Goal: Task Accomplishment & Management: Manage account settings

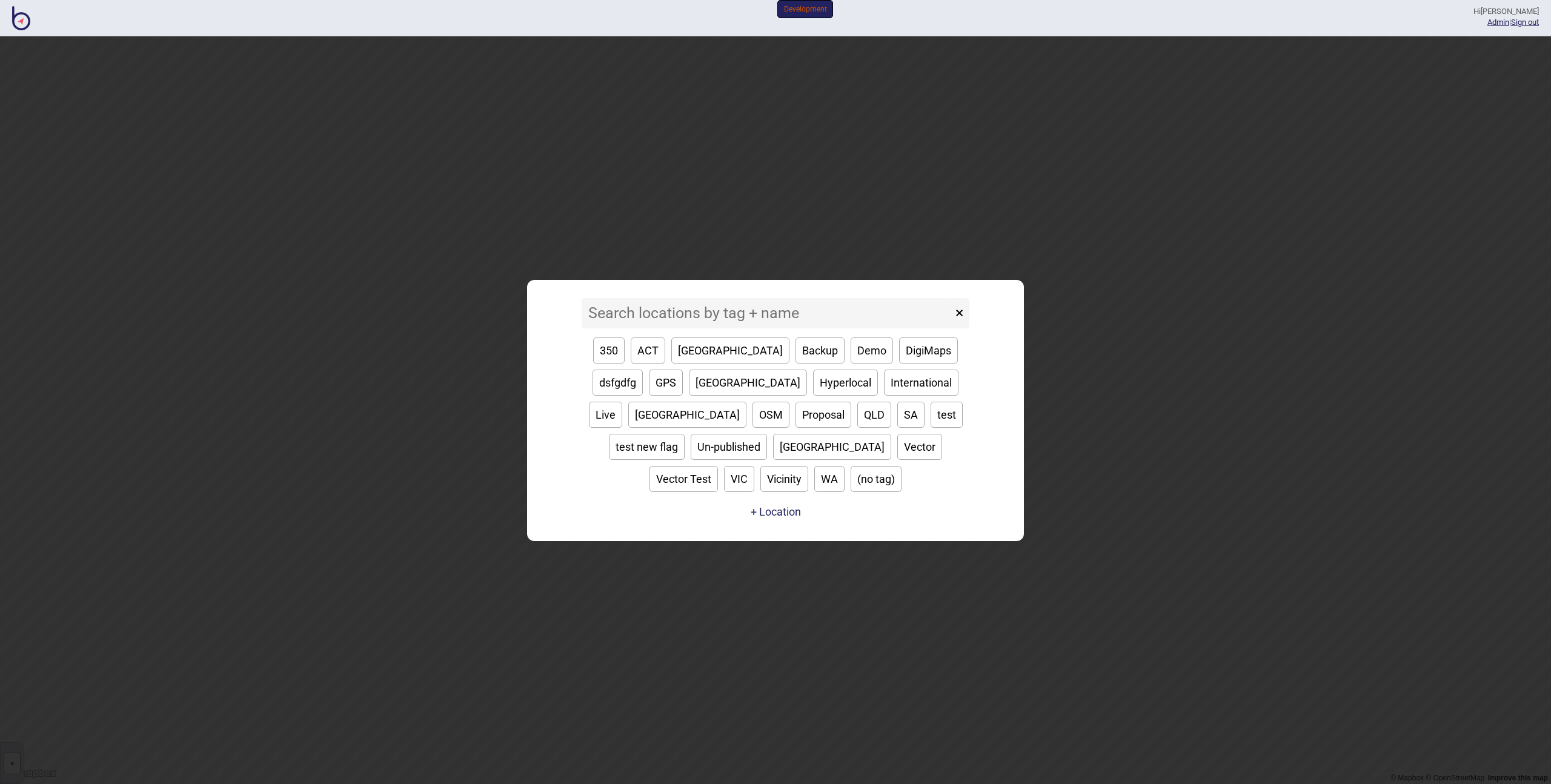
click at [638, 328] on input at bounding box center [766, 313] width 371 height 30
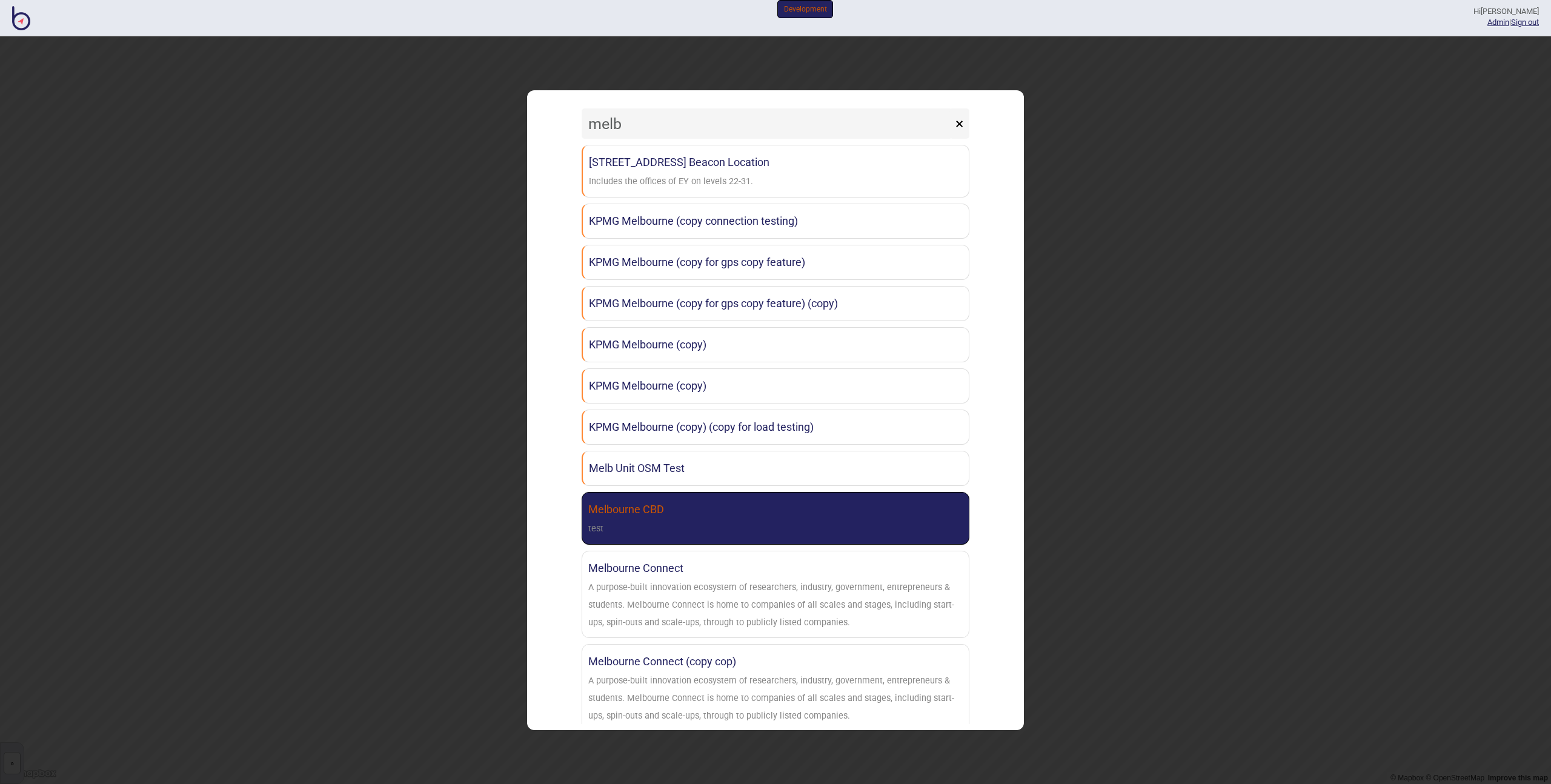
type input "melb"
click at [693, 517] on link "Melbourne CBD test" at bounding box center [775, 518] width 388 height 53
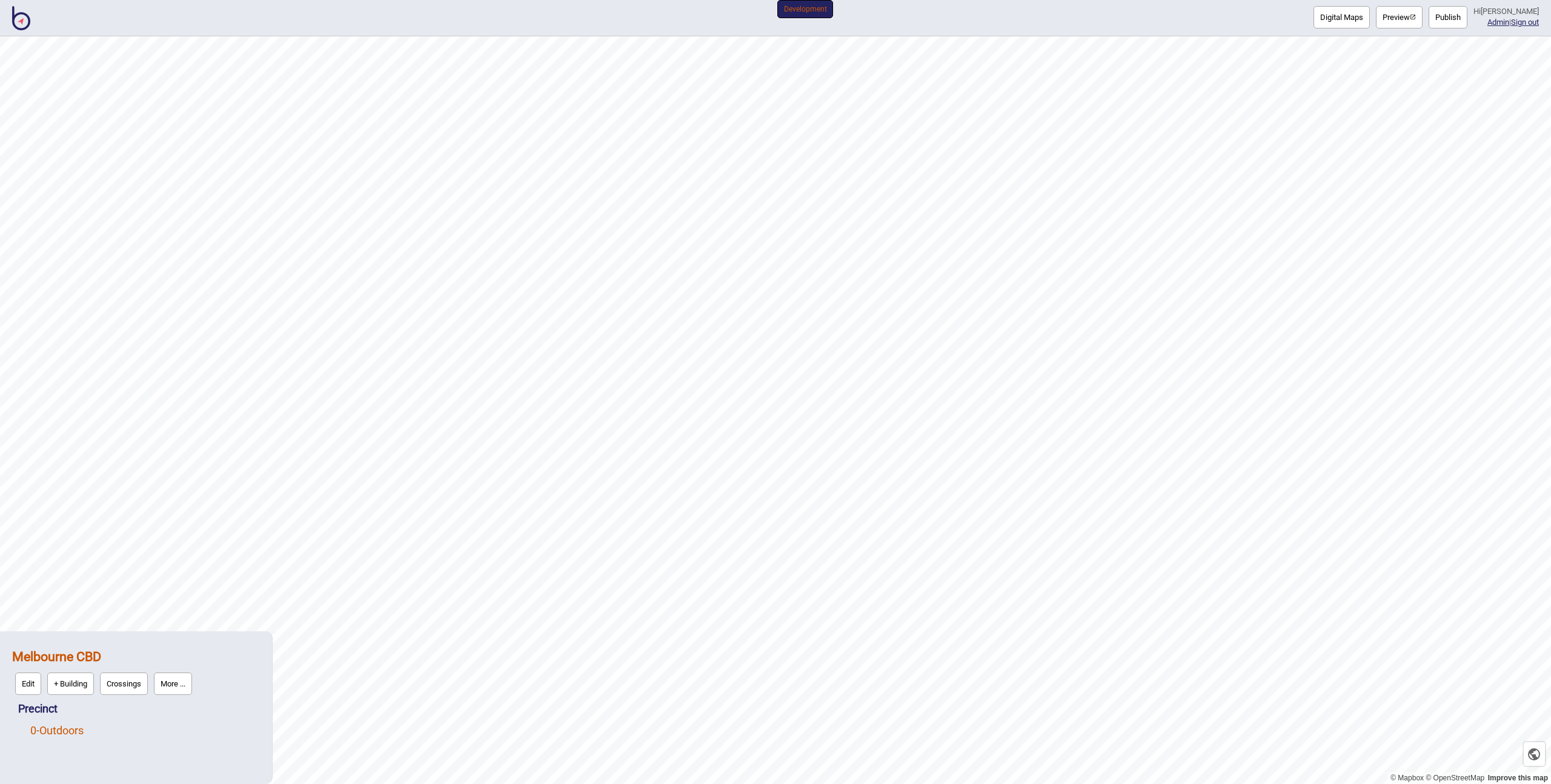
click at [49, 727] on link "0 - Outdoors" at bounding box center [57, 730] width 53 height 13
click at [33, 725] on button "Edit" at bounding box center [46, 727] width 26 height 23
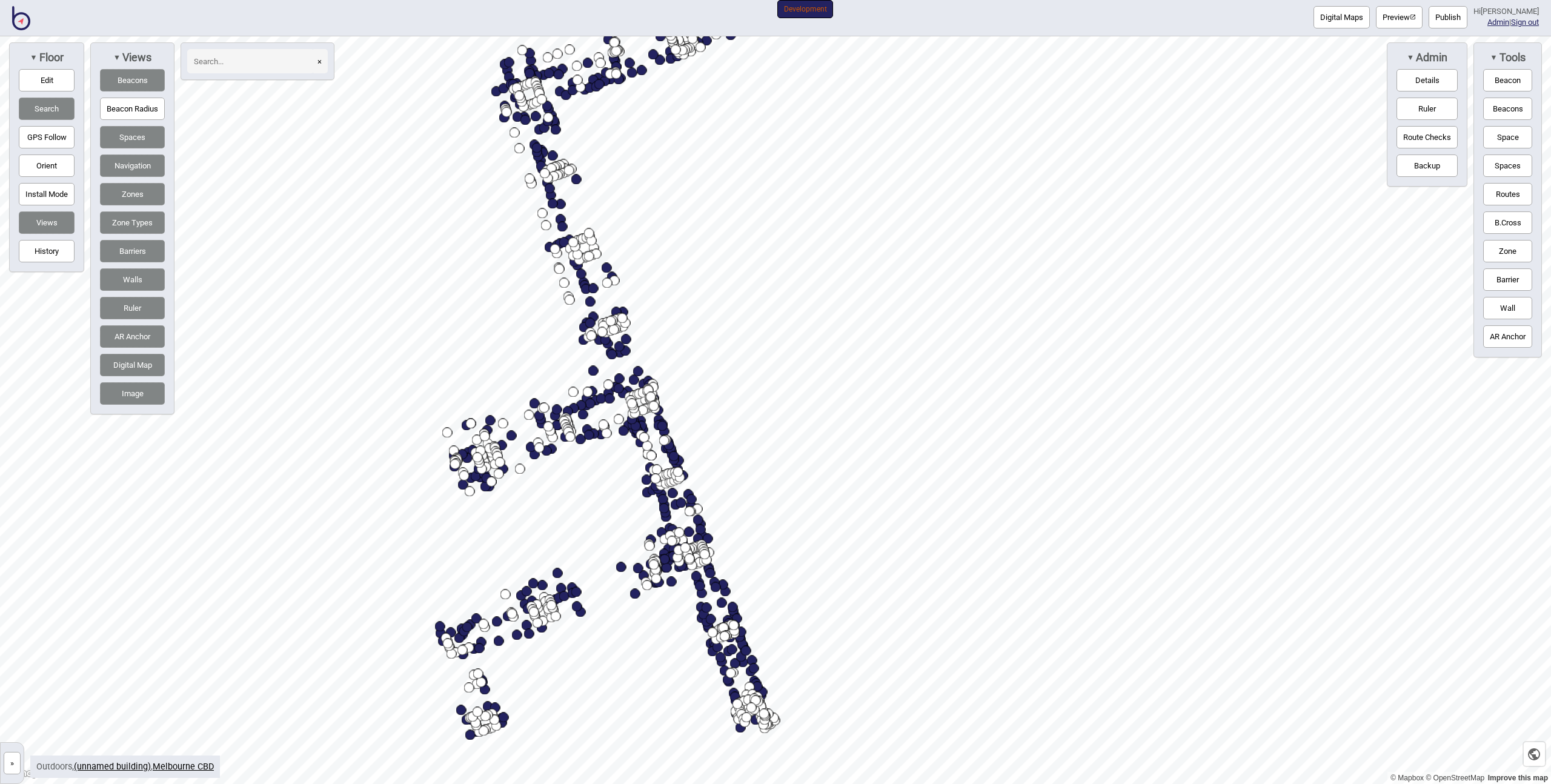
click at [20, 762] on link "»" at bounding box center [12, 762] width 23 height 13
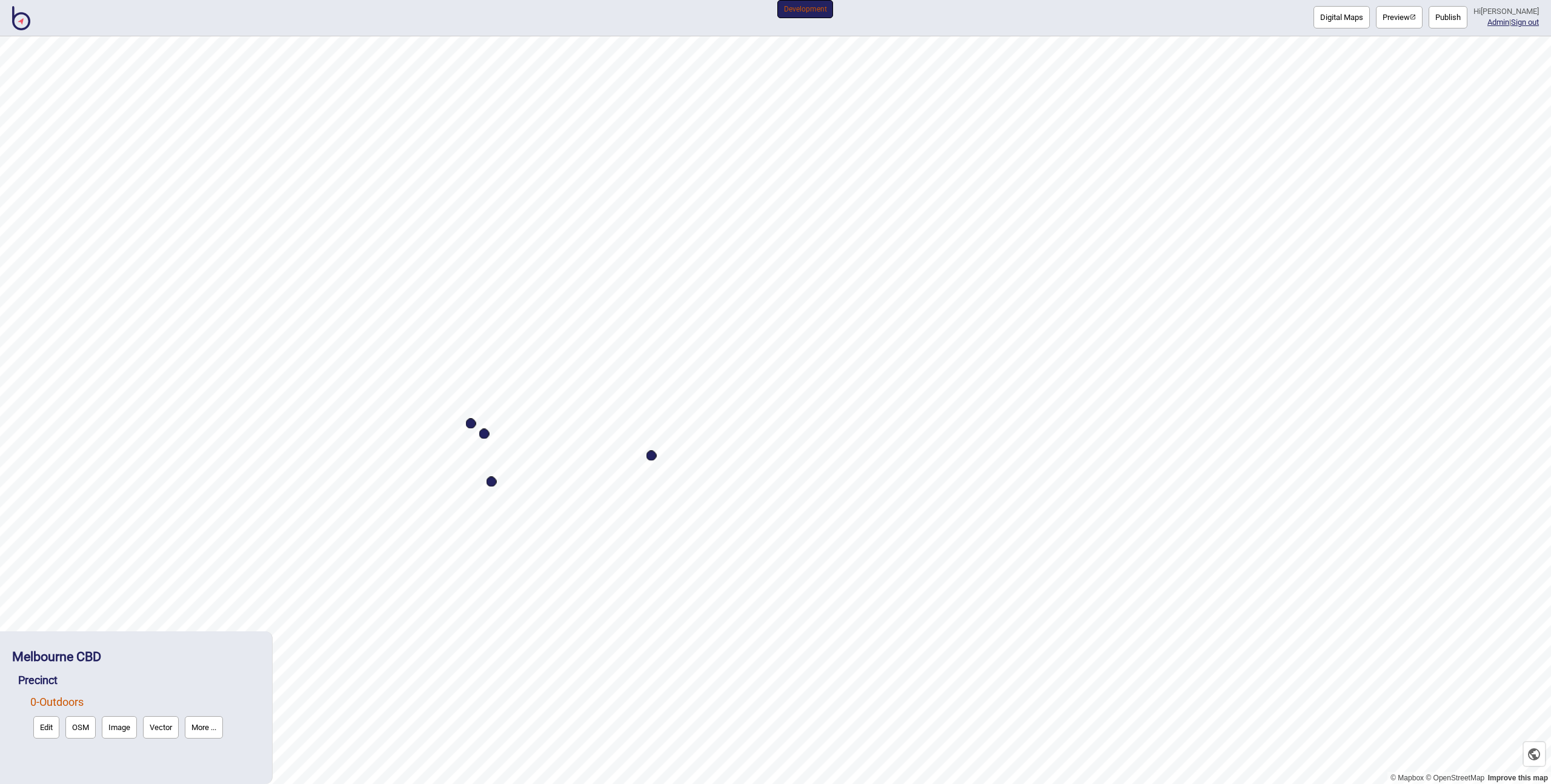
click at [15, 761] on div "Melbourne CBD Precinct 0 - Outdoors Edit OSM Image Vector More ..." at bounding box center [136, 708] width 260 height 141
click at [72, 729] on button "OSM" at bounding box center [81, 727] width 30 height 23
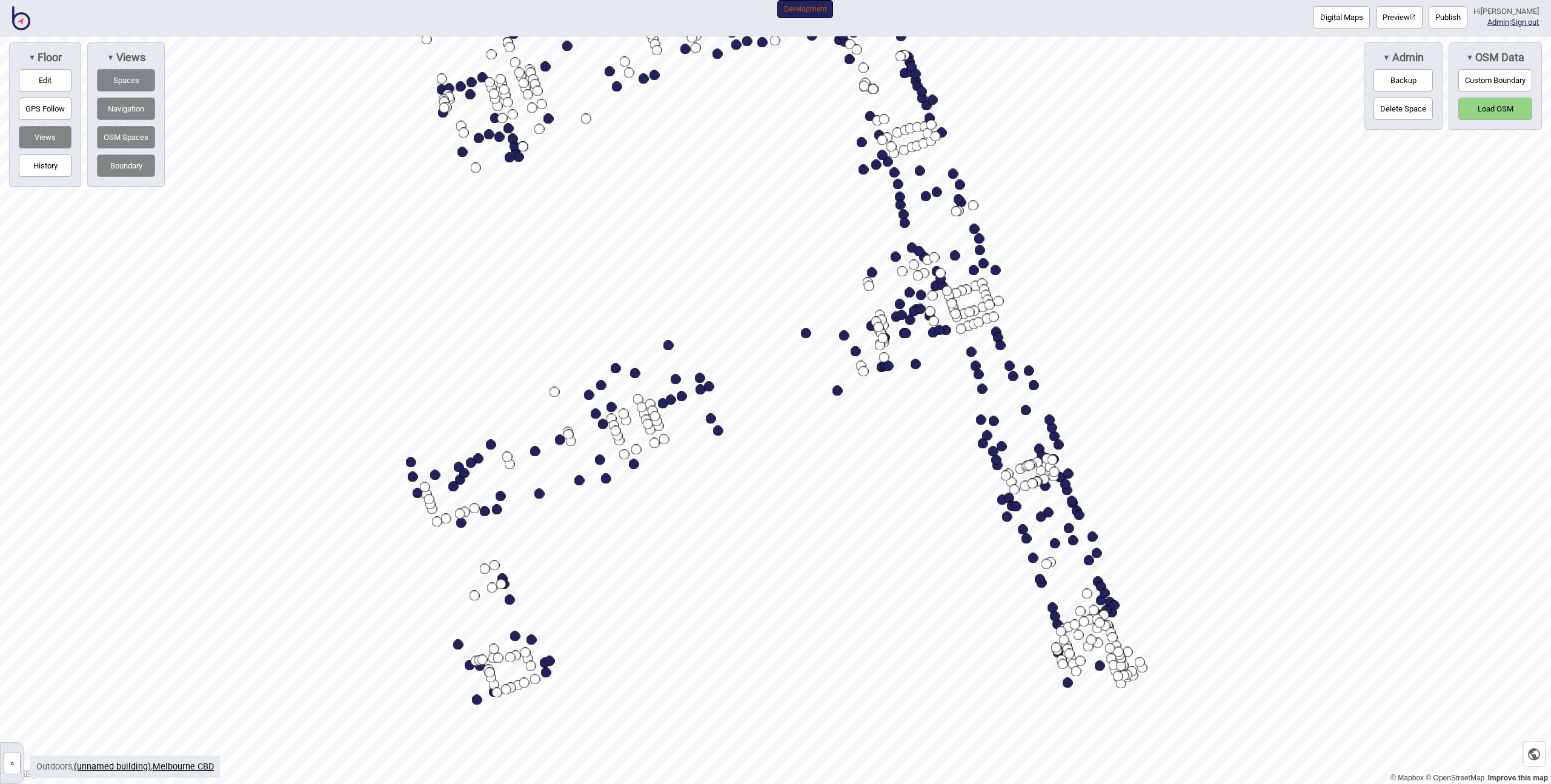
click at [15, 764] on button "»" at bounding box center [12, 763] width 17 height 23
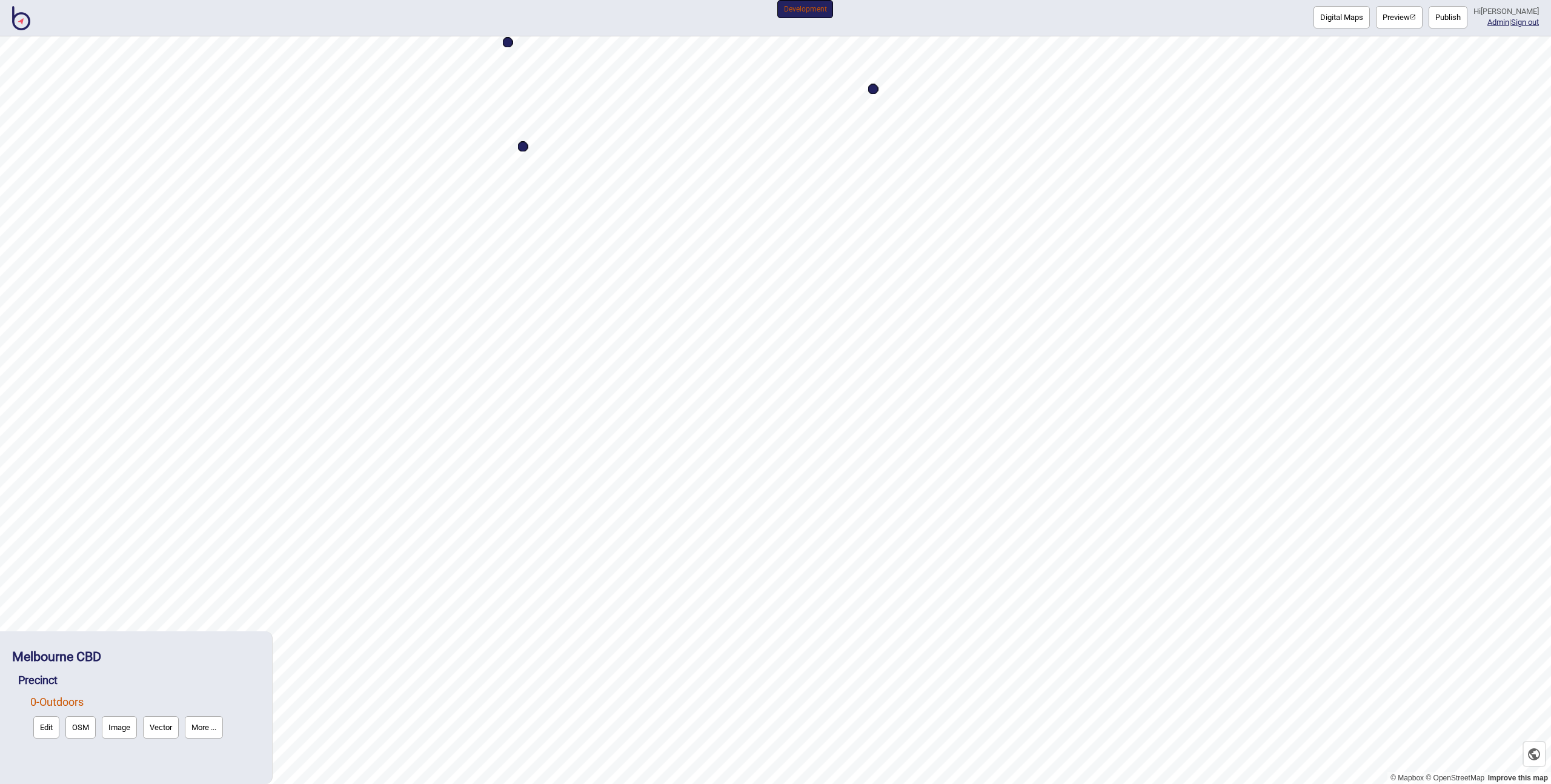
click at [40, 729] on button "Edit" at bounding box center [46, 727] width 26 height 23
click at [48, 732] on button "Edit" at bounding box center [46, 727] width 26 height 23
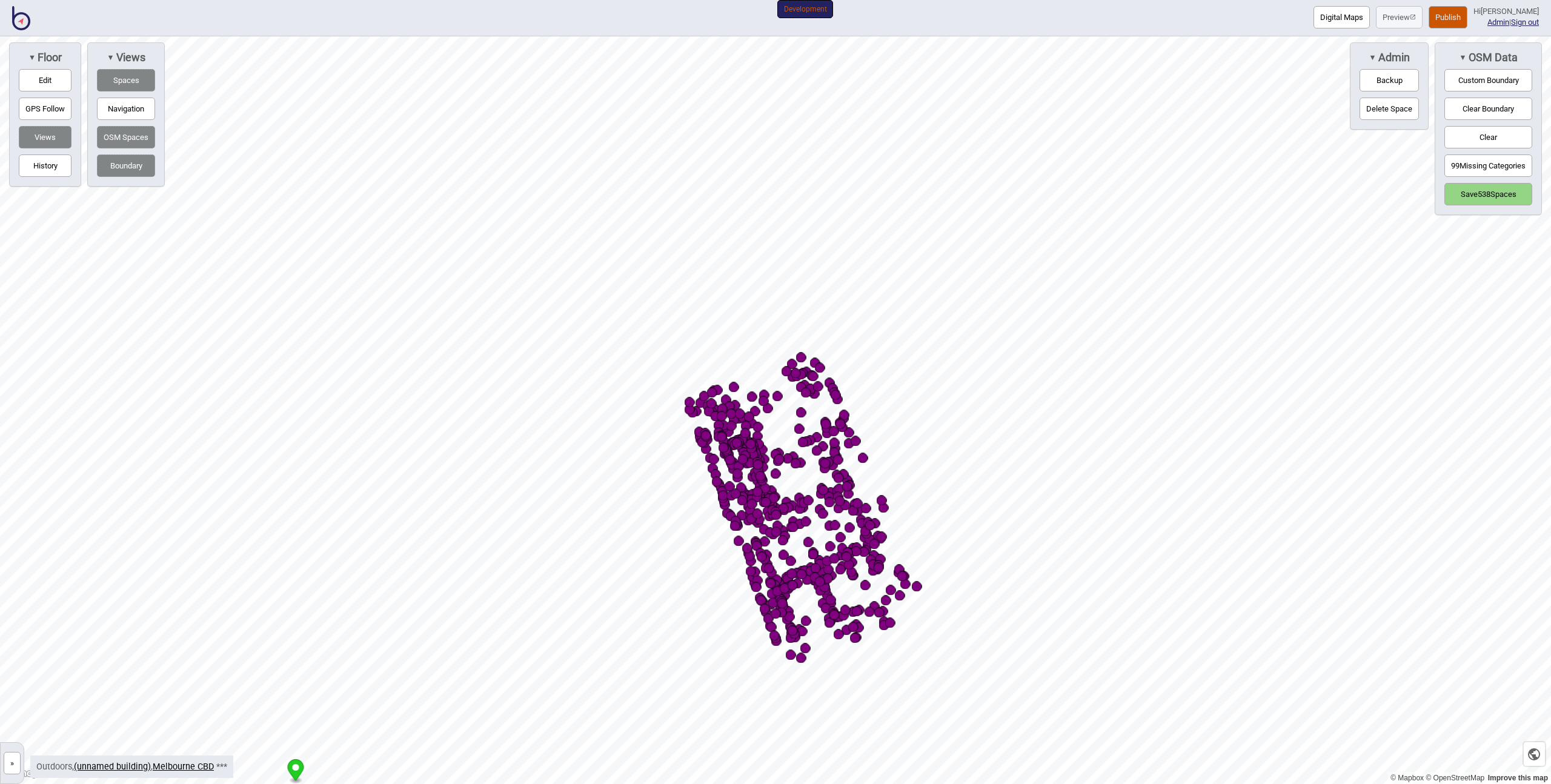
click at [1487, 192] on button "Save 538 Spaces" at bounding box center [1488, 194] width 88 height 23
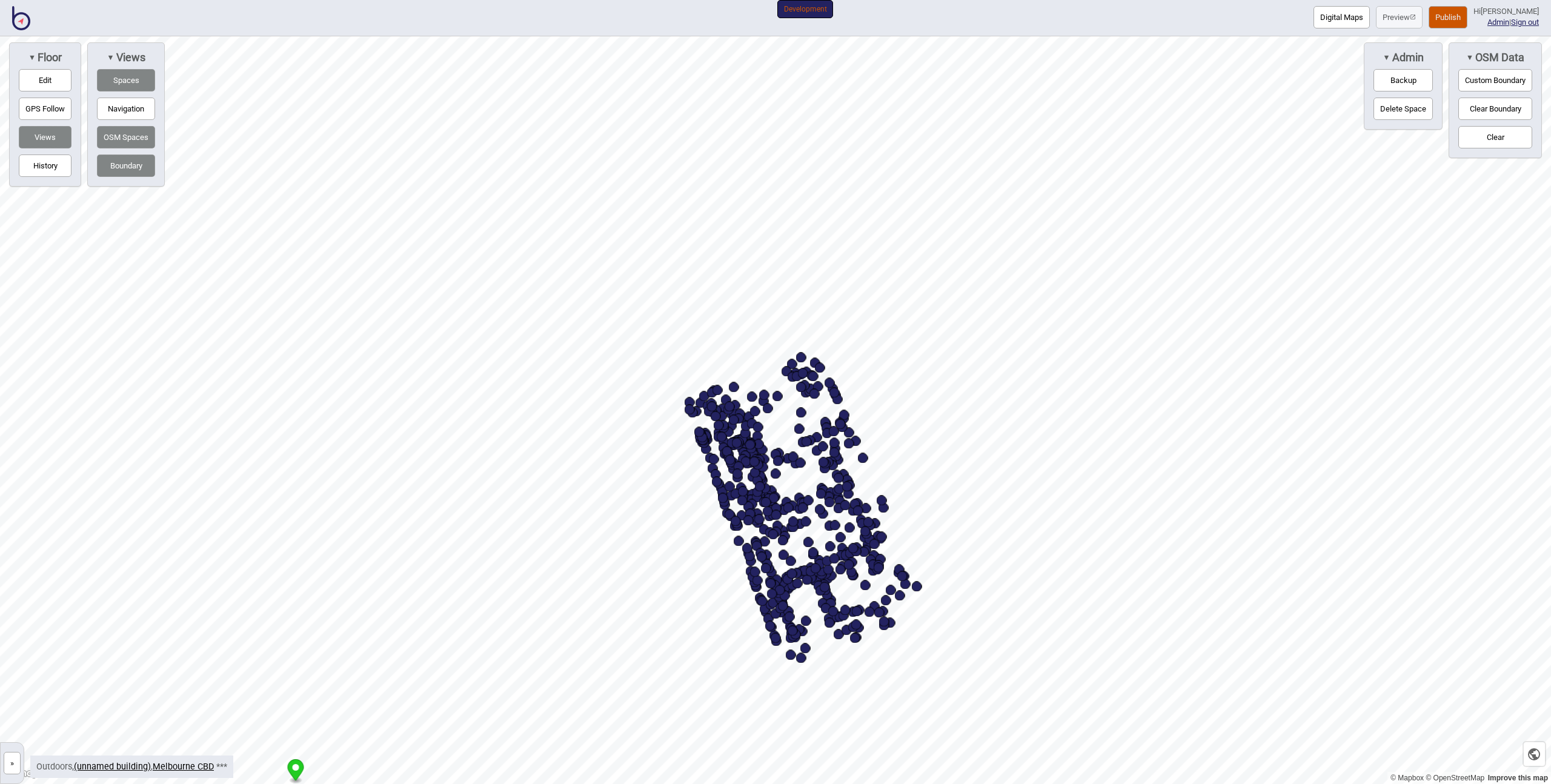
click at [12, 764] on button "»" at bounding box center [12, 763] width 17 height 23
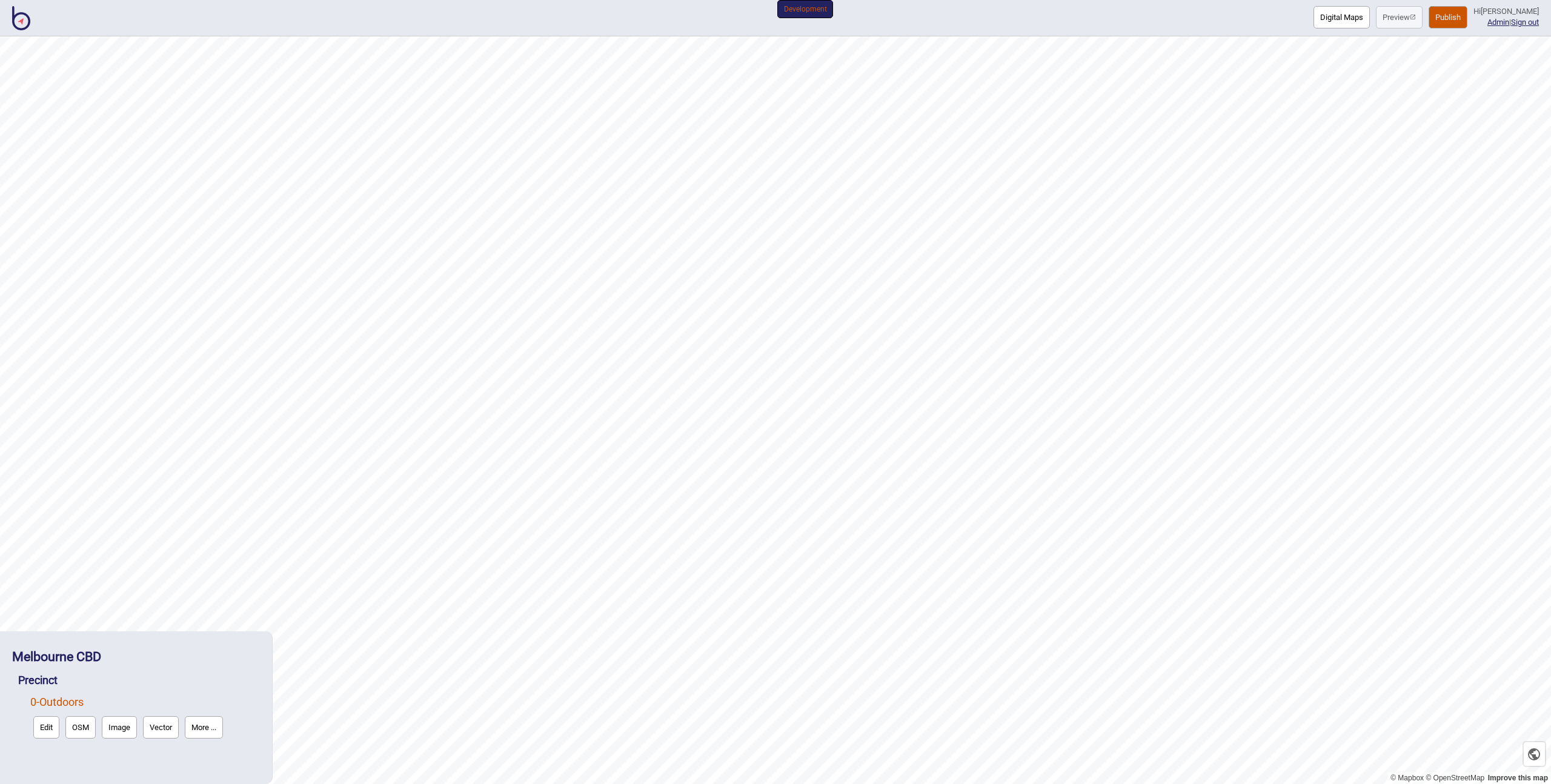
click at [52, 731] on button "Edit" at bounding box center [46, 727] width 26 height 23
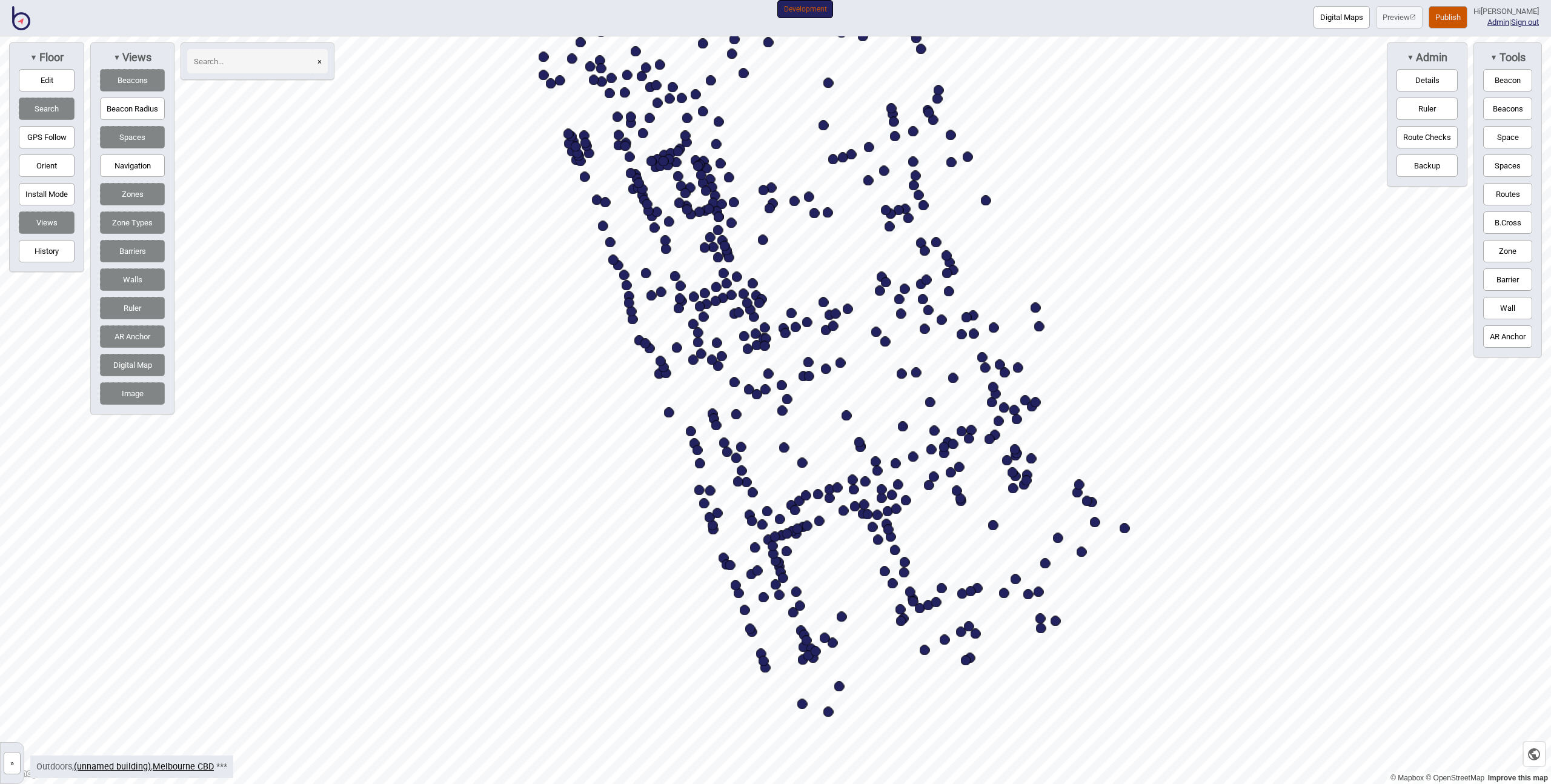
click at [143, 167] on button "Navigation" at bounding box center [132, 166] width 65 height 23
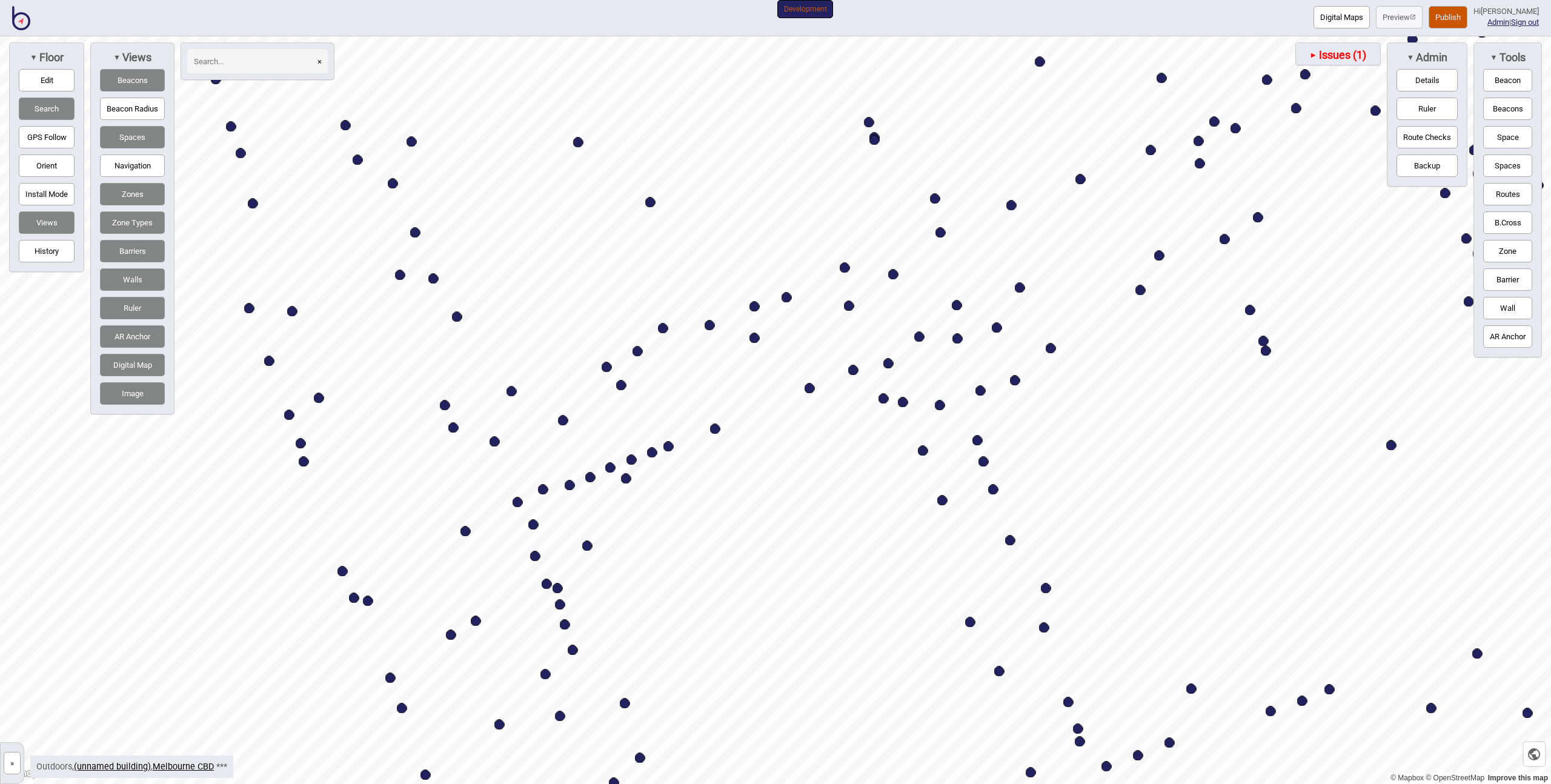
drag, startPoint x: 114, startPoint y: 163, endPoint x: 122, endPoint y: 146, distance: 18.8
click at [114, 163] on button "Navigation" at bounding box center [132, 166] width 65 height 23
click at [126, 139] on button "Spaces" at bounding box center [132, 138] width 65 height 23
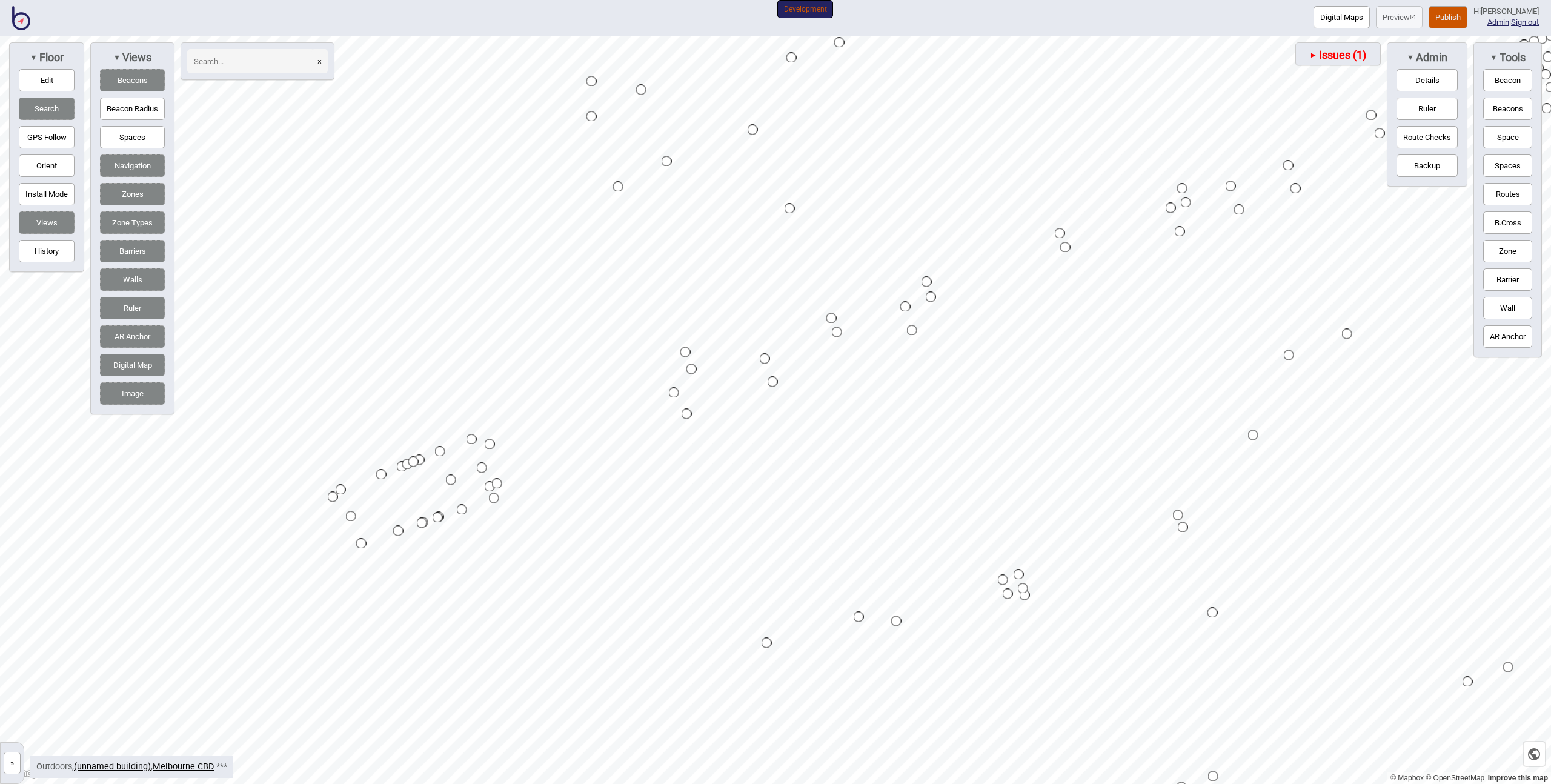
click at [126, 139] on button "Spaces" at bounding box center [132, 138] width 65 height 23
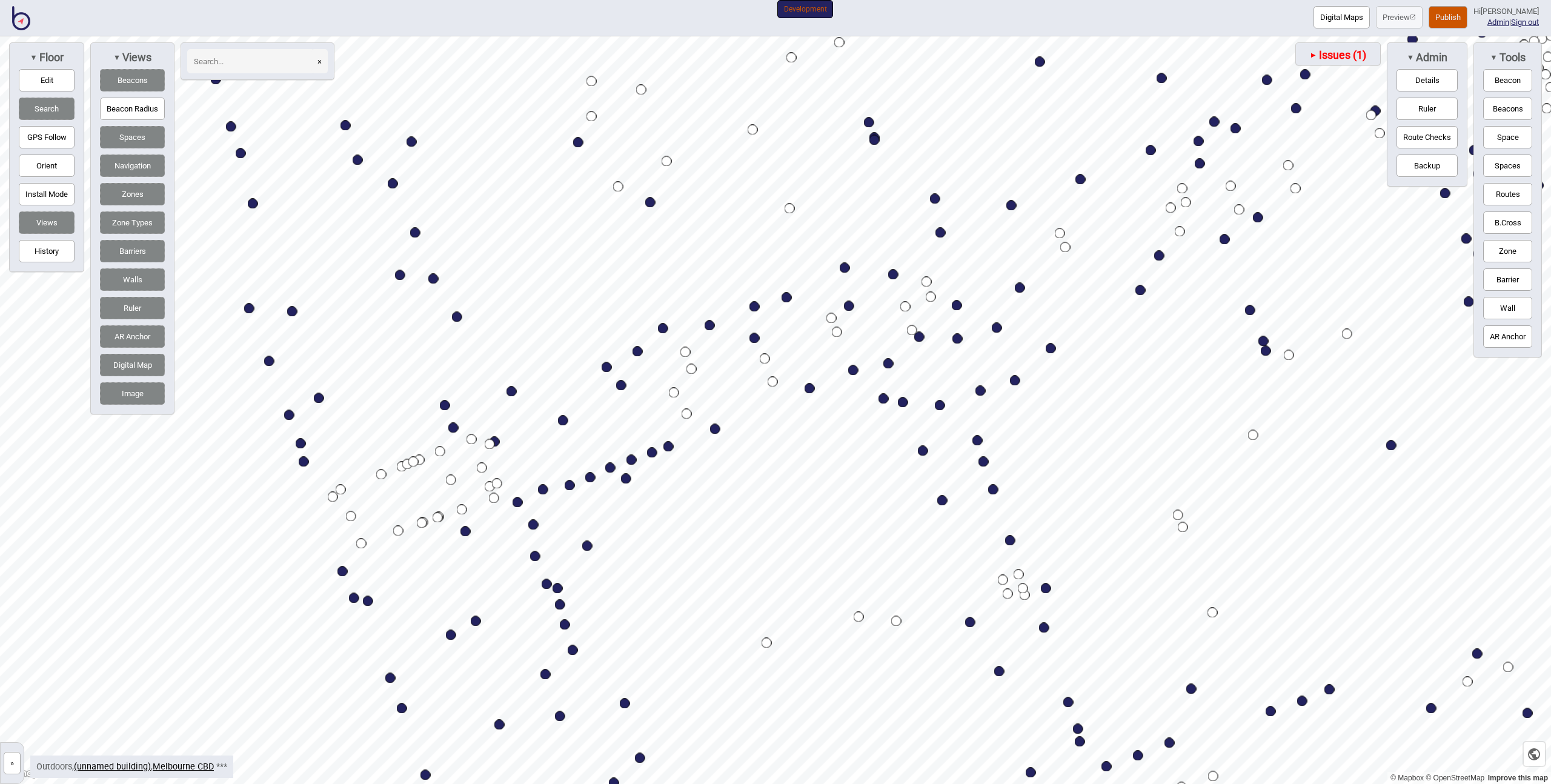
click at [919, 339] on div "Map marker" at bounding box center [919, 337] width 10 height 10
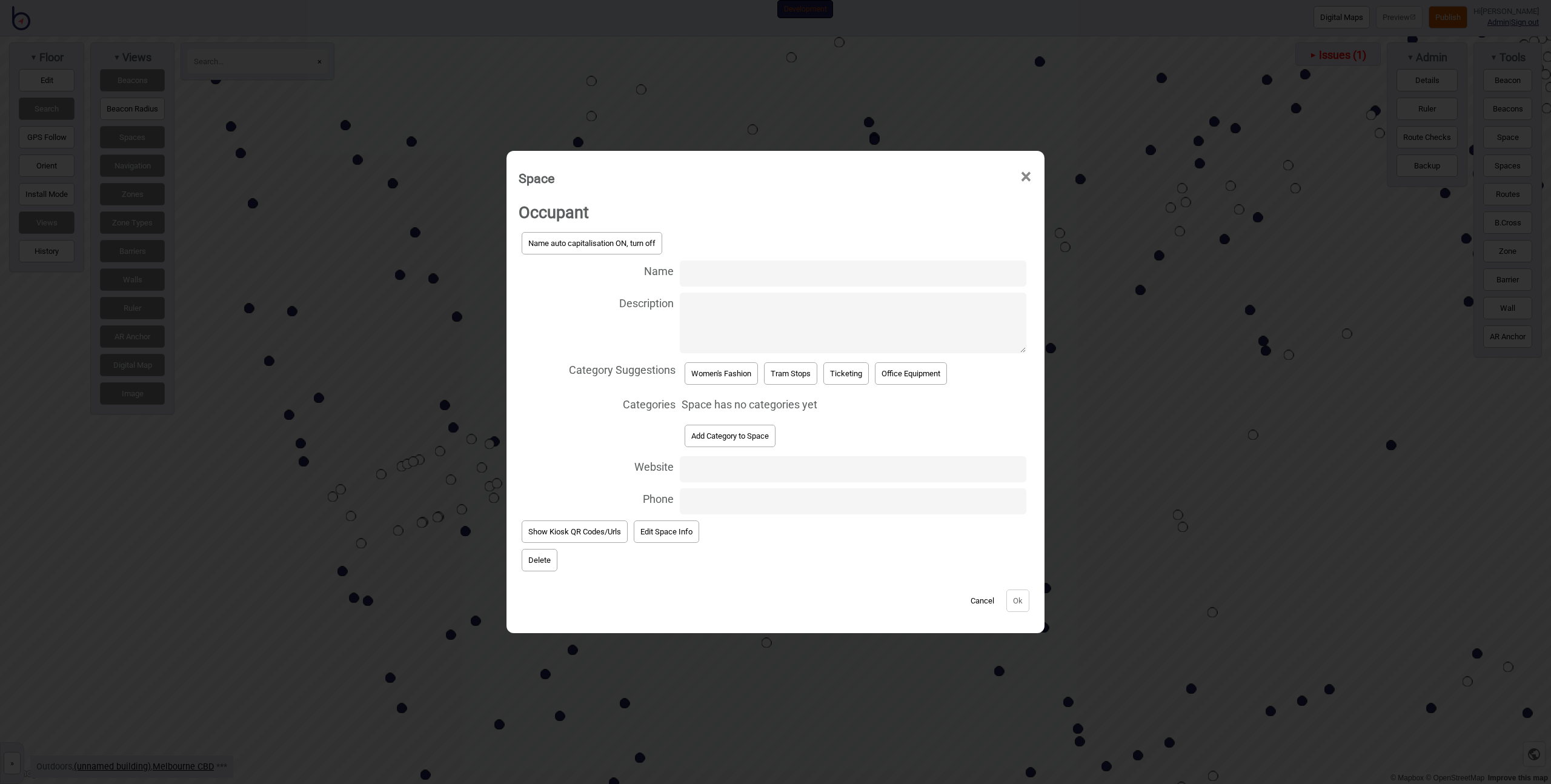
paste input "[GEOGRAPHIC_DATA]"
type input "[GEOGRAPHIC_DATA]"
click at [1025, 602] on button "Ok" at bounding box center [1018, 601] width 23 height 23
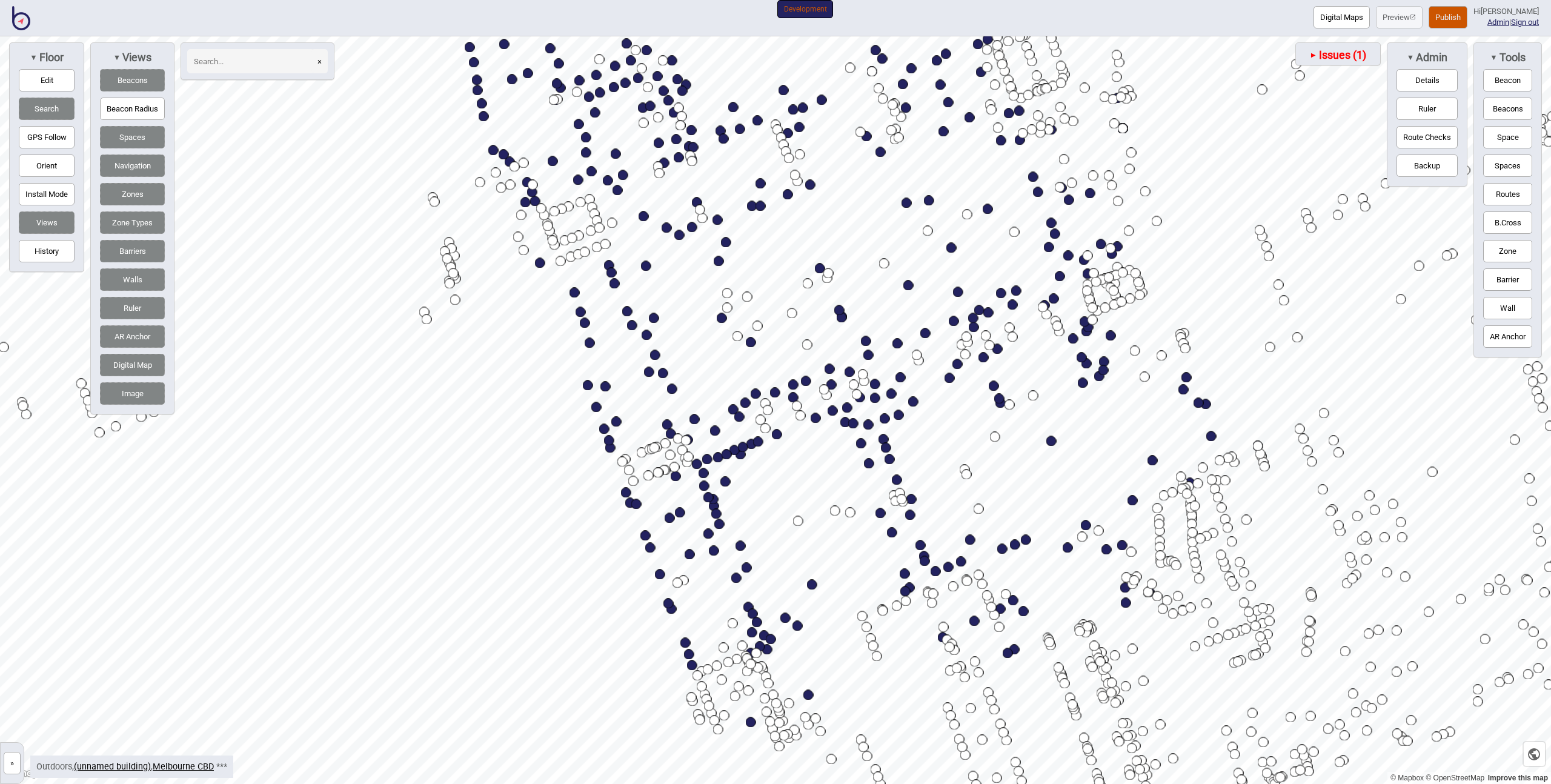
click at [128, 138] on button "Spaces" at bounding box center [132, 138] width 65 height 23
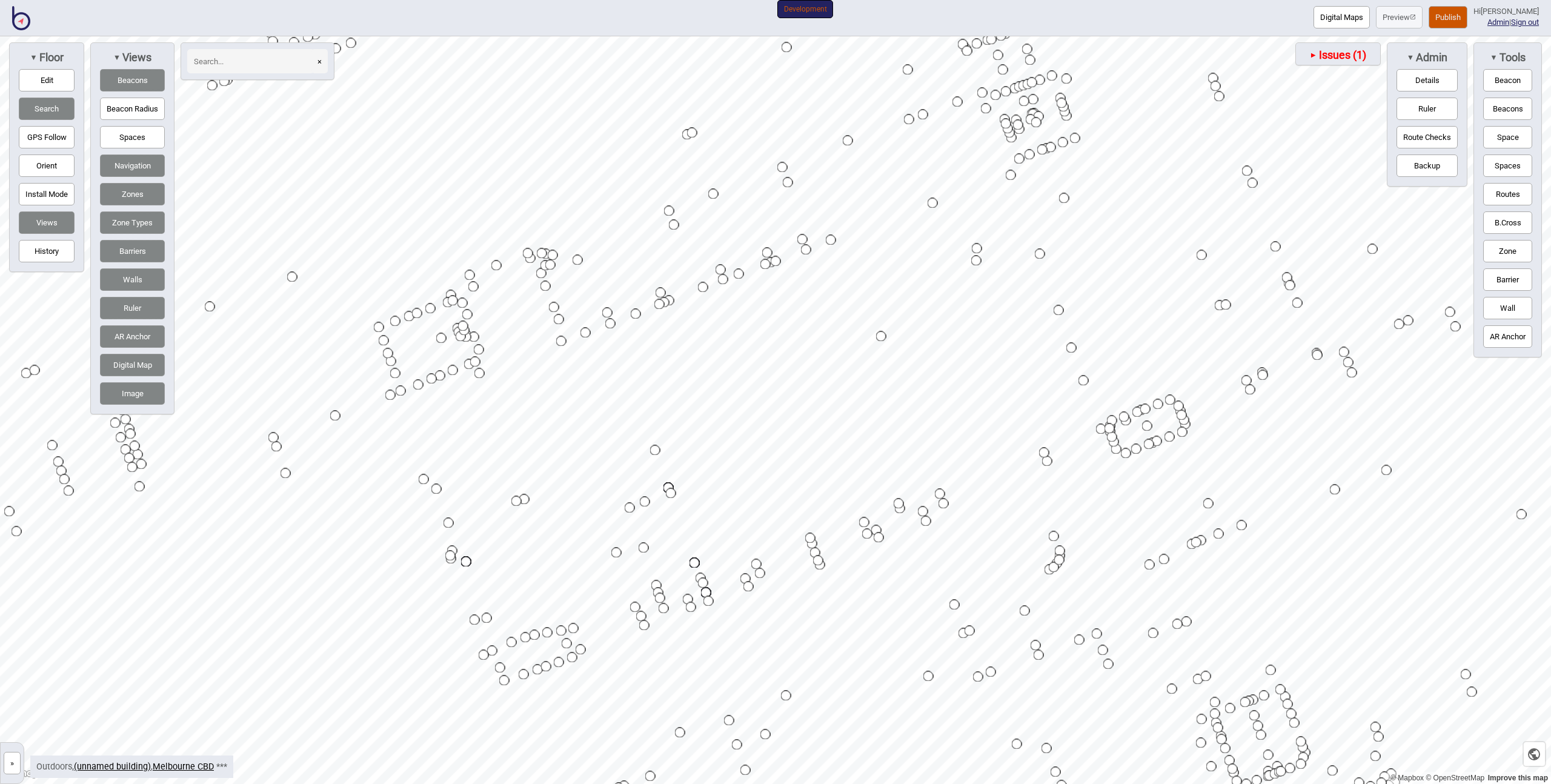
click at [513, 641] on div "Map marker" at bounding box center [511, 643] width 10 height 10
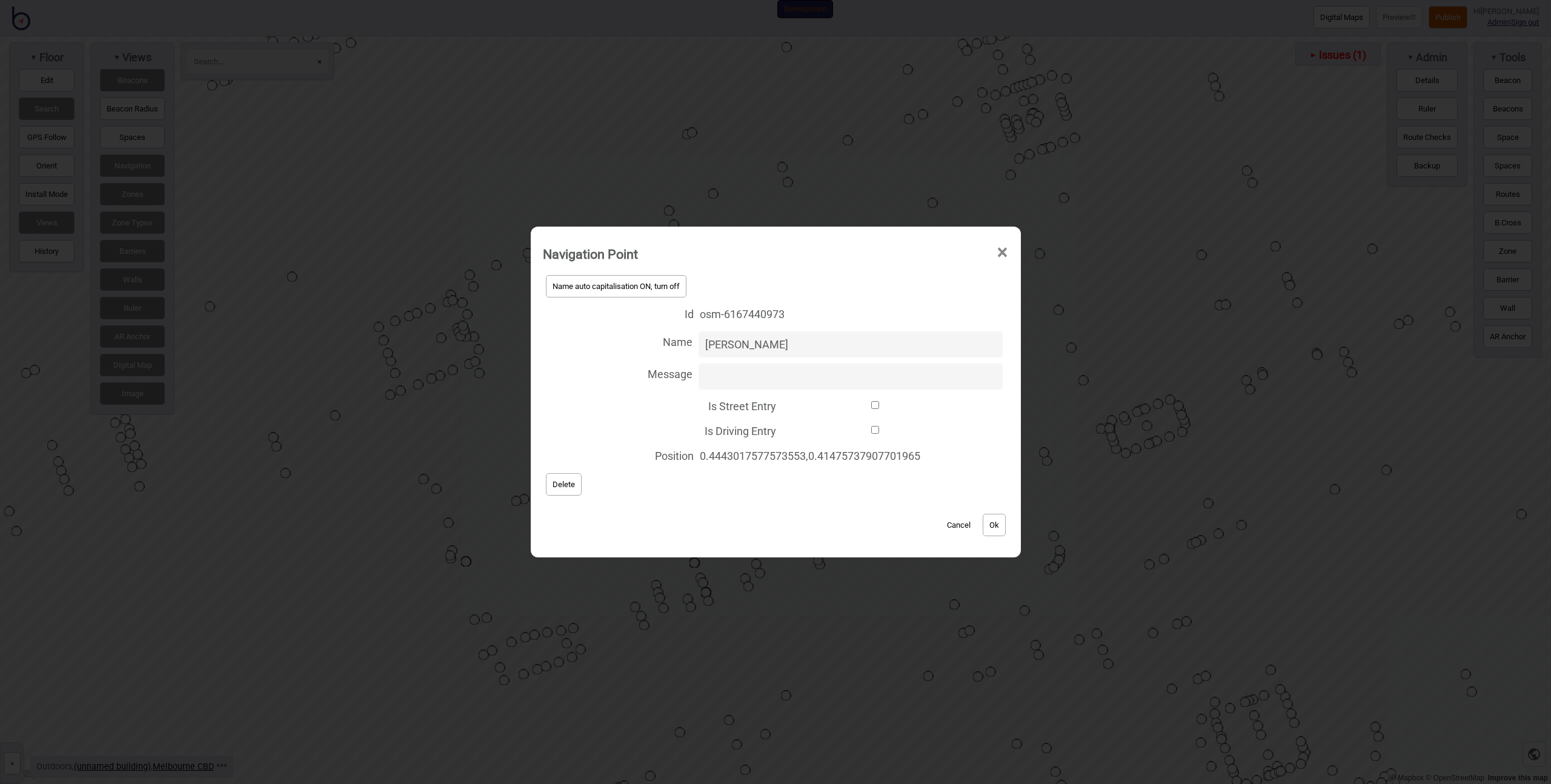
drag, startPoint x: 787, startPoint y: 343, endPoint x: 650, endPoint y: 339, distance: 137.1
click at [650, 339] on label "Name [PERSON_NAME]" at bounding box center [776, 344] width 466 height 32
click at [995, 522] on button "Ok" at bounding box center [994, 525] width 23 height 23
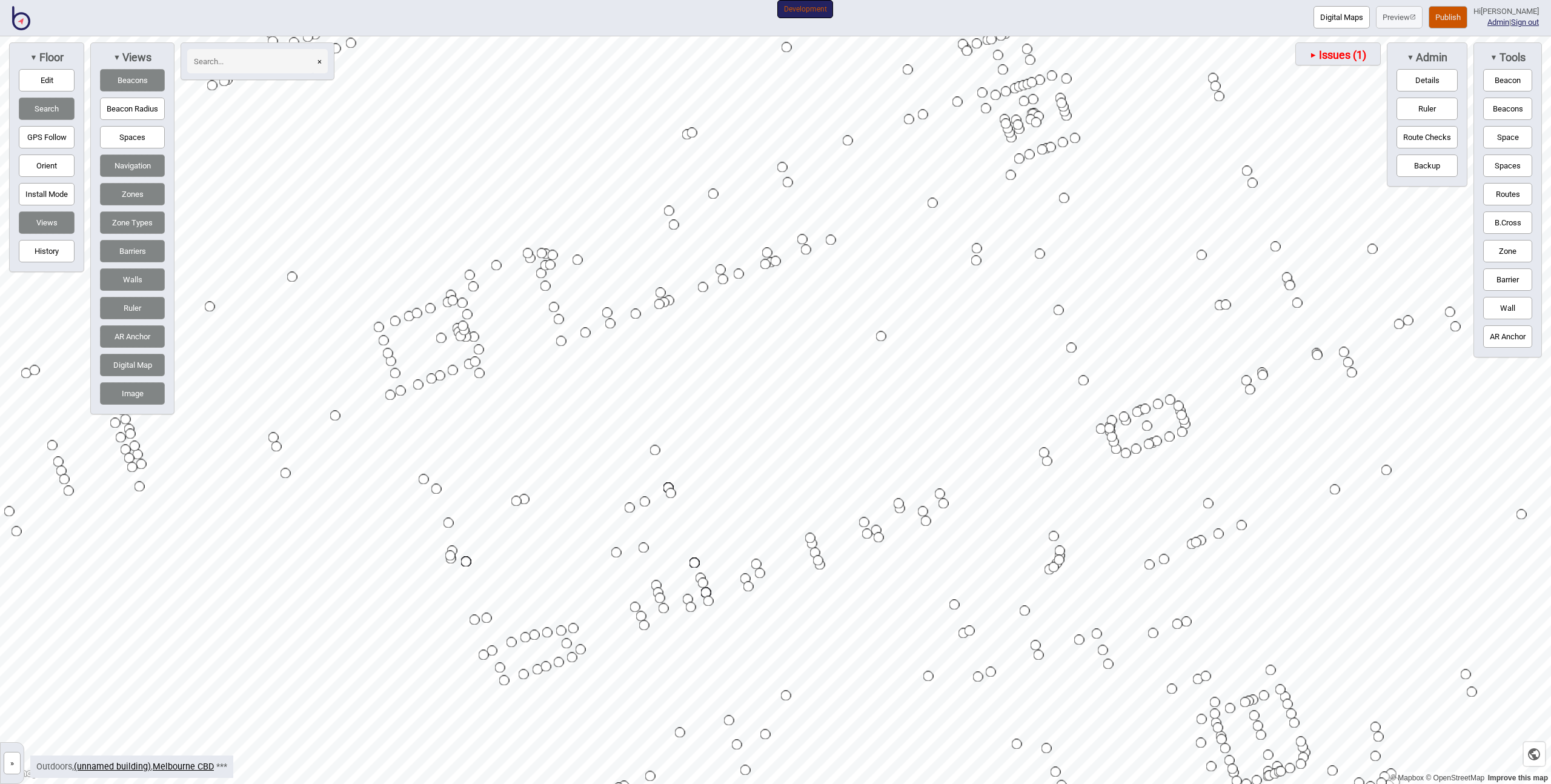
click at [400, 391] on div "Map marker" at bounding box center [401, 391] width 10 height 10
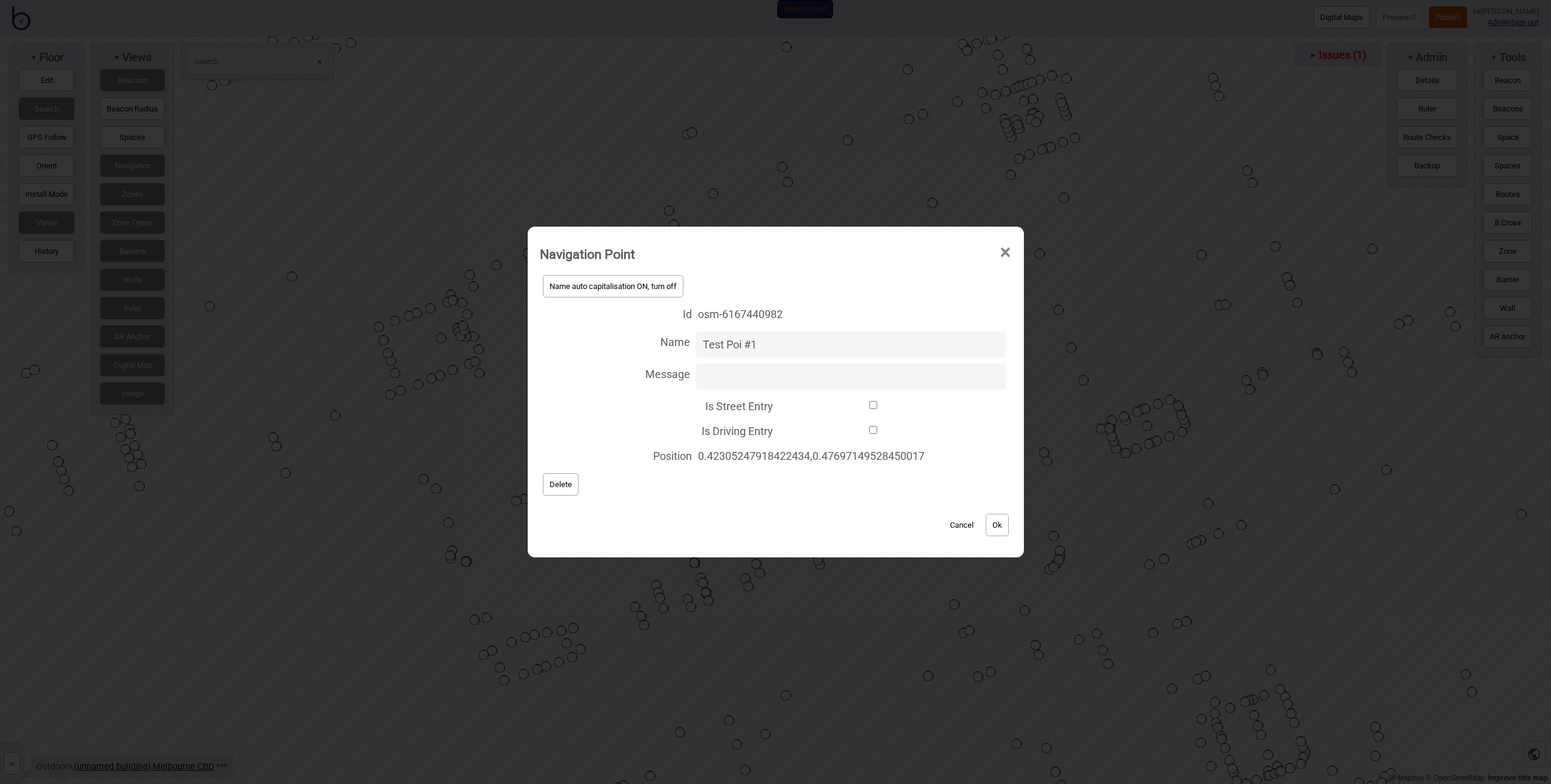
drag, startPoint x: 768, startPoint y: 343, endPoint x: 650, endPoint y: 346, distance: 118.0
click at [650, 346] on label "Name Test Poi #1" at bounding box center [776, 344] width 472 height 32
click at [993, 525] on button "Ok" at bounding box center [997, 525] width 23 height 23
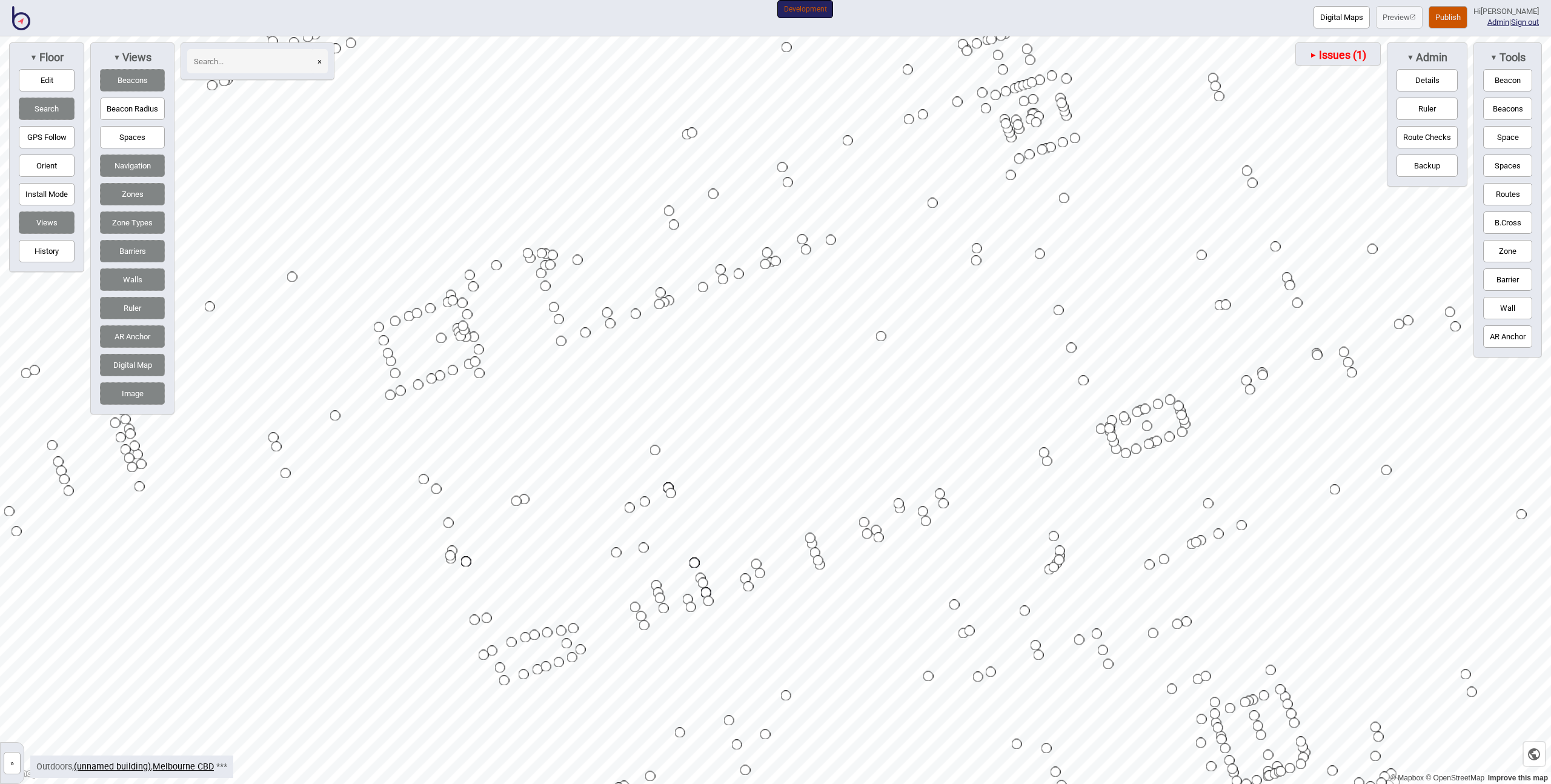
click at [271, 438] on div "Map marker" at bounding box center [273, 437] width 10 height 10
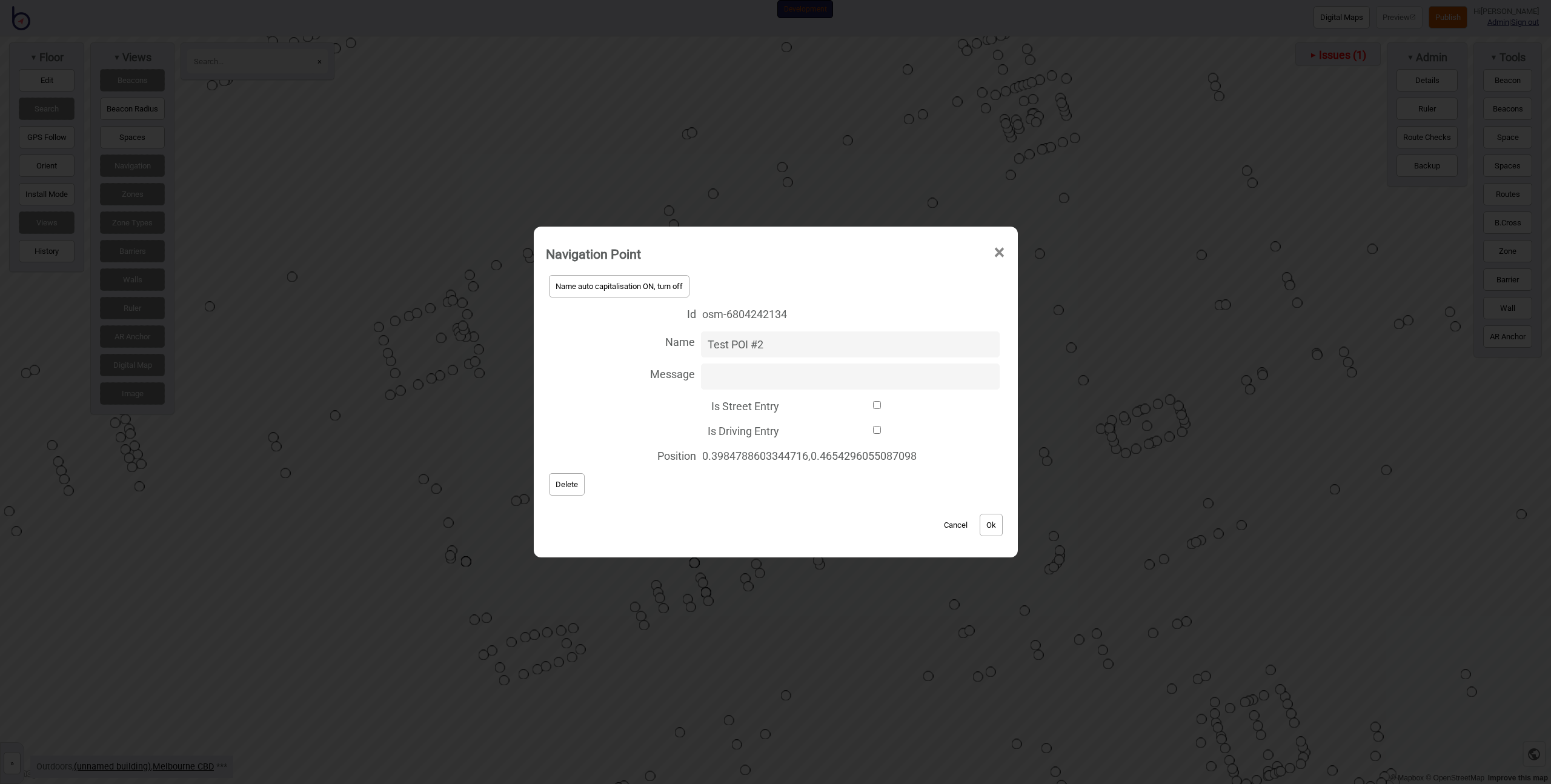
drag, startPoint x: 779, startPoint y: 340, endPoint x: 595, endPoint y: 347, distance: 184.1
click at [595, 347] on label "Name Test POI #2" at bounding box center [776, 344] width 460 height 32
click at [1002, 523] on button "Ok" at bounding box center [991, 525] width 23 height 23
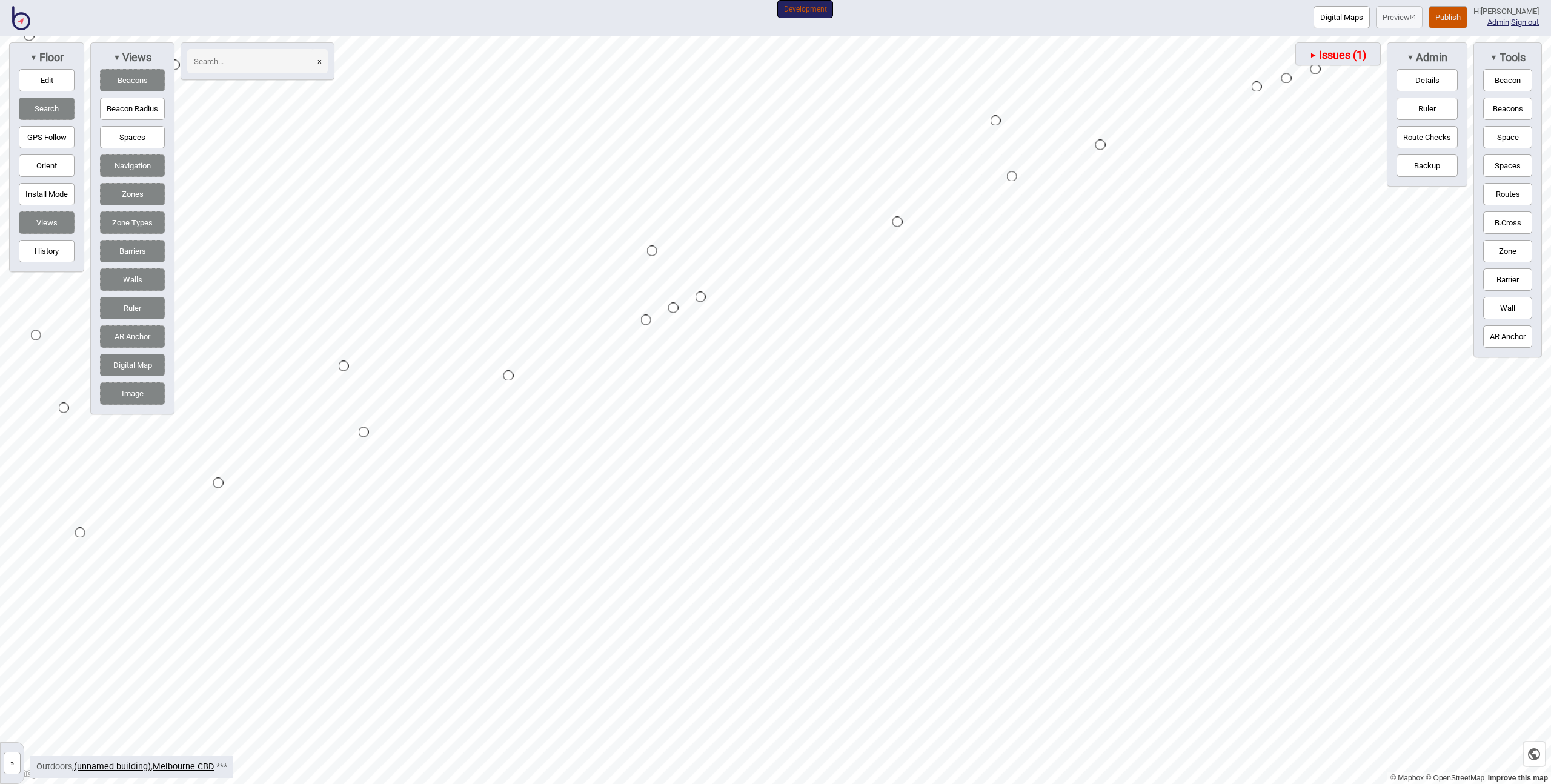
click at [1497, 141] on button "Space" at bounding box center [1508, 138] width 49 height 23
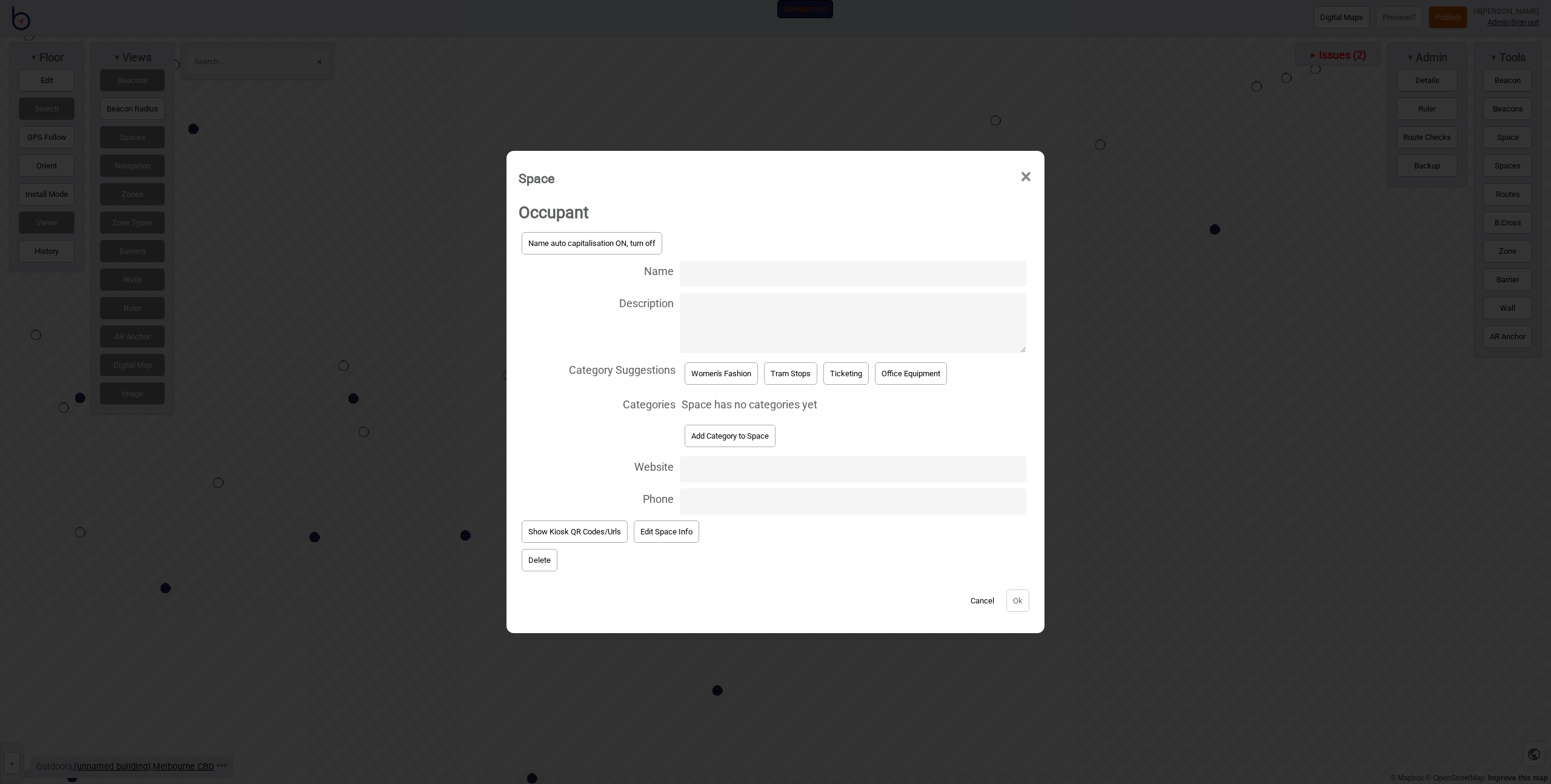
paste input "Royal Arcade"
type input "Royal Arcade"
click at [1011, 603] on button "Ok" at bounding box center [1018, 601] width 23 height 23
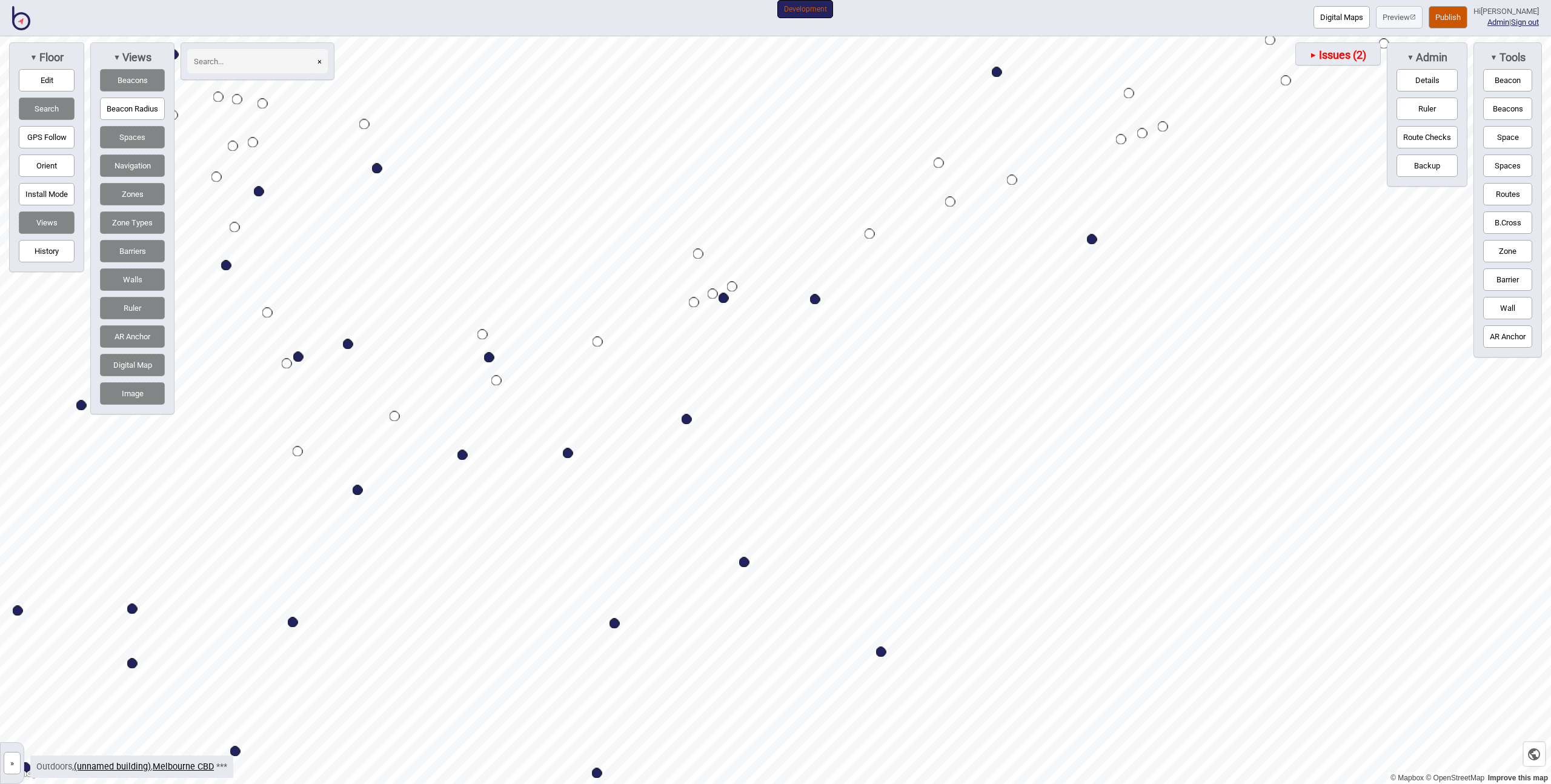
click at [1446, 16] on button "Publish" at bounding box center [1447, 18] width 39 height 23
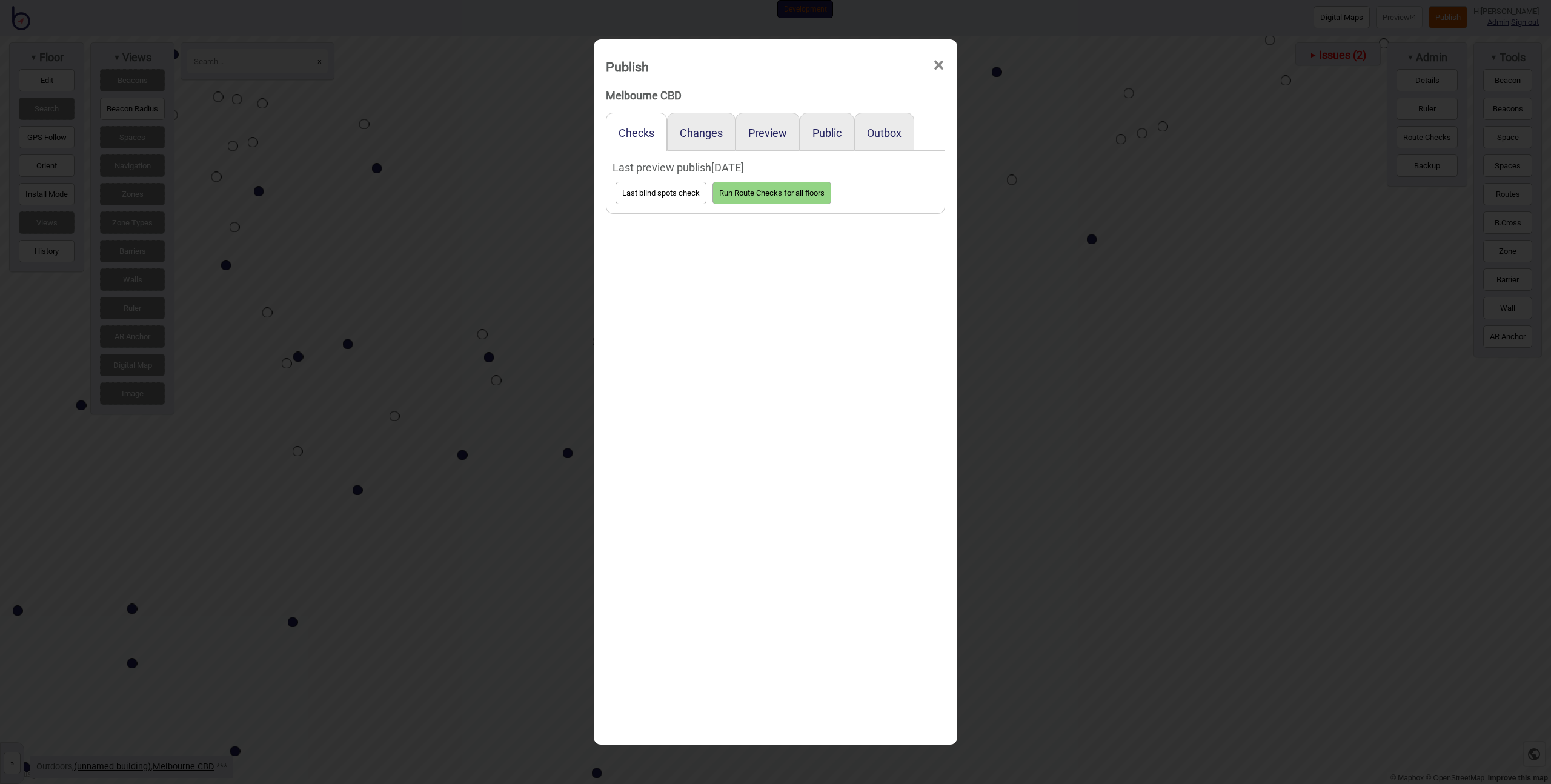
click at [744, 131] on div "Preview" at bounding box center [768, 132] width 64 height 38
click at [764, 131] on button "Preview" at bounding box center [767, 133] width 39 height 13
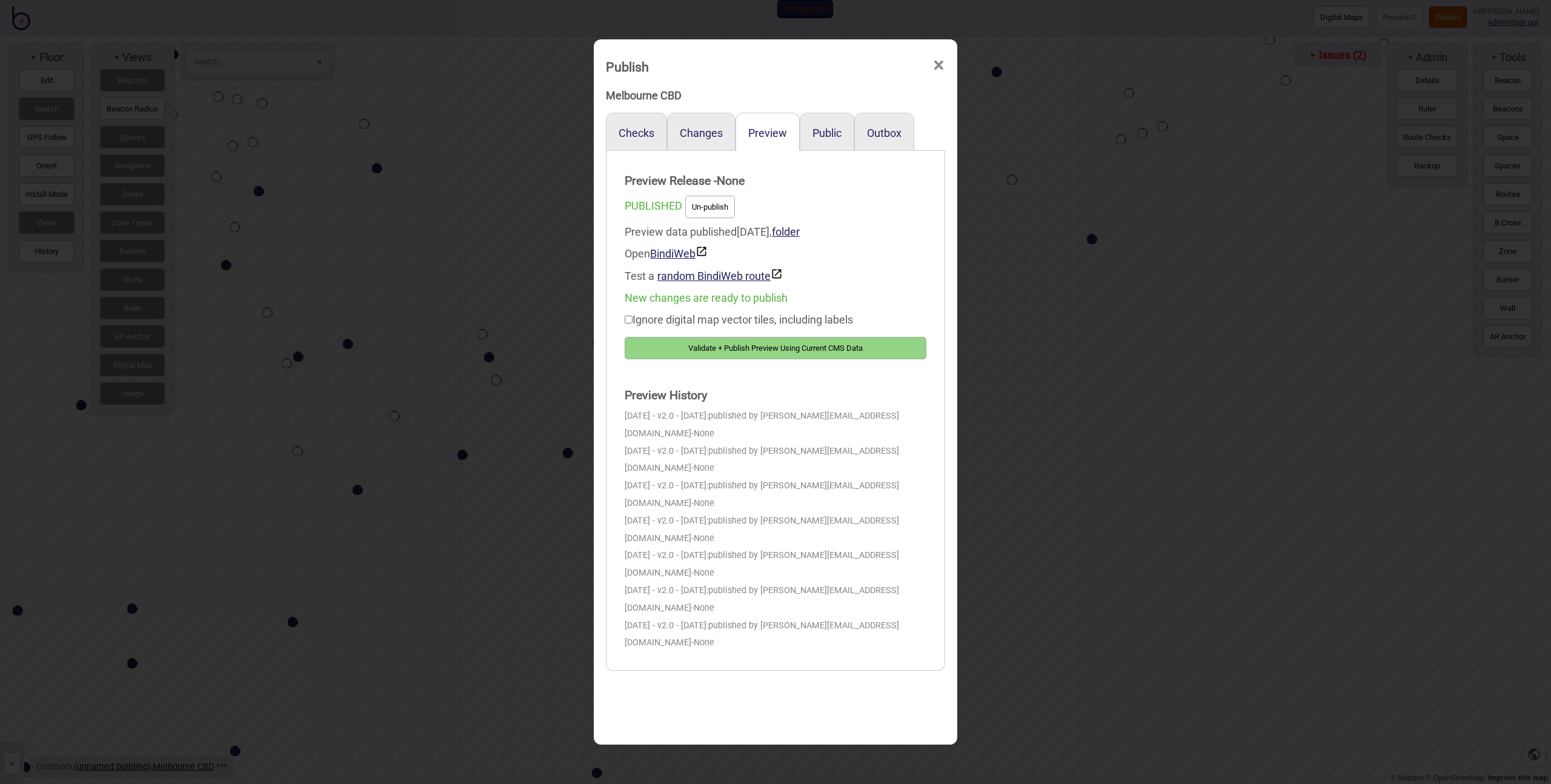
click at [749, 353] on button "Validate + Publish Preview Using Current CMS Data" at bounding box center [776, 348] width 302 height 23
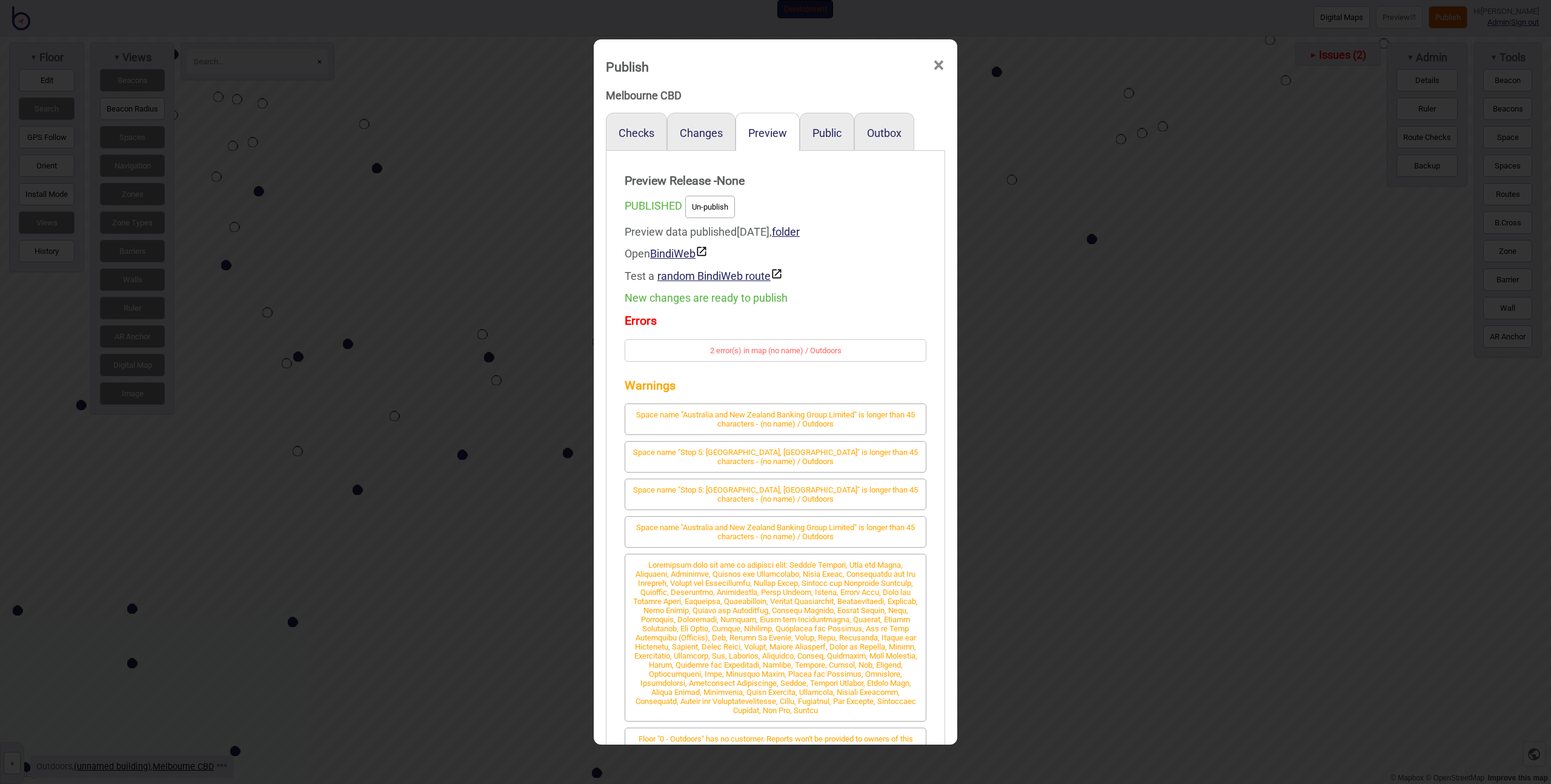
click at [781, 331] on strong "Errors" at bounding box center [776, 321] width 302 height 24
click at [997, 378] on div "Publish × Melbourne CBD Checks Changes Preview Public Outbox Preview Release - …" at bounding box center [775, 392] width 1551 height 784
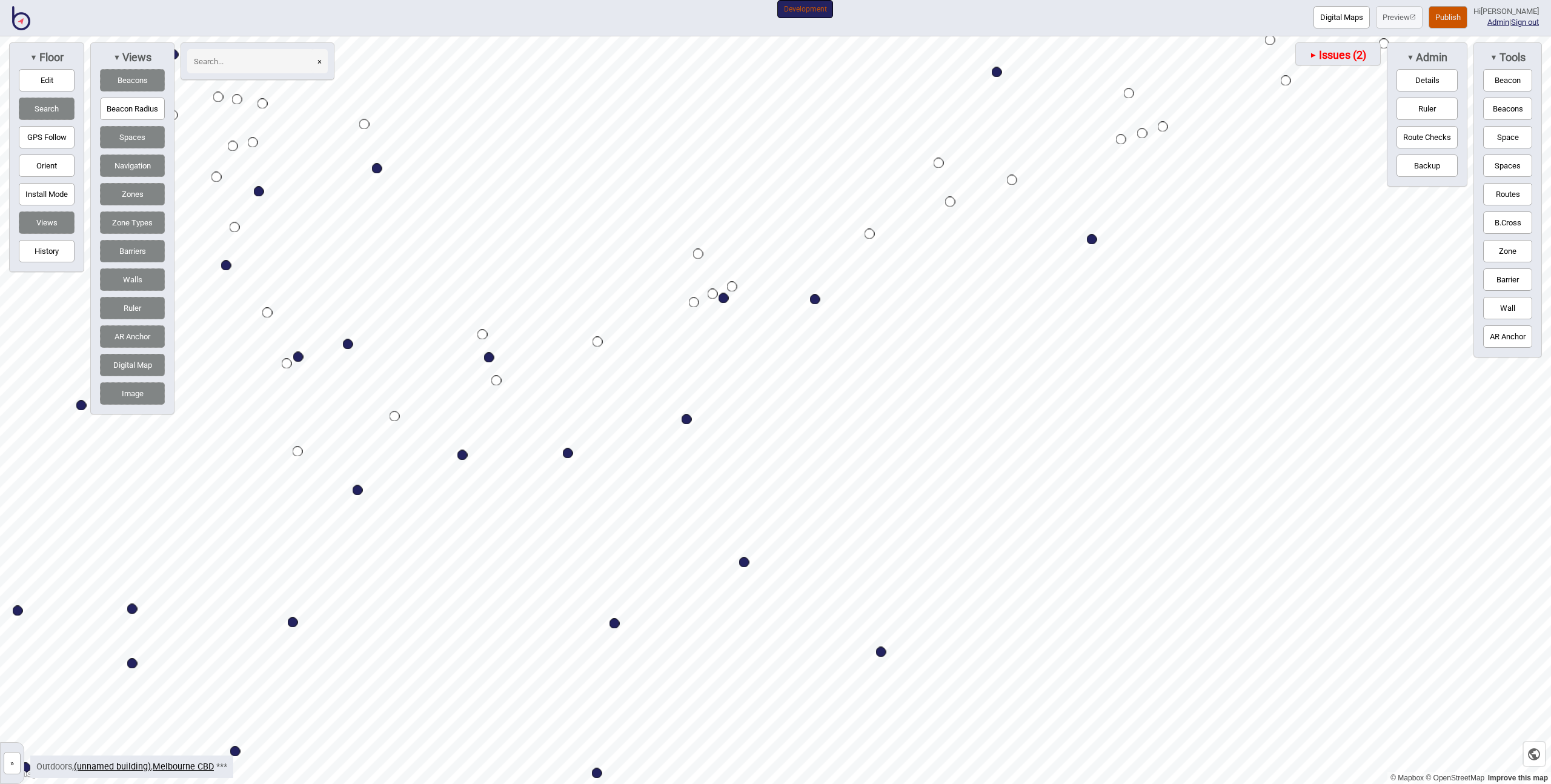
click at [8, 767] on button "»" at bounding box center [12, 763] width 17 height 23
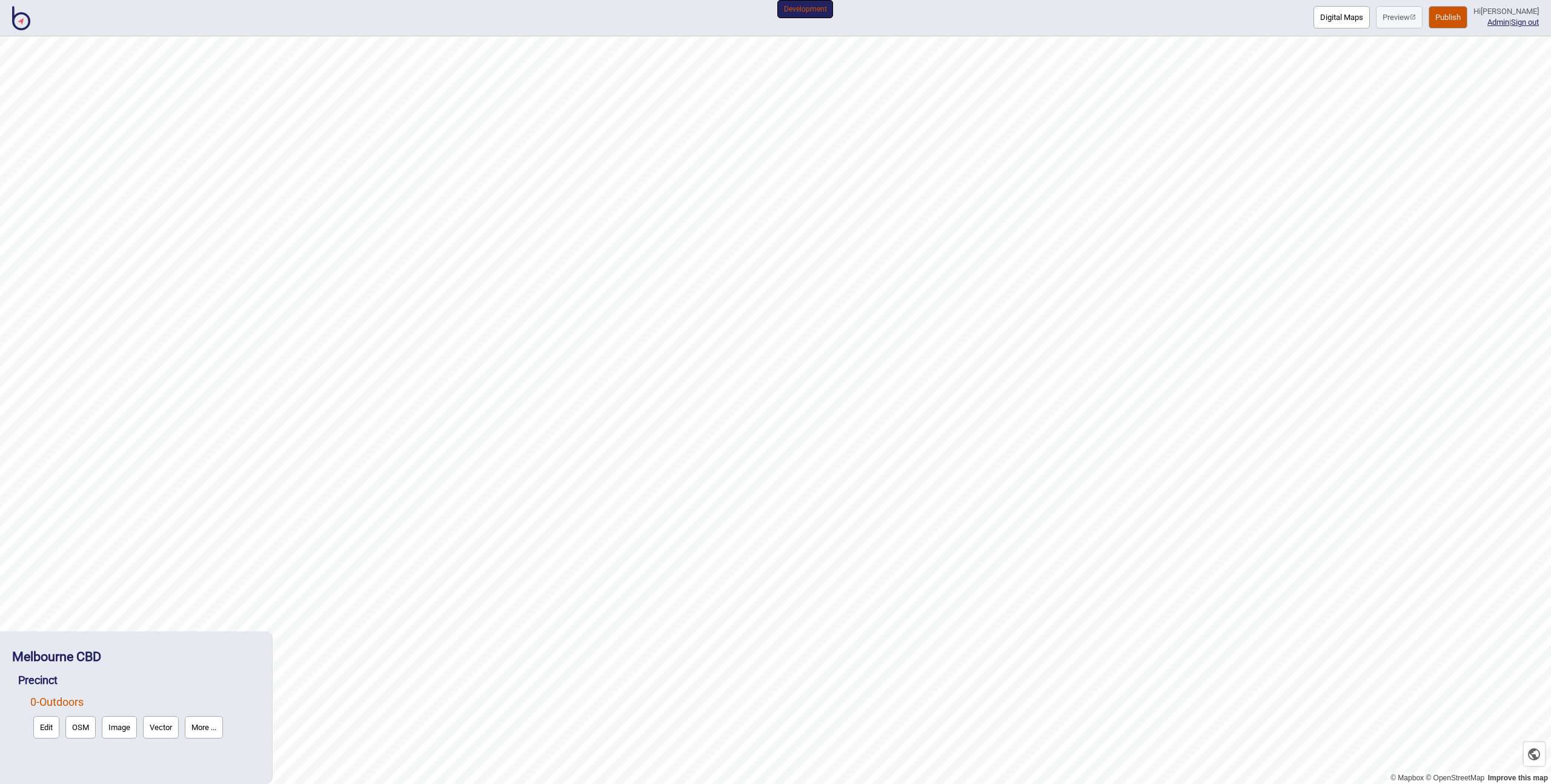
click at [40, 732] on button "Edit" at bounding box center [46, 727] width 26 height 23
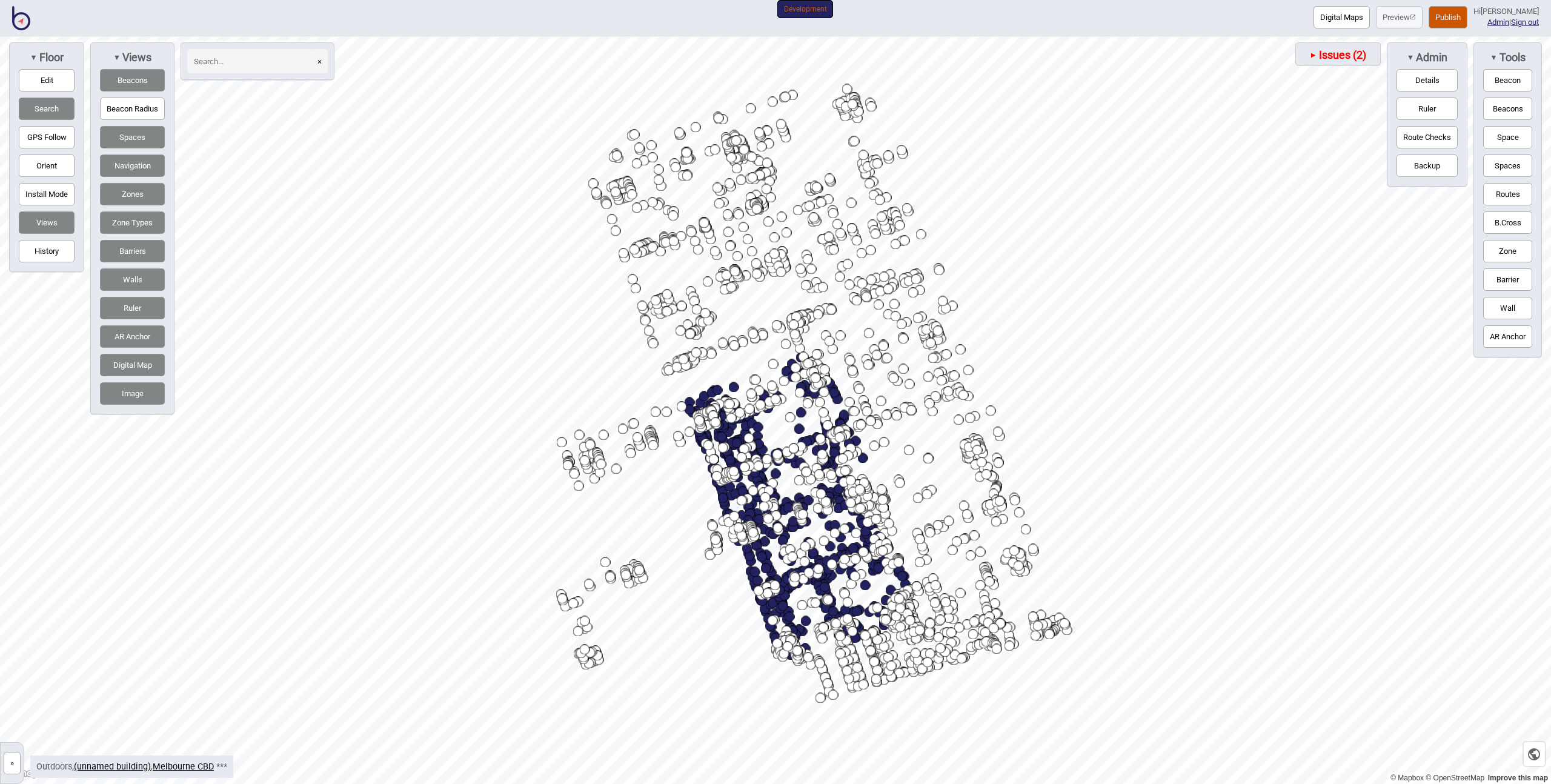
click at [1317, 56] on span "Issues (2)" at bounding box center [1342, 55] width 49 height 13
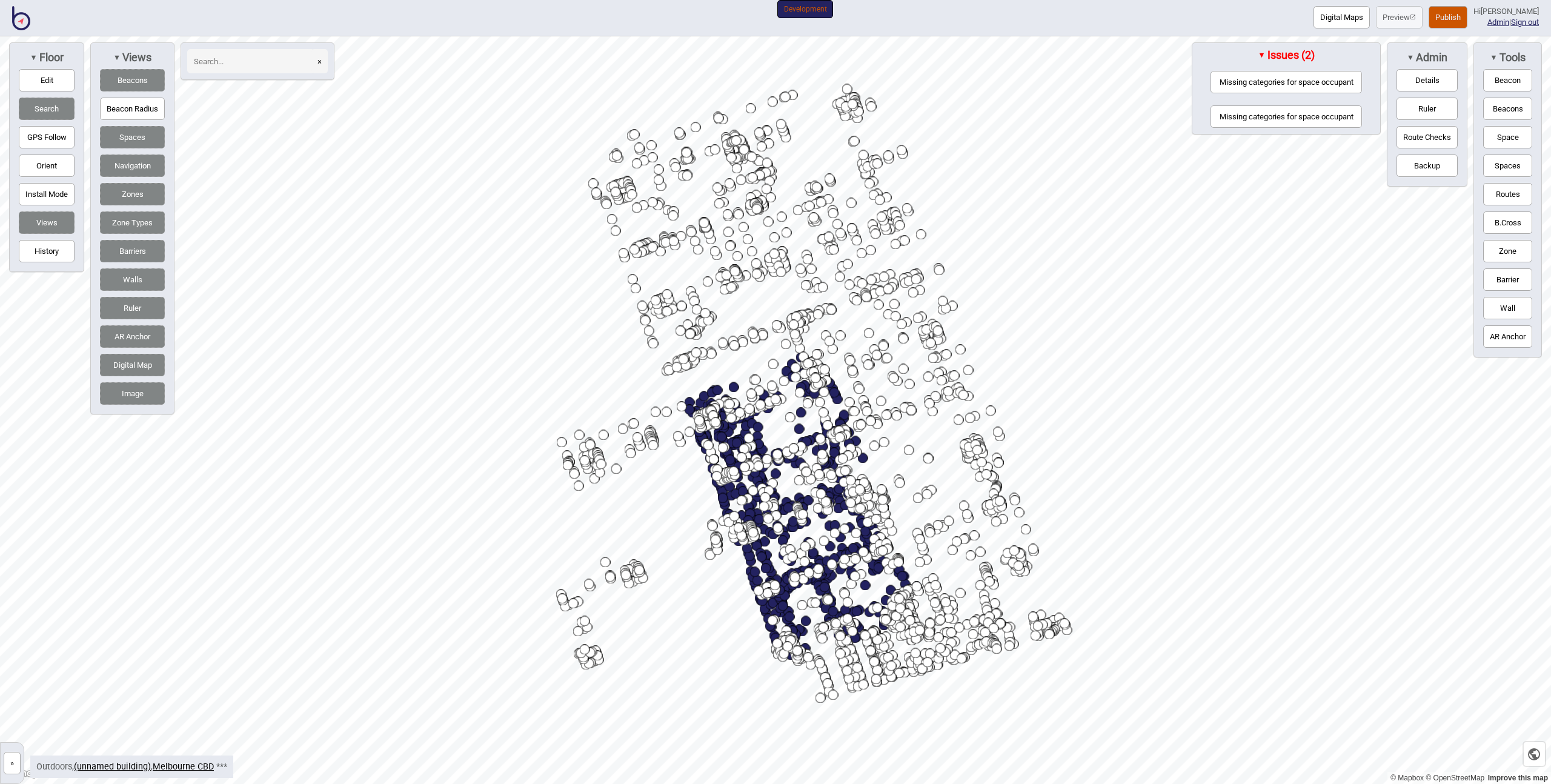
click at [1274, 87] on button "Missing categories for space occupant" at bounding box center [1287, 82] width 152 height 23
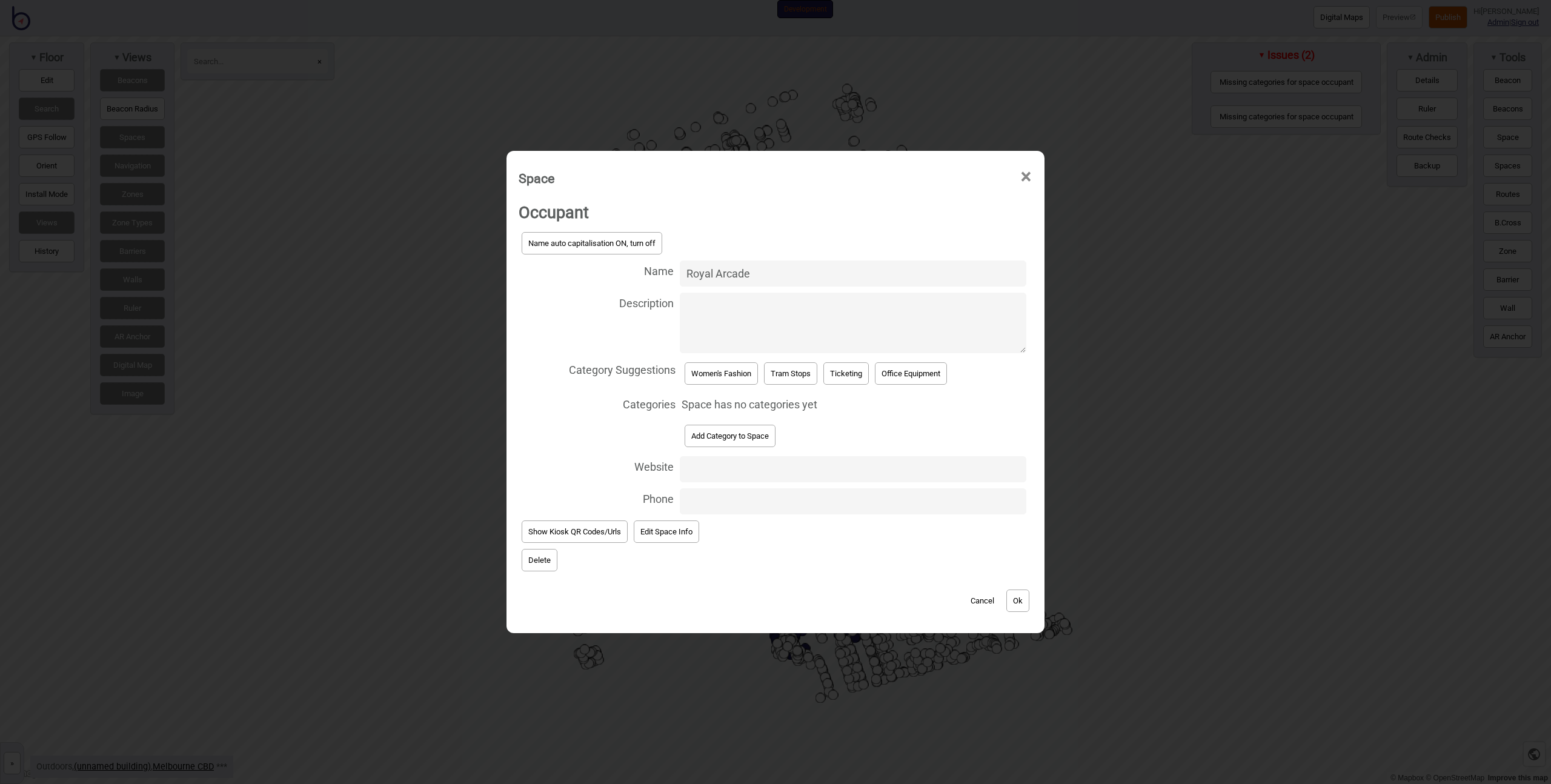
click at [736, 441] on button "Add Category to Space" at bounding box center [730, 436] width 91 height 23
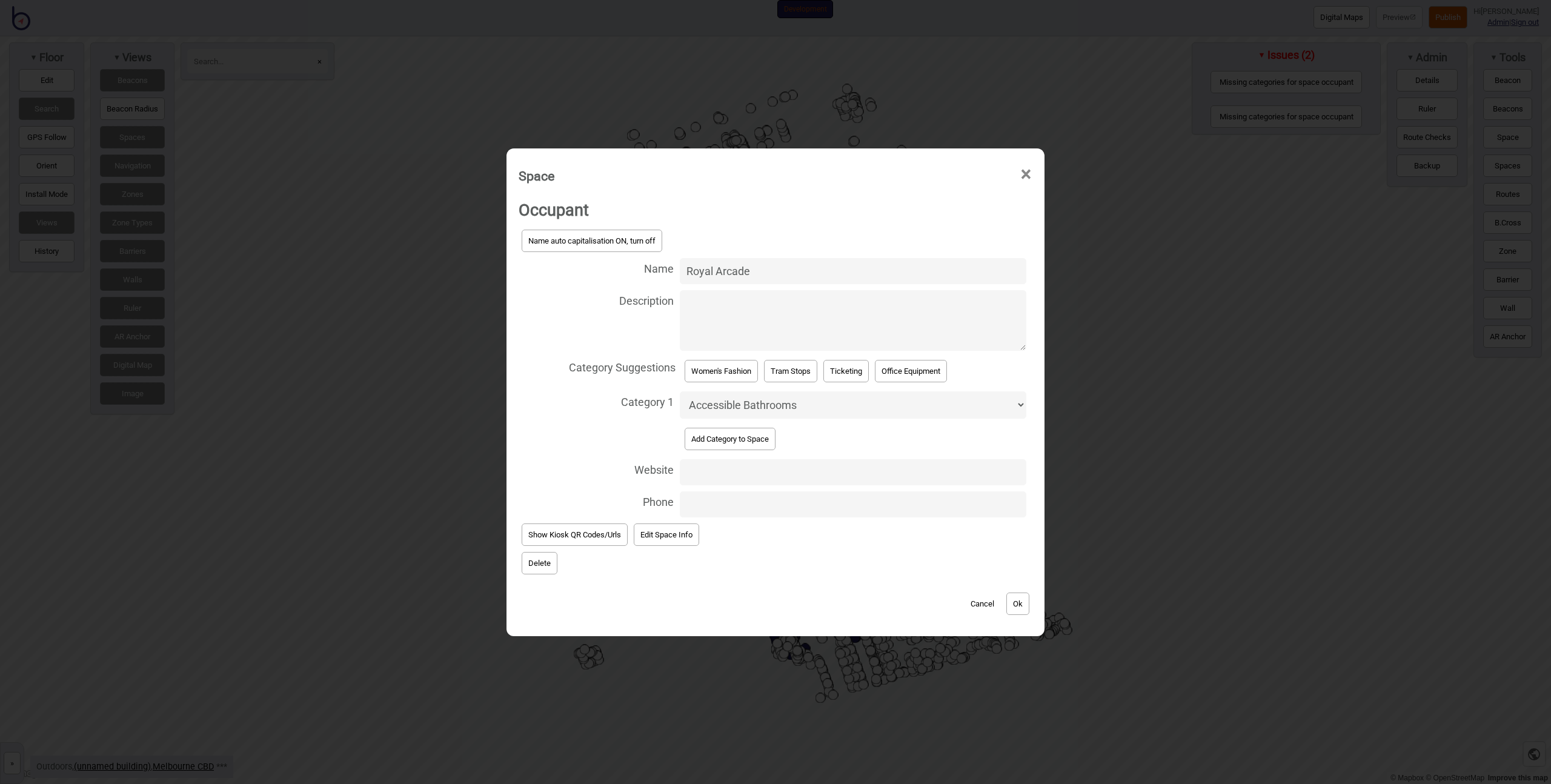
click at [743, 403] on select "Accessible Bathrooms Accommodation Baggage Bathrooms Bike Areas Books Bus Stops…" at bounding box center [853, 405] width 347 height 27
click at [973, 604] on button "Cancel" at bounding box center [982, 604] width 36 height 23
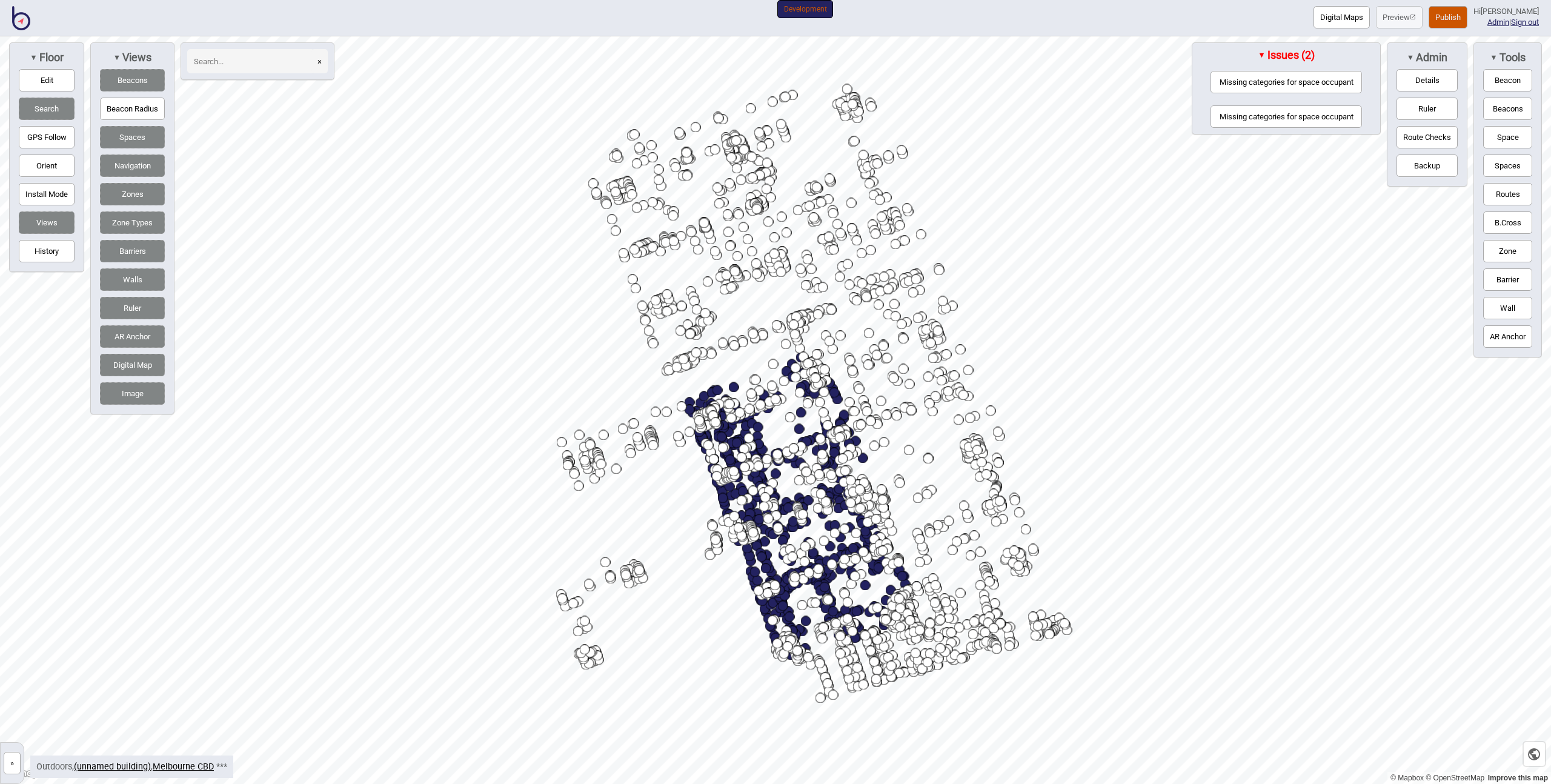
click at [17, 766] on button "»" at bounding box center [12, 763] width 17 height 23
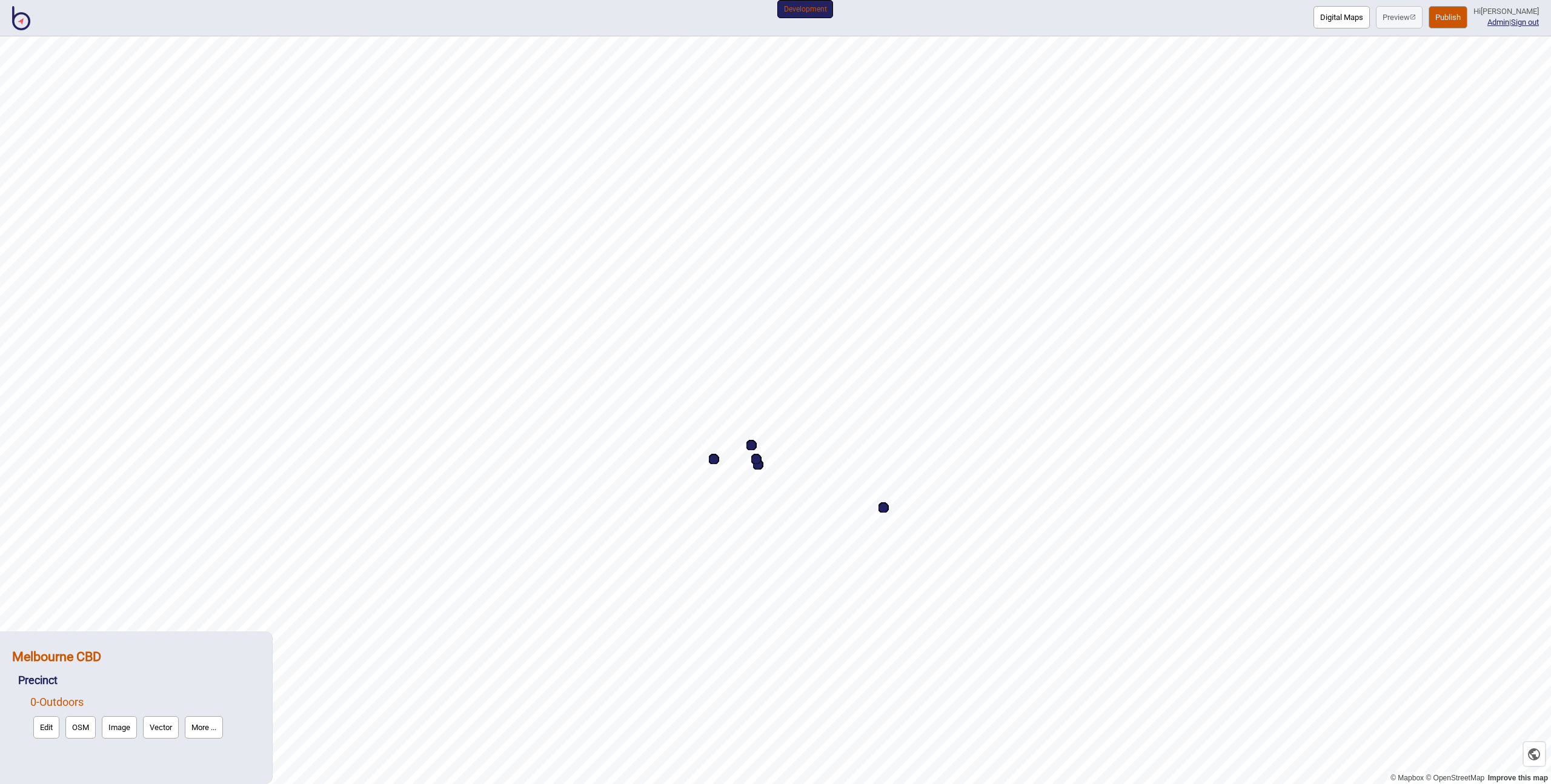
click at [92, 656] on strong "Melbourne CBD" at bounding box center [56, 656] width 89 height 15
click at [174, 690] on button "More ..." at bounding box center [173, 684] width 38 height 23
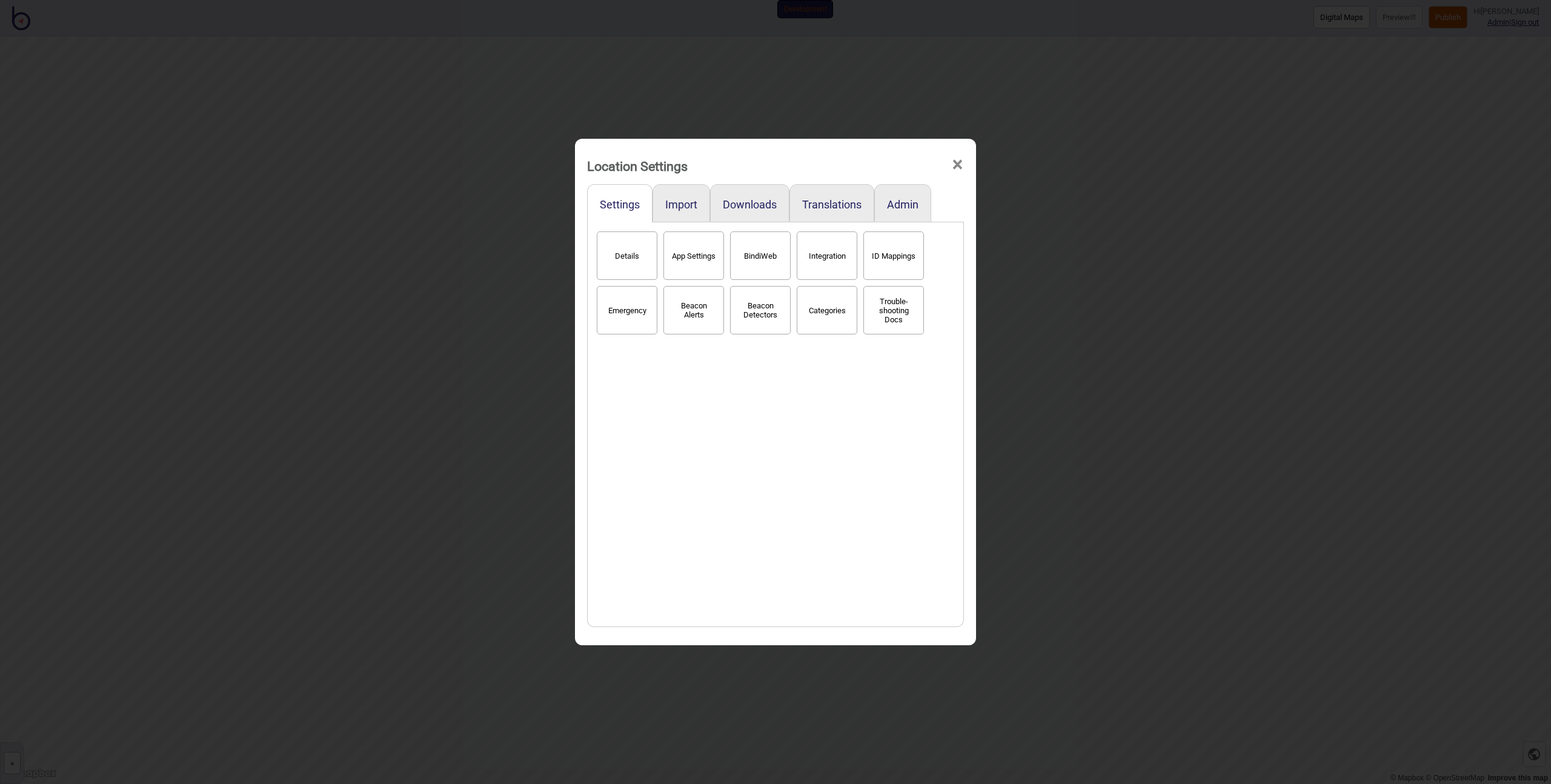
click at [815, 307] on button "Categories" at bounding box center [827, 310] width 61 height 49
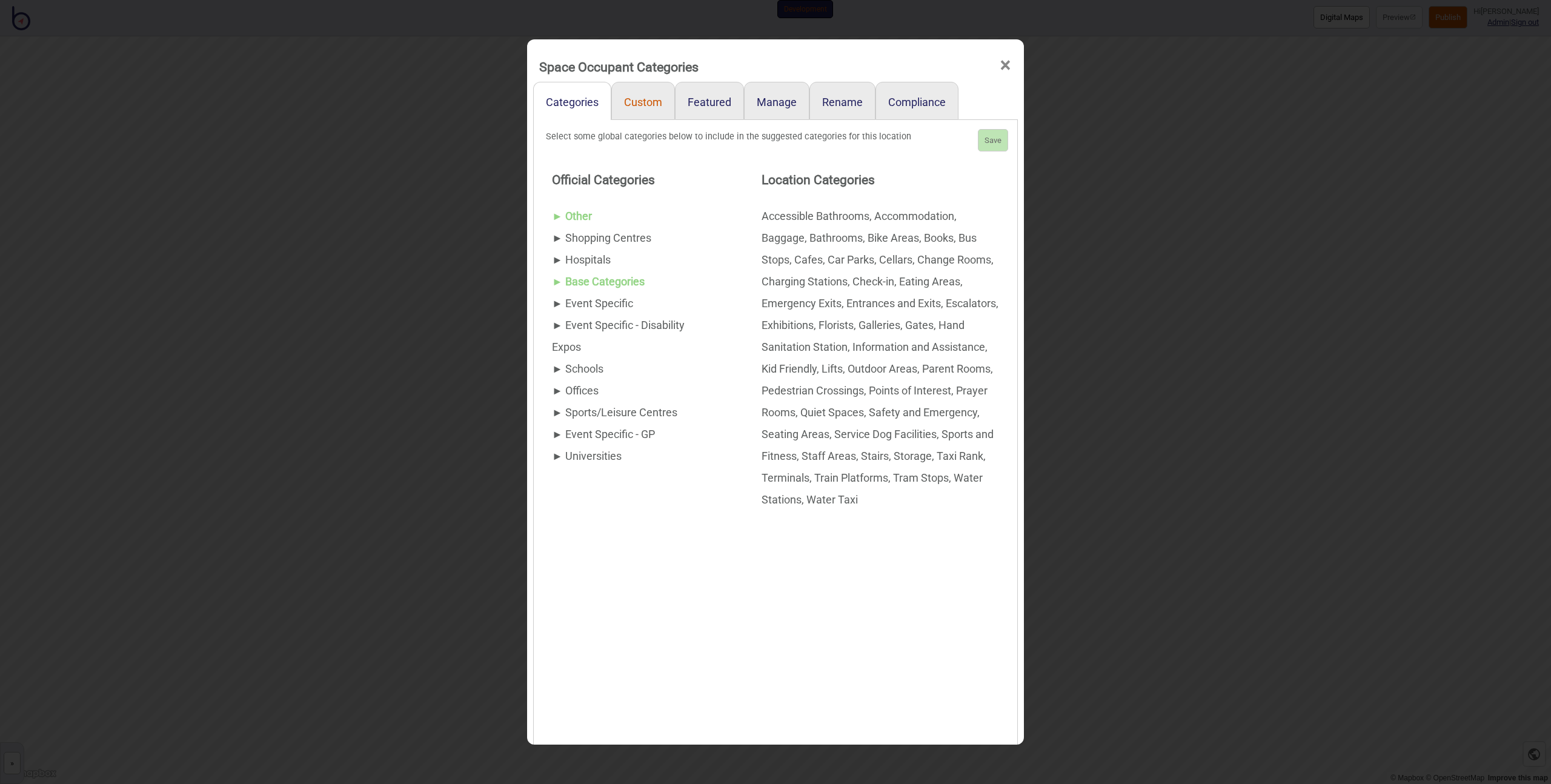
click at [641, 105] on link "Custom" at bounding box center [643, 101] width 64 height 38
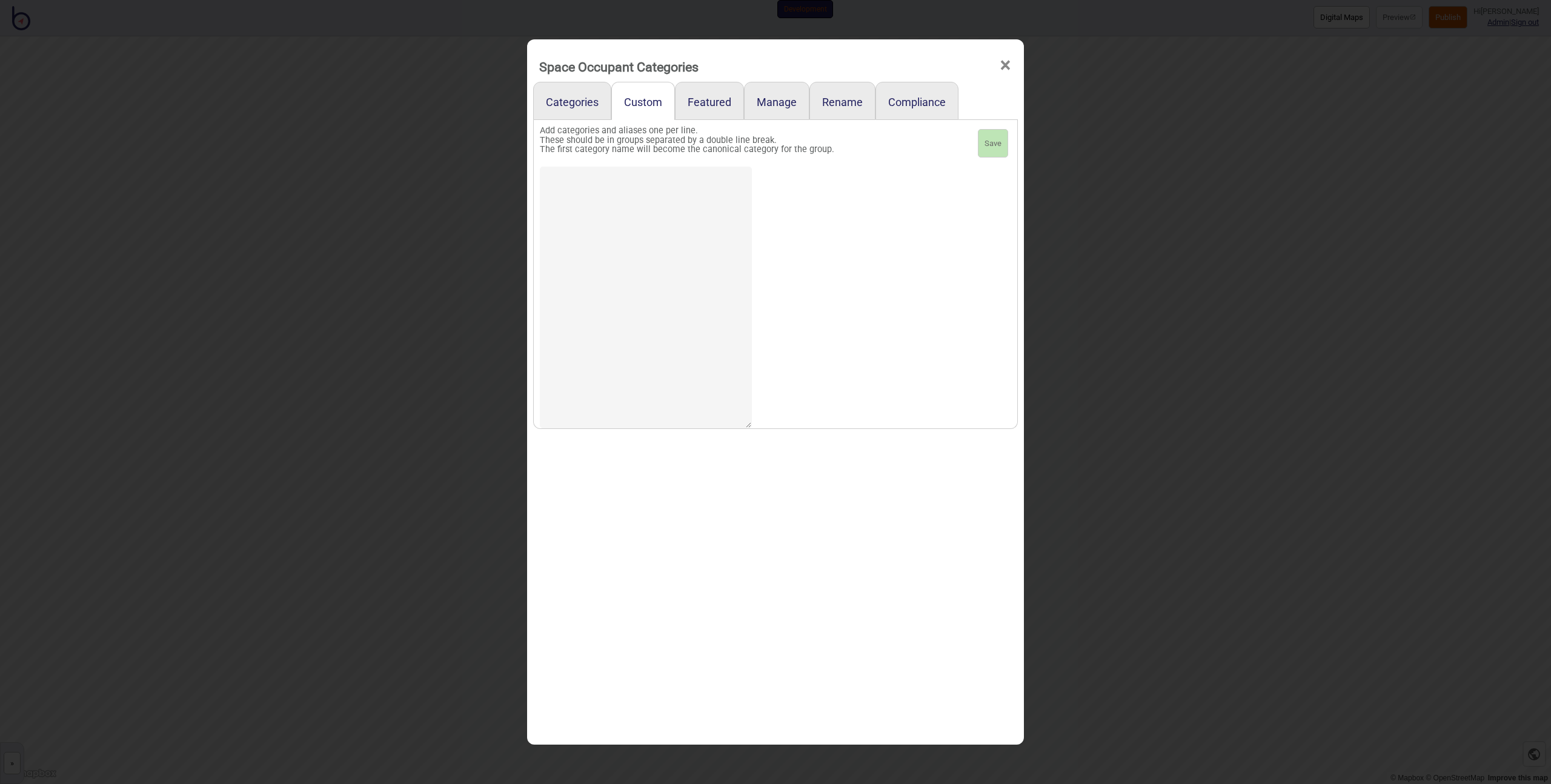
click at [640, 213] on textarea at bounding box center [646, 297] width 212 height 262
type textarea "Walk"
click at [990, 138] on button "Save" at bounding box center [993, 143] width 30 height 29
click at [448, 441] on div "Space Occupant Categories × Categories Custom Featured Manage Rename Compliance…" at bounding box center [775, 392] width 1551 height 784
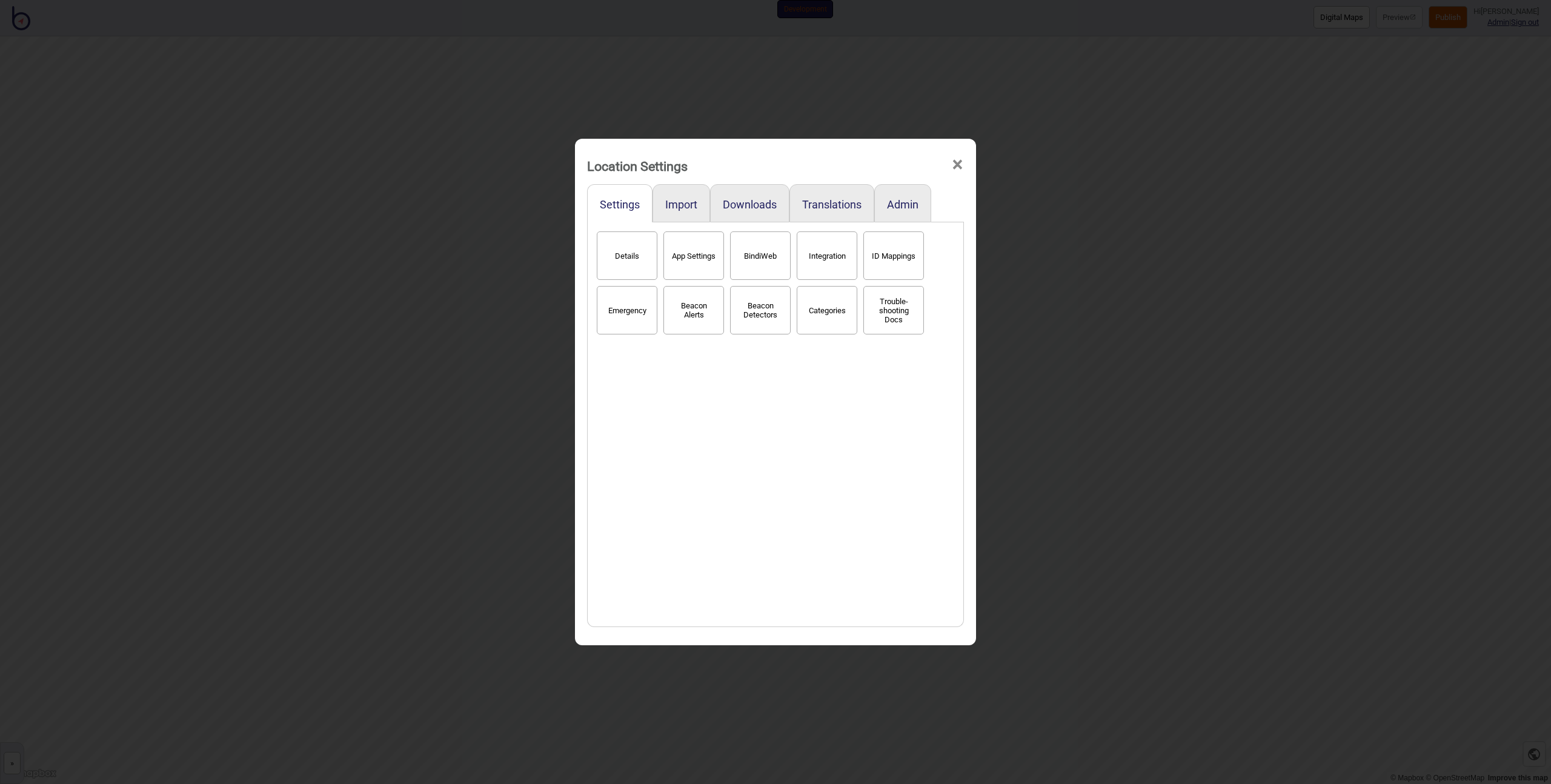
click at [287, 581] on div "Location Settings × Settings Import Downloads Translations Admin Details App Se…" at bounding box center [775, 392] width 1551 height 784
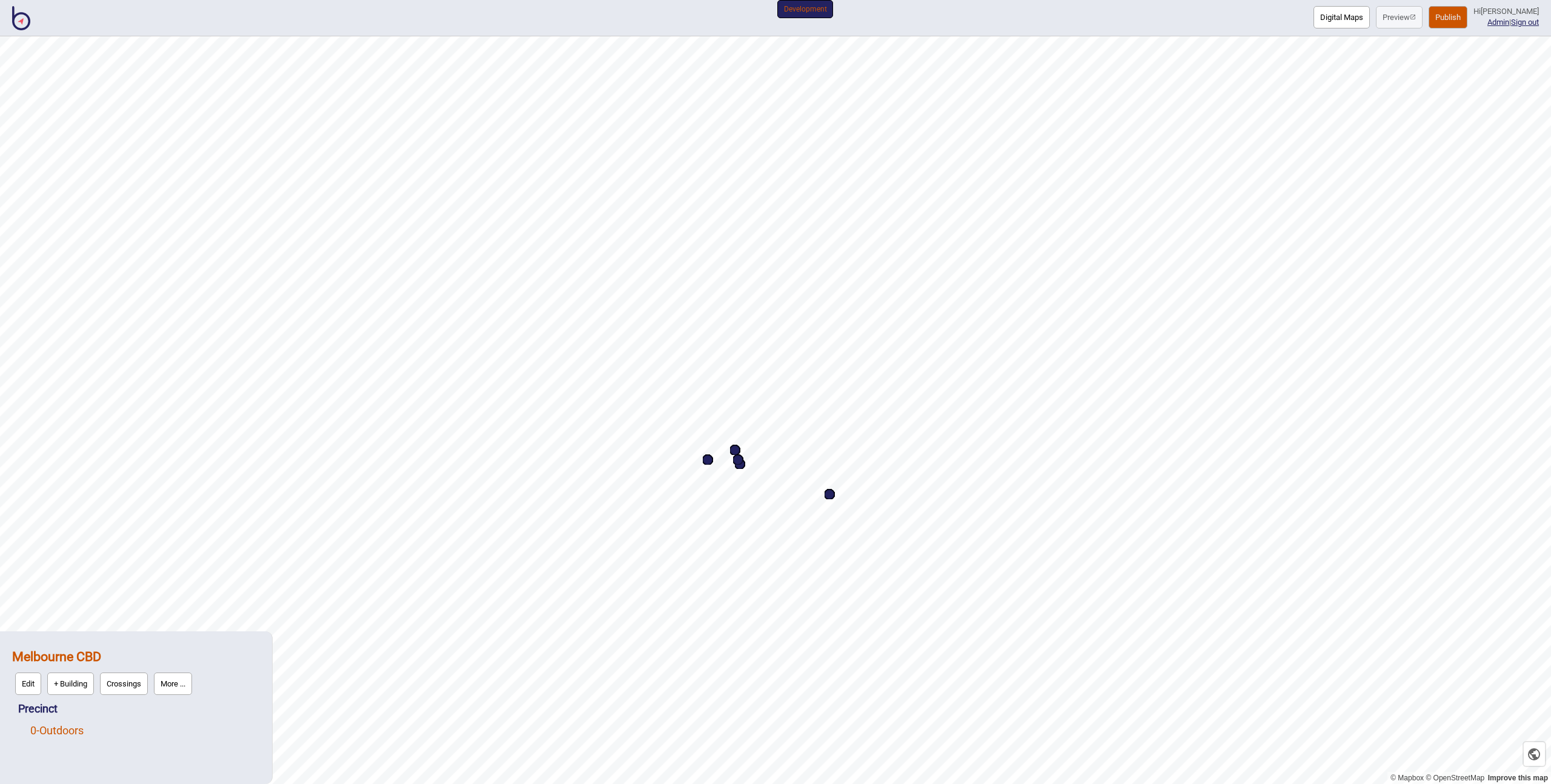
click at [50, 731] on link "0 - Outdoors" at bounding box center [57, 730] width 53 height 13
click at [39, 727] on button "Edit" at bounding box center [46, 727] width 26 height 23
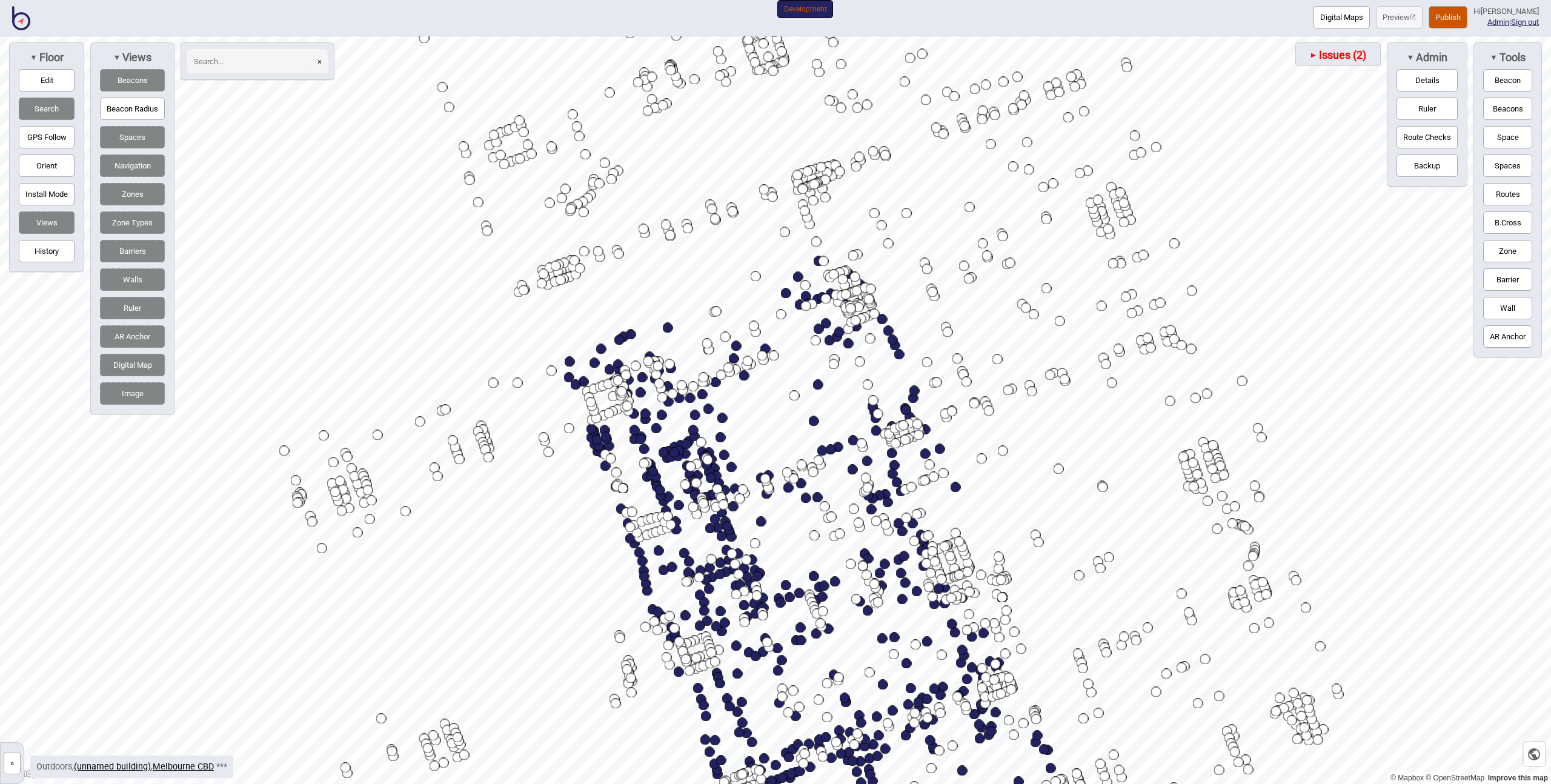
click at [1317, 53] on span "Issues (2)" at bounding box center [1342, 55] width 49 height 13
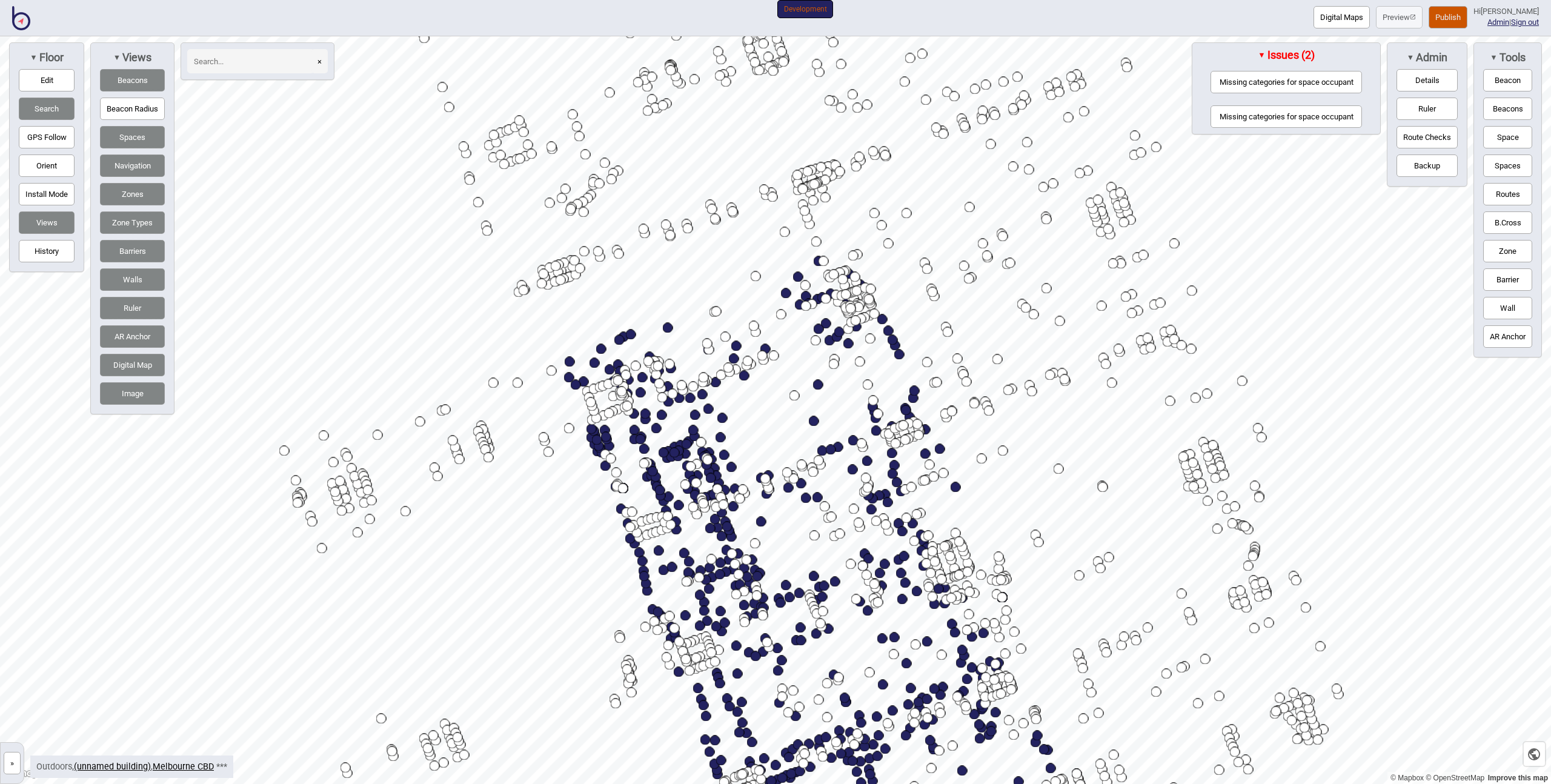
click at [1304, 85] on button "Missing categories for space occupant" at bounding box center [1287, 82] width 152 height 23
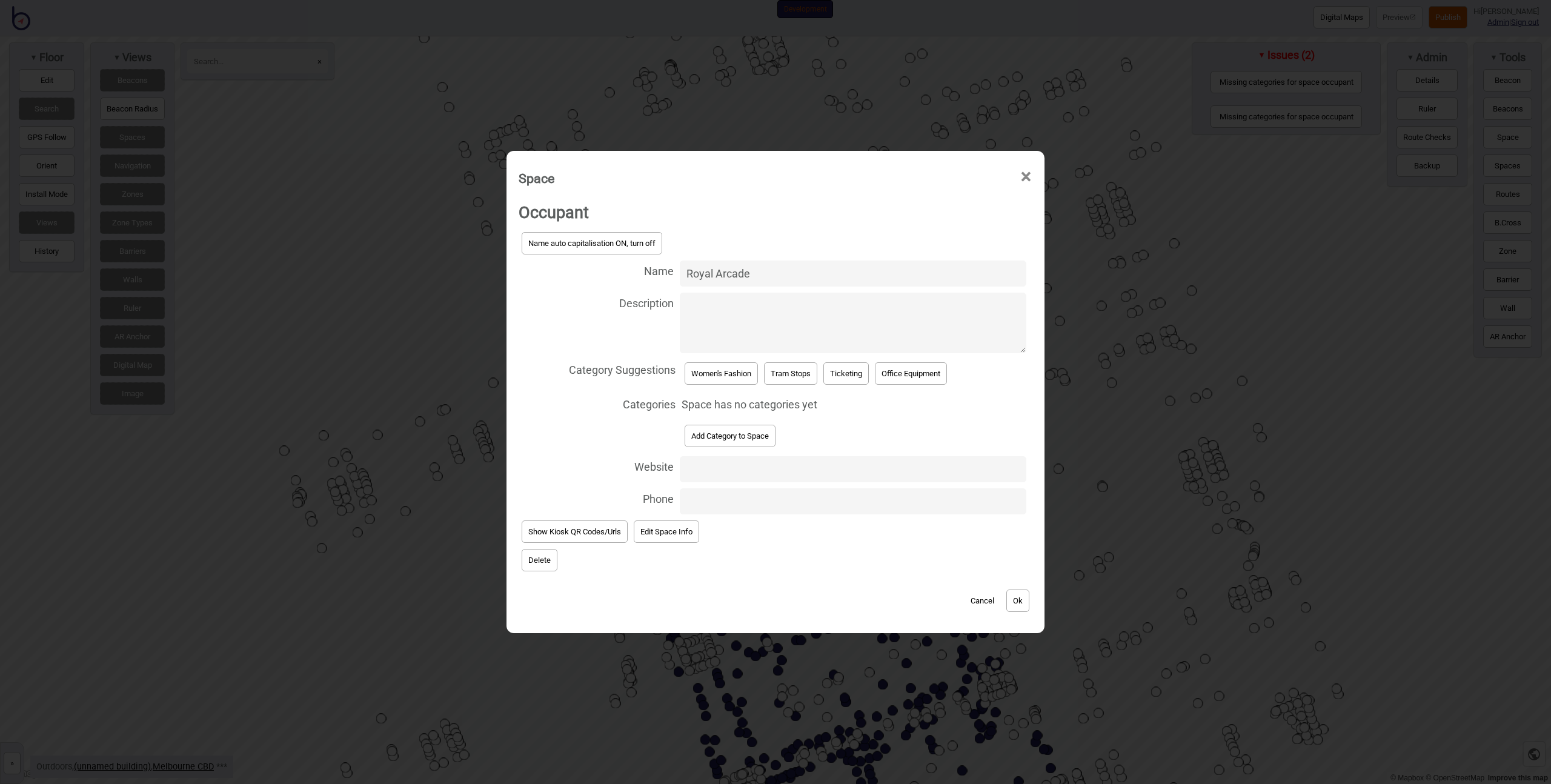
click at [732, 431] on button "Add Category to Space" at bounding box center [730, 436] width 91 height 23
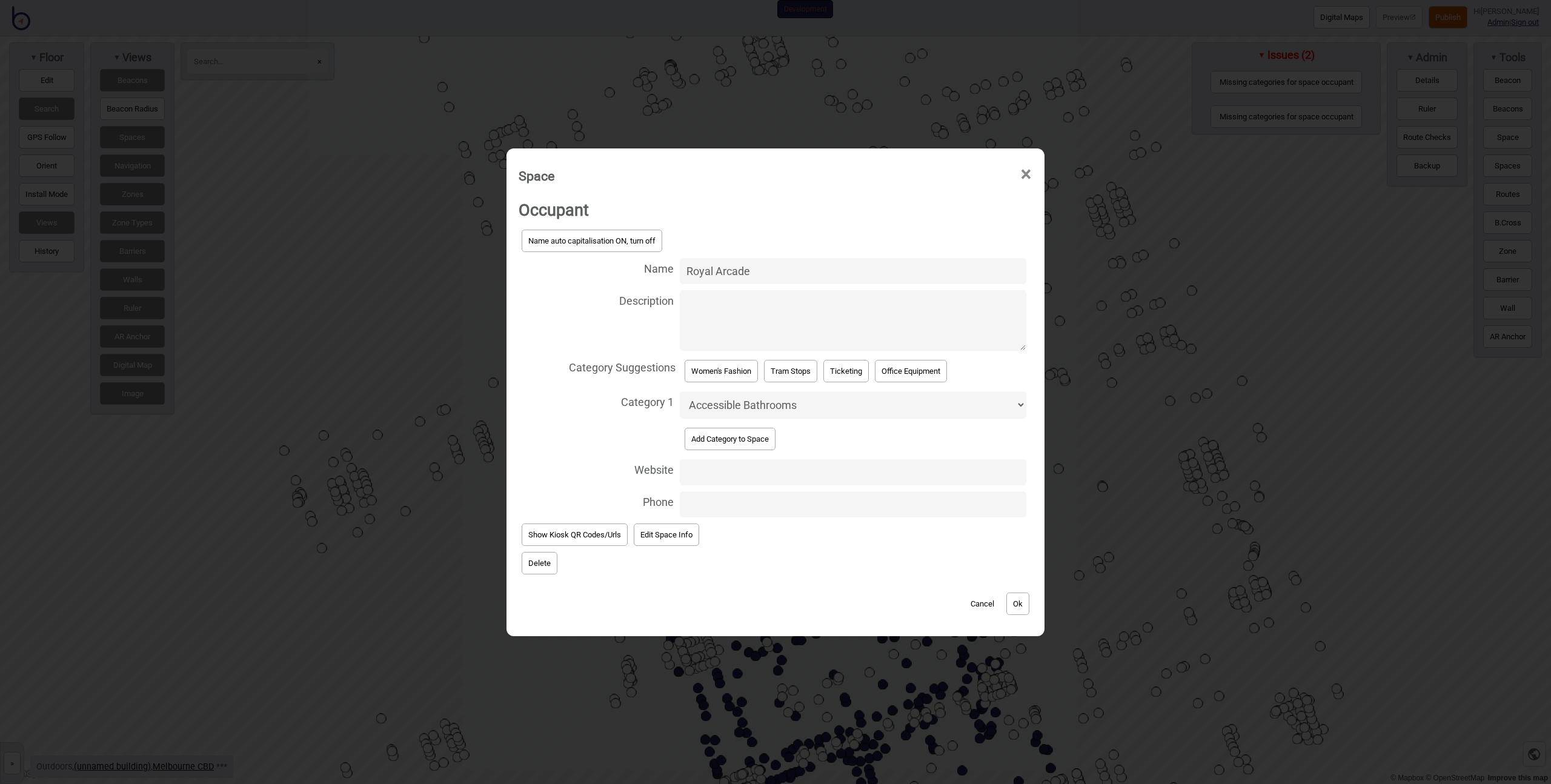
click at [730, 410] on select "Accessible Bathrooms Accommodation Baggage Bathrooms Bike Areas Books Bus Stops…" at bounding box center [853, 405] width 347 height 27
select select "Walk"
click at [680, 391] on select "Accessible Bathrooms Accommodation Baggage Bathrooms Bike Areas Books Bus Stops…" at bounding box center [853, 405] width 347 height 27
click at [1013, 605] on button "Ok" at bounding box center [1018, 604] width 23 height 23
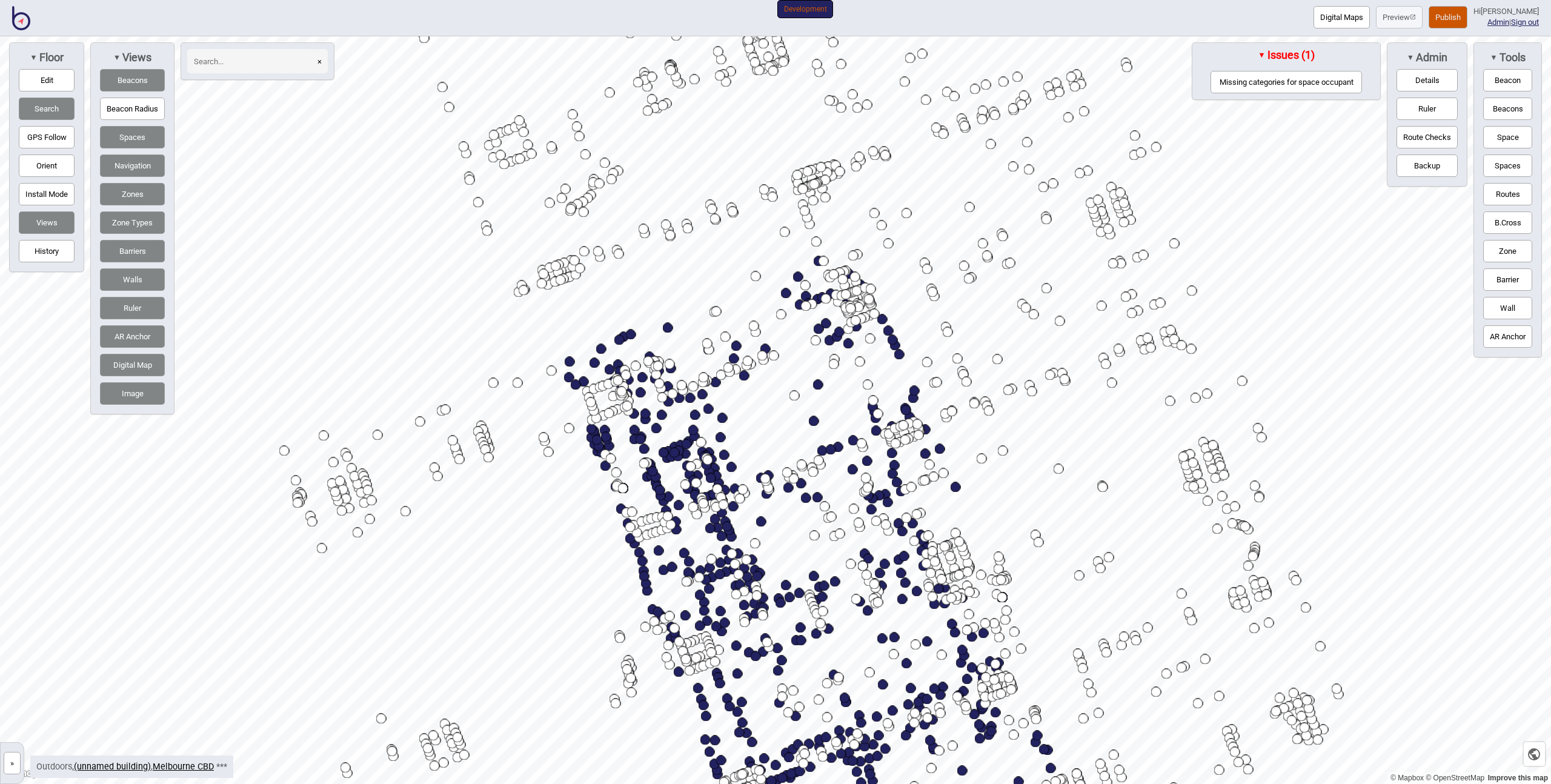
click at [1281, 85] on button "Missing categories for space occupant" at bounding box center [1287, 82] width 152 height 23
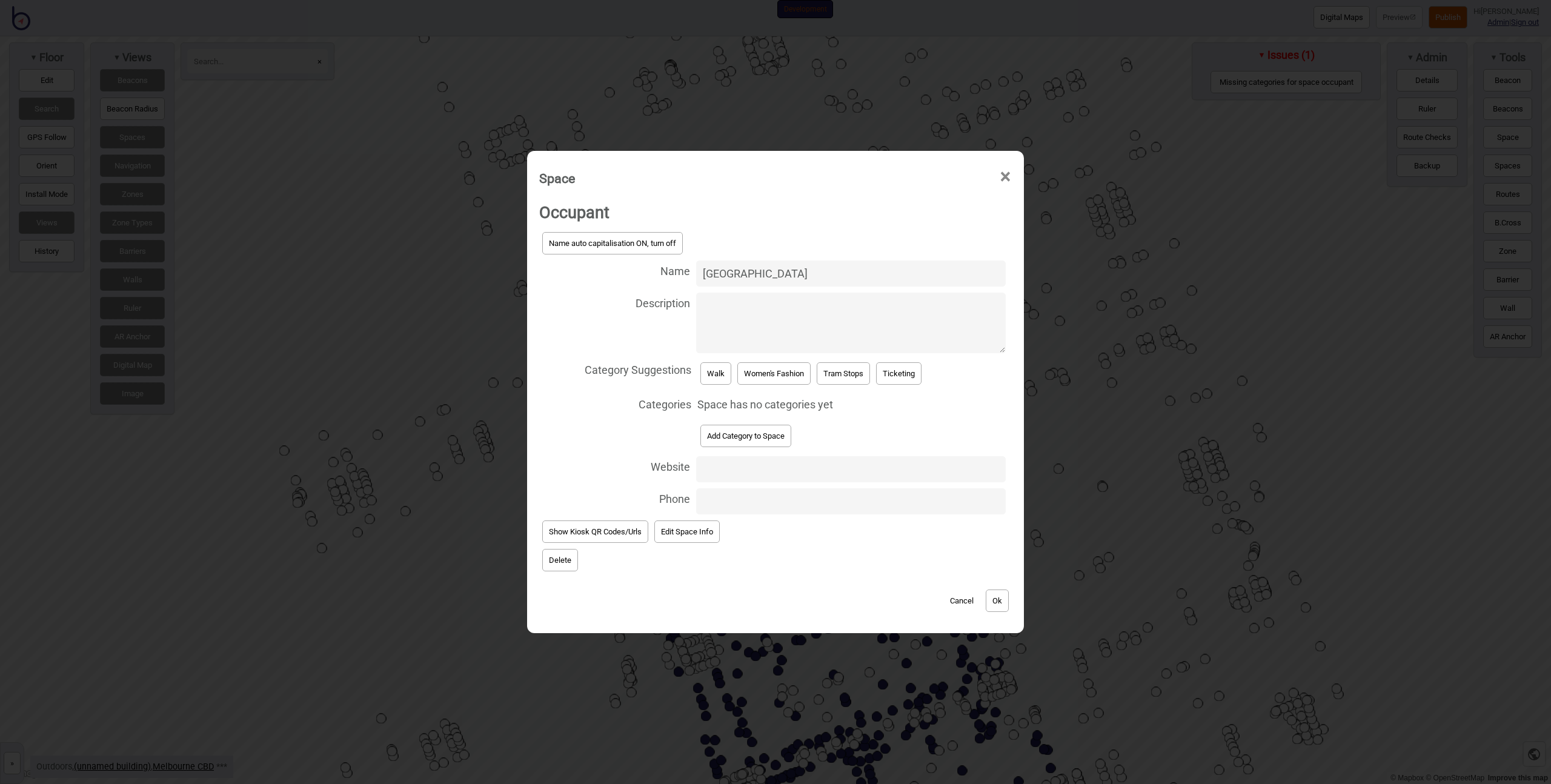
click at [751, 431] on button "Add Category to Space" at bounding box center [746, 436] width 91 height 23
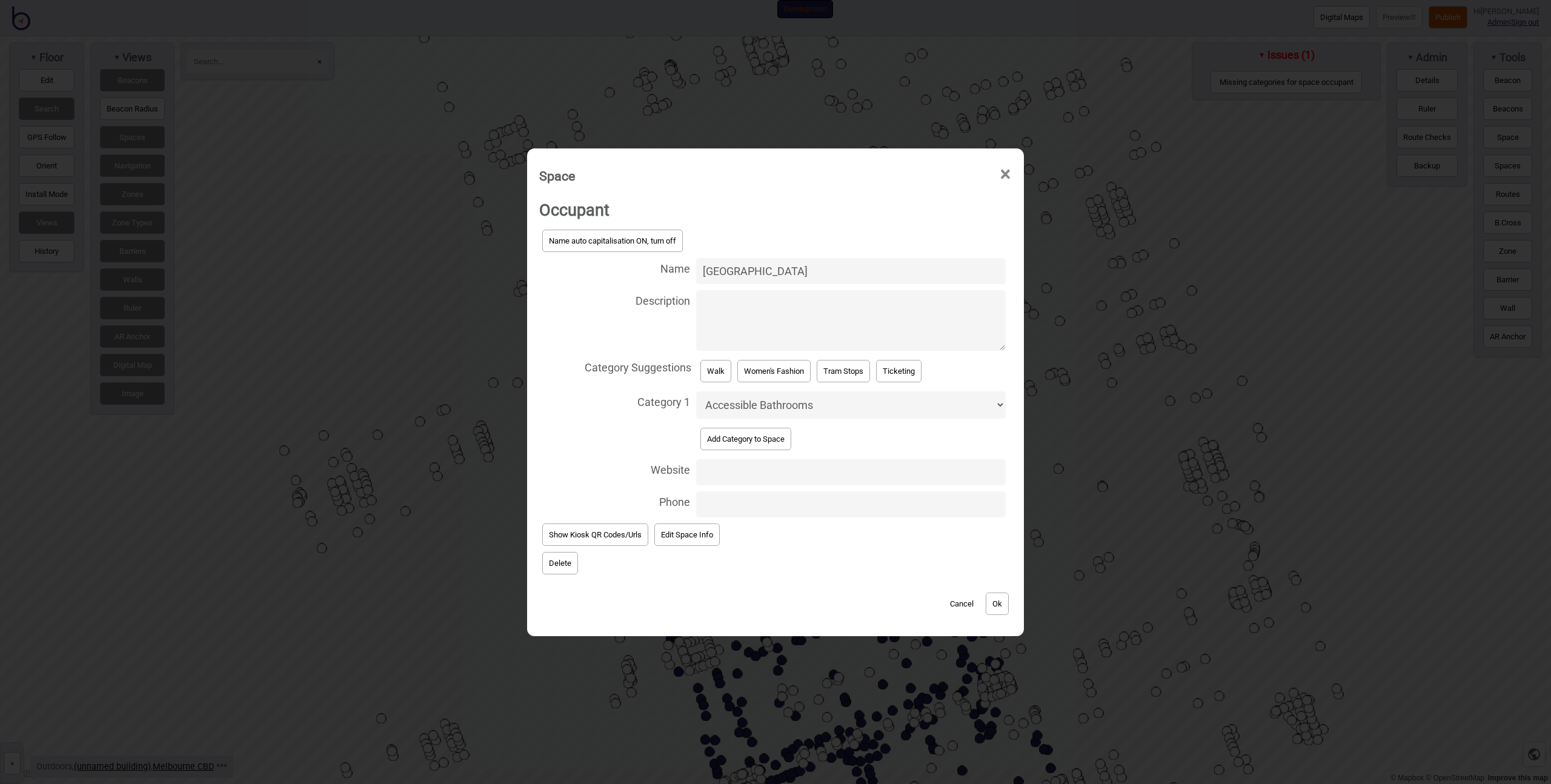
click at [759, 400] on select "Accessible Bathrooms Accommodation Baggage Bathrooms Bike Areas Books Bus Stops…" at bounding box center [851, 405] width 309 height 27
select select "Walk"
click at [696, 391] on select "Accessible Bathrooms Accommodation Baggage Bathrooms Bike Areas Books Bus Stops…" at bounding box center [851, 405] width 309 height 27
click at [989, 598] on button "Ok" at bounding box center [997, 604] width 23 height 23
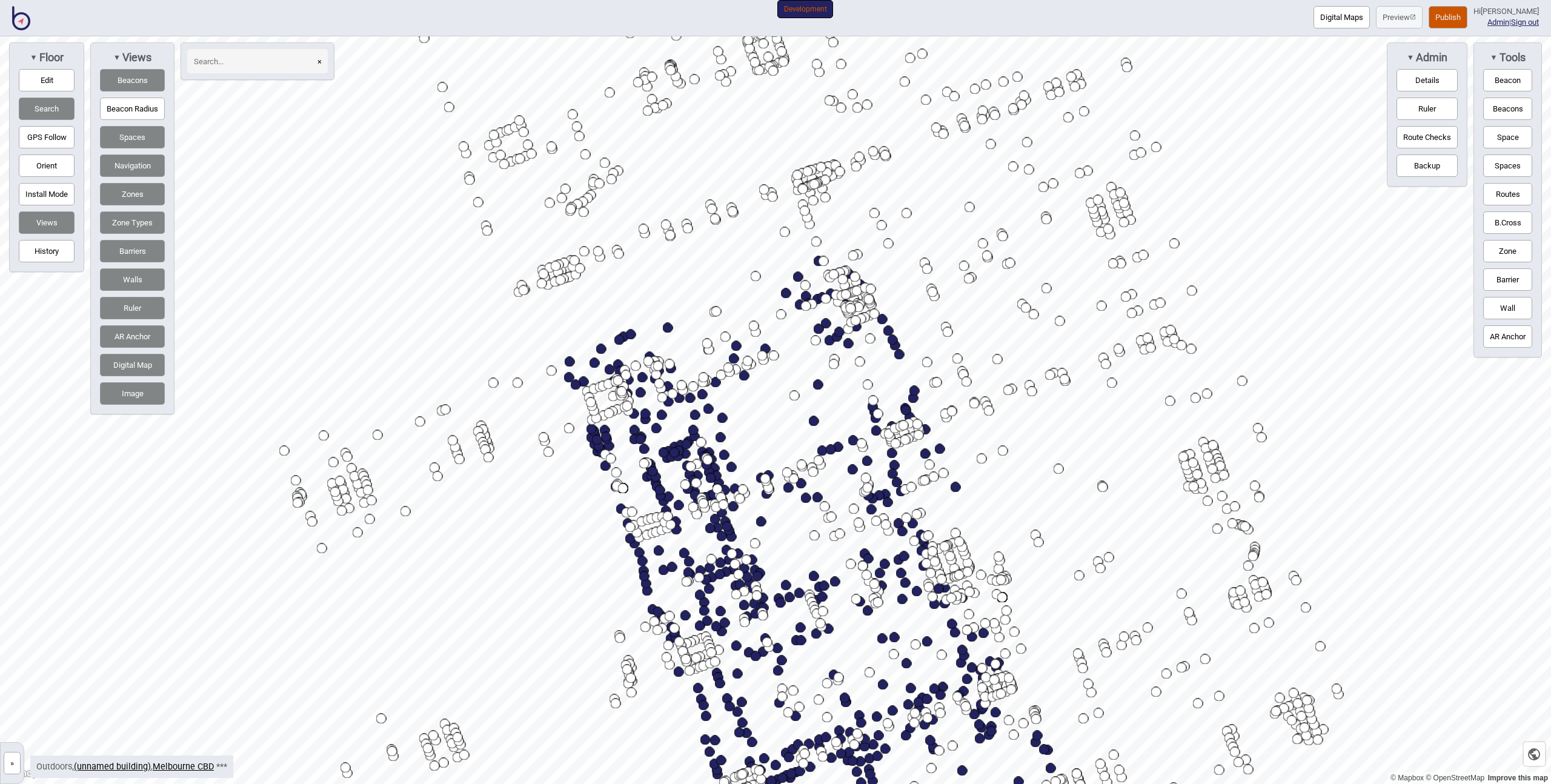
click at [1447, 21] on button "Publish" at bounding box center [1447, 18] width 39 height 23
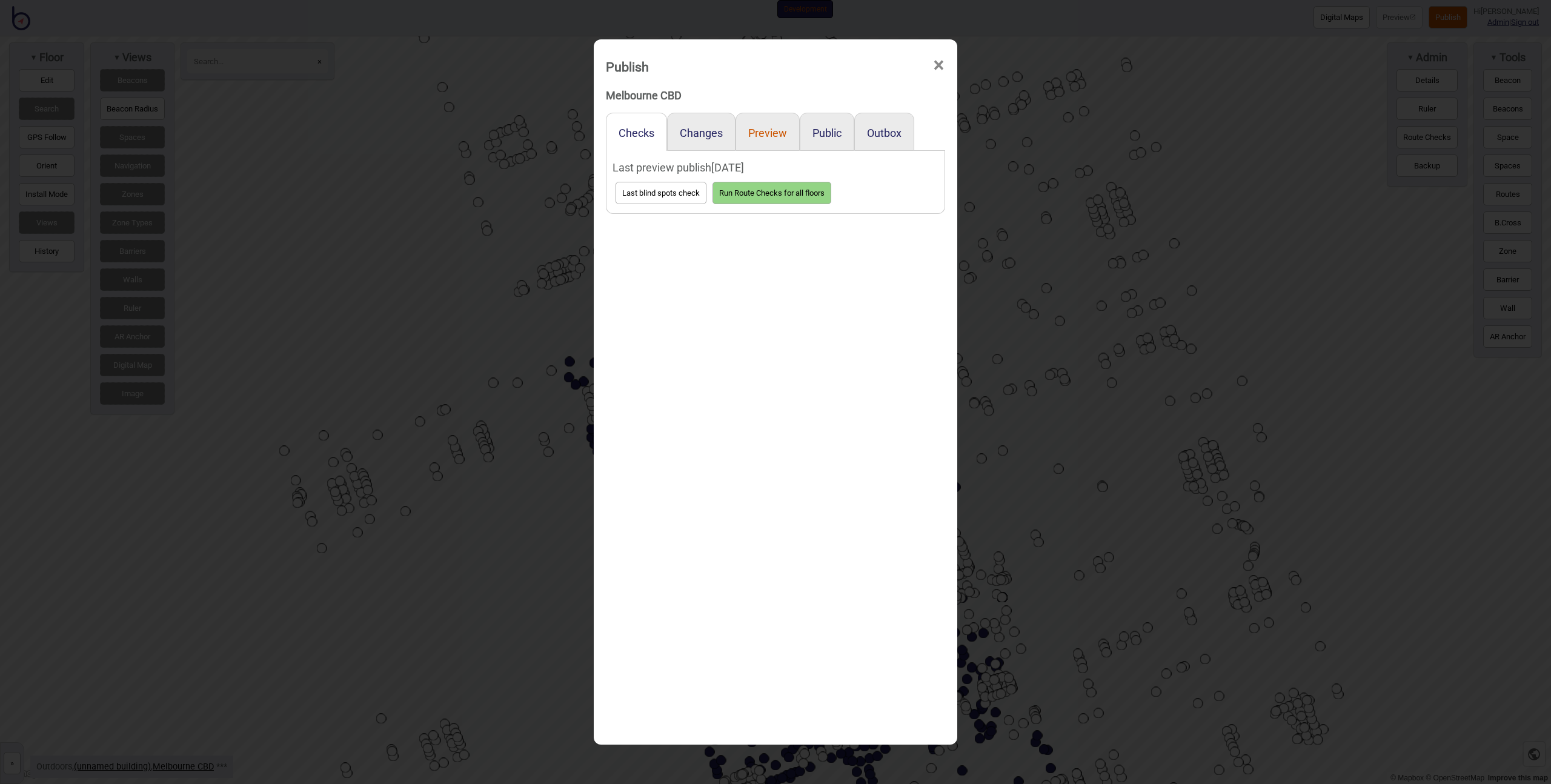
click at [768, 136] on button "Preview" at bounding box center [767, 133] width 39 height 13
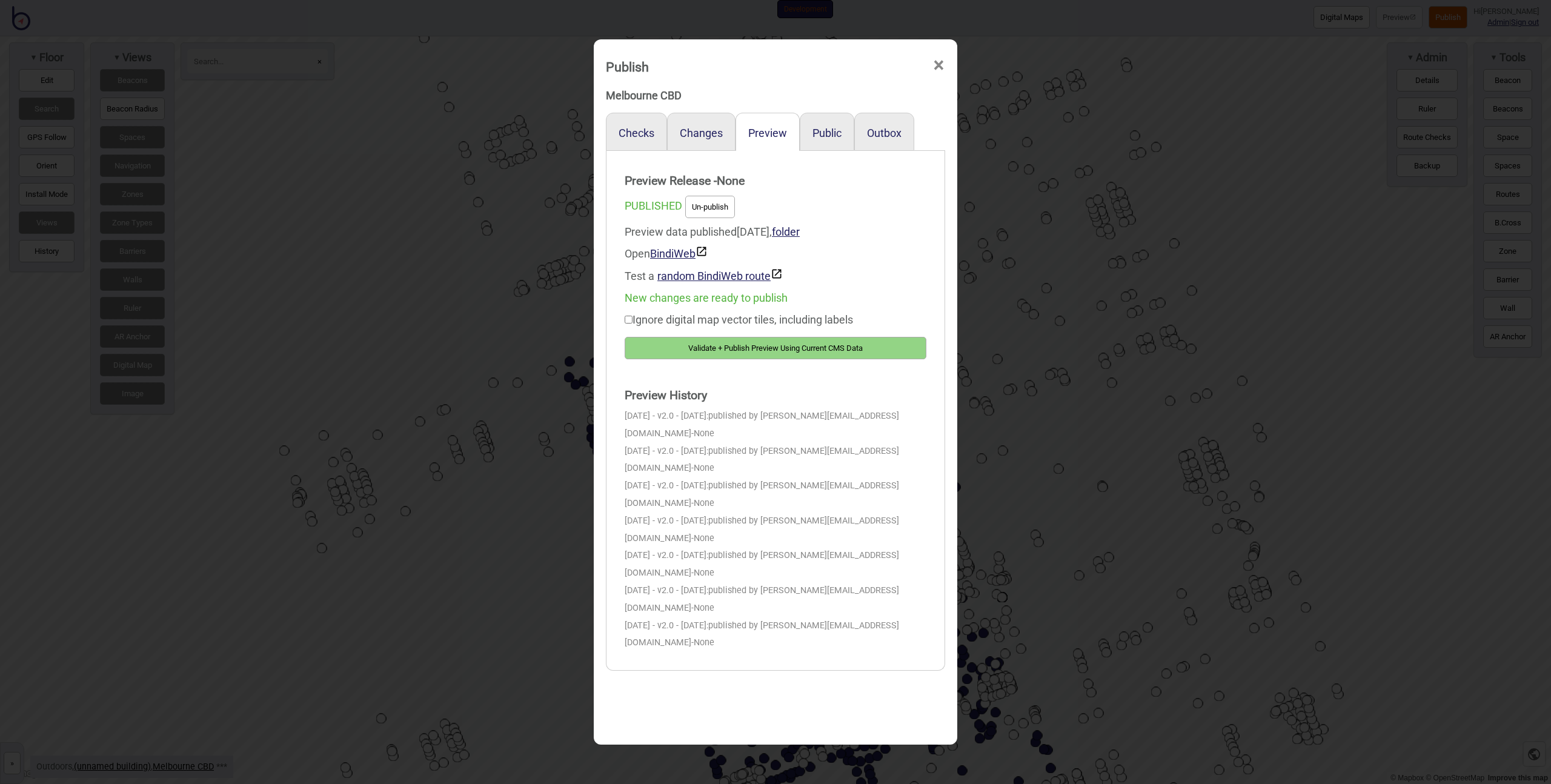
click at [716, 349] on button "Validate + Publish Preview Using Current CMS Data" at bounding box center [776, 348] width 302 height 23
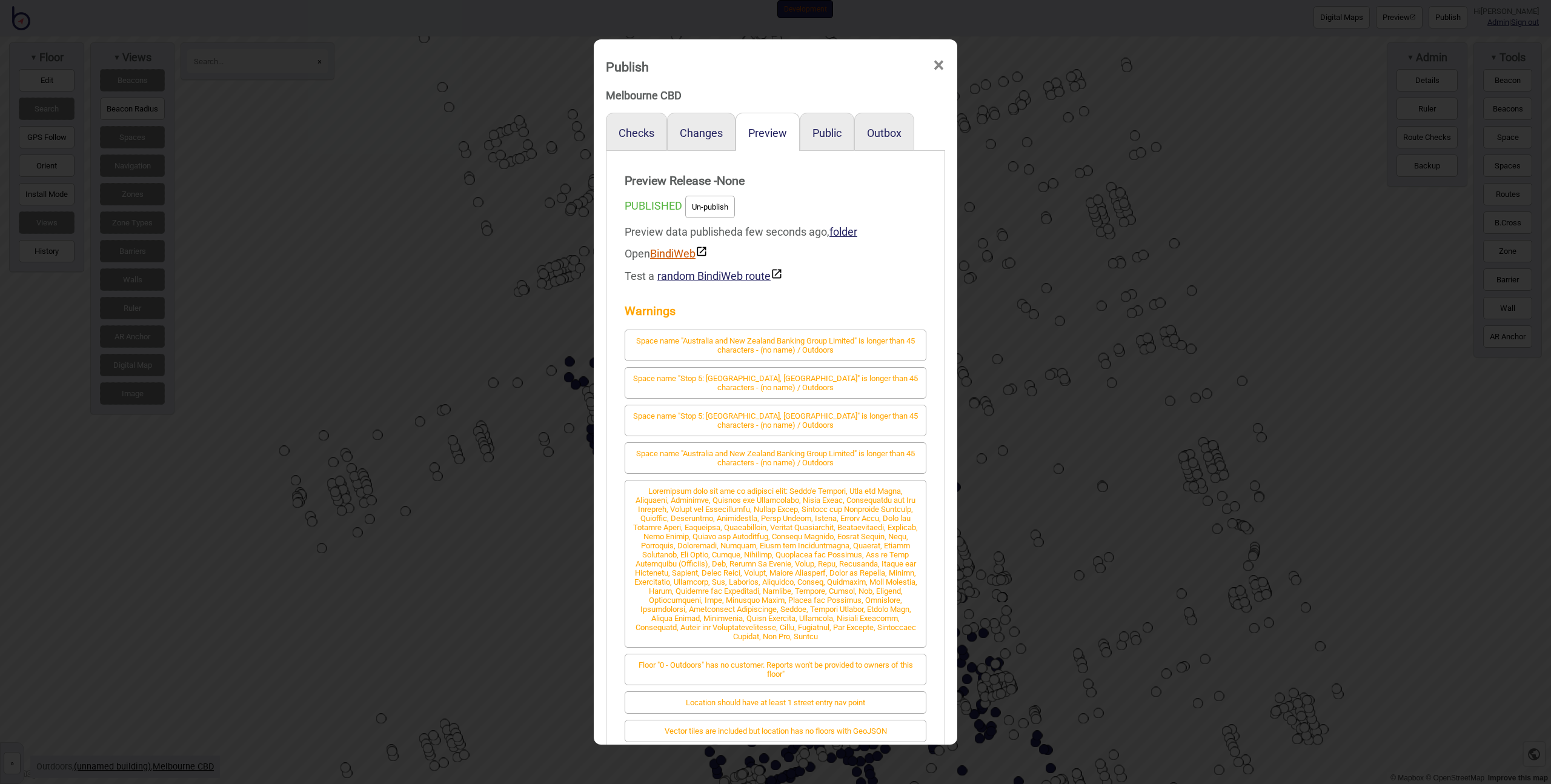
click at [686, 251] on link "BindiWeb" at bounding box center [679, 254] width 57 height 13
click at [511, 377] on div "Publish × Melbourne CBD Checks Changes Preview Public Outbox Preview Release - …" at bounding box center [775, 392] width 1551 height 784
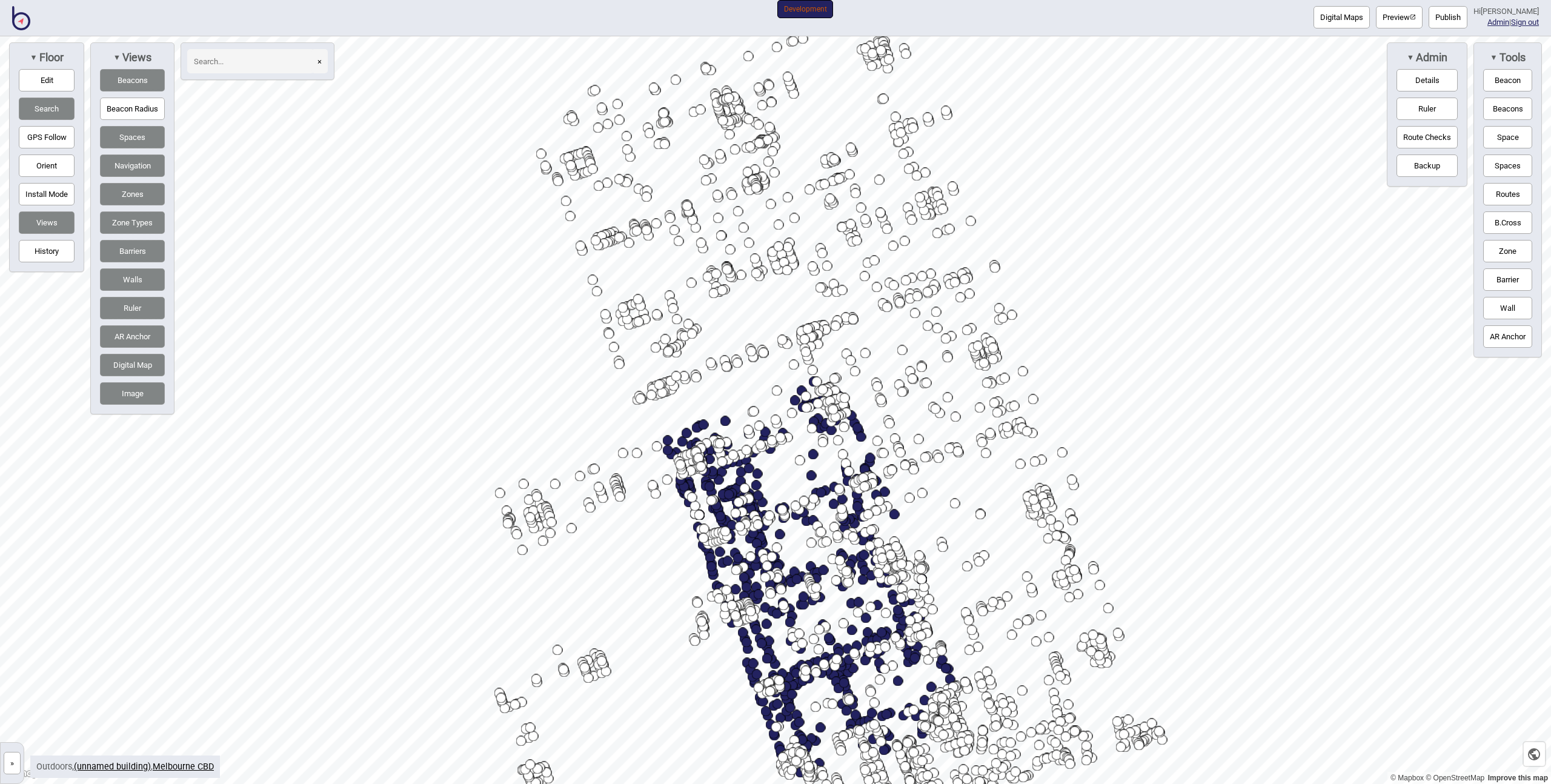
click at [227, 61] on input at bounding box center [251, 61] width 128 height 24
type input "block"
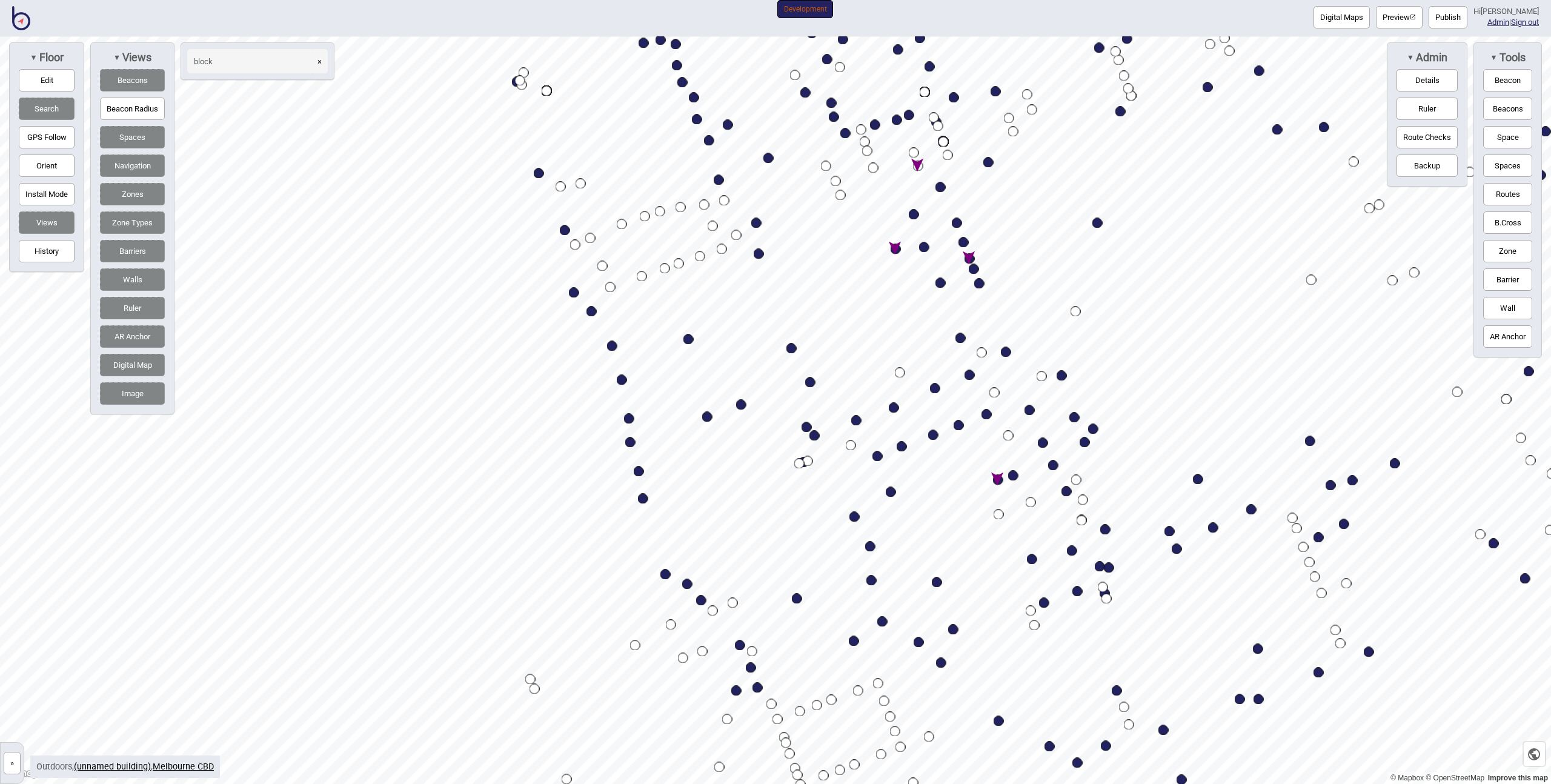
click at [53, 80] on button "Edit" at bounding box center [47, 80] width 56 height 23
drag, startPoint x: 997, startPoint y: 479, endPoint x: 917, endPoint y: 169, distance: 320.2
click at [1393, 16] on button "Preview" at bounding box center [1399, 18] width 47 height 23
click at [1463, 19] on button "Publish" at bounding box center [1447, 18] width 39 height 23
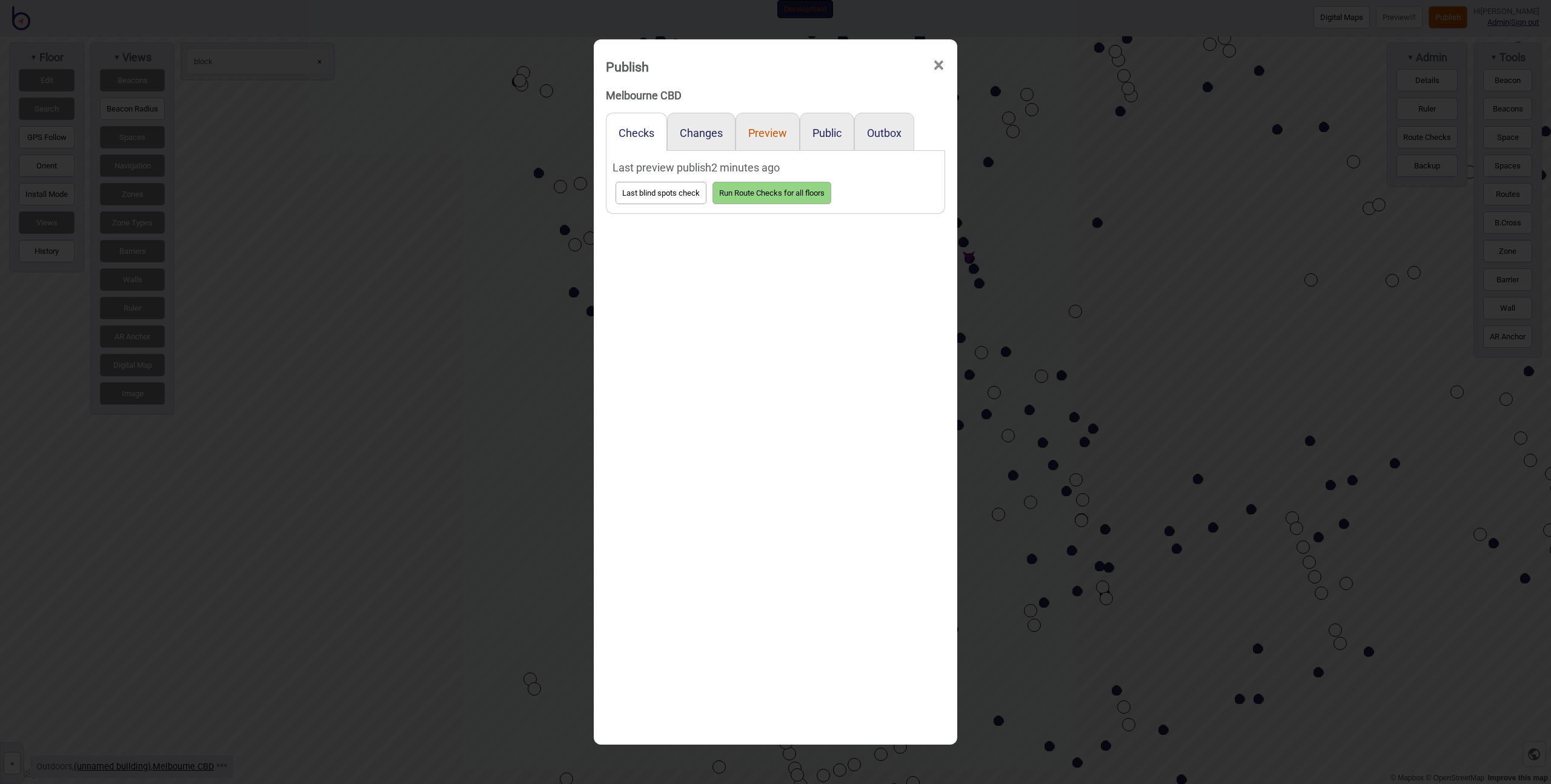
click at [762, 134] on button "Preview" at bounding box center [767, 133] width 39 height 13
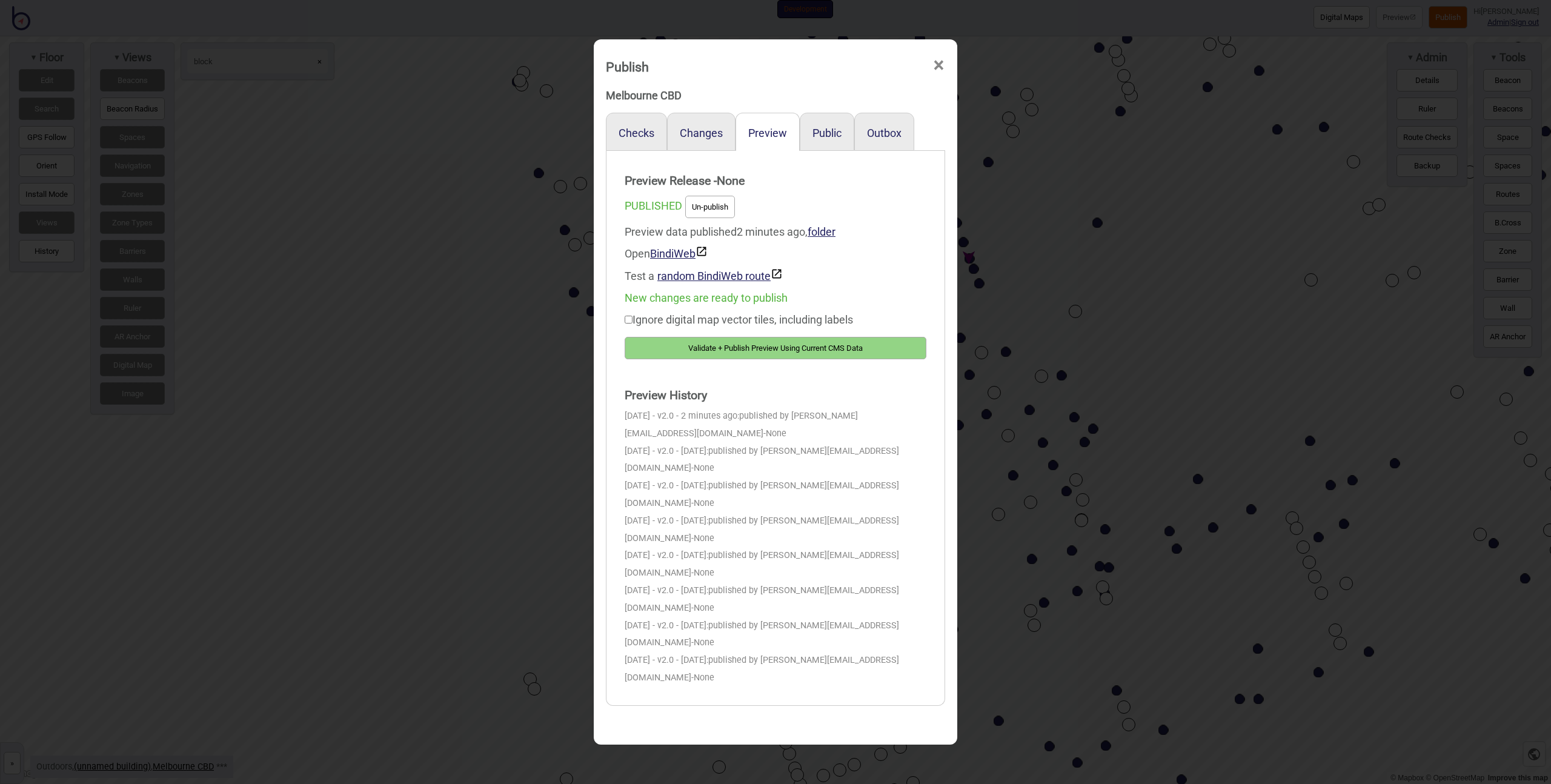
click at [734, 350] on button "Validate + Publish Preview Using Current CMS Data" at bounding box center [776, 348] width 302 height 23
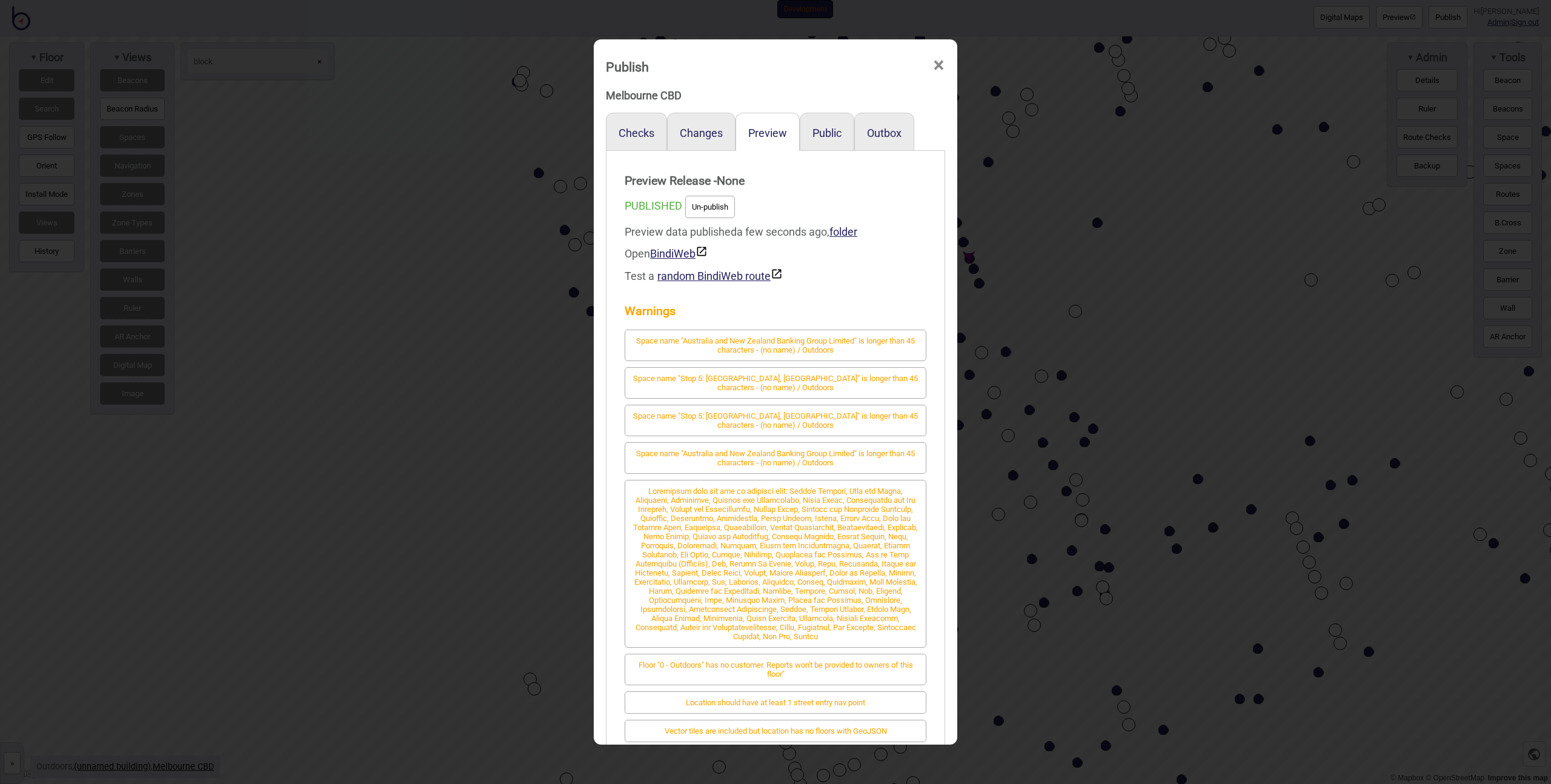
click at [431, 252] on div "Publish × Melbourne CBD Checks Changes Preview Public Outbox Preview Release - …" at bounding box center [775, 392] width 1551 height 784
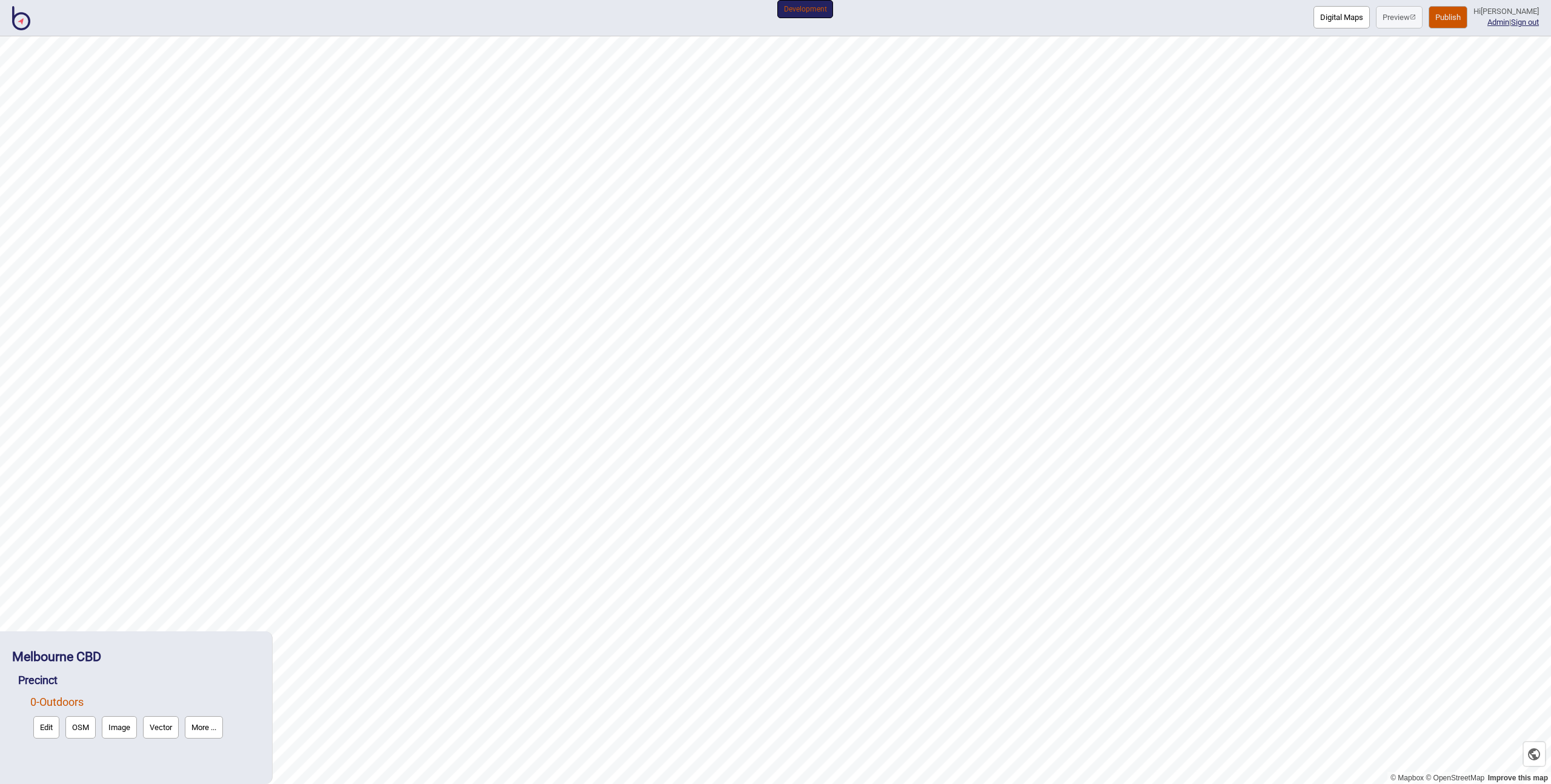
click at [52, 726] on button "Edit" at bounding box center [46, 727] width 26 height 23
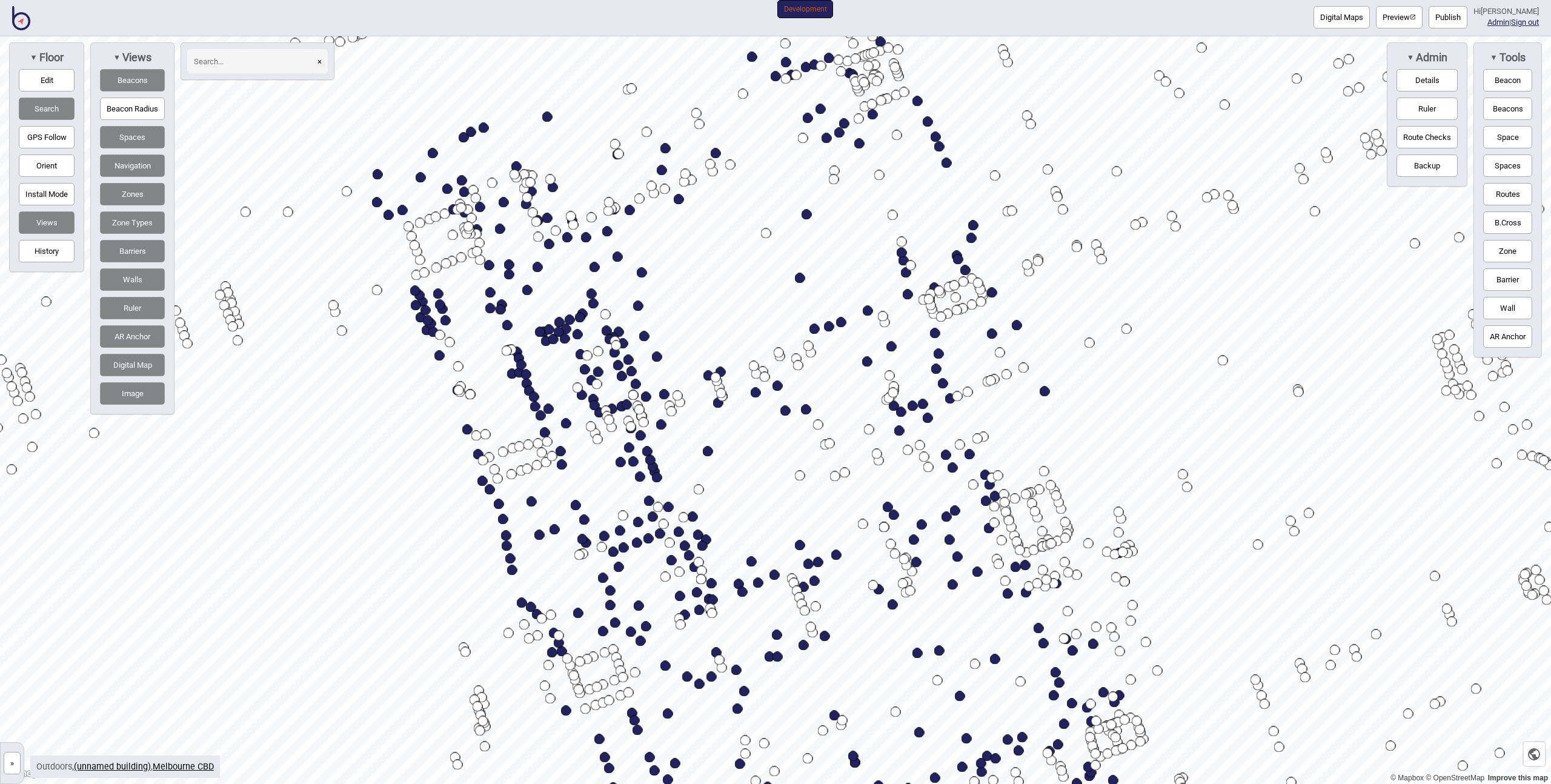
click at [136, 124] on div "▼ Views Beacons Beacon Radius Spaces Navigation Zones Zone Types Barriers Walls…" at bounding box center [132, 228] width 84 height 372
click at [131, 130] on button "Spaces" at bounding box center [132, 138] width 65 height 23
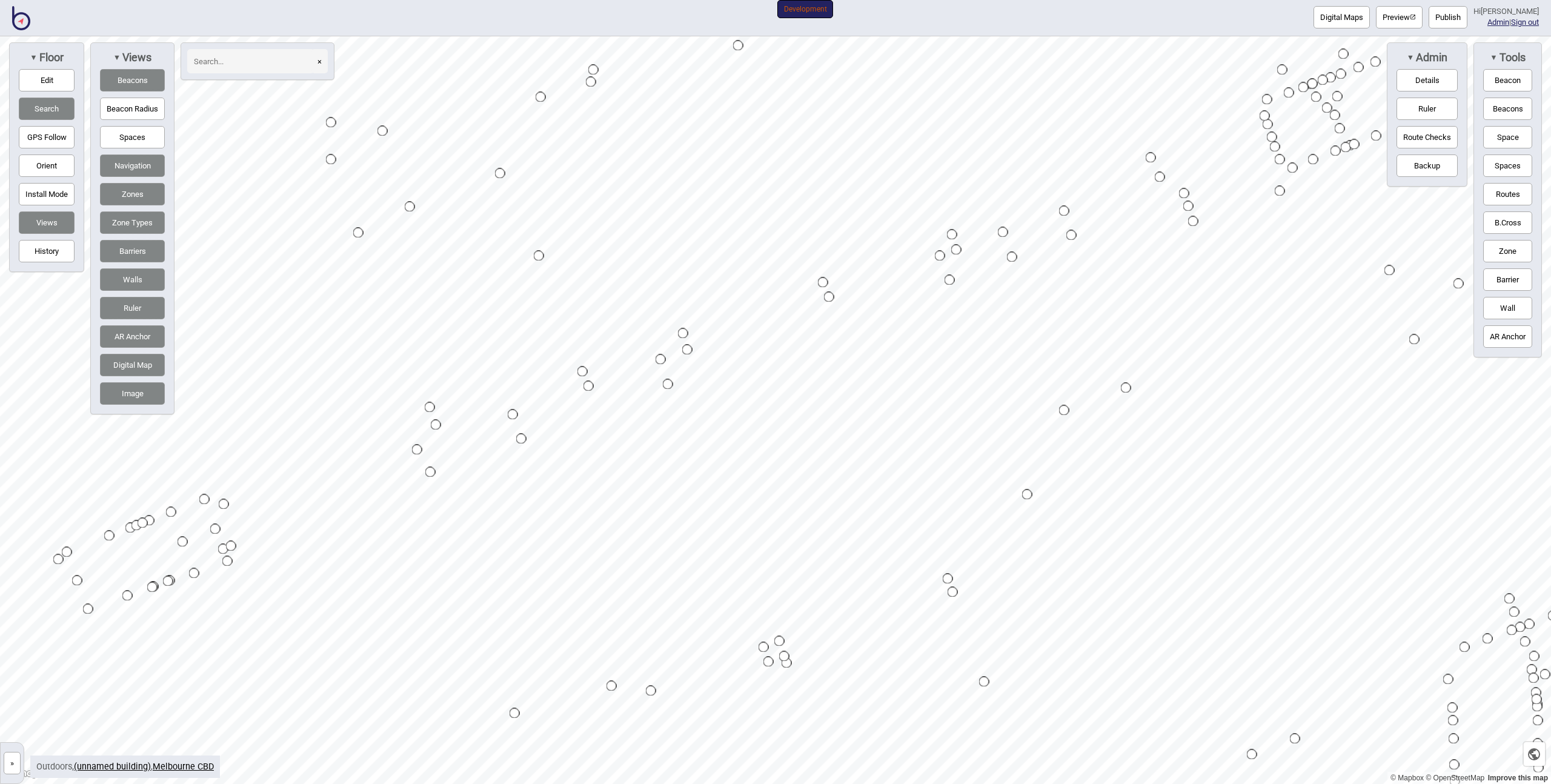
click at [583, 369] on div "Map marker" at bounding box center [583, 372] width 10 height 10
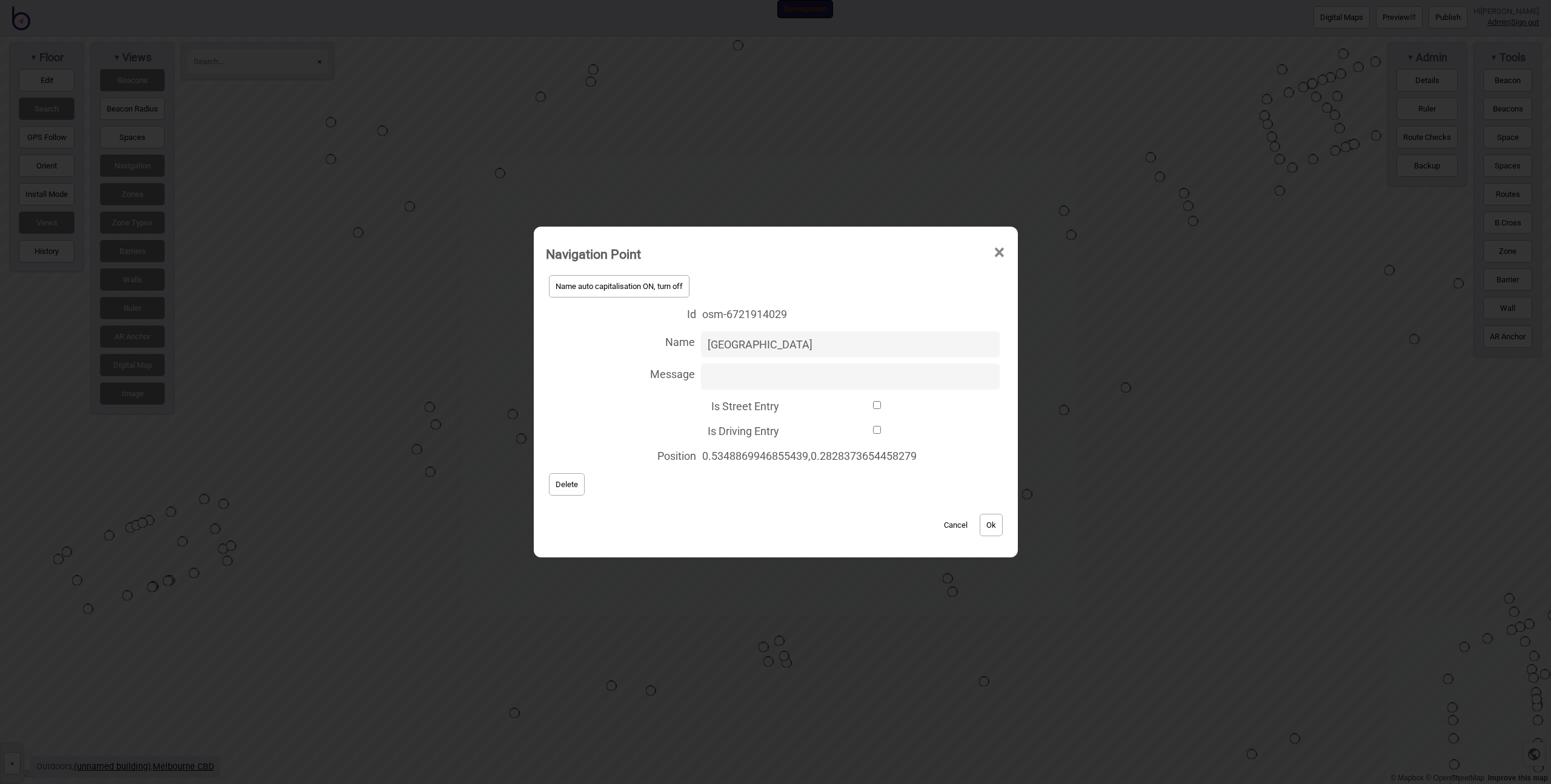
drag, startPoint x: 775, startPoint y: 343, endPoint x: 666, endPoint y: 342, distance: 109.0
click at [666, 342] on label "Name Centre Place" at bounding box center [776, 344] width 460 height 32
click at [995, 518] on button "Ok" at bounding box center [991, 525] width 23 height 23
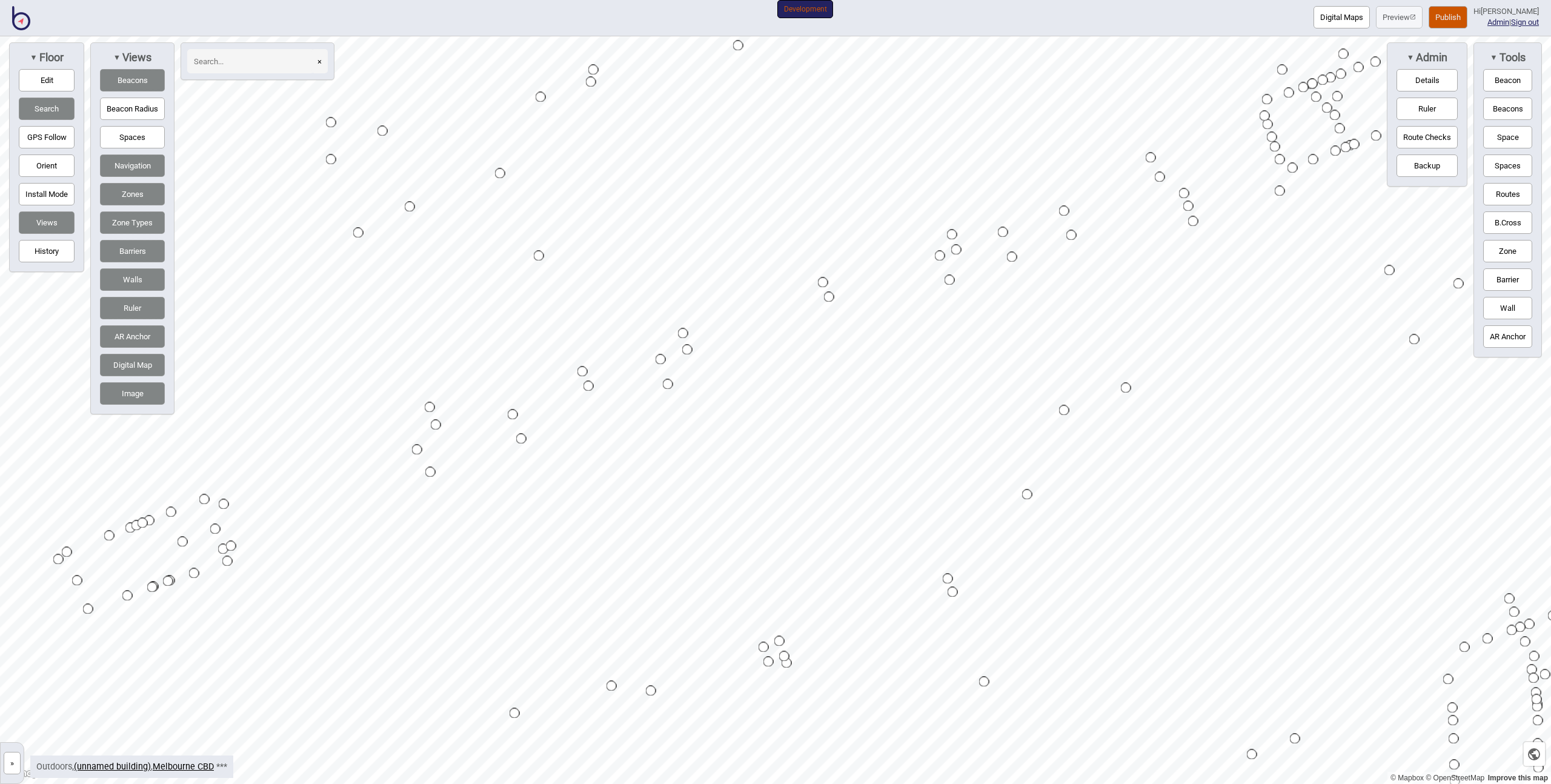
click at [684, 334] on div "Map marker" at bounding box center [683, 333] width 10 height 10
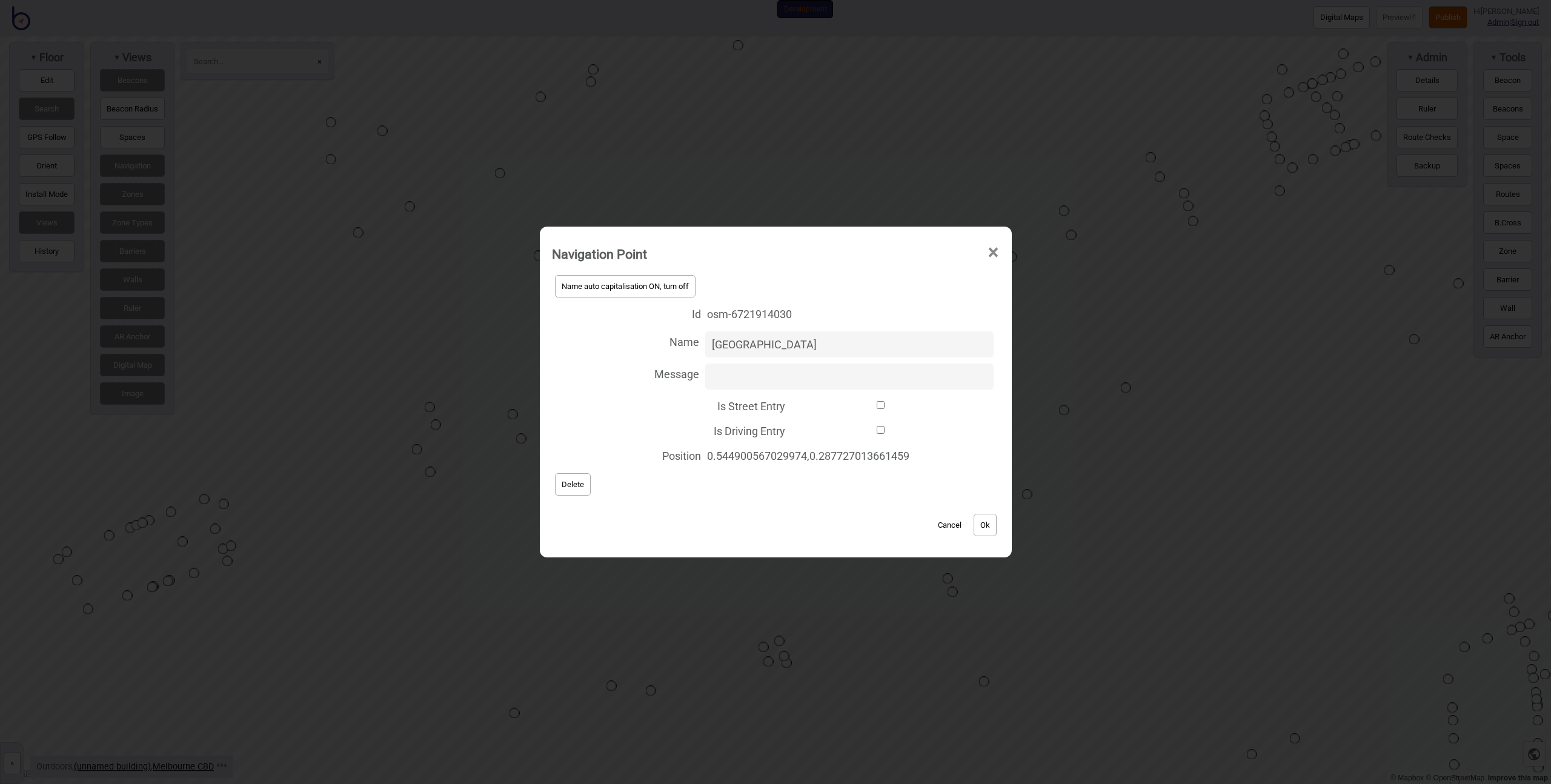
type input "Centre Place"
click at [987, 518] on button "Ok" at bounding box center [985, 525] width 23 height 23
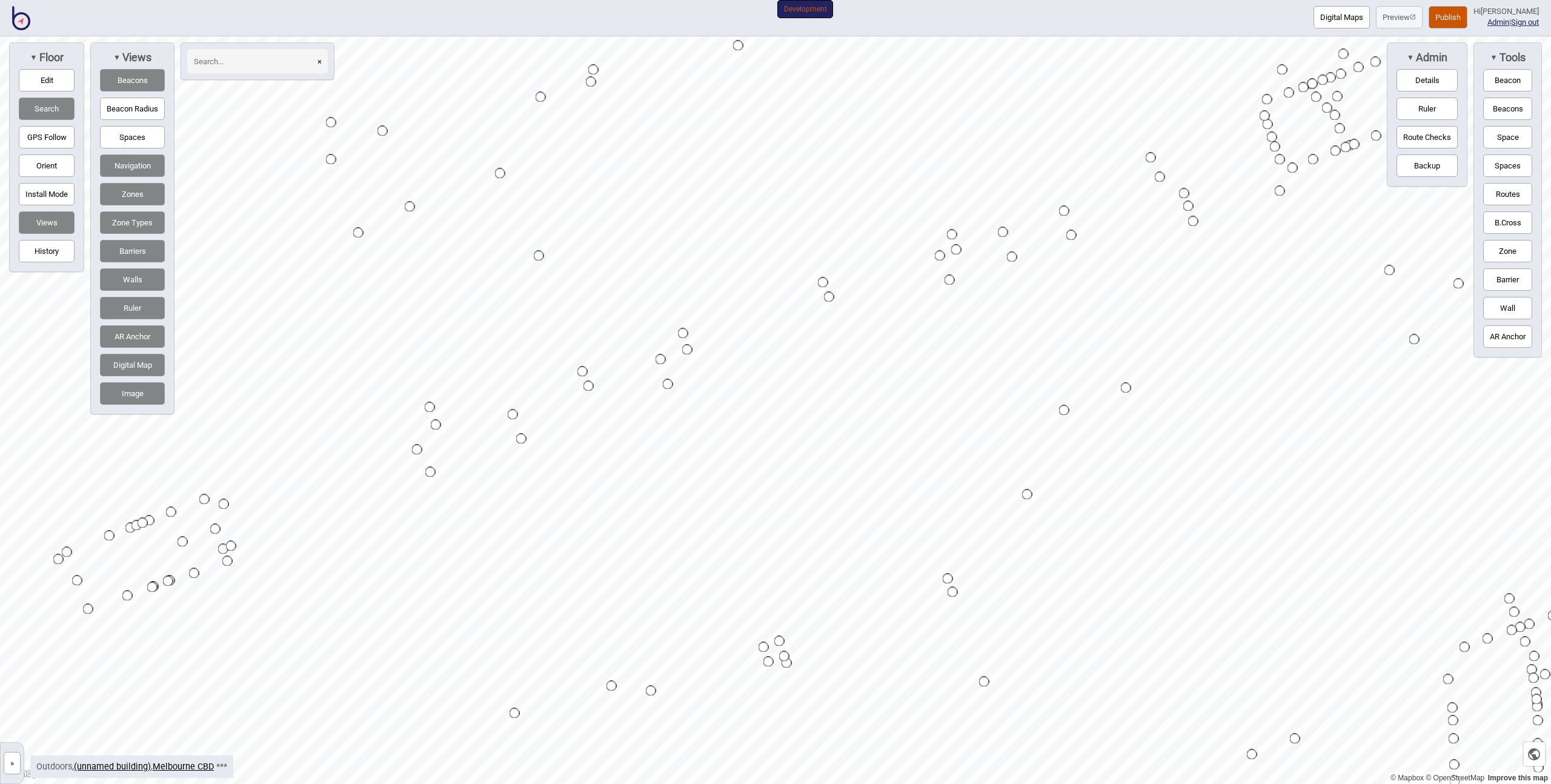
click at [1444, 16] on button "Publish" at bounding box center [1447, 18] width 39 height 23
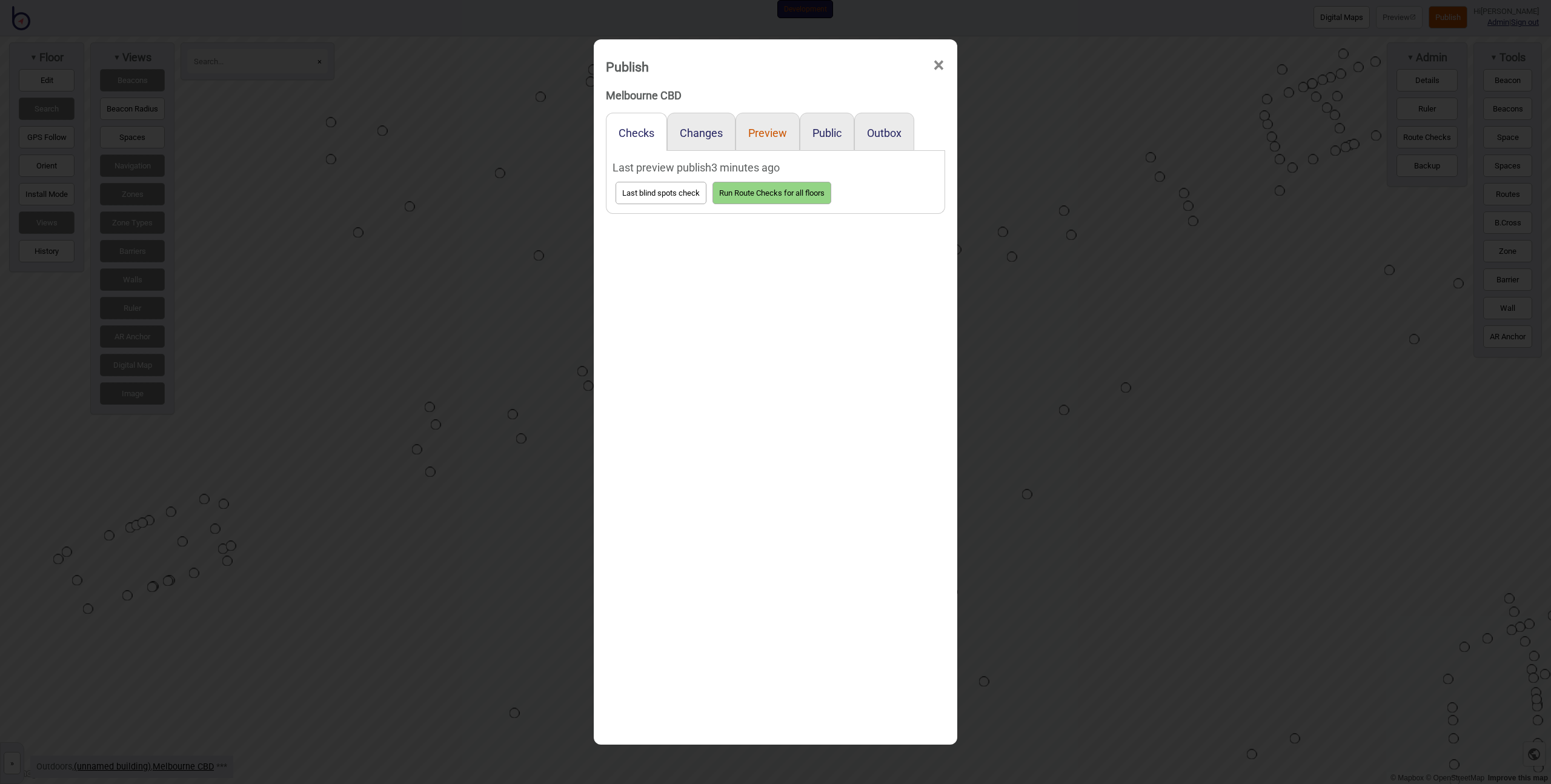
click at [778, 129] on button "Preview" at bounding box center [767, 133] width 39 height 13
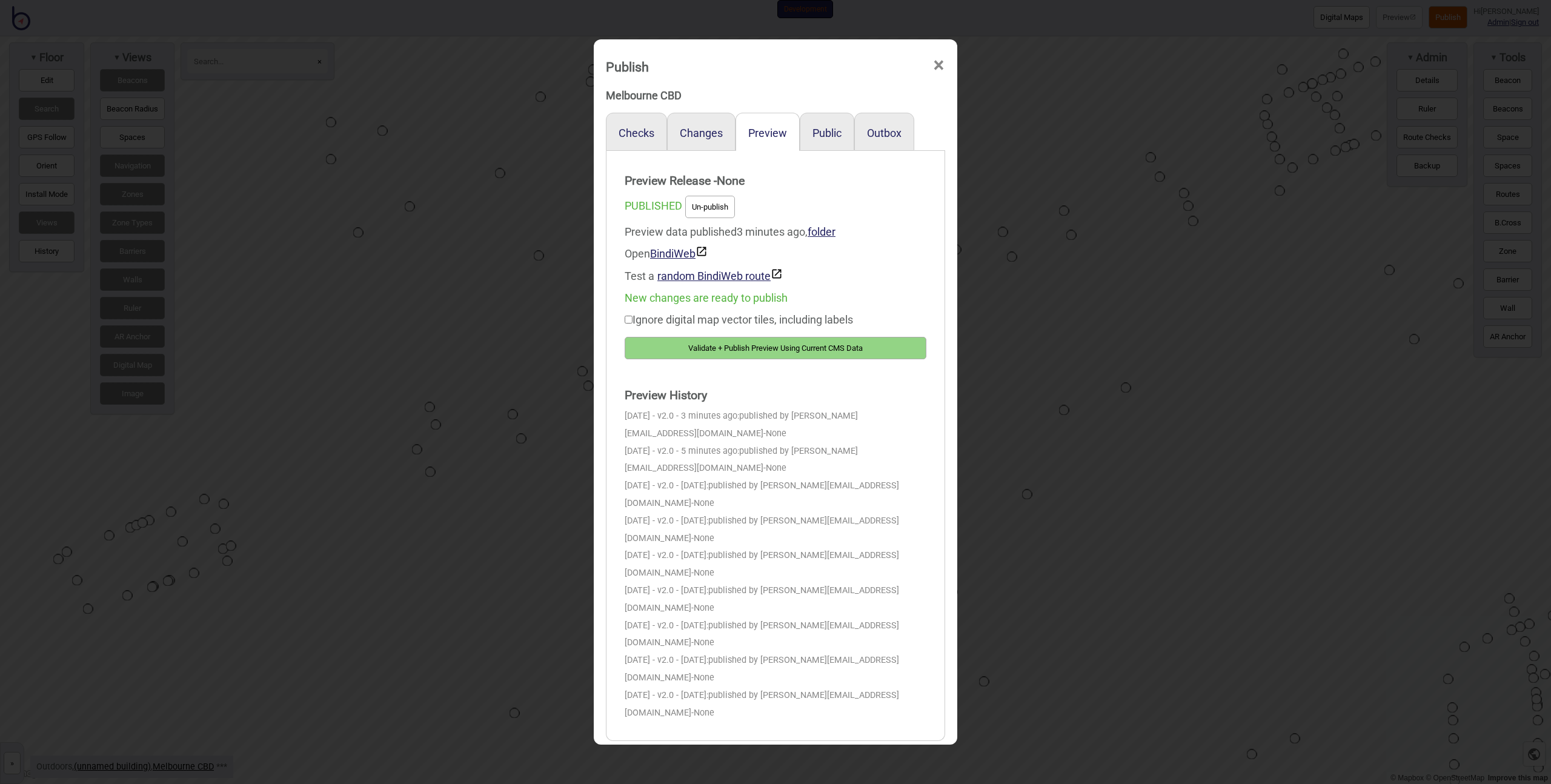
click at [739, 349] on button "Validate + Publish Preview Using Current CMS Data" at bounding box center [776, 348] width 302 height 23
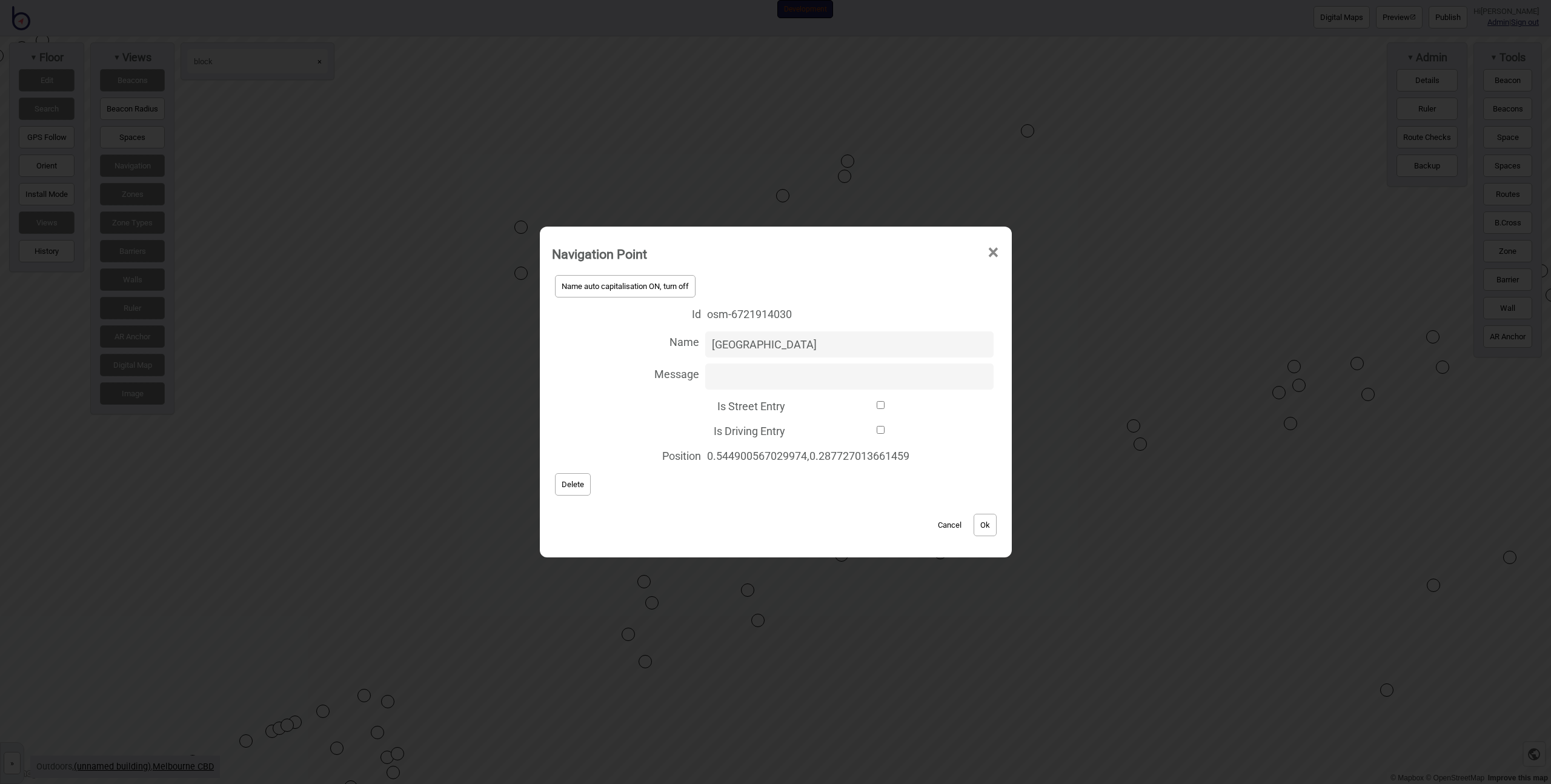
drag, startPoint x: 742, startPoint y: 336, endPoint x: 672, endPoint y: 340, distance: 70.1
click at [672, 340] on label "Name Centre Place" at bounding box center [775, 344] width 448 height 32
click button "Ok" at bounding box center [985, 525] width 23 height 23
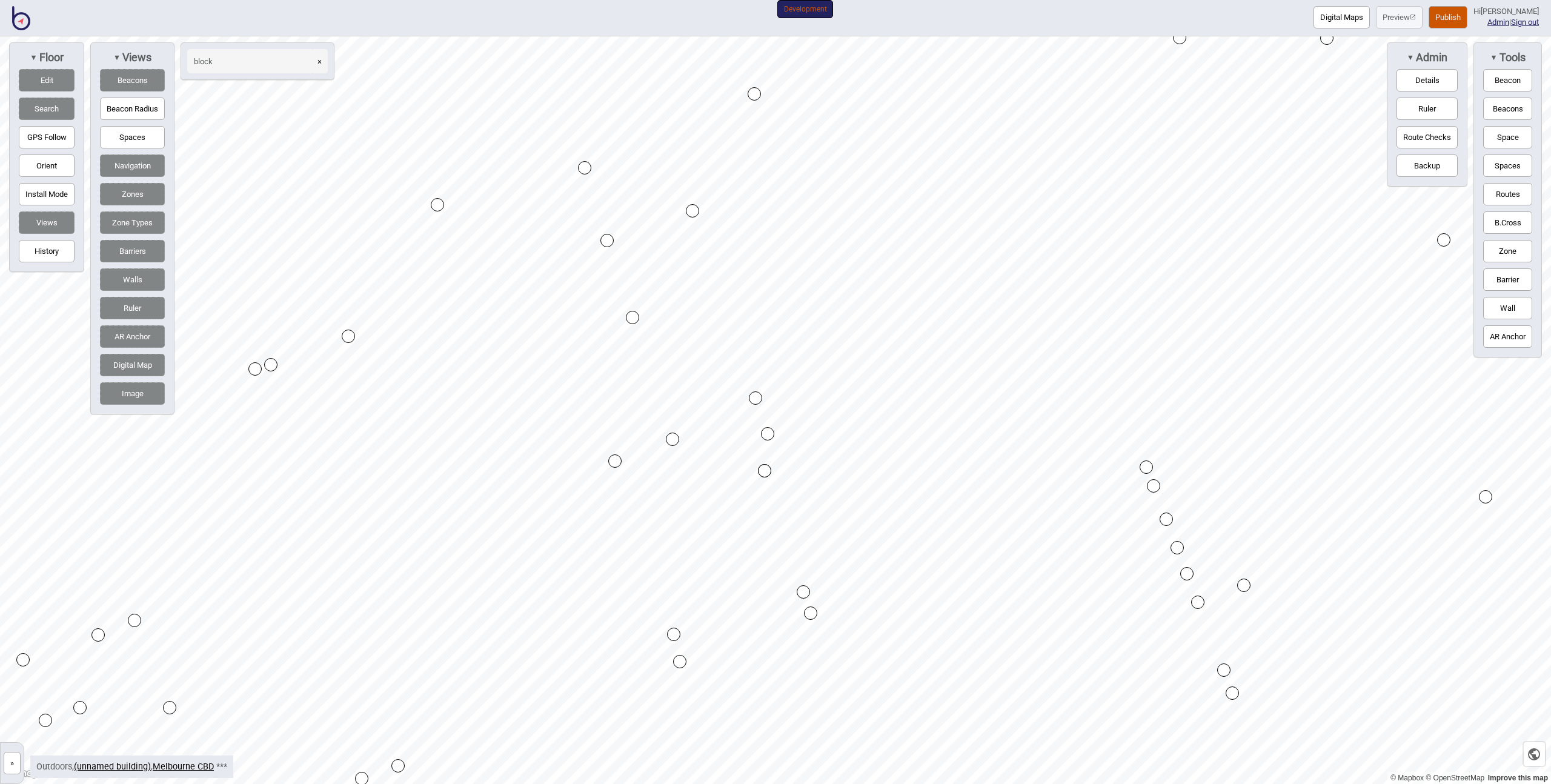
drag, startPoint x: 219, startPoint y: 61, endPoint x: 186, endPoint y: 60, distance: 33.0
click at [186, 60] on div "block ×" at bounding box center [258, 61] width 154 height 38
click at [149, 130] on button "Spaces" at bounding box center [132, 138] width 65 height 23
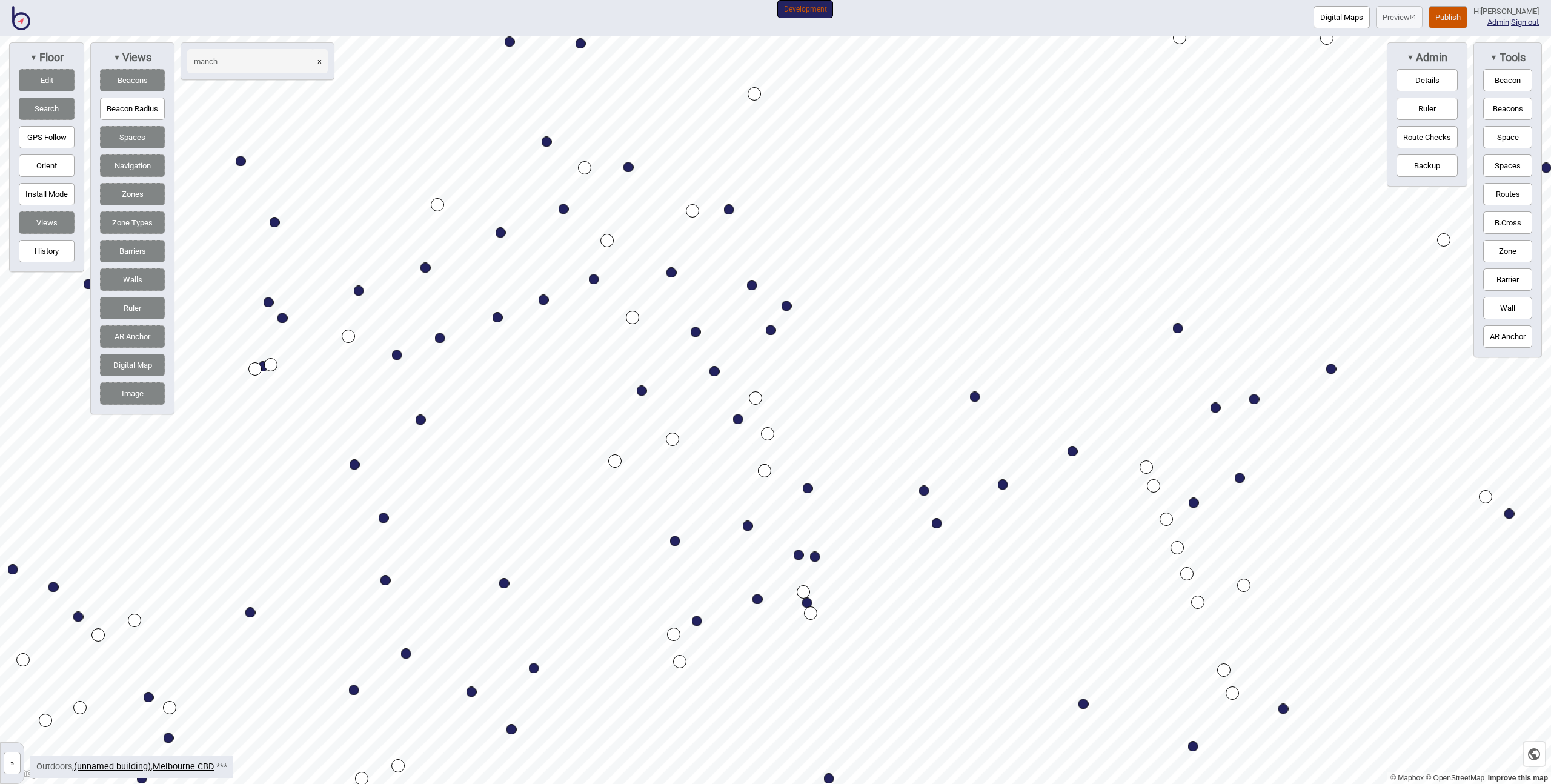
click at [256, 67] on input "manch" at bounding box center [251, 61] width 128 height 24
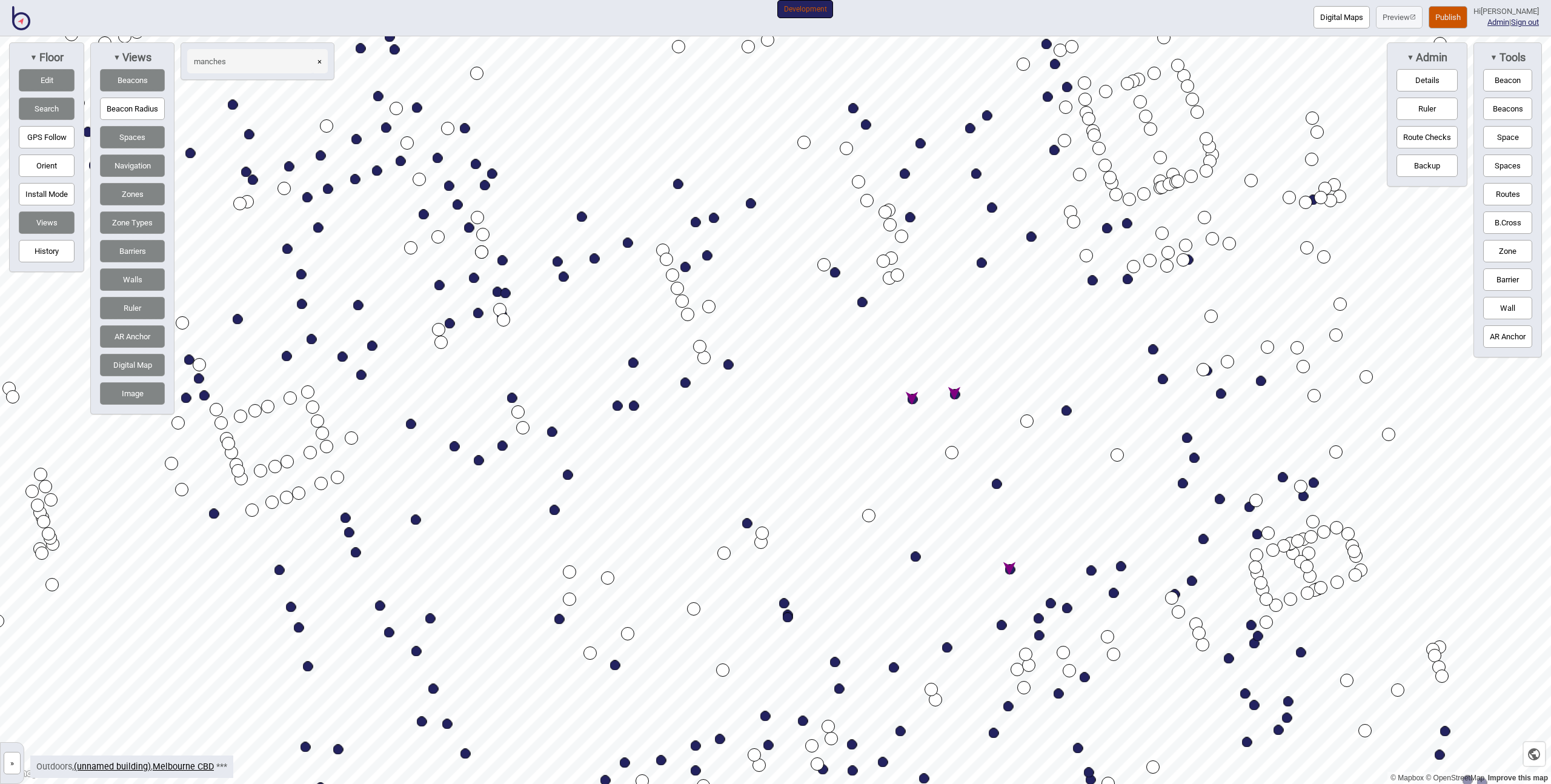
type input "manches"
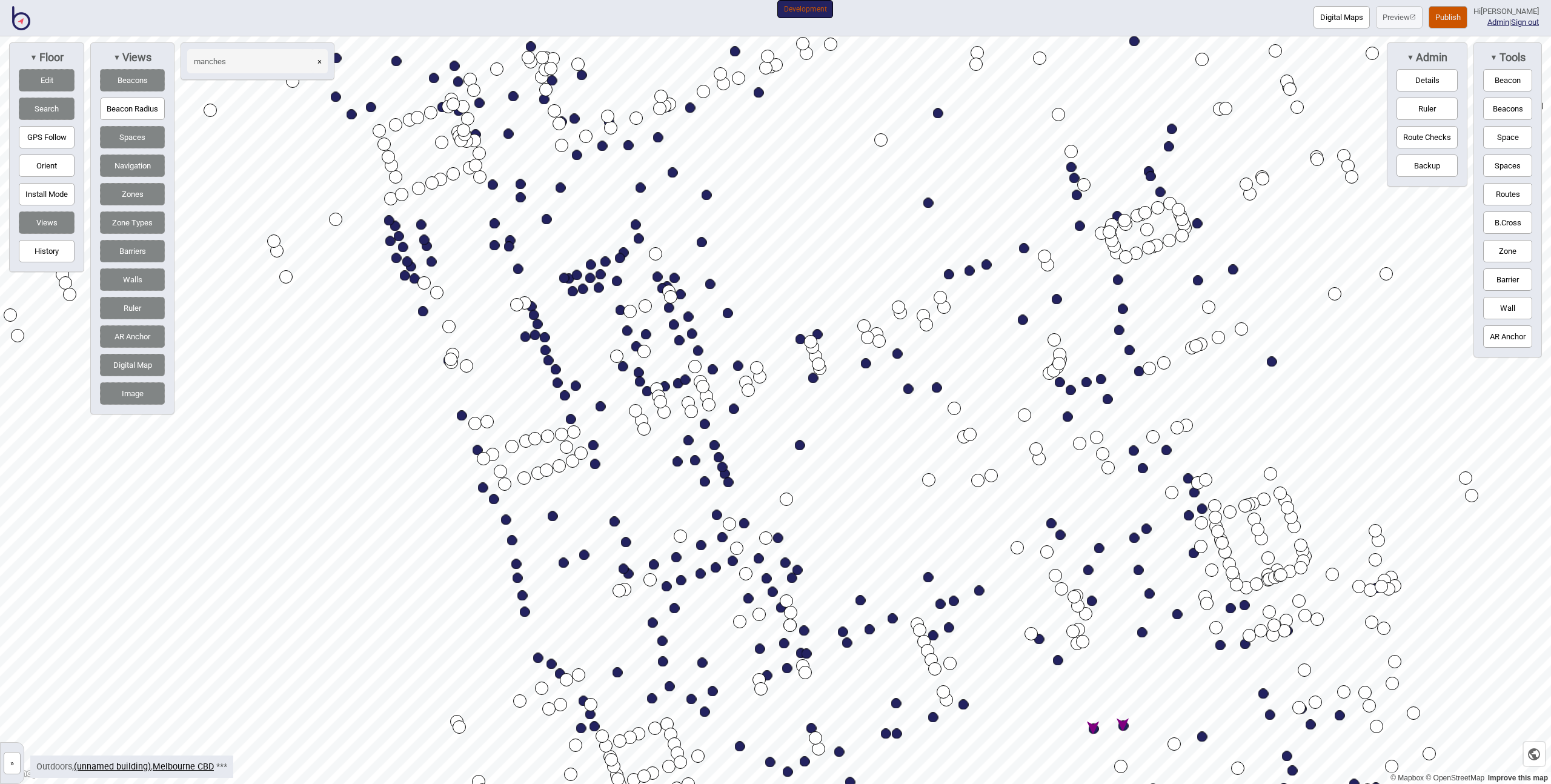
click at [130, 128] on button "Spaces" at bounding box center [132, 138] width 65 height 23
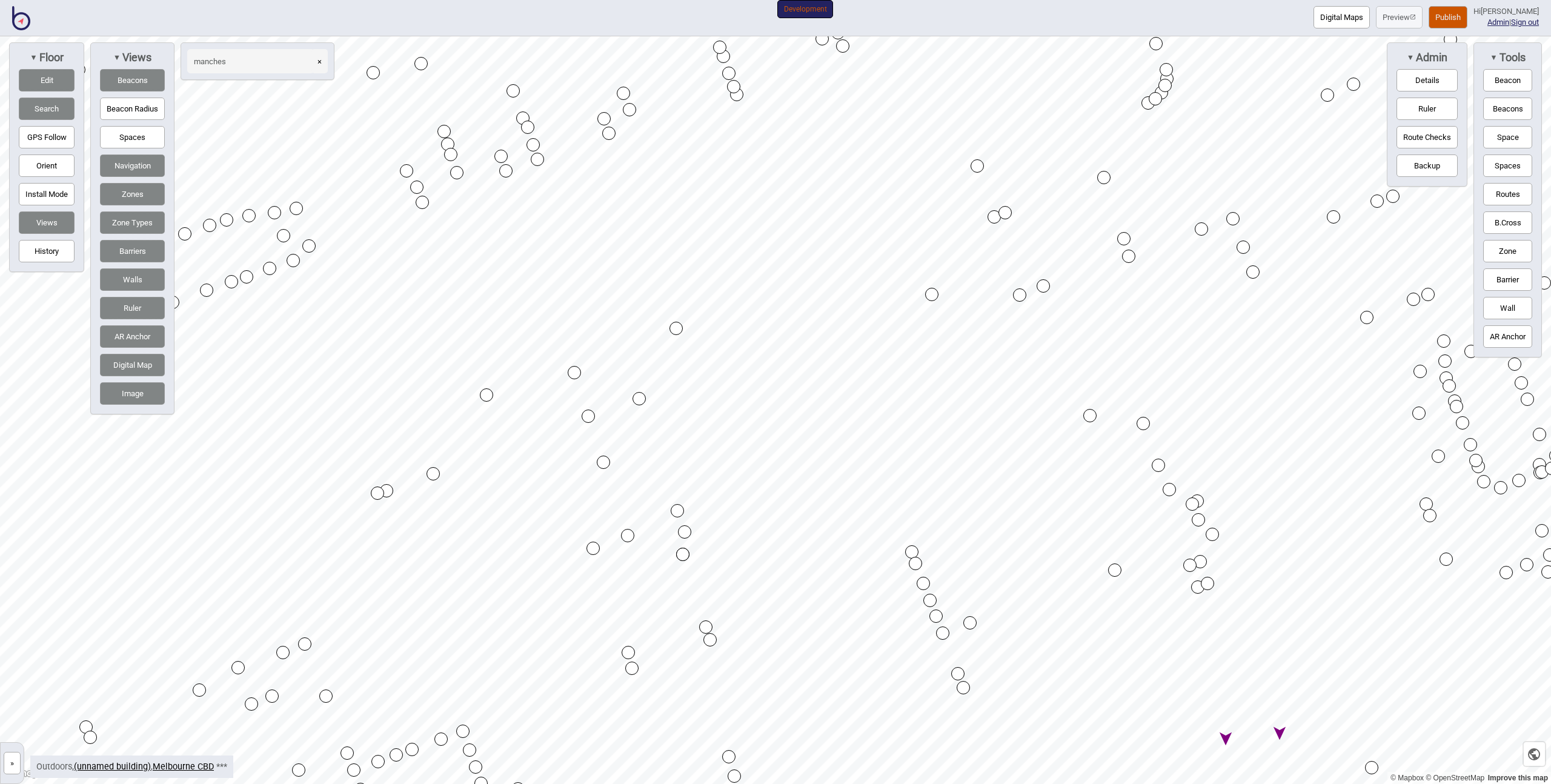
click at [143, 167] on button "Navigation" at bounding box center [132, 166] width 65 height 23
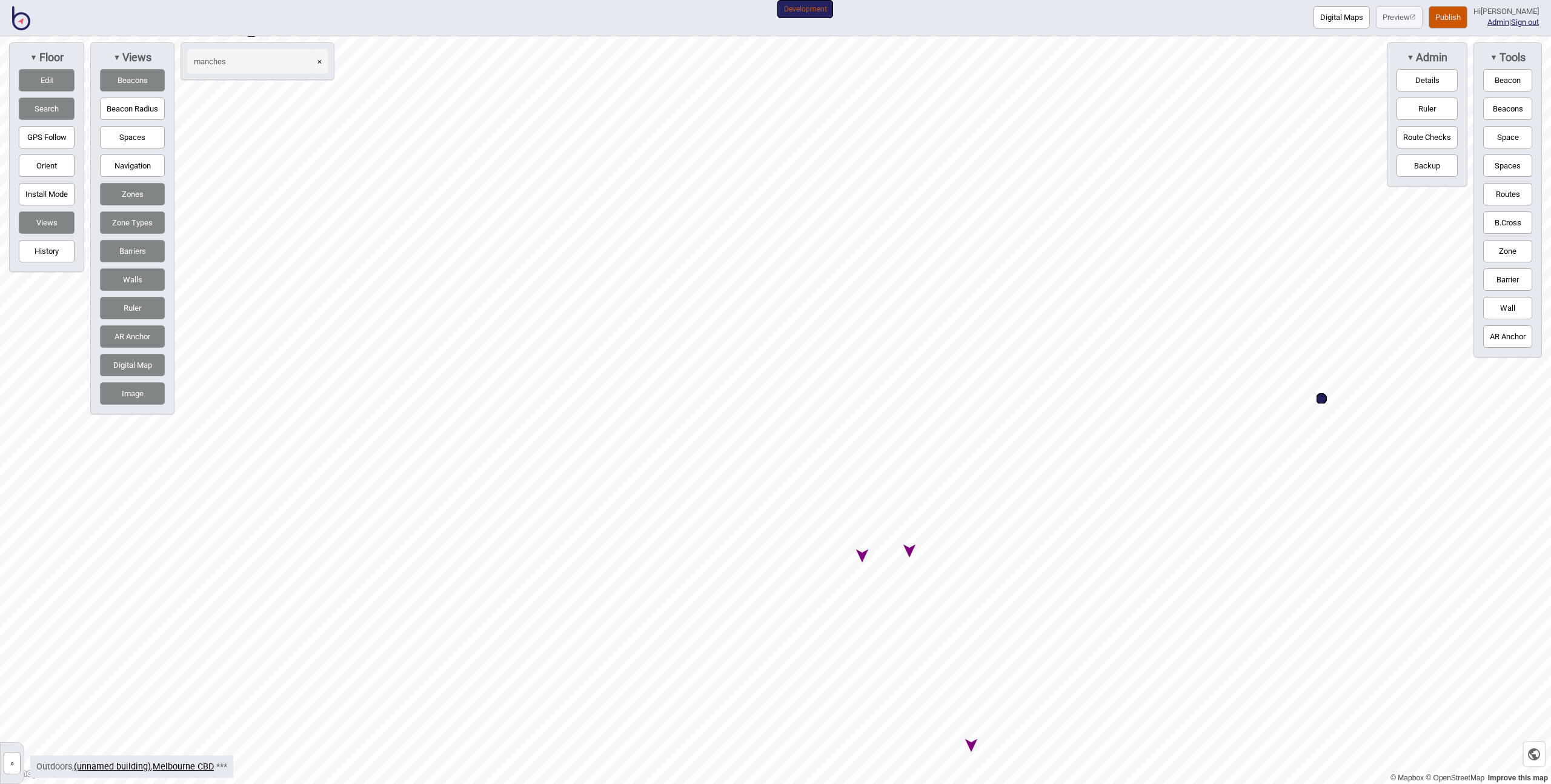
click at [146, 165] on button "Navigation" at bounding box center [132, 166] width 65 height 23
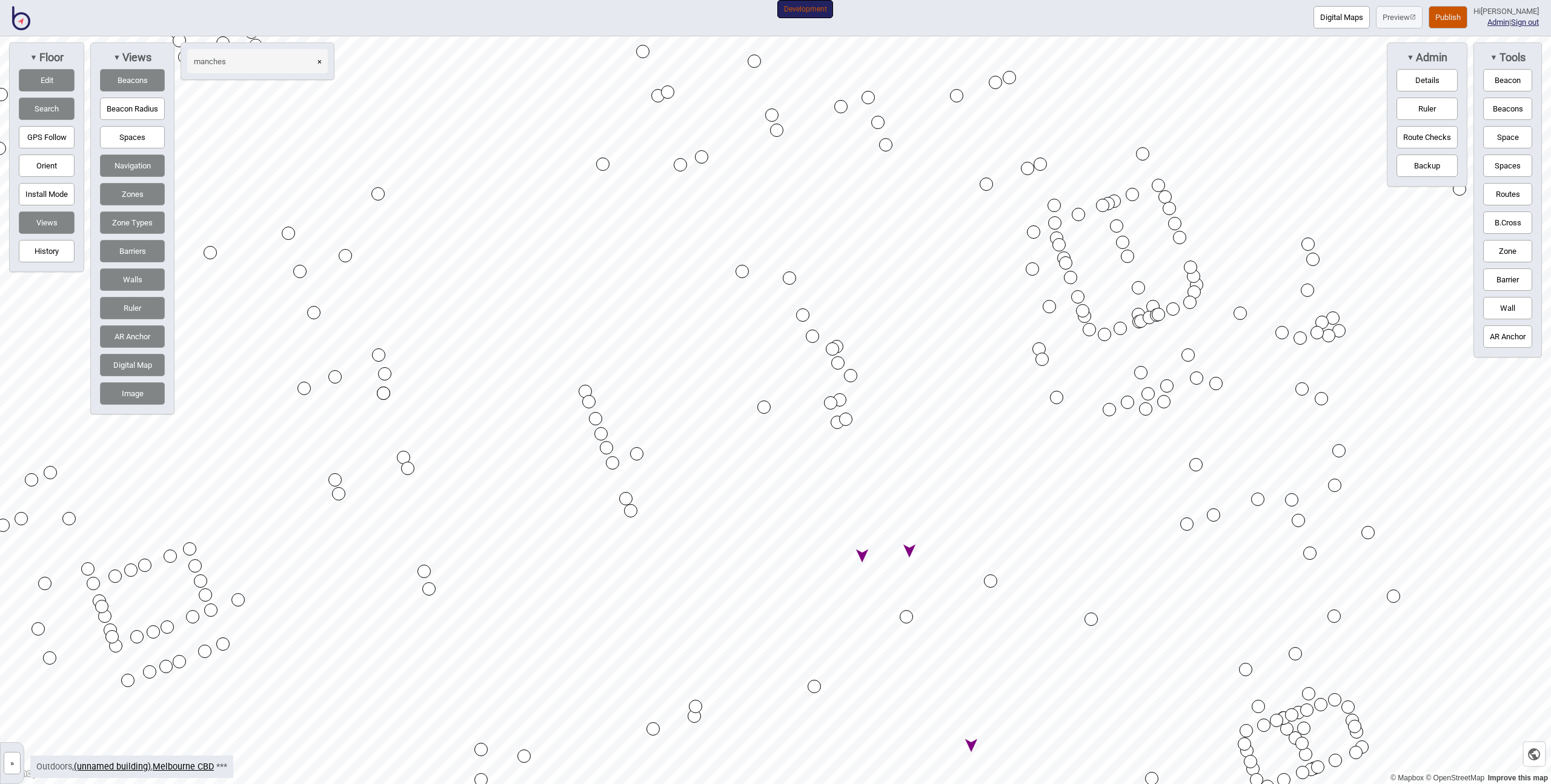
click at [906, 617] on div "Map marker" at bounding box center [906, 617] width 13 height 13
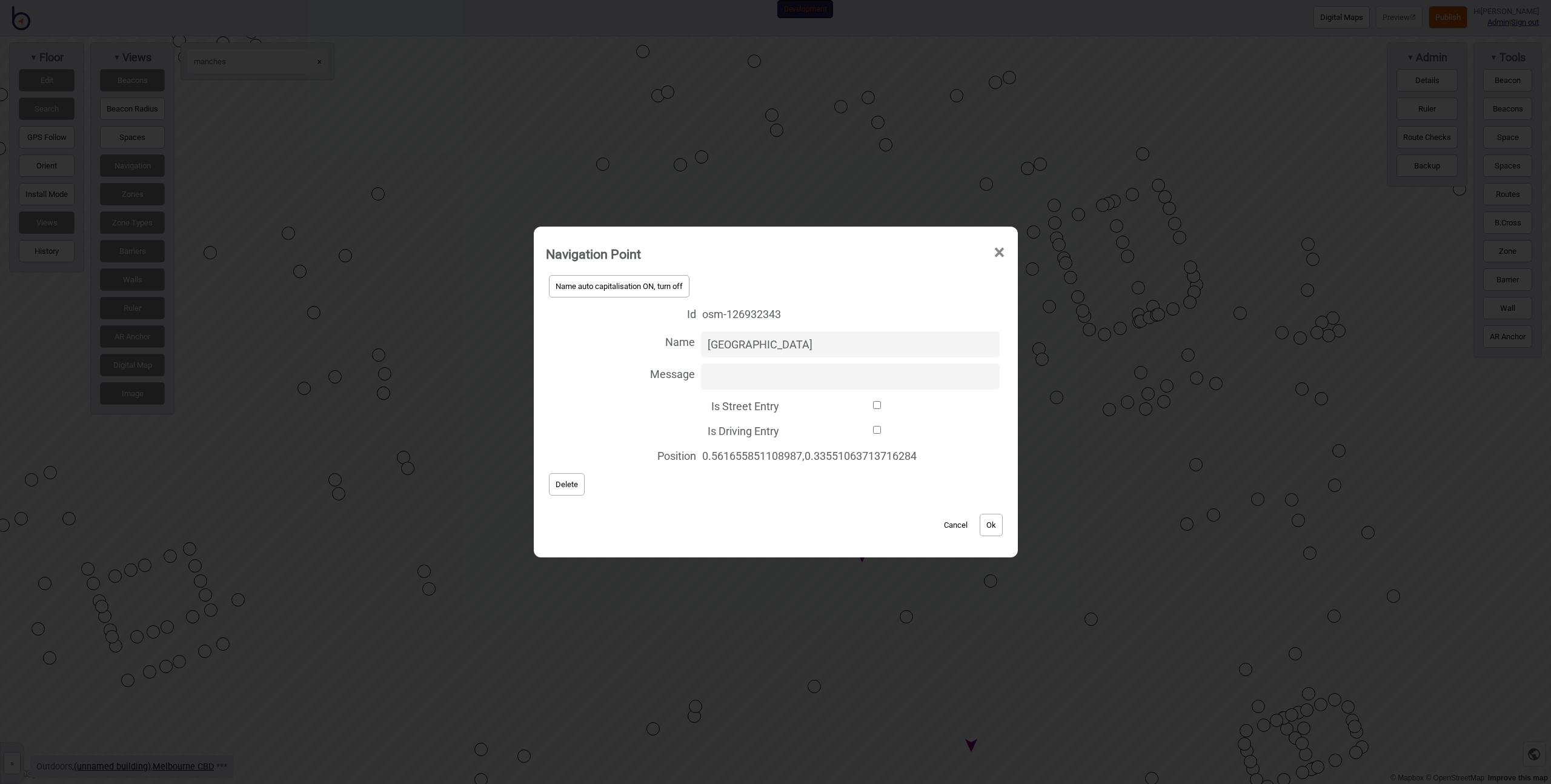
type input "Manchester Lane"
click at [994, 523] on button "Ok" at bounding box center [991, 525] width 23 height 23
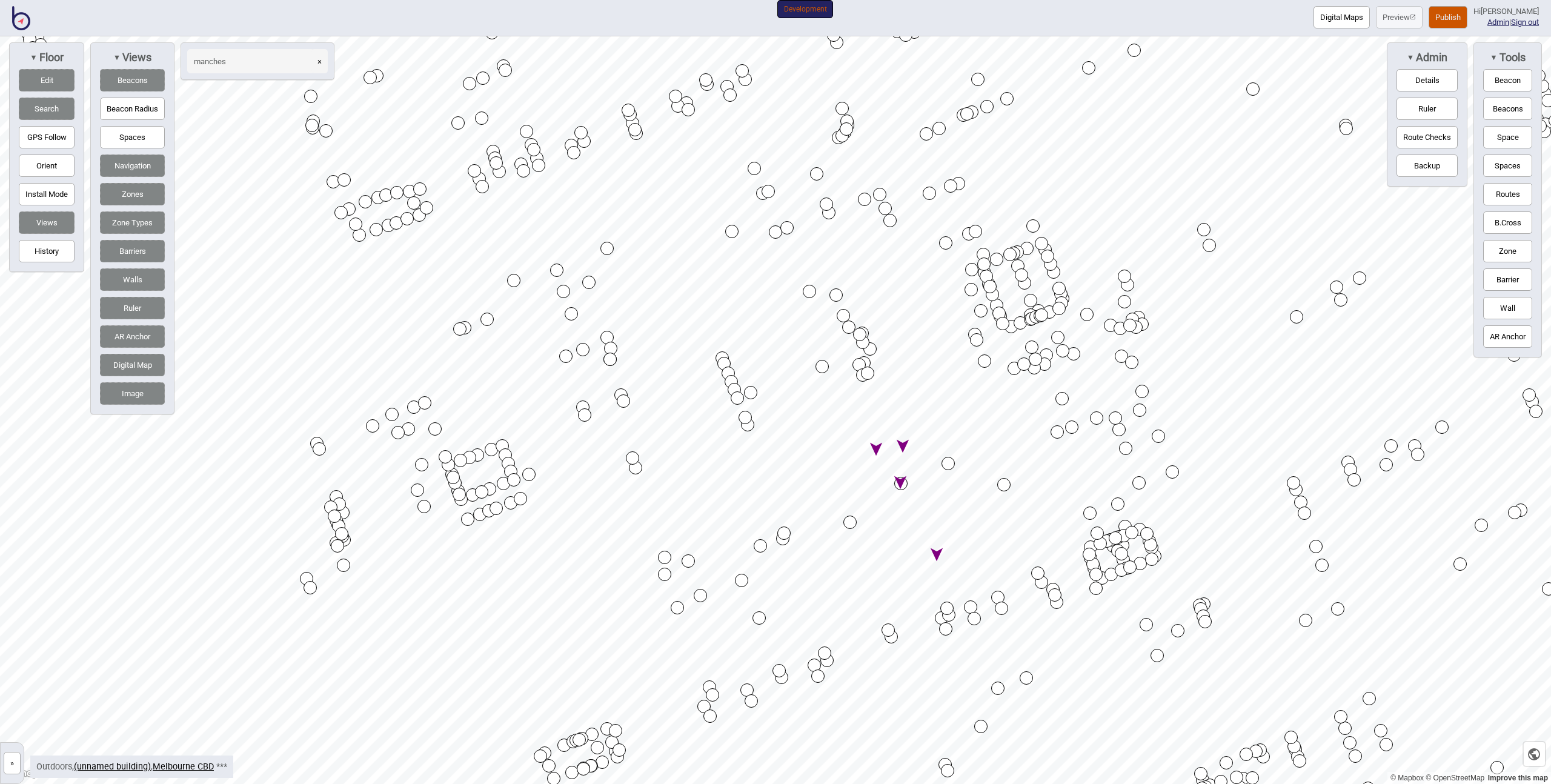
click at [1453, 12] on button "Publish" at bounding box center [1447, 18] width 39 height 23
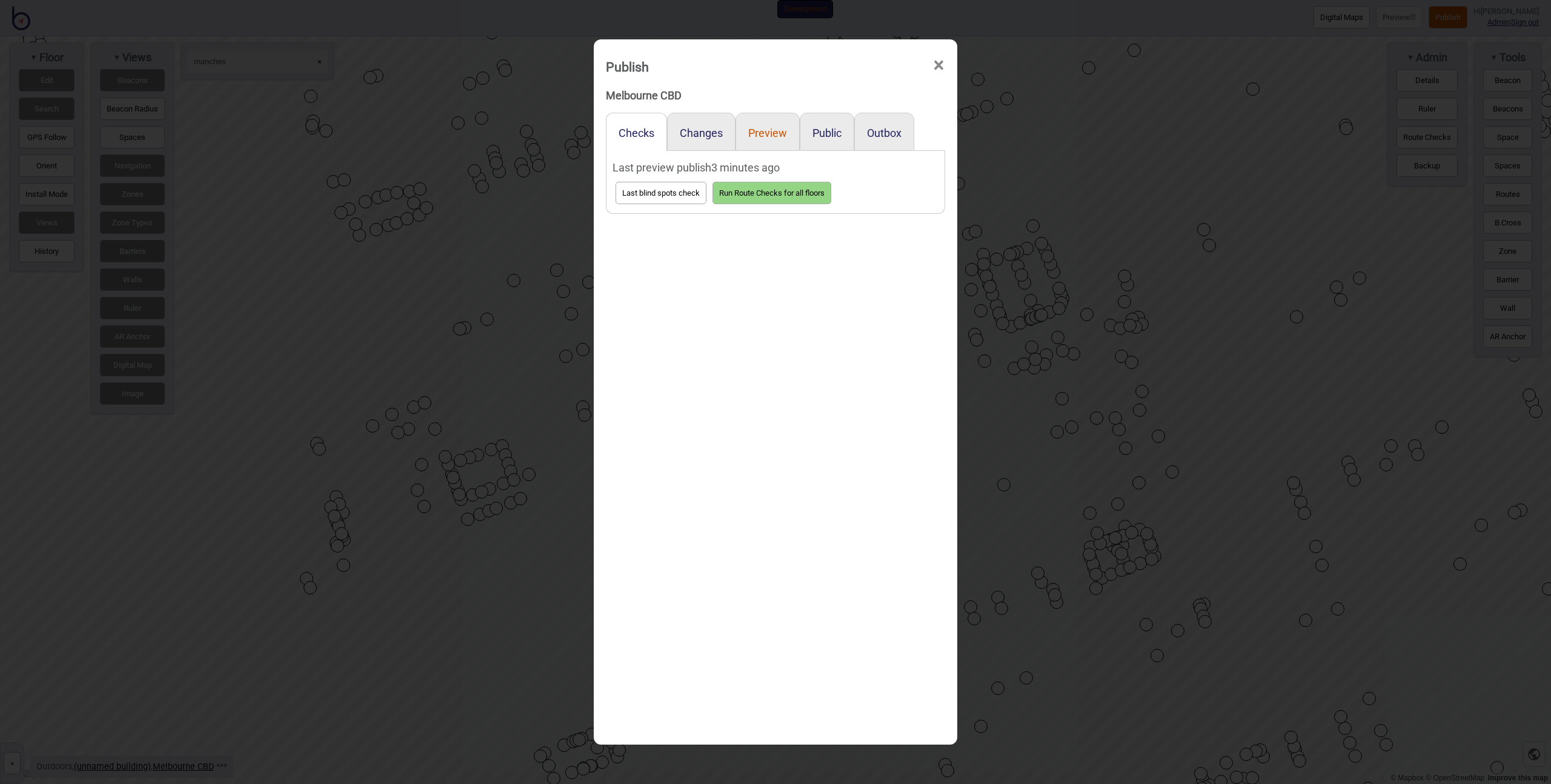
click at [778, 133] on button "Preview" at bounding box center [767, 133] width 39 height 13
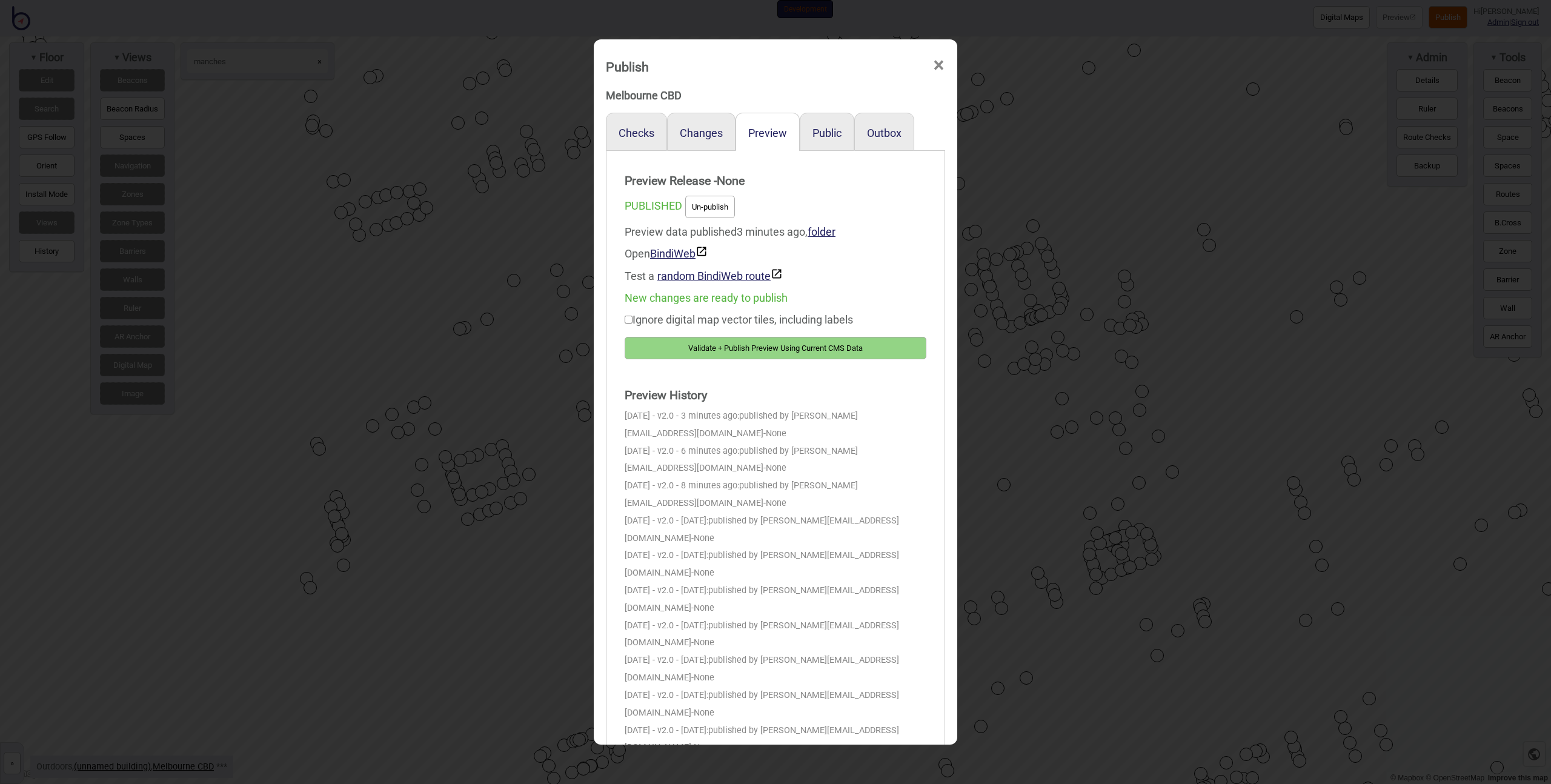
click at [746, 344] on button "Validate + Publish Preview Using Current CMS Data" at bounding box center [776, 348] width 302 height 23
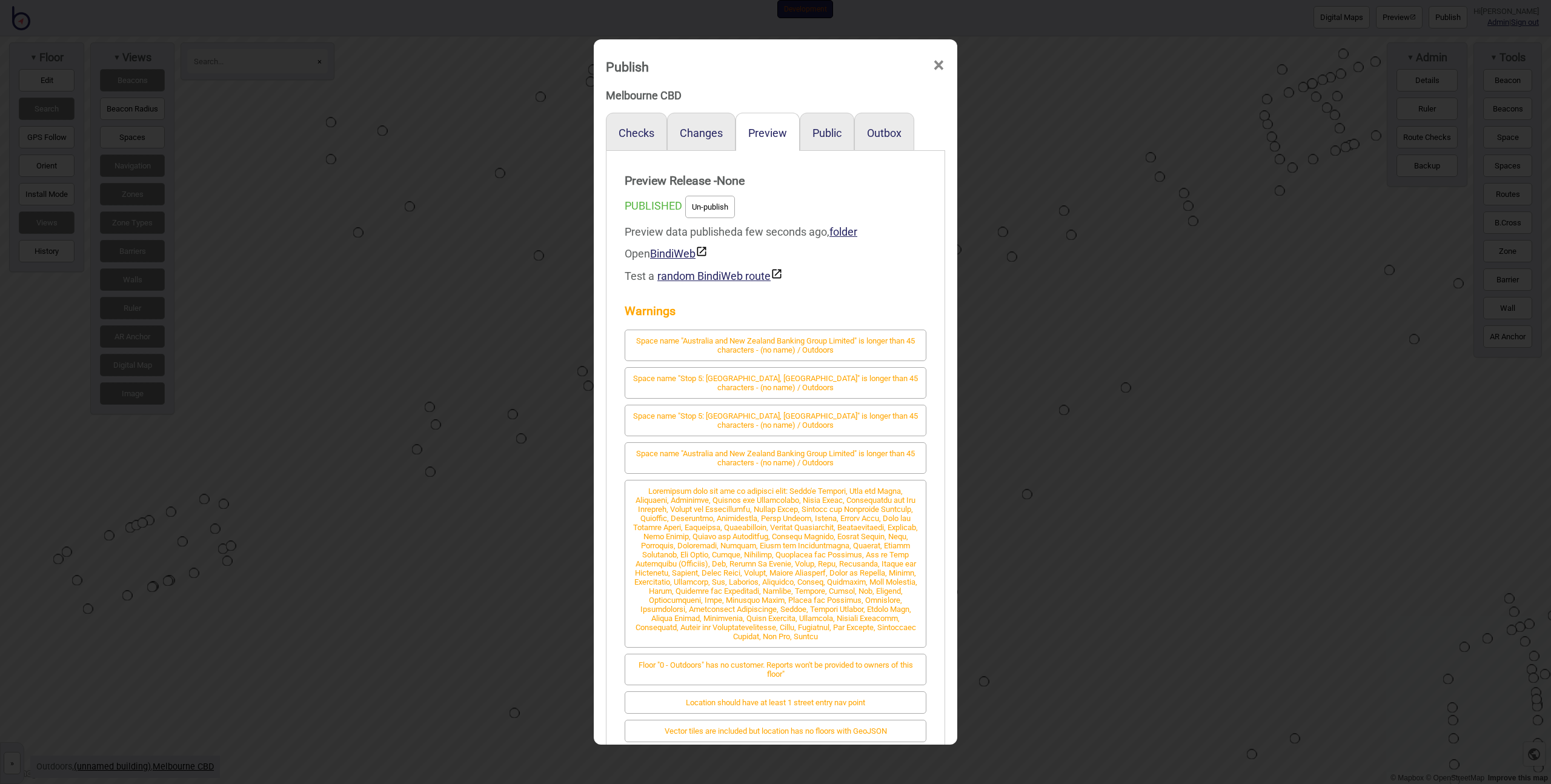
click at [443, 236] on div "Publish × Melbourne CBD Checks Changes Preview Public Outbox Preview Release - …" at bounding box center [775, 392] width 1551 height 784
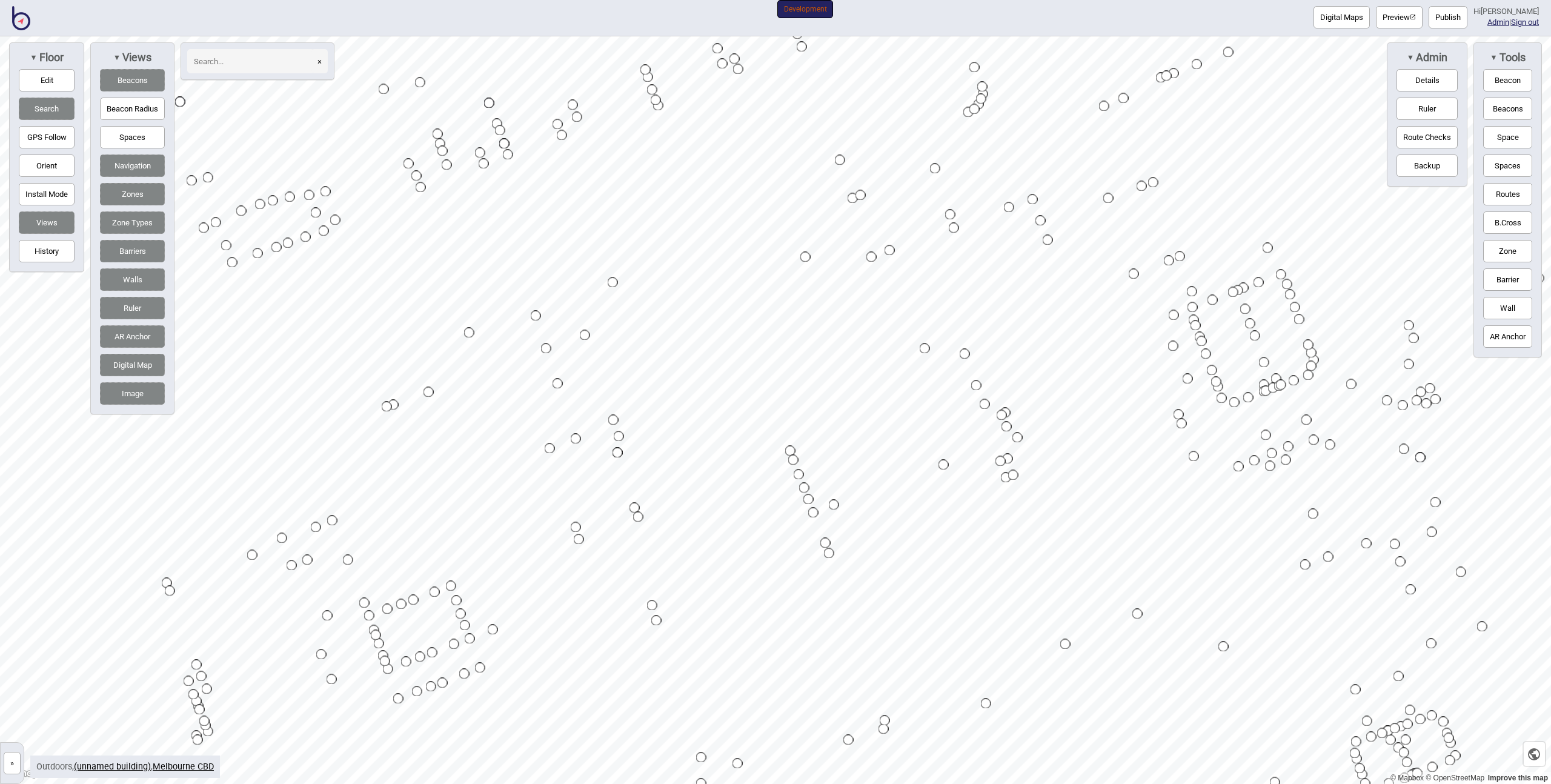
click at [792, 460] on div "Map marker" at bounding box center [793, 460] width 10 height 10
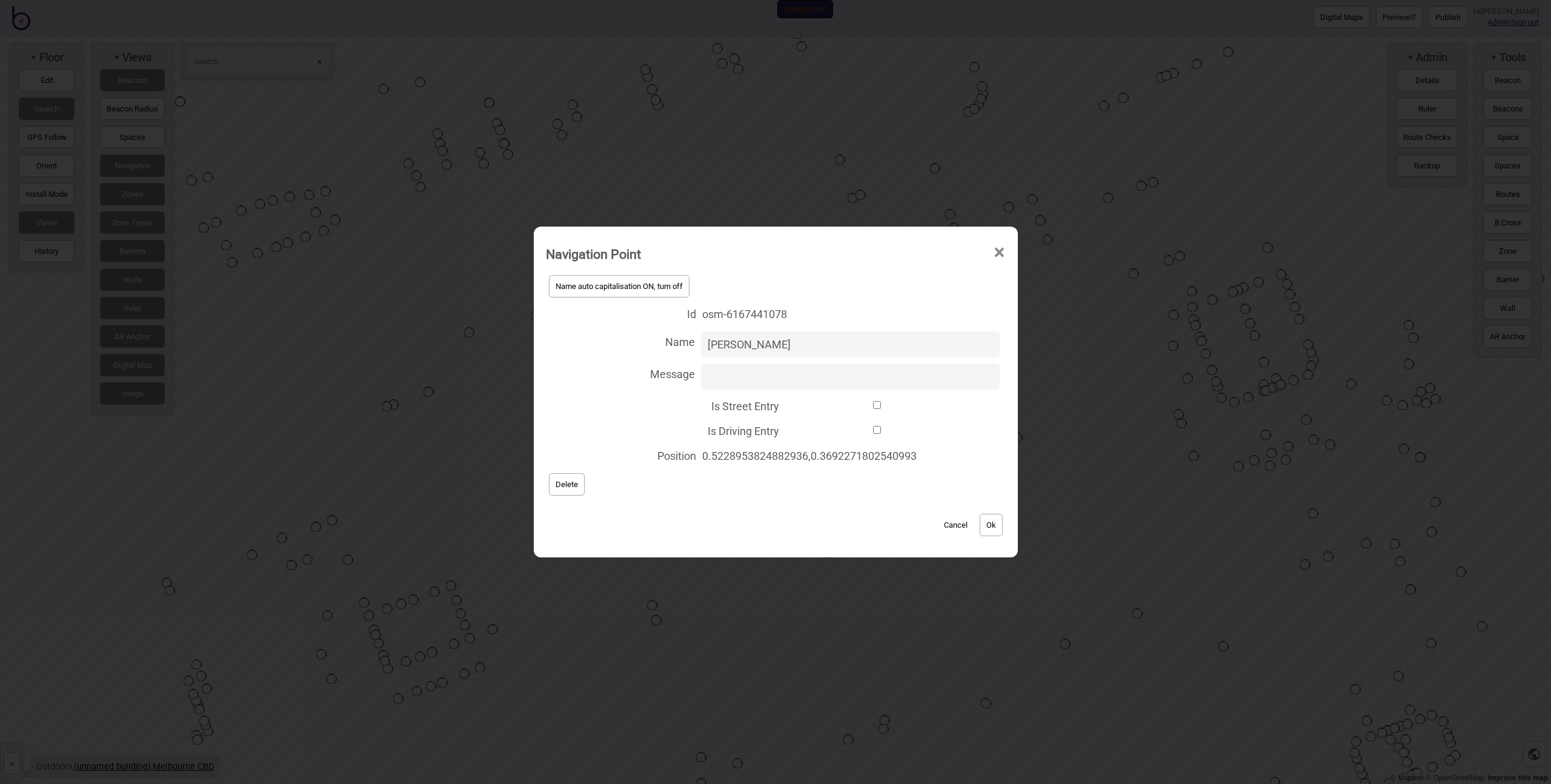
type input "[PERSON_NAME]"
click button "Ok" at bounding box center [991, 525] width 23 height 23
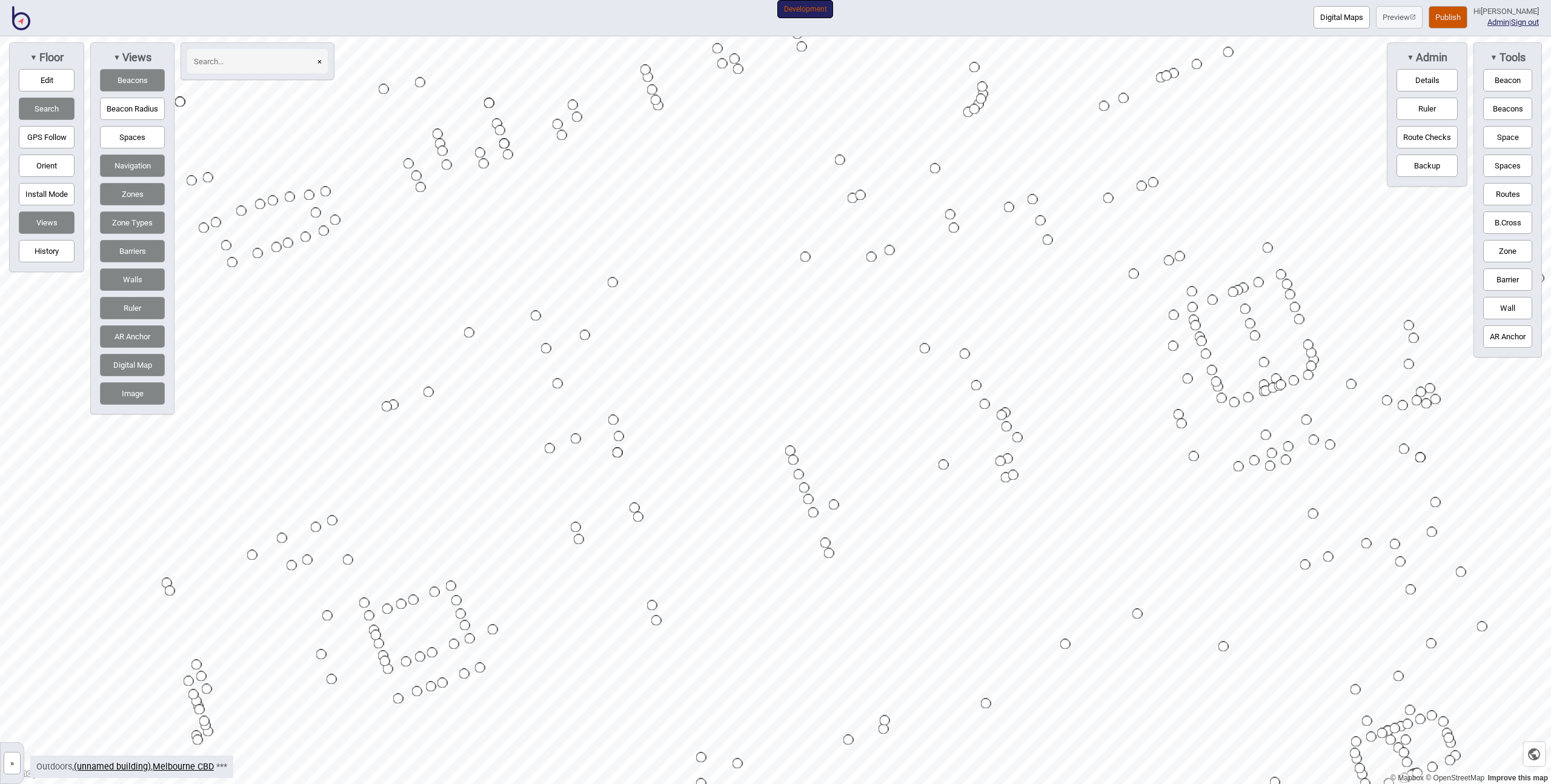
click at [1437, 15] on button "Publish" at bounding box center [1447, 18] width 39 height 23
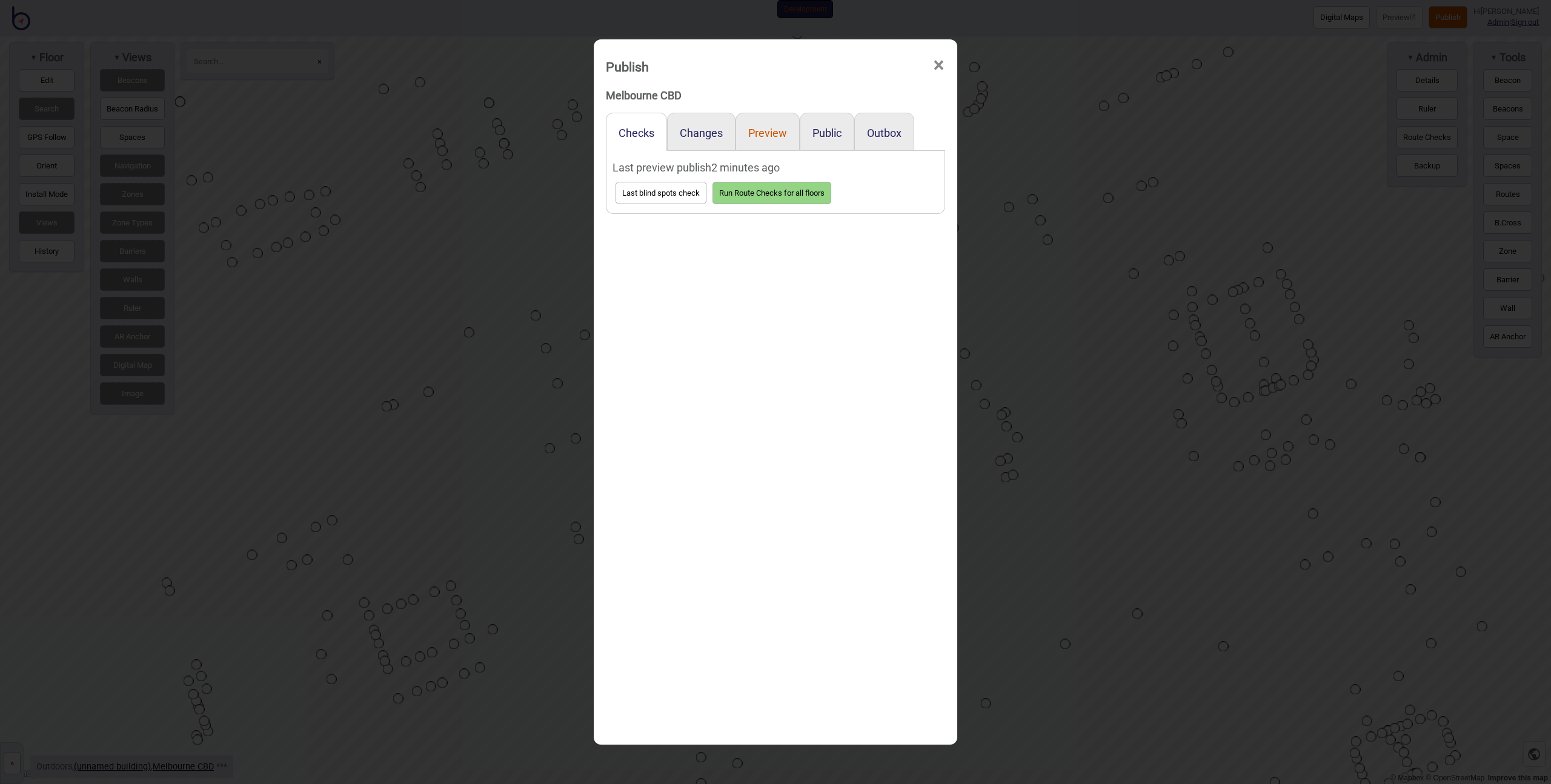
click at [757, 133] on button "Preview" at bounding box center [767, 133] width 39 height 13
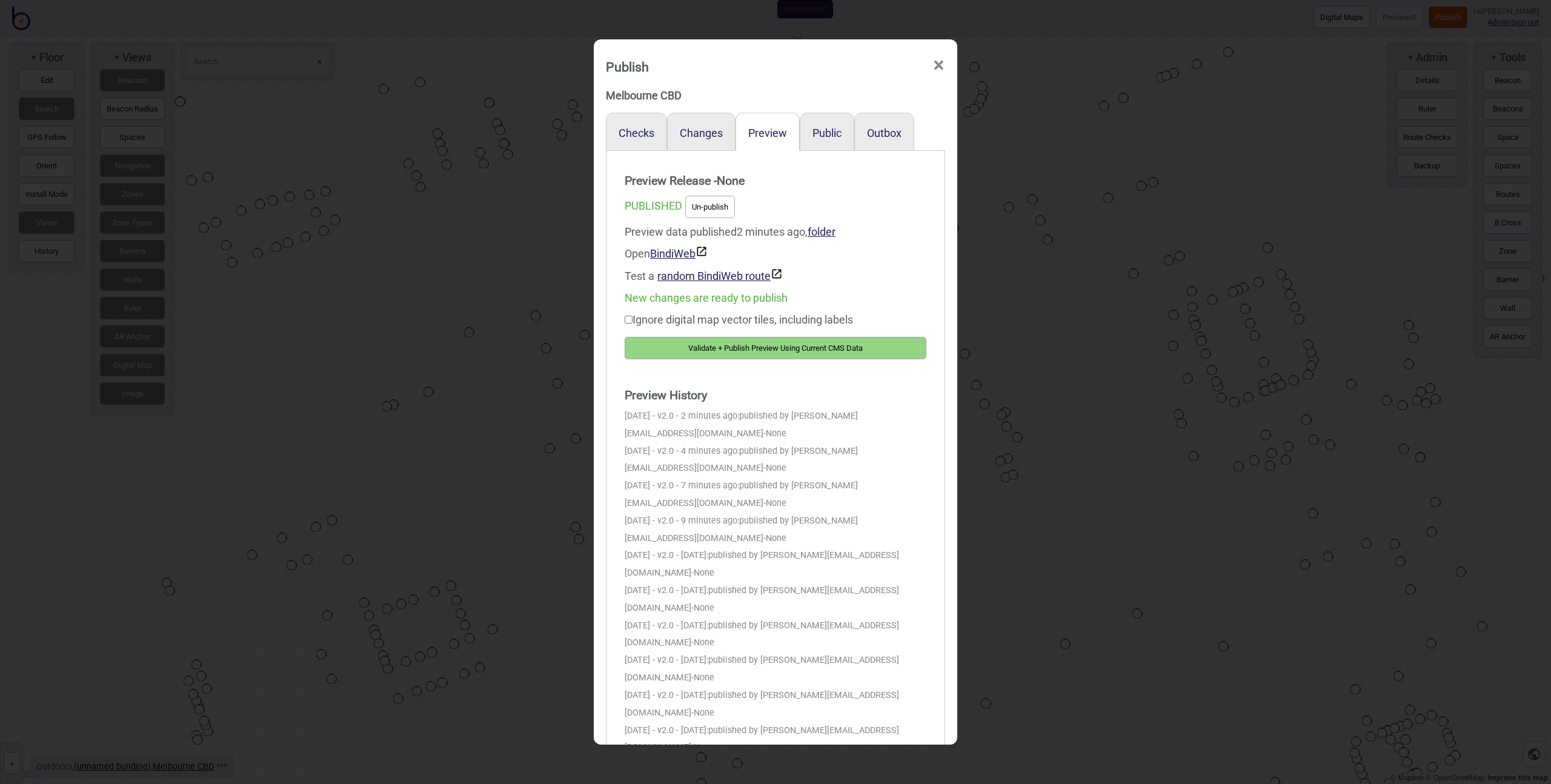
click at [713, 324] on label "Ignore digital map vector tiles, including labels" at bounding box center [739, 319] width 229 height 13
click at [633, 324] on input "Ignore digital map vector tiles, including labels" at bounding box center [629, 319] width 8 height 8
click at [741, 326] on div "Ignore digital map vector tiles, including labels" at bounding box center [776, 320] width 302 height 22
click at [746, 324] on label "Ignore digital map vector tiles, including labels" at bounding box center [739, 319] width 229 height 13
click at [633, 324] on input "Ignore digital map vector tiles, including labels" at bounding box center [629, 319] width 8 height 8
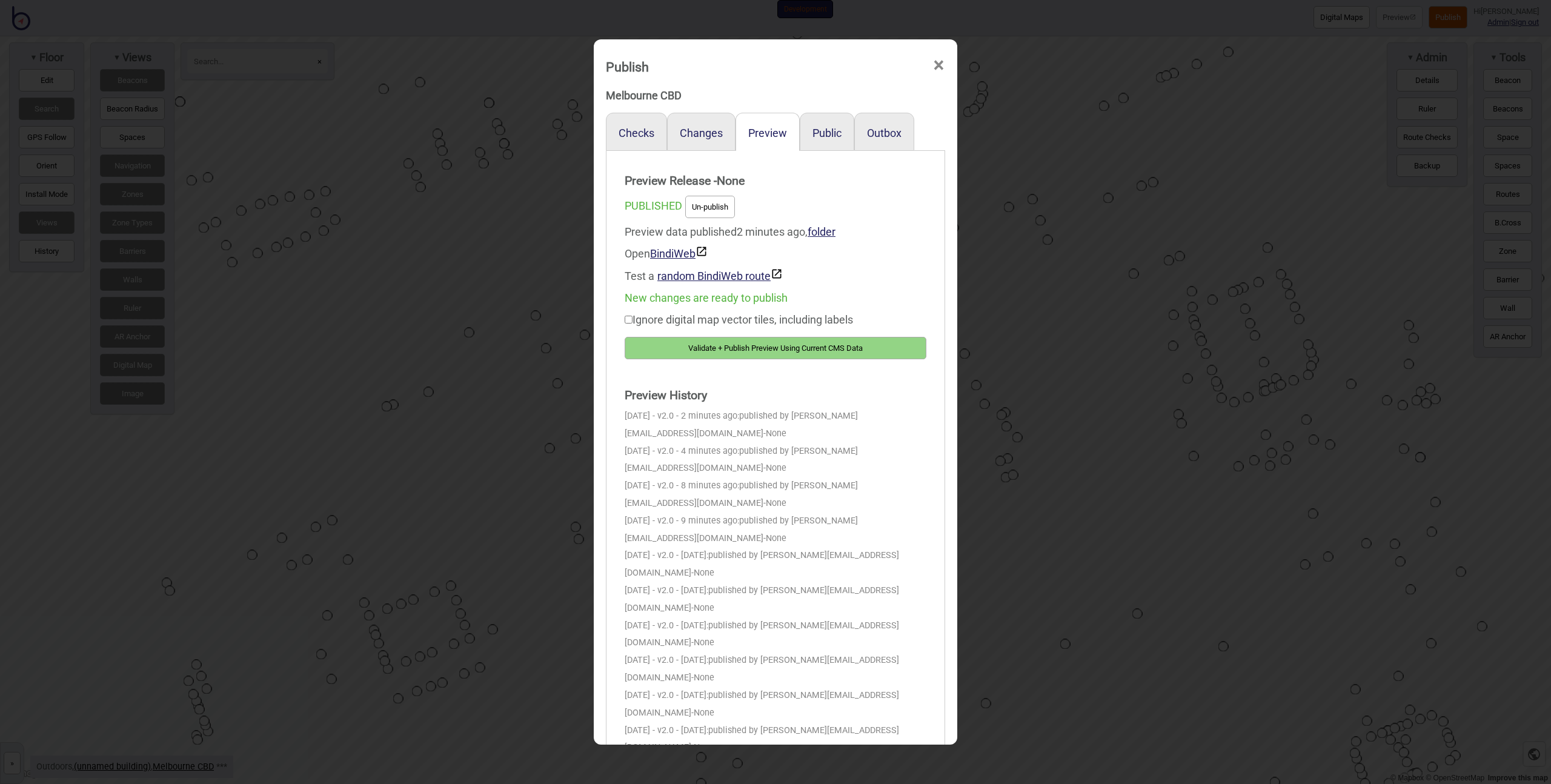
checkbox input "false"
click at [770, 347] on button "Validate + Publish Preview Using Current CMS Data" at bounding box center [776, 348] width 302 height 23
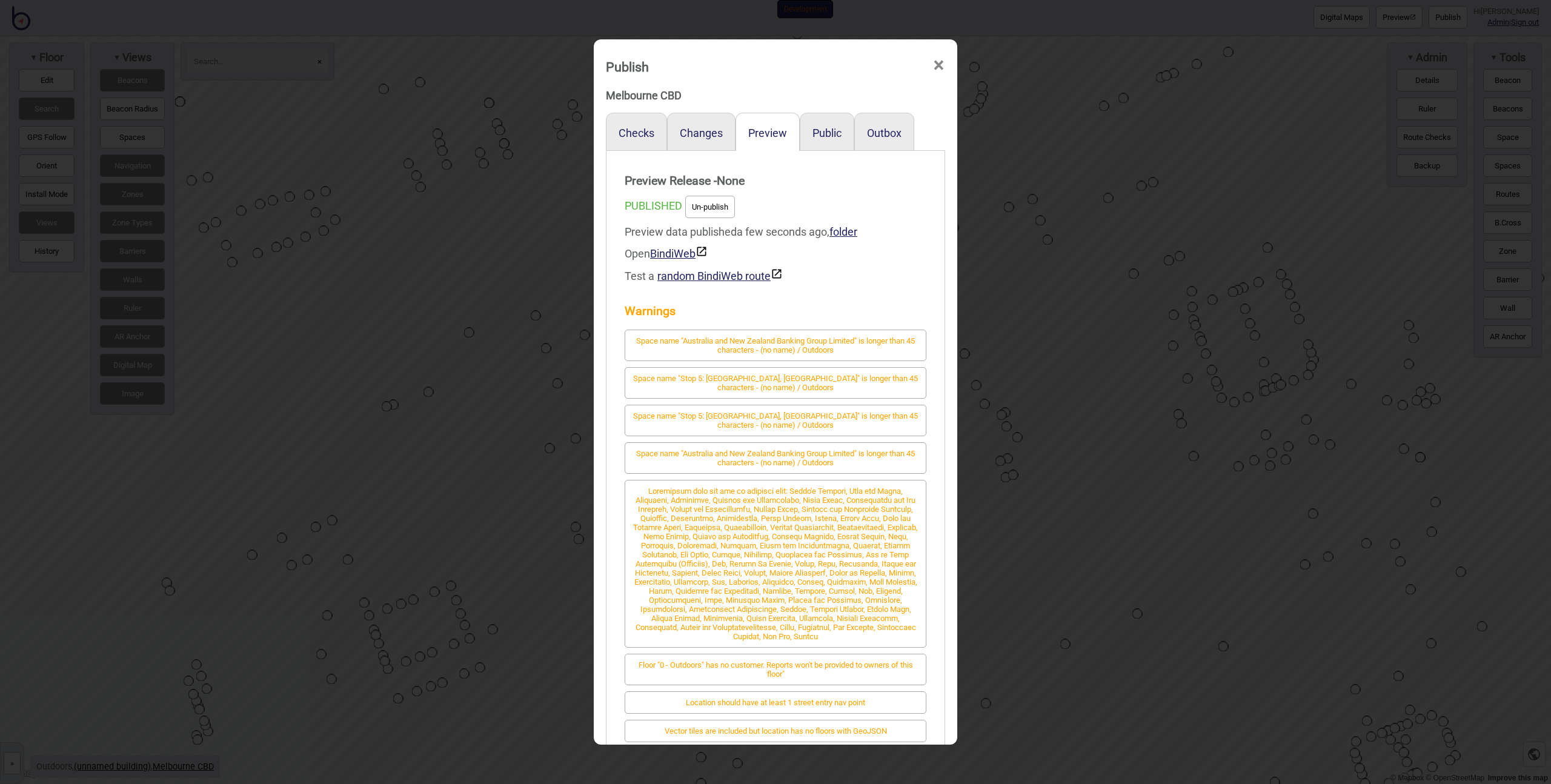
click at [352, 239] on div "Publish × Melbourne CBD Checks Changes Preview Public Outbox Preview Release - …" at bounding box center [775, 392] width 1551 height 784
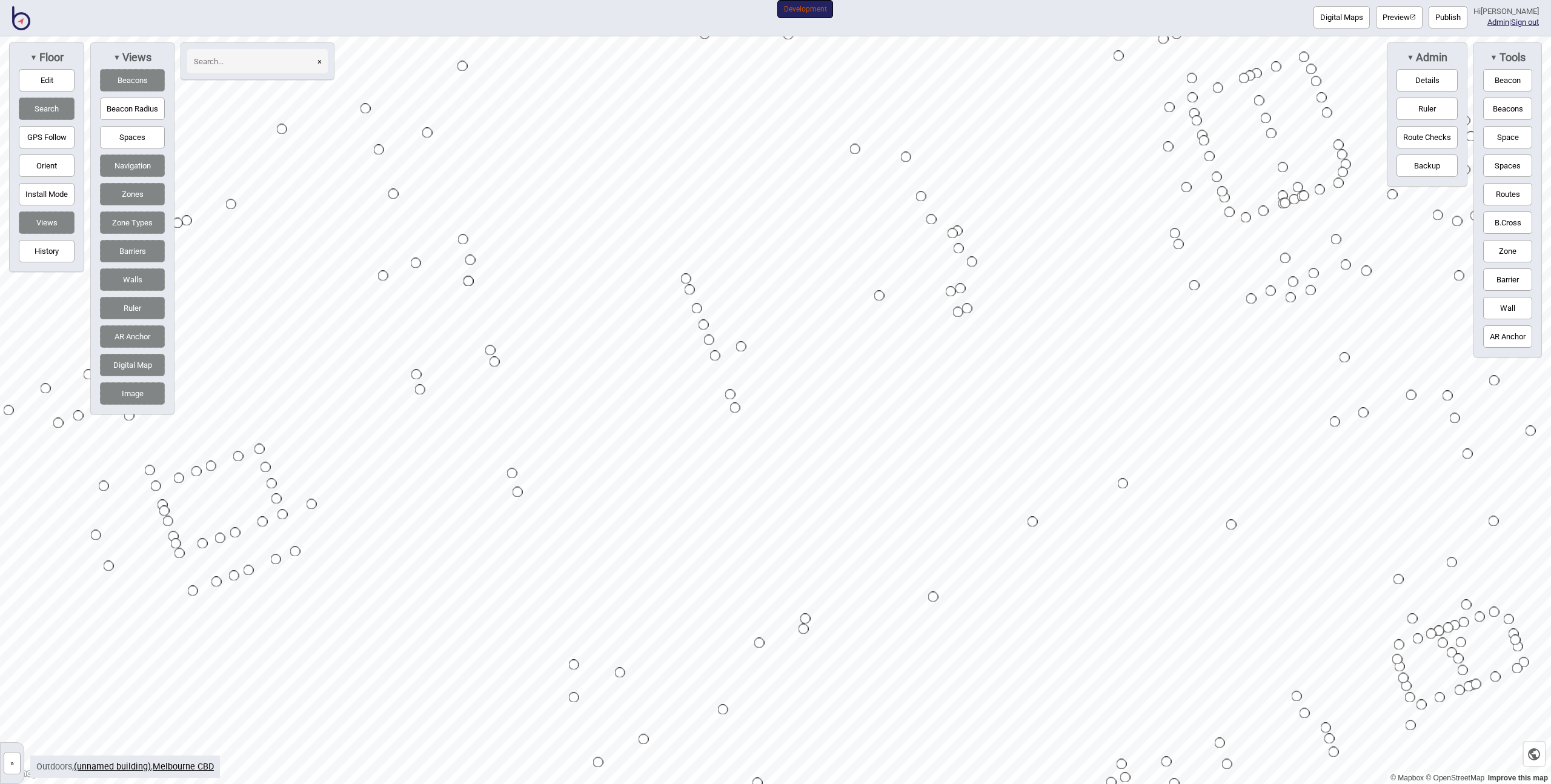
click at [211, 66] on input at bounding box center [251, 61] width 128 height 24
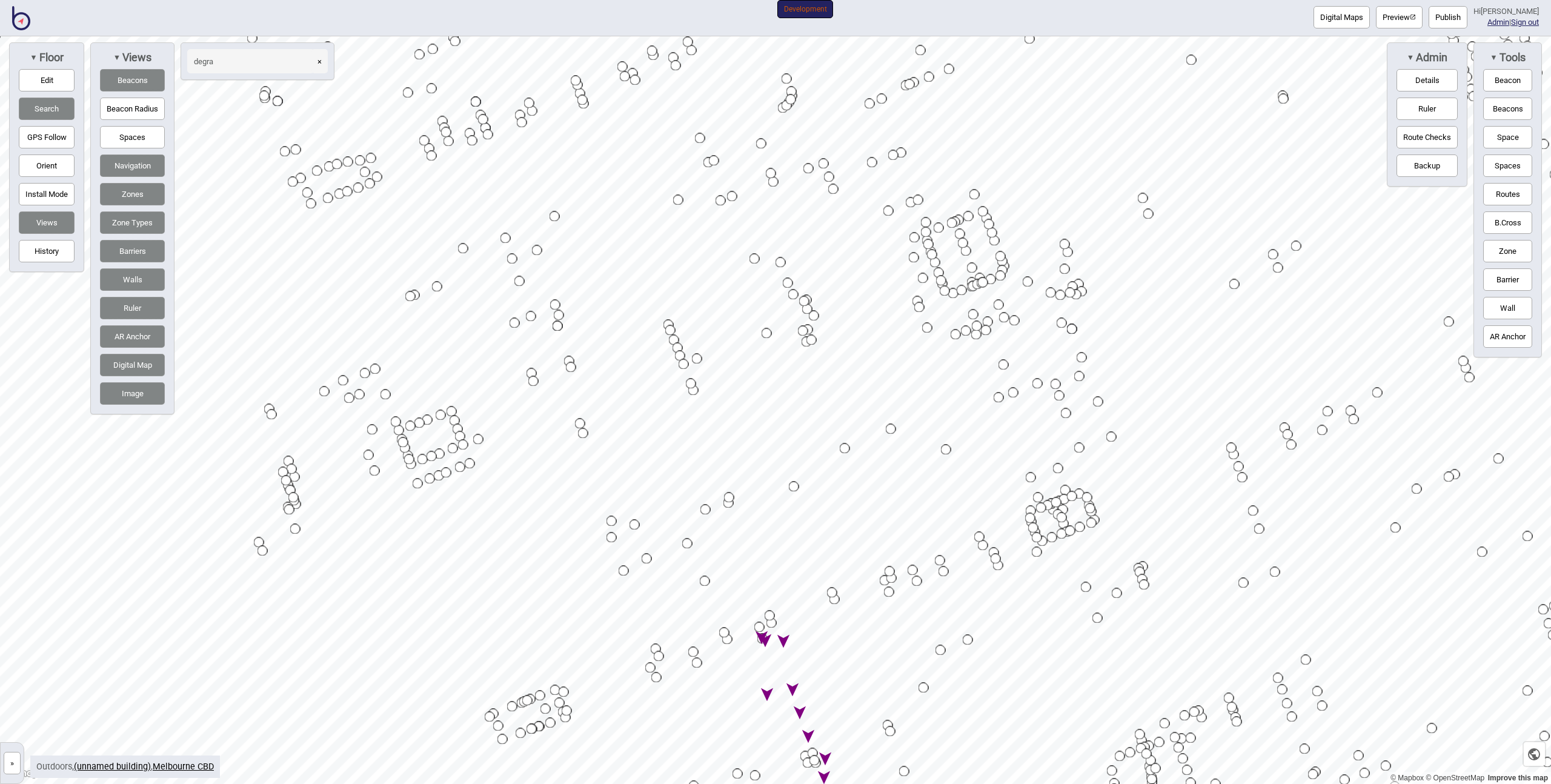
type input "degra"
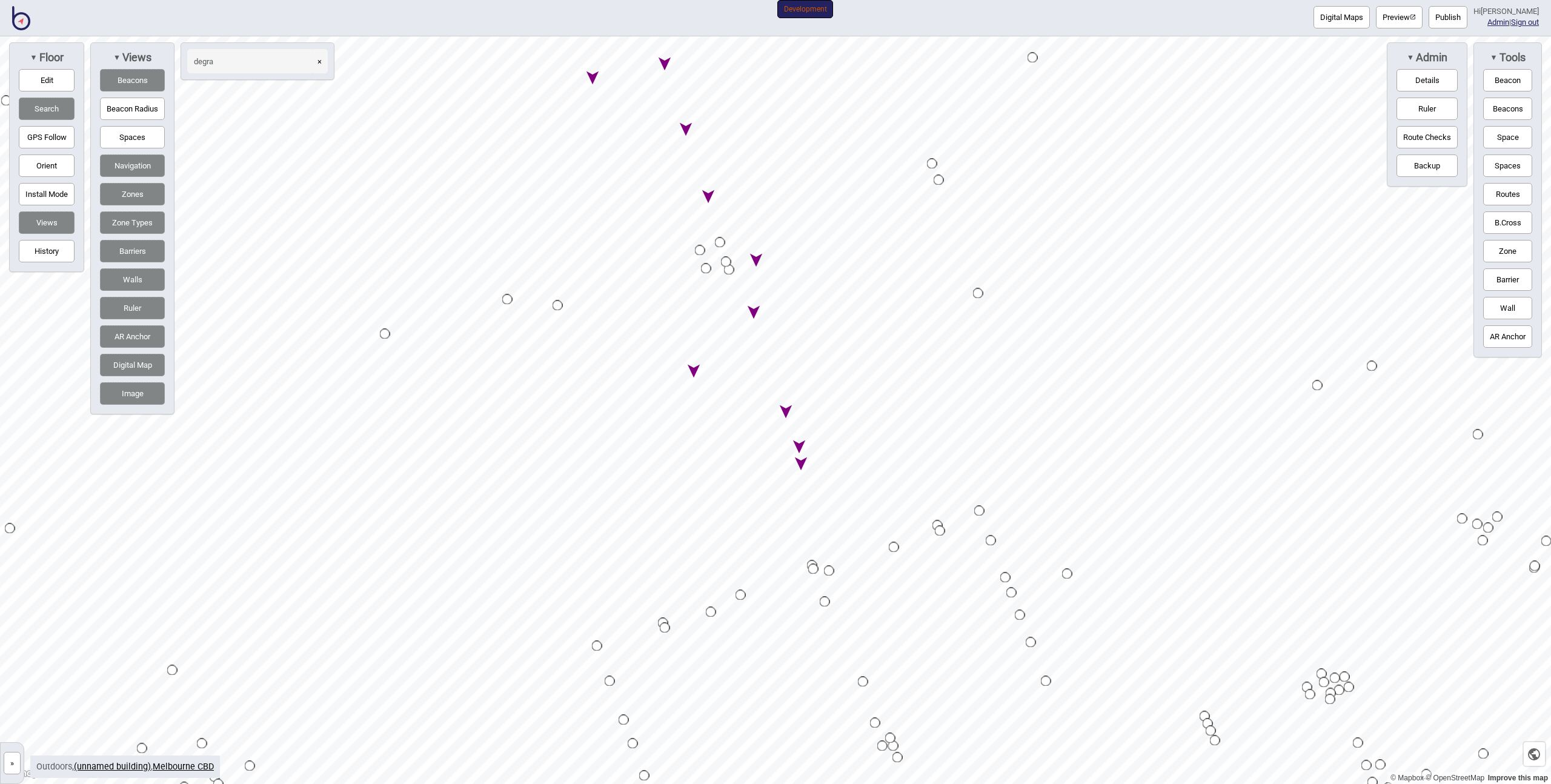
click at [319, 60] on button "×" at bounding box center [319, 61] width 16 height 24
click at [158, 138] on button "Spaces" at bounding box center [132, 138] width 65 height 23
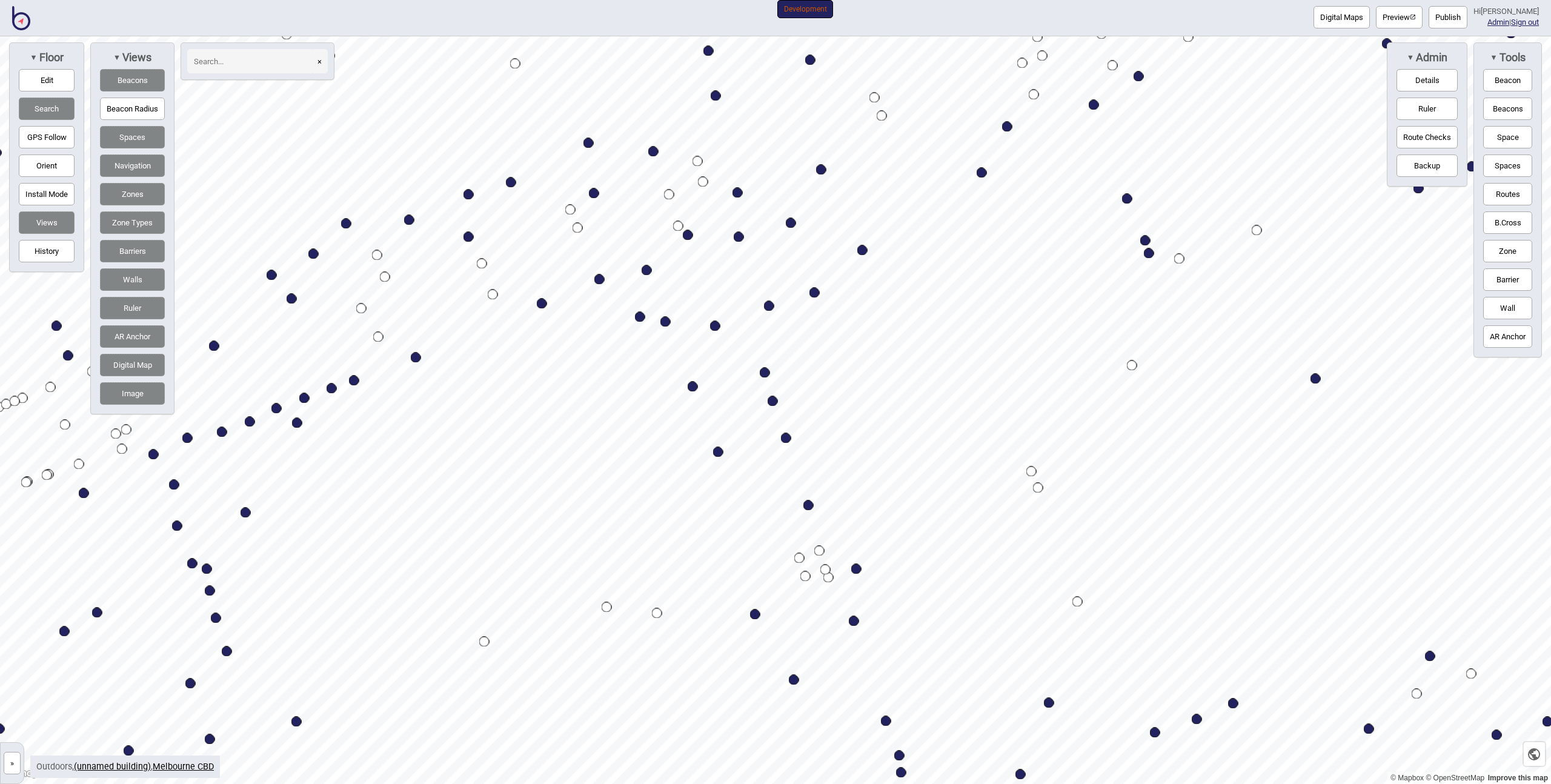
click at [688, 237] on div "Map marker" at bounding box center [688, 235] width 10 height 10
select select "Walk"
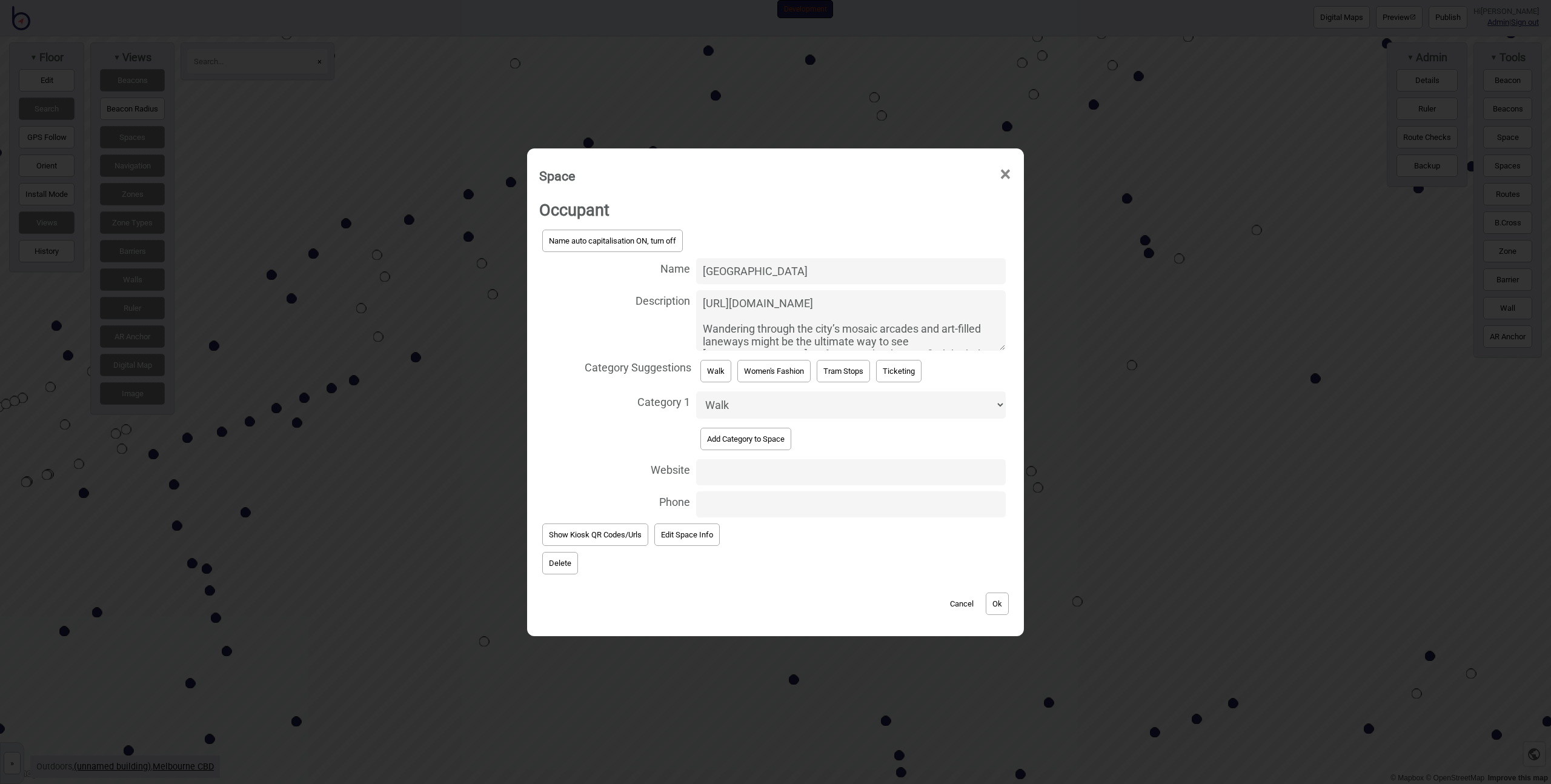
click at [867, 340] on textarea "[URL][DOMAIN_NAME] Wandering through the city’s mosaic arcades and art-filled l…" at bounding box center [851, 321] width 309 height 61
click at [795, 320] on textarea "[URL][DOMAIN_NAME] Wandering through the city’s mosaic arcades and art-filled l…" at bounding box center [851, 321] width 309 height 61
paste textarea "mM4MTJlYzVhLTZkZWItNDExNS1hNjUzLTczODJhMGM1OGM5ZCIsInB1ciI6ImJsb2JfaWQifX0=--fb…"
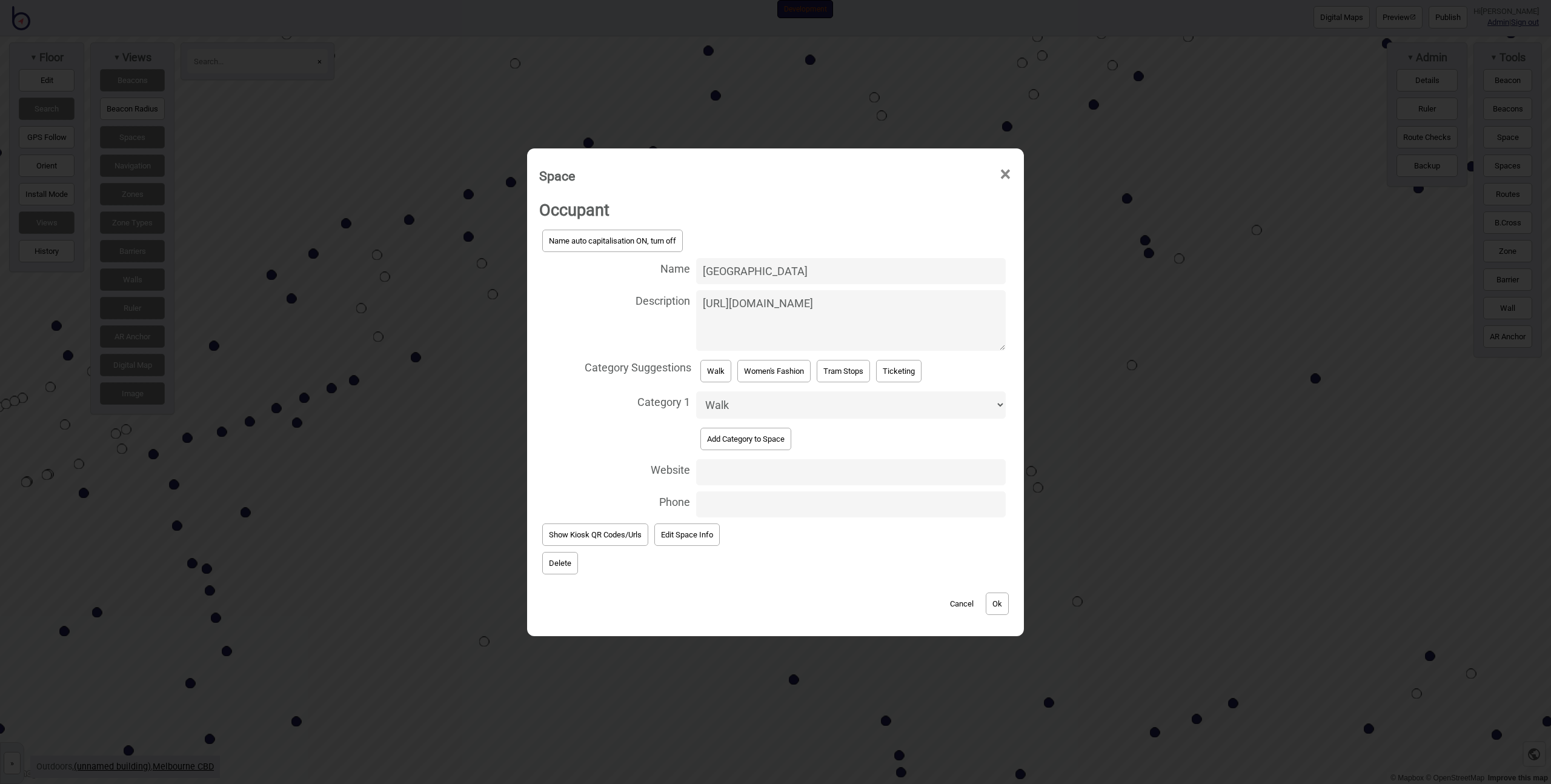
paste textarea "Across from [GEOGRAPHIC_DATA], this is the spot for street art and [GEOGRAPHIC_…"
type textarea "[URL][DOMAIN_NAME] Across from [GEOGRAPHIC_DATA], this is the spot for street a…"
click at [994, 600] on button "Ok" at bounding box center [997, 604] width 23 height 23
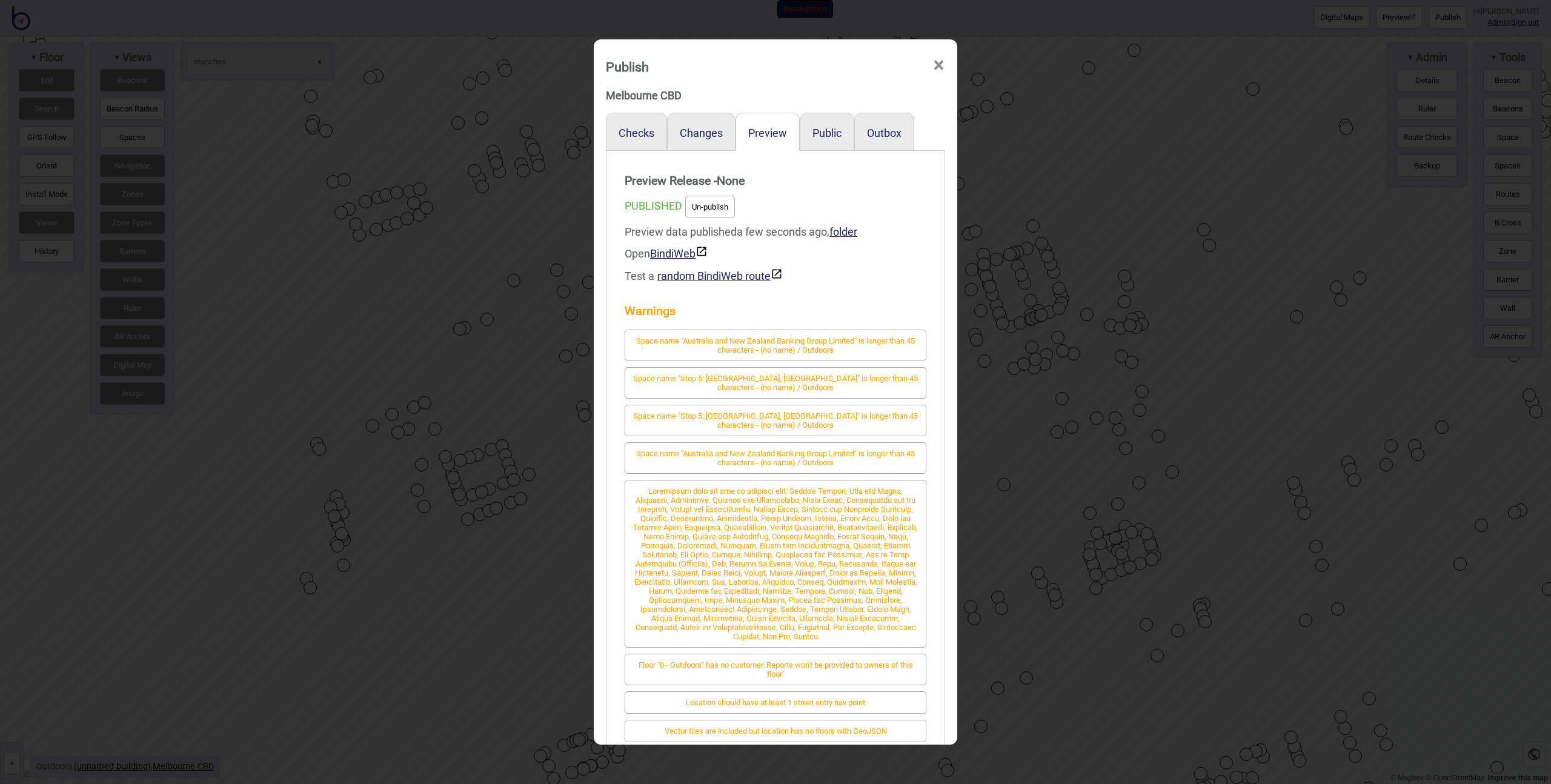
click at [544, 357] on div "Publish × Melbourne CBD Checks Changes Preview Public Outbox Preview Release - …" at bounding box center [775, 392] width 1551 height 784
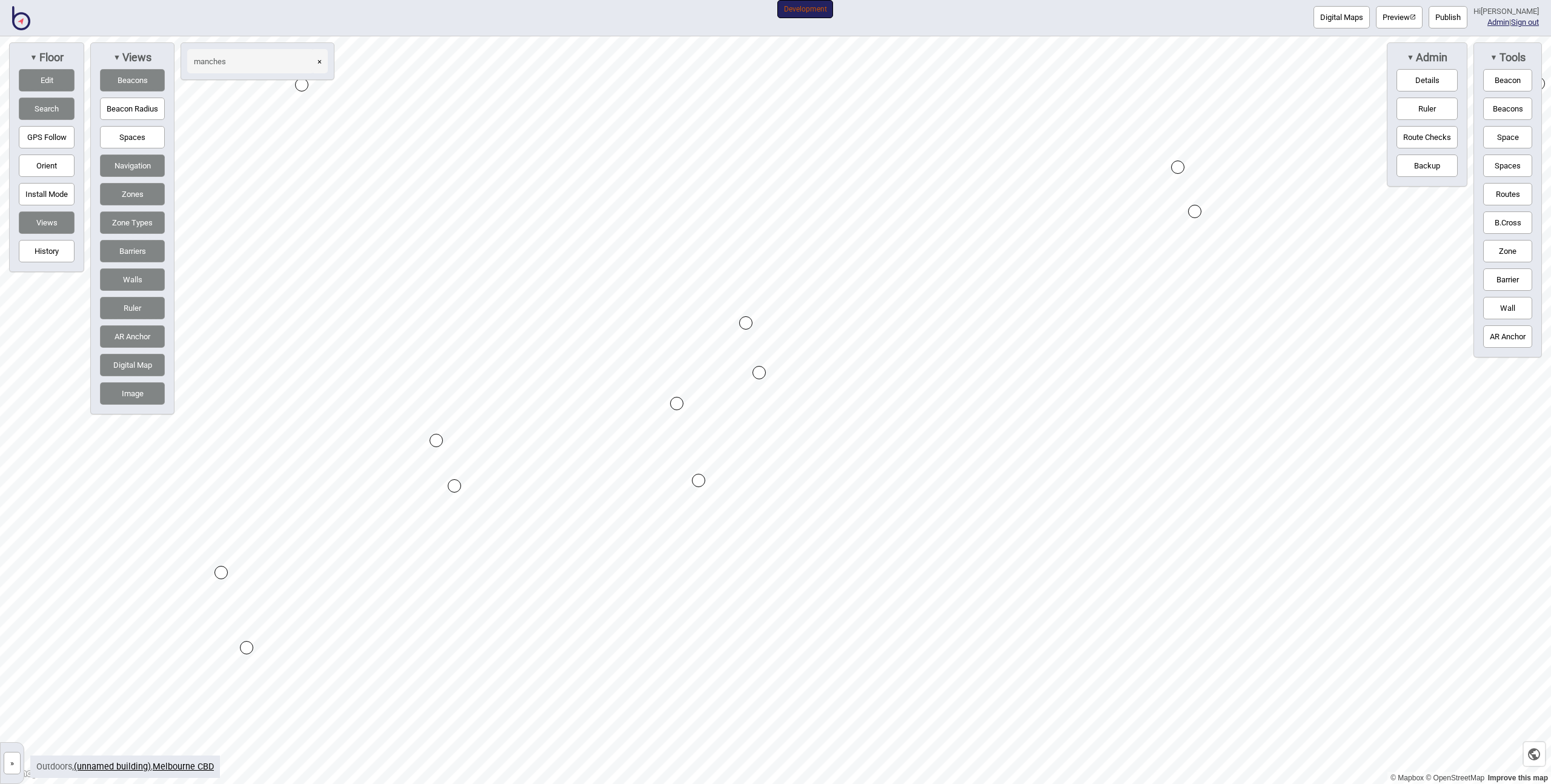
click at [111, 138] on button "Spaces" at bounding box center [132, 138] width 65 height 23
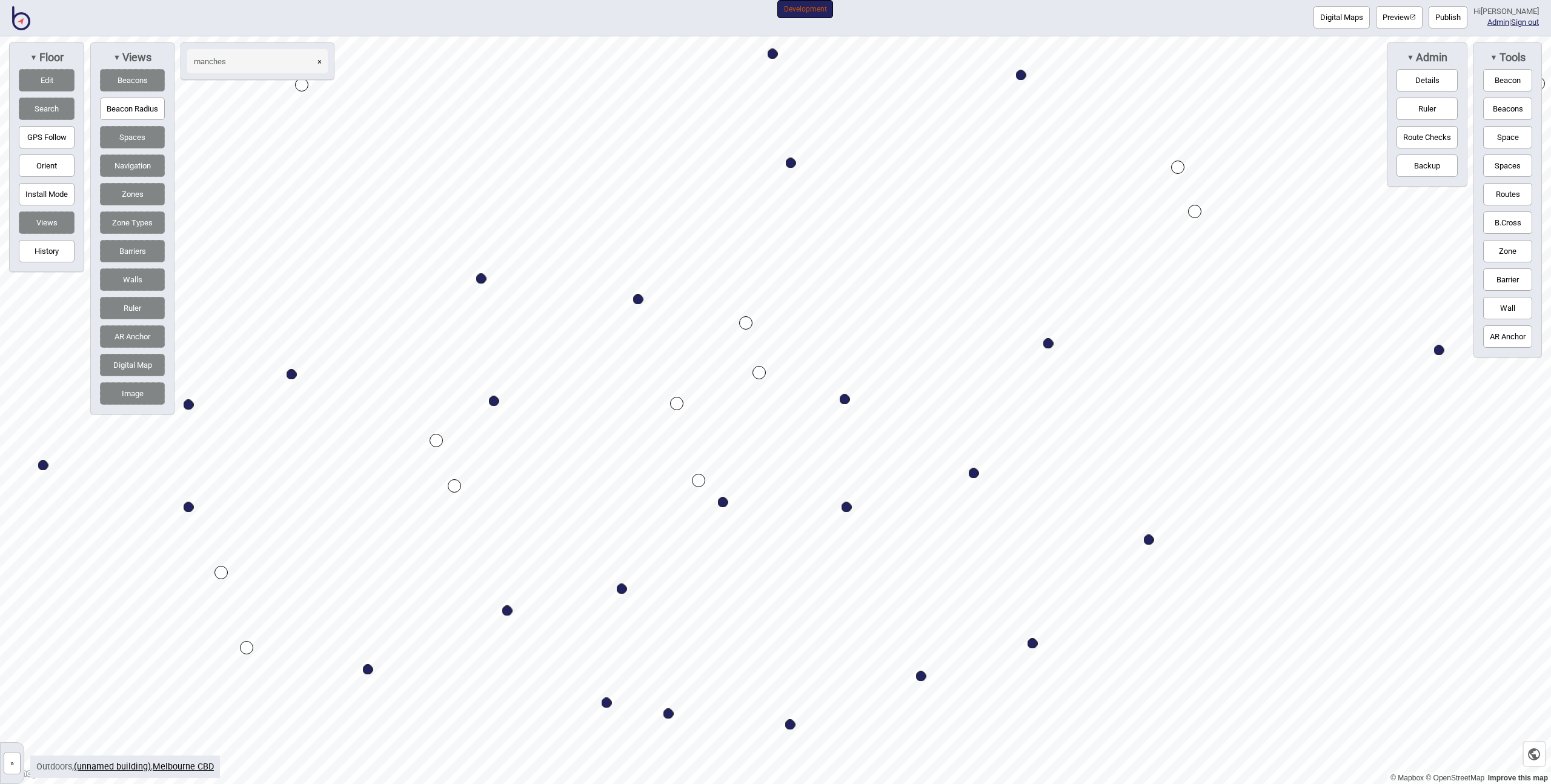
click at [723, 503] on div "Map marker" at bounding box center [723, 502] width 10 height 10
select select "Walk"
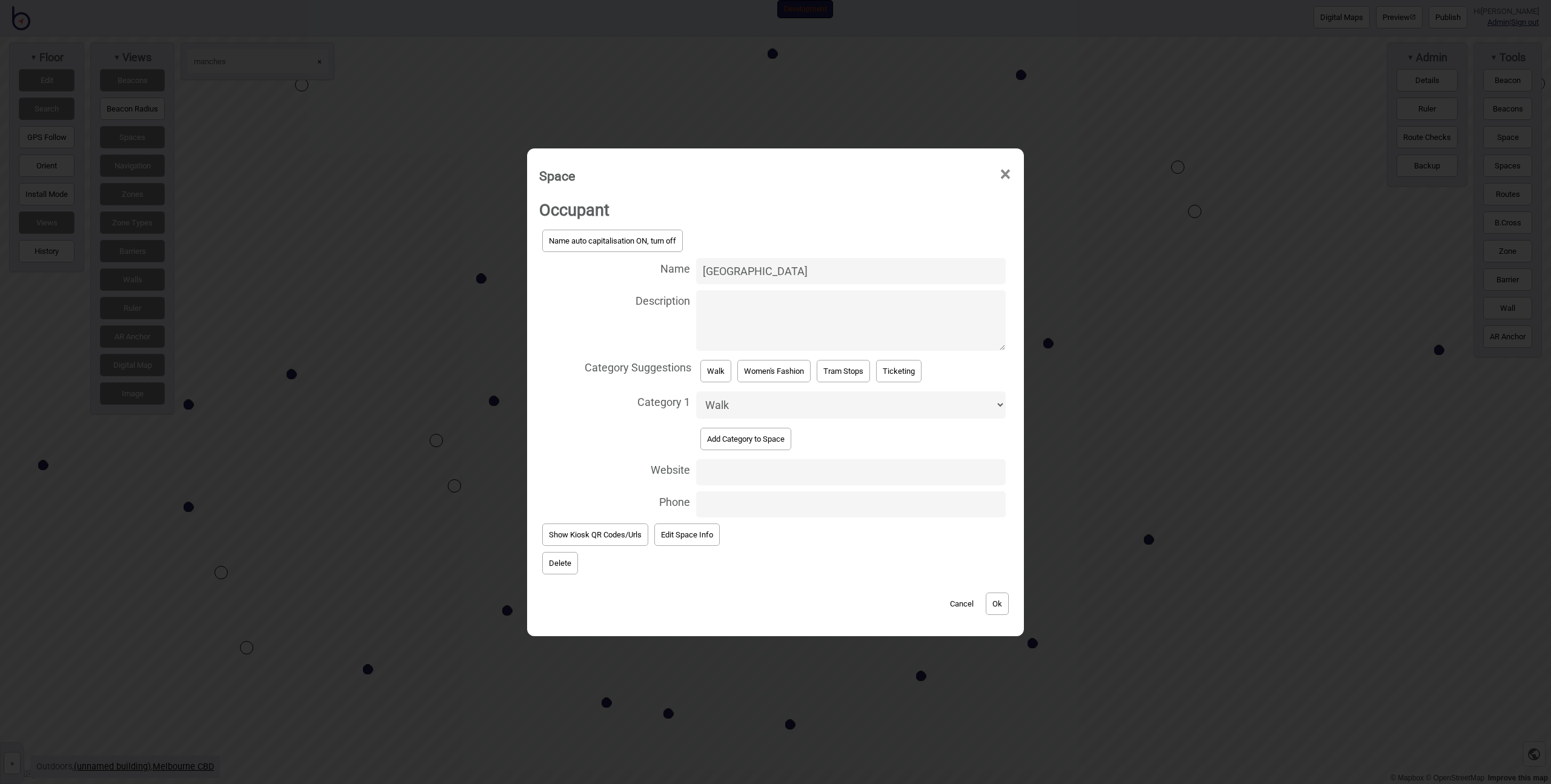
click at [777, 312] on textarea "Description" at bounding box center [851, 321] width 309 height 61
paste textarea "[URL][DOMAIN_NAME]"
paste textarea "Wandering through the city’s mosaic arcades and art-filled laneways might be th…"
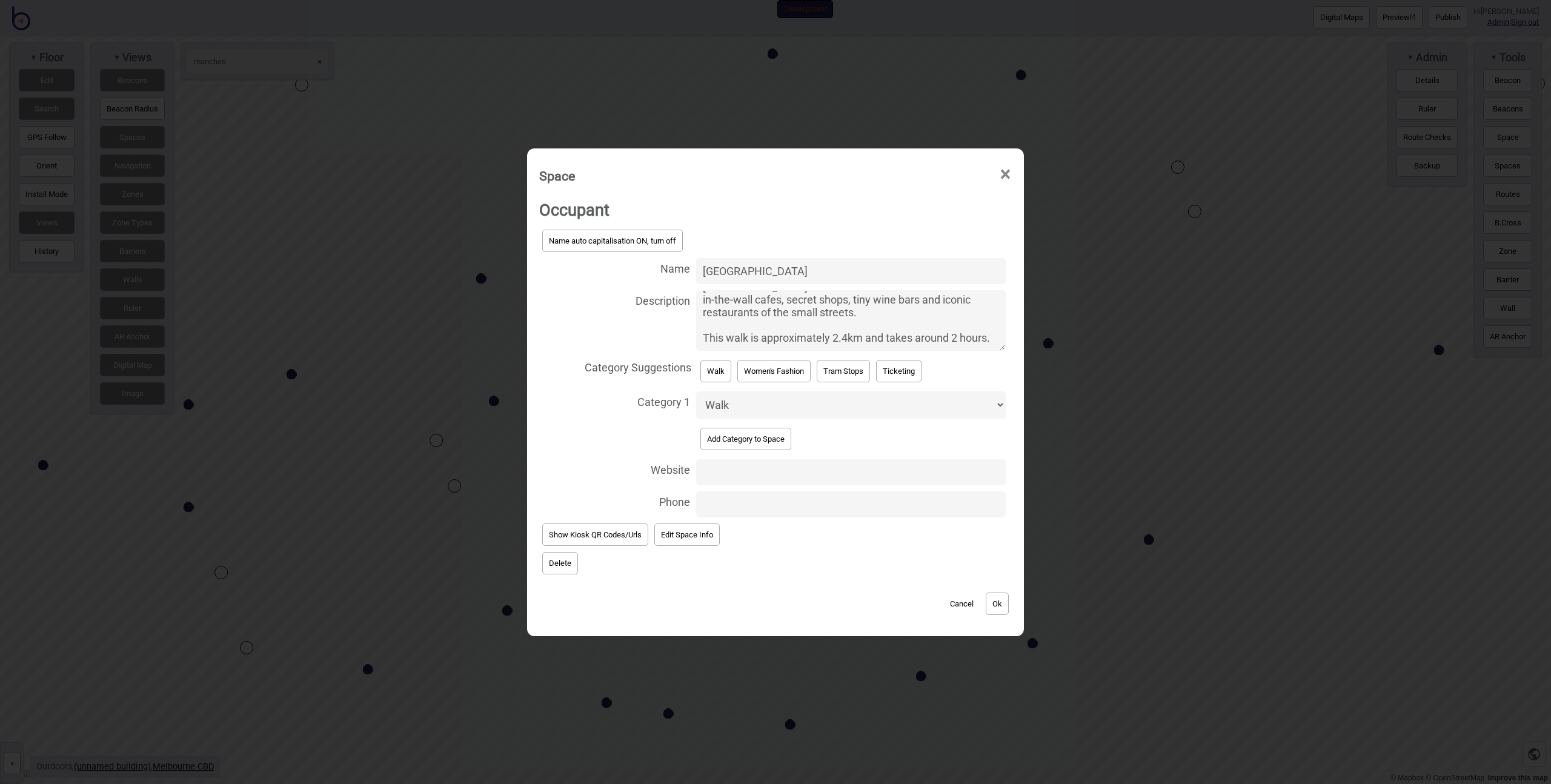
type textarea "[URL][DOMAIN_NAME] Wandering through the city’s mosaic arcades and art-filled l…"
click at [993, 600] on button "Ok" at bounding box center [997, 604] width 23 height 23
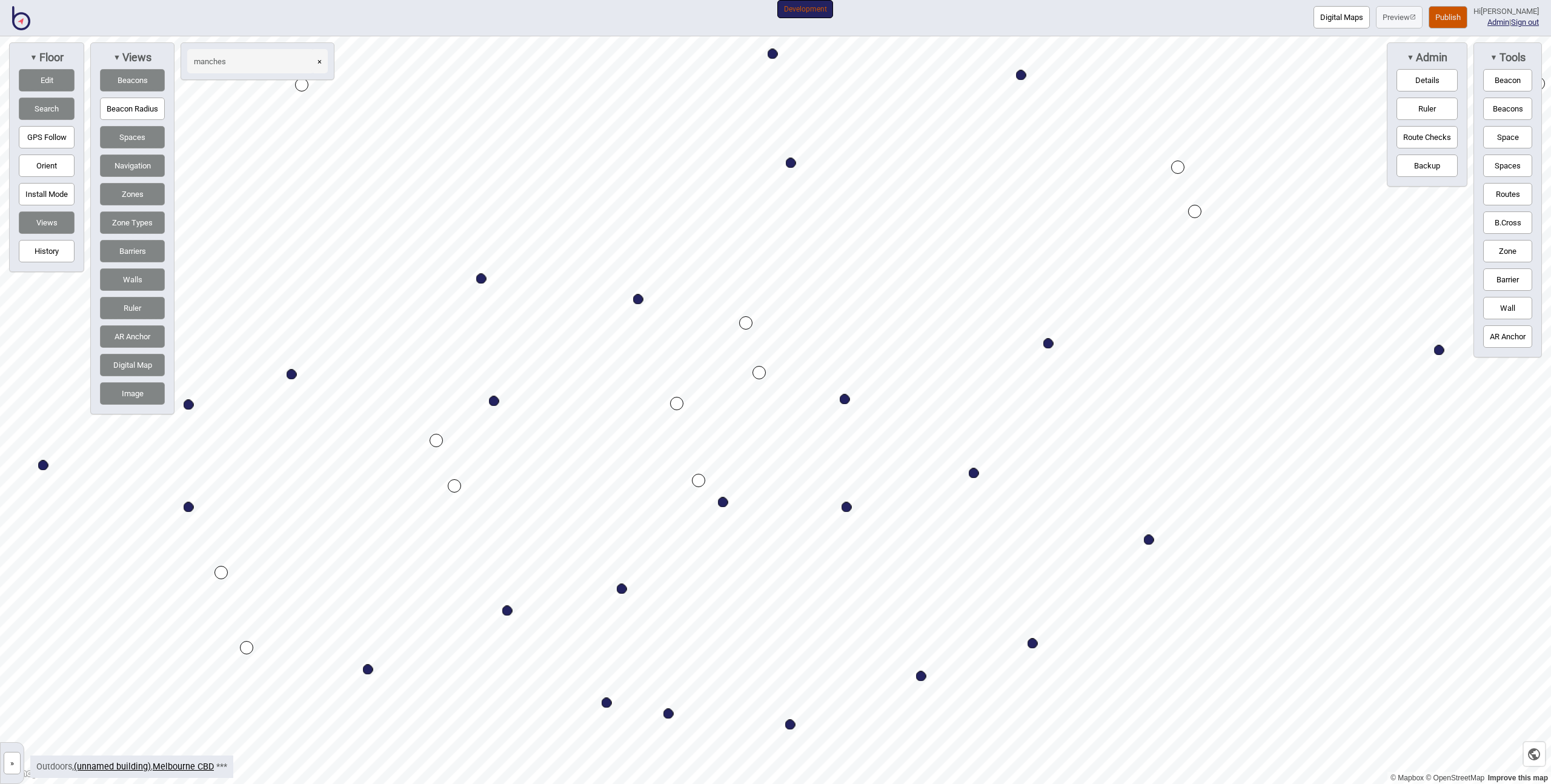
click at [1459, 11] on button "Publish" at bounding box center [1447, 18] width 39 height 23
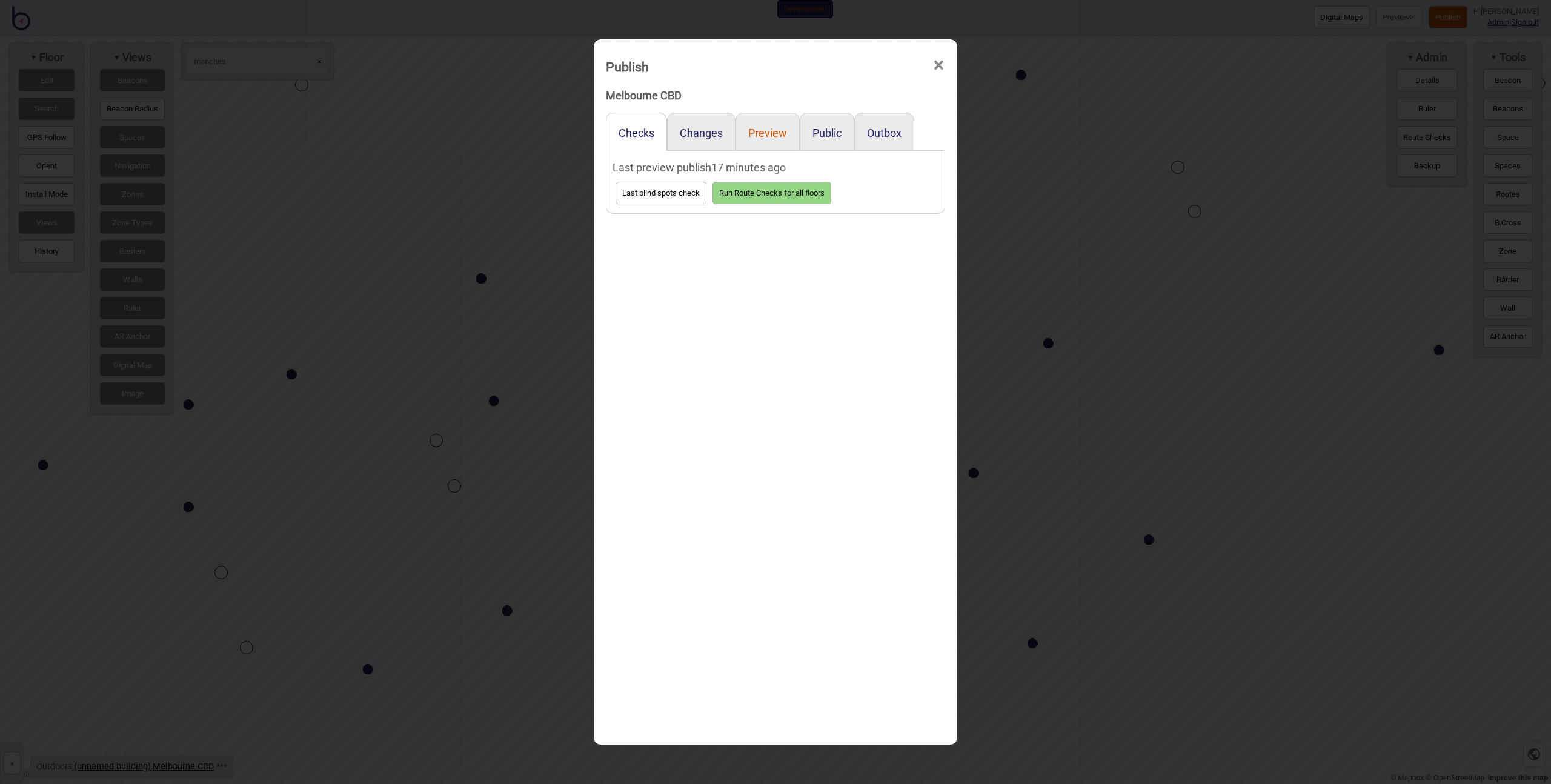
click at [784, 128] on div "Preview" at bounding box center [768, 132] width 64 height 38
click at [779, 136] on button "Preview" at bounding box center [767, 133] width 39 height 13
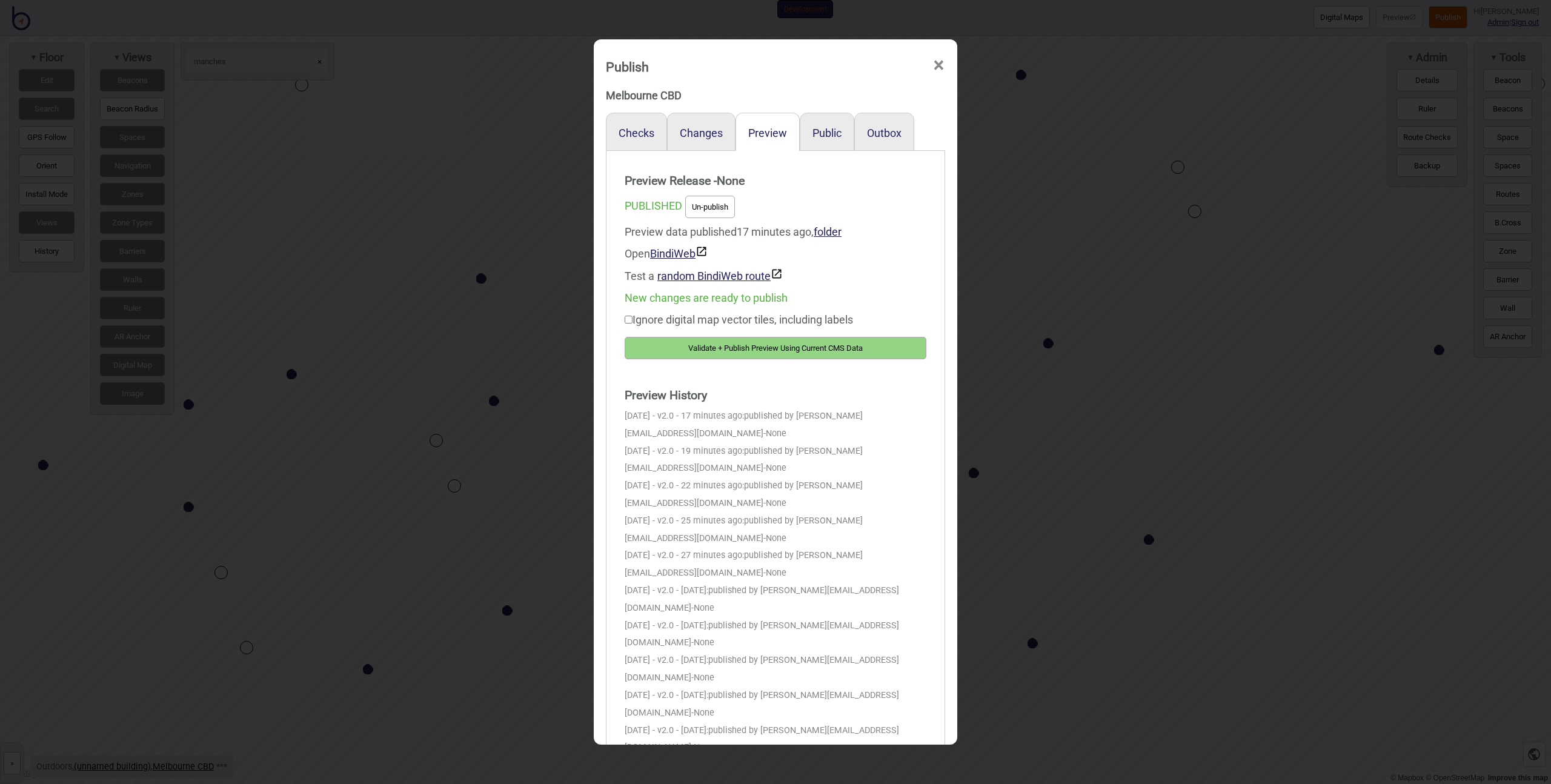
click at [757, 336] on div "Ignore digital map vector tiles, including labels Validate + Publish Preview Us…" at bounding box center [776, 335] width 302 height 50
click at [761, 341] on button "Validate + Publish Preview Using Current CMS Data" at bounding box center [776, 348] width 302 height 23
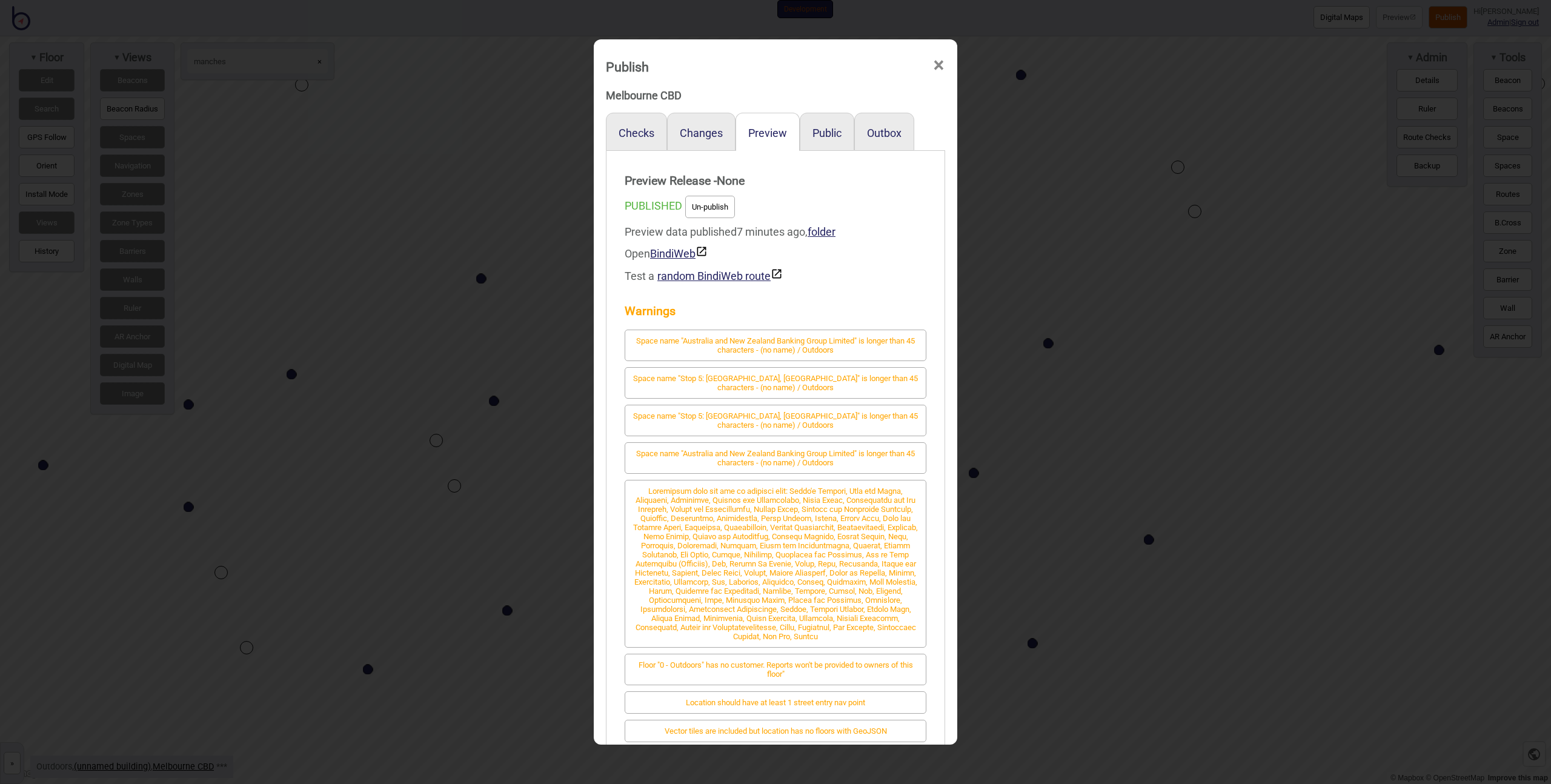
click at [987, 186] on div "Publish × Melbourne CBD Checks Changes Preview Public Outbox Preview Release - …" at bounding box center [775, 392] width 1551 height 784
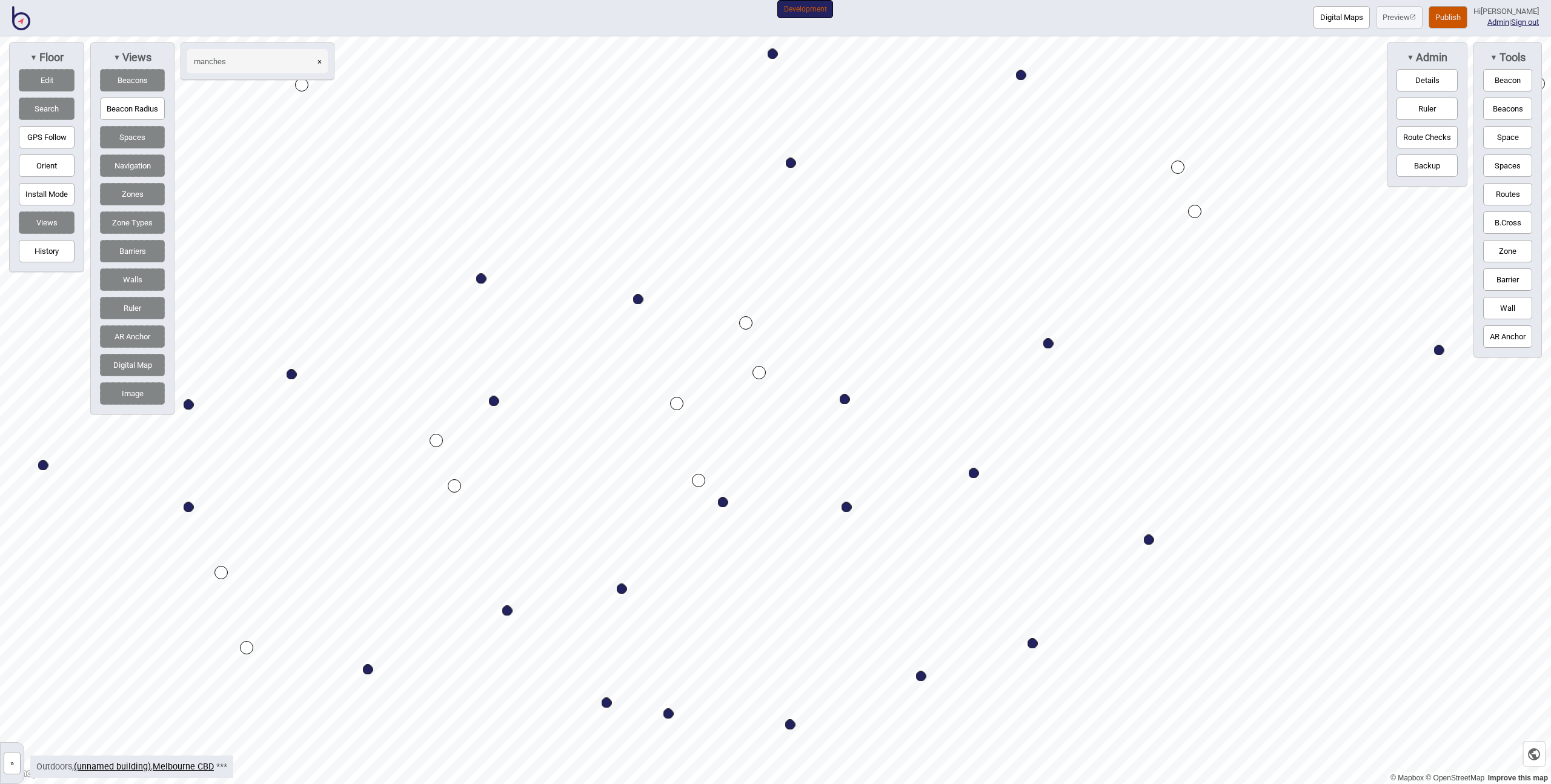
click at [18, 771] on button "»" at bounding box center [12, 763] width 17 height 23
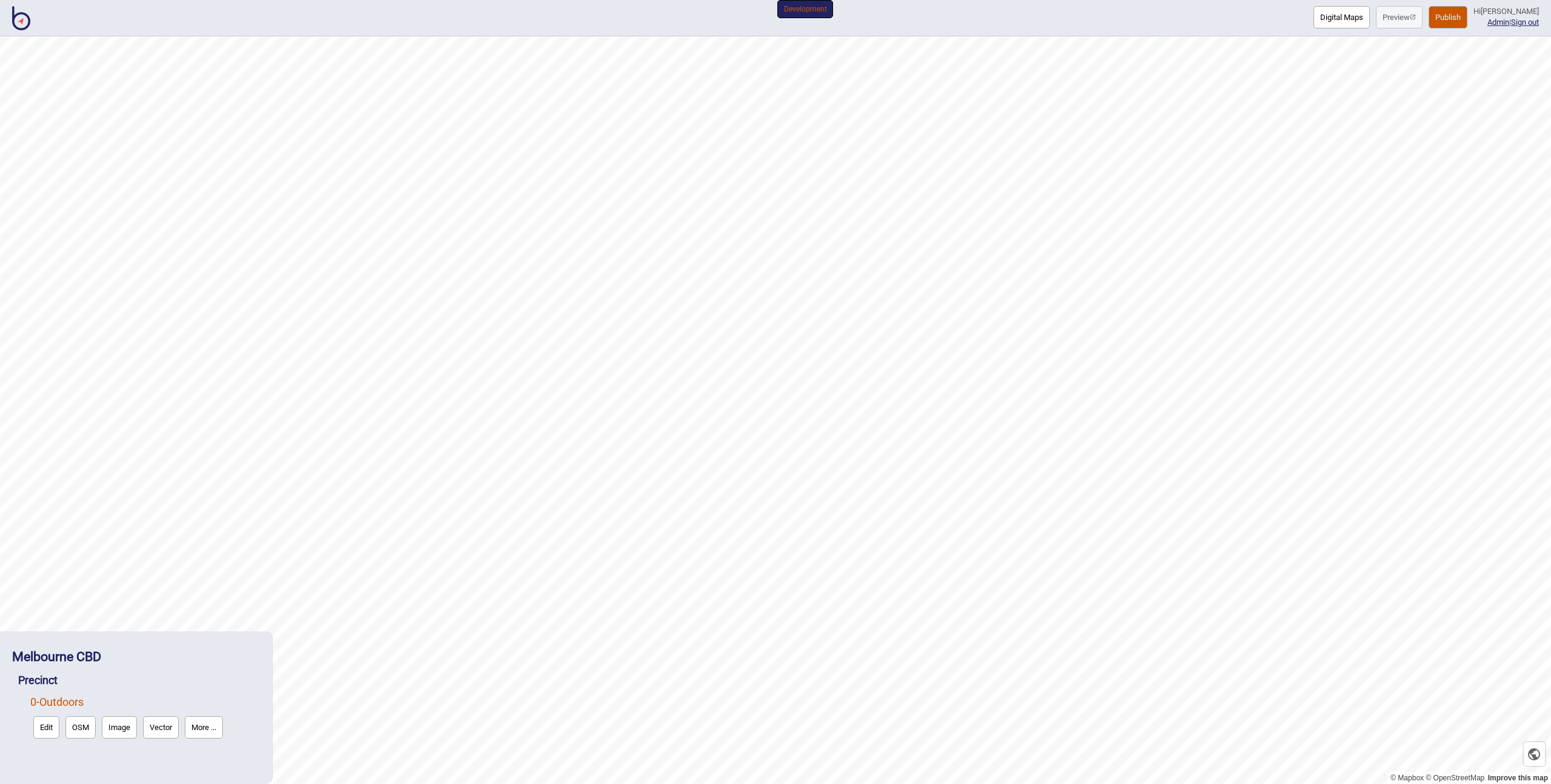
click at [197, 728] on button "More ..." at bounding box center [204, 727] width 38 height 23
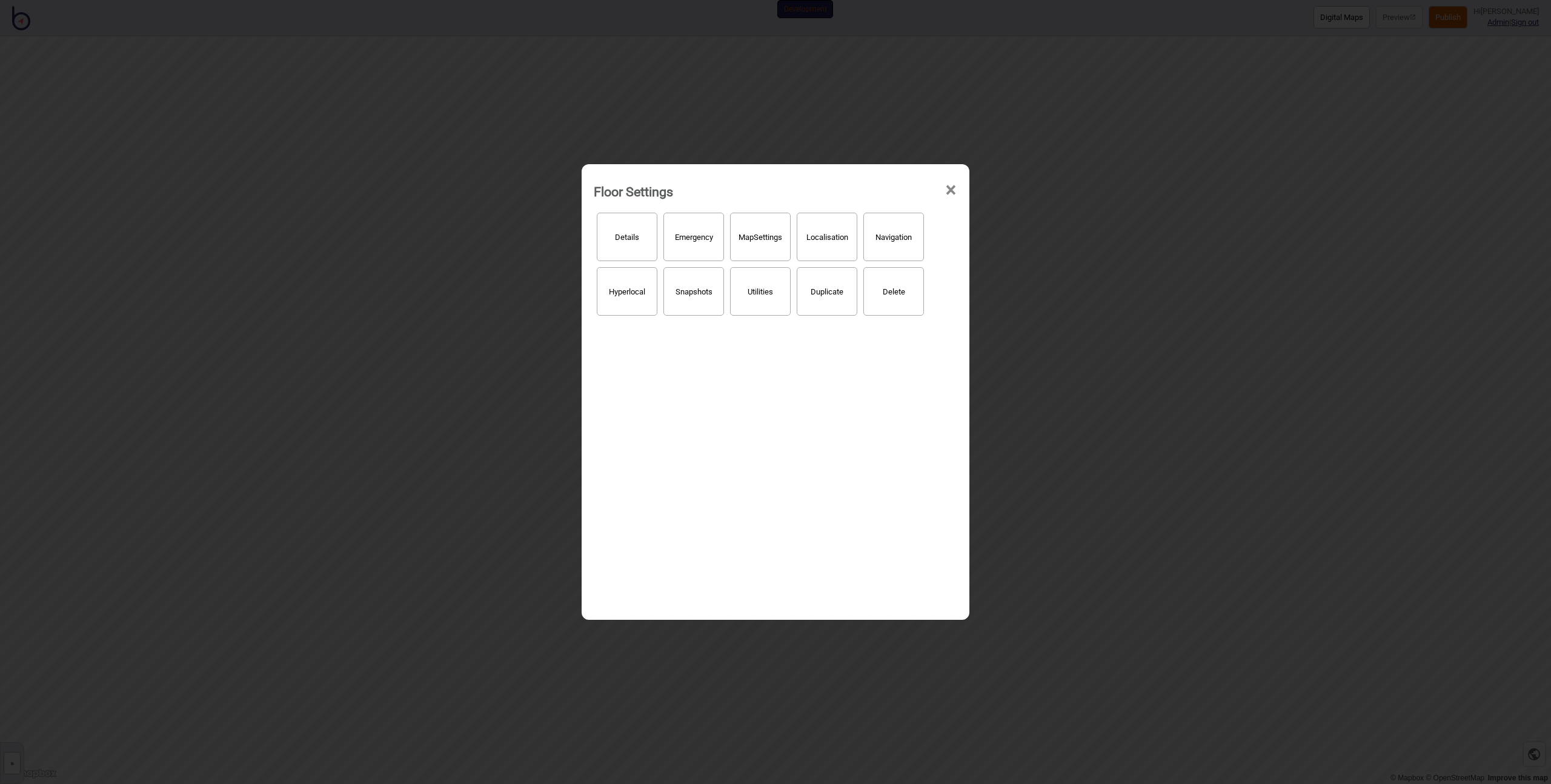
drag, startPoint x: 663, startPoint y: 397, endPoint x: 686, endPoint y: 384, distance: 26.4
click at [663, 397] on div "Details Emergency Map Settings Localisation Navigation Hyperlocal Snapshots Uti…" at bounding box center [776, 405] width 364 height 392
click at [883, 396] on div "Details Emergency Map Settings Localisation Navigation Hyperlocal Snapshots Uti…" at bounding box center [776, 405] width 364 height 392
click at [761, 475] on div "Details Emergency Map Settings Localisation Navigation Hyperlocal Snapshots Uti…" at bounding box center [776, 405] width 364 height 392
click at [804, 389] on div "Details Emergency Map Settings Localisation Navigation Hyperlocal Snapshots Uti…" at bounding box center [776, 405] width 364 height 392
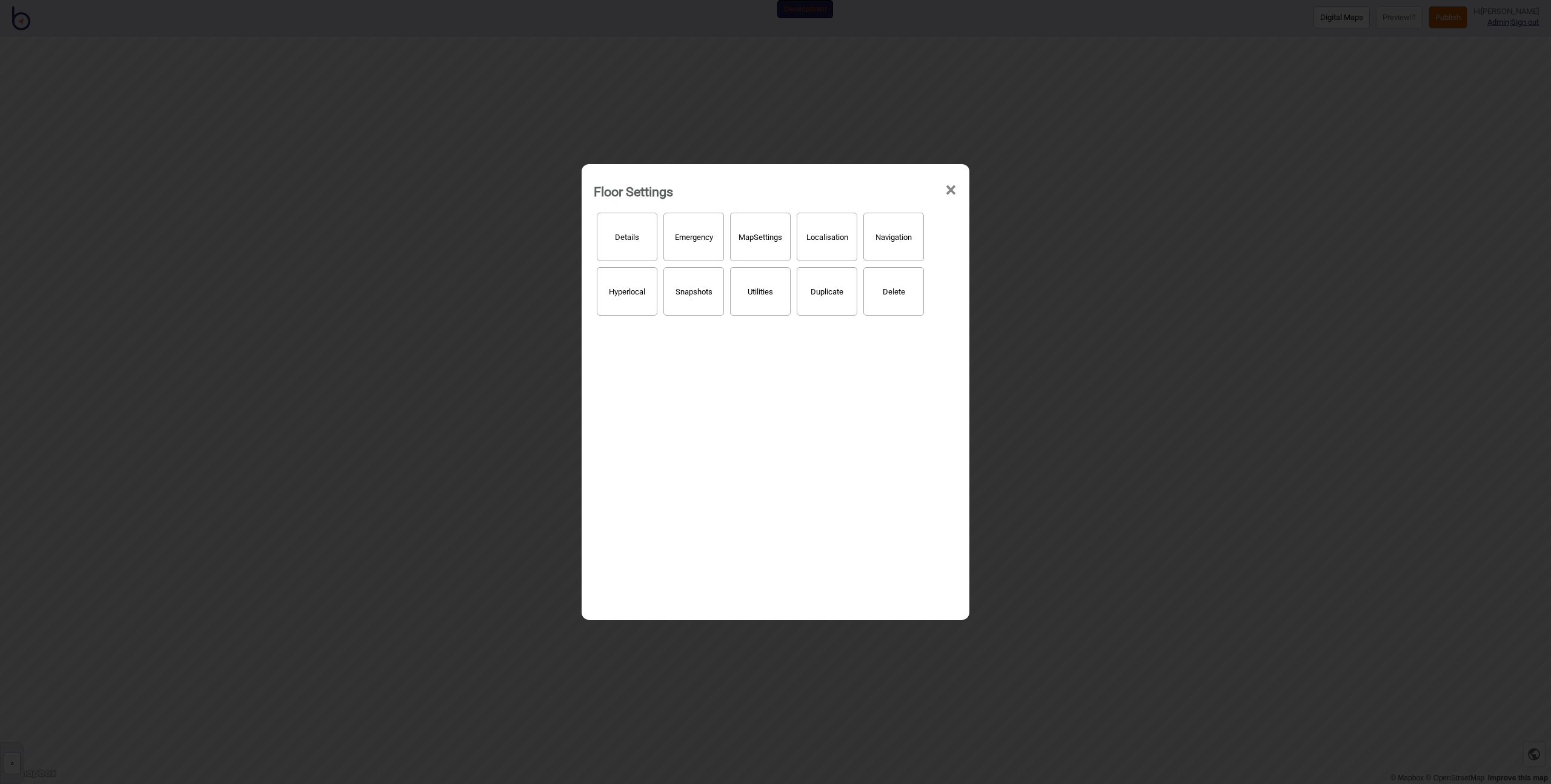
click at [679, 374] on div "Details Emergency Map Settings Localisation Navigation Hyperlocal Snapshots Uti…" at bounding box center [776, 405] width 364 height 392
click at [659, 427] on div "Details Emergency Map Settings Localisation Navigation Hyperlocal Snapshots Uti…" at bounding box center [776, 405] width 364 height 392
click at [521, 354] on div "Floor Settings × Details Emergency Map Settings Localisation Navigation Hyperlo…" at bounding box center [775, 392] width 1551 height 784
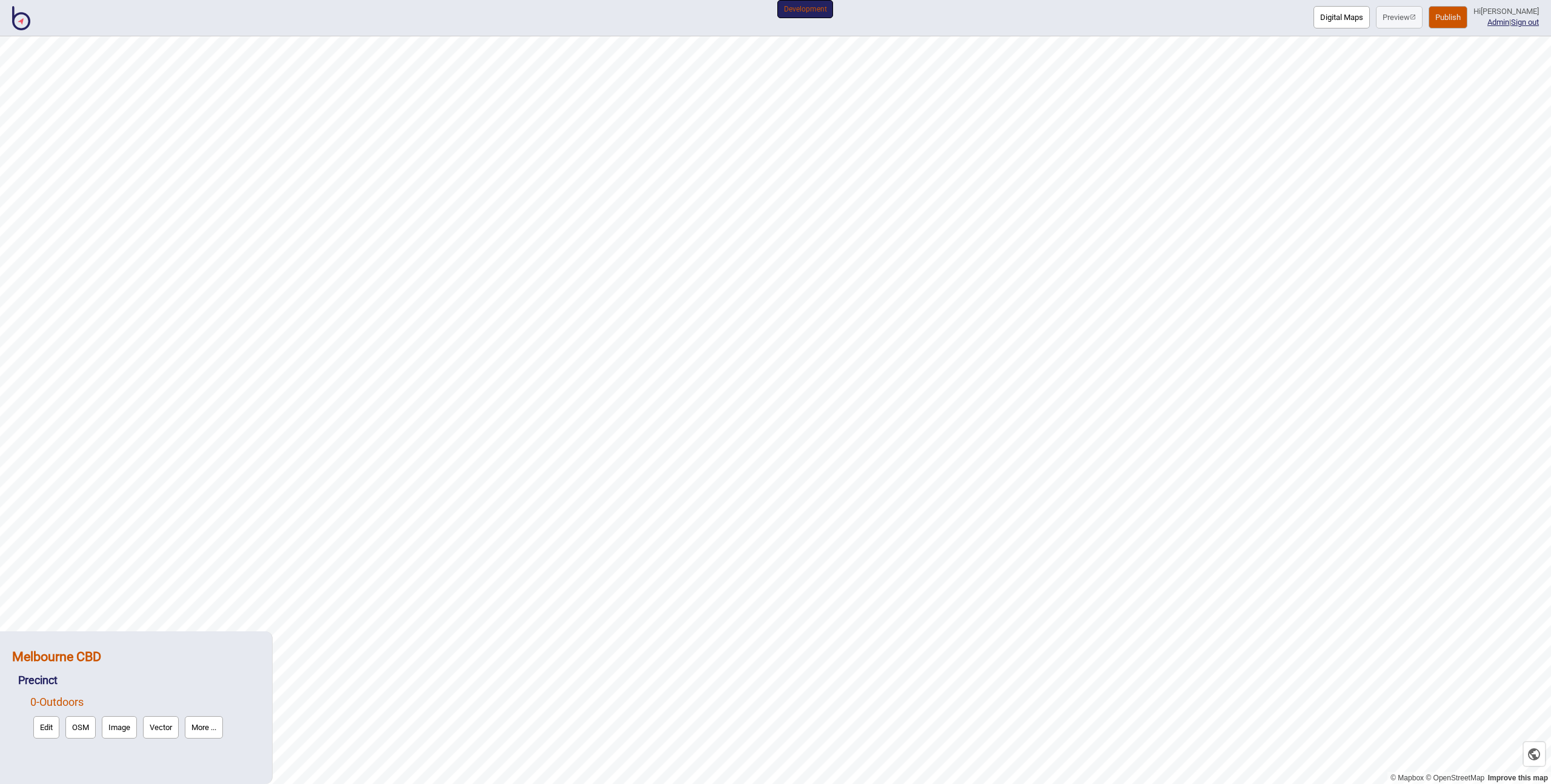
click at [64, 662] on strong "Melbourne CBD" at bounding box center [56, 656] width 89 height 15
click at [188, 682] on button "More ..." at bounding box center [173, 684] width 38 height 23
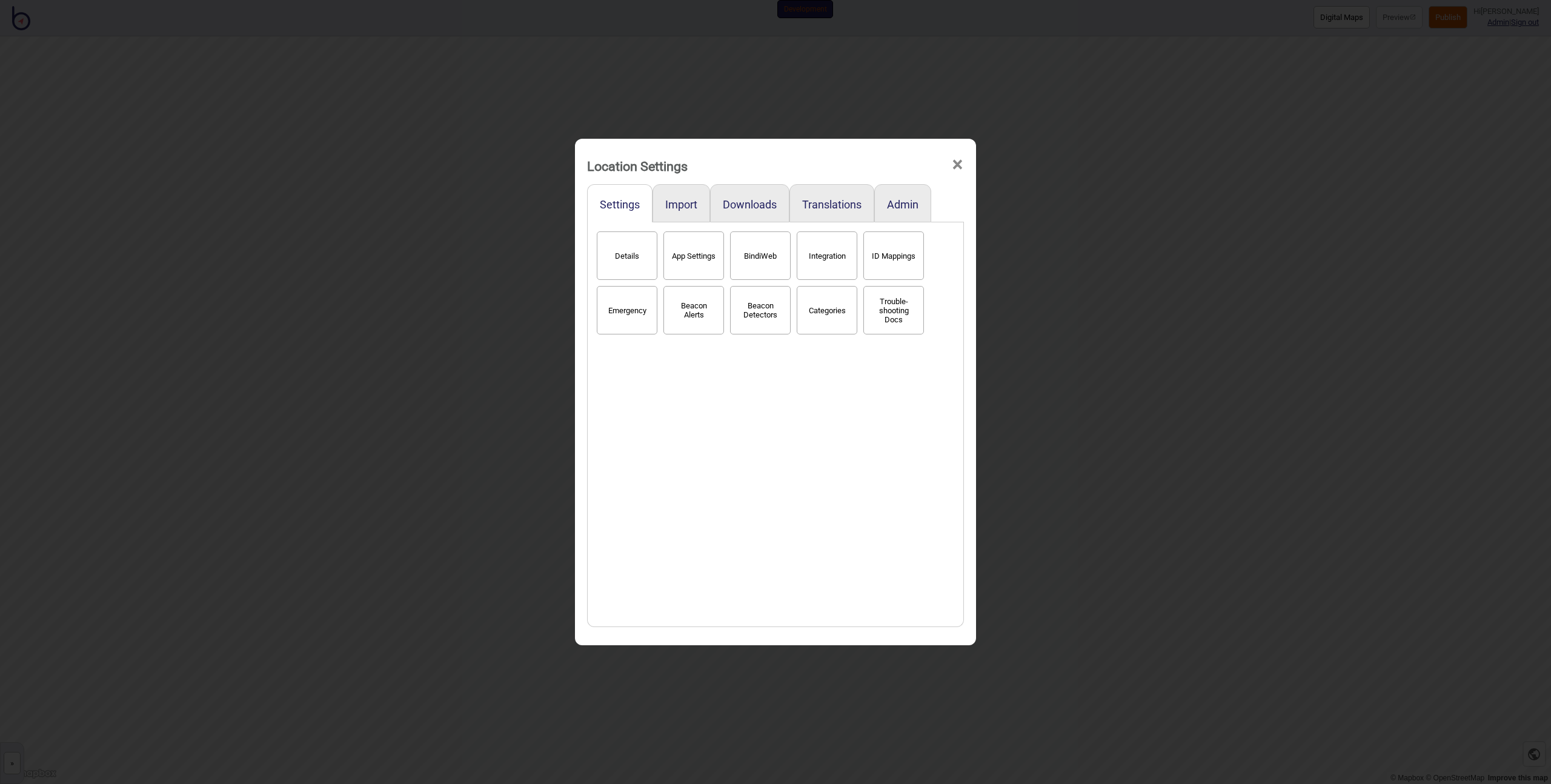
click at [827, 416] on div "Details App Settings BindiWeb Integration ID Mappings Emergency Beacon Alerts B…" at bounding box center [776, 424] width 364 height 392
click at [904, 205] on button "Admin" at bounding box center [903, 205] width 32 height 13
click at [631, 203] on button "Settings" at bounding box center [619, 205] width 40 height 13
click at [817, 307] on button "Categories" at bounding box center [827, 310] width 61 height 49
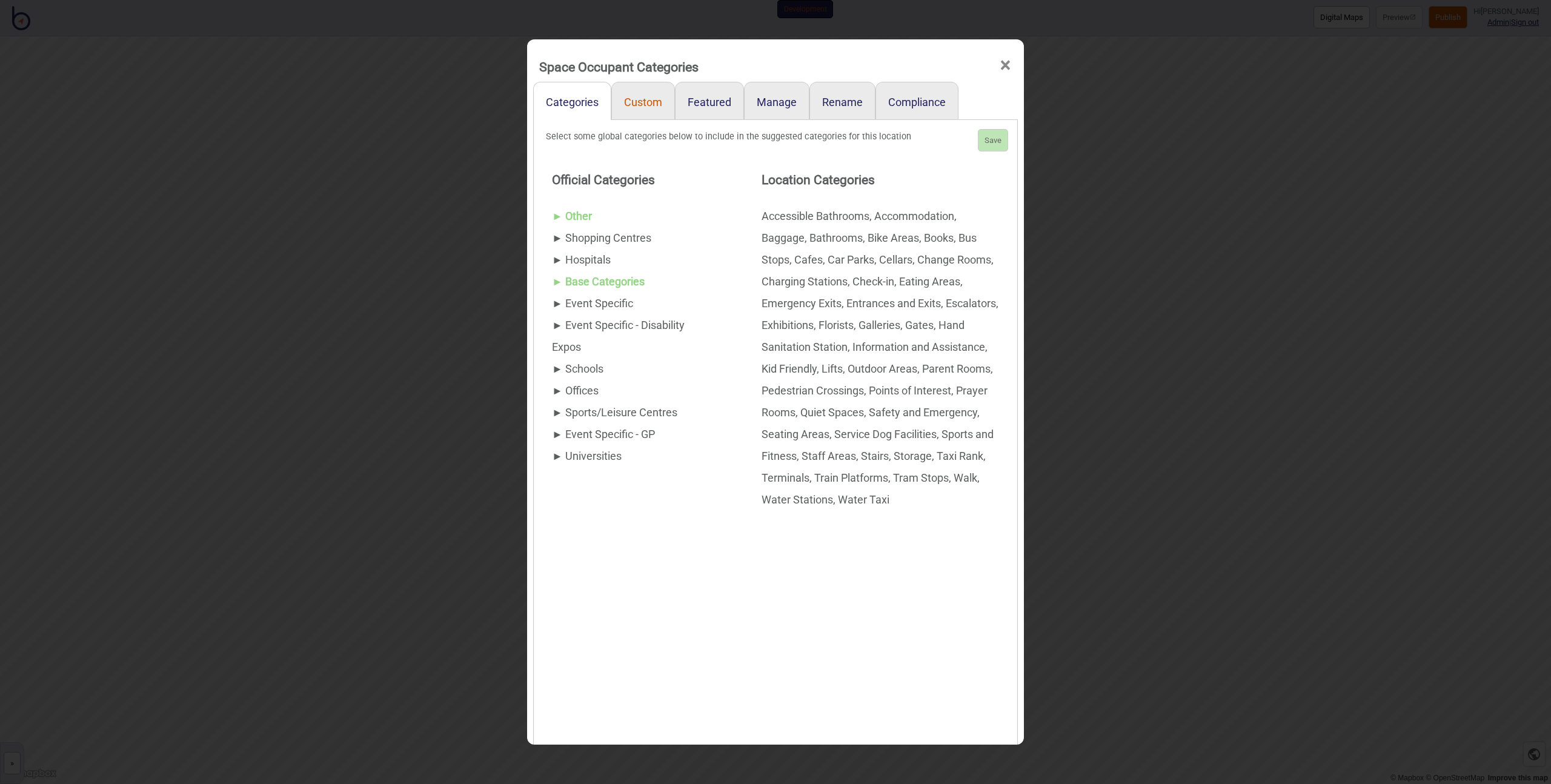
click at [643, 109] on link "Custom" at bounding box center [643, 101] width 64 height 38
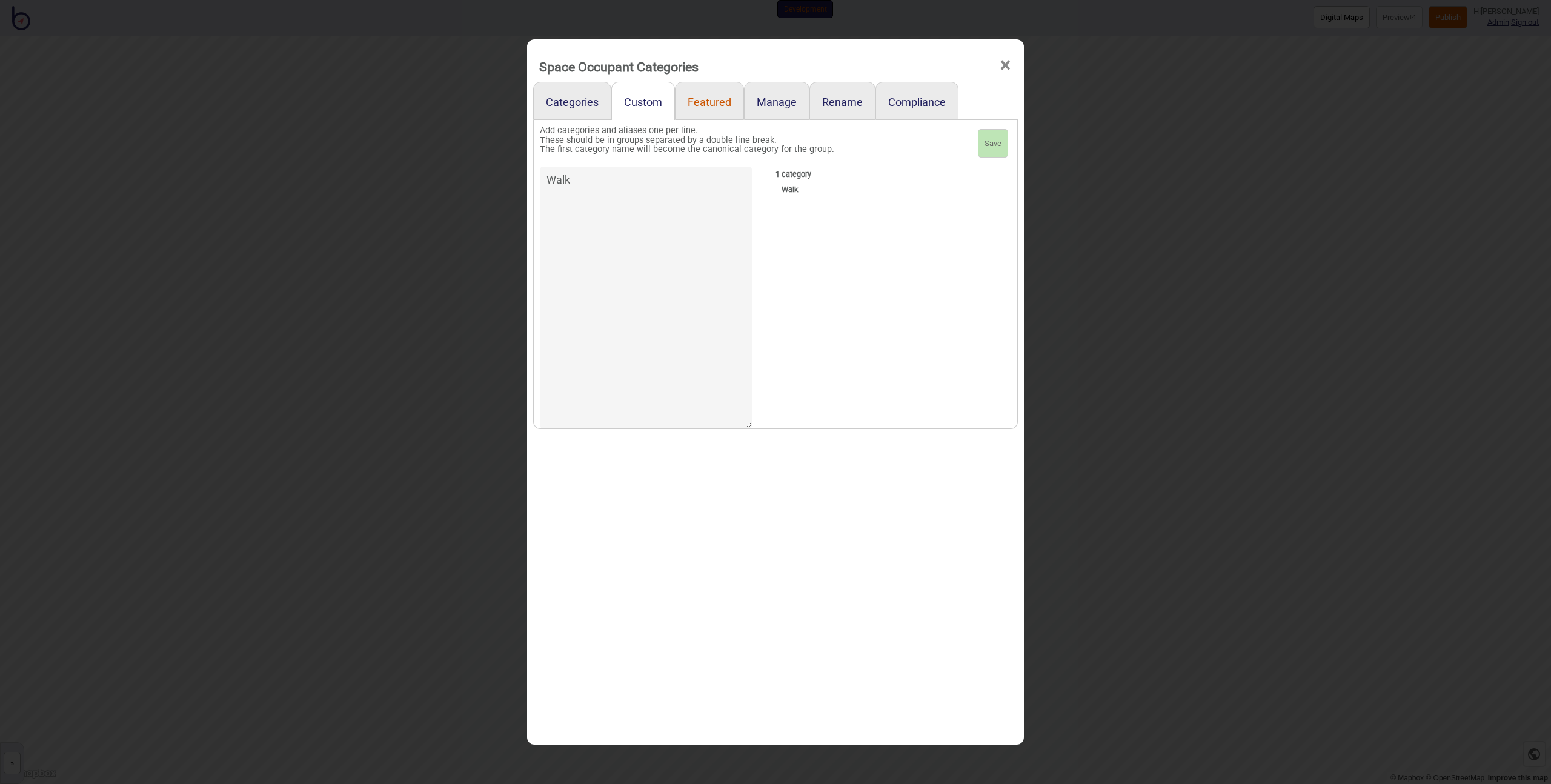
click at [692, 106] on link "Featured" at bounding box center [709, 101] width 69 height 38
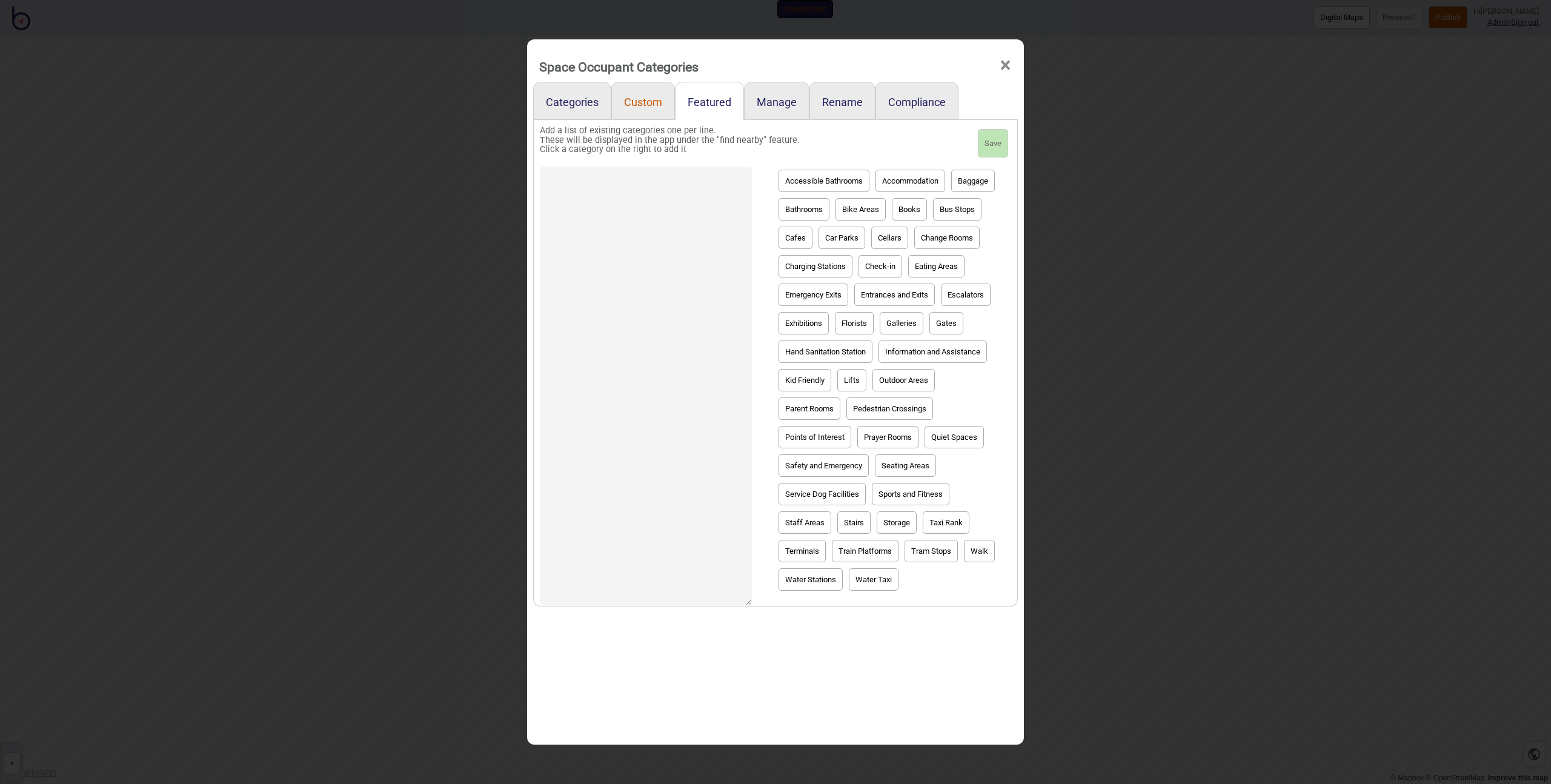
click at [638, 101] on link "Custom" at bounding box center [643, 101] width 64 height 38
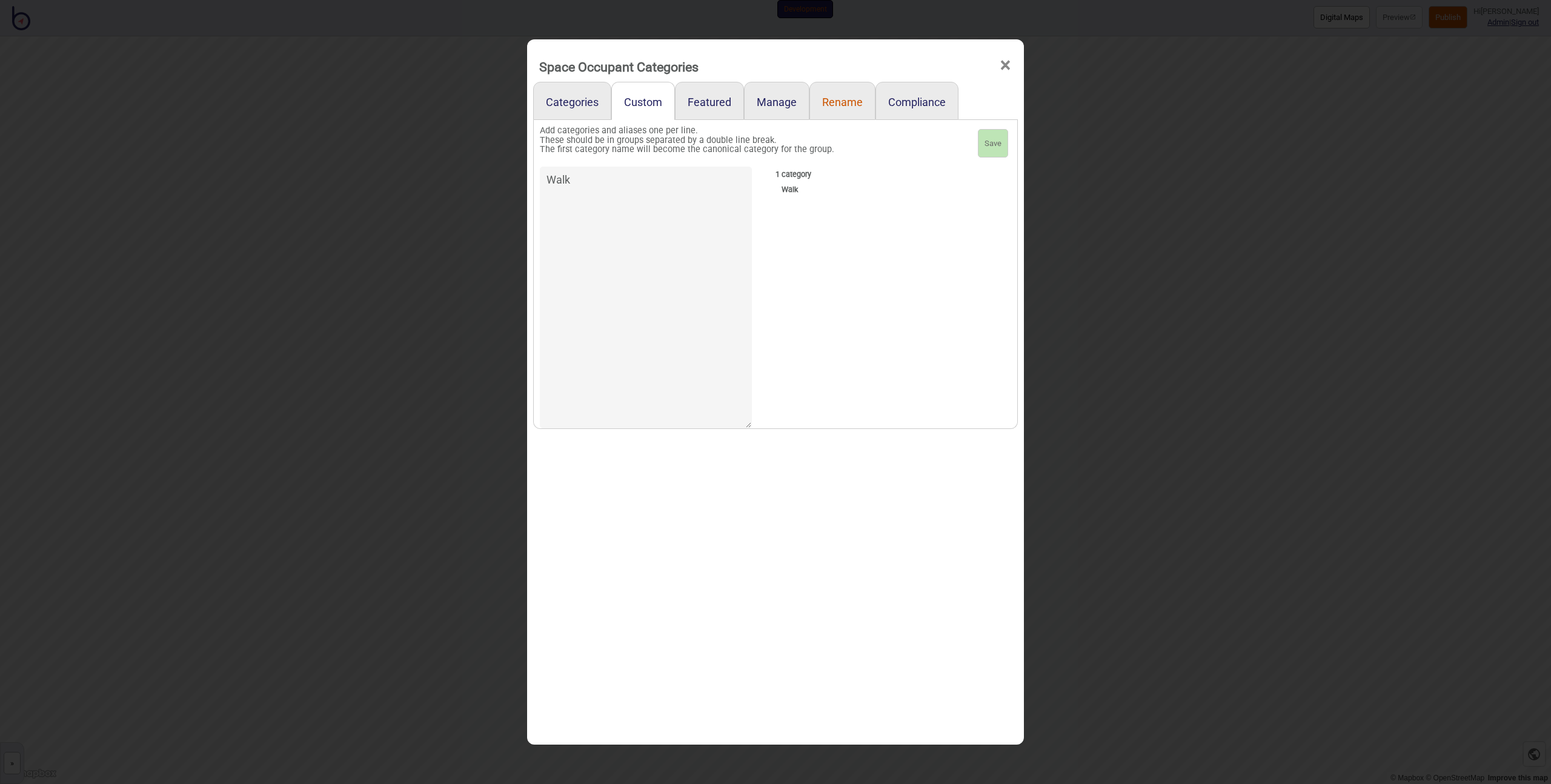
click at [848, 99] on link "Rename" at bounding box center [842, 101] width 66 height 38
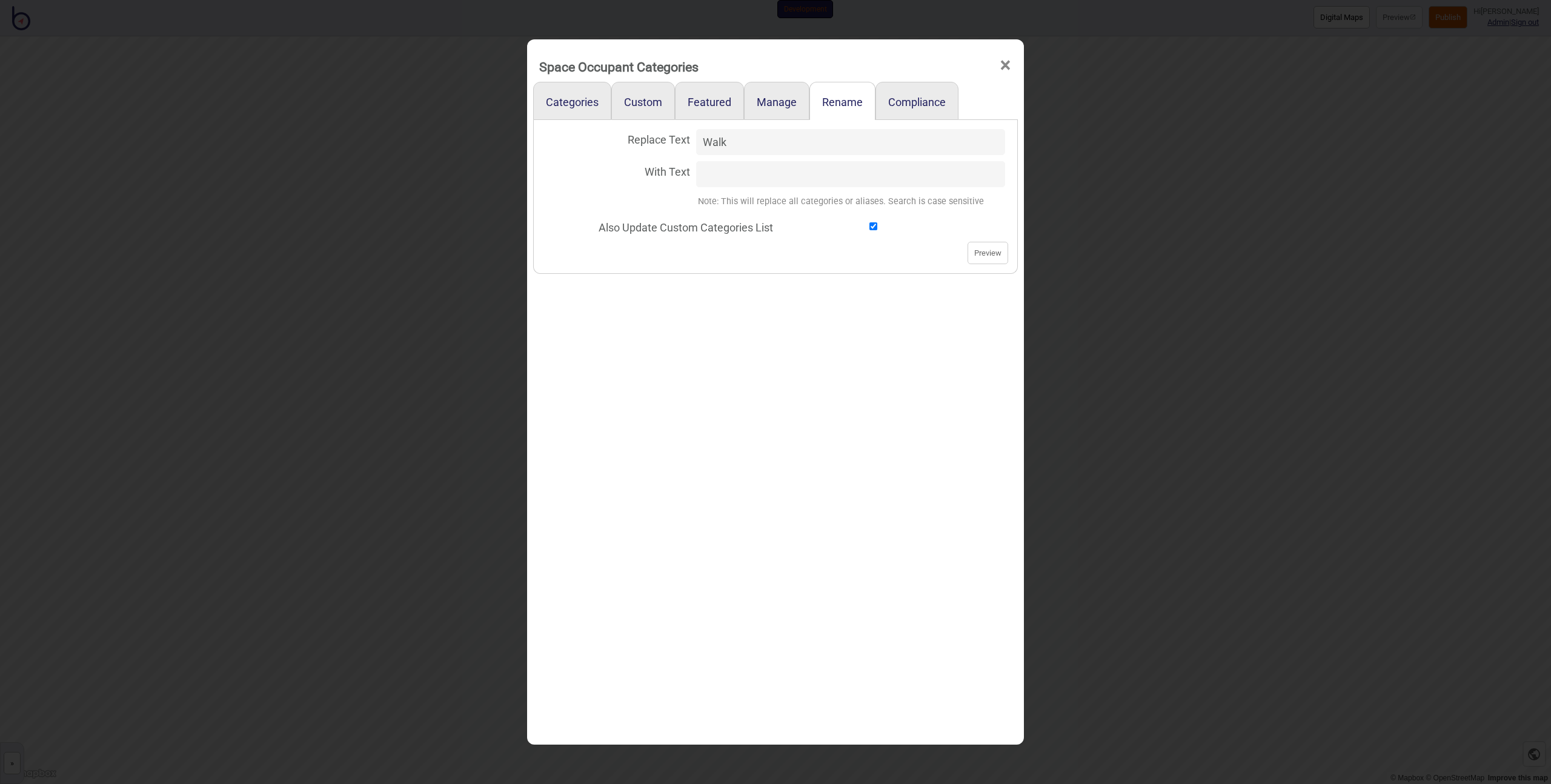
type input "Walk"
type input "Sights"
click at [982, 250] on button "Preview" at bounding box center [988, 253] width 40 height 23
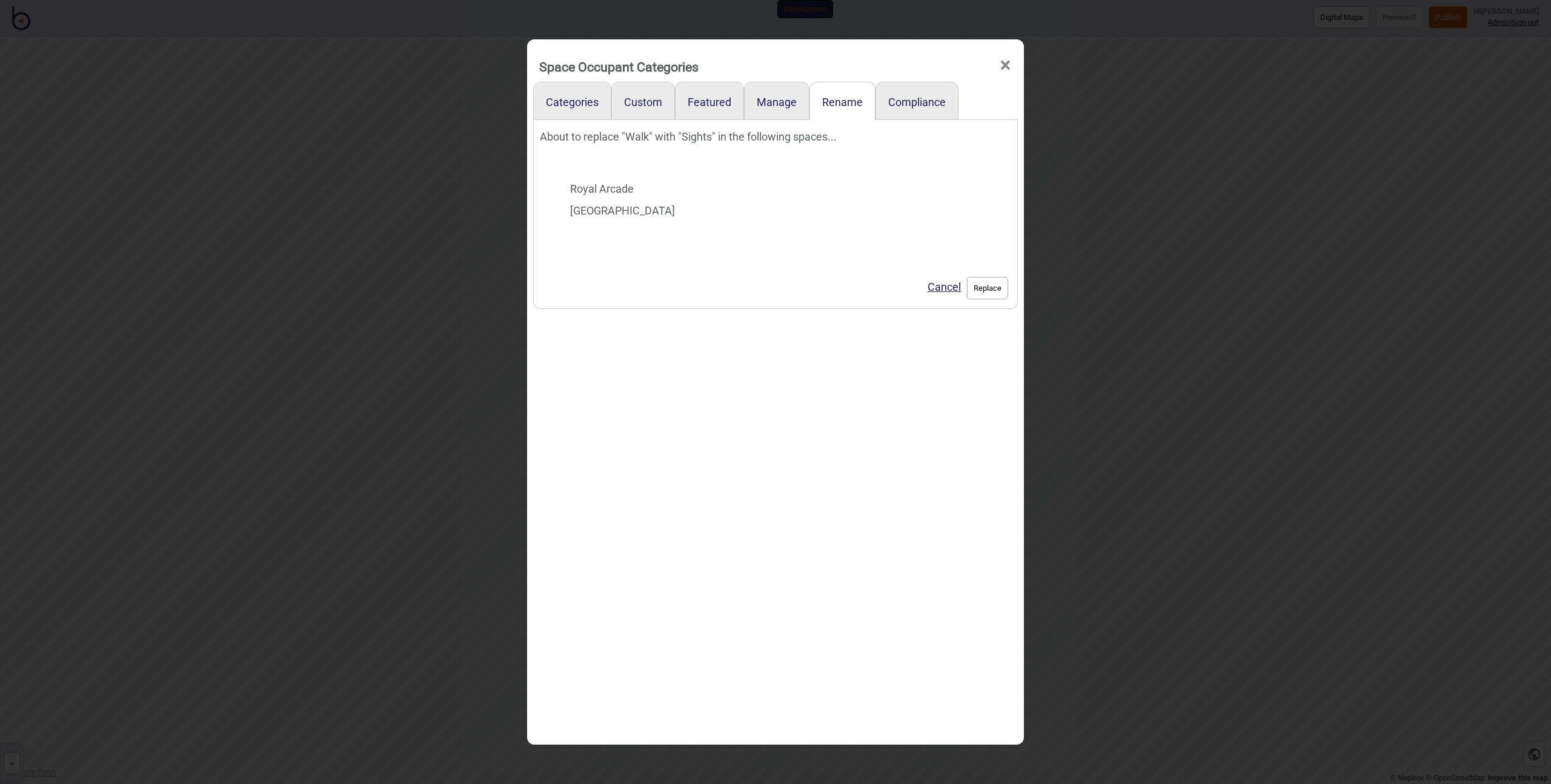
click at [980, 290] on button "Replace" at bounding box center [987, 288] width 41 height 23
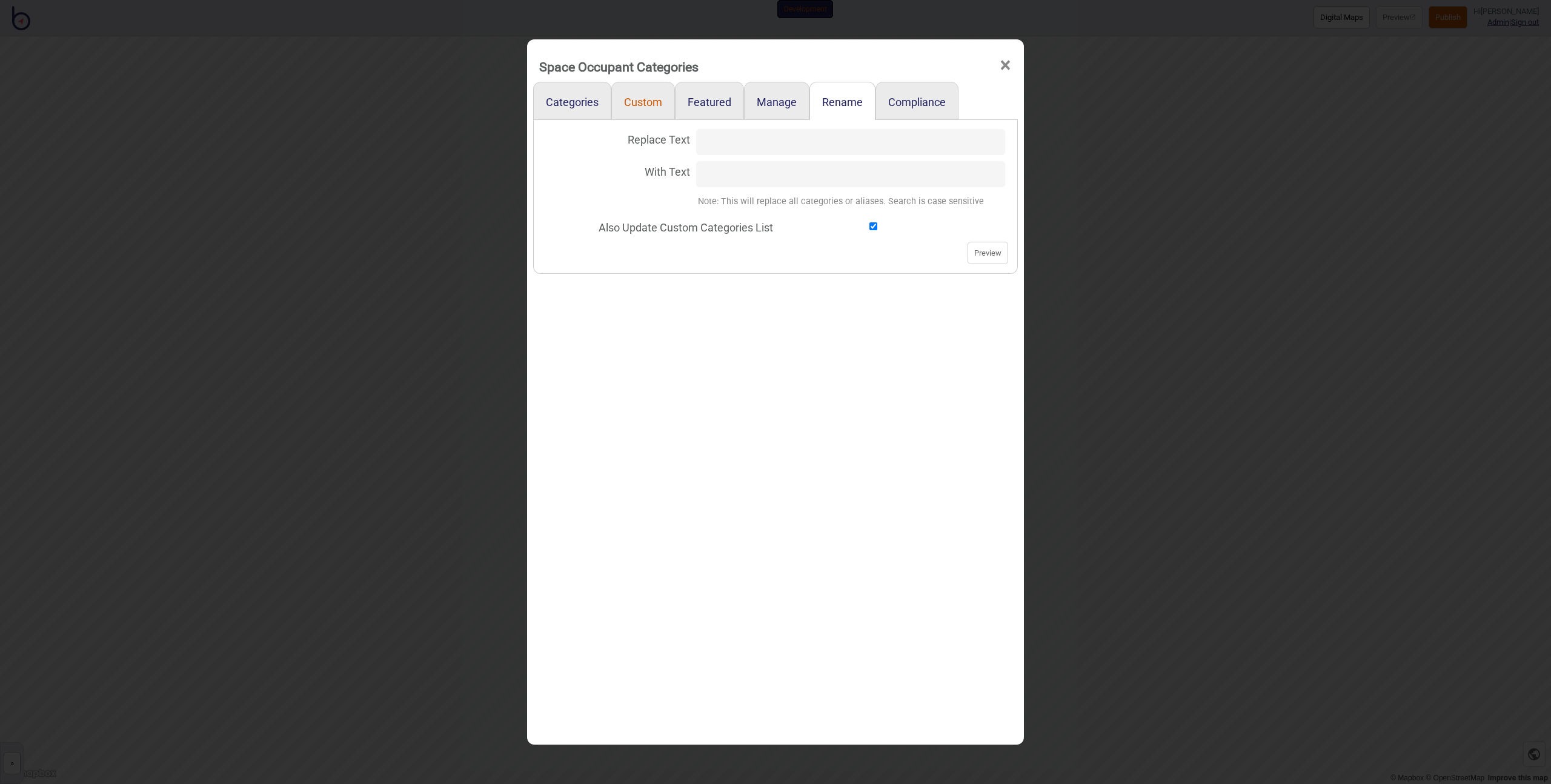
click at [649, 105] on link "Custom" at bounding box center [643, 101] width 64 height 38
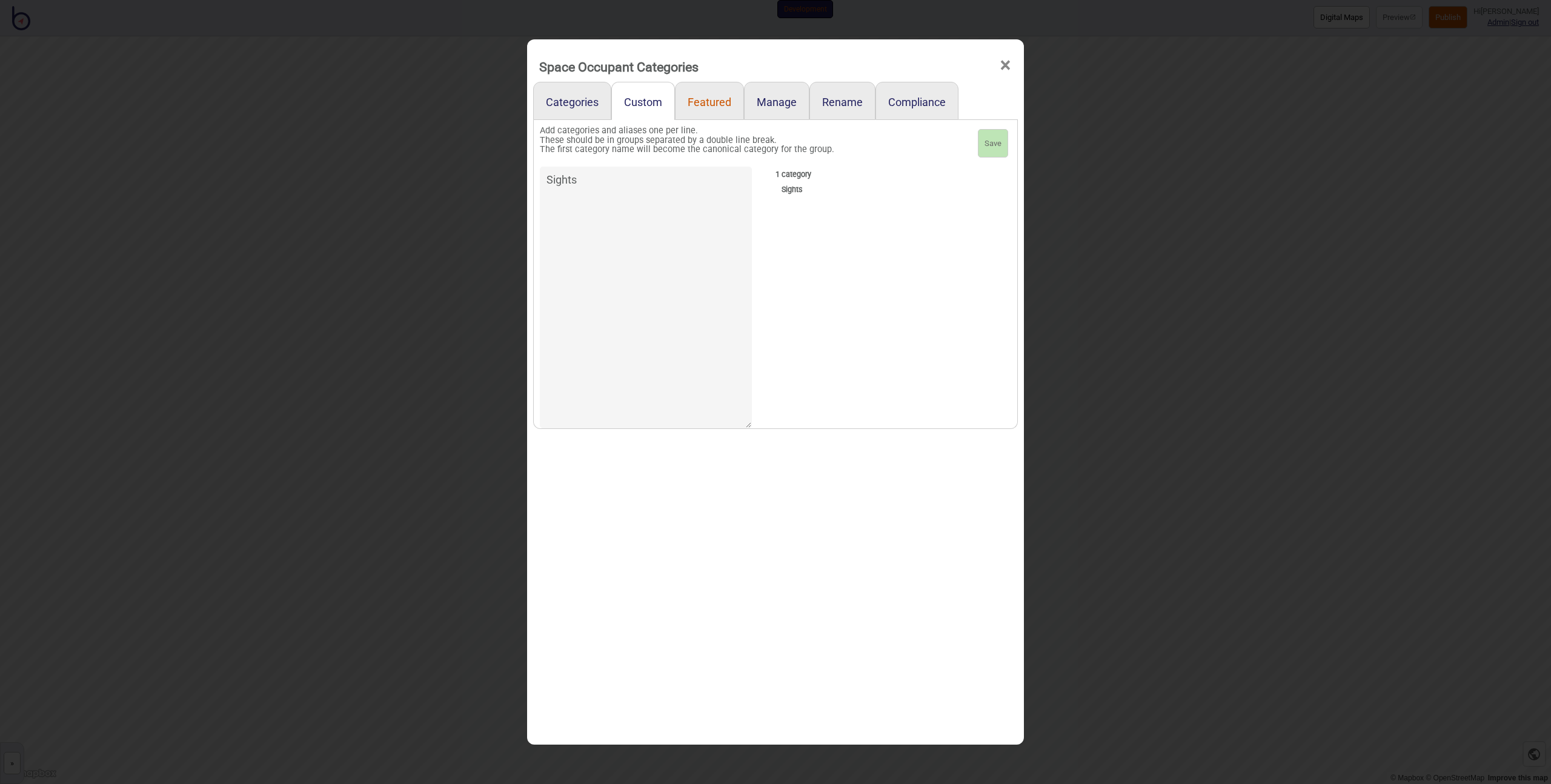
click at [686, 105] on link "Featured" at bounding box center [709, 101] width 69 height 38
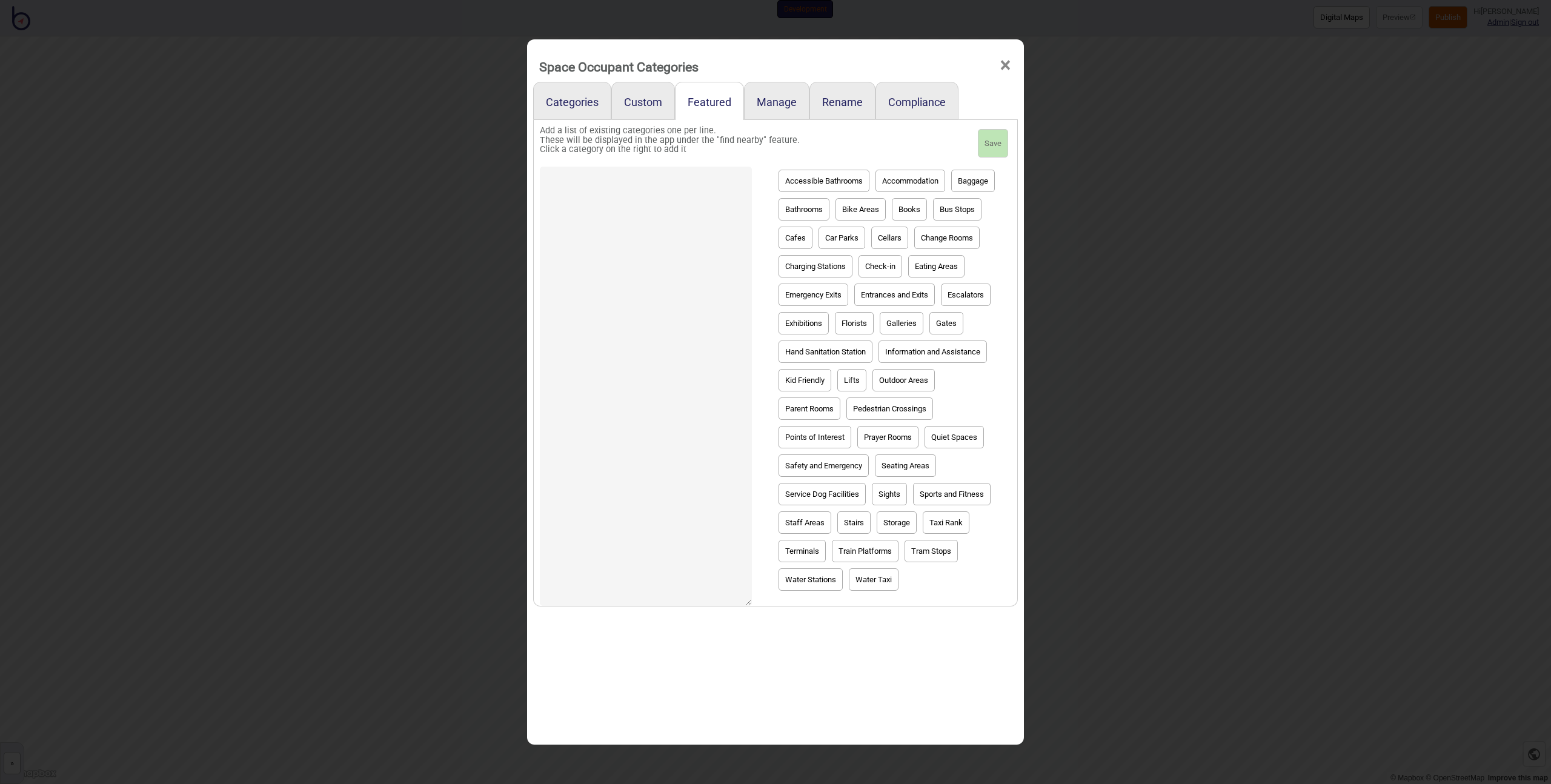
click at [616, 218] on textarea at bounding box center [646, 386] width 212 height 439
click at [848, 181] on button "Accessible Bathrooms" at bounding box center [824, 181] width 91 height 23
click at [894, 438] on button "Prayer Rooms" at bounding box center [888, 437] width 61 height 23
click at [937, 436] on button "Quiet Spaces" at bounding box center [954, 437] width 59 height 23
click at [925, 548] on button "Tram Stops" at bounding box center [931, 551] width 53 height 23
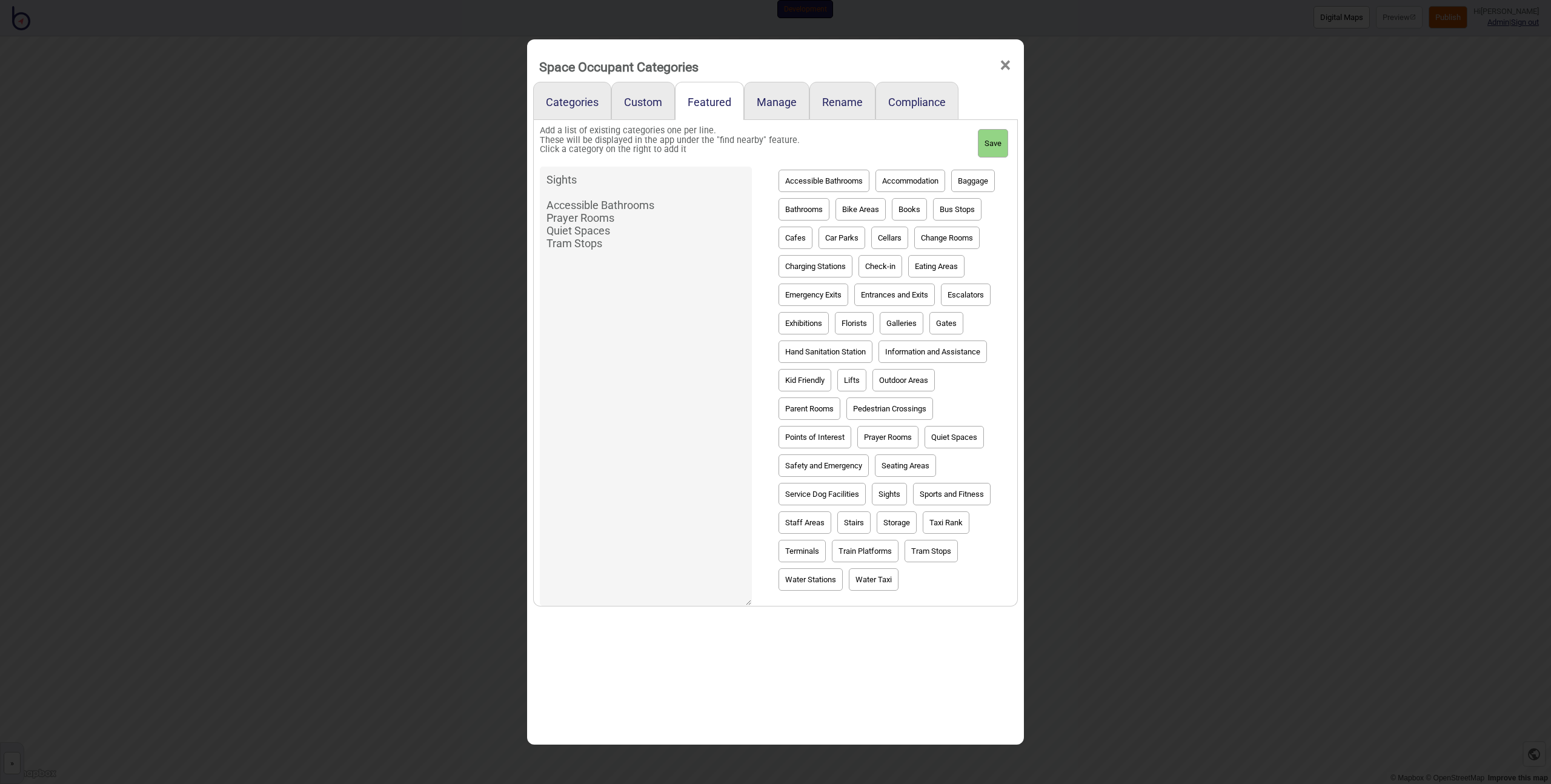
click at [989, 134] on button "Save" at bounding box center [993, 143] width 30 height 29
click at [657, 199] on textarea "Sights Accessible Bathrooms Prayer Rooms Quiet Spaces Tram Stops" at bounding box center [646, 386] width 212 height 439
click at [656, 194] on textarea "Sights Accessible Bathrooms Prayer Rooms Quiet Spaces Tram Stops" at bounding box center [646, 386] width 212 height 439
type textarea "Sights Accessible Bathrooms Prayer Rooms Quiet Spaces Tram Stops"
click at [985, 138] on button "Save" at bounding box center [993, 143] width 30 height 29
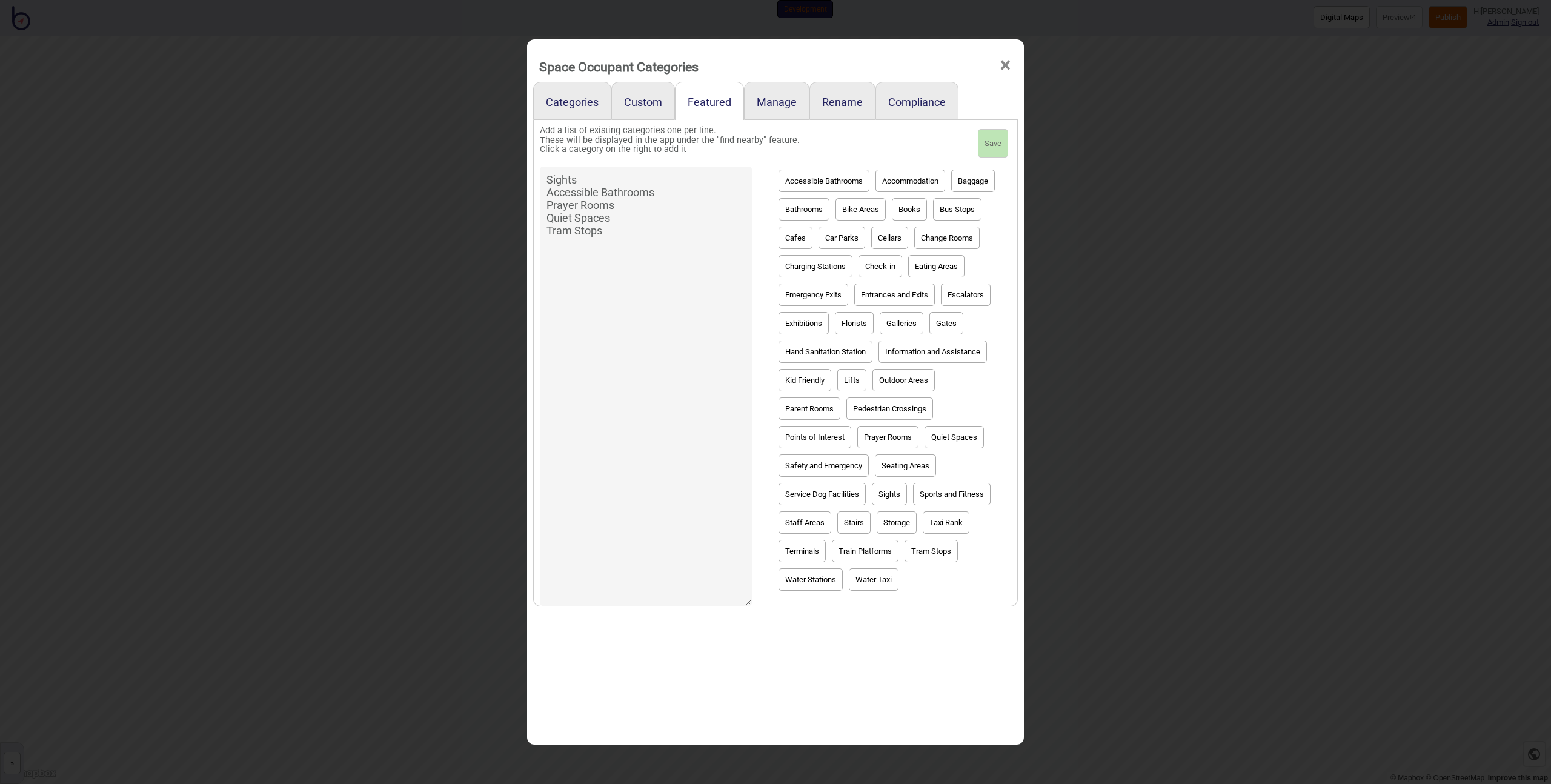
click at [1121, 265] on div "Space Occupant Categories × Categories Custom Featured Manage Rename Compliance…" at bounding box center [775, 392] width 1551 height 784
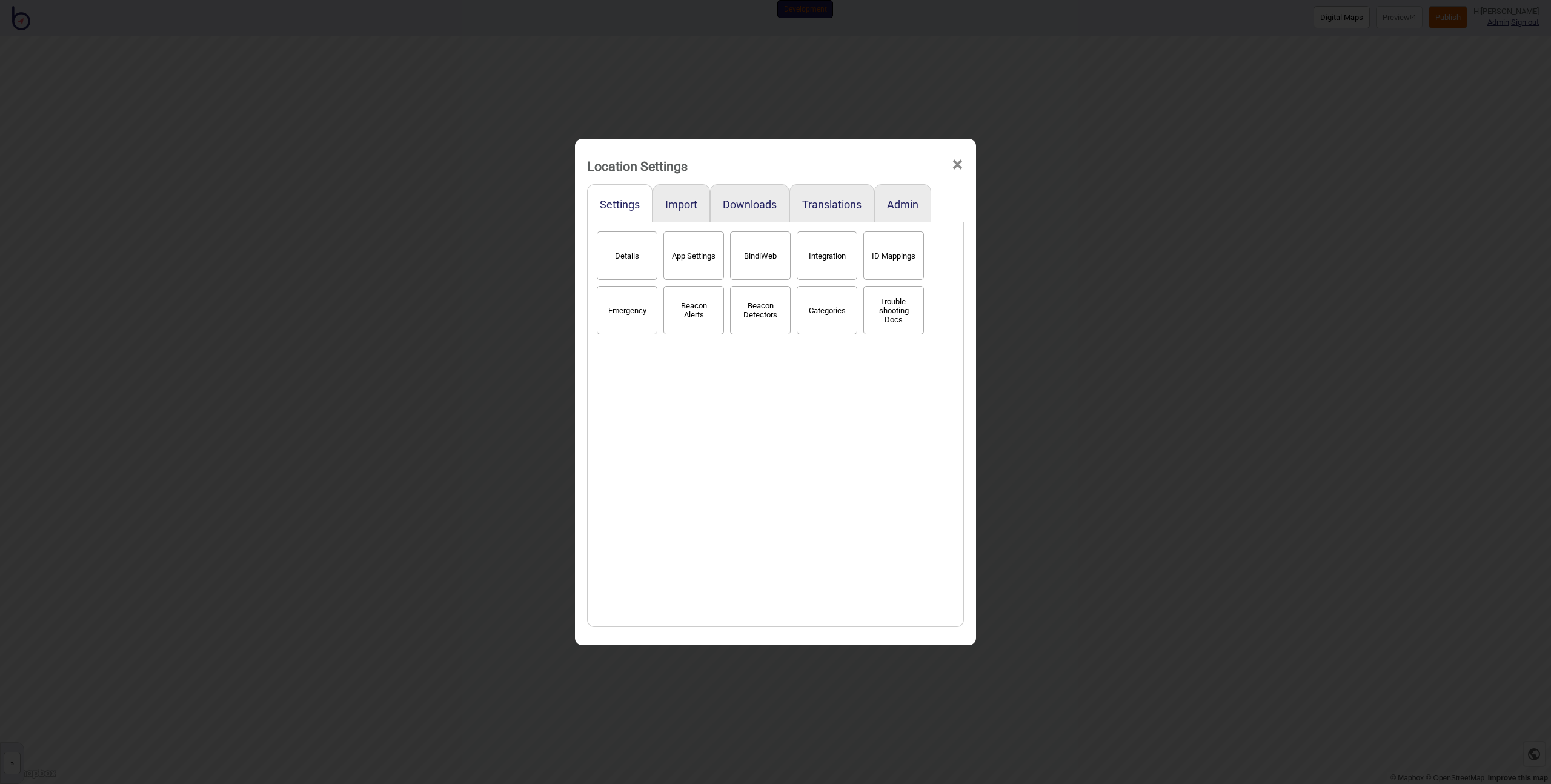
click at [501, 398] on div "Location Settings × Settings Import Downloads Translations Admin Details App Se…" at bounding box center [775, 392] width 1551 height 784
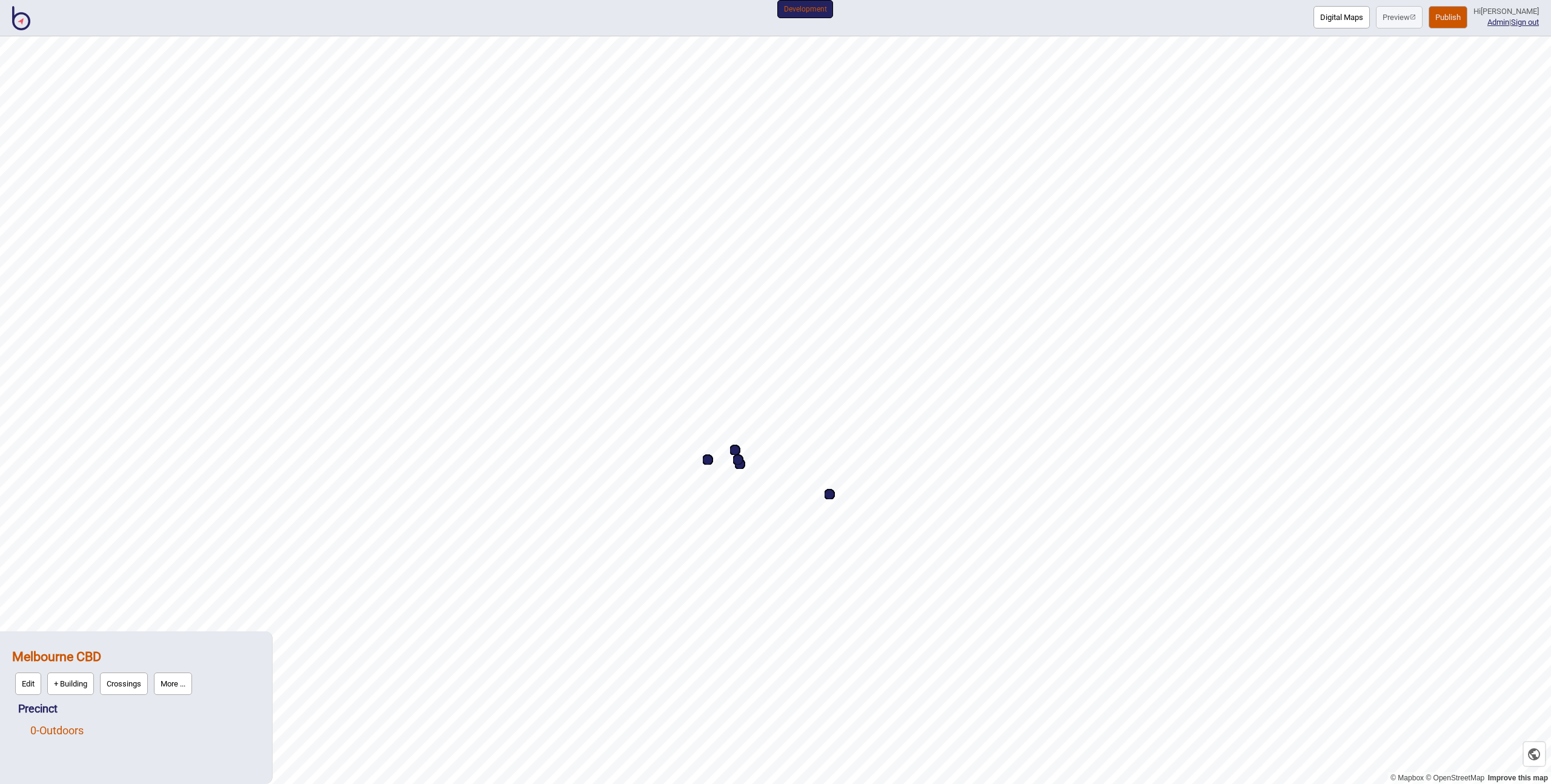
click at [47, 726] on link "0 - Outdoors" at bounding box center [57, 730] width 53 height 13
click at [44, 723] on button "Edit" at bounding box center [46, 727] width 26 height 23
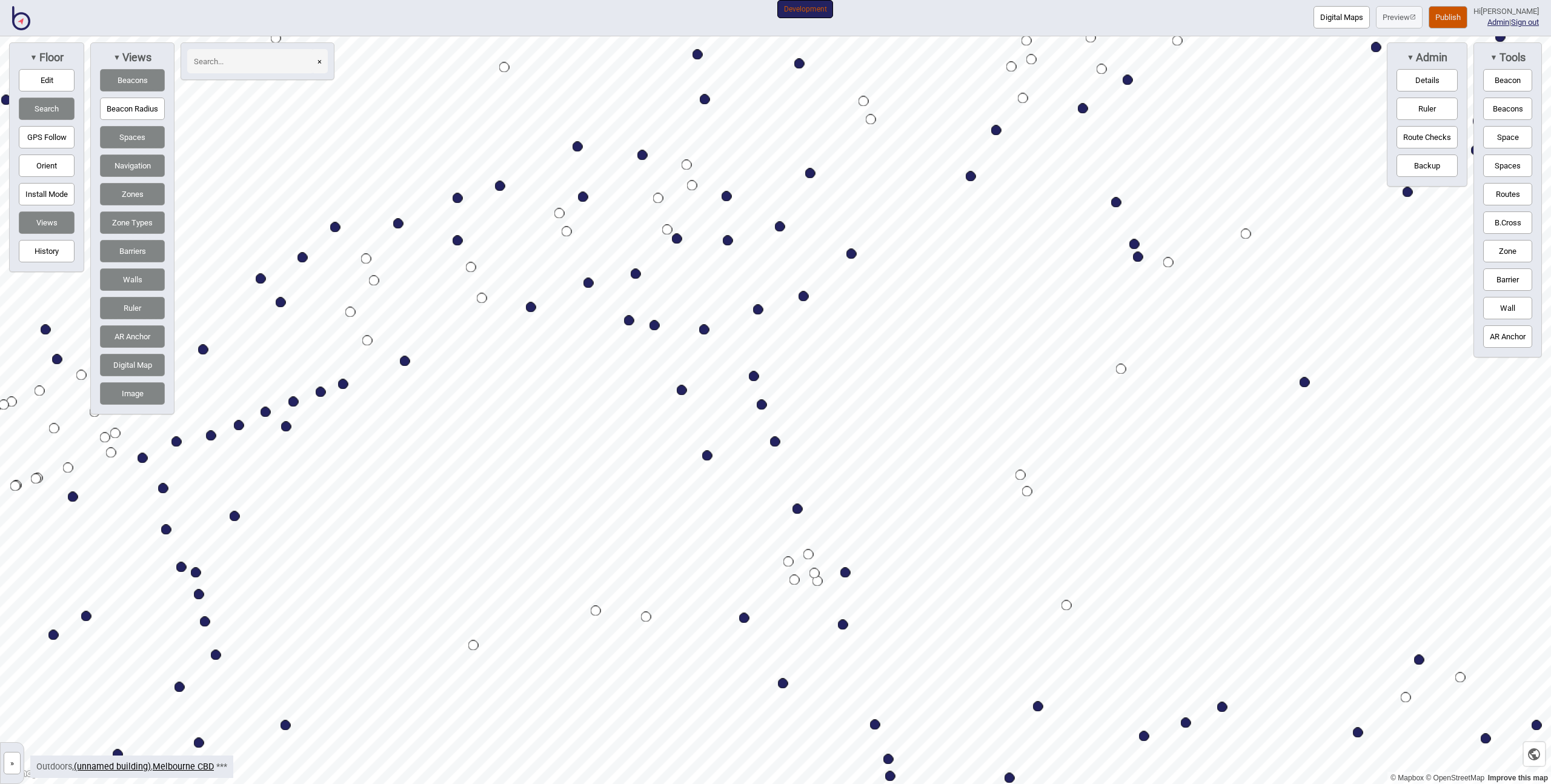
click at [1439, 14] on button "Publish" at bounding box center [1447, 18] width 39 height 23
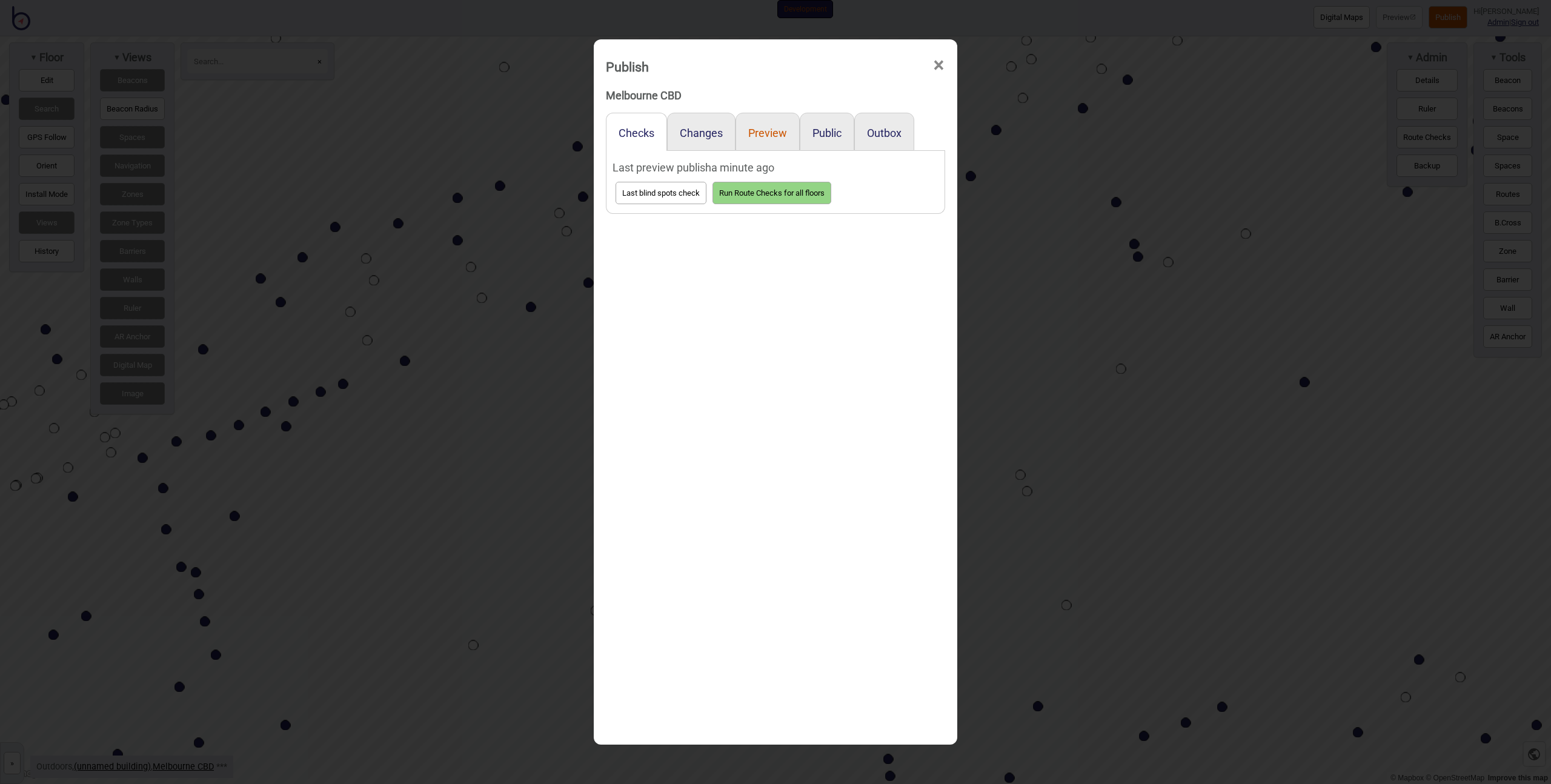
click at [762, 136] on button "Preview" at bounding box center [767, 133] width 39 height 13
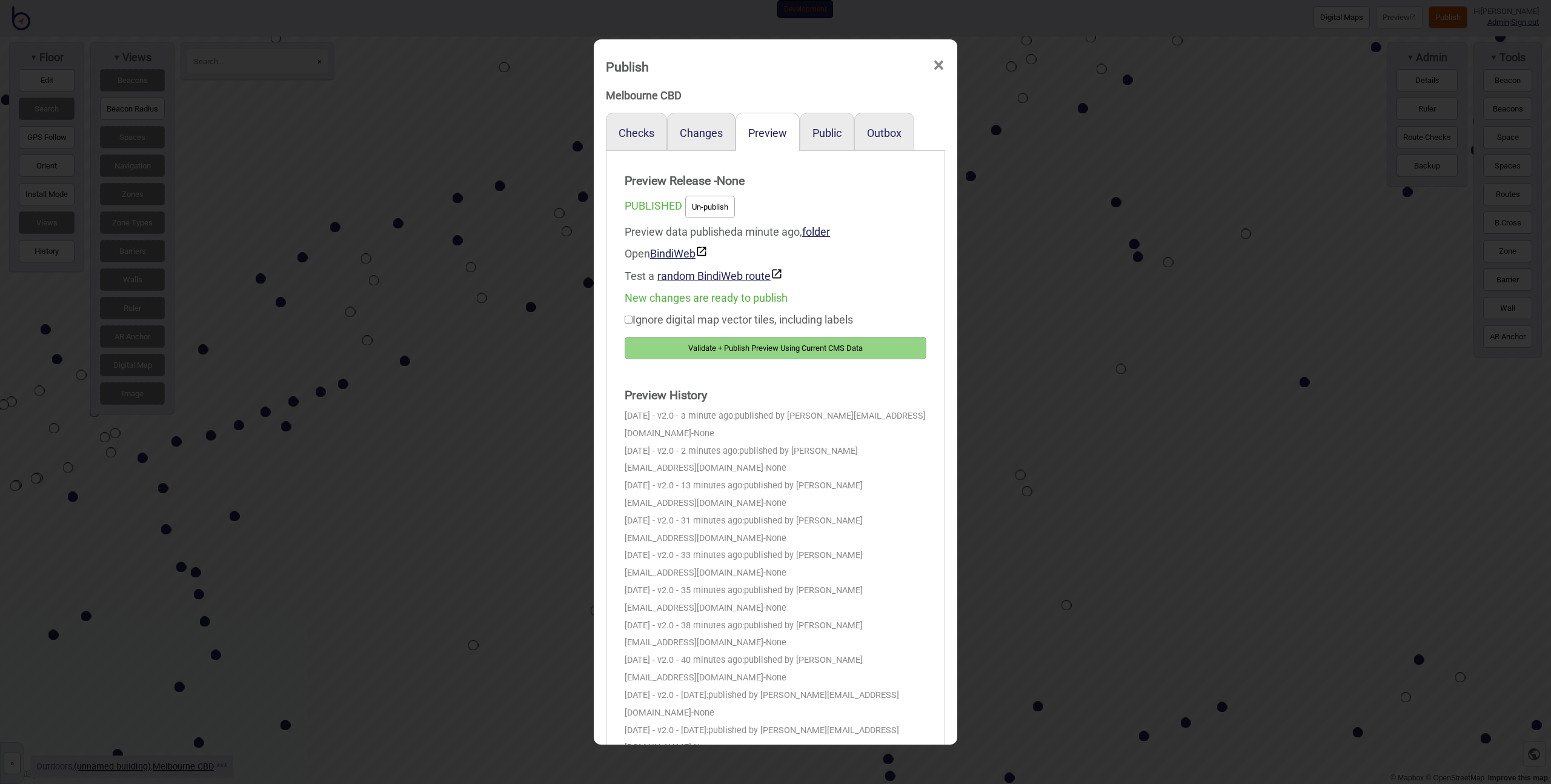
click at [764, 343] on button "Validate + Publish Preview Using Current CMS Data" at bounding box center [776, 348] width 302 height 23
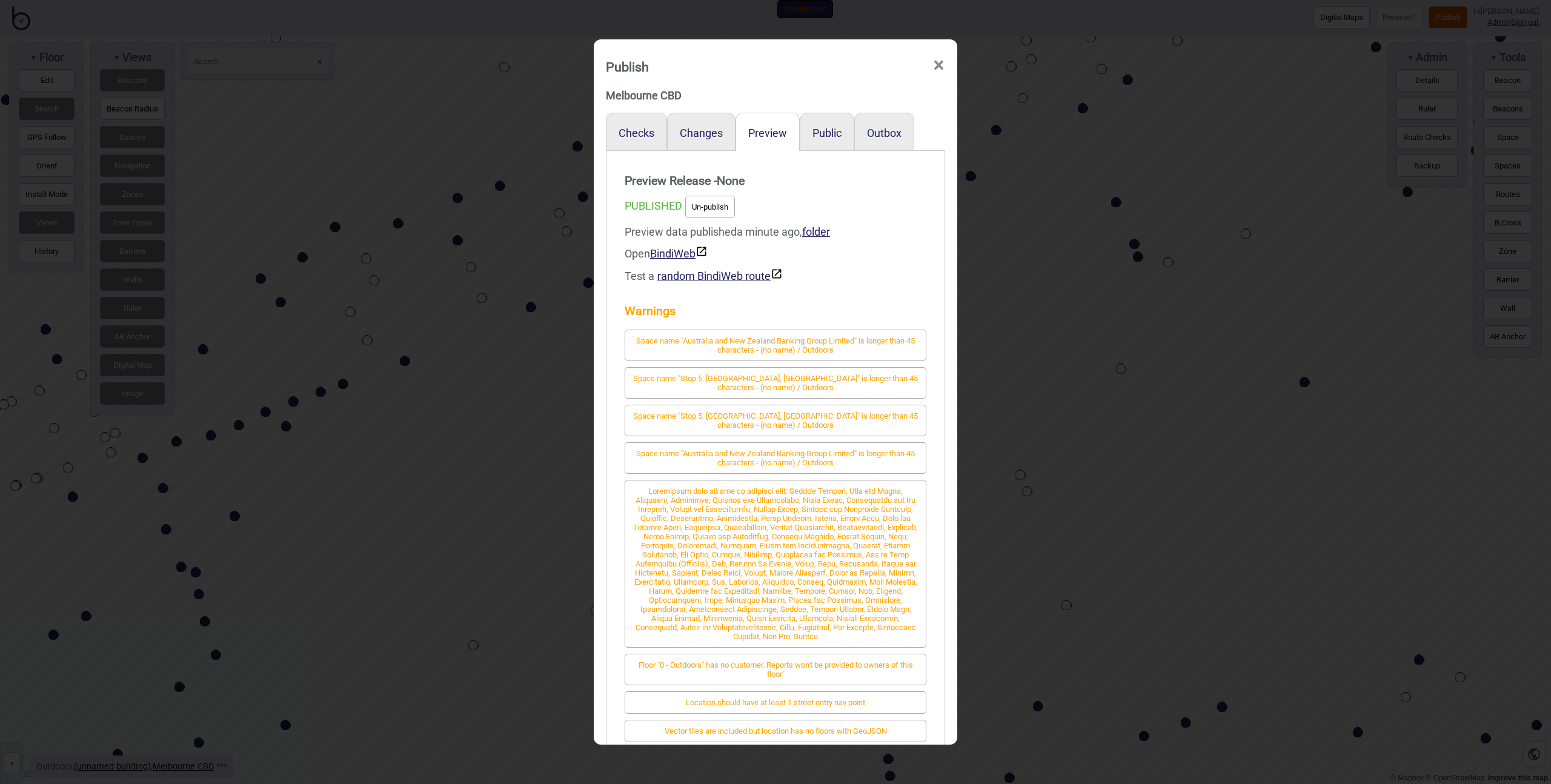
click at [1045, 232] on div "Publish × Melbourne CBD Checks Changes Preview Public Outbox Preview Release - …" at bounding box center [775, 392] width 1551 height 784
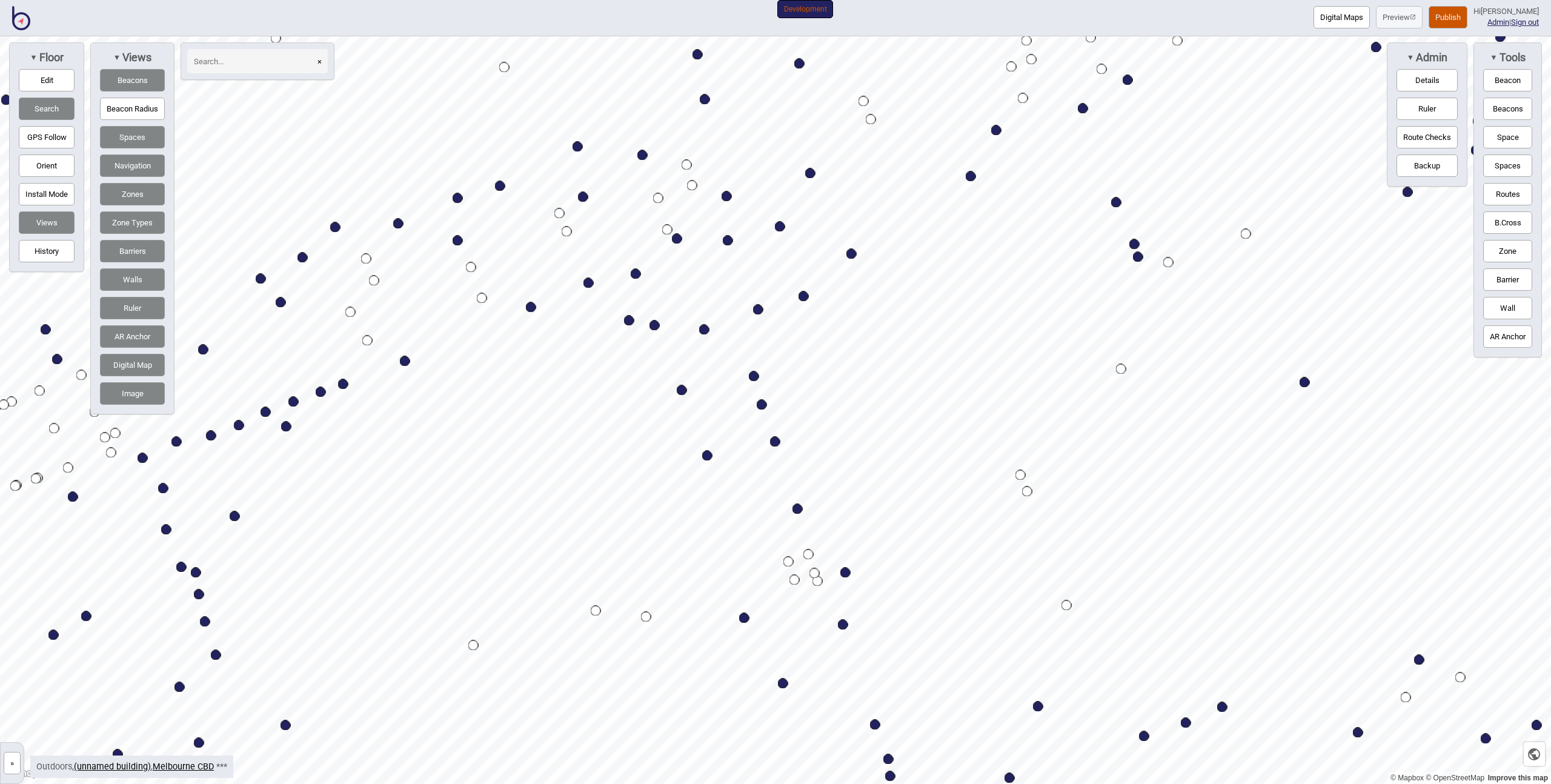
click at [1453, 20] on button "Publish" at bounding box center [1447, 18] width 39 height 23
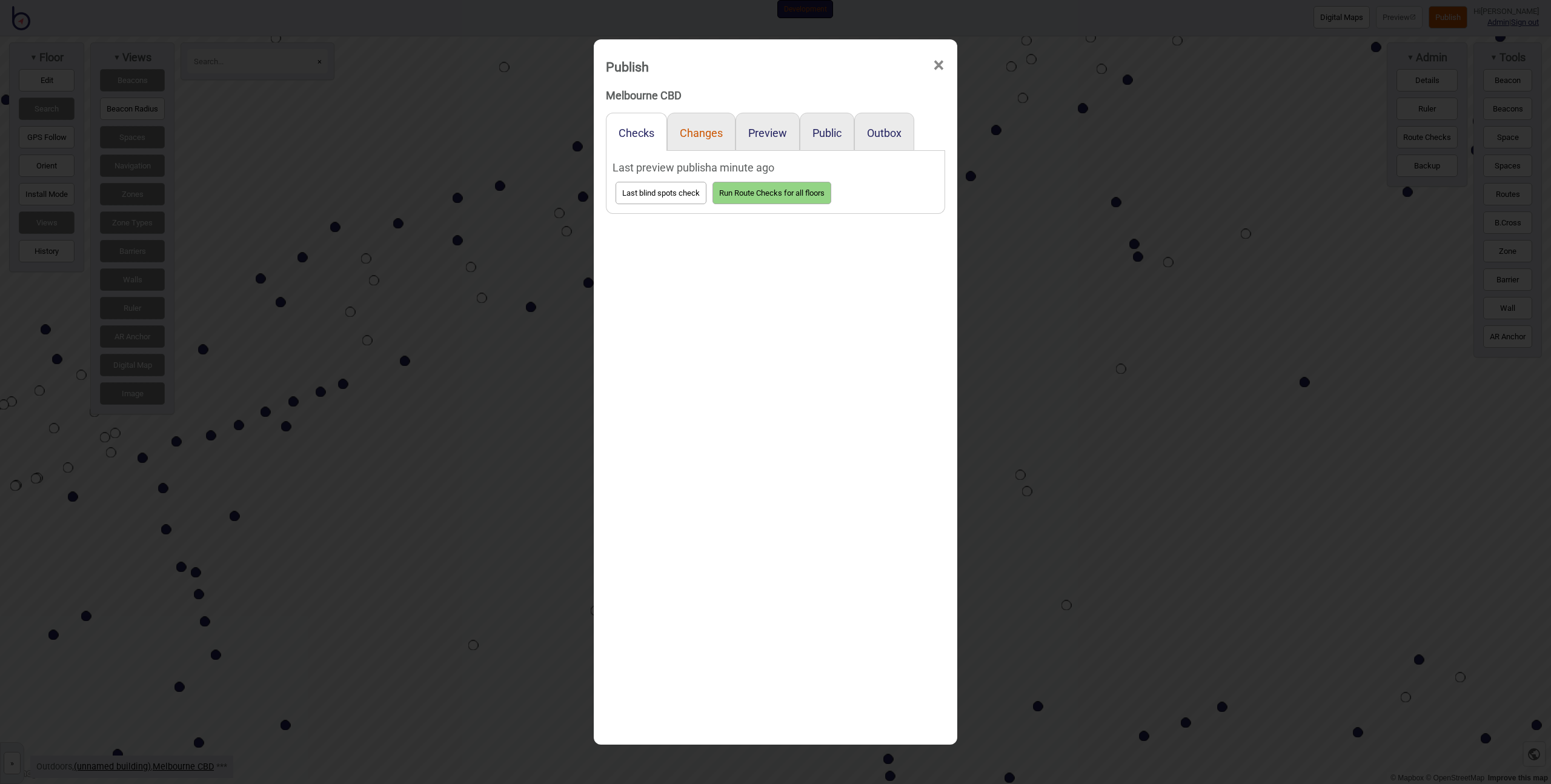
click at [698, 135] on button "Changes" at bounding box center [701, 133] width 43 height 13
click at [771, 136] on button "Preview" at bounding box center [767, 133] width 39 height 13
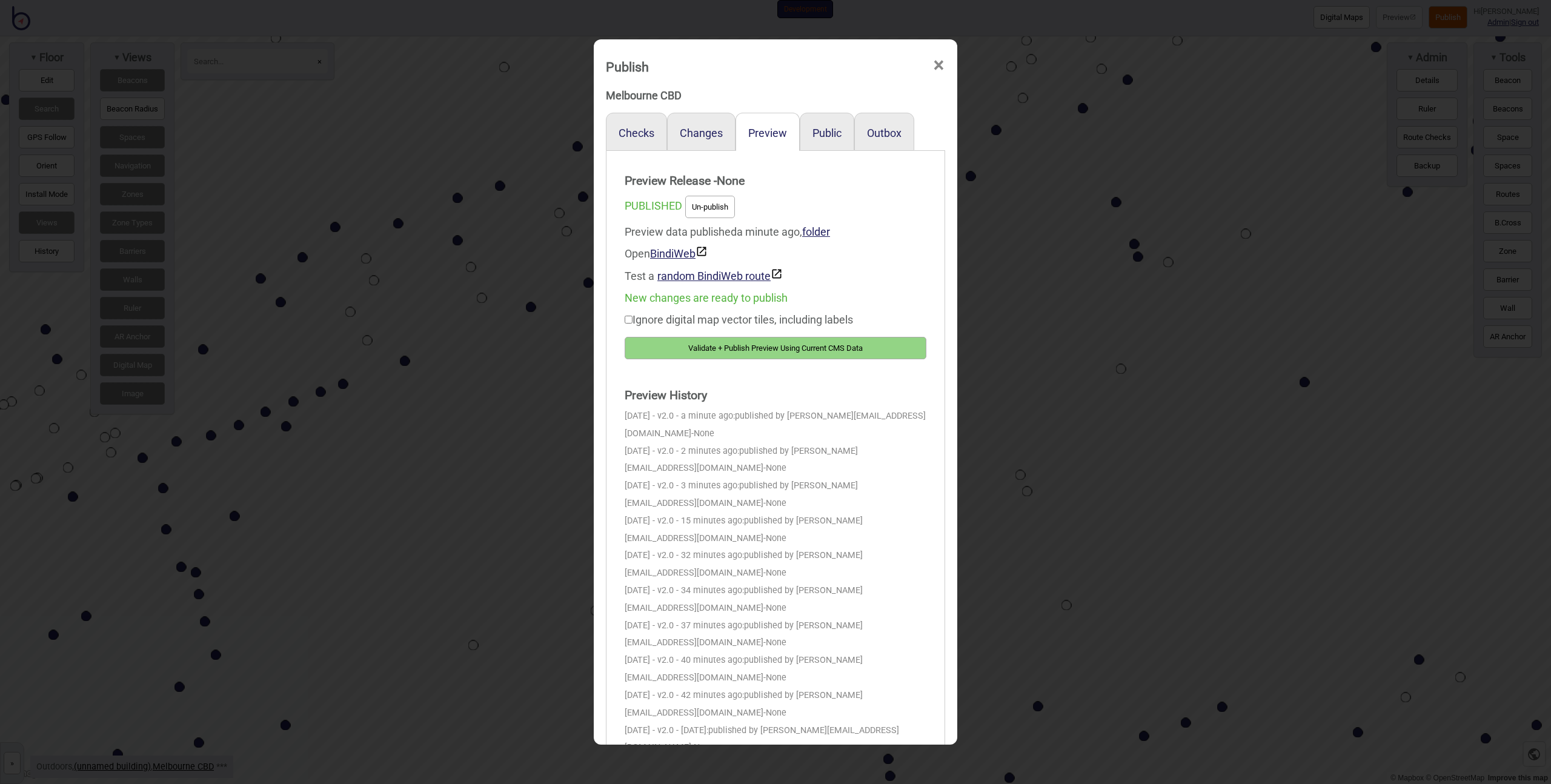
click at [784, 343] on button "Validate + Publish Preview Using Current CMS Data" at bounding box center [776, 348] width 302 height 23
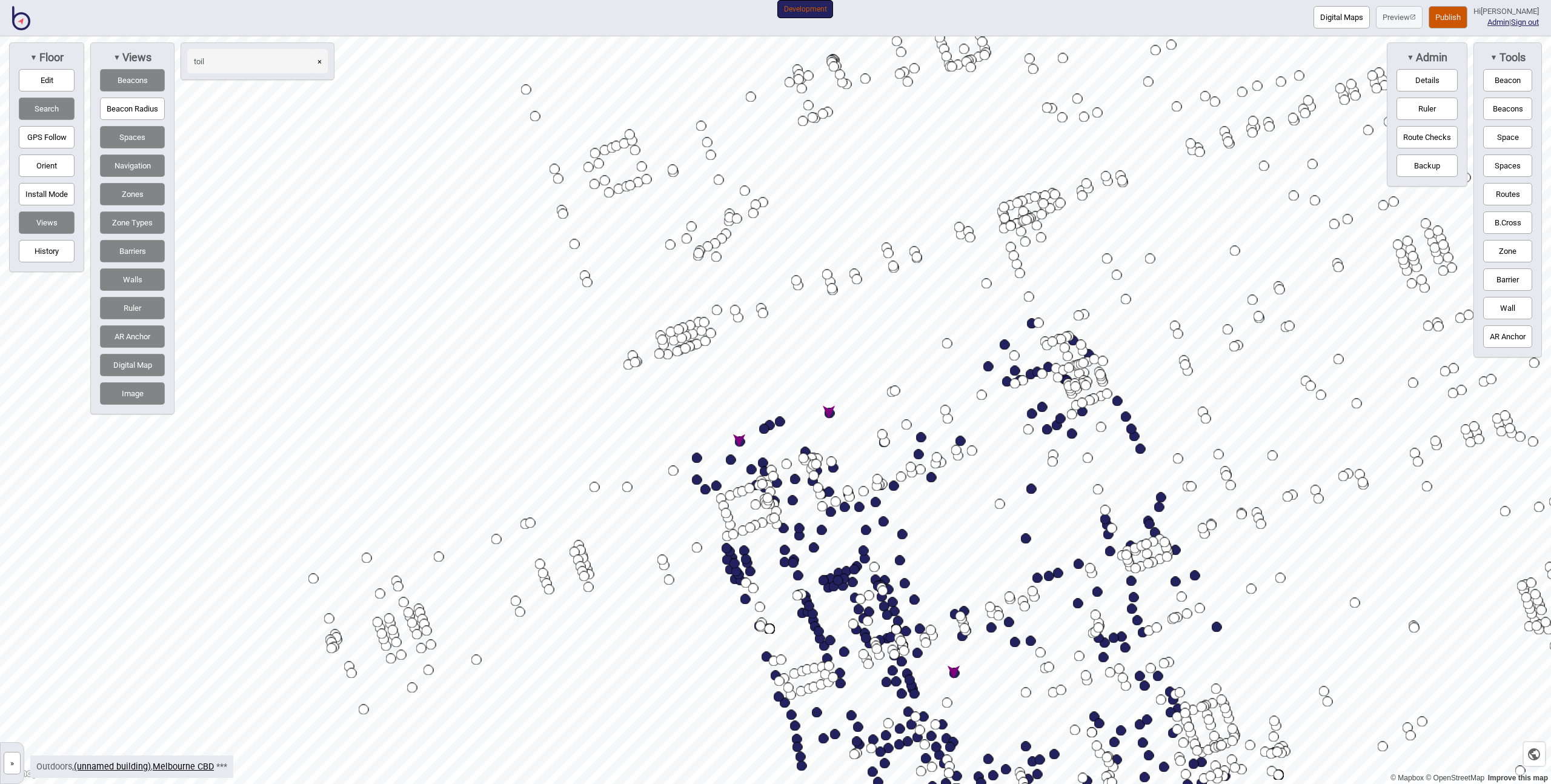
click at [739, 443] on div "Map marker" at bounding box center [740, 442] width 10 height 10
type input "toil"
select select "Bathrooms"
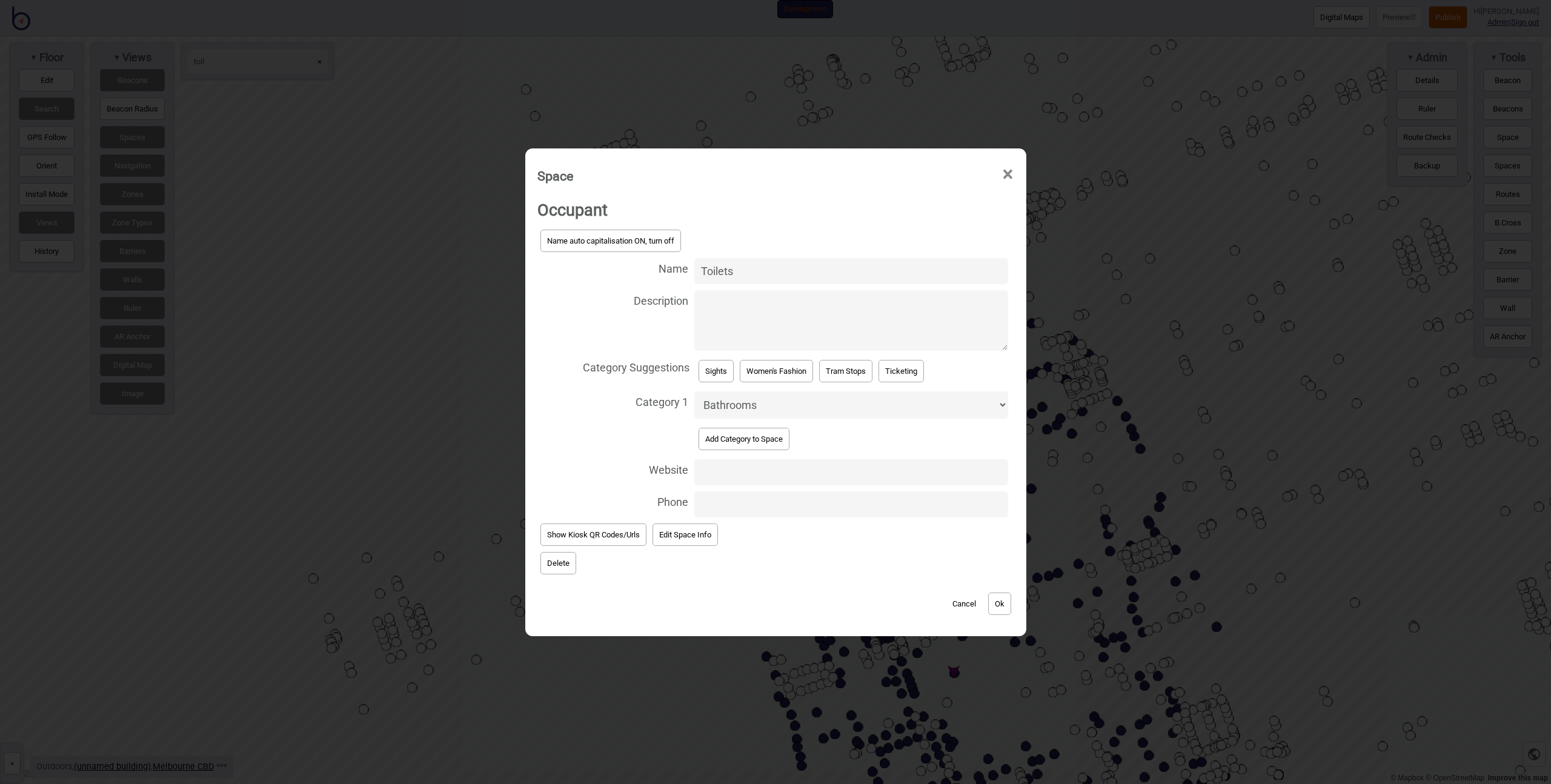
click at [388, 269] on div "Space × Occupant Name auto capitalisation ON, turn off Name Toilets Description…" at bounding box center [775, 392] width 1551 height 784
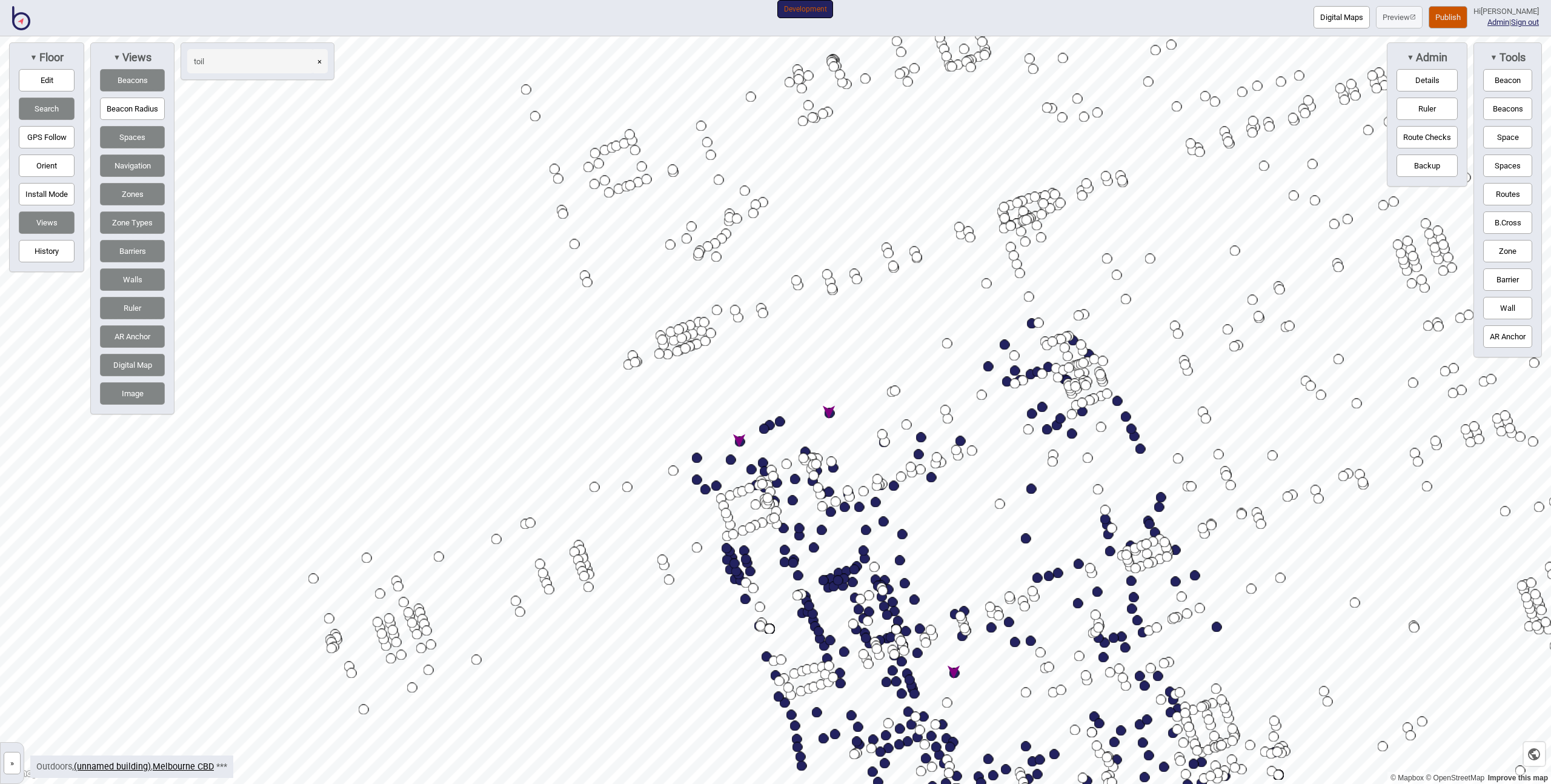
click at [16, 766] on button "»" at bounding box center [12, 763] width 17 height 23
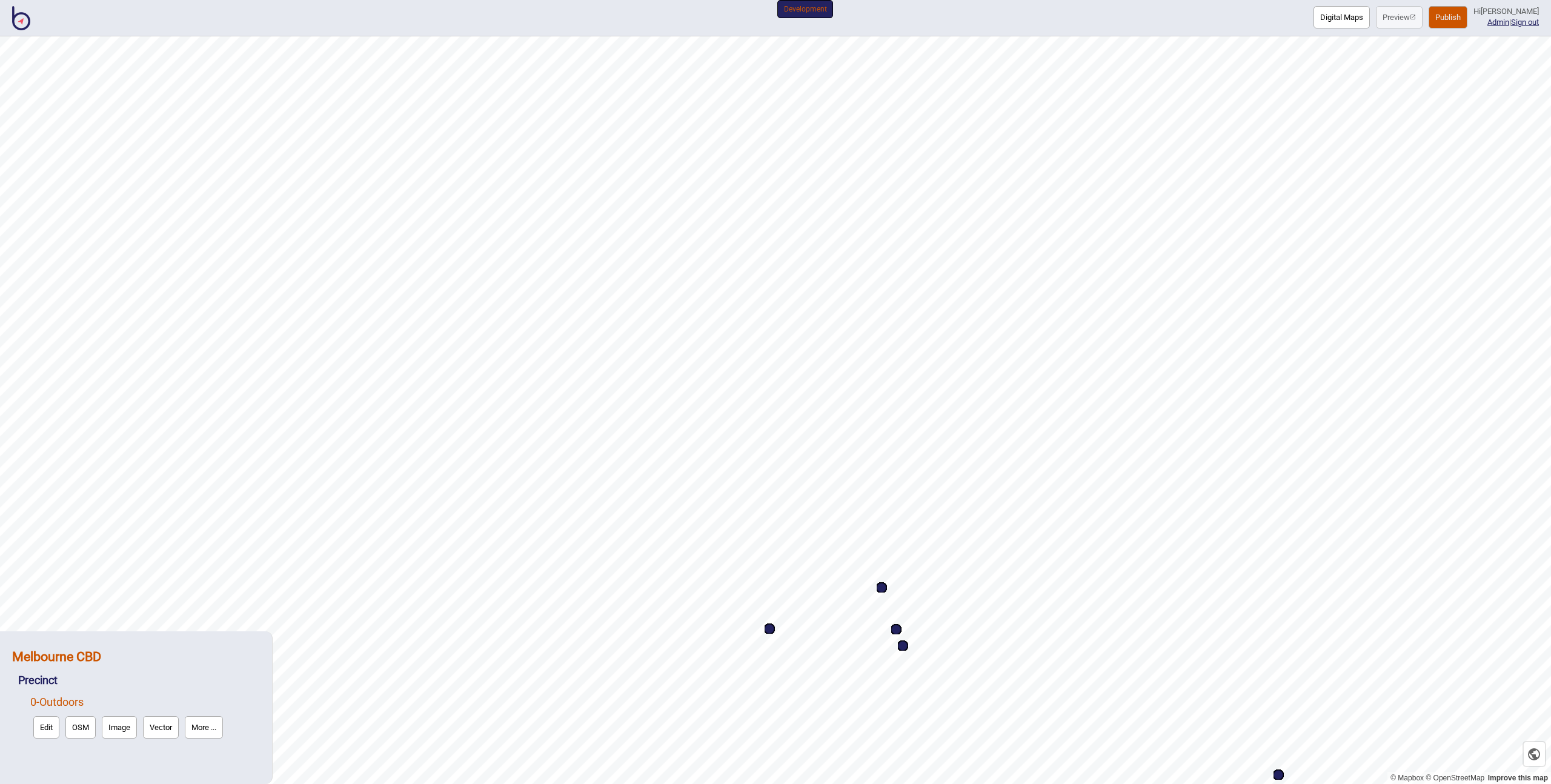
click at [93, 659] on strong "Melbourne CBD" at bounding box center [56, 656] width 89 height 15
click at [187, 682] on button "More ..." at bounding box center [173, 684] width 38 height 23
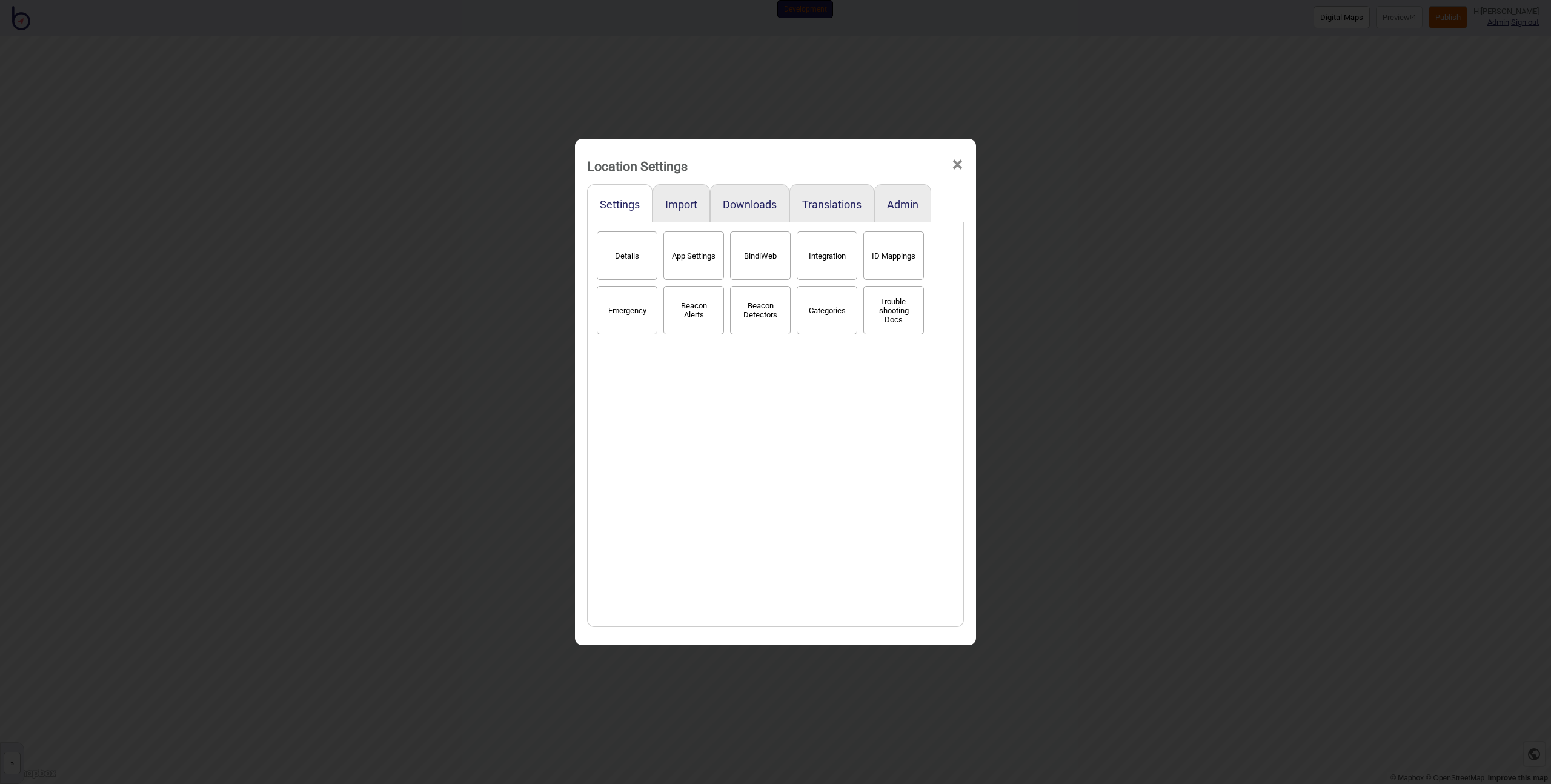
click at [824, 306] on button "Categories" at bounding box center [827, 310] width 61 height 49
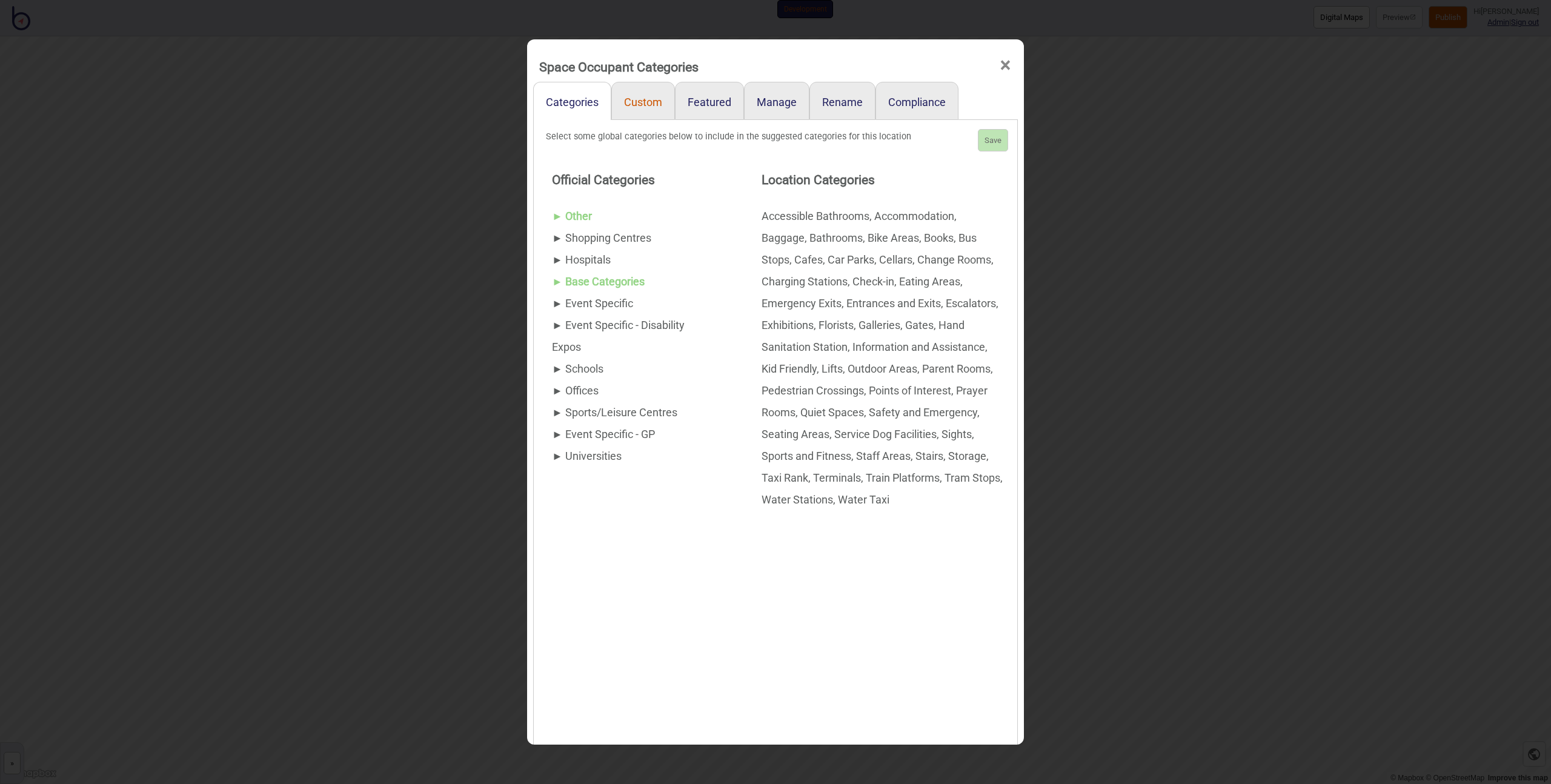
click at [645, 105] on link "Custom" at bounding box center [643, 101] width 64 height 38
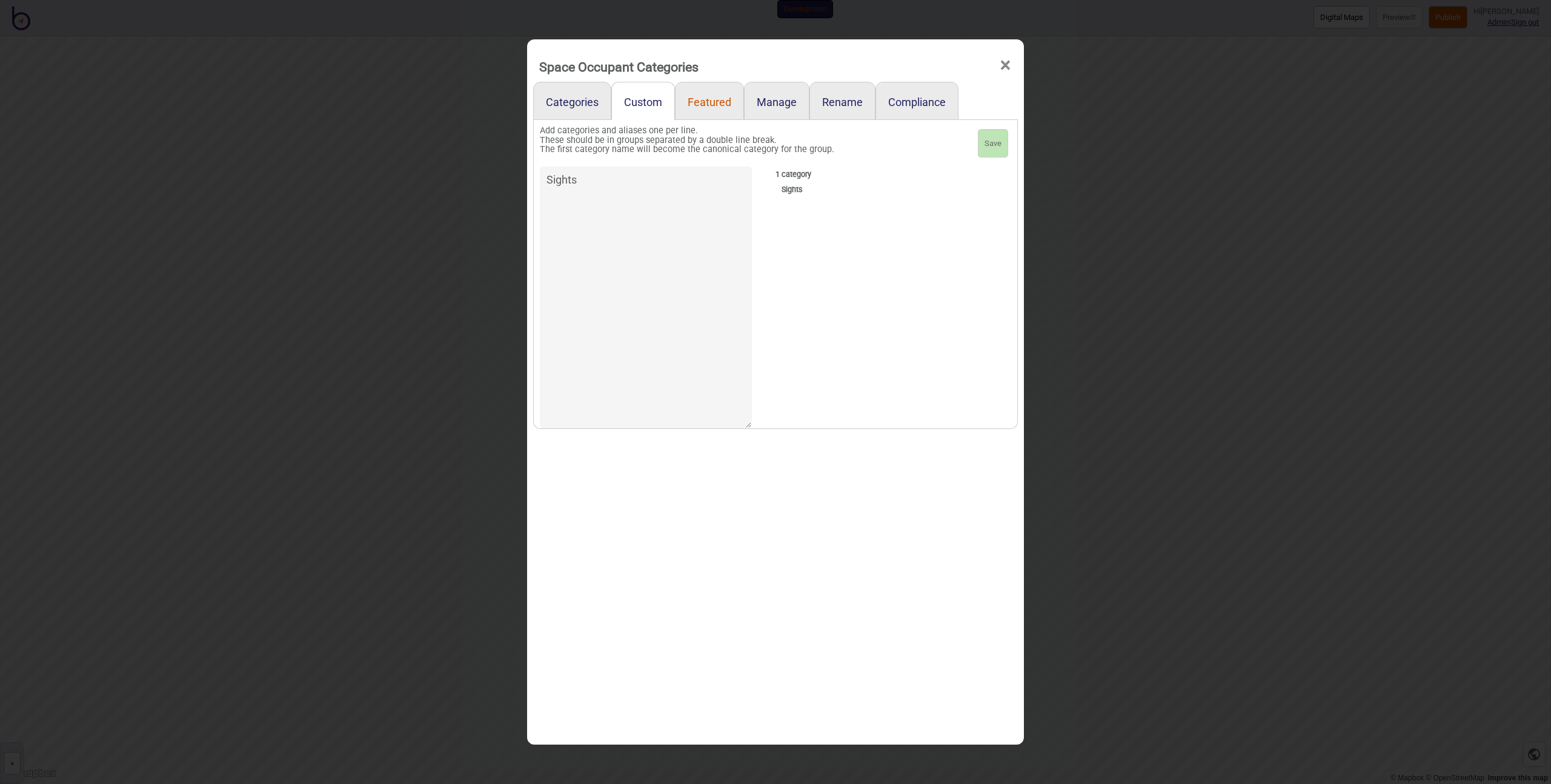
click at [697, 106] on link "Featured" at bounding box center [709, 101] width 69 height 38
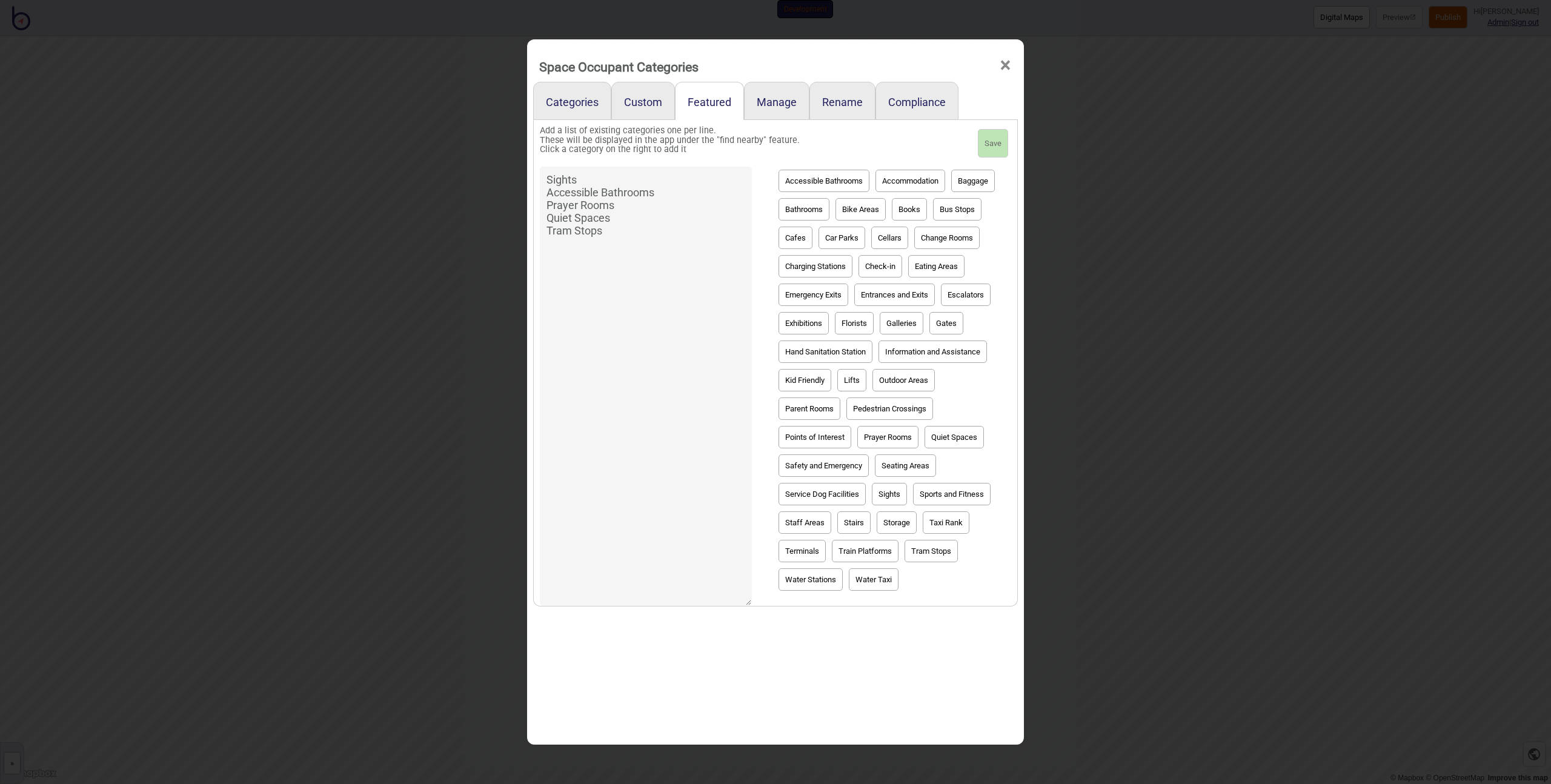
drag, startPoint x: 604, startPoint y: 191, endPoint x: 460, endPoint y: 193, distance: 144.0
click at [460, 193] on div "Space Occupant Categories × Categories Custom Featured Manage Rename Compliance…" at bounding box center [775, 392] width 1551 height 784
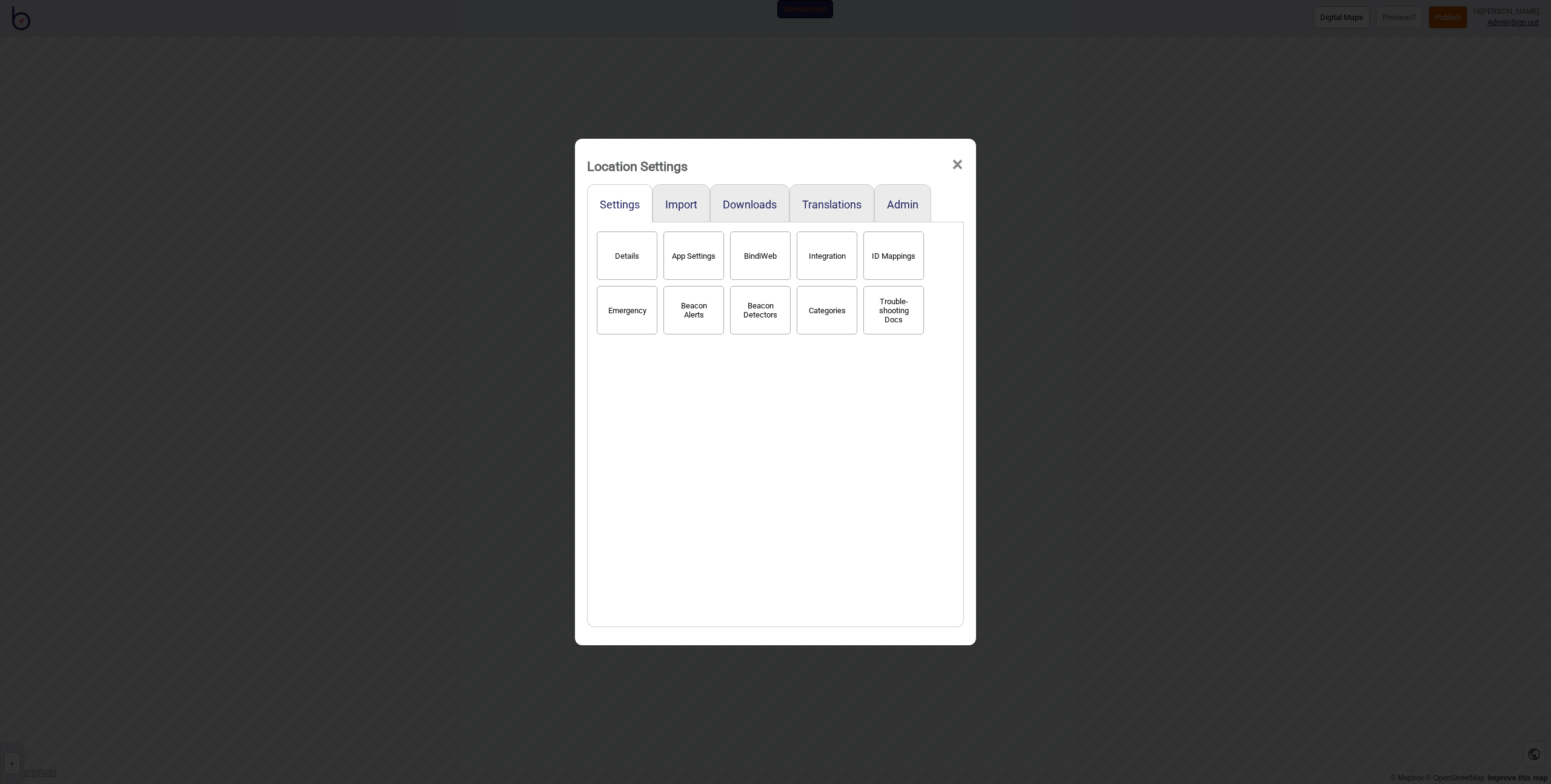
click at [805, 317] on button "Categories" at bounding box center [827, 310] width 61 height 49
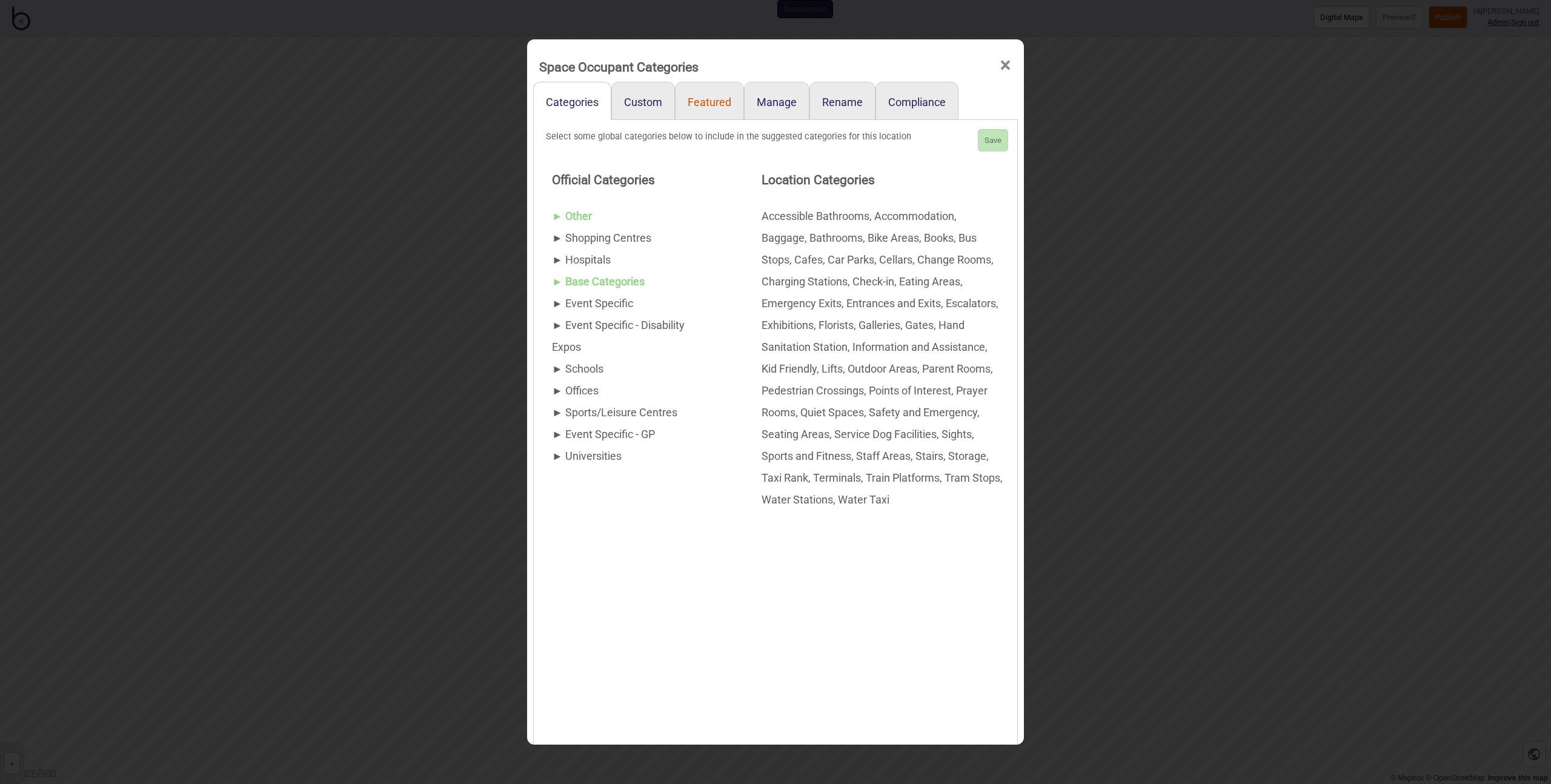
click at [722, 100] on link "Featured" at bounding box center [709, 101] width 69 height 38
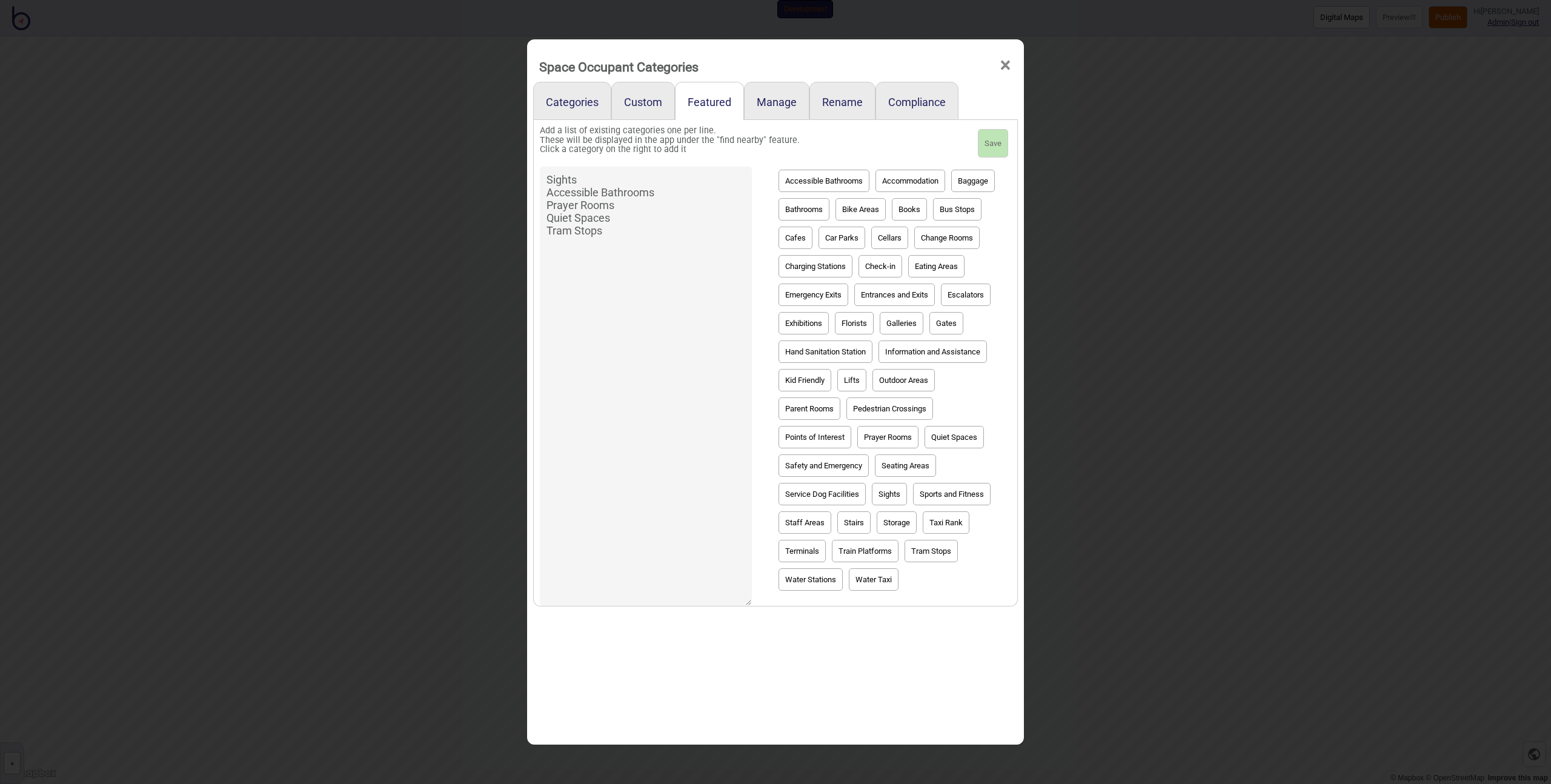
click at [565, 204] on textarea "Sights Accessible Bathrooms Prayer Rooms Quiet Spaces Tram Stops" at bounding box center [646, 386] width 212 height 439
type textarea "Sights Bathrooms Quiet Spaces Tram Stops"
click at [999, 144] on button "Save" at bounding box center [993, 143] width 30 height 29
click at [1159, 201] on div "Space Occupant Categories × Categories Custom Featured Manage Rename Compliance…" at bounding box center [775, 392] width 1551 height 784
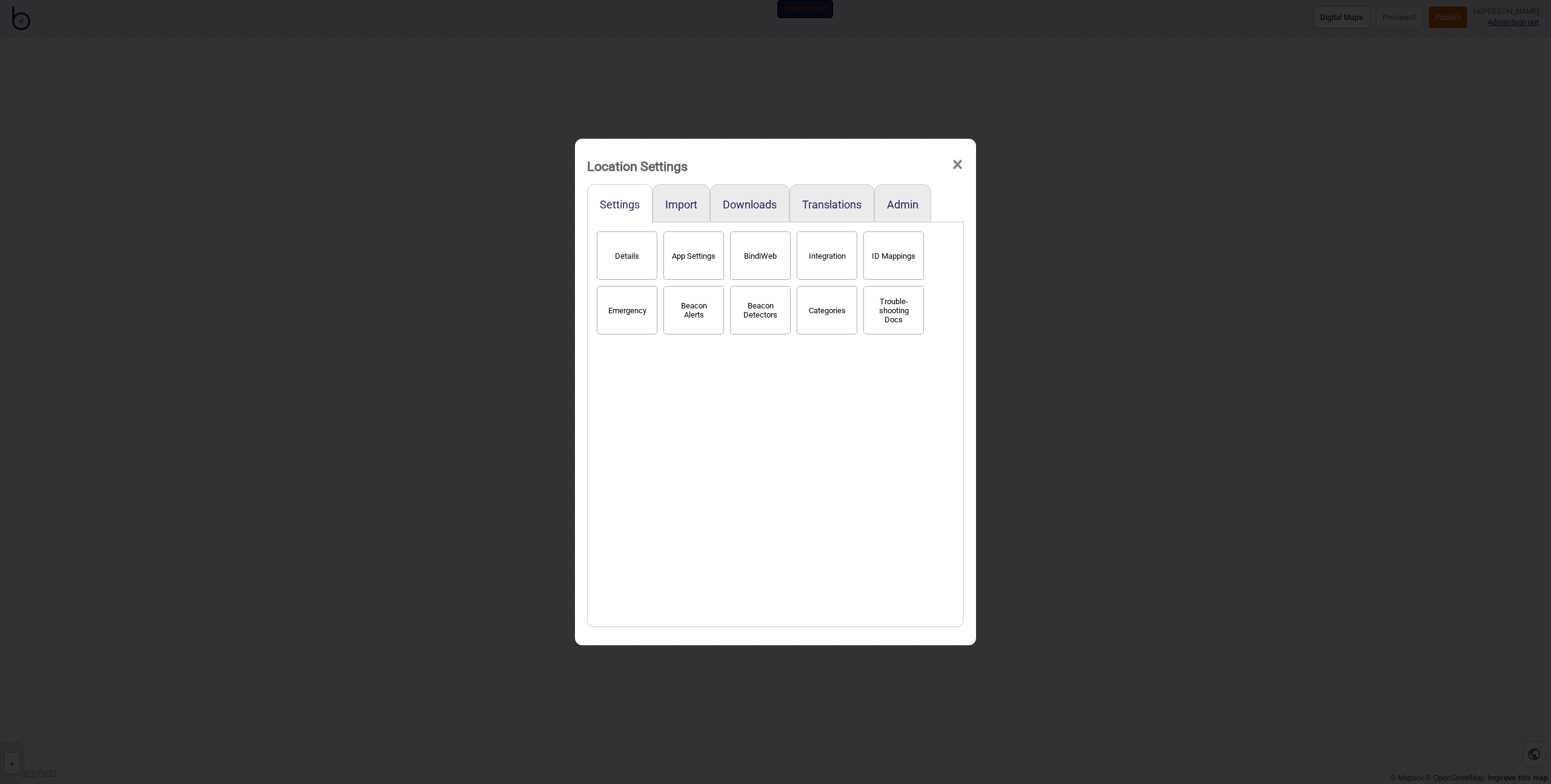
click at [1202, 227] on div "Location Settings × Settings Import Downloads Translations Admin Details App Se…" at bounding box center [775, 392] width 1551 height 784
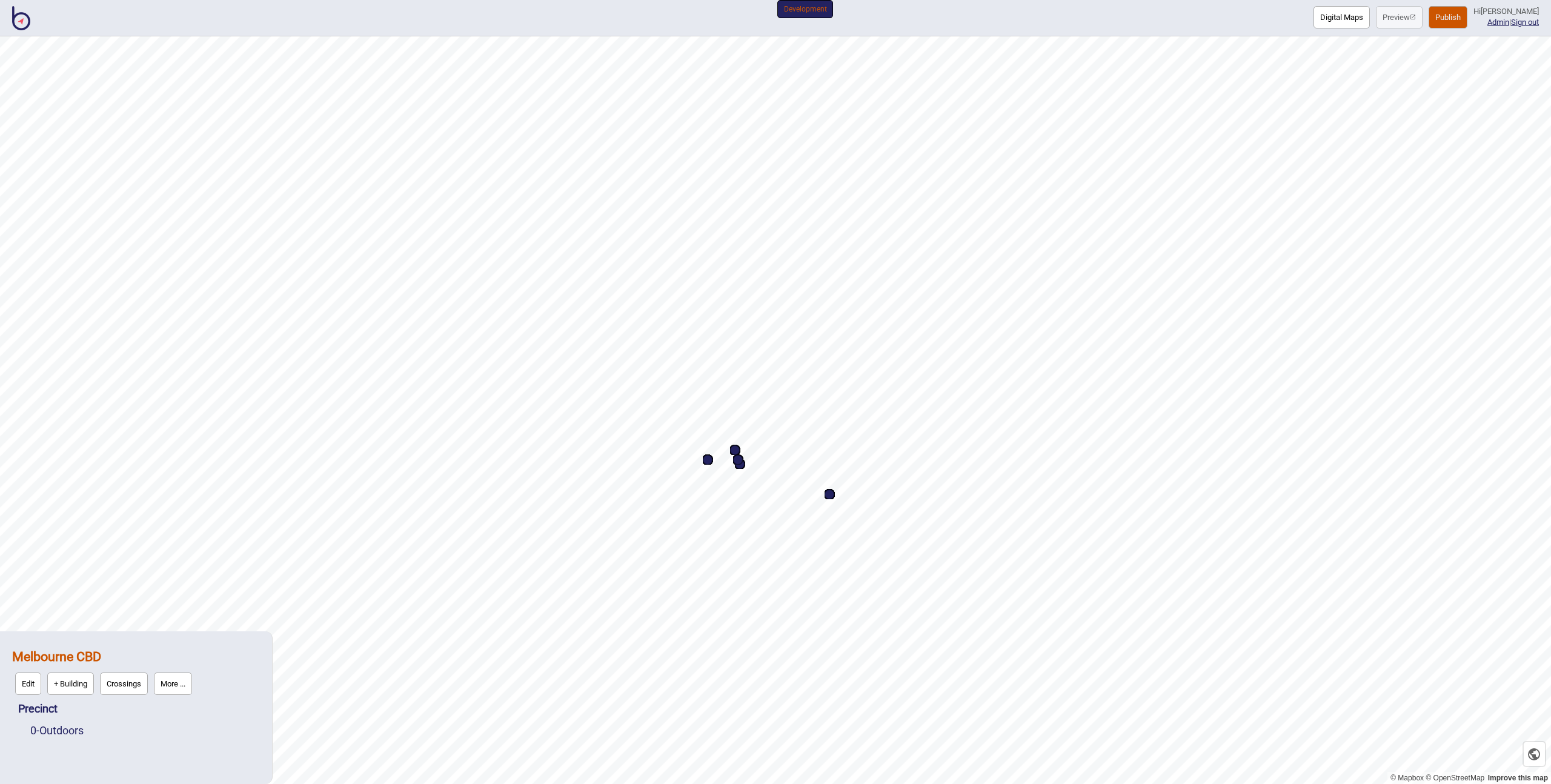
click at [1452, 14] on button "Publish" at bounding box center [1447, 18] width 39 height 23
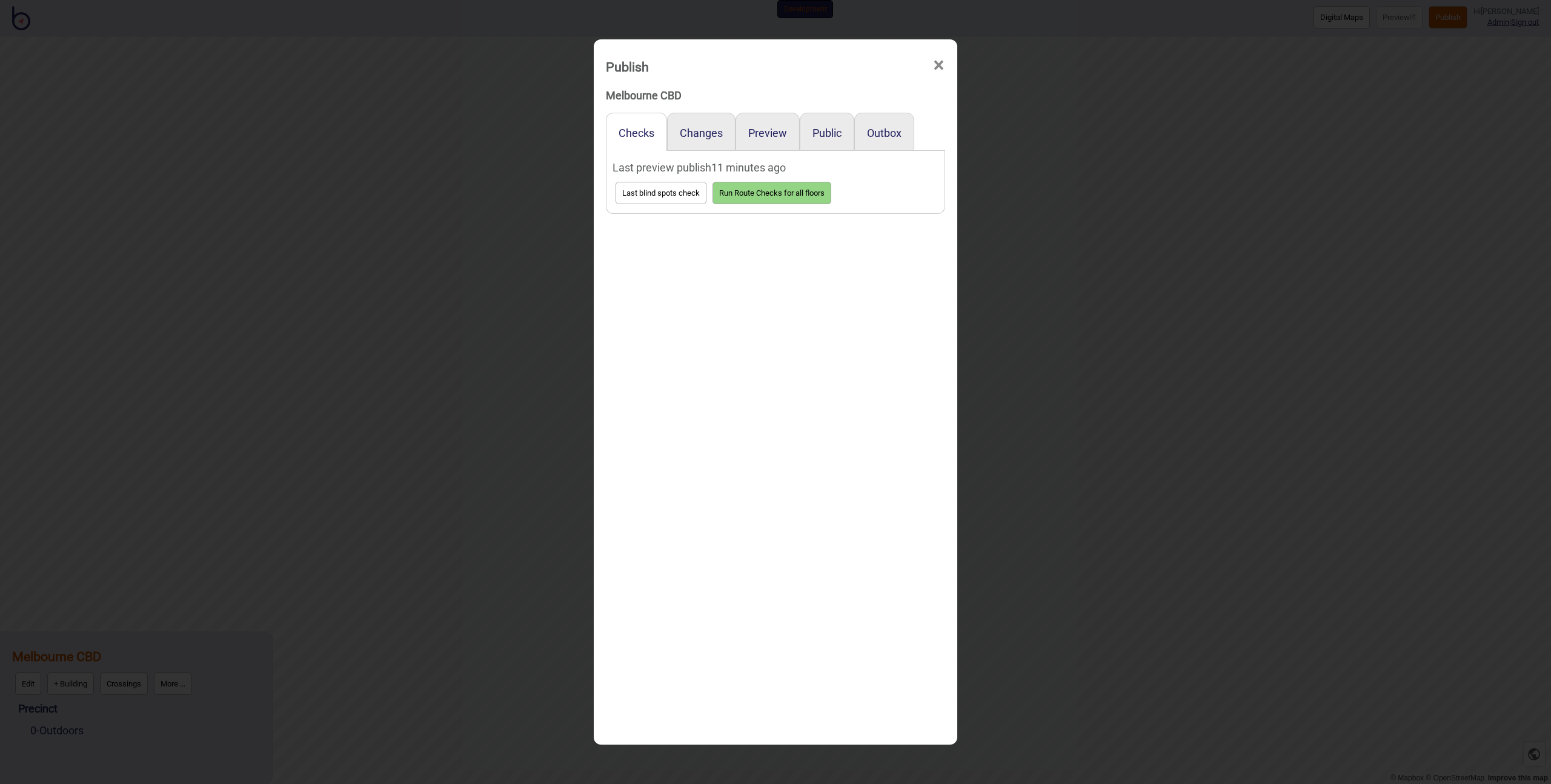
click at [761, 126] on div "Preview" at bounding box center [768, 132] width 64 height 38
click at [760, 136] on button "Preview" at bounding box center [767, 133] width 39 height 13
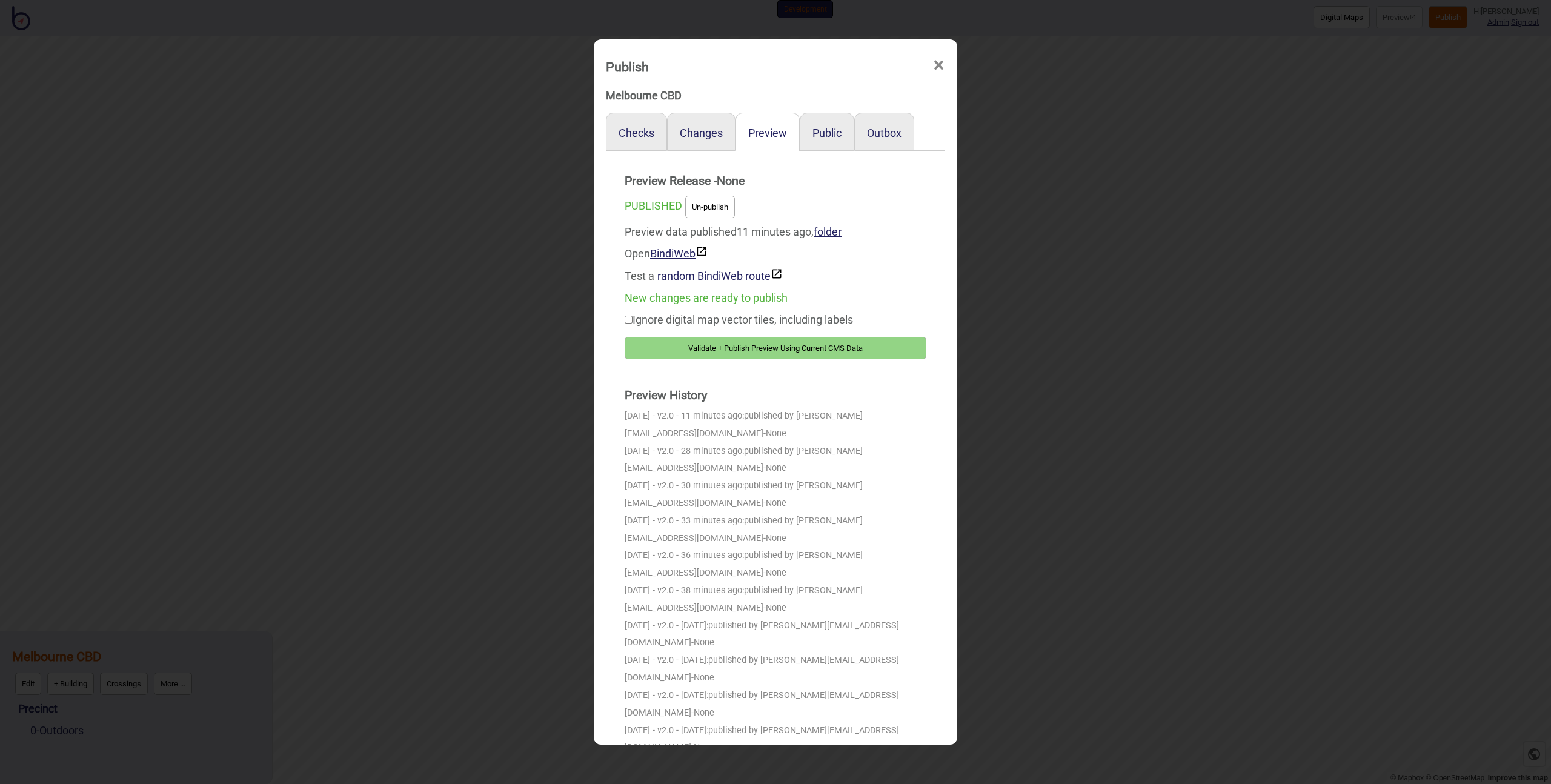
click at [731, 347] on button "Validate + Publish Preview Using Current CMS Data" at bounding box center [776, 348] width 302 height 23
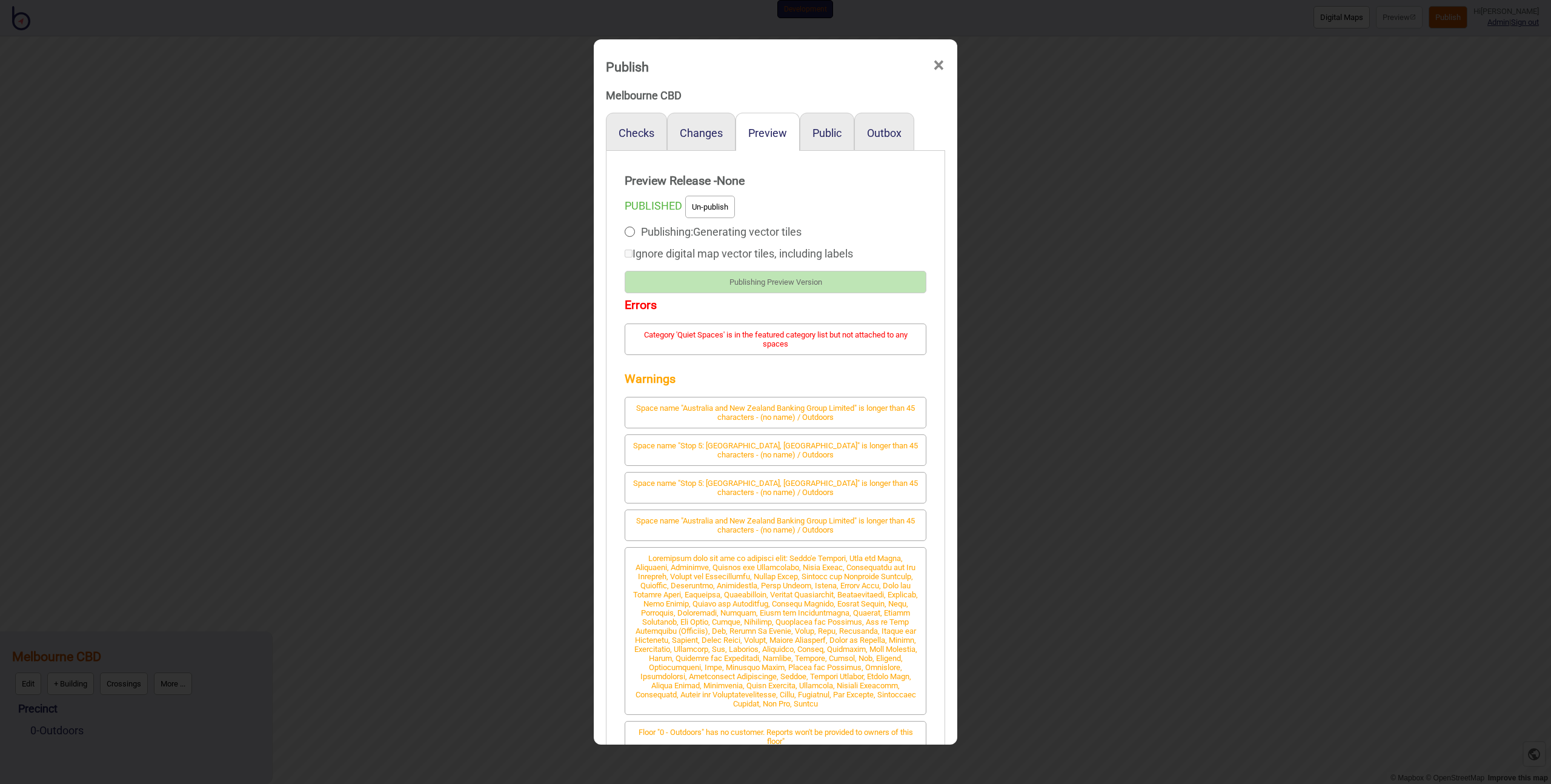
click at [1013, 391] on div "Publish × Melbourne CBD Checks Changes Preview Public Outbox Preview Release - …" at bounding box center [775, 392] width 1551 height 784
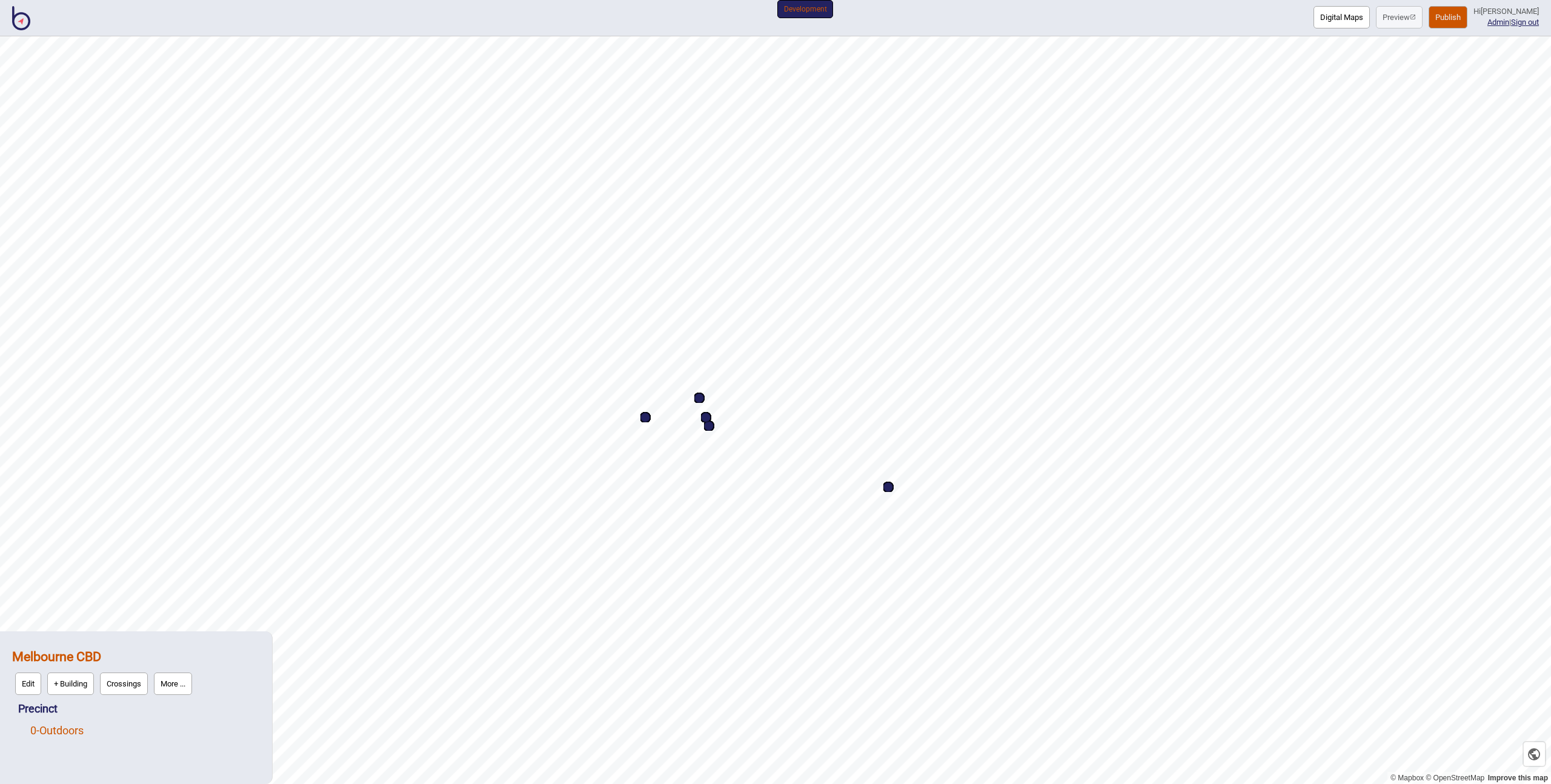
click at [66, 726] on link "0 - Outdoors" at bounding box center [57, 730] width 53 height 13
click at [47, 726] on button "Edit" at bounding box center [46, 727] width 26 height 23
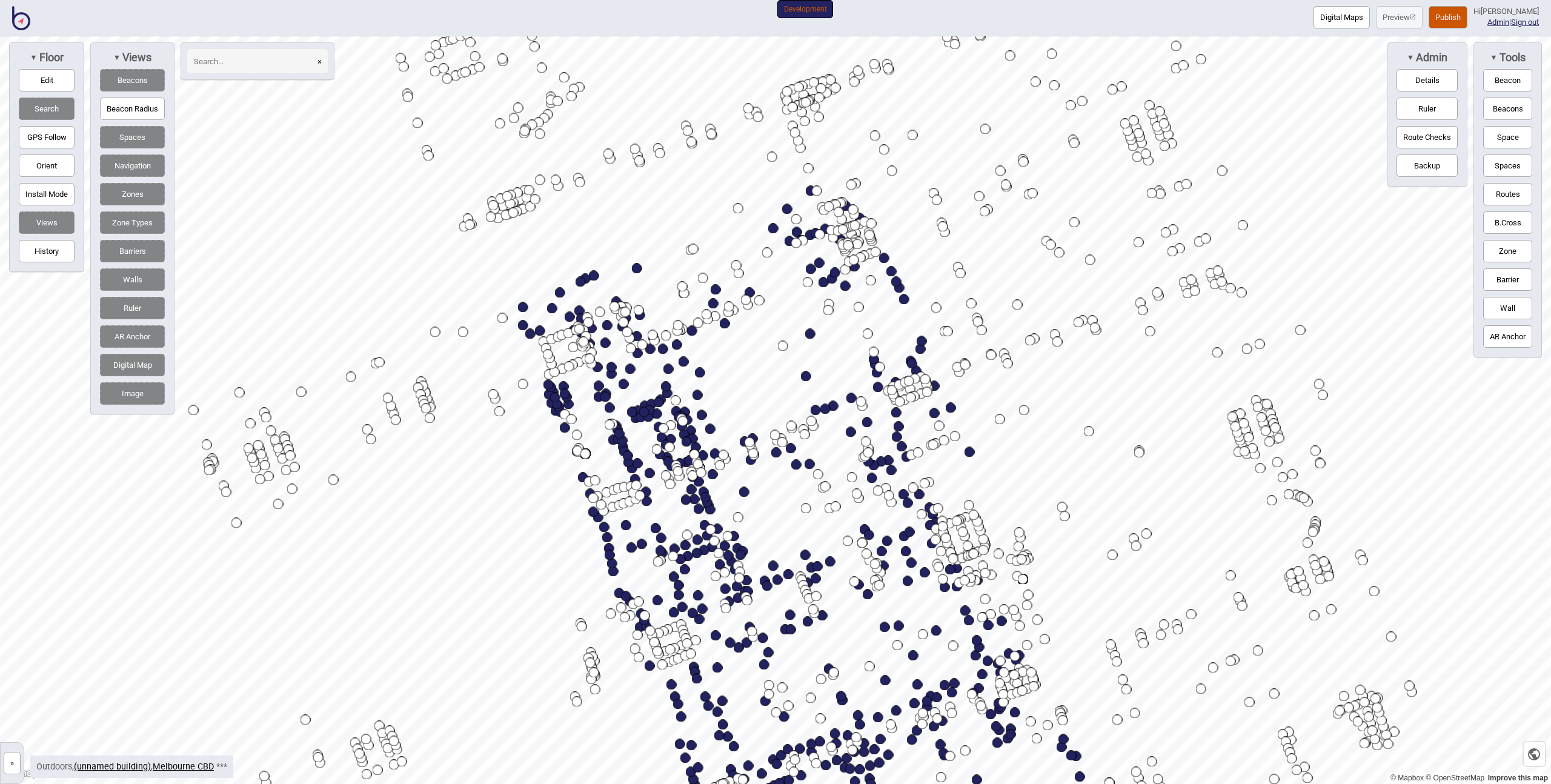
click at [242, 59] on input at bounding box center [251, 61] width 128 height 24
type input "libra"
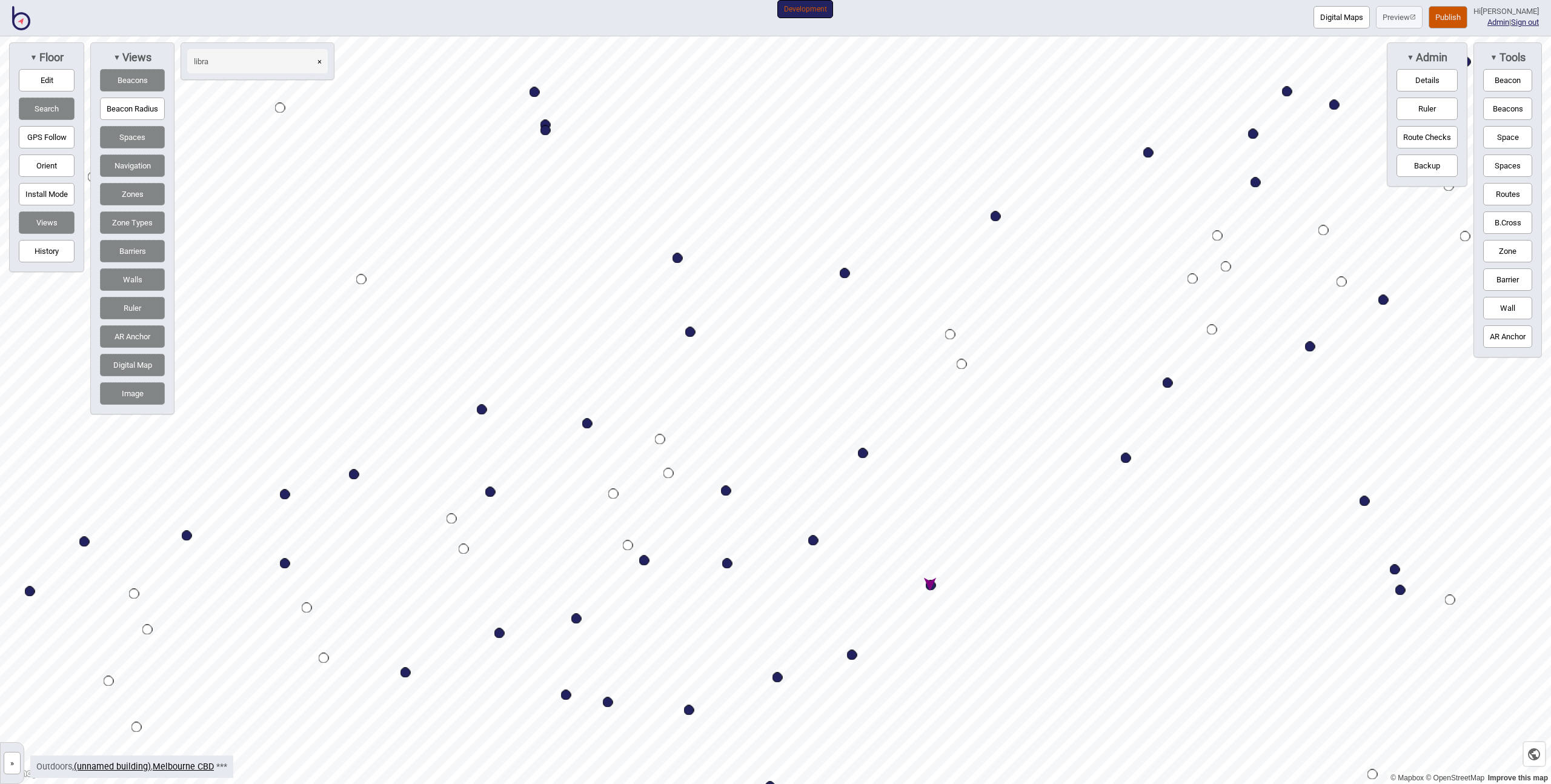
click at [930, 585] on div "Map marker" at bounding box center [931, 585] width 10 height 10
select select "Library"
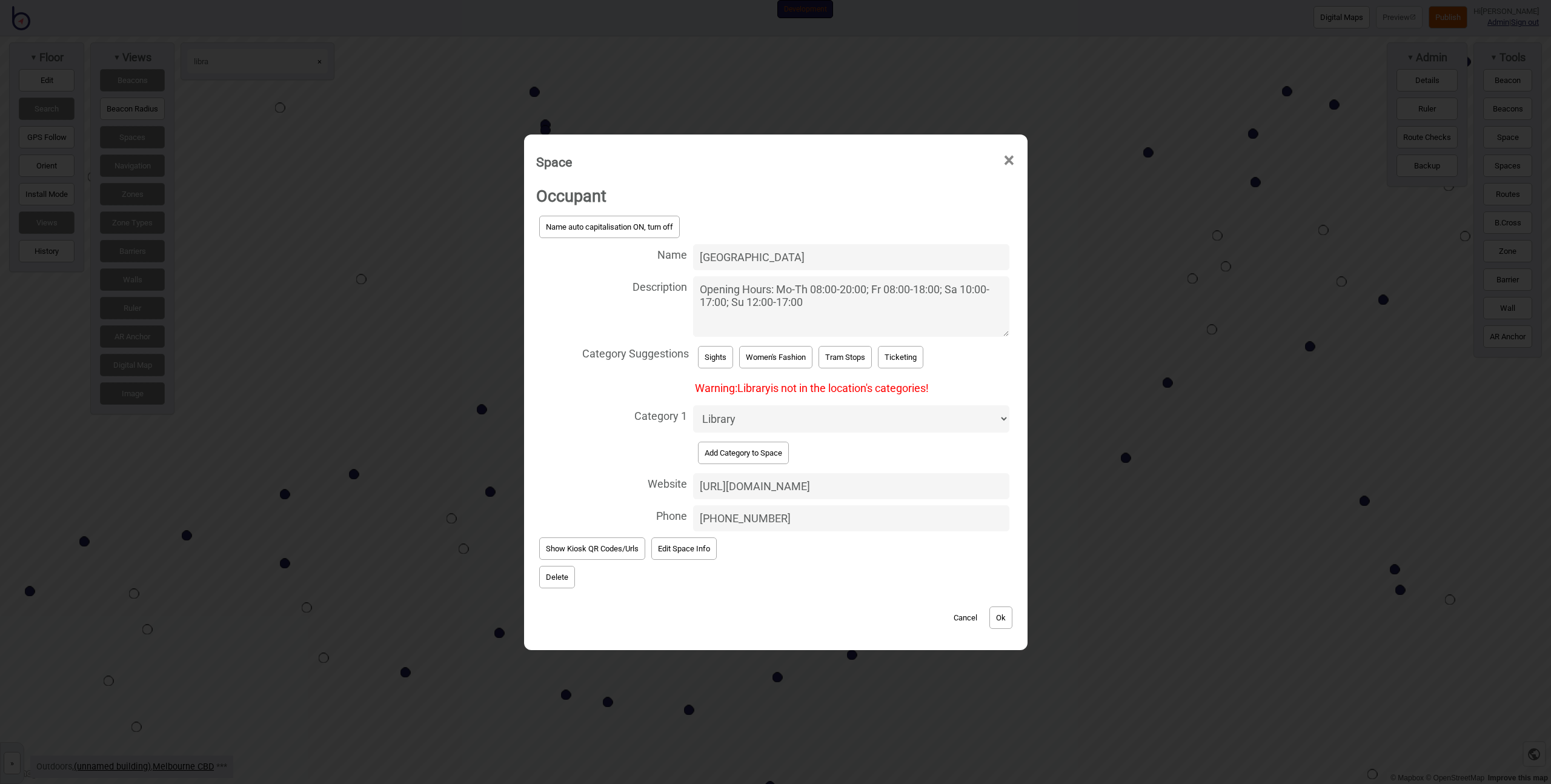
click at [758, 448] on button "Add Category to Space" at bounding box center [744, 453] width 91 height 23
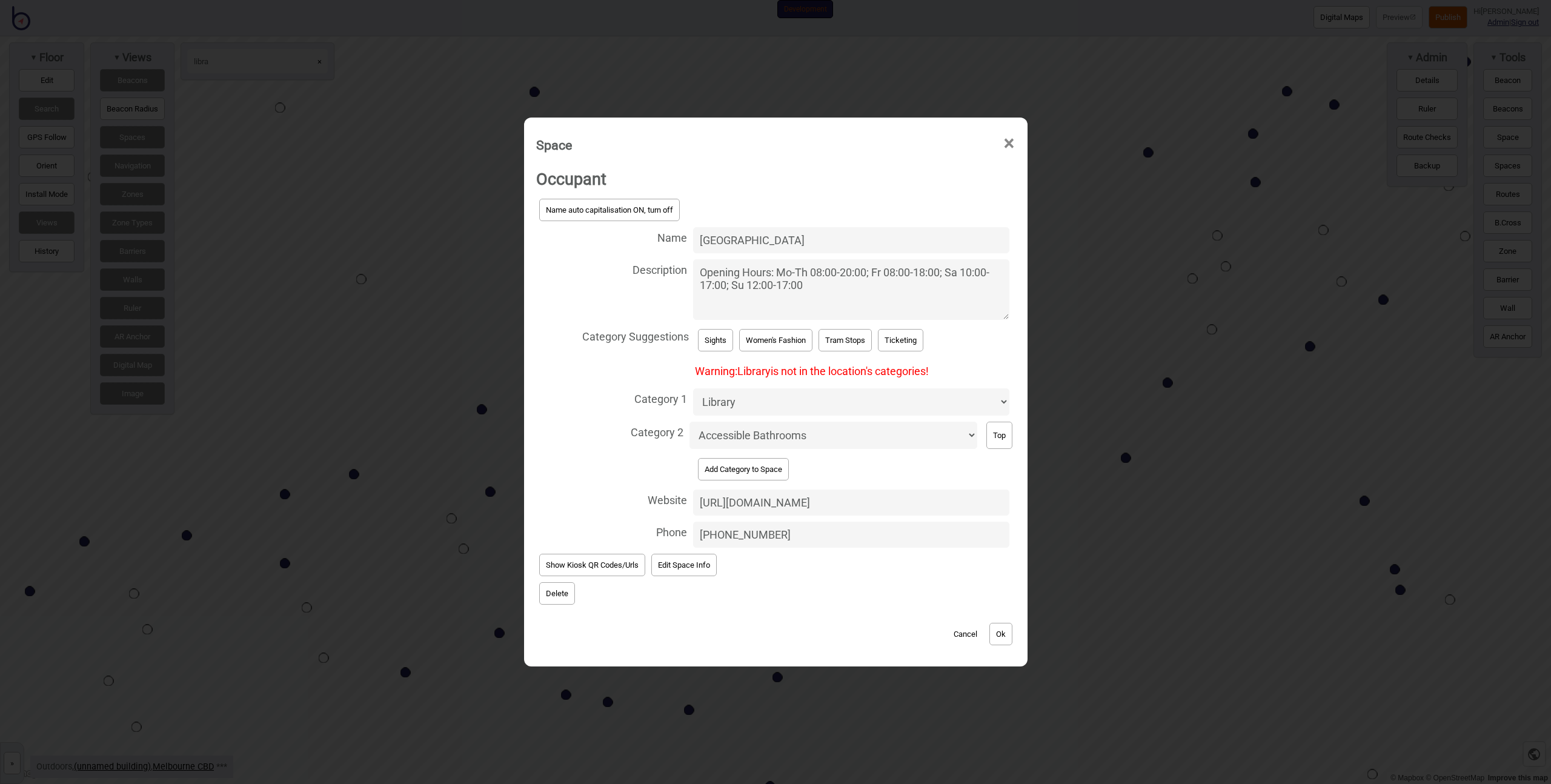
click at [756, 436] on select "Accessible Bathrooms Accommodation Baggage Bathrooms Bike Areas Books Bus Stops…" at bounding box center [833, 435] width 288 height 27
select select "Quiet Spaces"
click at [689, 422] on select "Accessible Bathrooms Accommodation Baggage Bathrooms Bike Areas Books Bus Stops…" at bounding box center [833, 435] width 288 height 27
click at [1007, 635] on button "Ok" at bounding box center [1001, 634] width 23 height 23
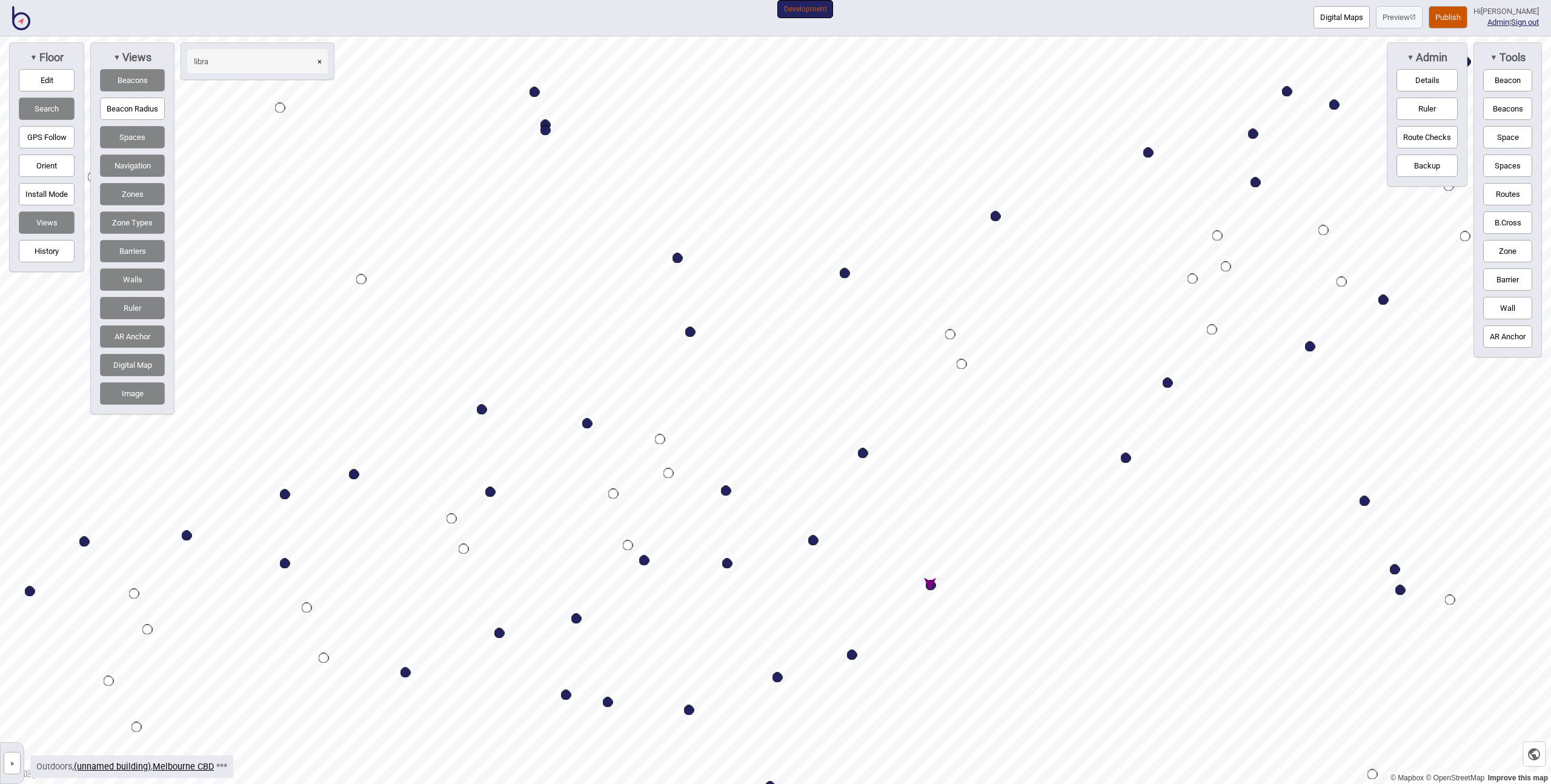
click at [1443, 24] on button "Publish" at bounding box center [1447, 18] width 39 height 23
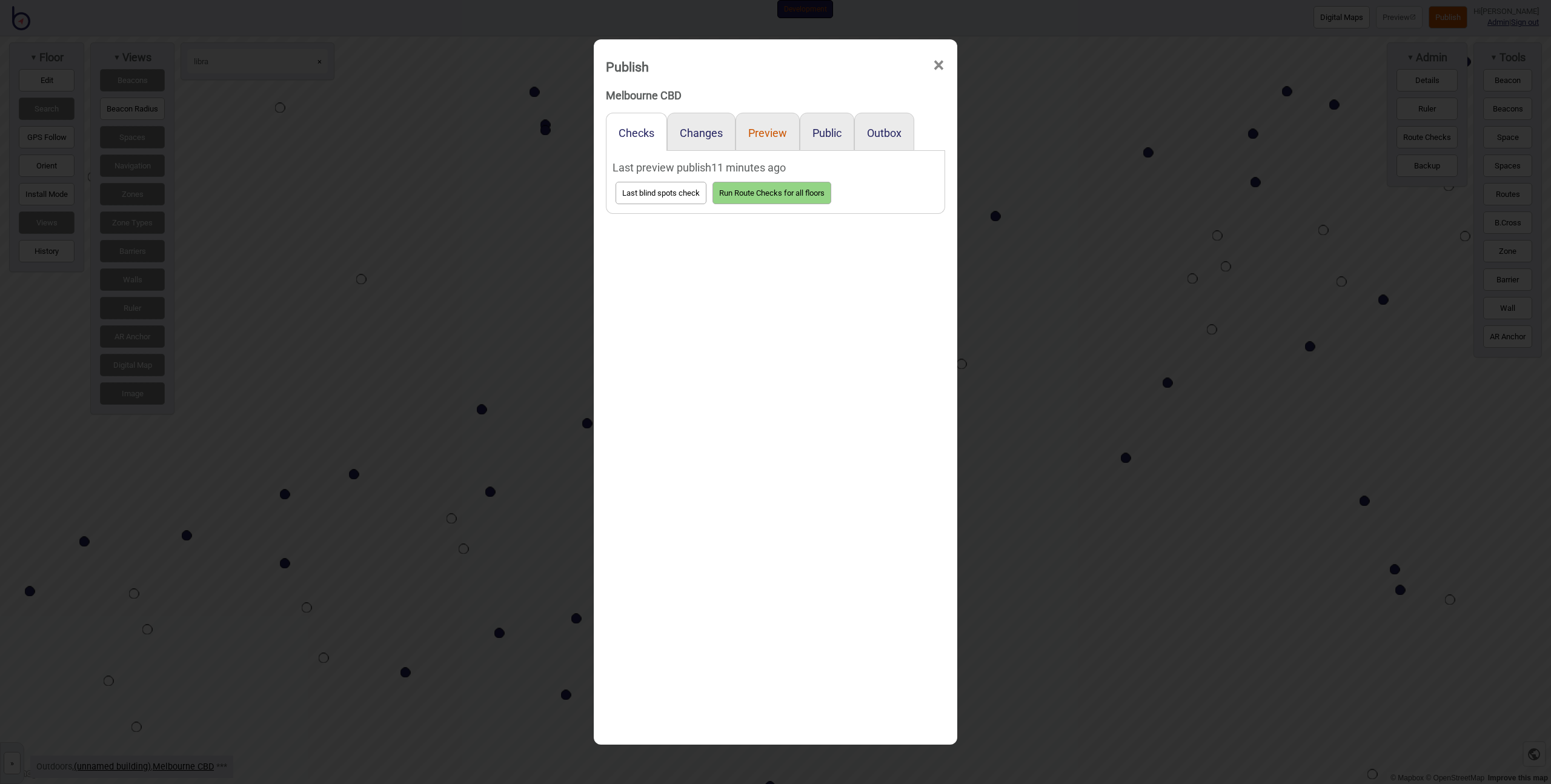
click at [770, 135] on button "Preview" at bounding box center [767, 133] width 39 height 13
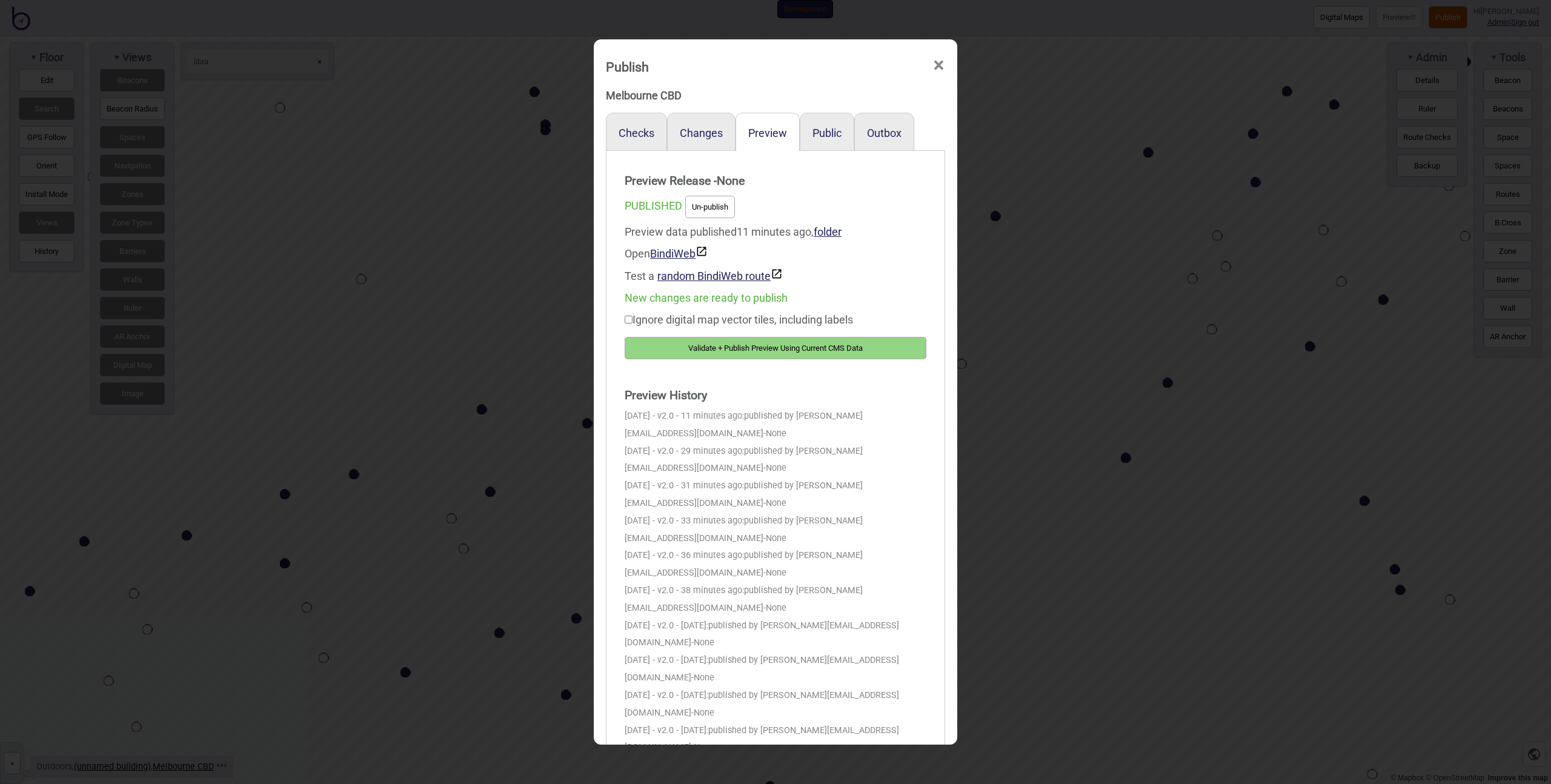
click at [751, 347] on button "Validate + Publish Preview Using Current CMS Data" at bounding box center [776, 348] width 302 height 23
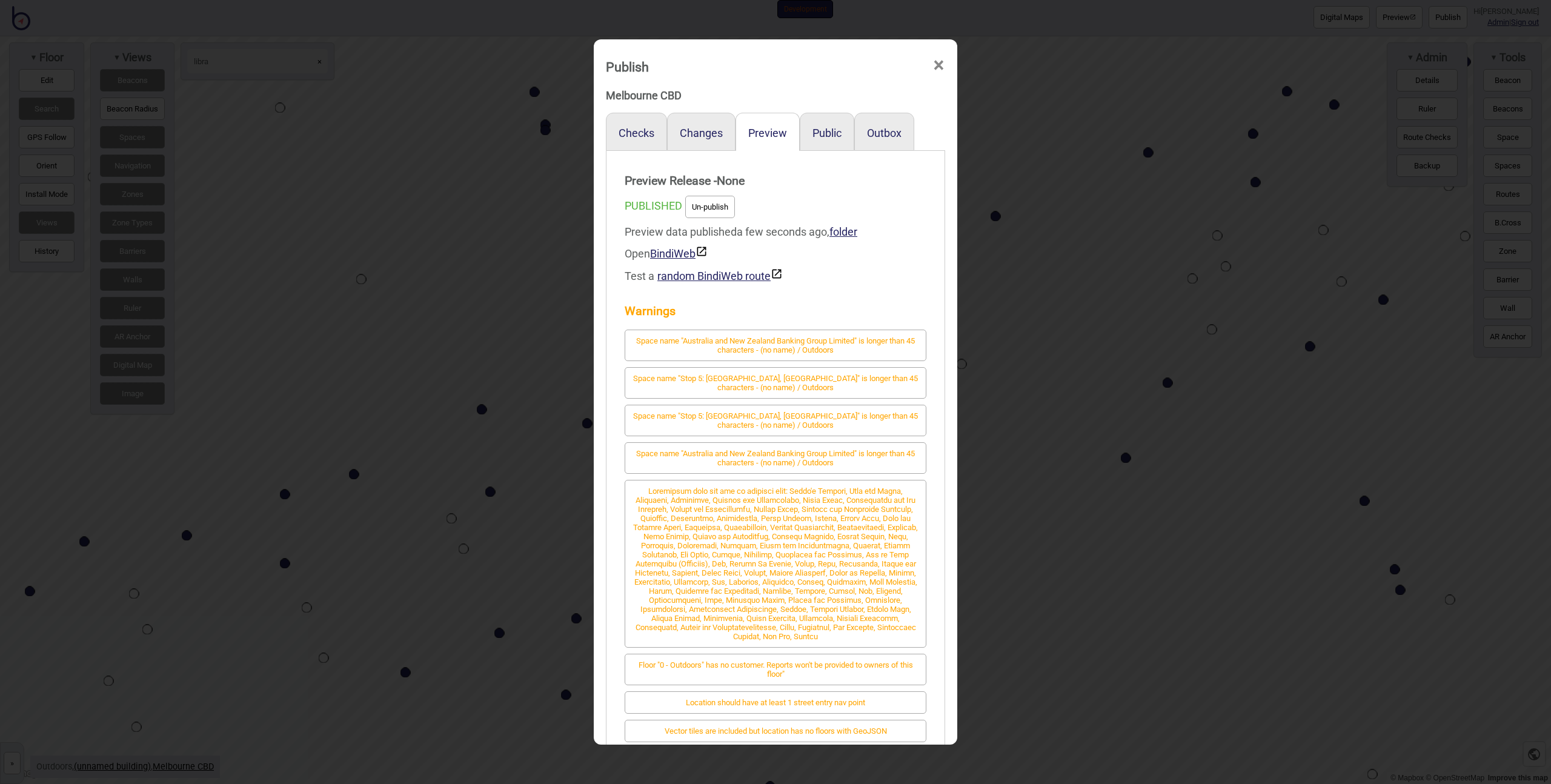
click at [496, 329] on div "Publish × Melbourne CBD Checks Changes Preview Public Outbox Preview Release - …" at bounding box center [775, 392] width 1551 height 784
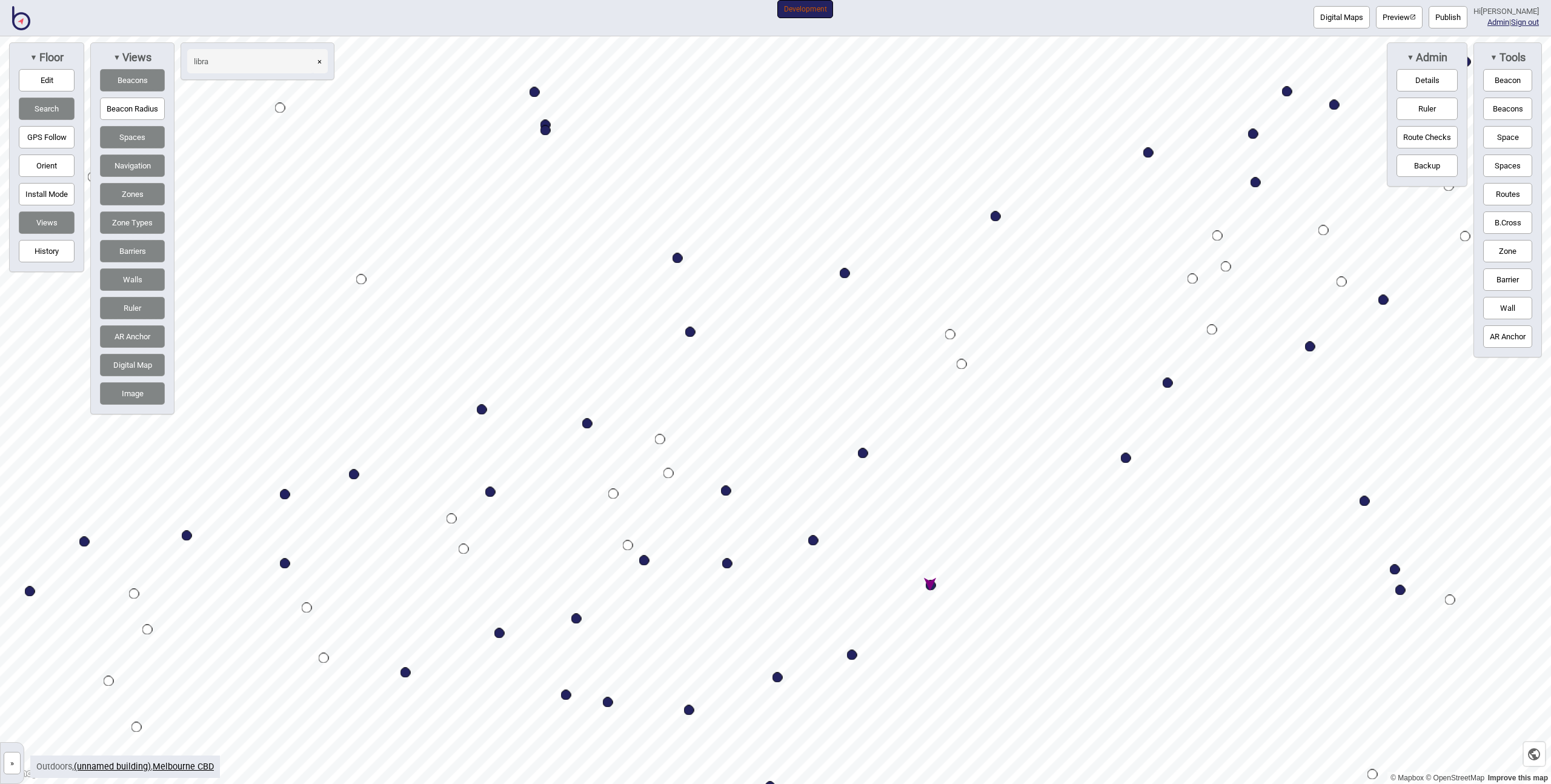
click at [641, 561] on div "Map marker" at bounding box center [645, 561] width 10 height 10
select select "Sights"
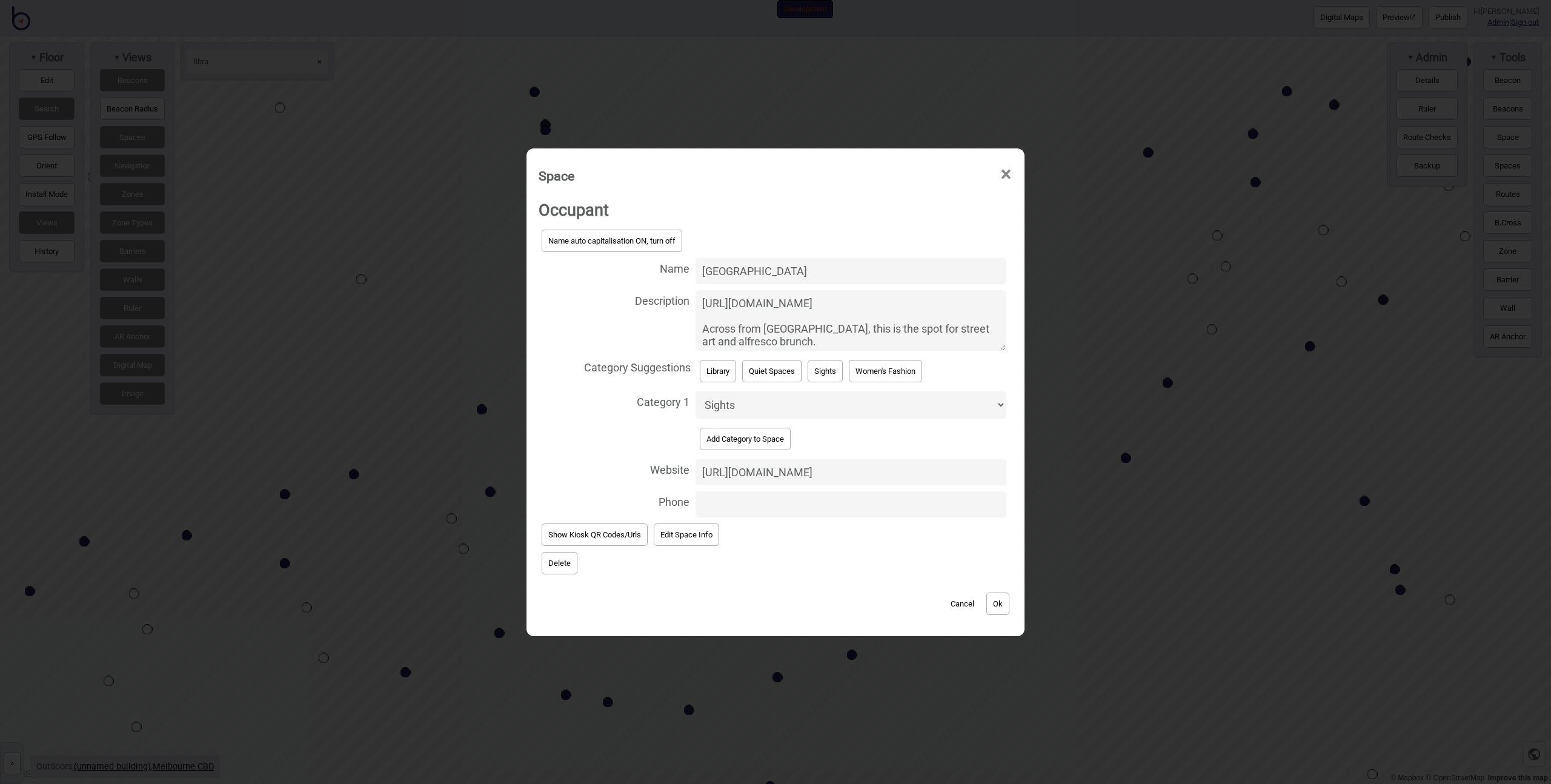
click at [891, 318] on textarea "https://whatson.melbourne.vic.gov.au/rails/active_storage/representations/proxy…" at bounding box center [851, 321] width 311 height 61
drag, startPoint x: 847, startPoint y: 338, endPoint x: 656, endPoint y: 308, distance: 193.3
click at [656, 308] on label "Description https://whatson.melbourne.vic.gov.au/rails/active_storage/represent…" at bounding box center [775, 321] width 474 height 67
paste textarea "Streets Degraves Street Add to favourites Degraves Street, Melbourne, Victoria,…"
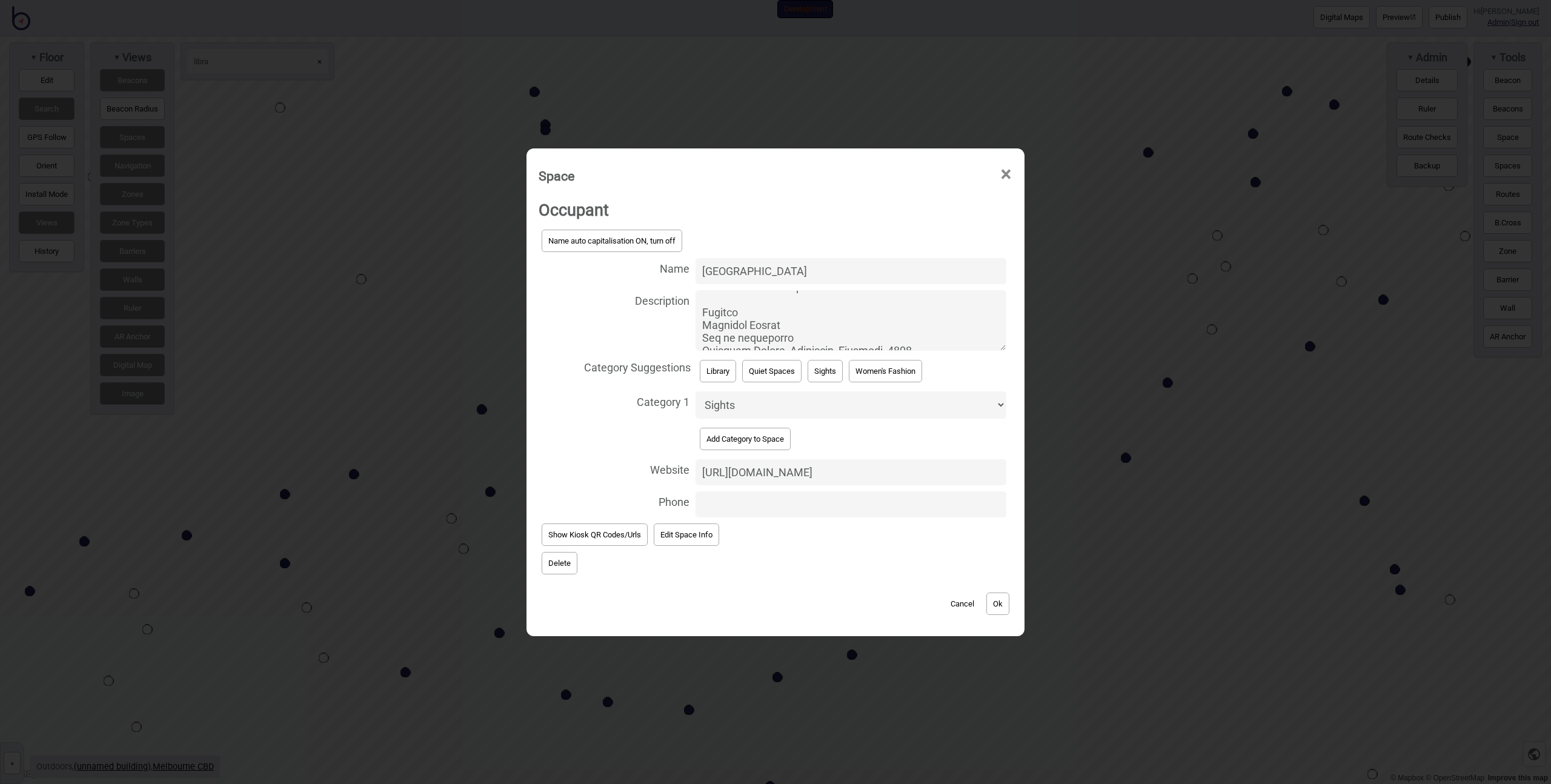
scroll to position [430, 0]
type textarea "https://whatson.melbourne.vic.gov.au/rails/active_storage/representations/proxy…"
click at [1000, 607] on button "Ok" at bounding box center [998, 604] width 23 height 23
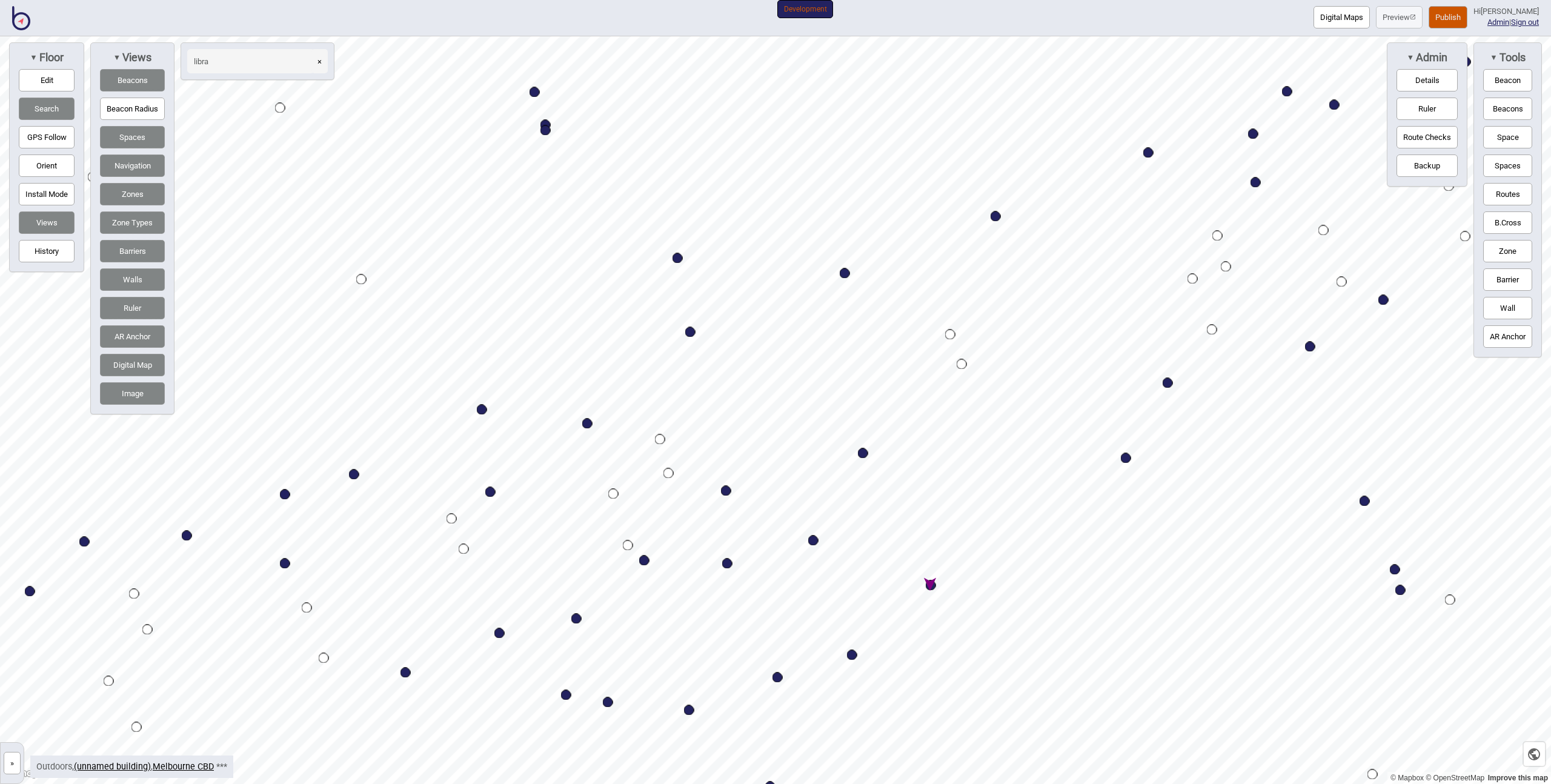
click at [1460, 14] on button "Publish" at bounding box center [1447, 18] width 39 height 23
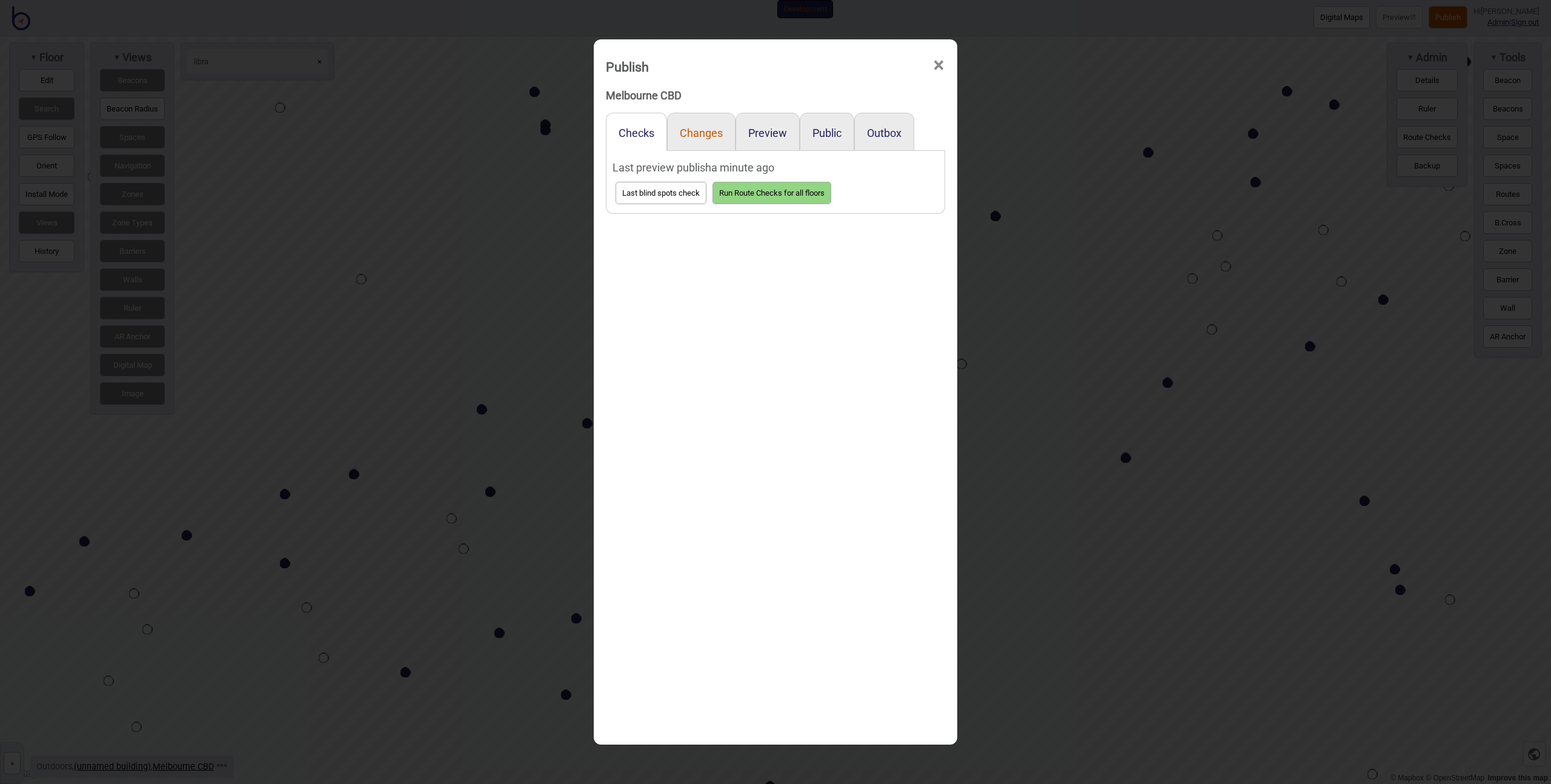
click at [696, 134] on button "Changes" at bounding box center [701, 133] width 43 height 13
click at [758, 129] on button "Preview" at bounding box center [767, 133] width 39 height 13
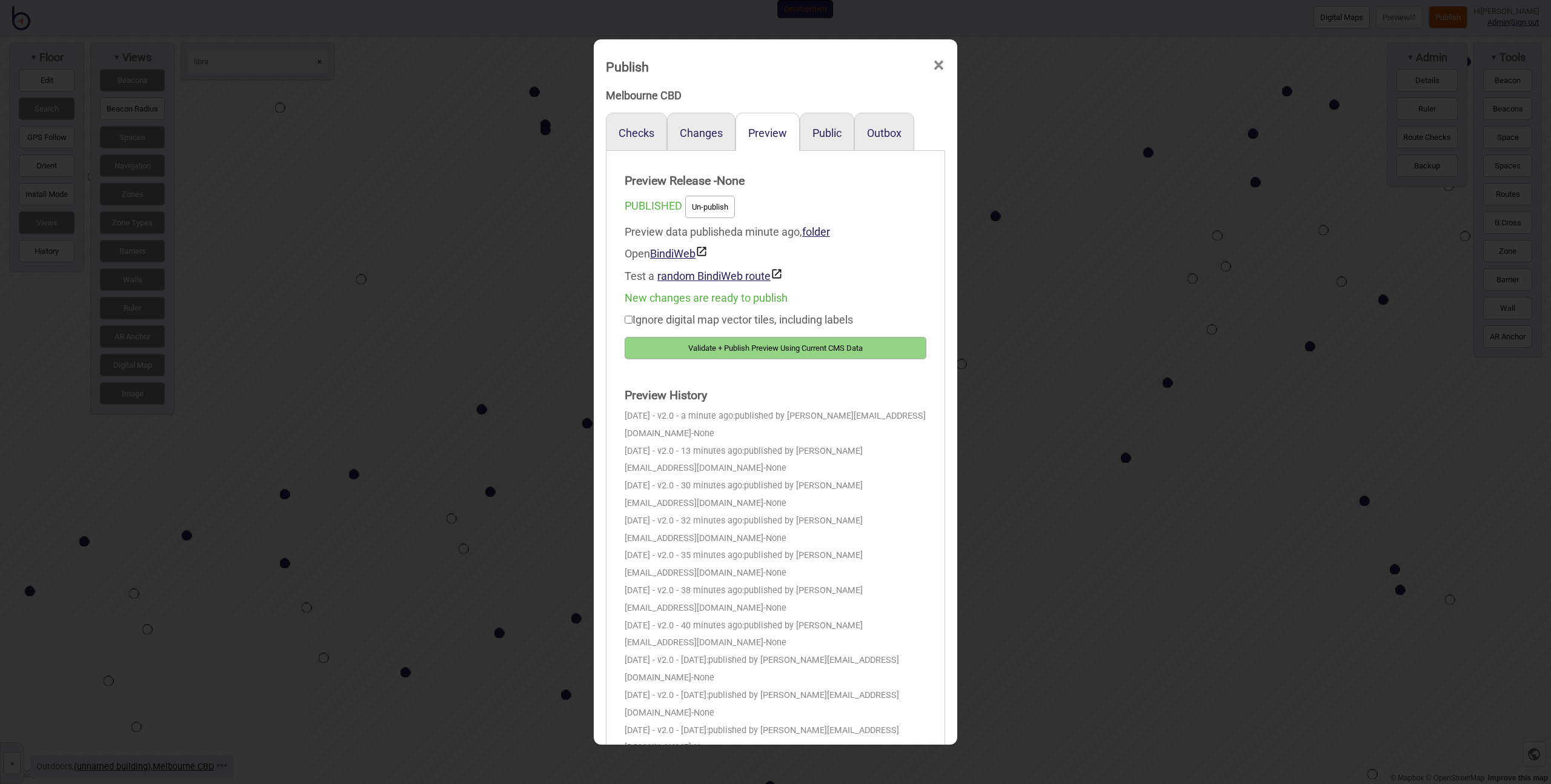
click at [771, 349] on button "Validate + Publish Preview Using Current CMS Data" at bounding box center [776, 348] width 302 height 23
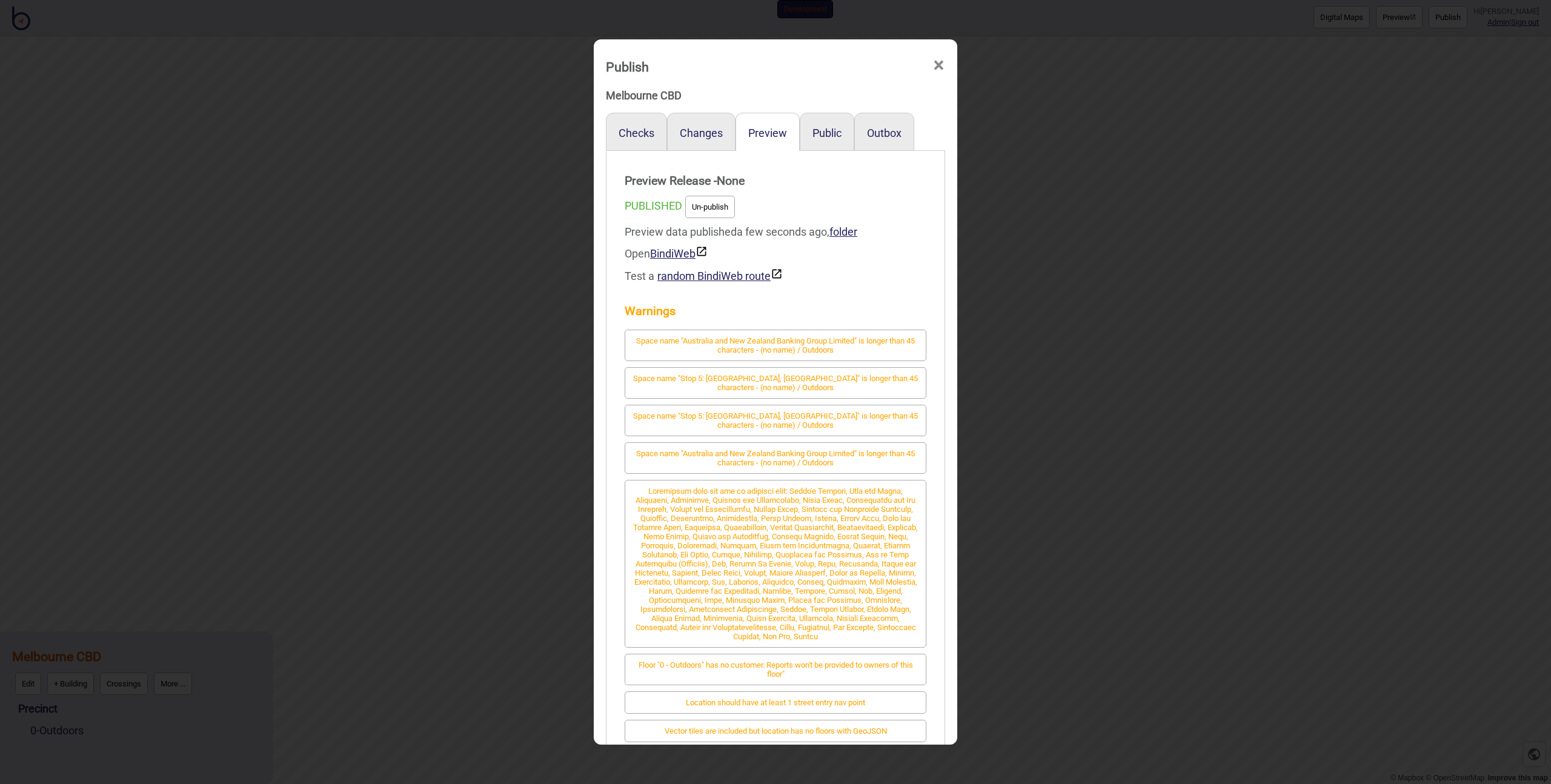
click at [268, 297] on div "Publish × Melbourne CBD Checks Changes Preview Public Outbox Preview Release - …" at bounding box center [775, 392] width 1551 height 784
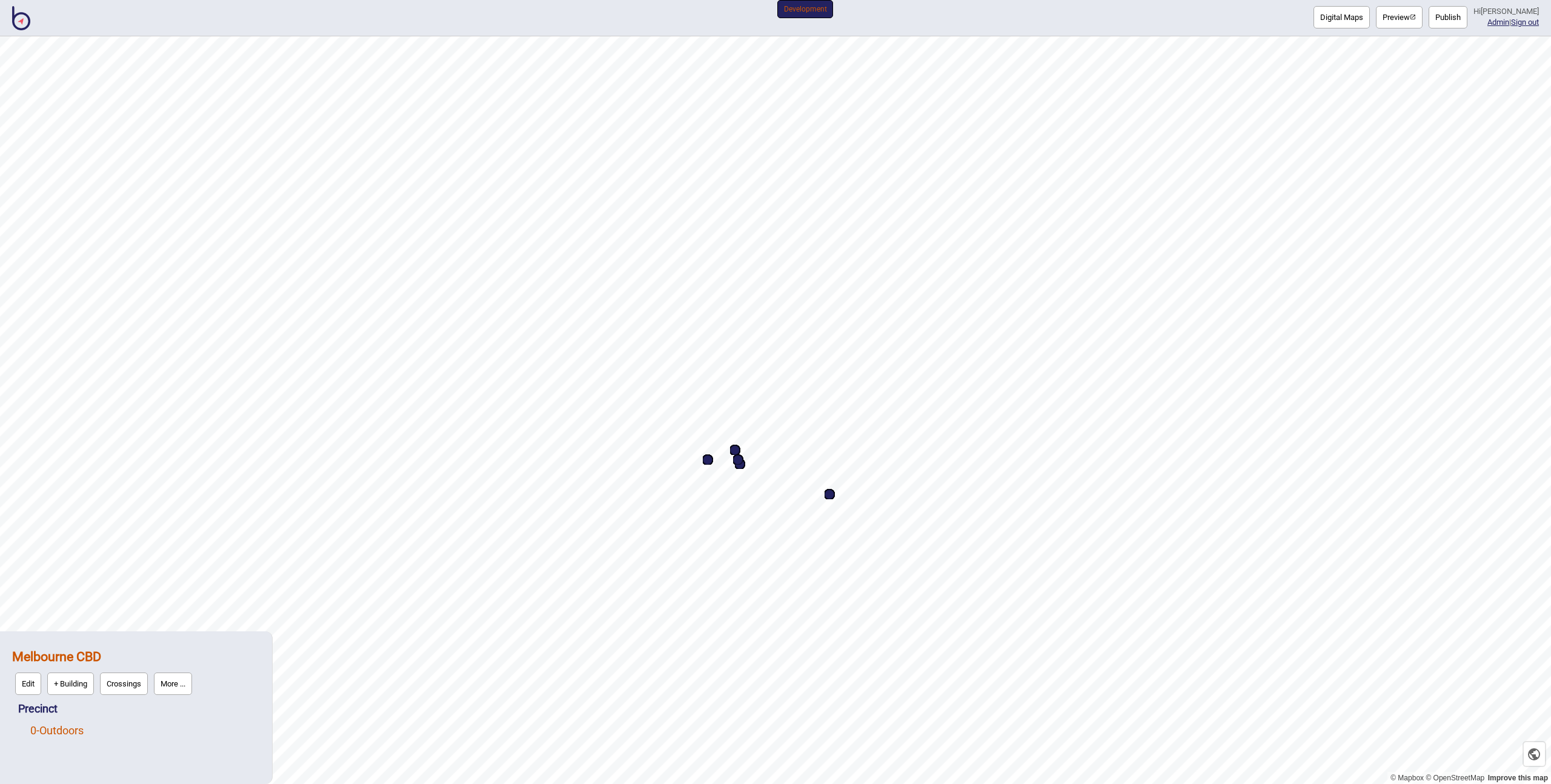
click at [75, 736] on link "0 - Outdoors" at bounding box center [57, 730] width 53 height 13
click at [38, 728] on button "Edit" at bounding box center [46, 727] width 26 height 23
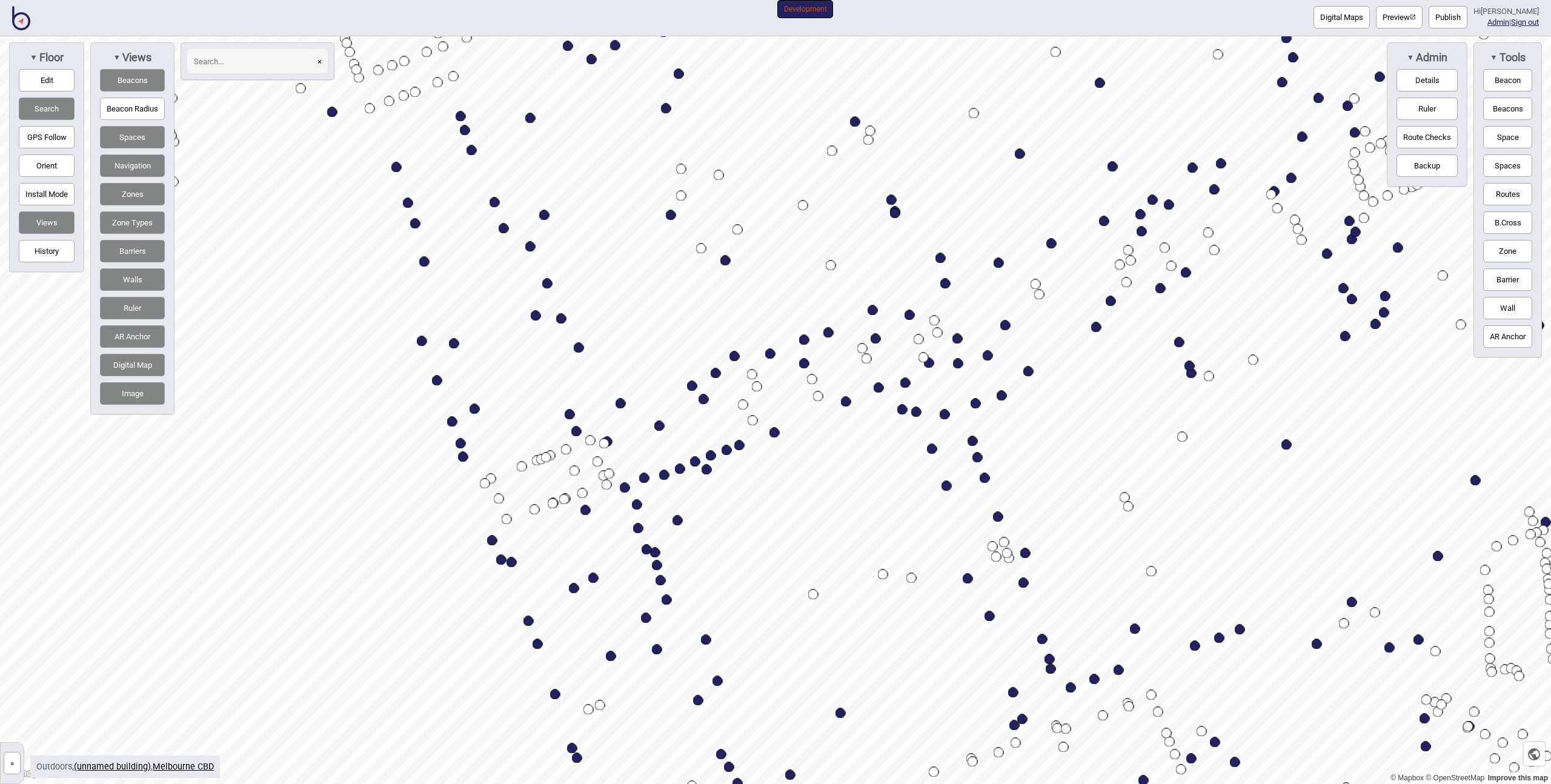
click at [929, 363] on div "Map marker" at bounding box center [929, 363] width 10 height 10
select select "Sights"
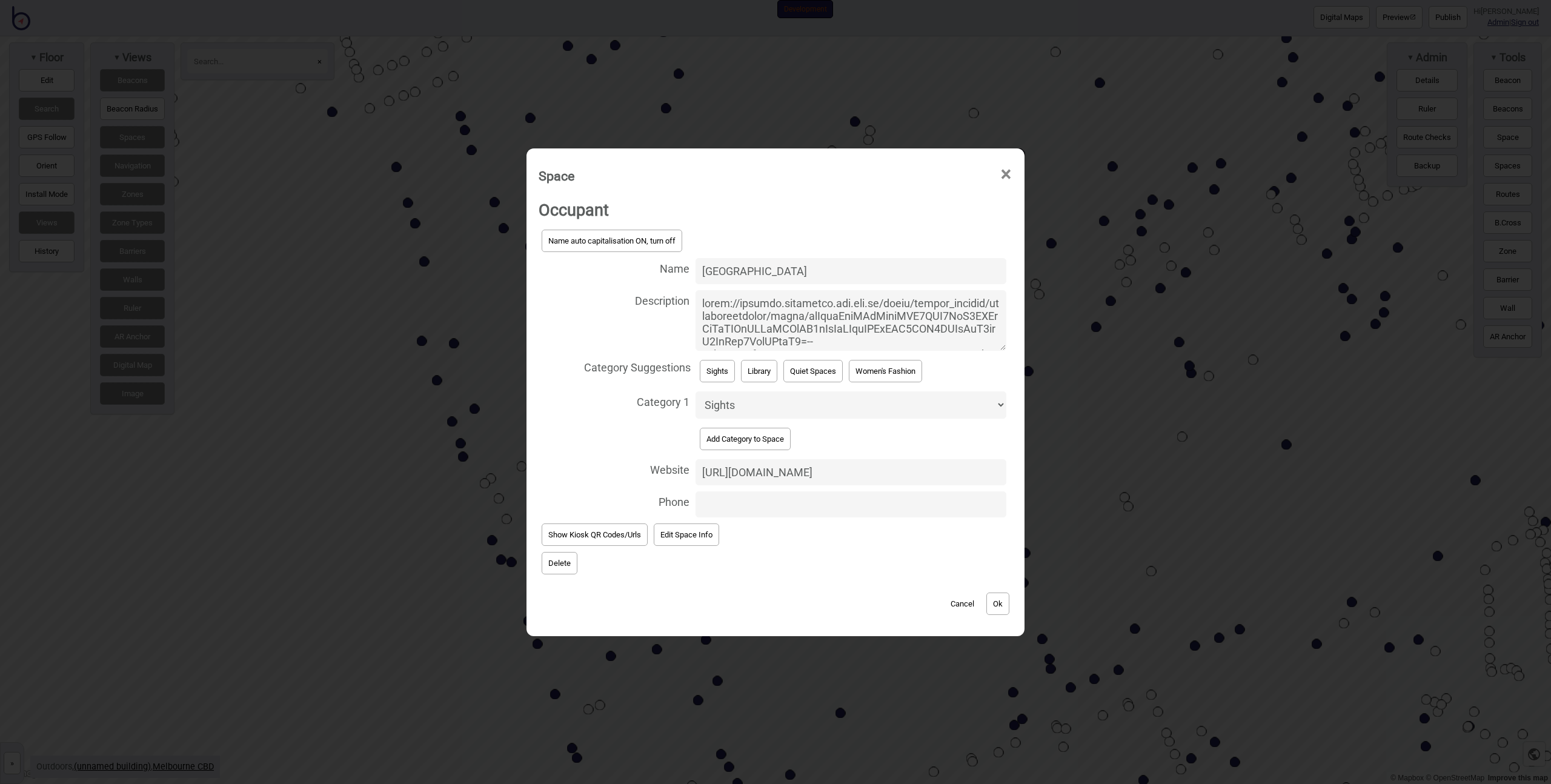
click at [744, 497] on input "Phone" at bounding box center [851, 504] width 311 height 26
paste input "[PHONE_NUMBER]"
type input "[PHONE_NUMBER]"
click at [1002, 605] on button "Ok" at bounding box center [998, 604] width 23 height 23
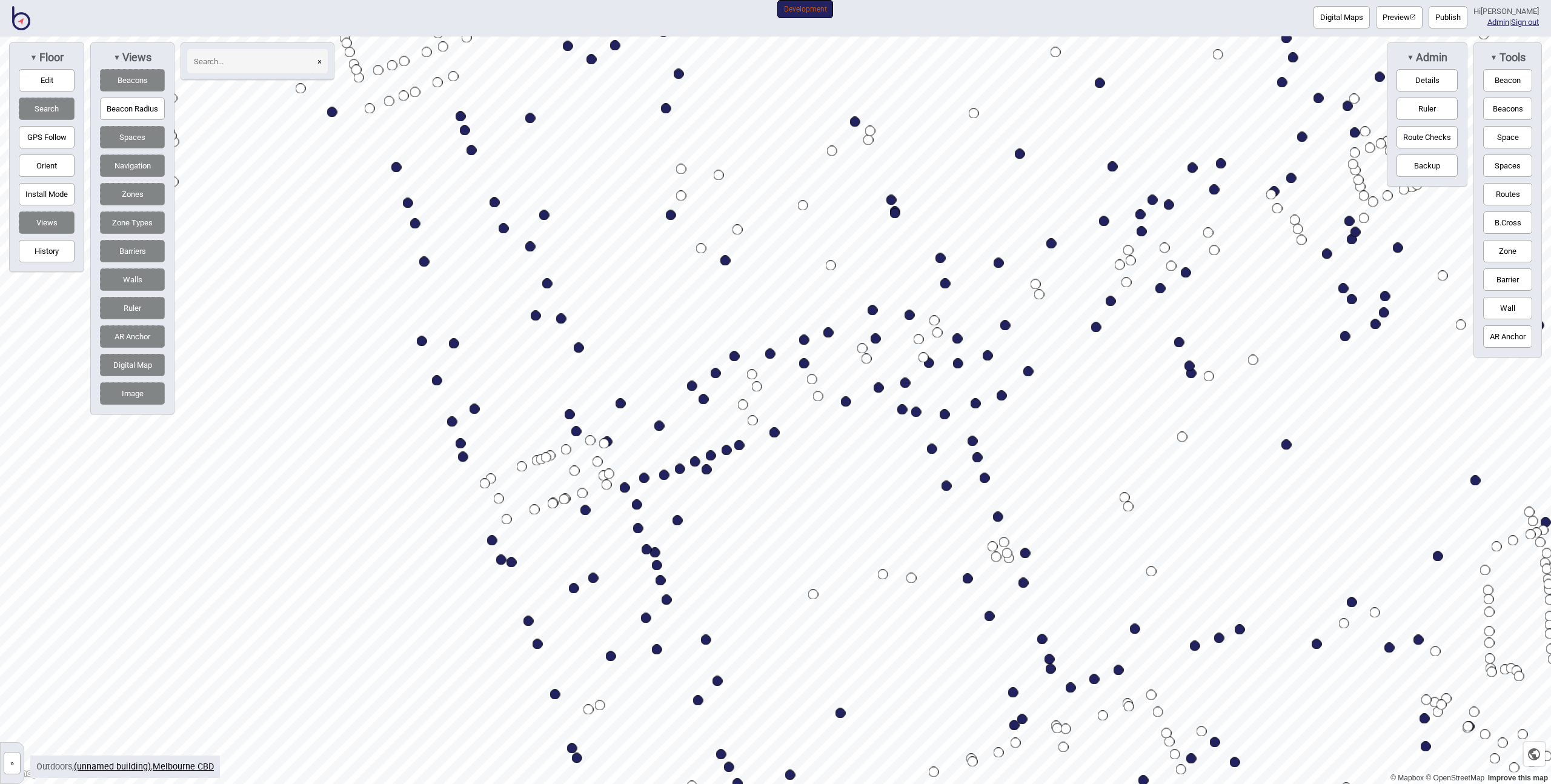
click at [930, 363] on div "Map marker" at bounding box center [929, 363] width 10 height 10
select select "Sights"
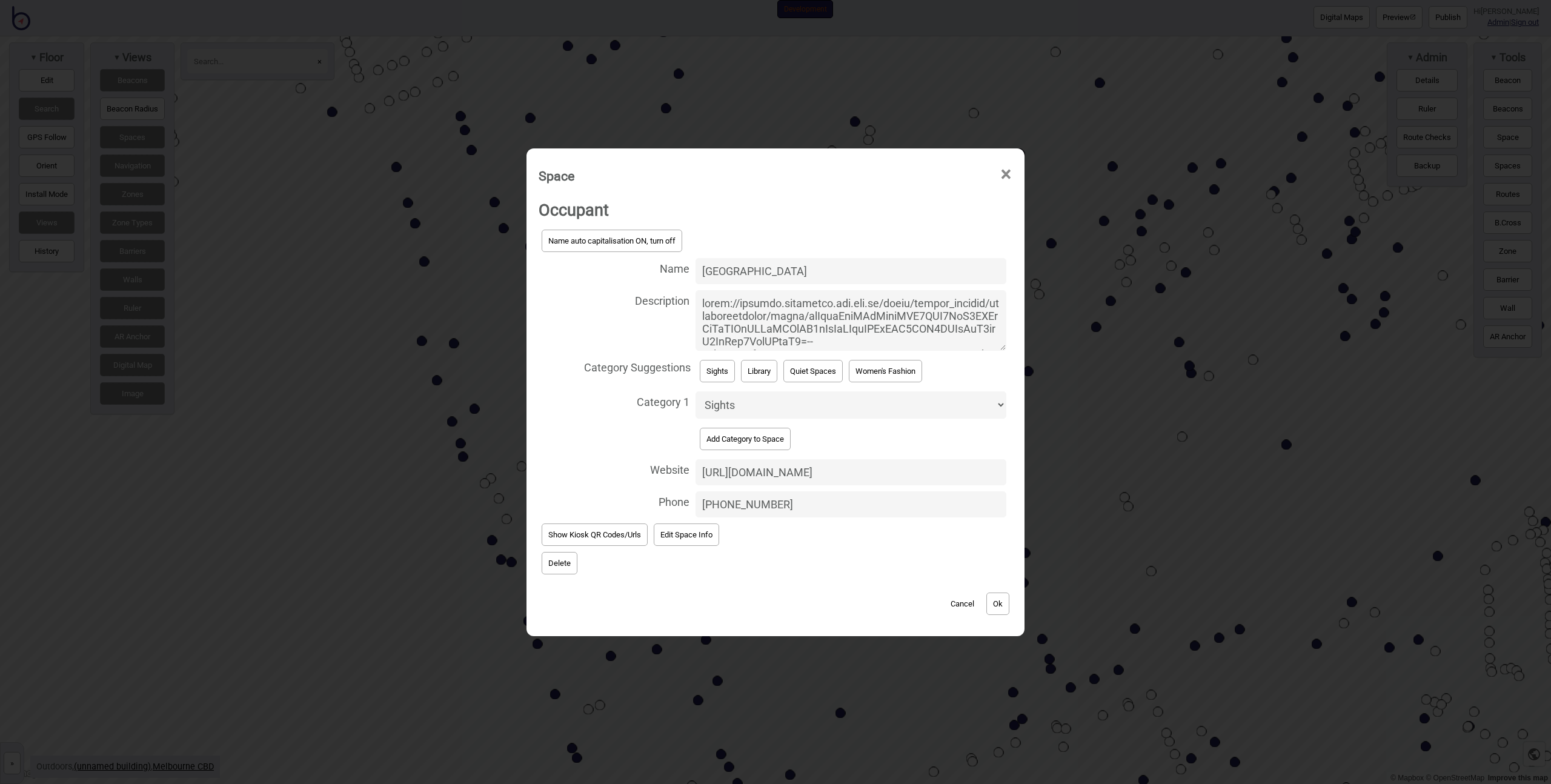
click at [773, 306] on textarea "Description" at bounding box center [851, 321] width 311 height 61
type textarea "[URL][DOMAIN_NAME] Just across [GEOGRAPHIC_DATA] from [GEOGRAPHIC_DATA], bustli…"
click at [992, 608] on button "Ok" at bounding box center [998, 604] width 23 height 23
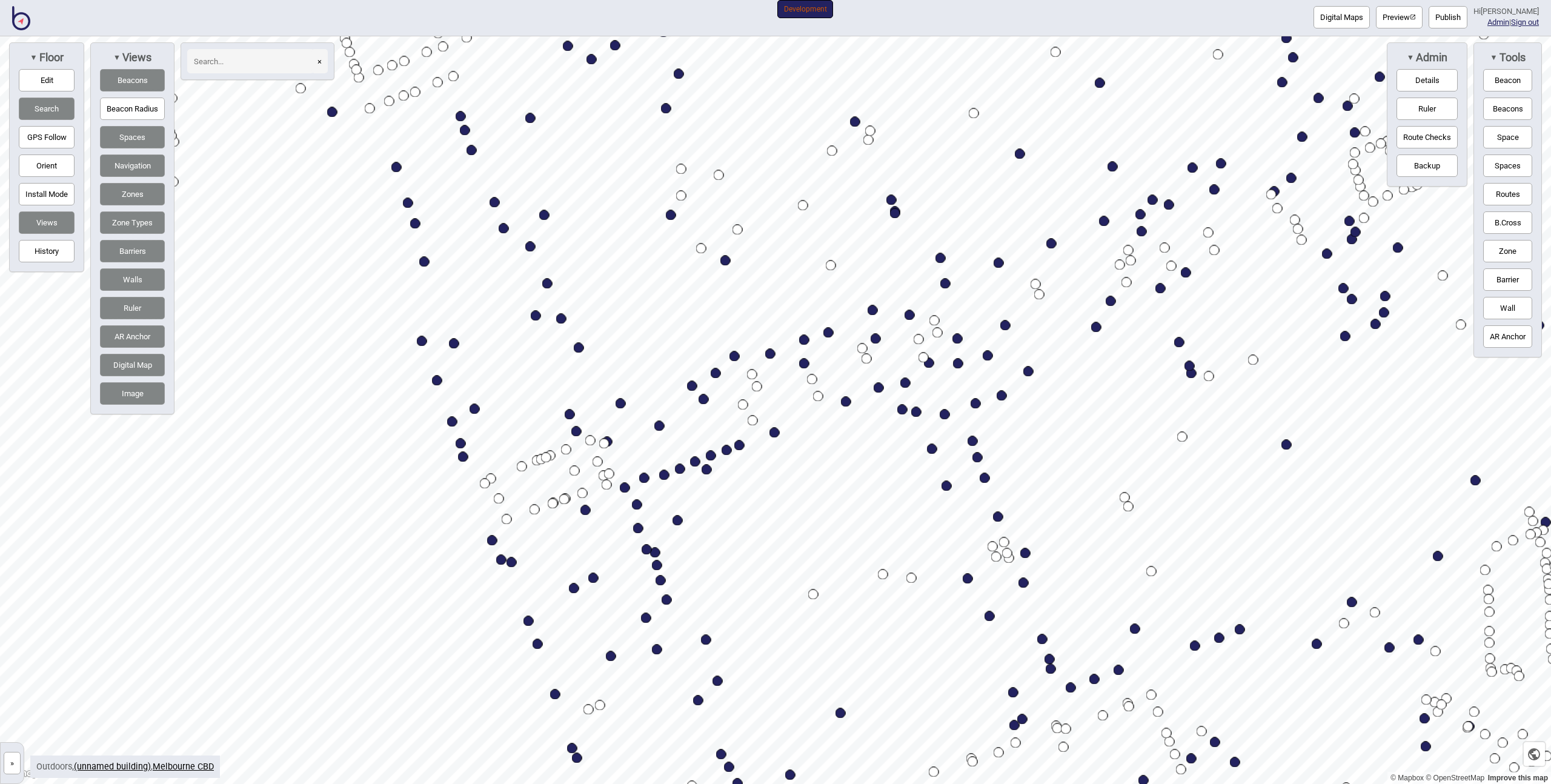
click at [18, 761] on button "»" at bounding box center [12, 763] width 17 height 23
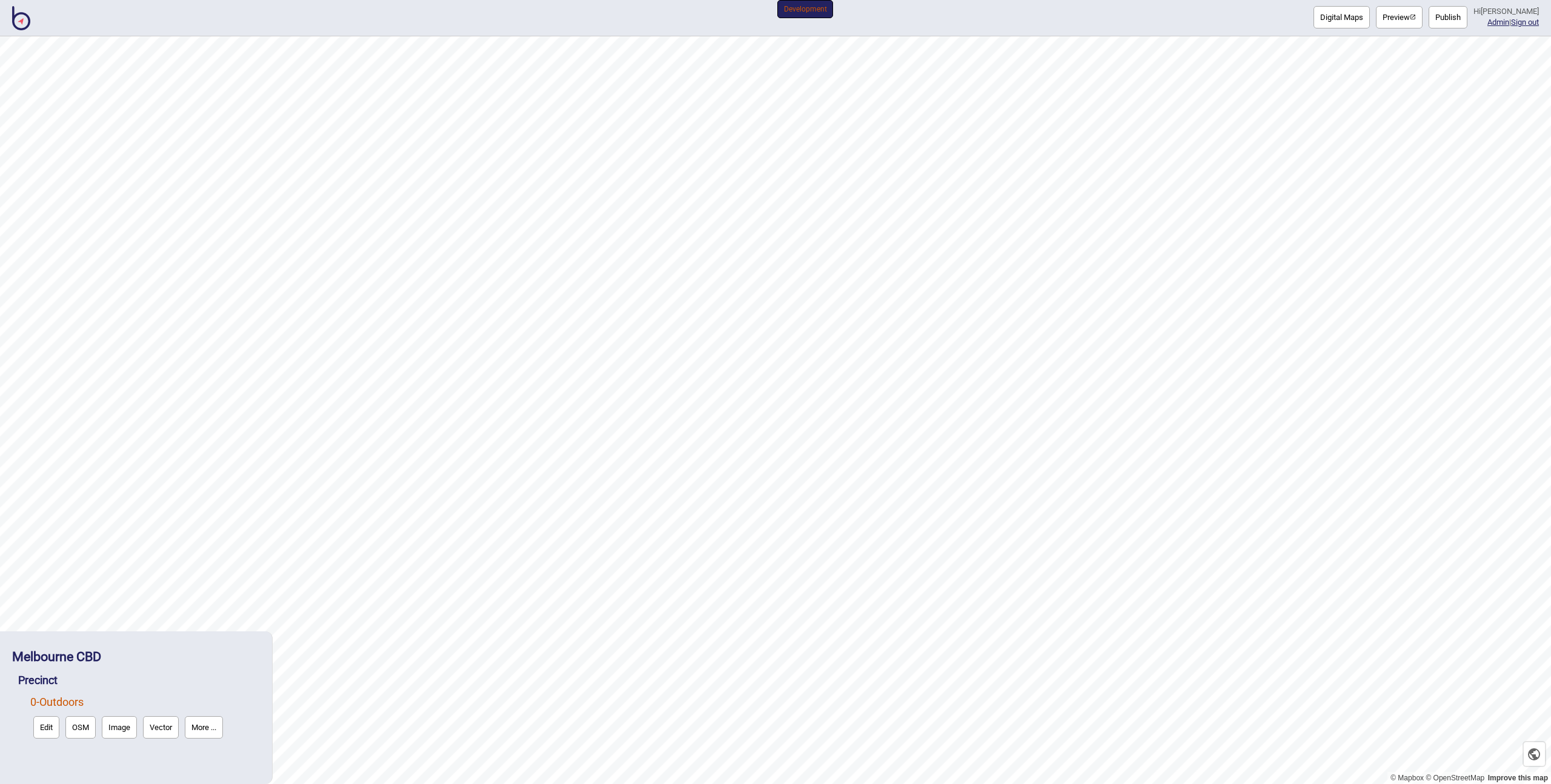
click at [66, 699] on link "0 - Outdoors" at bounding box center [57, 702] width 53 height 13
click at [39, 730] on button "Edit" at bounding box center [46, 727] width 26 height 23
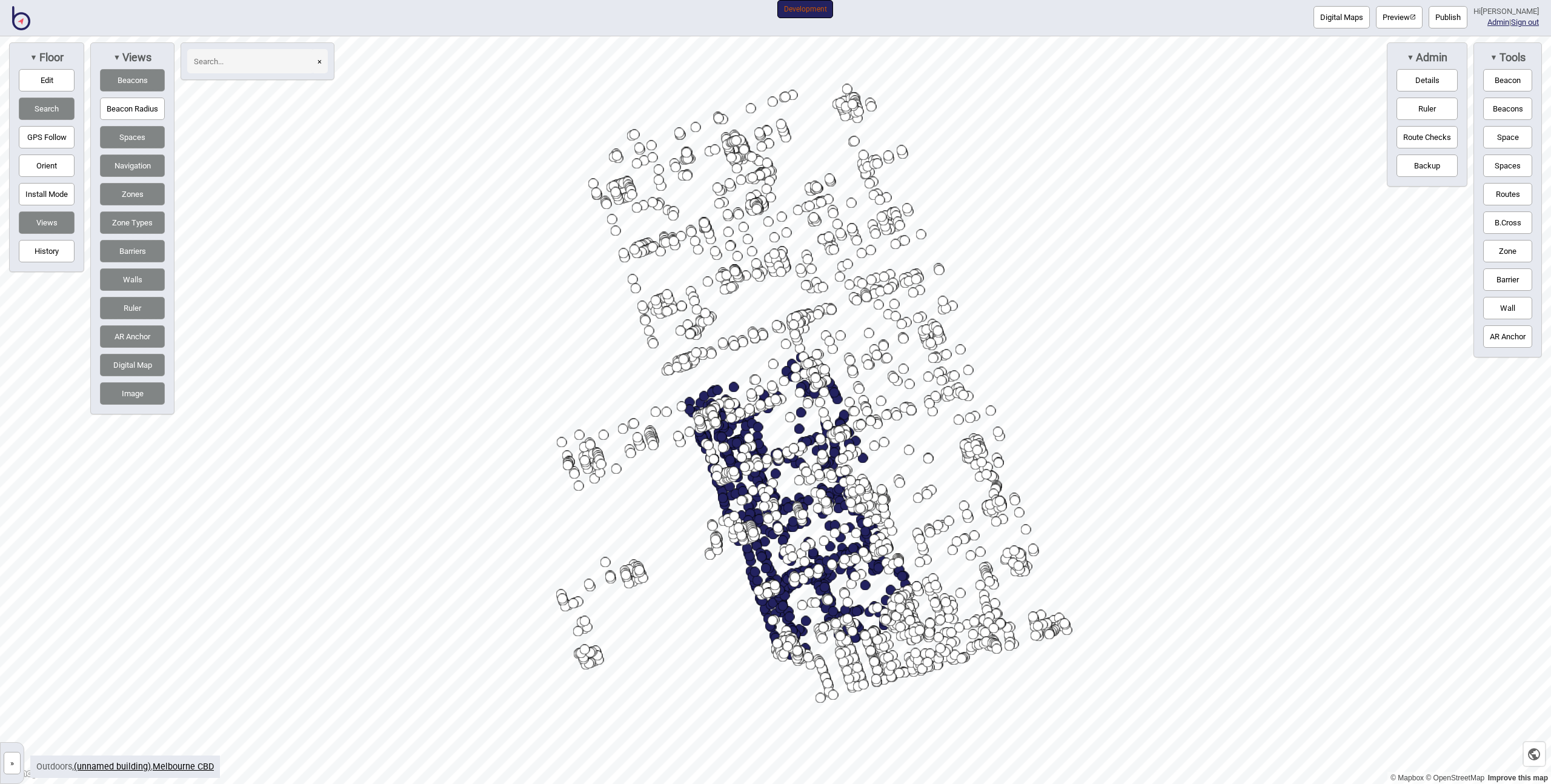
click at [15, 764] on button "»" at bounding box center [12, 763] width 17 height 23
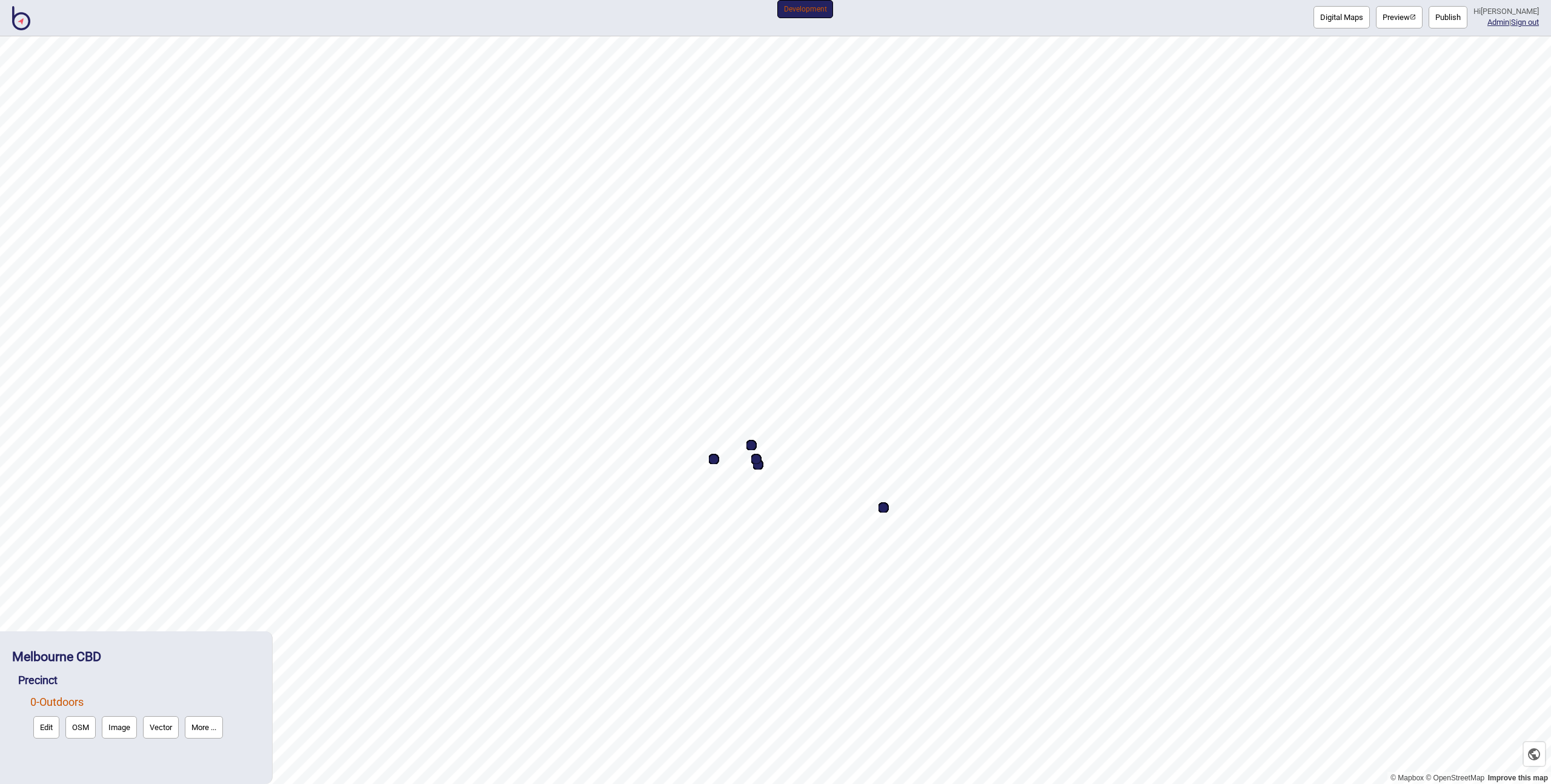
click at [218, 727] on button "More ..." at bounding box center [204, 727] width 38 height 23
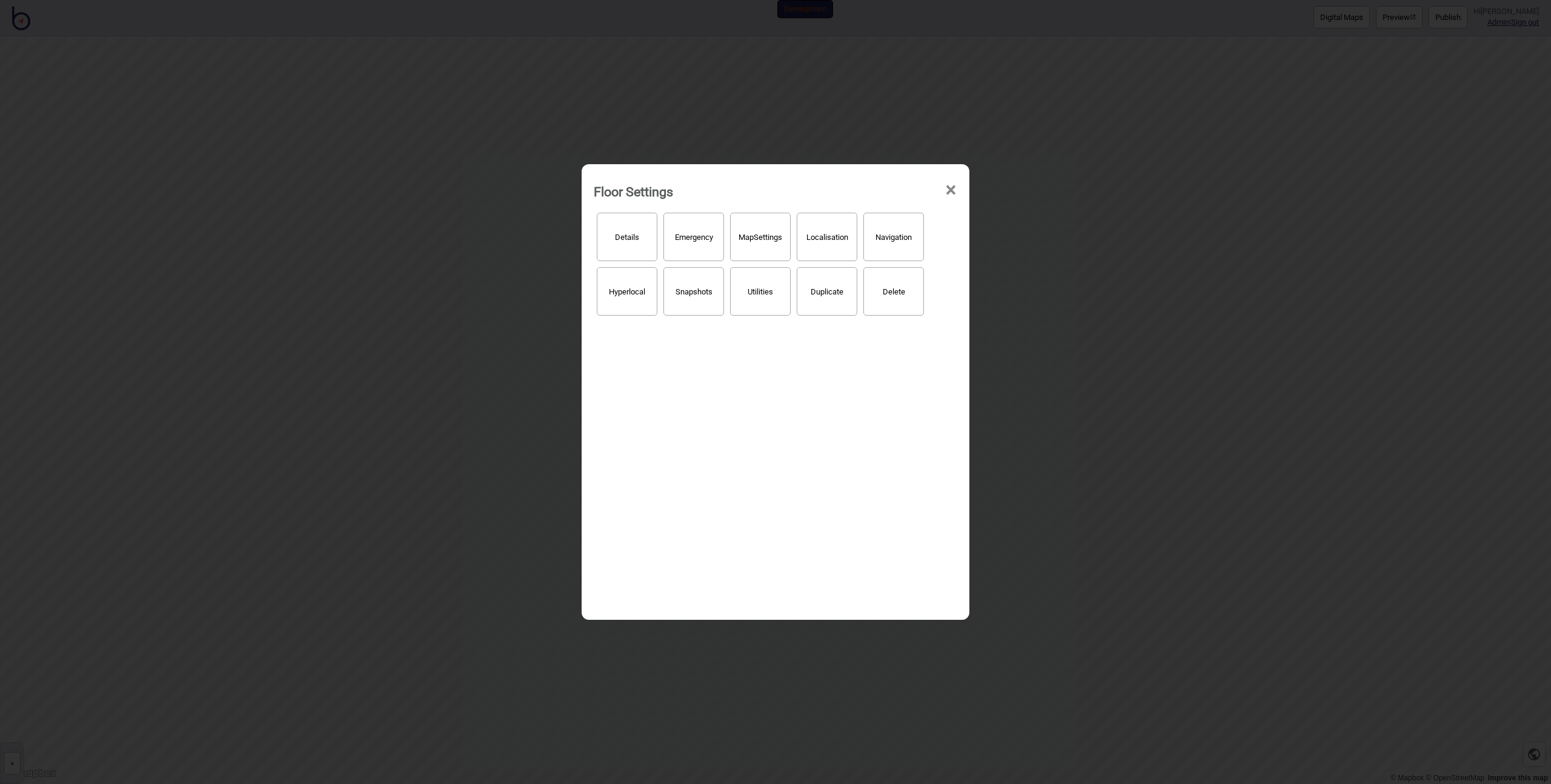
click at [605, 234] on button "Details" at bounding box center [627, 237] width 61 height 49
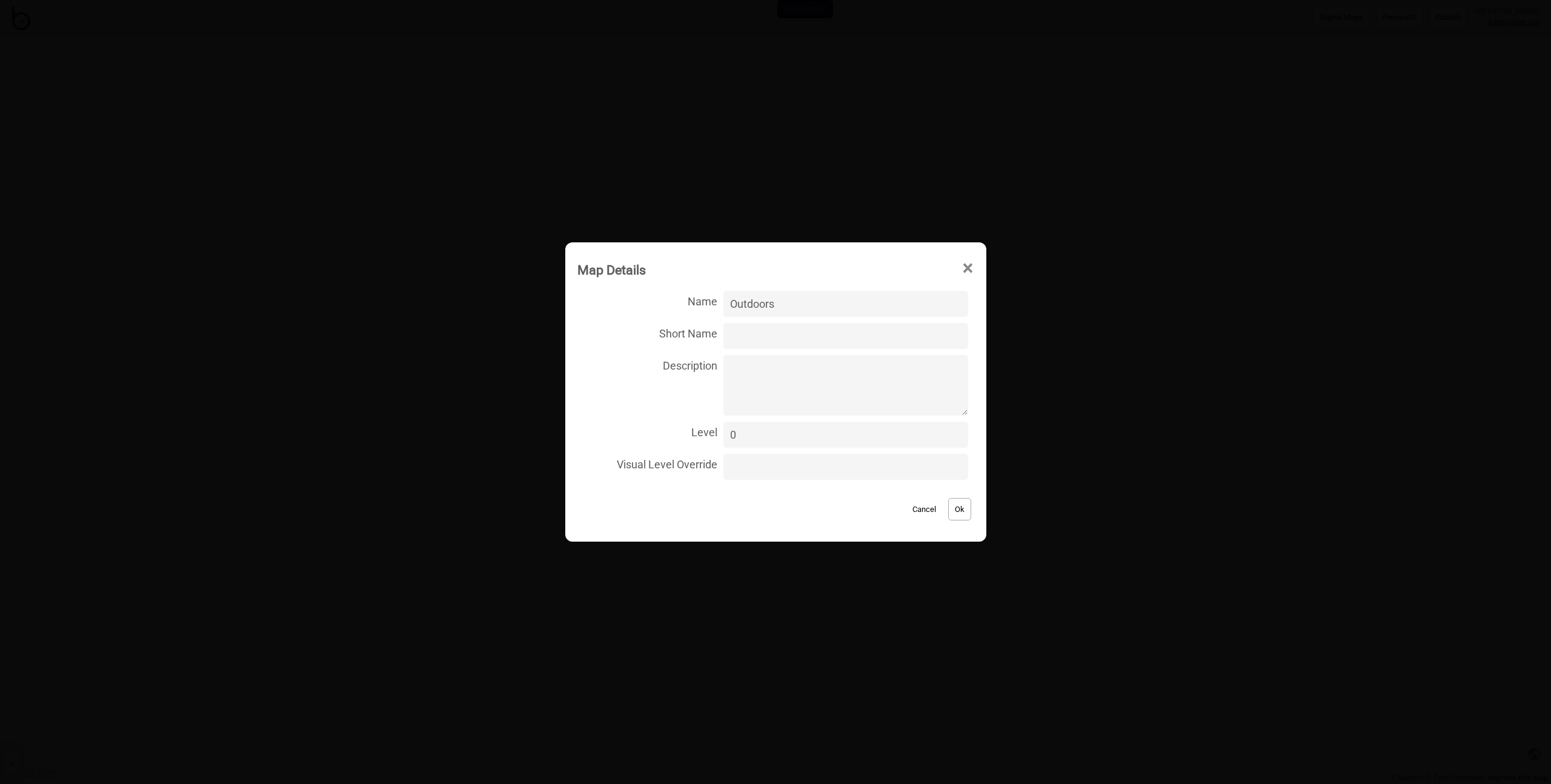
drag, startPoint x: 784, startPoint y: 302, endPoint x: 679, endPoint y: 311, distance: 105.4
click at [679, 311] on label "Name Outdoors" at bounding box center [776, 304] width 397 height 32
click at [723, 311] on input "Outdoors" at bounding box center [845, 304] width 244 height 26
type input "Iconic laneways and arcades walk"
click at [948, 506] on button "Ok" at bounding box center [960, 509] width 23 height 23
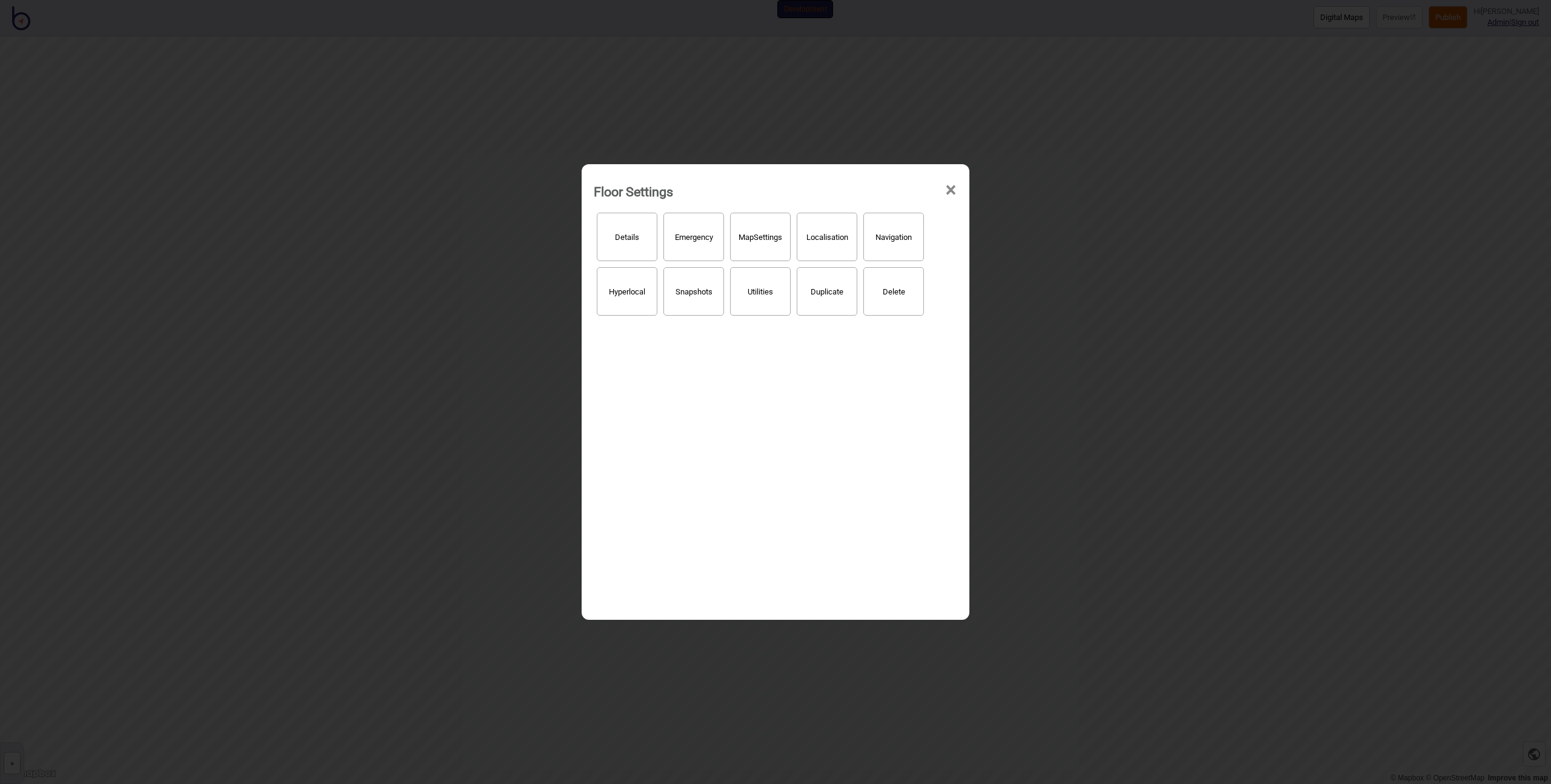
click at [1134, 353] on div "Floor Settings × Details Emergency Map Settings Localisation Navigation Hyperlo…" at bounding box center [775, 392] width 1551 height 784
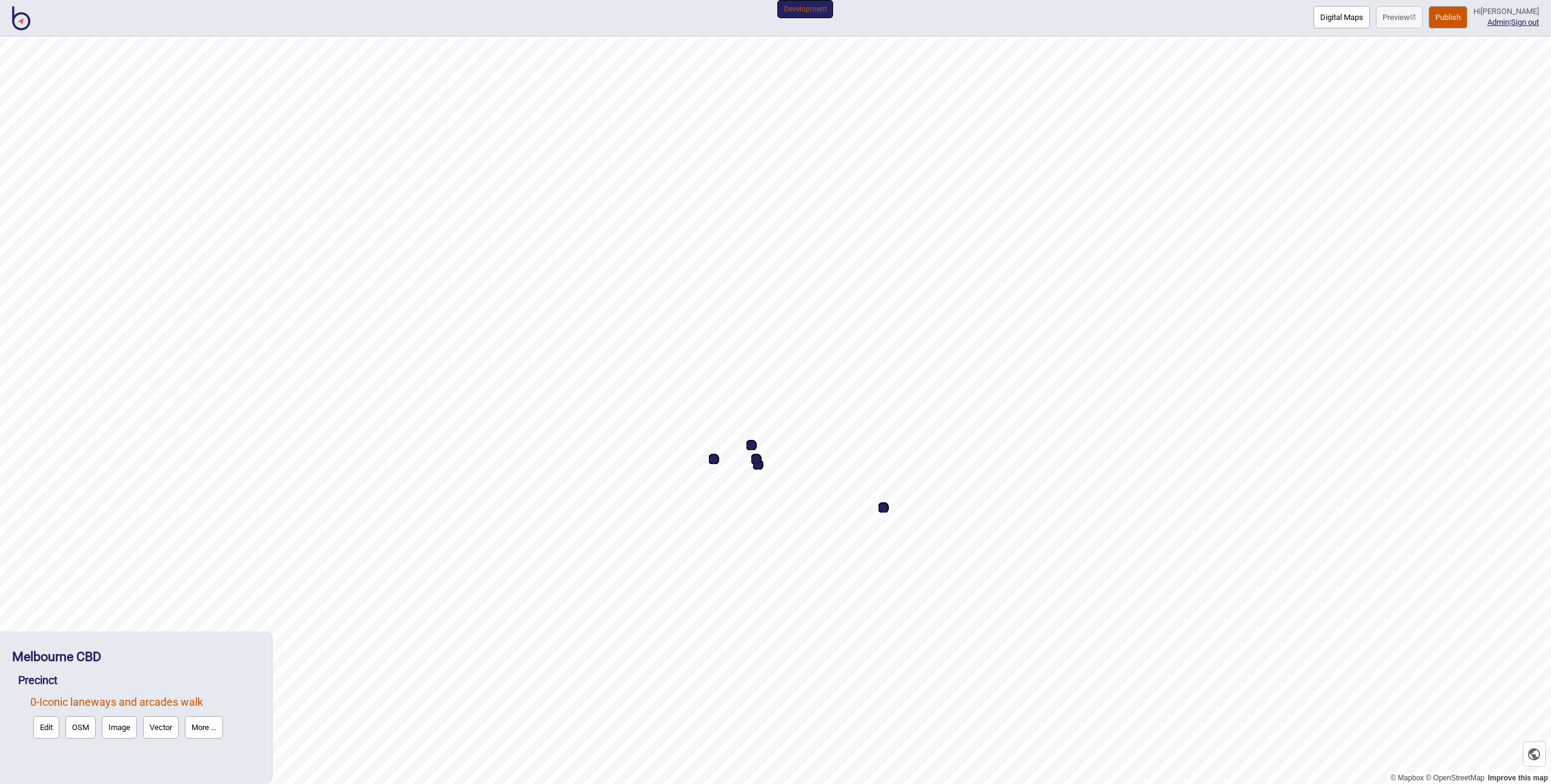
click at [1439, 20] on button "Publish" at bounding box center [1447, 18] width 39 height 23
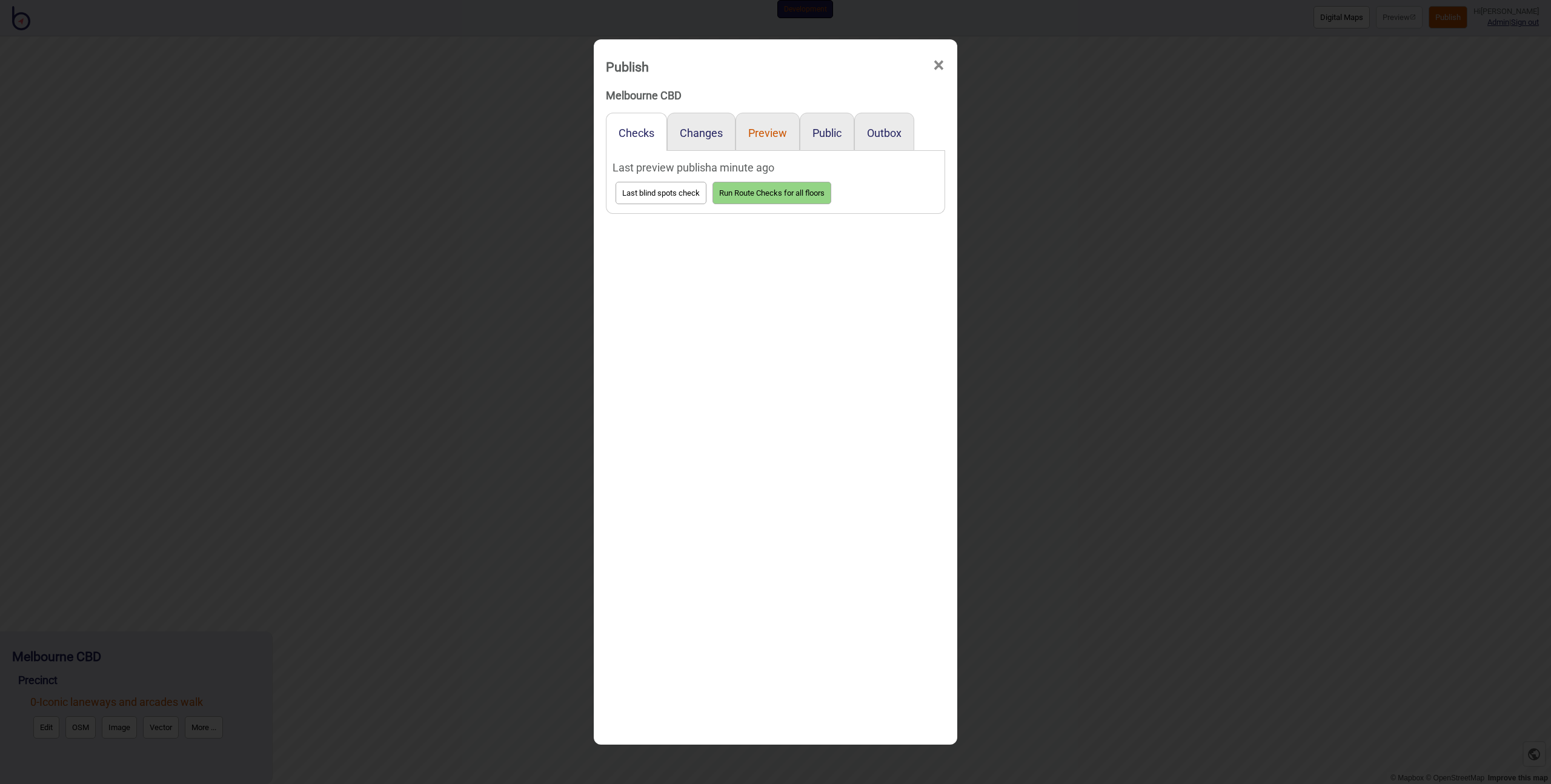
click at [754, 131] on button "Preview" at bounding box center [767, 133] width 39 height 13
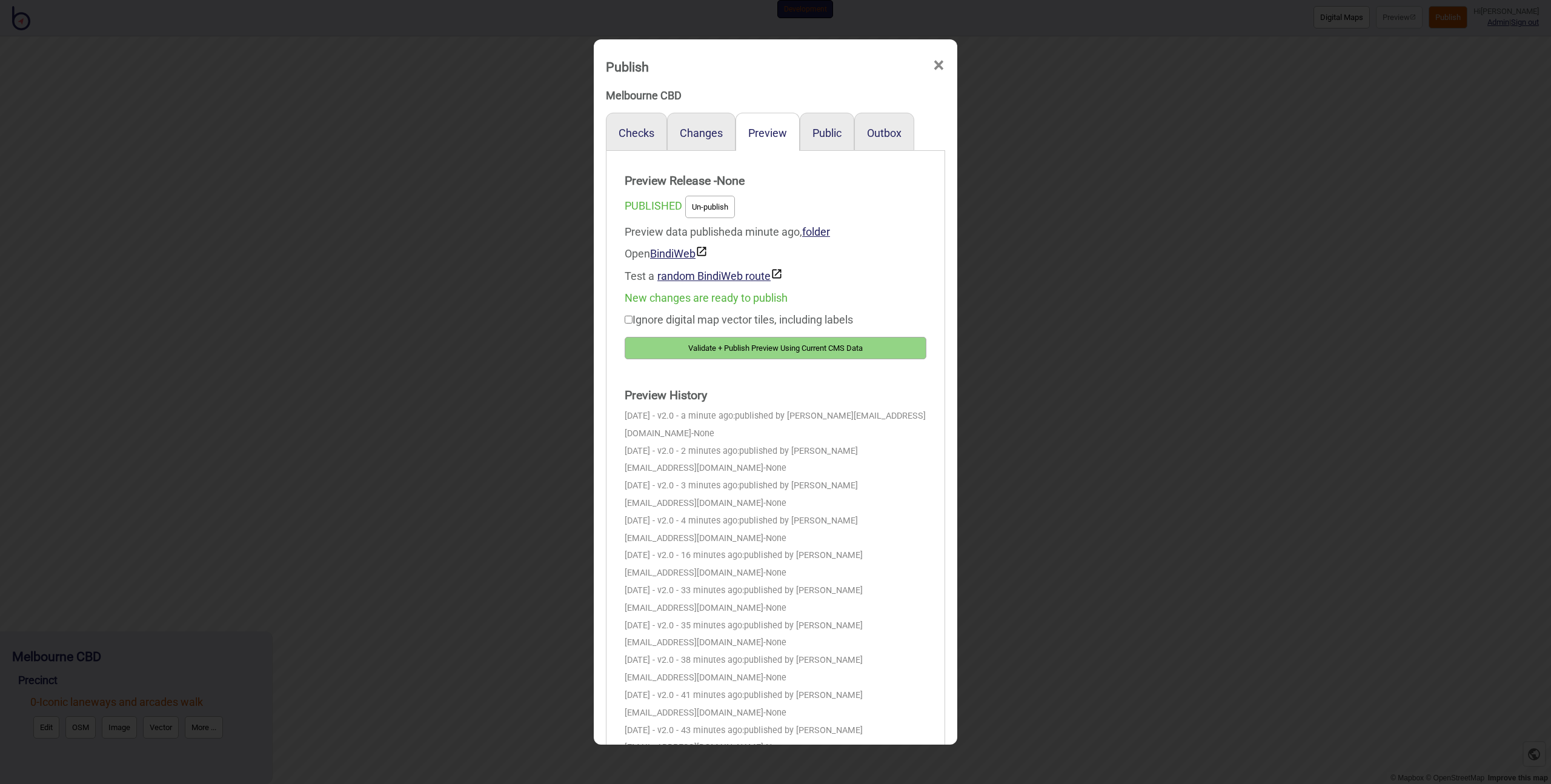
click at [766, 347] on button "Validate + Publish Preview Using Current CMS Data" at bounding box center [776, 348] width 302 height 23
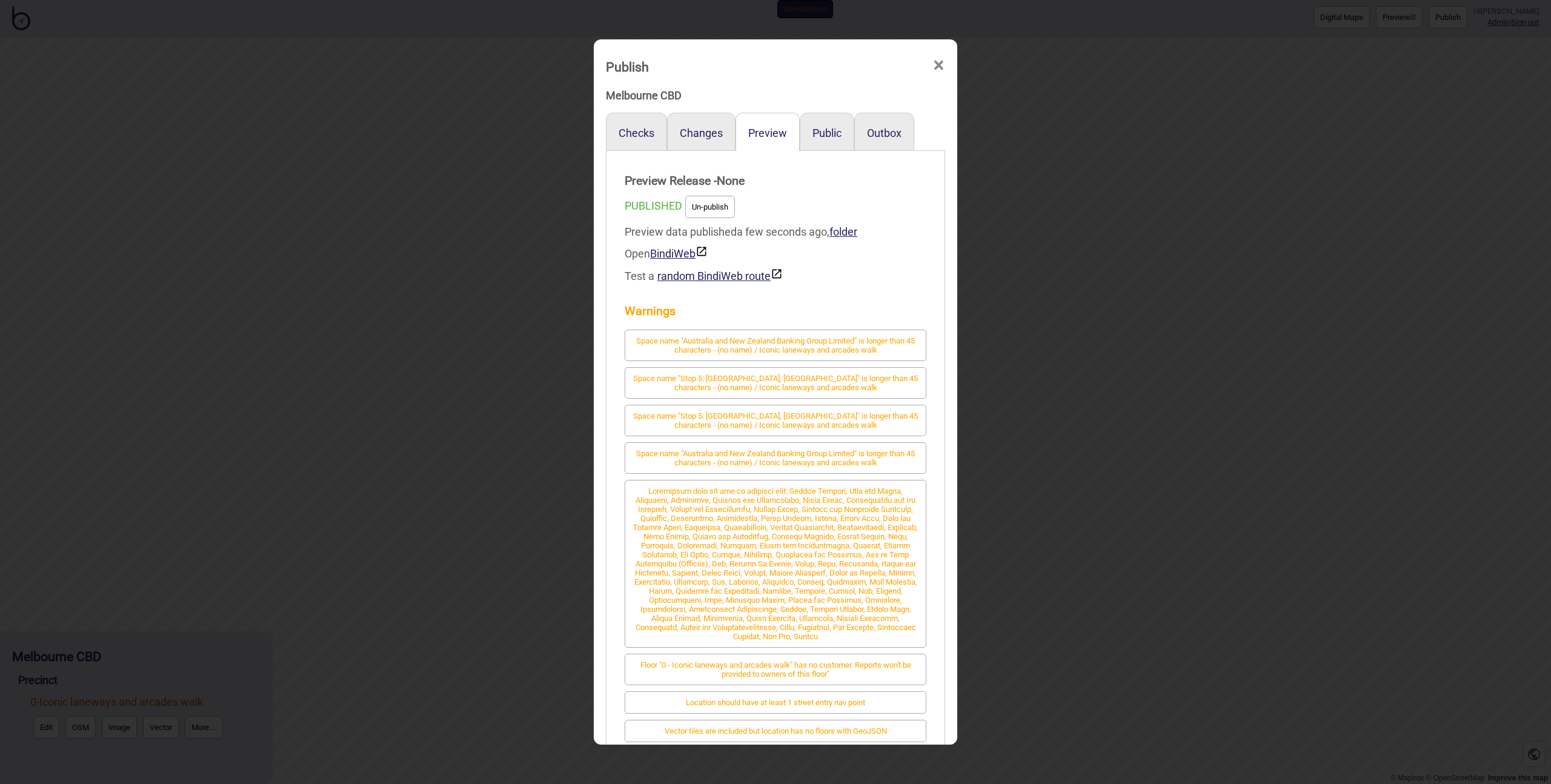
click at [590, 298] on div "Publish × Melbourne CBD Checks Changes Preview Public Outbox Preview Release - …" at bounding box center [775, 392] width 1551 height 784
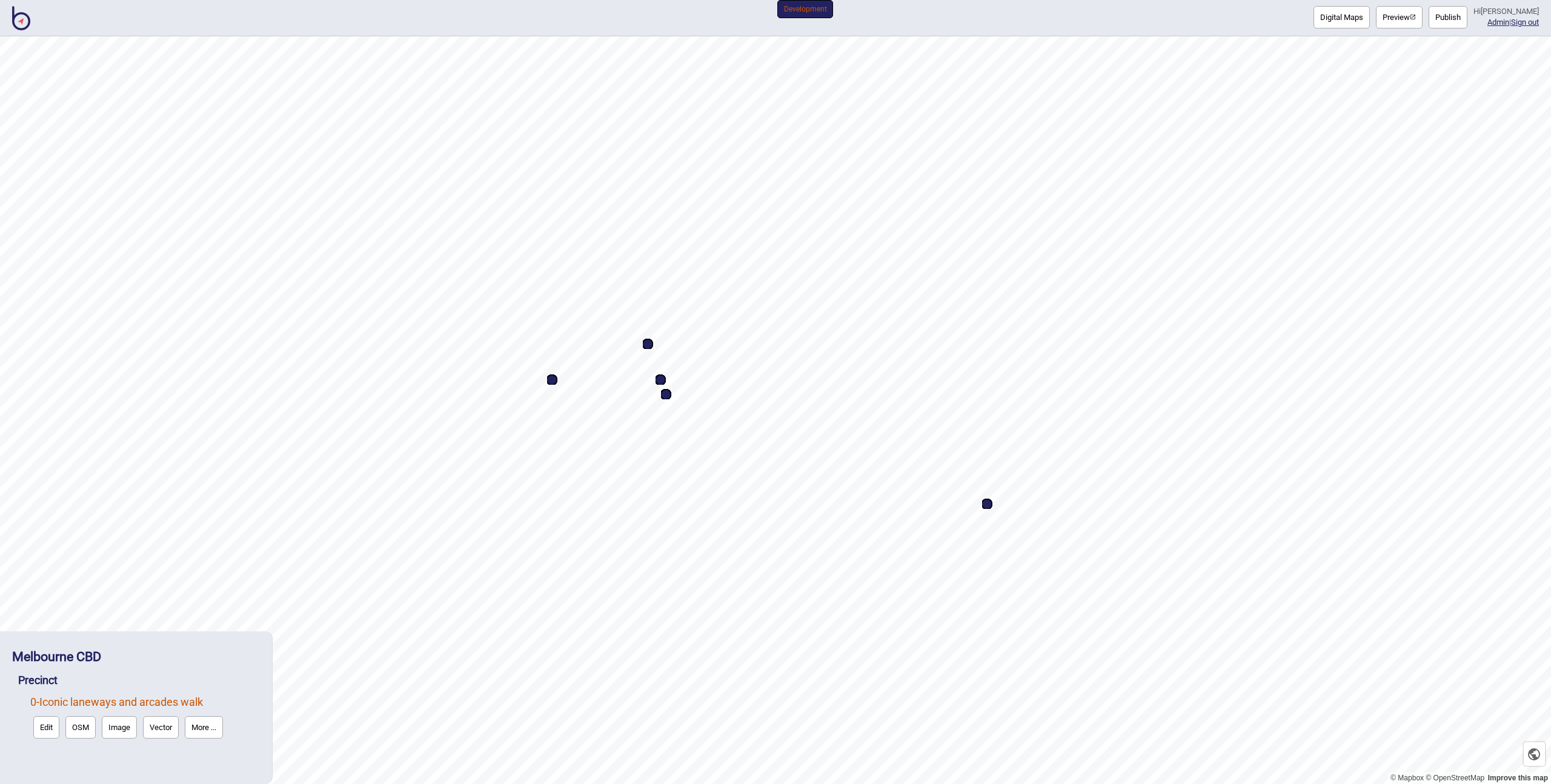
click at [44, 728] on button "Edit" at bounding box center [46, 727] width 26 height 23
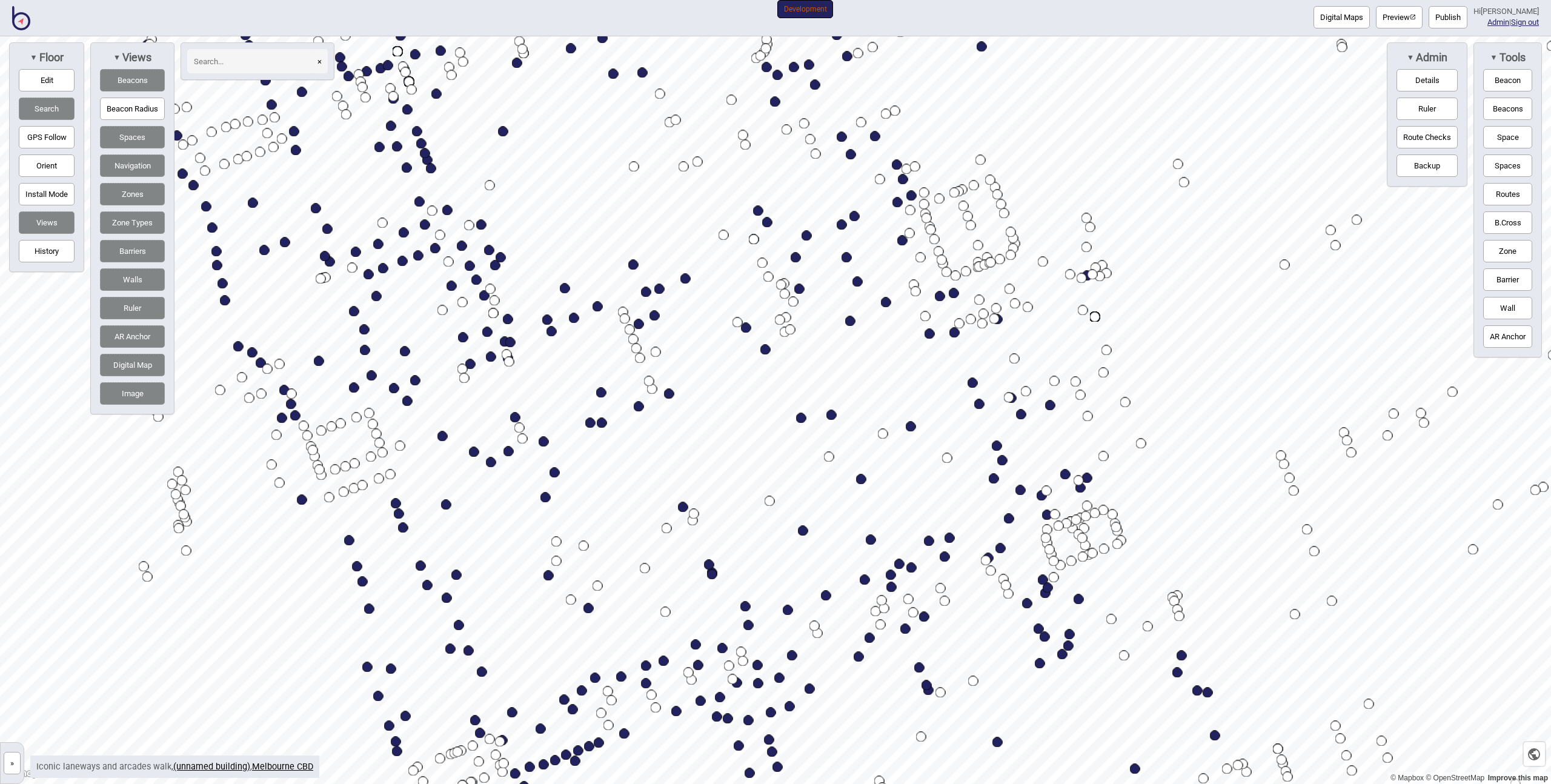
click at [210, 56] on input at bounding box center [251, 61] width 128 height 24
type input "grave"
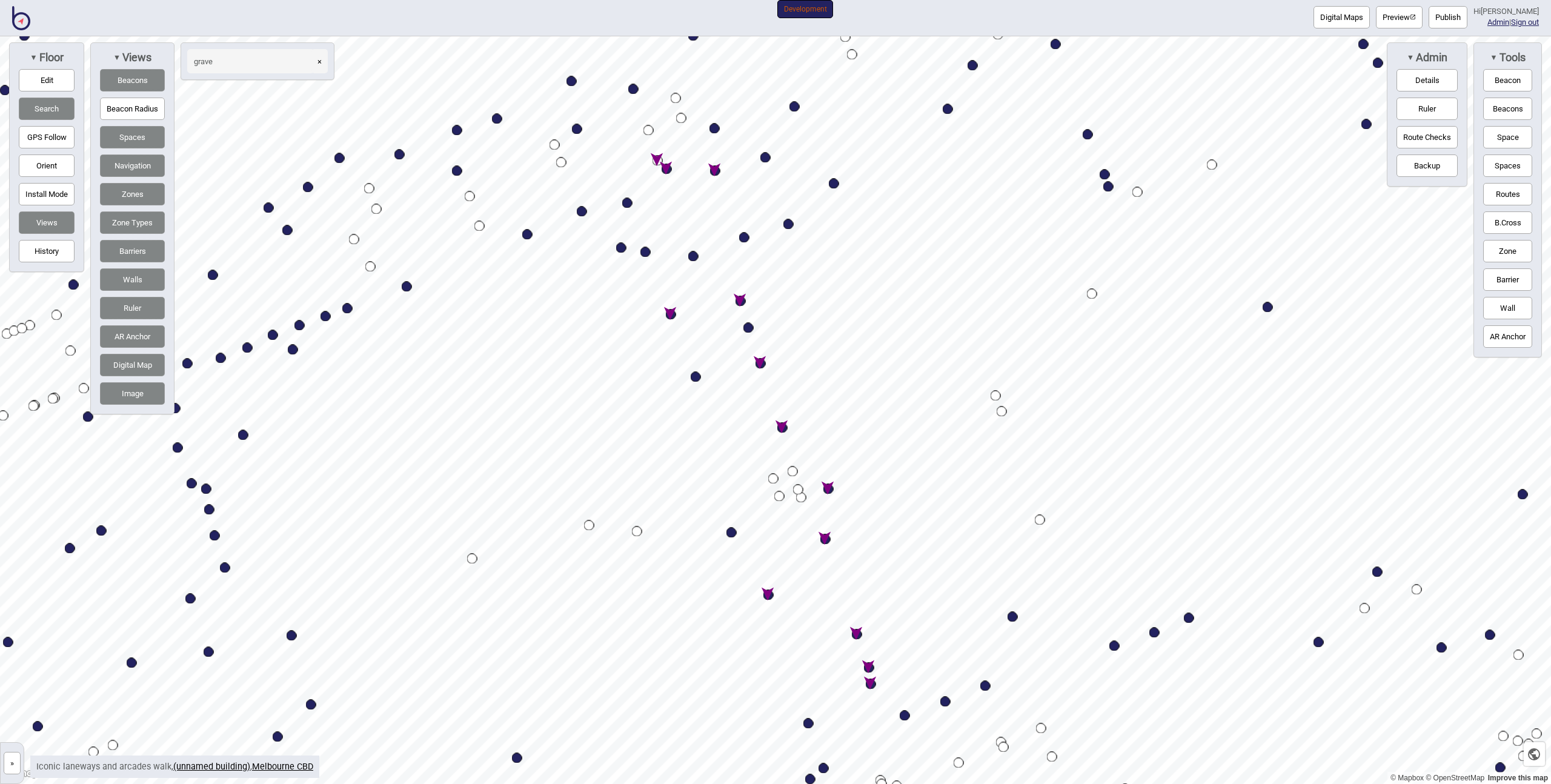
click at [761, 362] on div "Map marker" at bounding box center [761, 364] width 10 height 10
select select "Food and Drink"
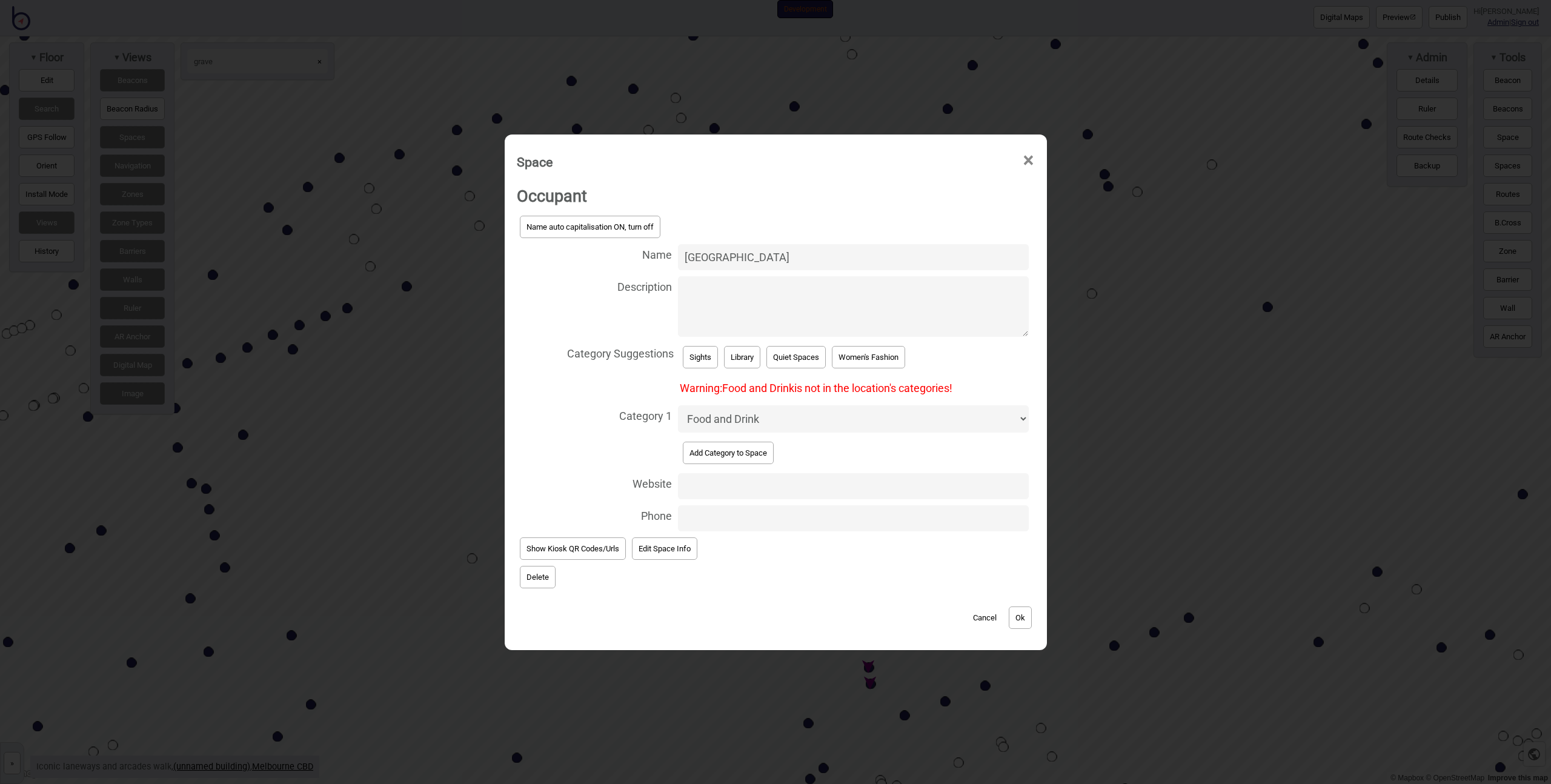
click at [528, 581] on button "Delete" at bounding box center [538, 577] width 36 height 23
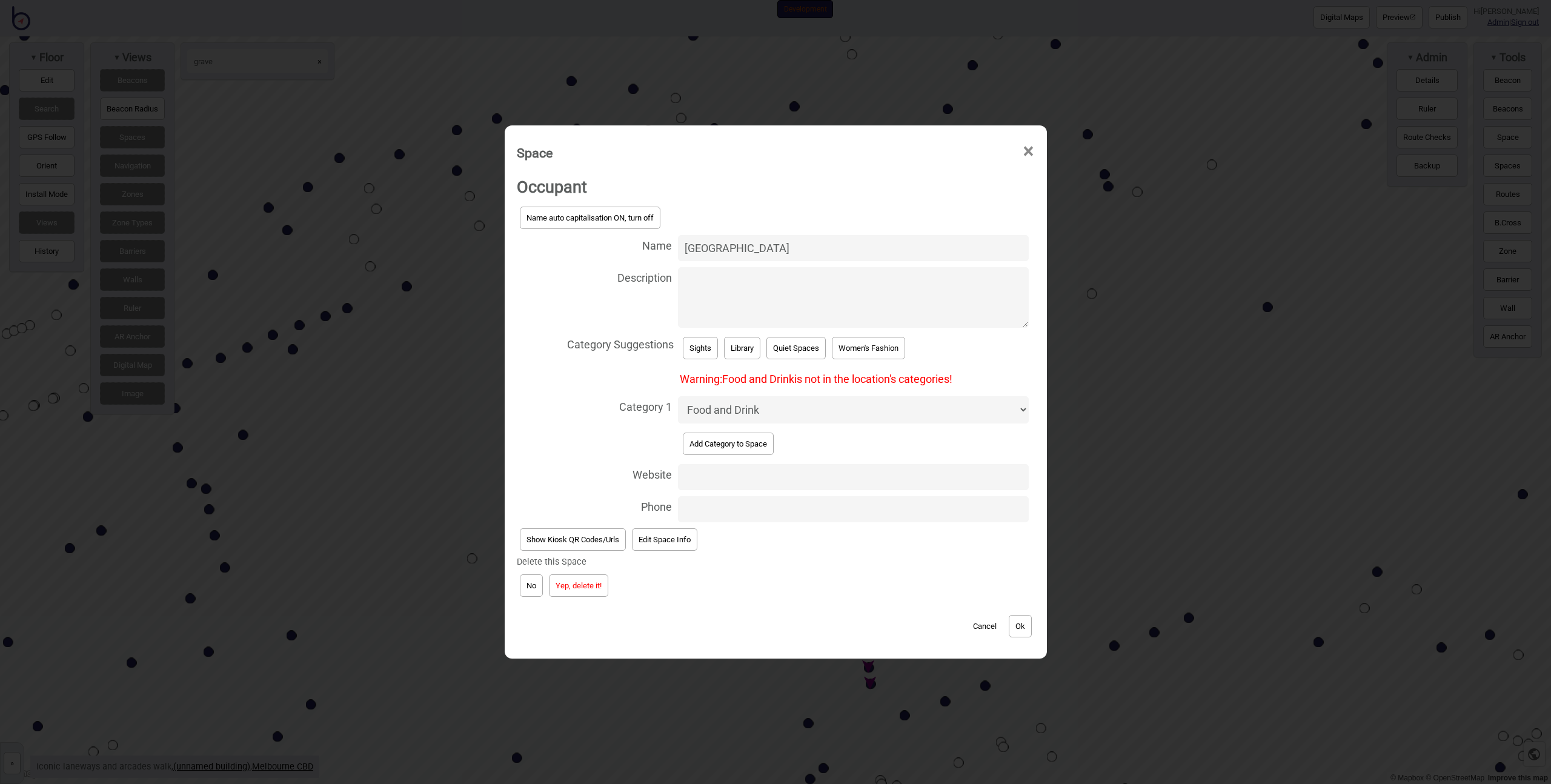
click at [583, 590] on button "Yep, delete it!" at bounding box center [579, 586] width 59 height 23
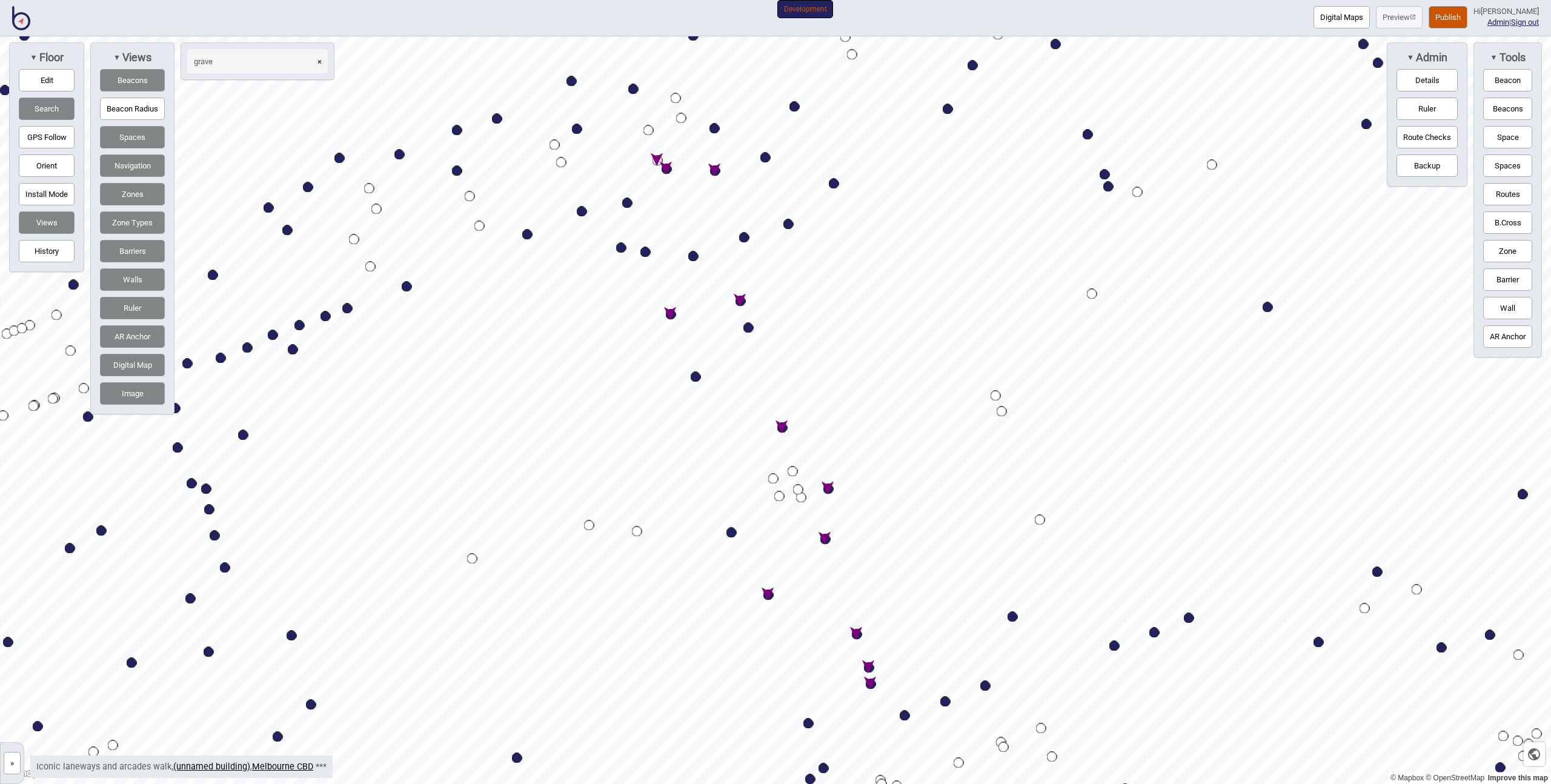
click at [1461, 18] on button "Publish" at bounding box center [1447, 18] width 39 height 23
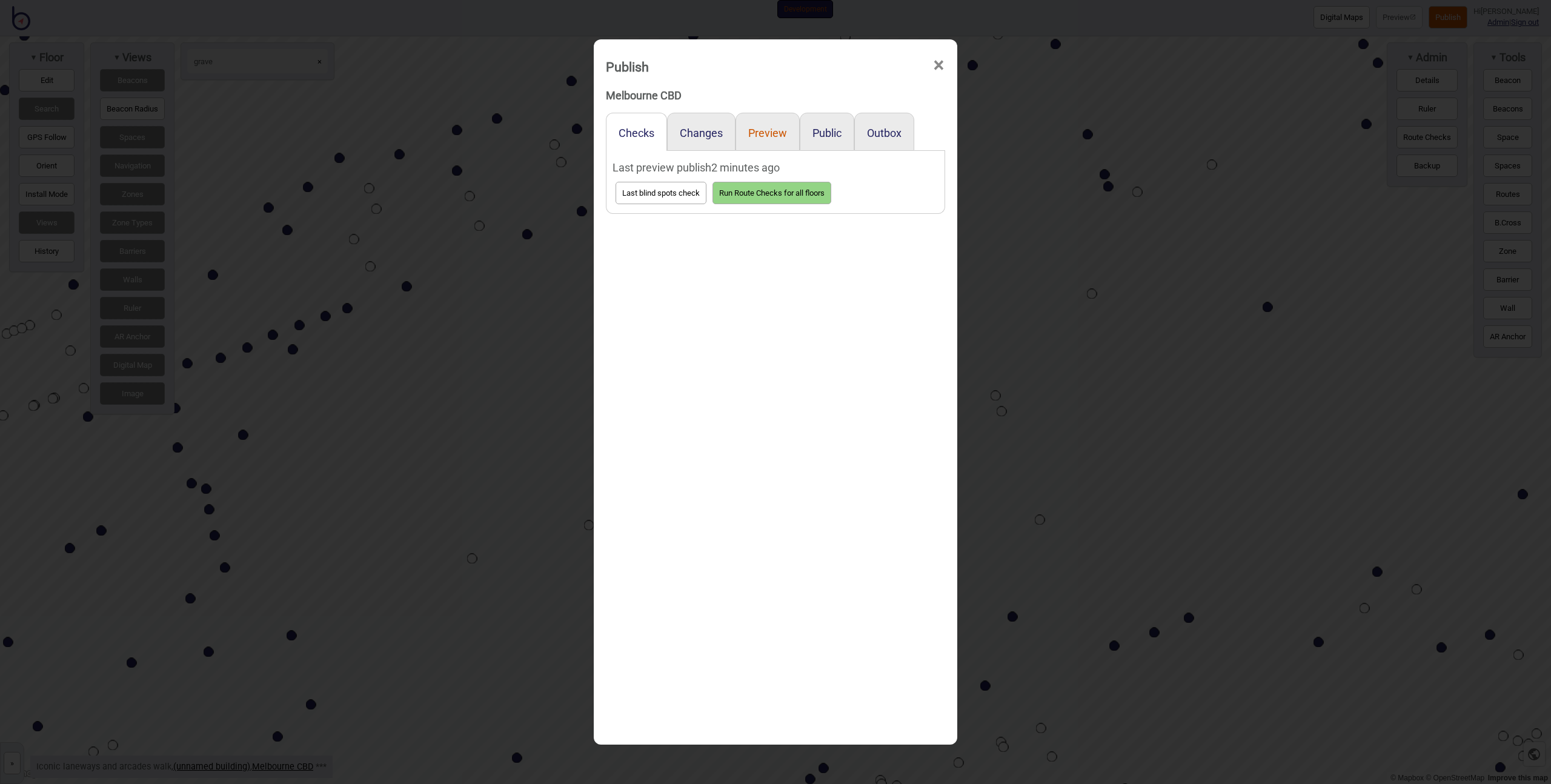
click at [772, 134] on button "Preview" at bounding box center [767, 133] width 39 height 13
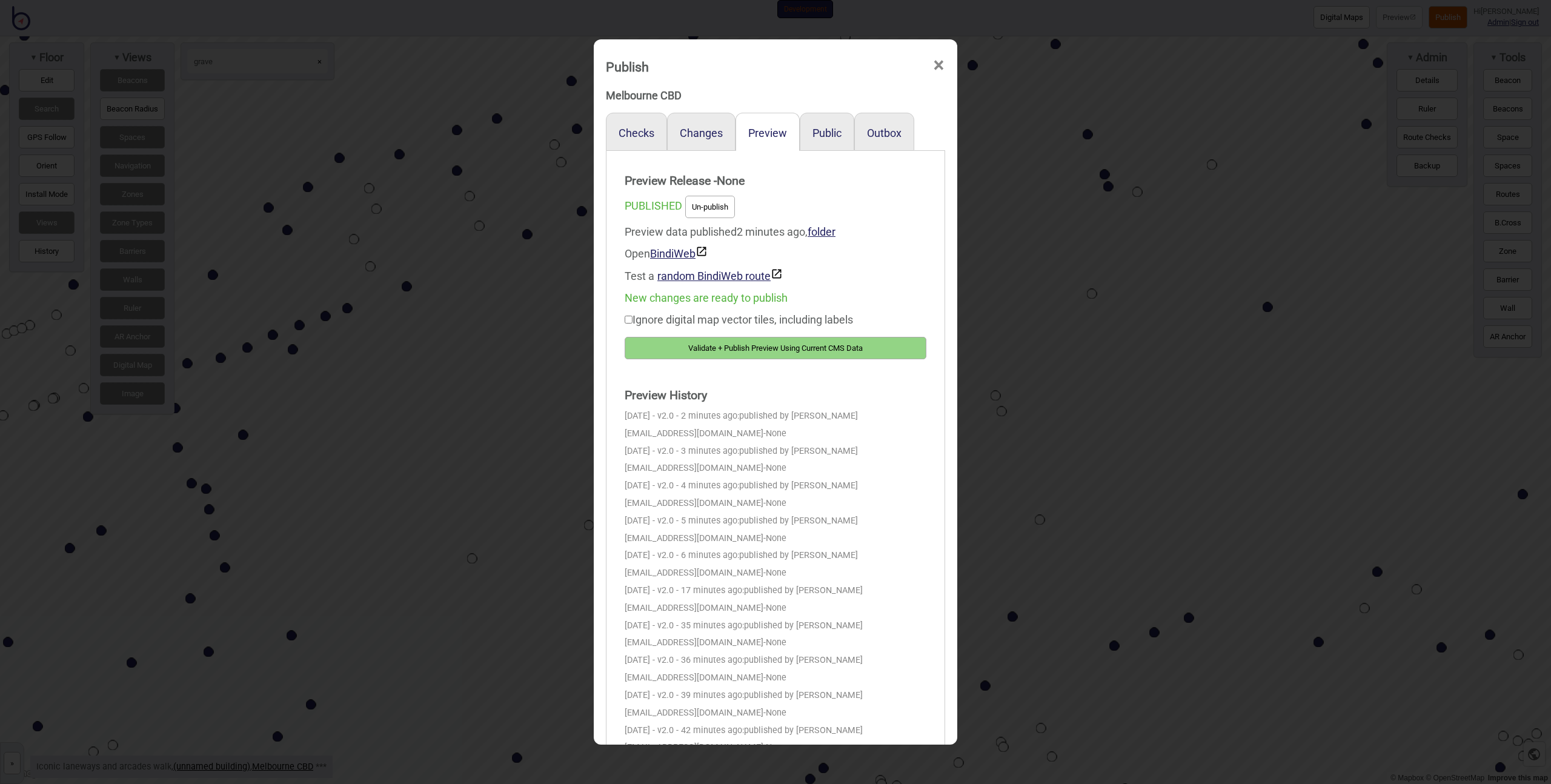
click at [766, 338] on button "Validate + Publish Preview Using Current CMS Data" at bounding box center [776, 348] width 302 height 23
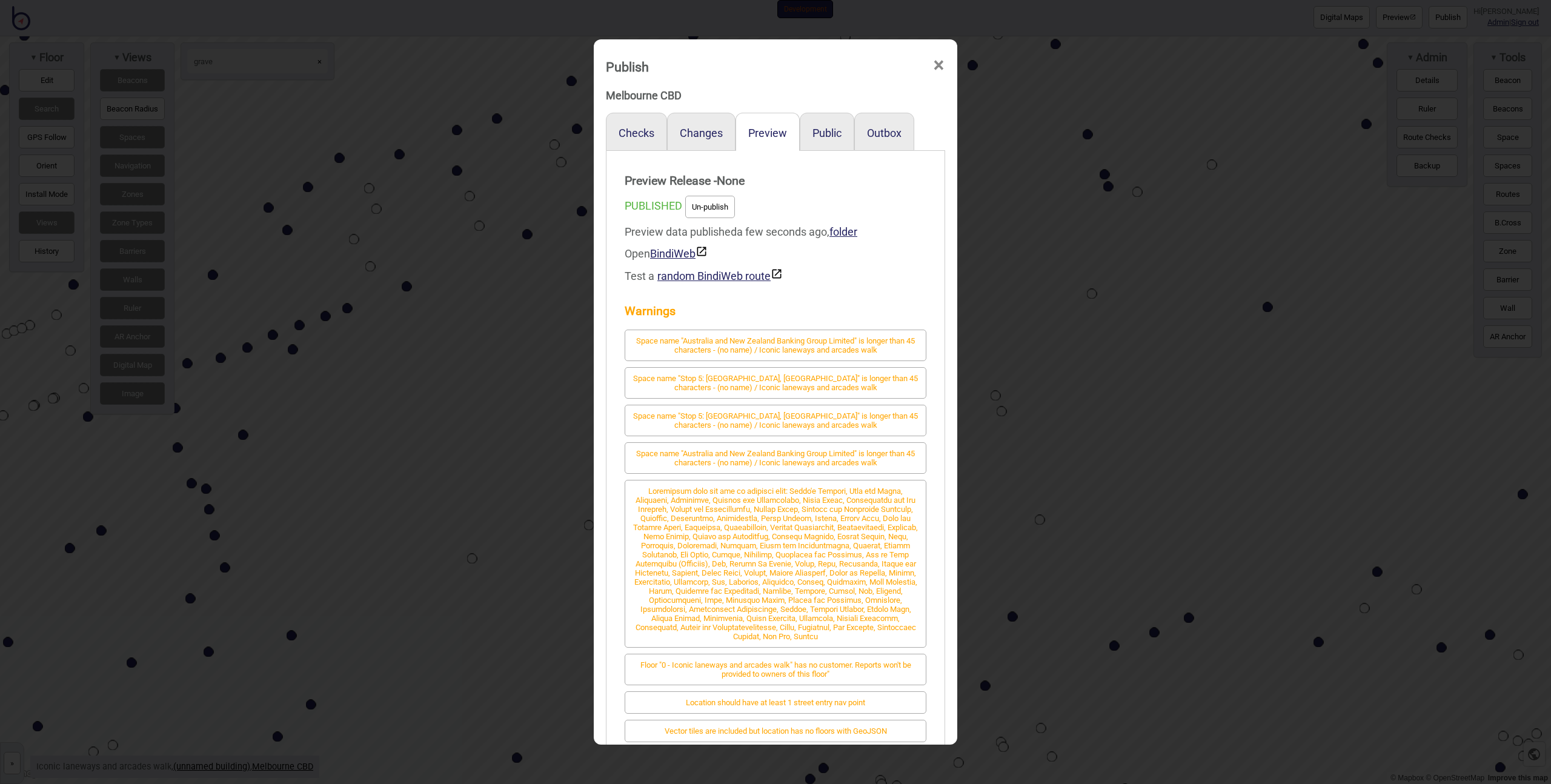
click at [747, 295] on div "Warnings Space name "Australia and New Zealand Banking Group Limited" is longer…" at bounding box center [776, 521] width 302 height 467
click at [563, 325] on div "Publish × Melbourne CBD Checks Changes Preview Public Outbox Preview Release - …" at bounding box center [775, 392] width 1551 height 784
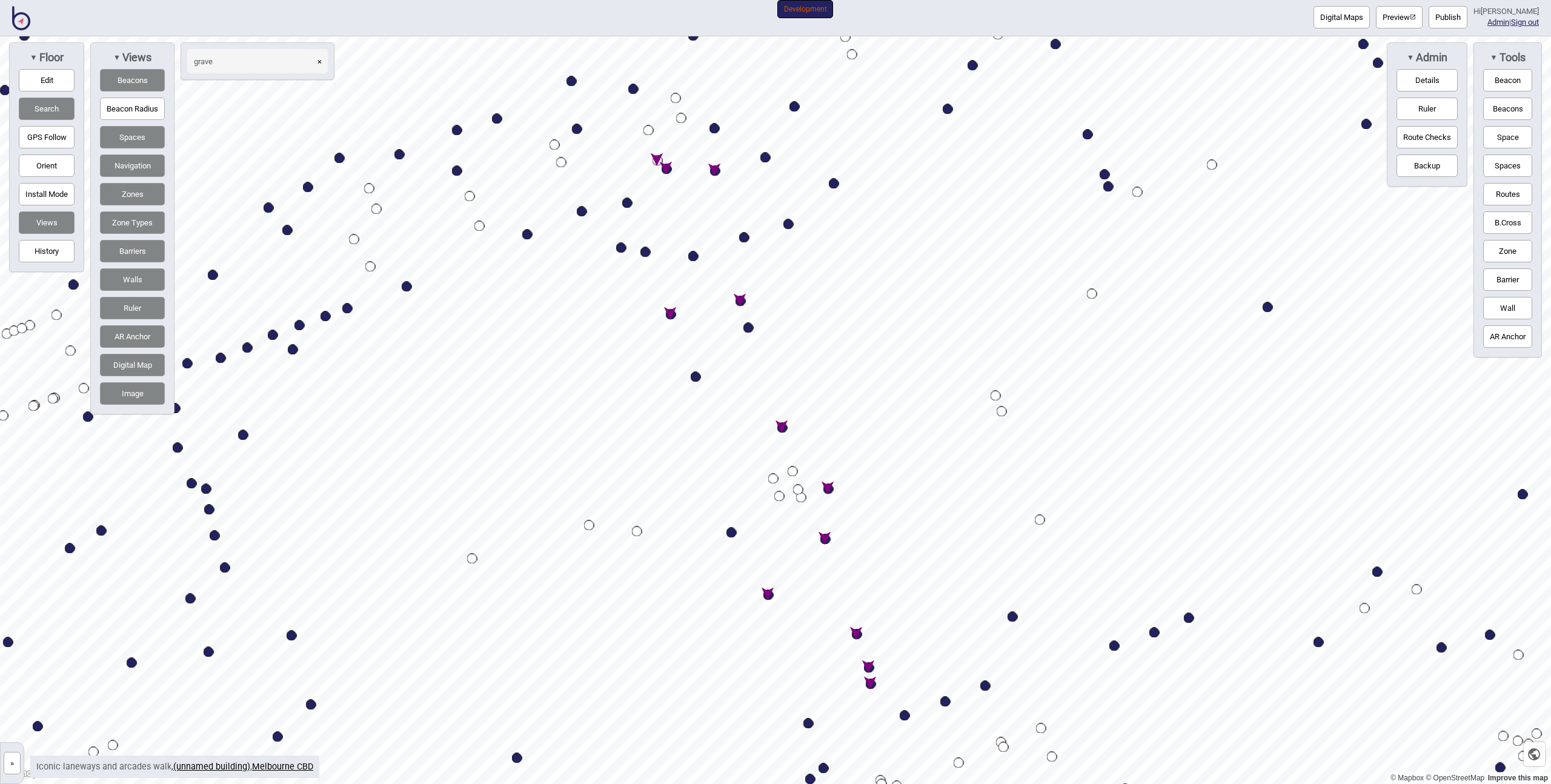
click at [665, 171] on div "Map marker" at bounding box center [667, 169] width 10 height 10
select select "Sights"
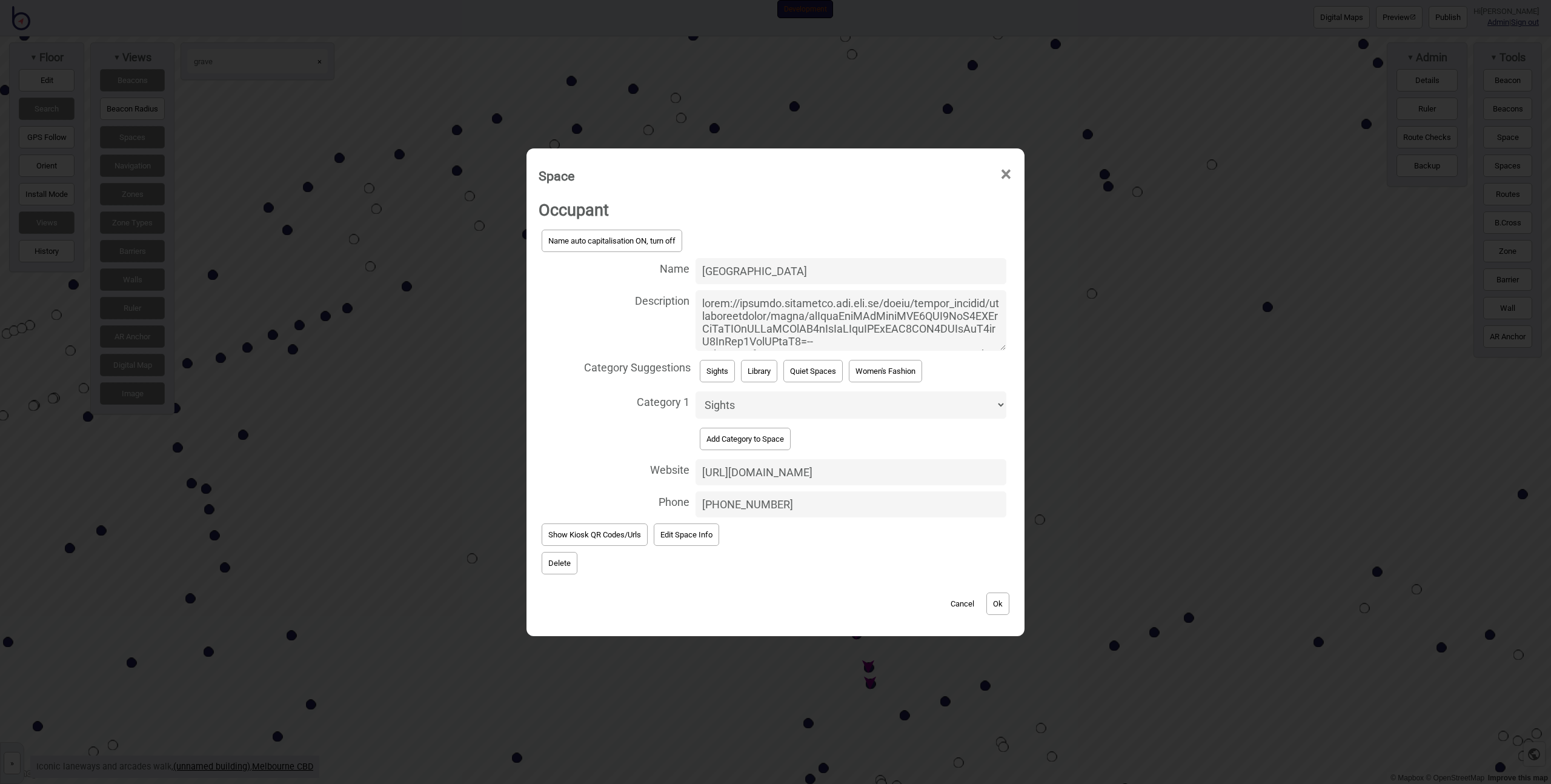
click at [941, 328] on textarea "Description" at bounding box center [851, 321] width 311 height 61
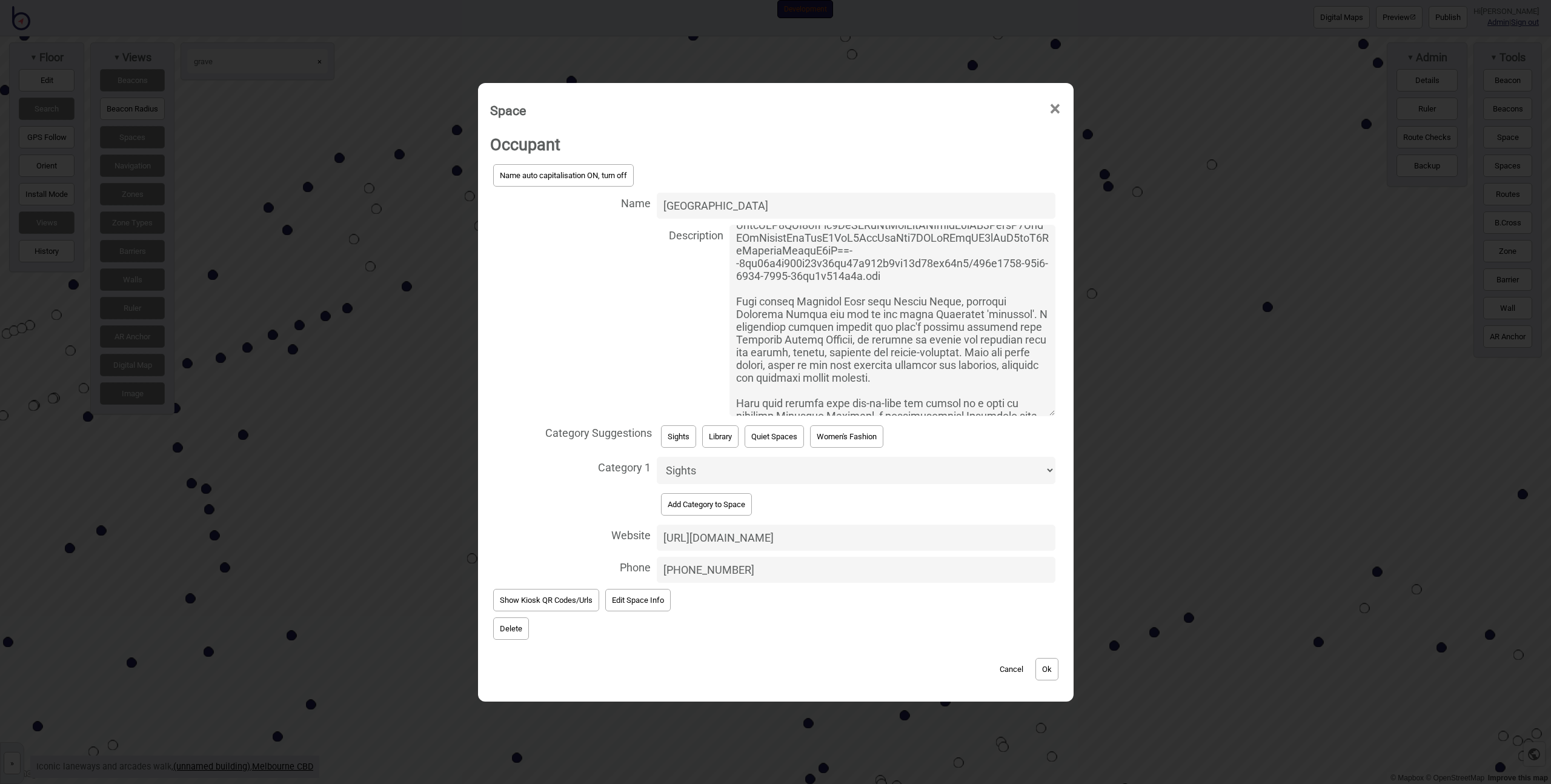
drag, startPoint x: 1002, startPoint y: 347, endPoint x: 1016, endPoint y: 478, distance: 131.7
click at [1016, 478] on div "Name auto capitalisation ON, turn off Name Degraves Street Description Category…" at bounding box center [775, 373] width 571 height 425
click at [1003, 308] on textarea "Description" at bounding box center [893, 320] width 326 height 192
click at [1023, 327] on textarea "Description" at bounding box center [893, 320] width 326 height 192
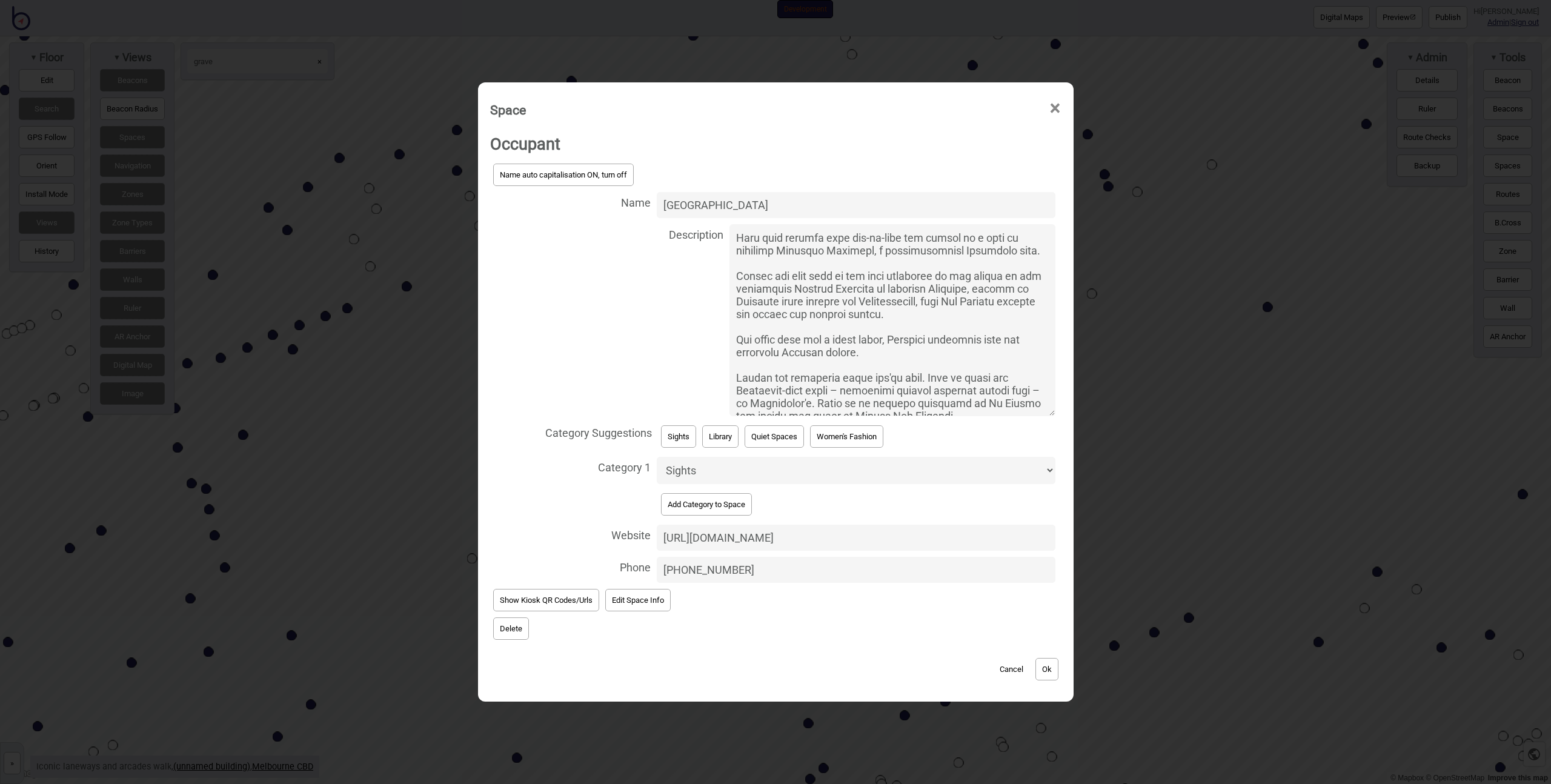
scroll to position [261, 0]
type textarea "https://whatson.melbourne.vic.gov.au/rails/active_storage/representations/proxy…"
click at [1051, 661] on button "Ok" at bounding box center [1047, 669] width 23 height 23
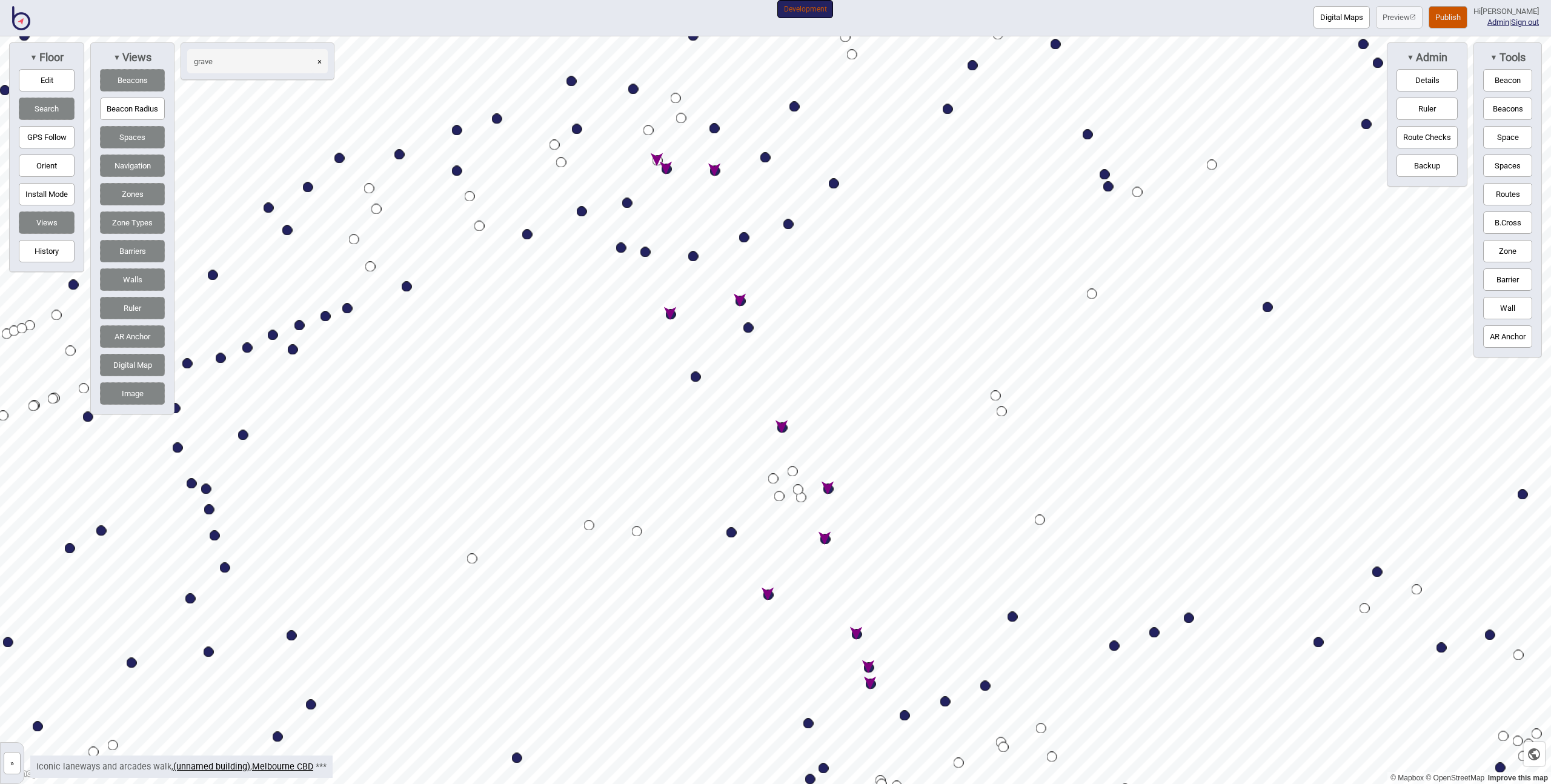
click at [1448, 16] on button "Publish" at bounding box center [1447, 18] width 39 height 23
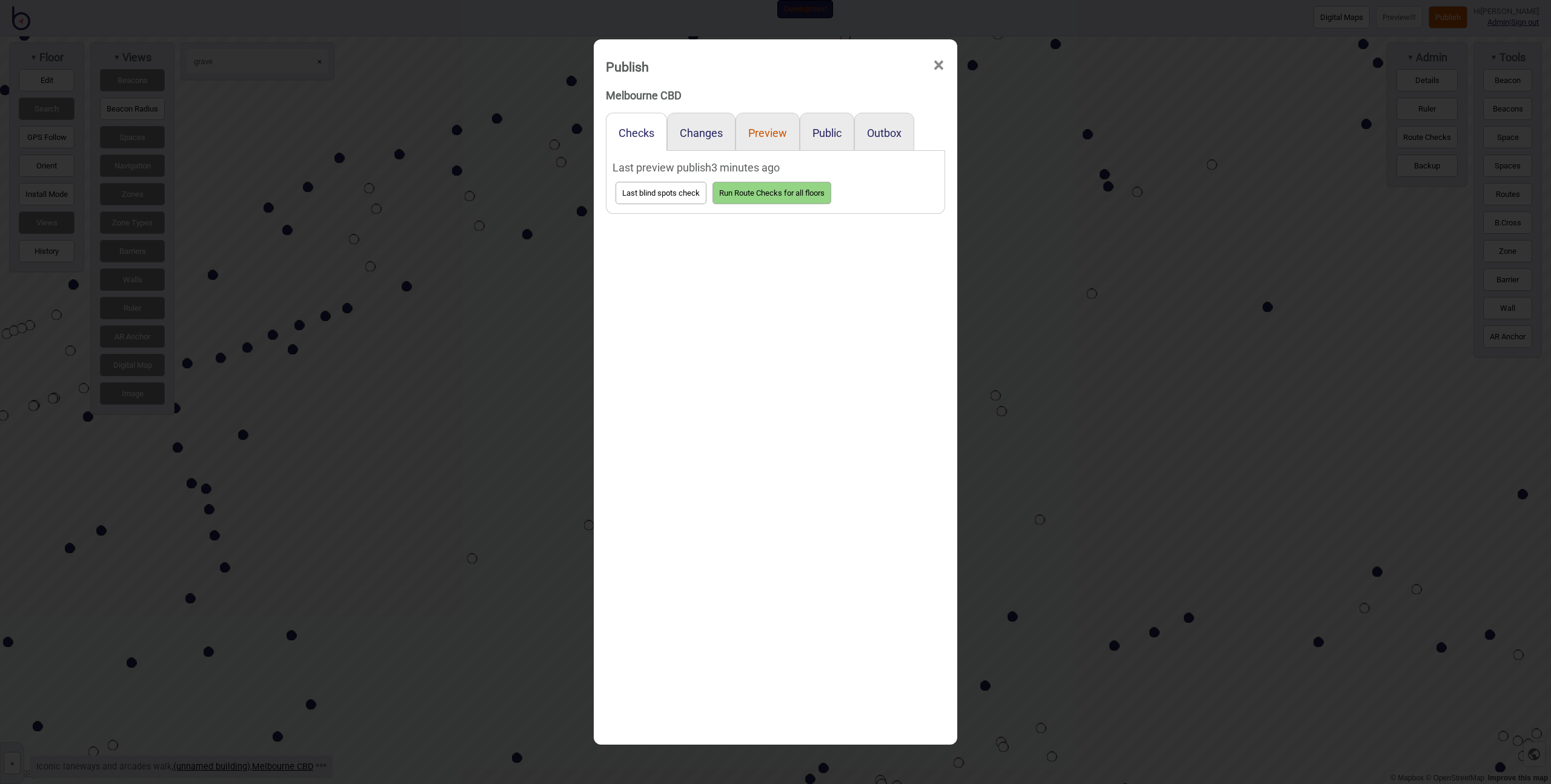
click at [770, 134] on button "Preview" at bounding box center [767, 133] width 39 height 13
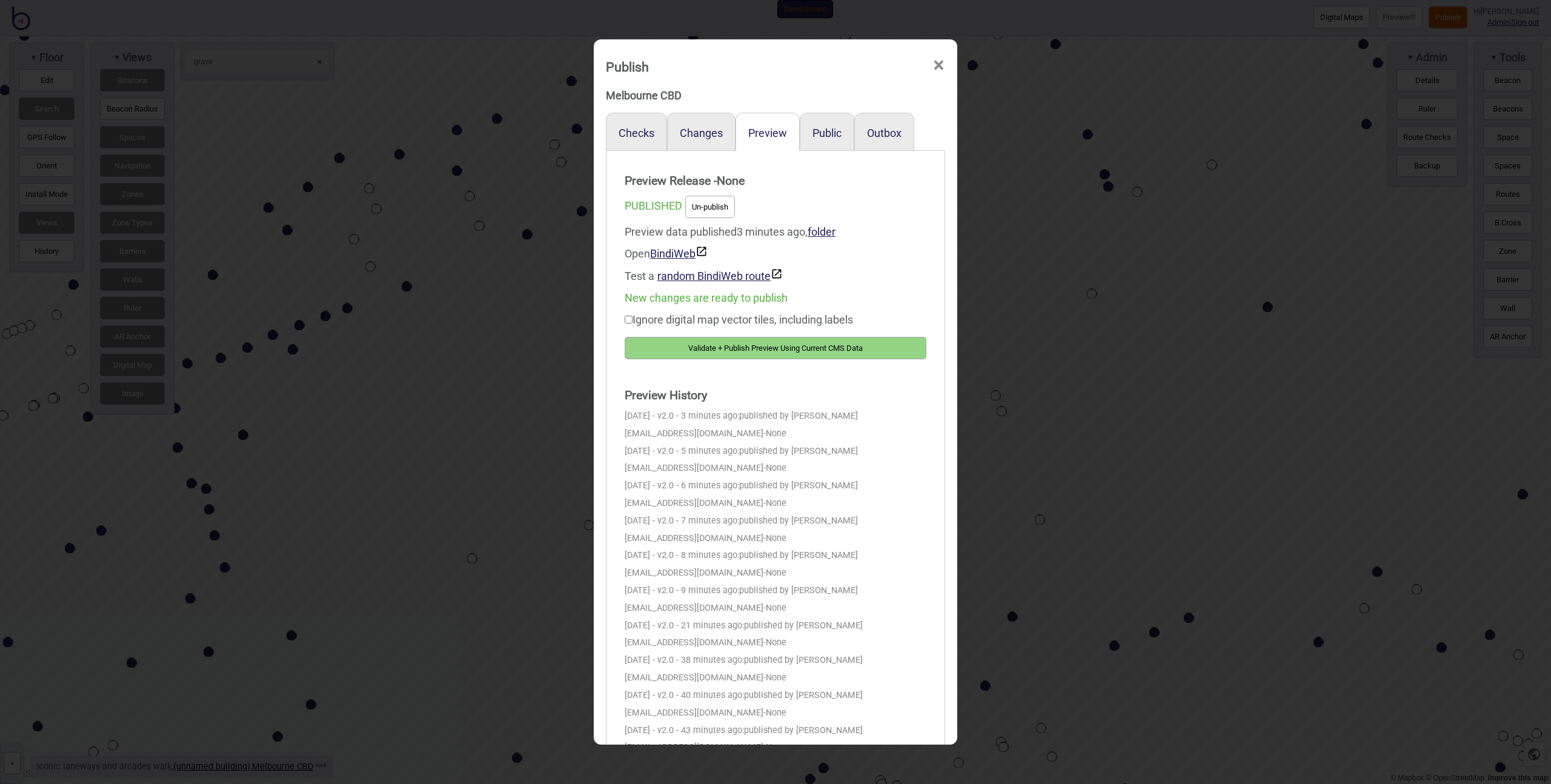
click at [768, 347] on button "Validate + Publish Preview Using Current CMS Data" at bounding box center [776, 348] width 302 height 23
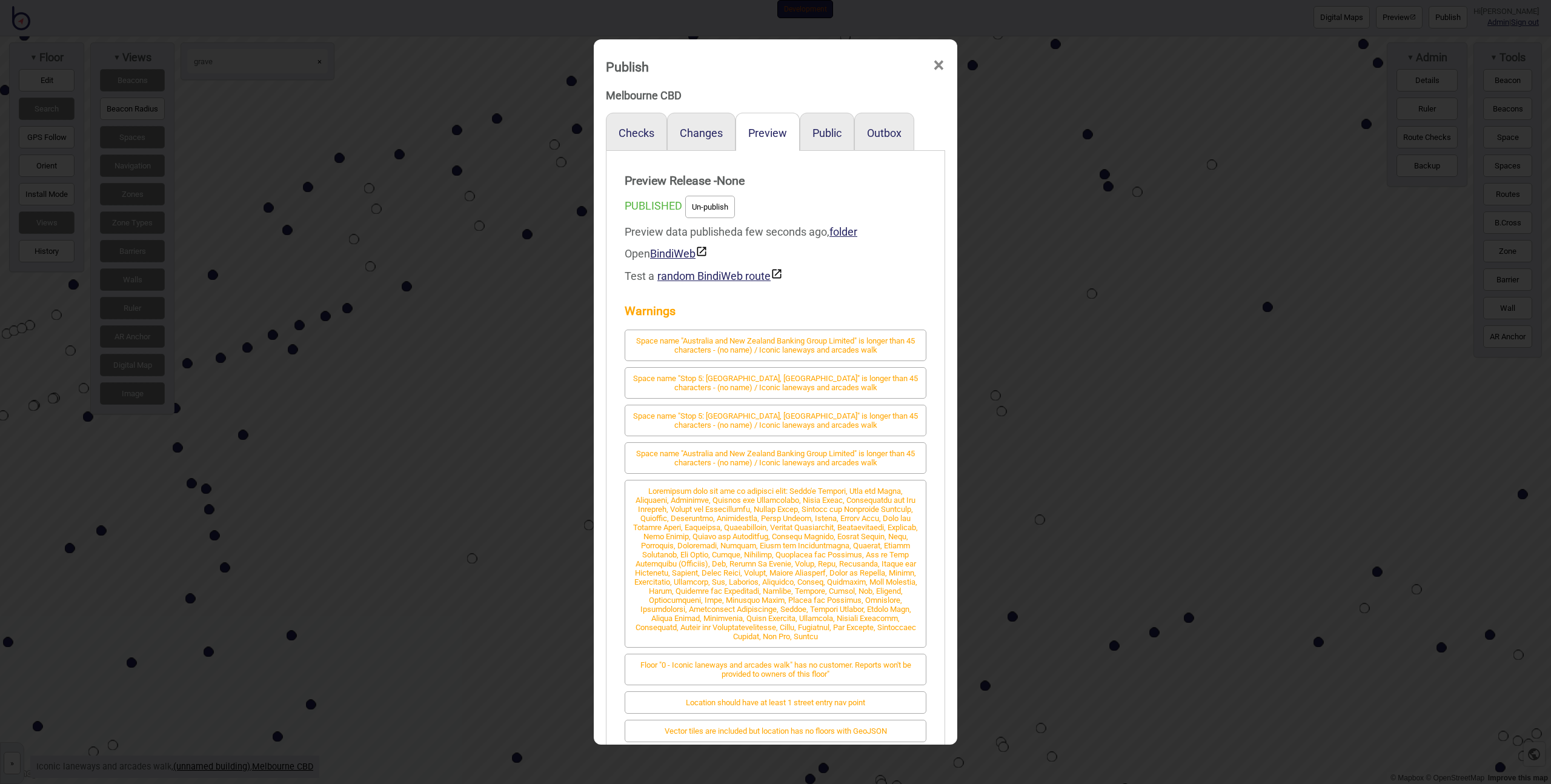
click at [552, 338] on div "Publish × Melbourne CBD Checks Changes Preview Public Outbox Preview Release - …" at bounding box center [775, 392] width 1551 height 784
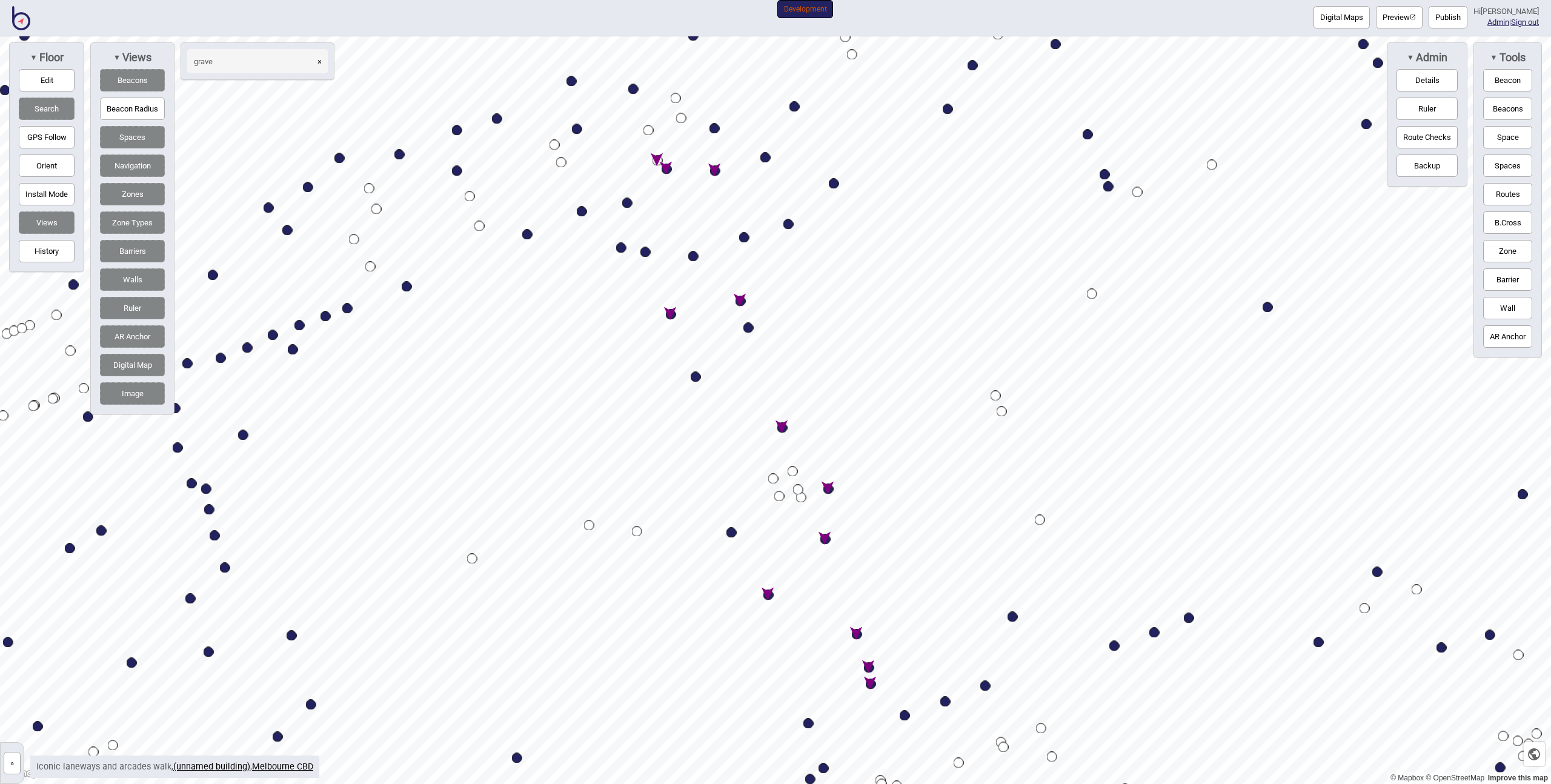
click at [668, 169] on div "Map marker" at bounding box center [667, 169] width 10 height 10
select select "Sights"
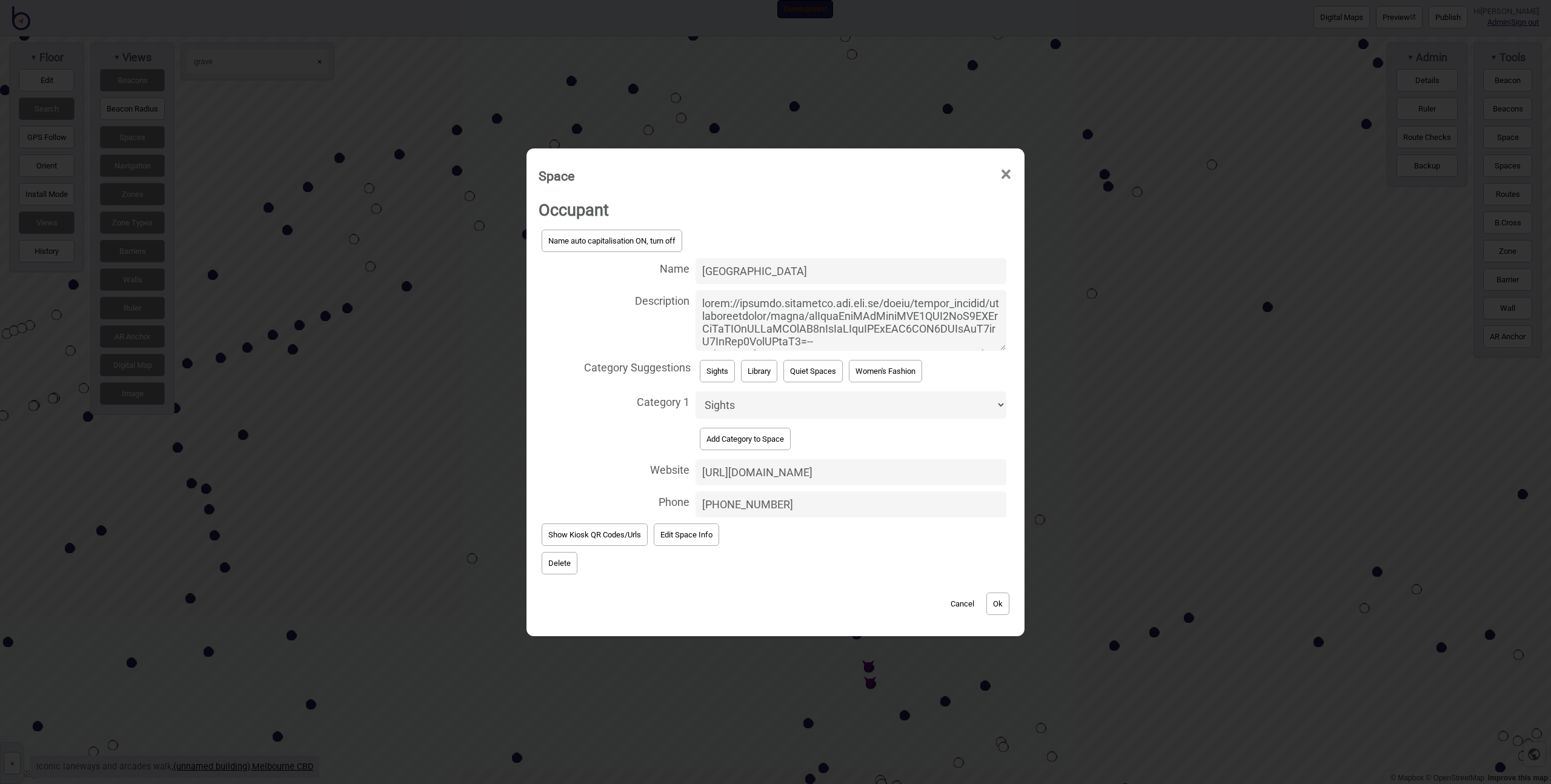
click at [870, 330] on textarea "Description" at bounding box center [851, 321] width 311 height 61
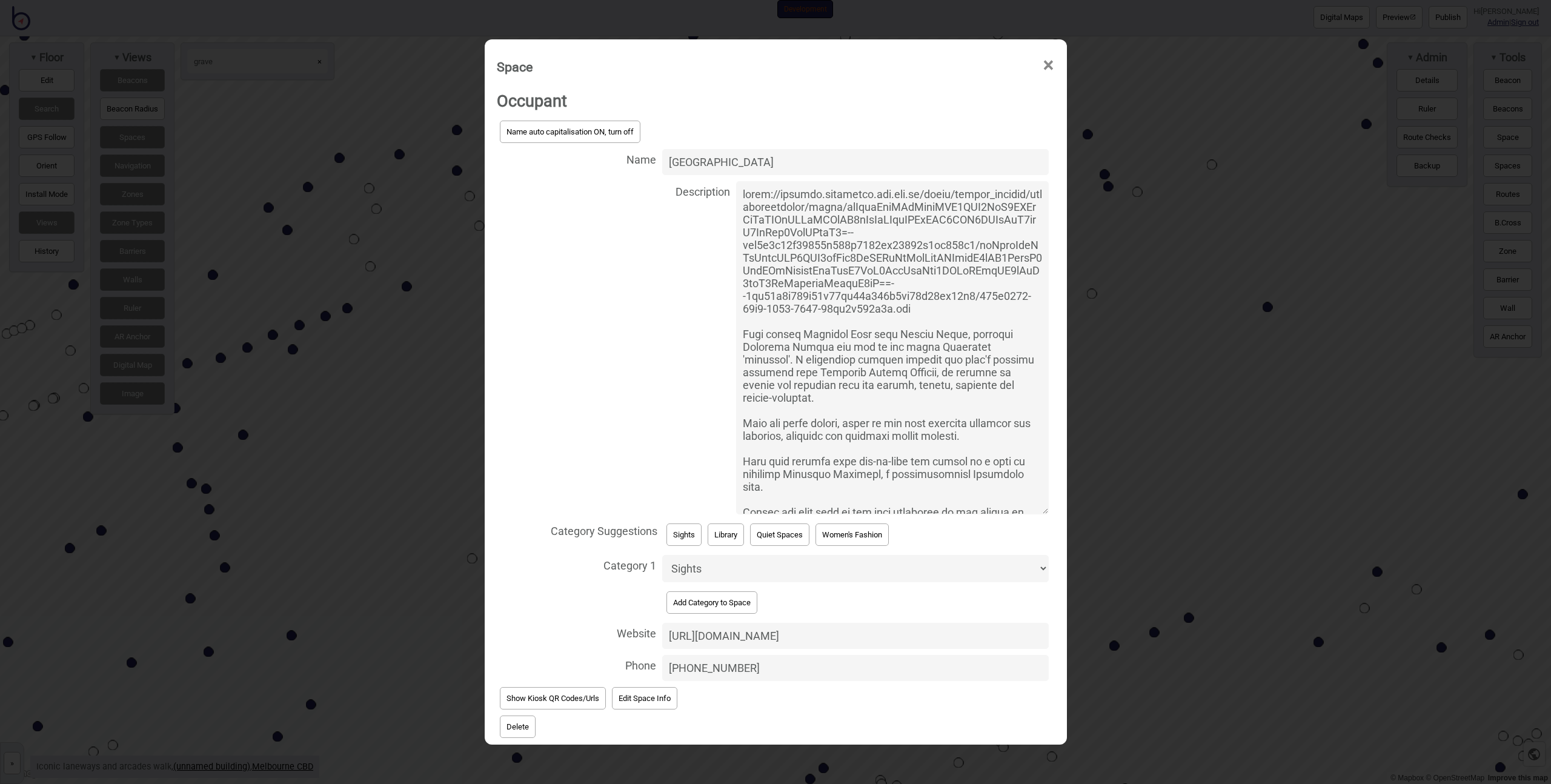
drag, startPoint x: 1004, startPoint y: 344, endPoint x: 987, endPoint y: 607, distance: 263.5
click at [1003, 622] on div "Name auto capitalisation ON, turn off Name Degraves Street Description Category…" at bounding box center [776, 400] width 558 height 566
click at [951, 397] on textarea "Description" at bounding box center [892, 350] width 312 height 338
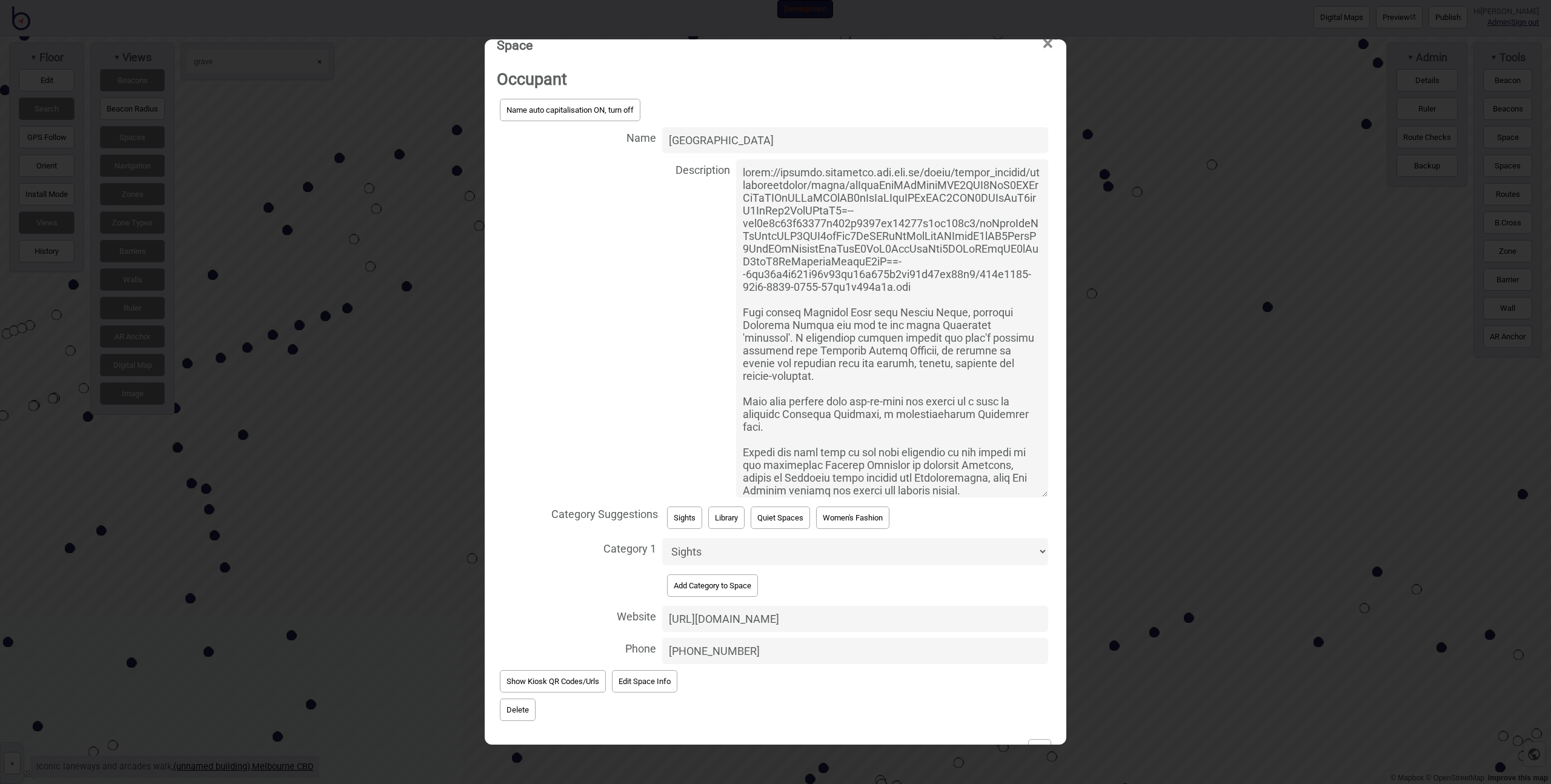
scroll to position [59, 0]
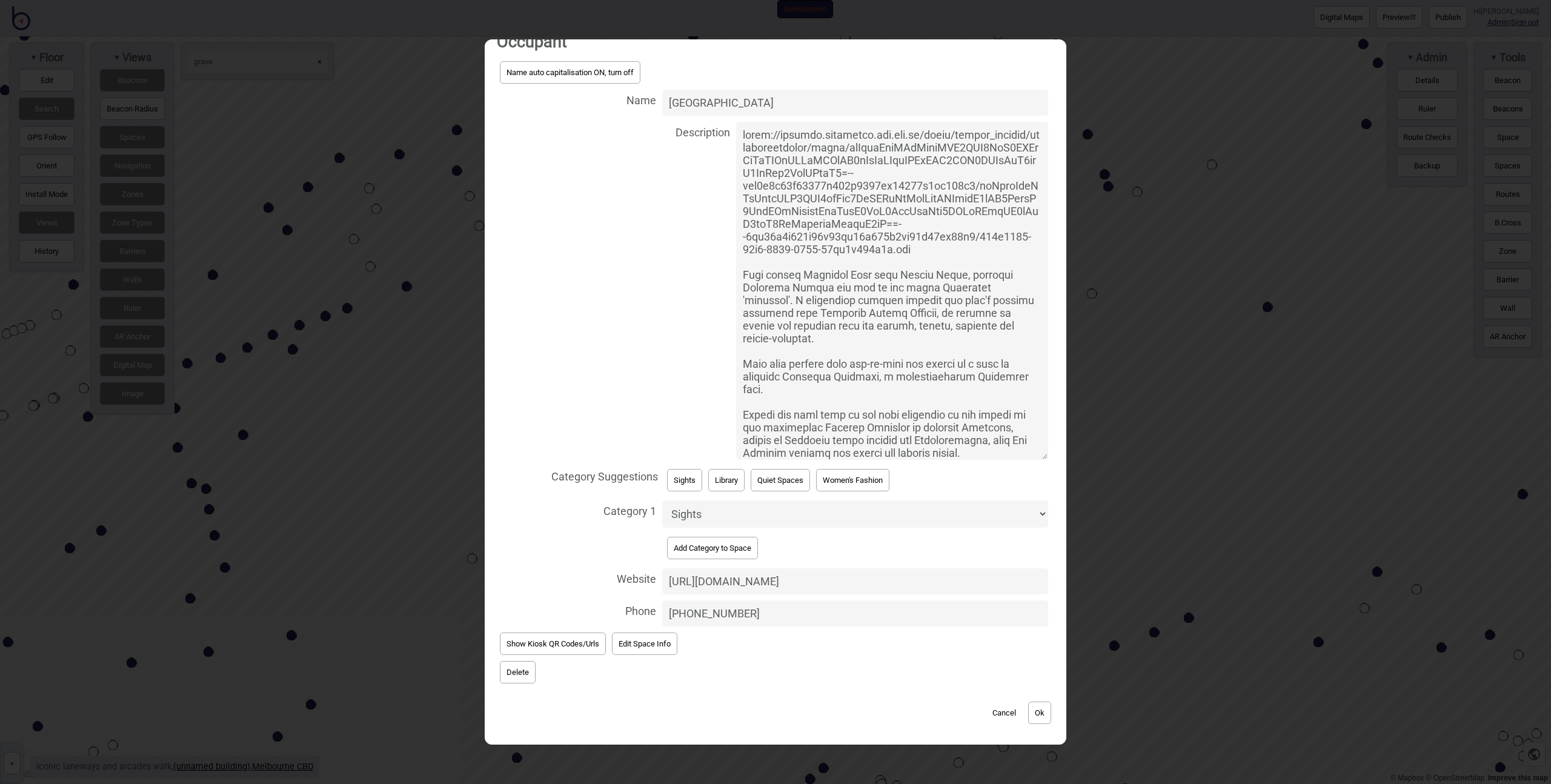
type textarea "https://whatson.melbourne.vic.gov.au/rails/active_storage/representations/proxy…"
click at [1032, 712] on button "Ok" at bounding box center [1040, 713] width 23 height 23
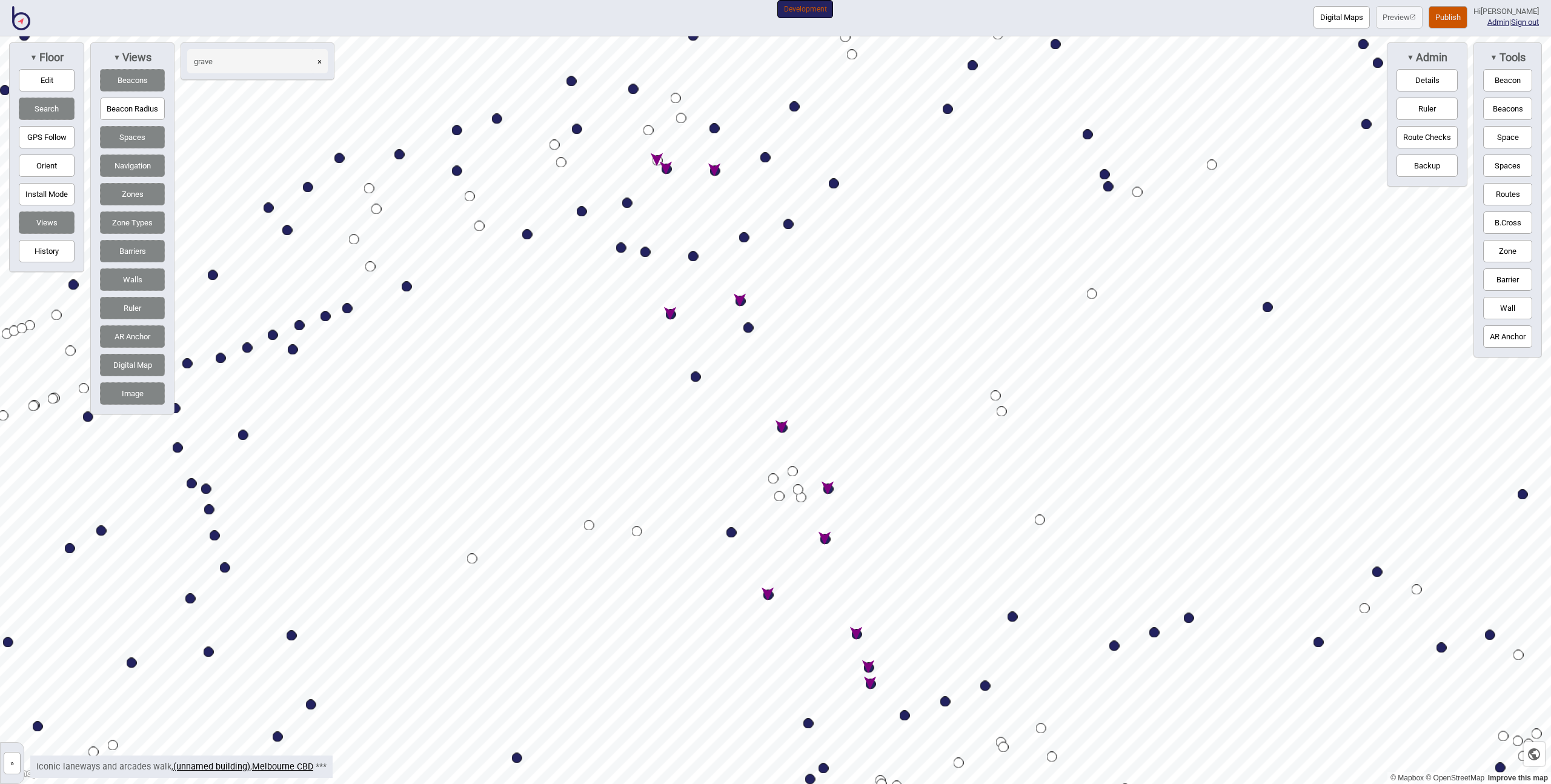
click at [1435, 15] on button "Publish" at bounding box center [1447, 18] width 39 height 23
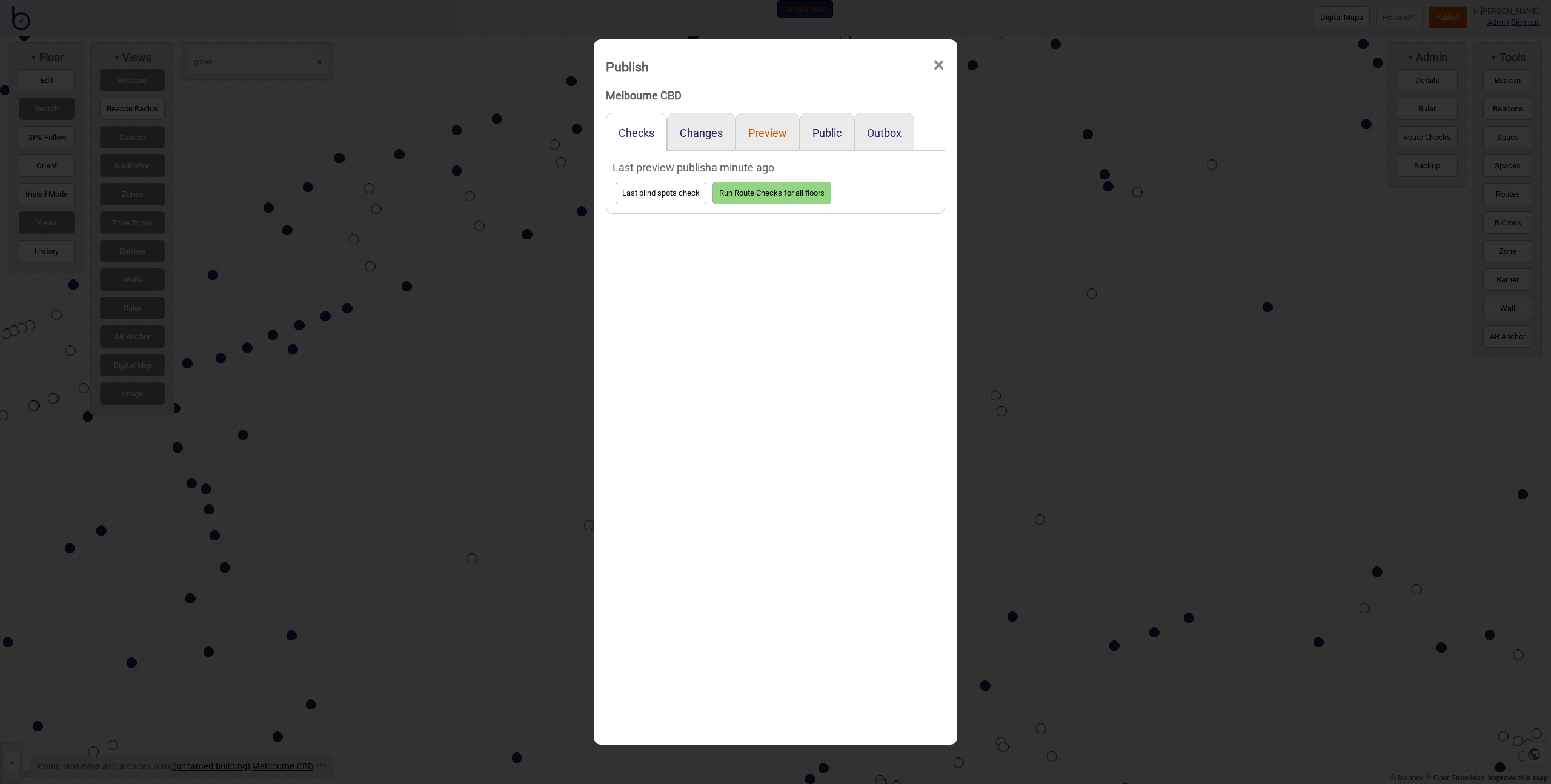
click at [776, 131] on button "Preview" at bounding box center [767, 133] width 39 height 13
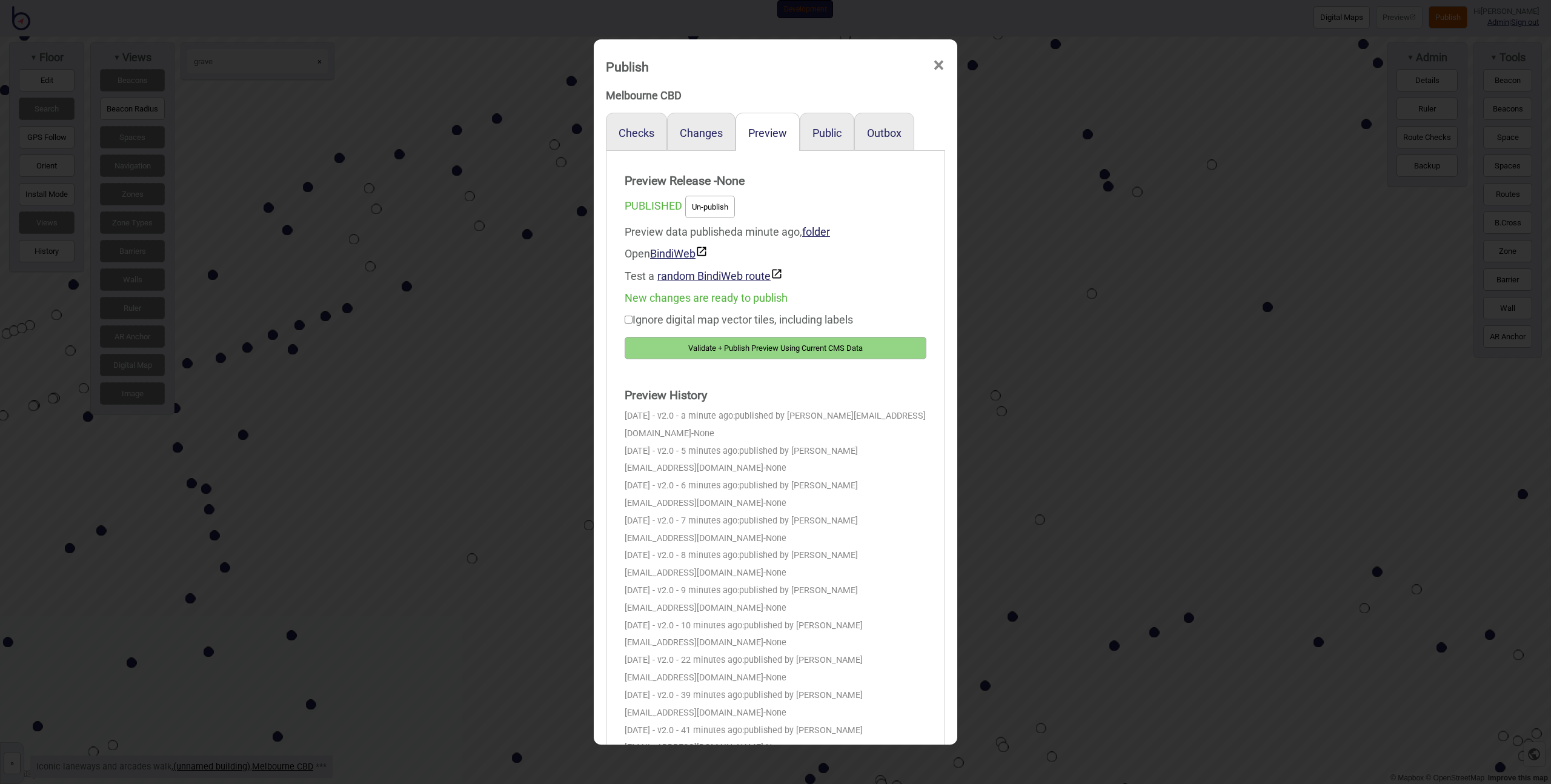
click at [767, 348] on button "Validate + Publish Preview Using Current CMS Data" at bounding box center [776, 348] width 302 height 23
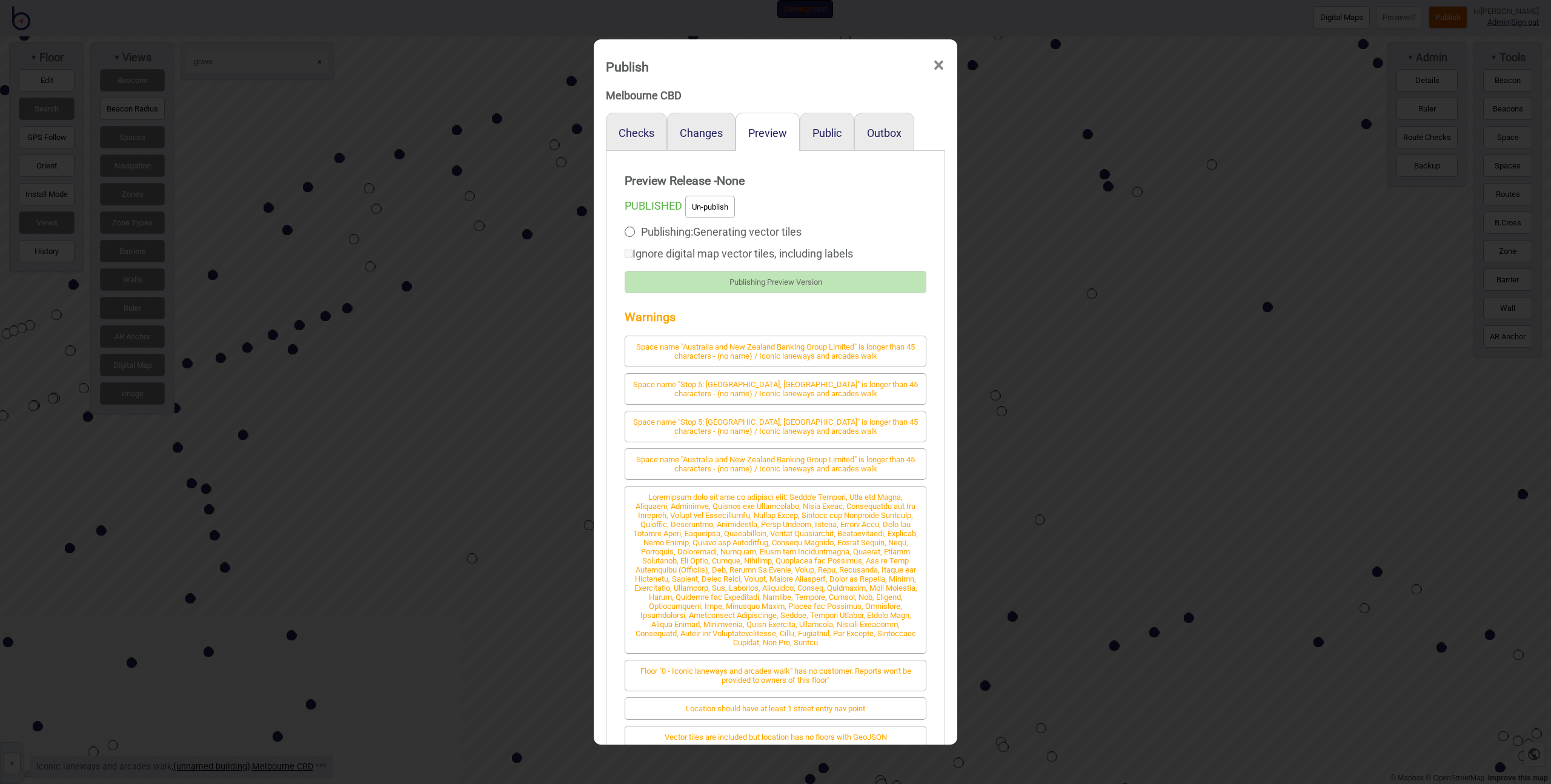
click at [417, 585] on div "Publish × Melbourne CBD Checks Changes Preview Public Outbox Preview Release - …" at bounding box center [775, 392] width 1551 height 784
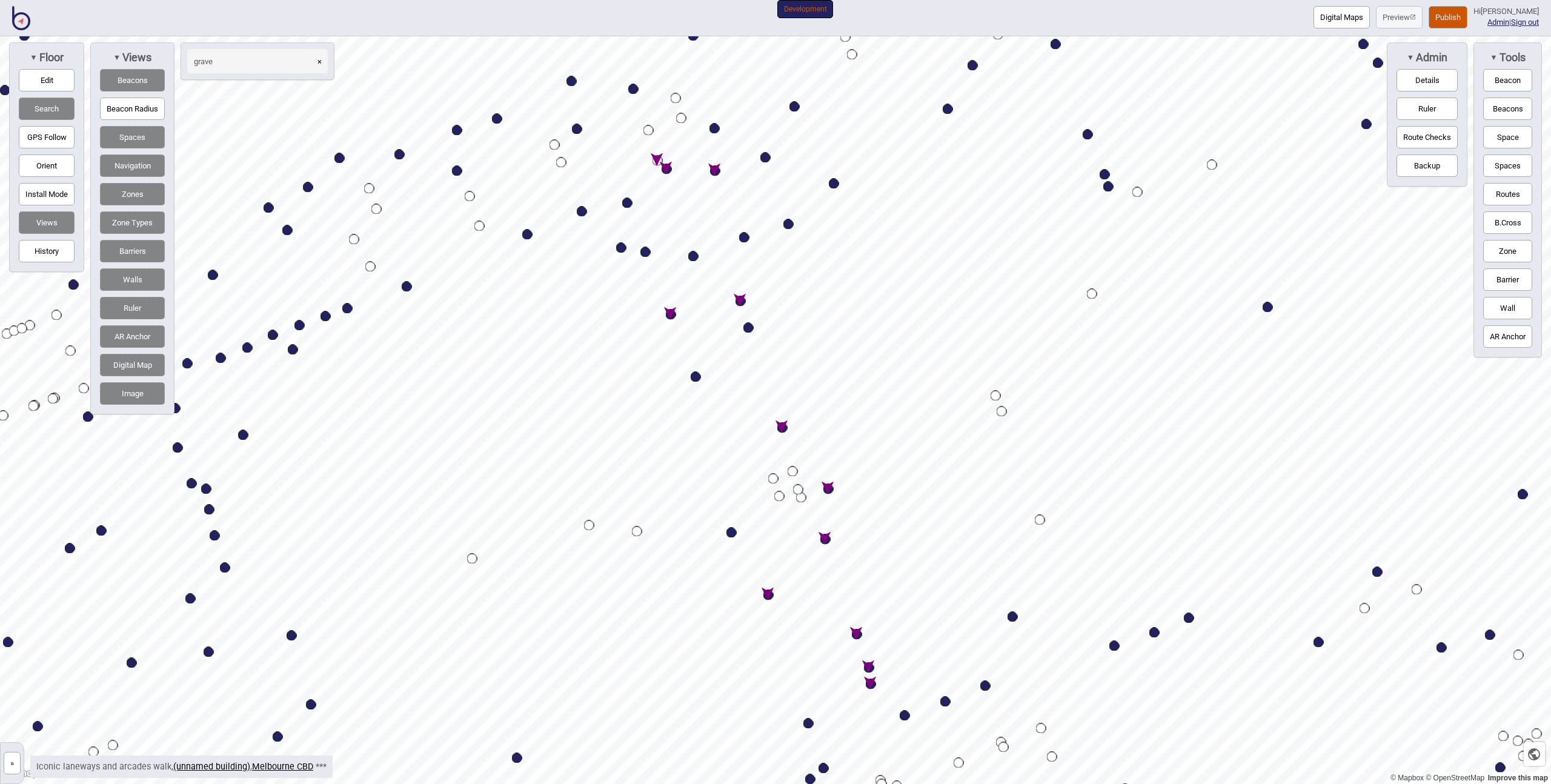
click at [12, 764] on button "»" at bounding box center [12, 763] width 17 height 23
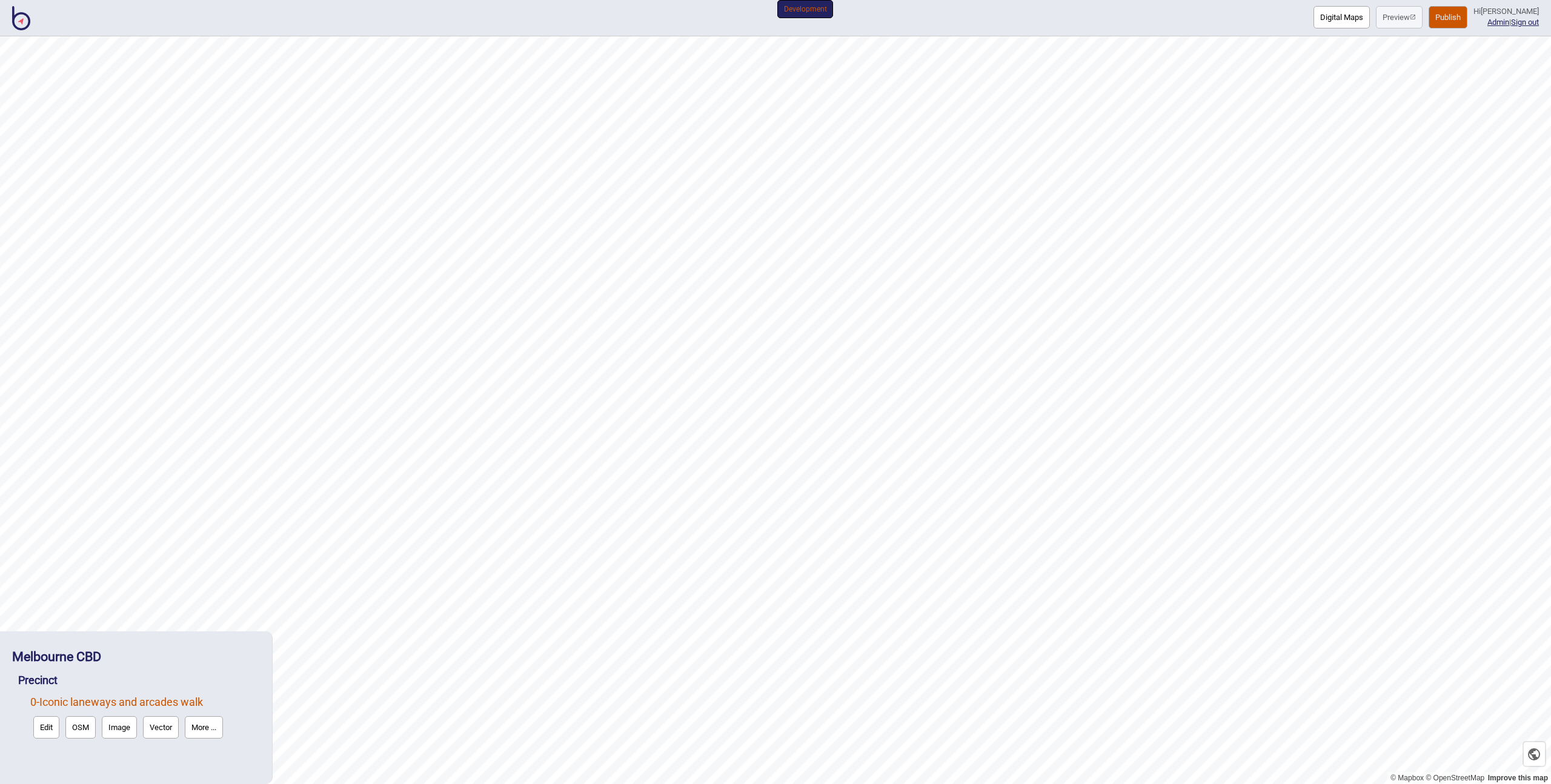
click at [51, 644] on div "Melbourne CBD" at bounding box center [136, 656] width 248 height 26
click at [54, 651] on strong "Melbourne CBD" at bounding box center [56, 656] width 89 height 15
click at [183, 680] on button "More ..." at bounding box center [173, 684] width 38 height 23
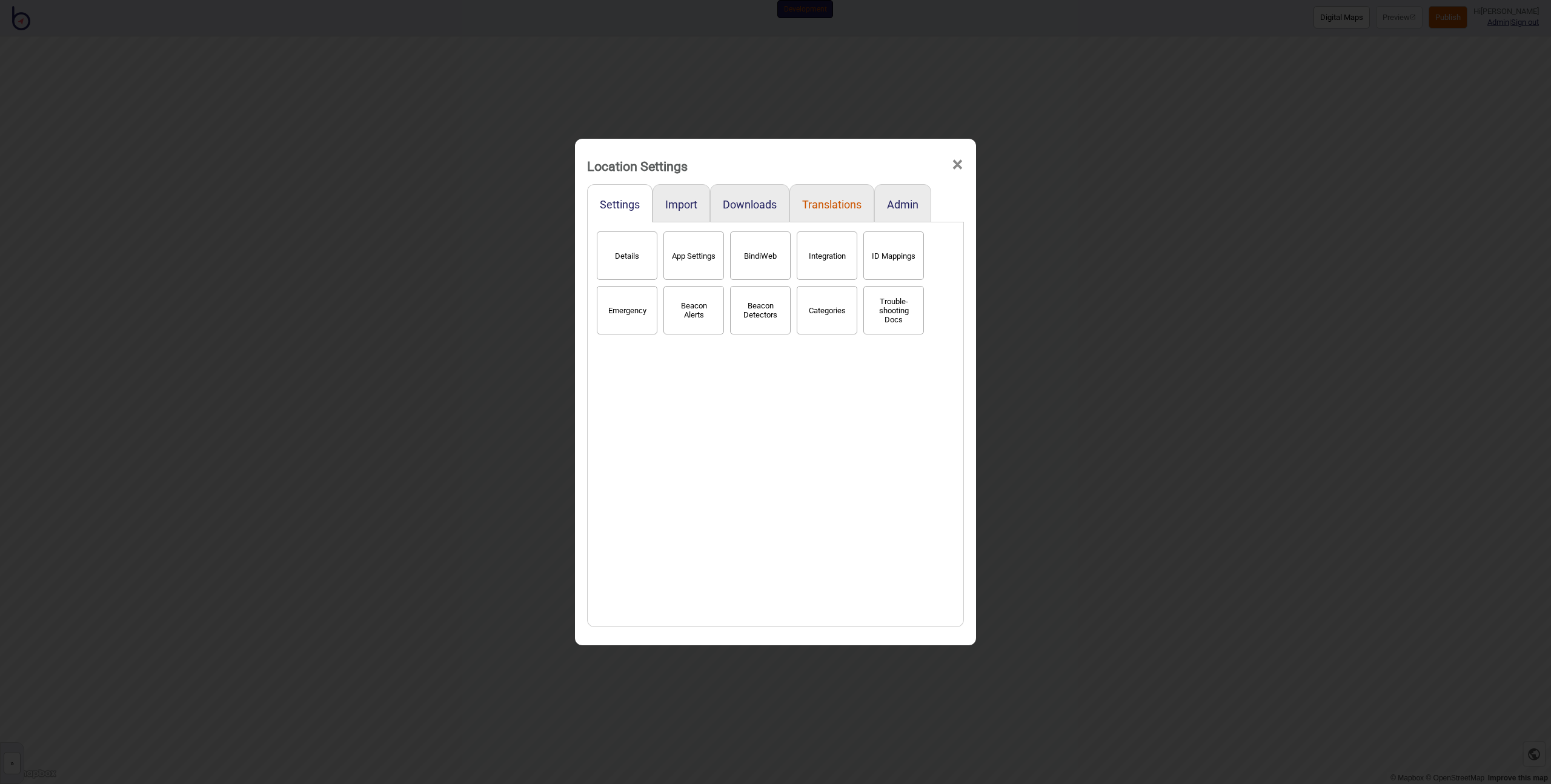
click at [827, 209] on button "Translations" at bounding box center [832, 205] width 59 height 13
click at [624, 265] on button "Languages" at bounding box center [627, 256] width 61 height 49
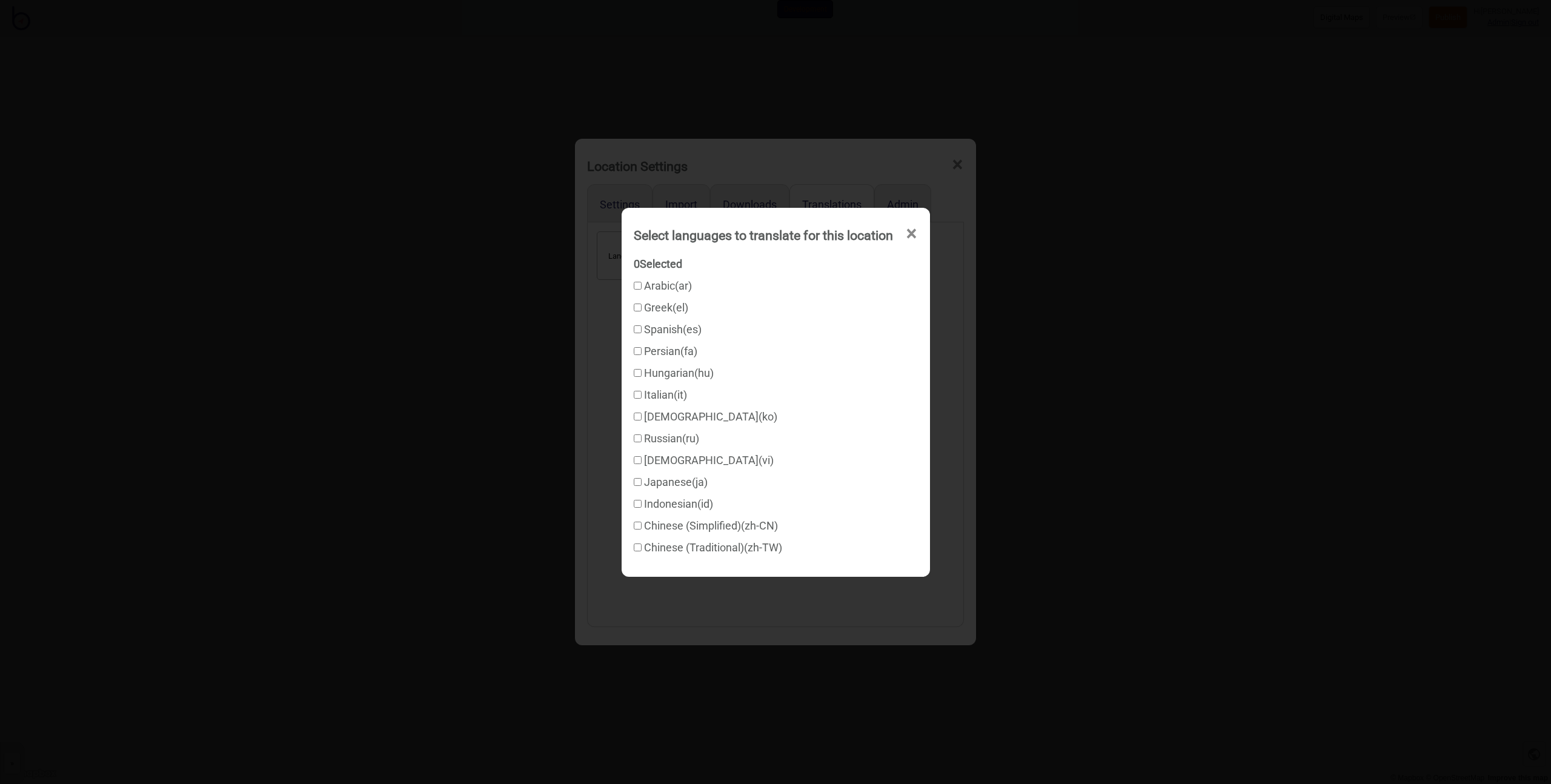
click at [634, 285] on input "Arabic ( ar )" at bounding box center [638, 285] width 8 height 8
checkbox input "true"
click at [634, 309] on input "Greek ( el )" at bounding box center [638, 307] width 8 height 8
checkbox input "true"
click at [636, 335] on label "Spanish ( es )" at bounding box center [667, 330] width 68 height 13
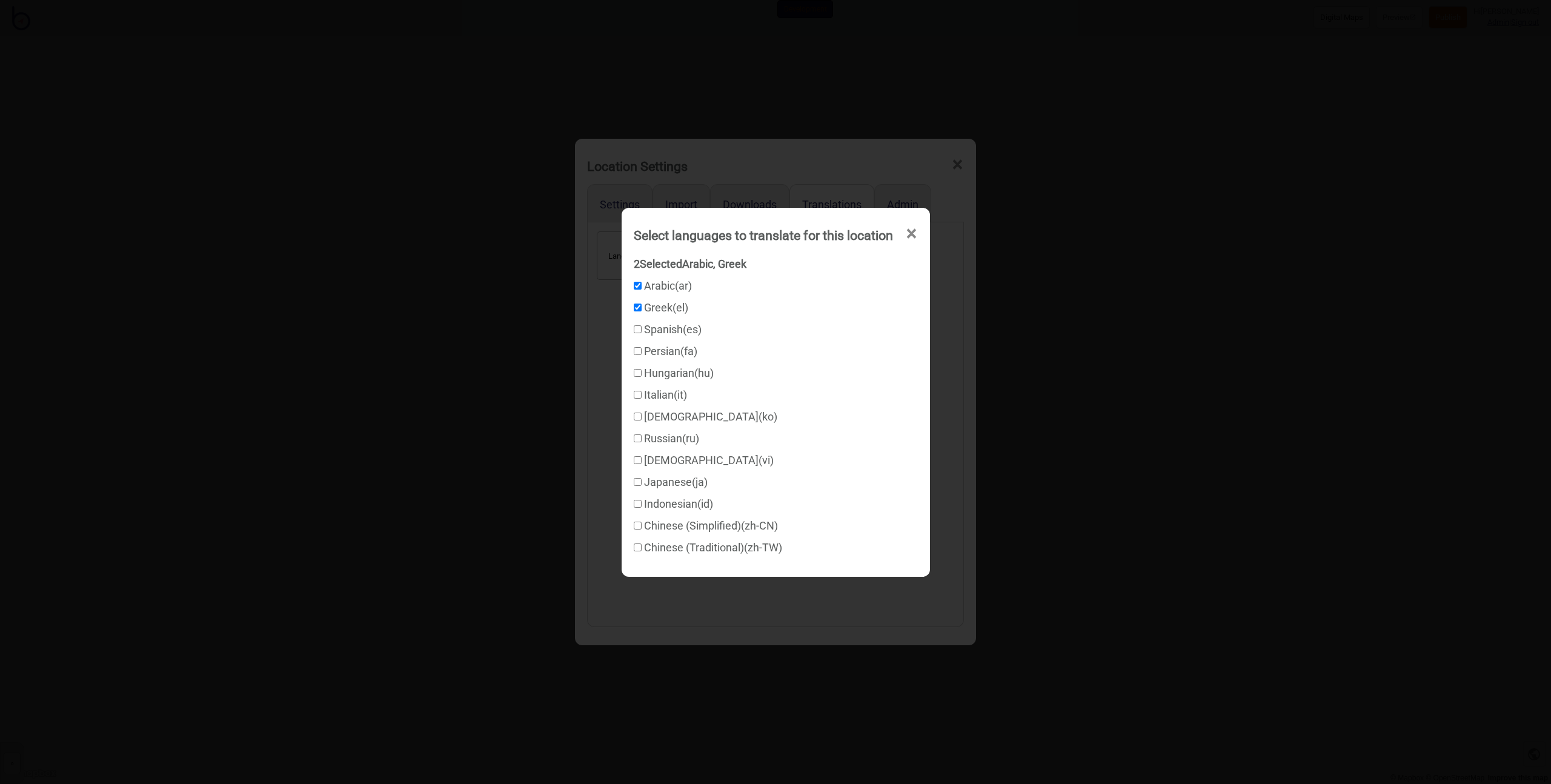
click at [636, 333] on input "Spanish ( es )" at bounding box center [638, 329] width 8 height 8
checkbox input "true"
click at [634, 461] on input "Vietnamese ( vi )" at bounding box center [638, 460] width 8 height 8
checkbox input "true"
click at [634, 525] on input "Chinese (Simplified) ( zh-CN )" at bounding box center [638, 525] width 8 height 8
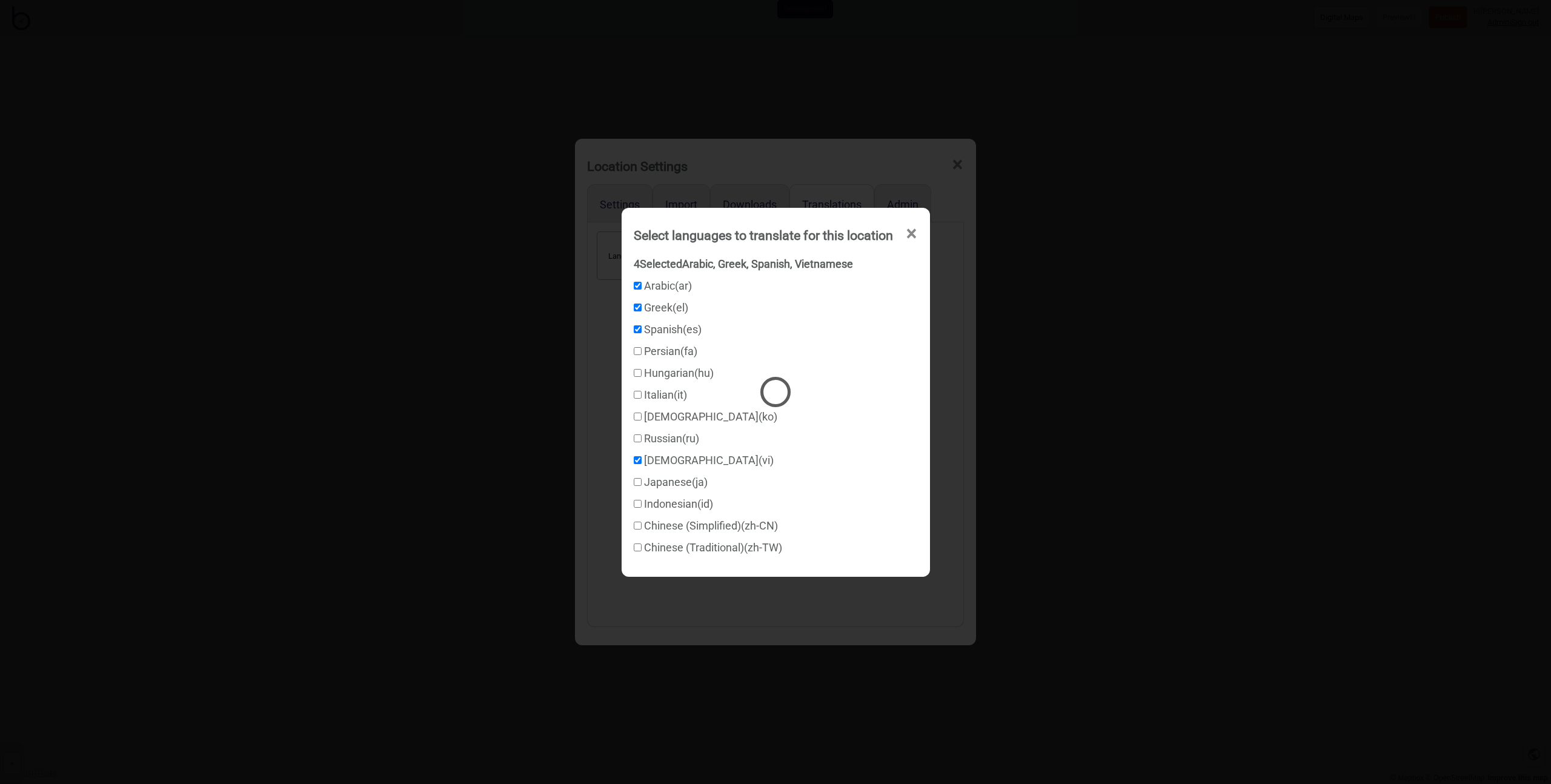
checkbox input "true"
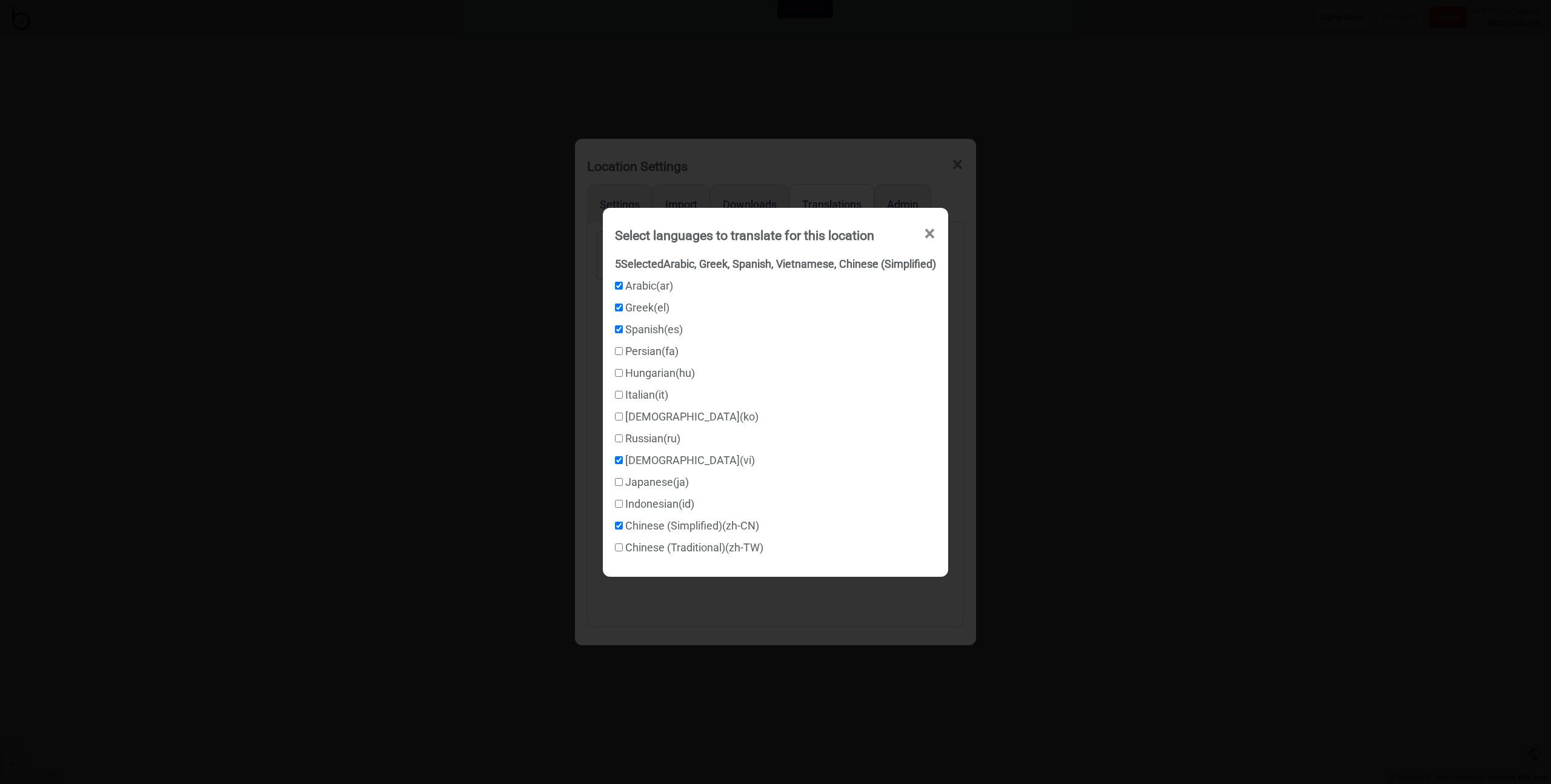
click at [585, 335] on div "Select languages to translate for this location × 5 Selected Arabic, Greek, Spa…" at bounding box center [775, 392] width 1551 height 784
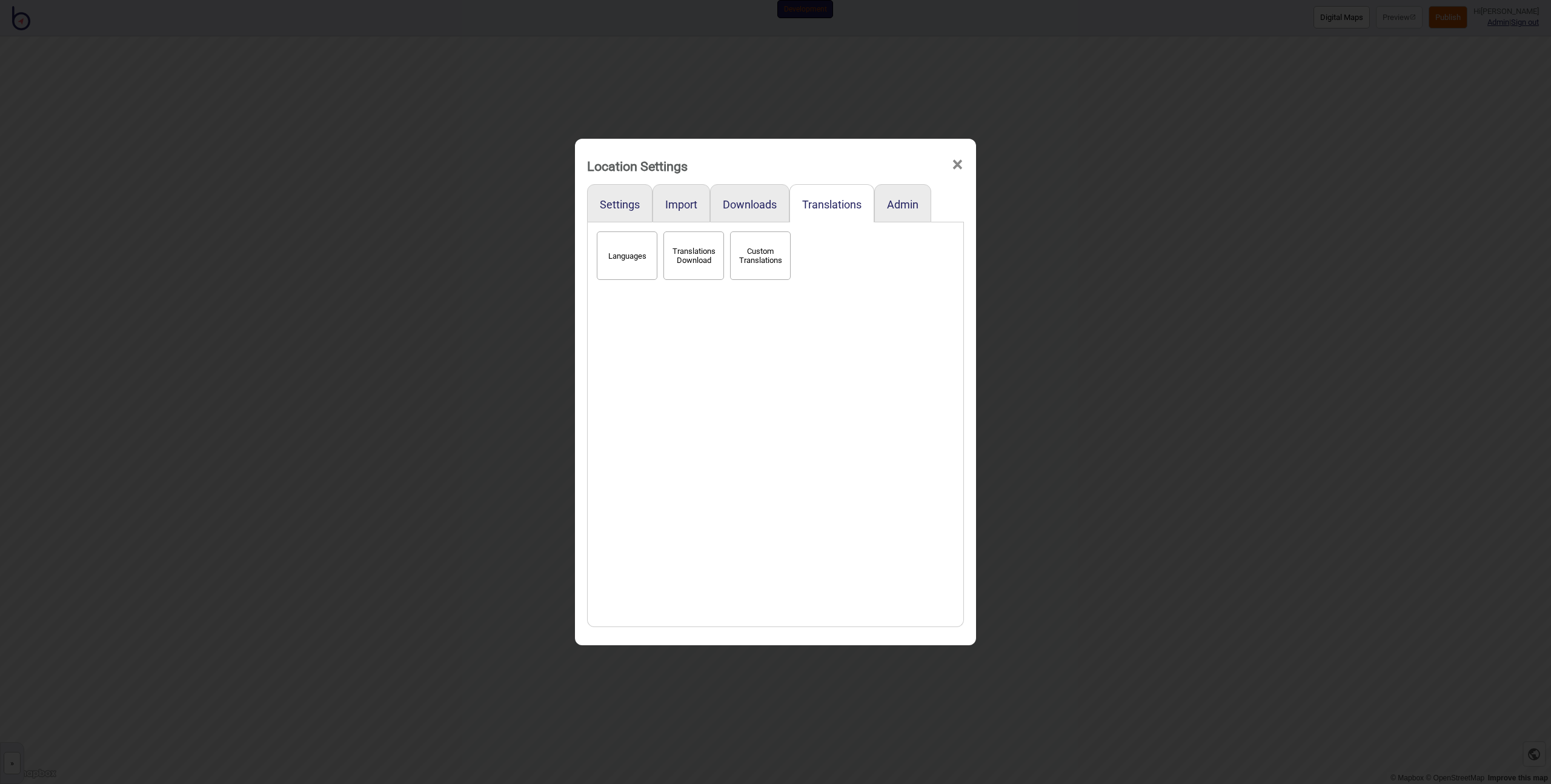
click at [1103, 379] on div "Location Settings × Settings Import Downloads Translations Admin Languages Tran…" at bounding box center [775, 392] width 1551 height 784
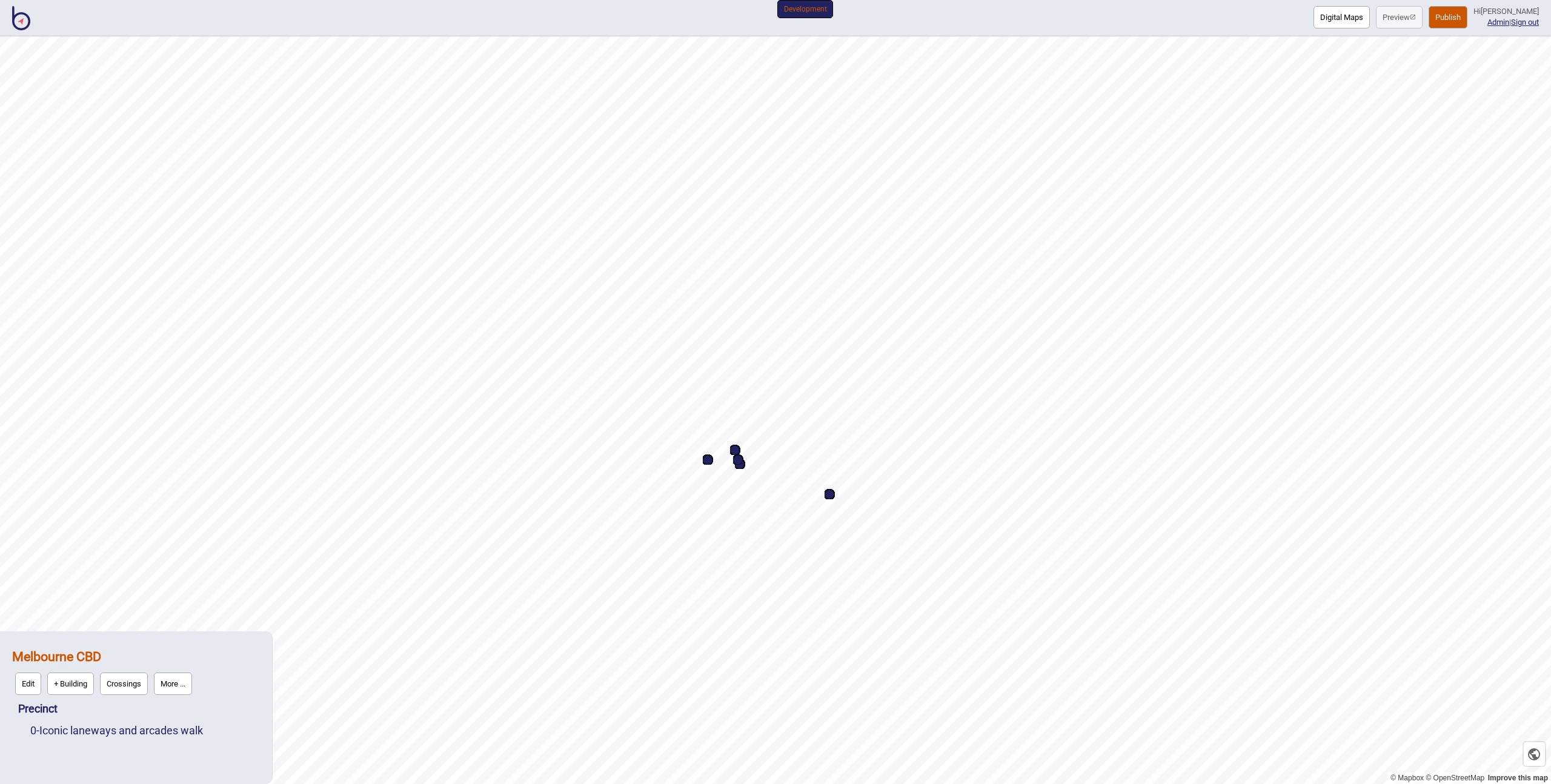
click at [1452, 21] on button "Publish" at bounding box center [1447, 18] width 39 height 23
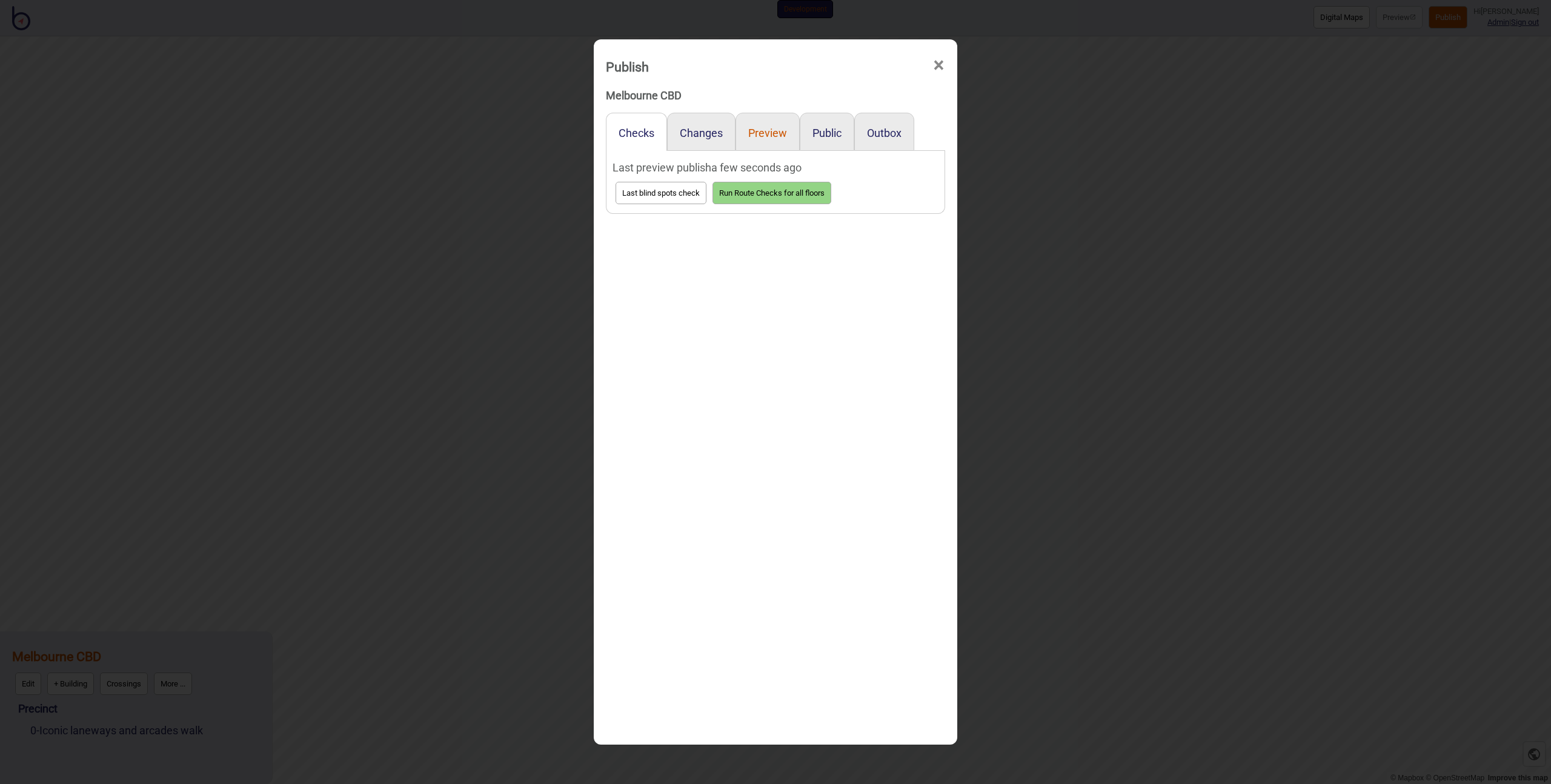
click at [774, 136] on button "Preview" at bounding box center [767, 133] width 39 height 13
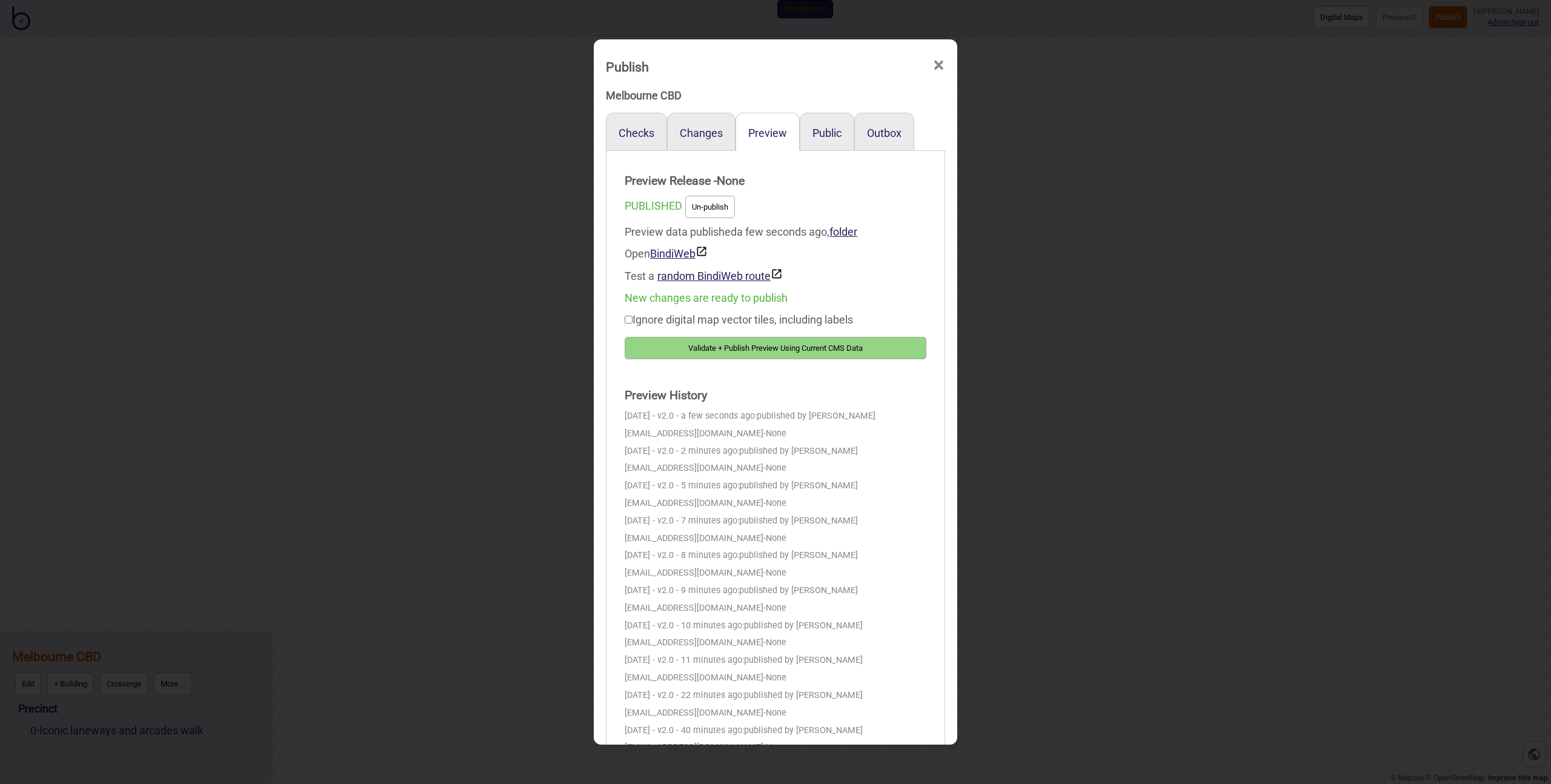
click at [792, 342] on button "Validate + Publish Preview Using Current CMS Data" at bounding box center [776, 348] width 302 height 23
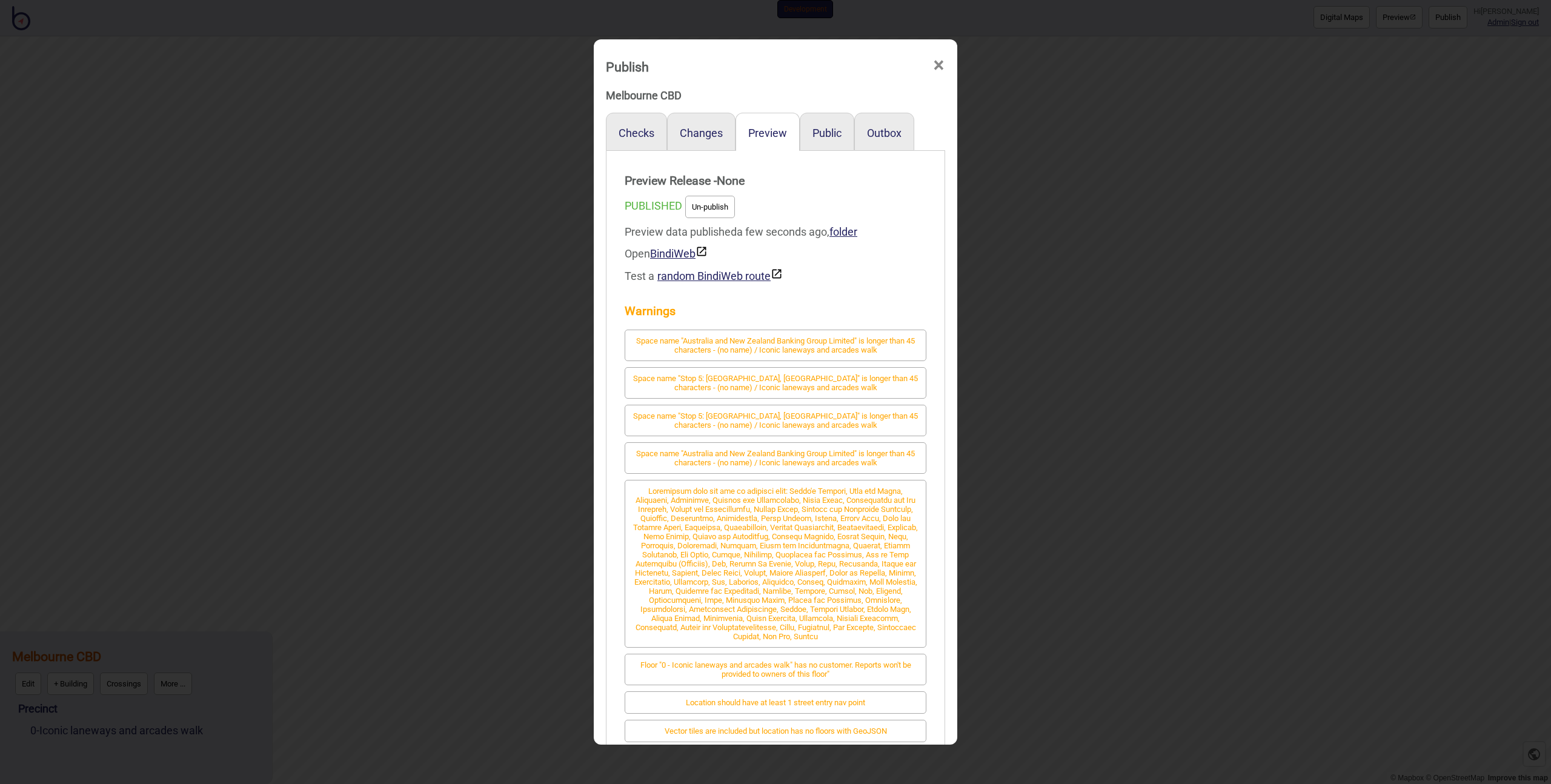
click at [491, 300] on div "Publish × Melbourne CBD Checks Changes Preview Public Outbox Preview Release - …" at bounding box center [775, 392] width 1551 height 784
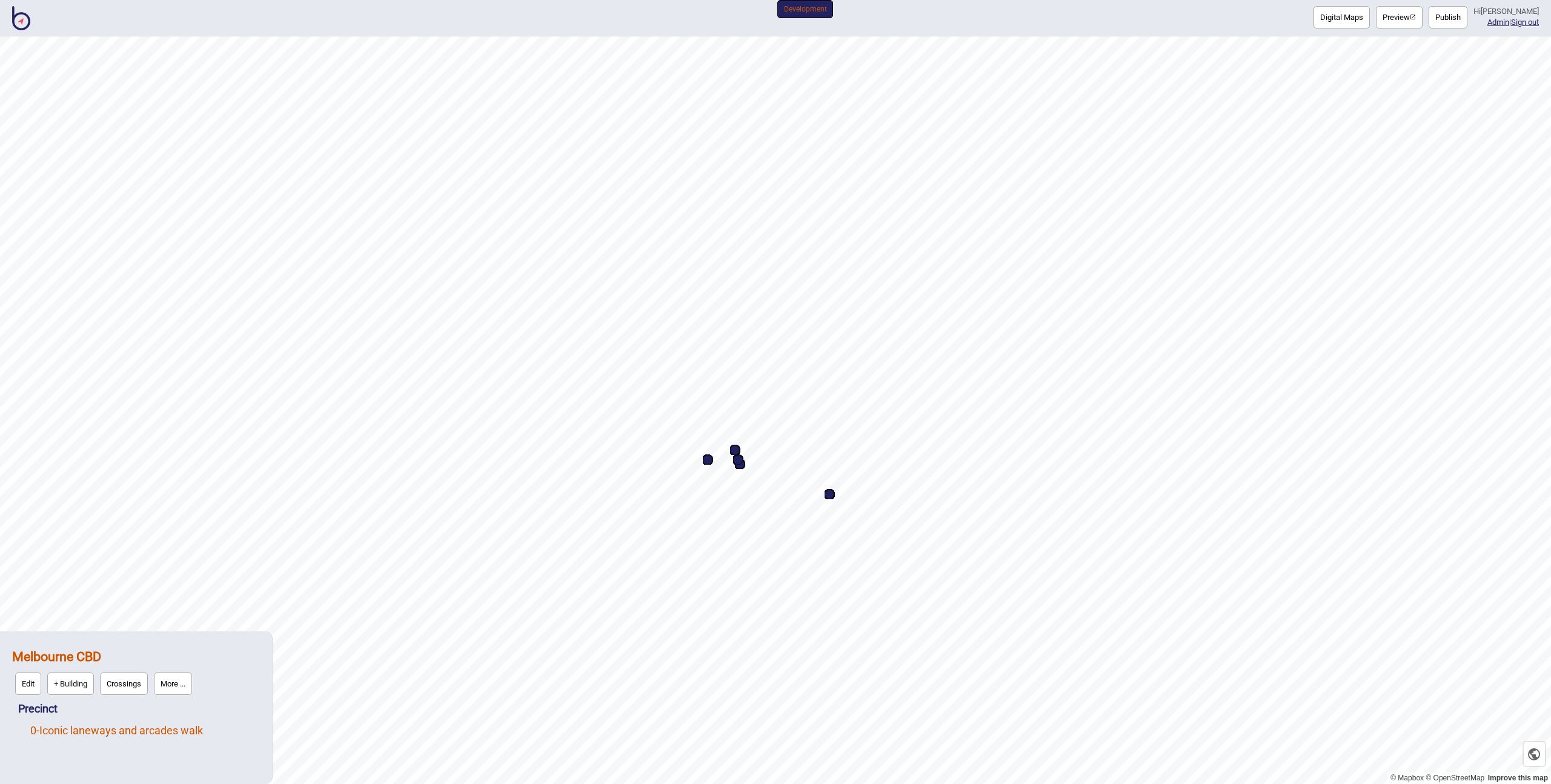
click at [65, 727] on link "0 - Iconic laneways and arcades walk" at bounding box center [117, 730] width 173 height 13
click at [45, 722] on button "Edit" at bounding box center [46, 727] width 26 height 23
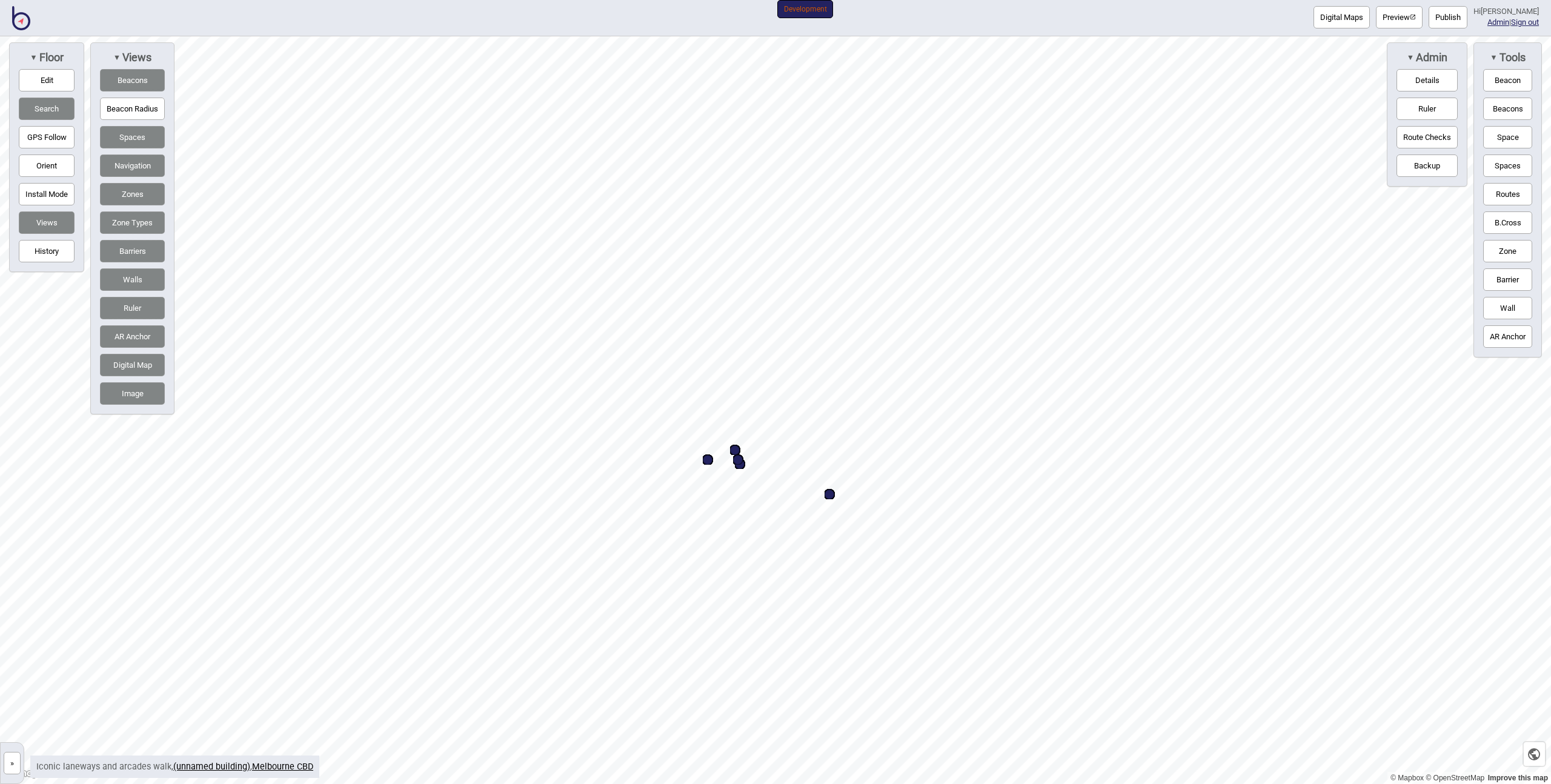
click at [45, 81] on button "Edit" at bounding box center [47, 80] width 56 height 23
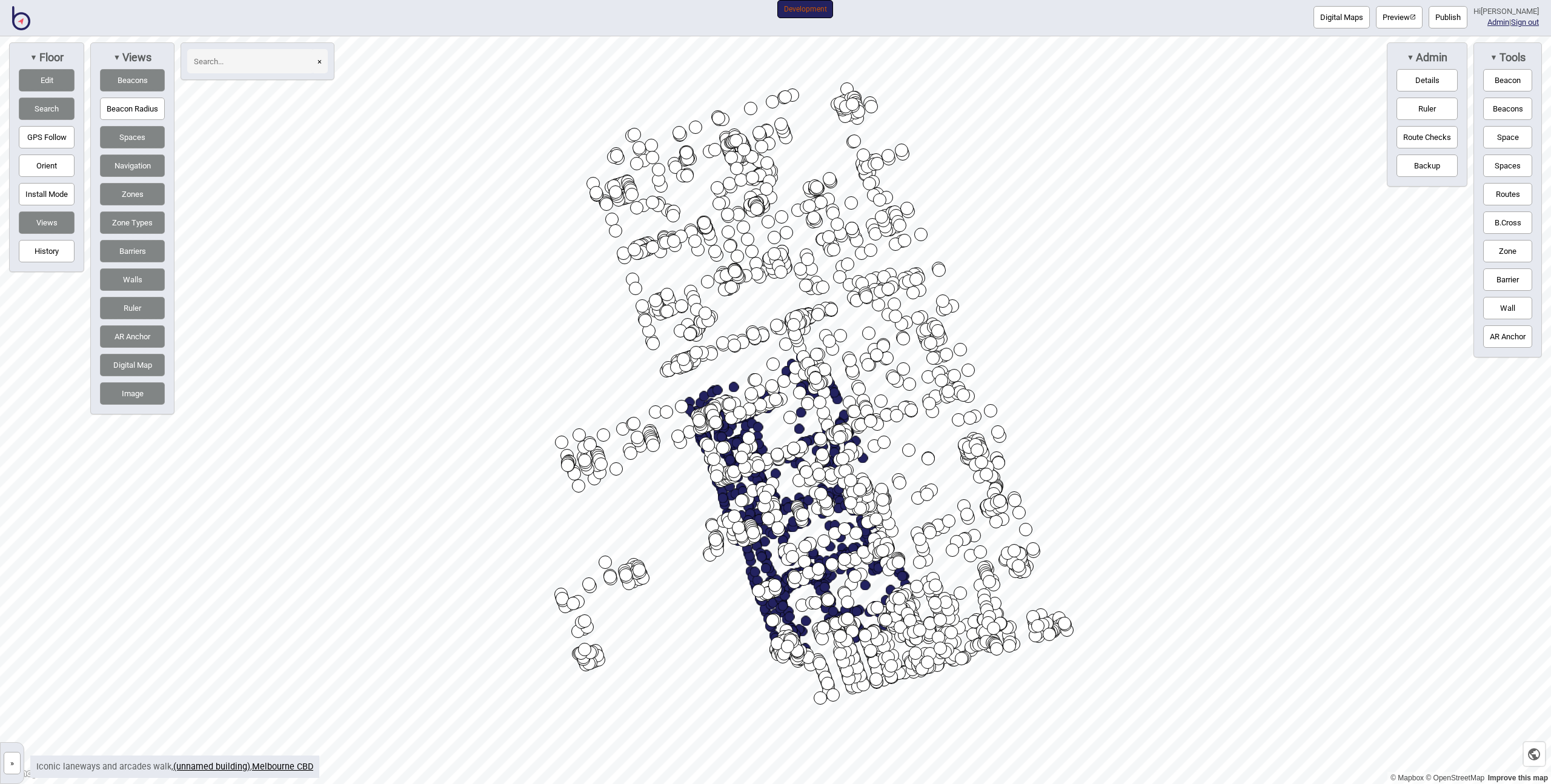
click at [126, 140] on button "Spaces" at bounding box center [132, 138] width 65 height 23
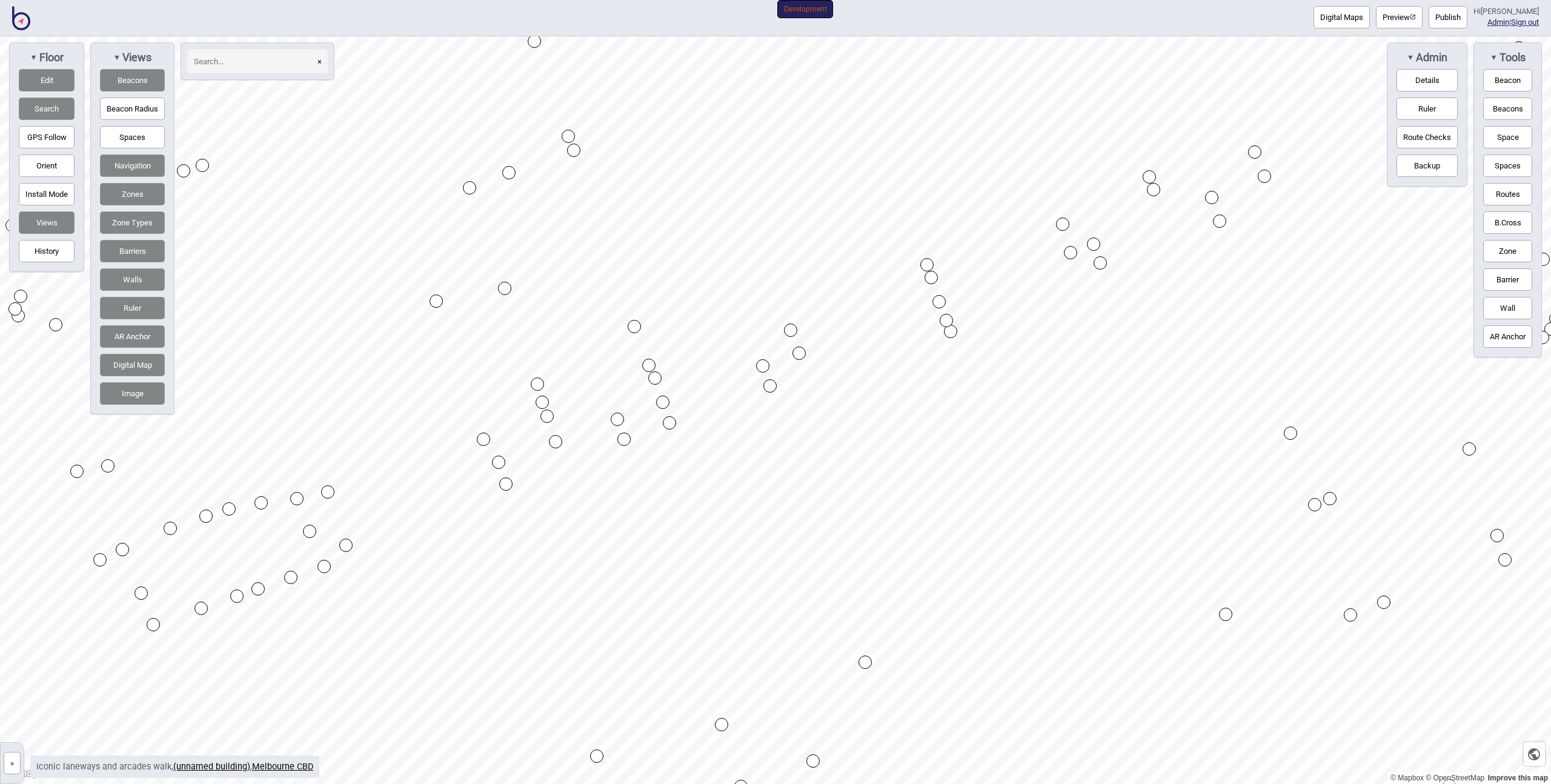
click at [1502, 140] on button "Space" at bounding box center [1508, 138] width 49 height 23
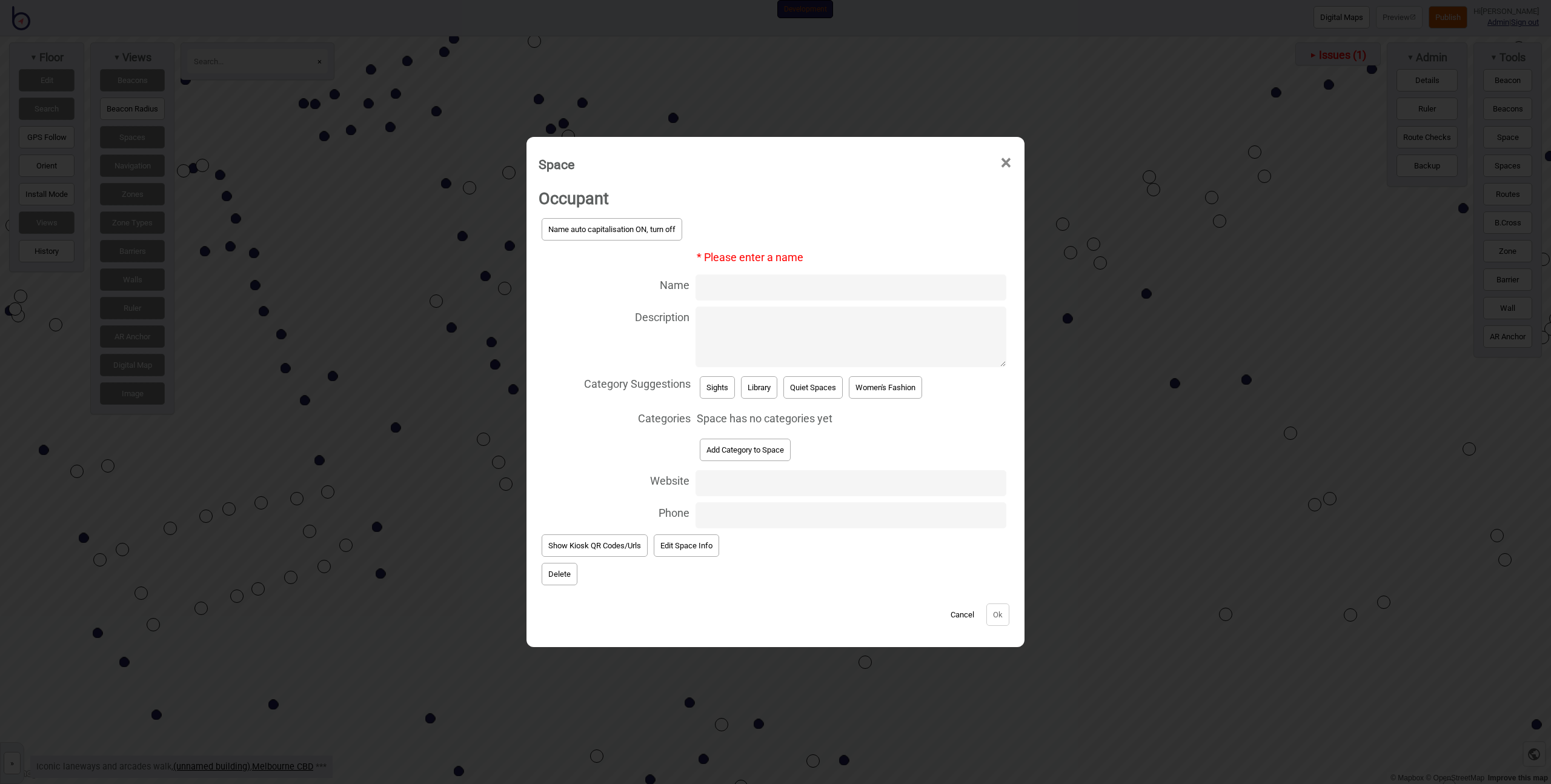
click at [557, 565] on button "Delete" at bounding box center [559, 574] width 36 height 23
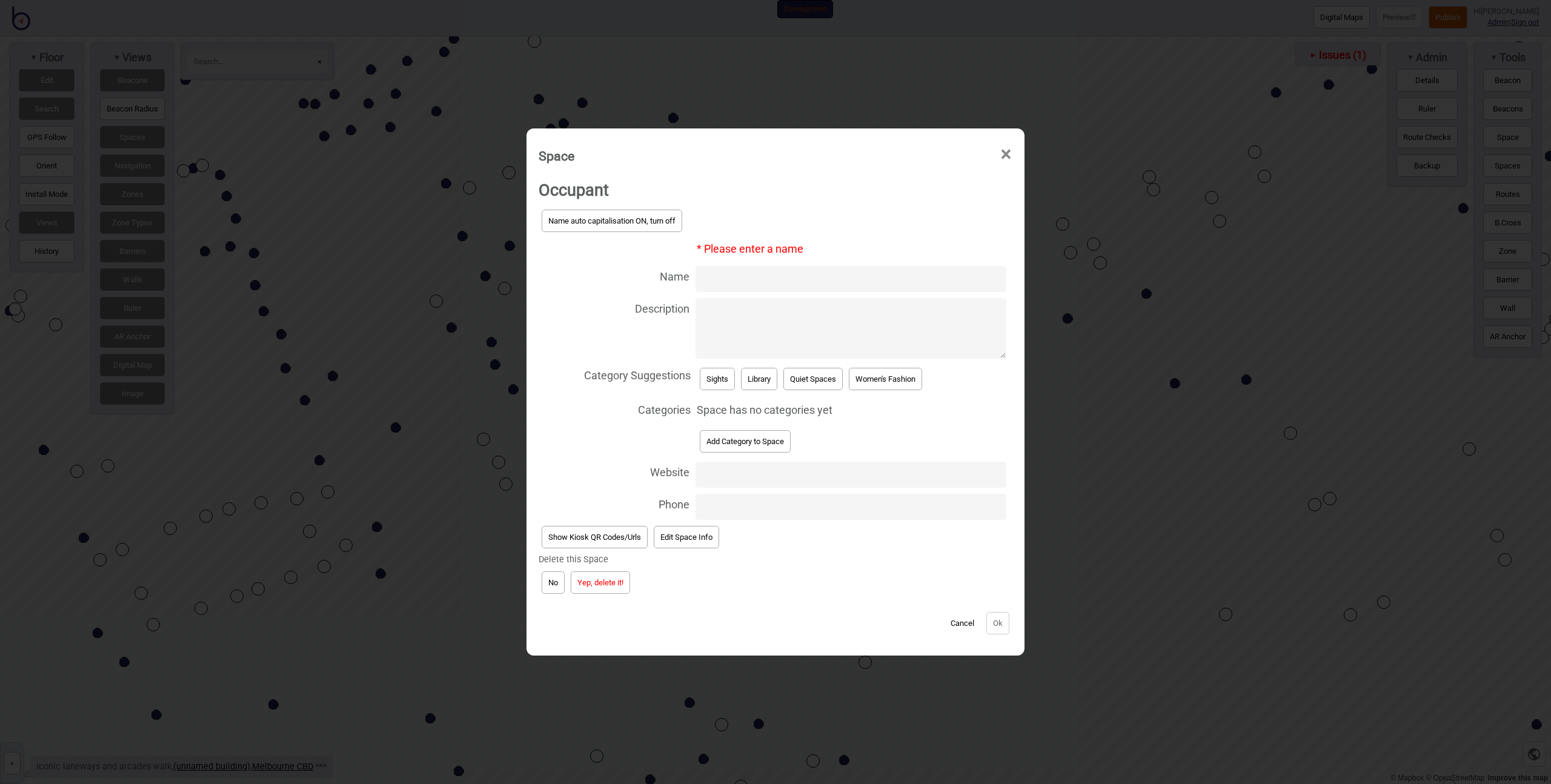
click at [605, 582] on button "Yep, delete it!" at bounding box center [600, 583] width 59 height 23
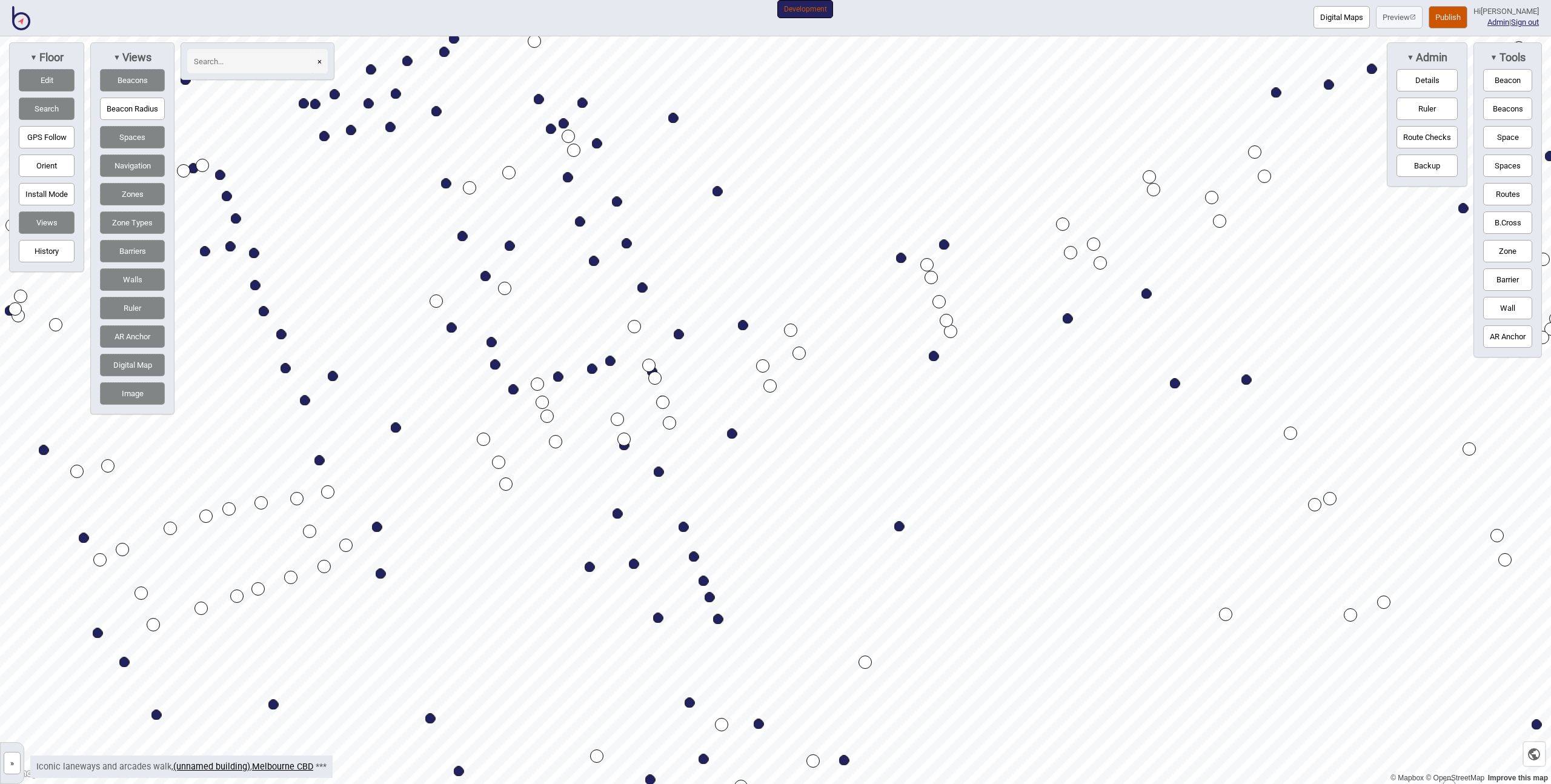
click at [624, 448] on div "Map marker" at bounding box center [624, 446] width 10 height 10
select select "Mall"
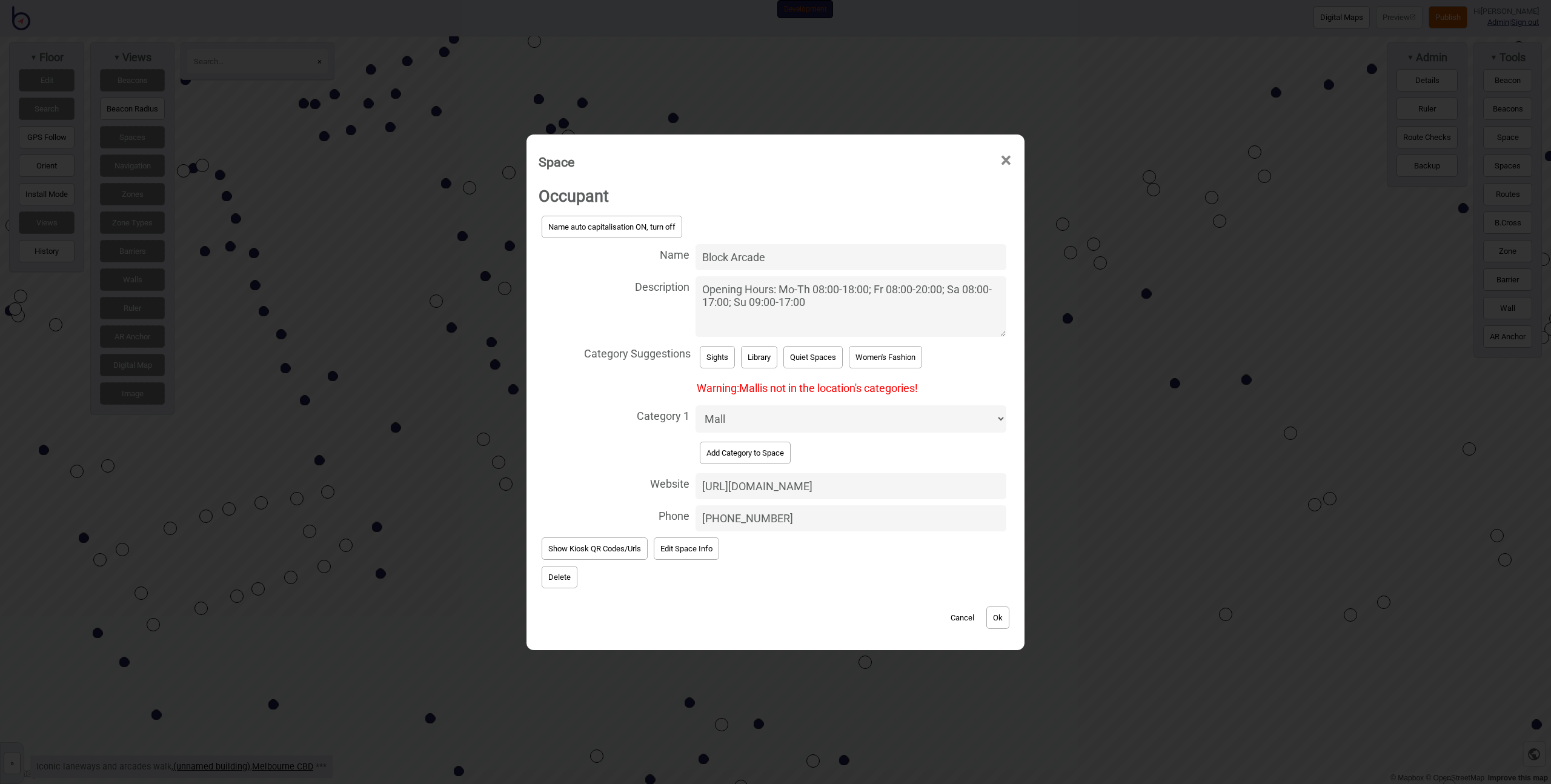
click at [744, 449] on button "Add Category to Space" at bounding box center [746, 453] width 91 height 23
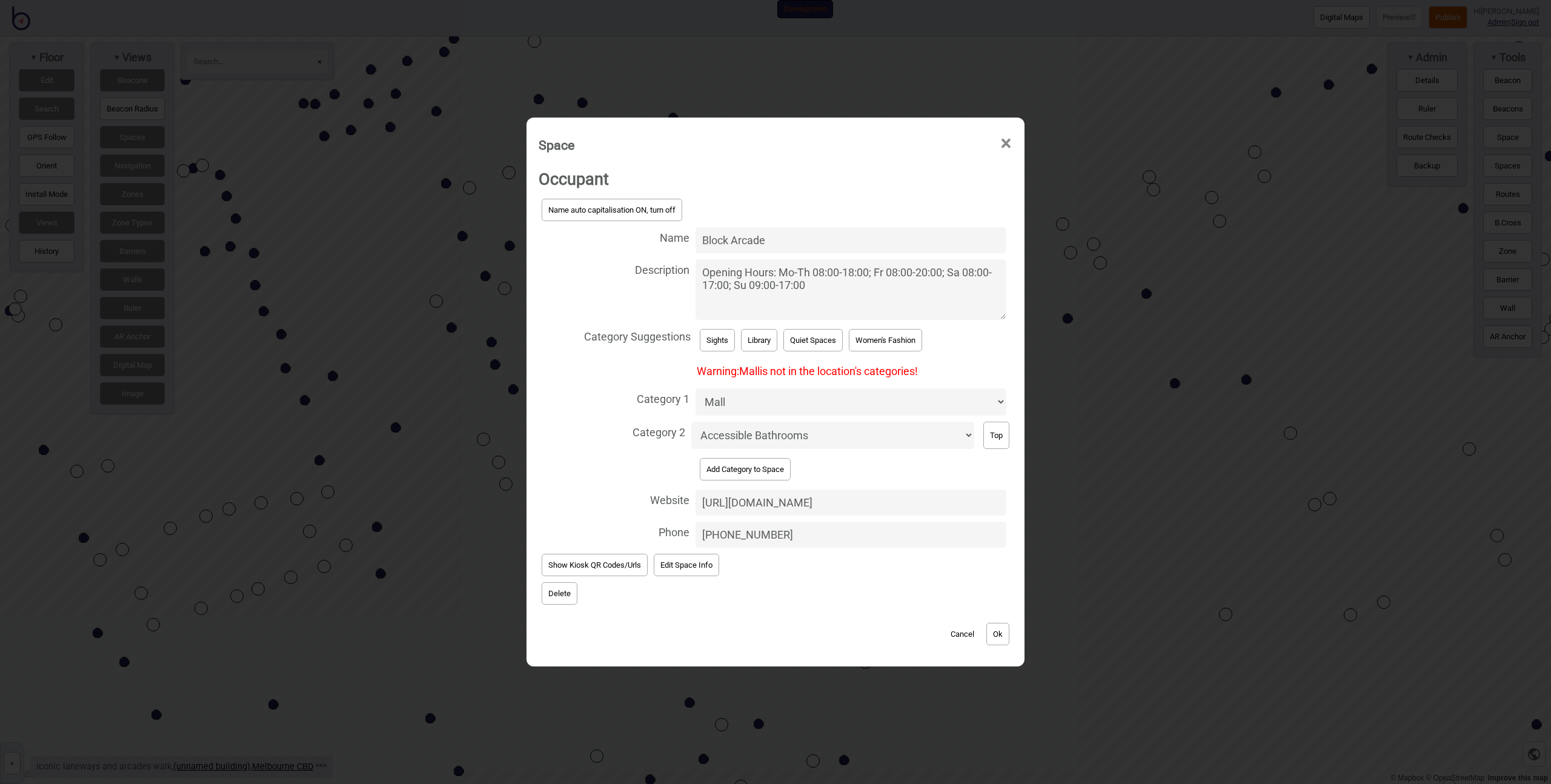
click at [744, 439] on select "Accessible Bathrooms Accommodation Baggage Bathrooms Bike Areas Books Bus Stops…" at bounding box center [833, 435] width 283 height 27
select select "Sights"
click at [691, 422] on select "Accessible Bathrooms Accommodation Baggage Bathrooms Bike Areas Books Bus Stops…" at bounding box center [833, 435] width 283 height 27
click at [999, 636] on button "Ok" at bounding box center [998, 634] width 23 height 23
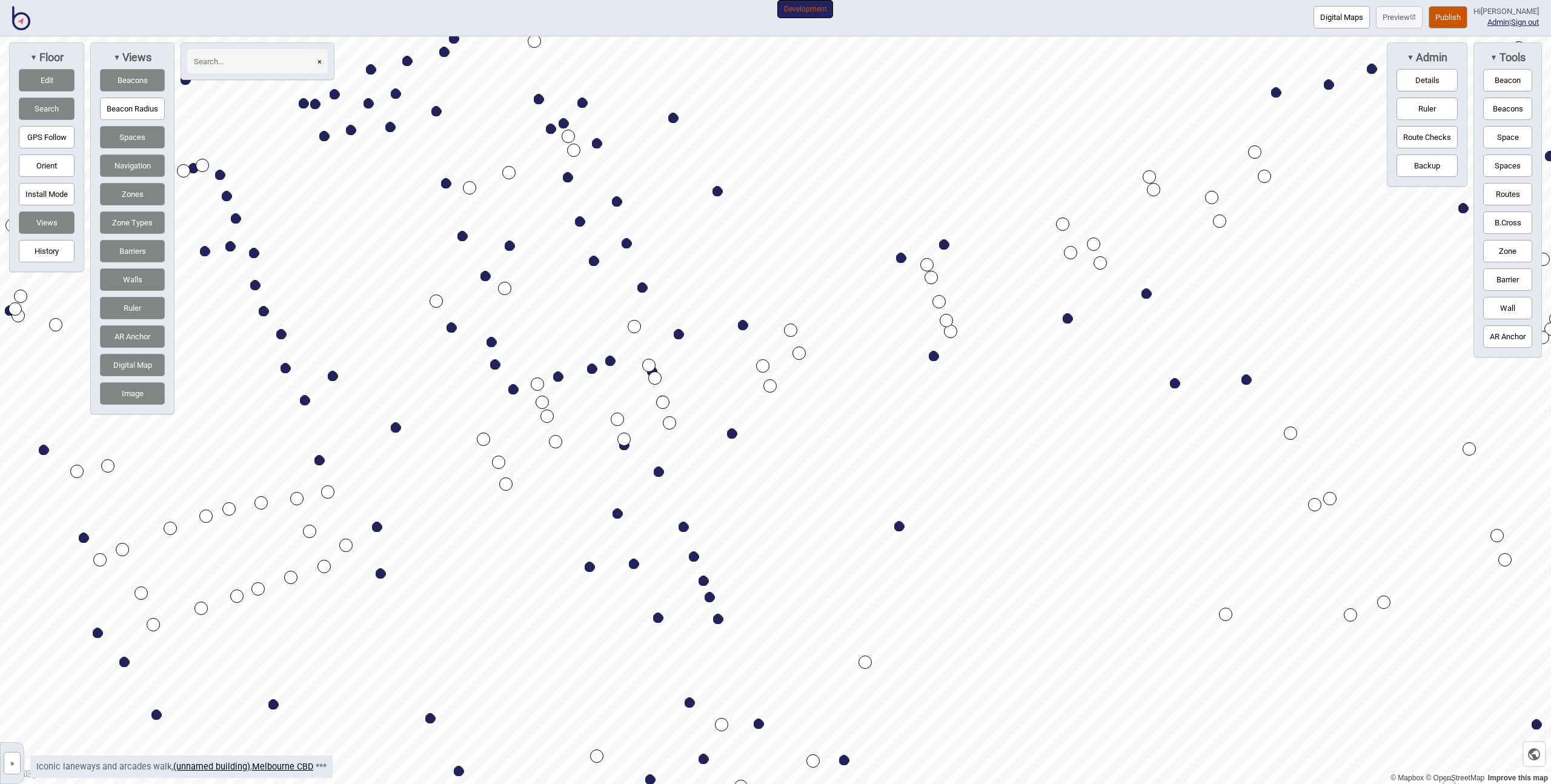
click at [116, 128] on button "Spaces" at bounding box center [132, 138] width 65 height 23
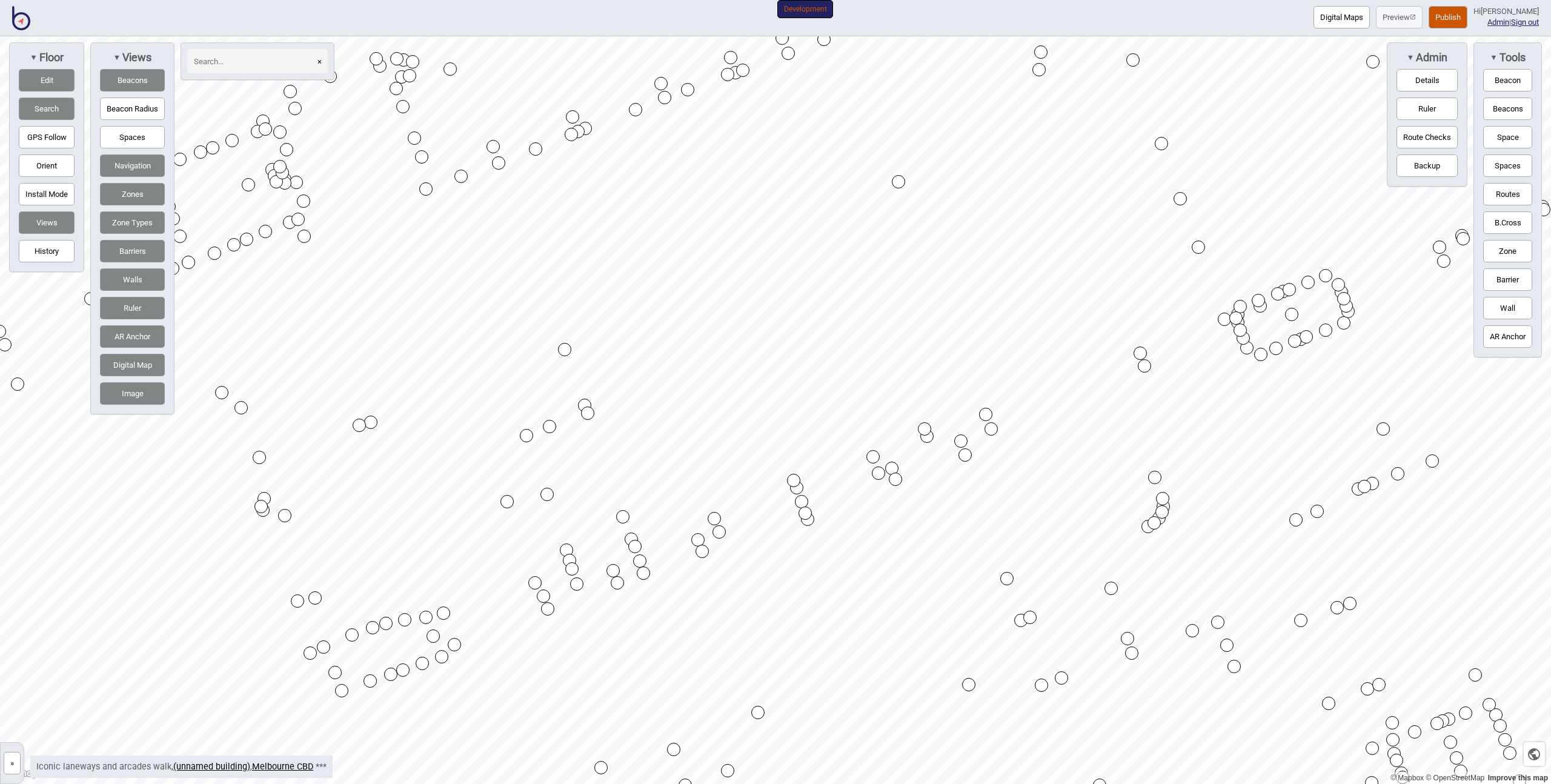
click at [134, 134] on button "Spaces" at bounding box center [132, 138] width 65 height 23
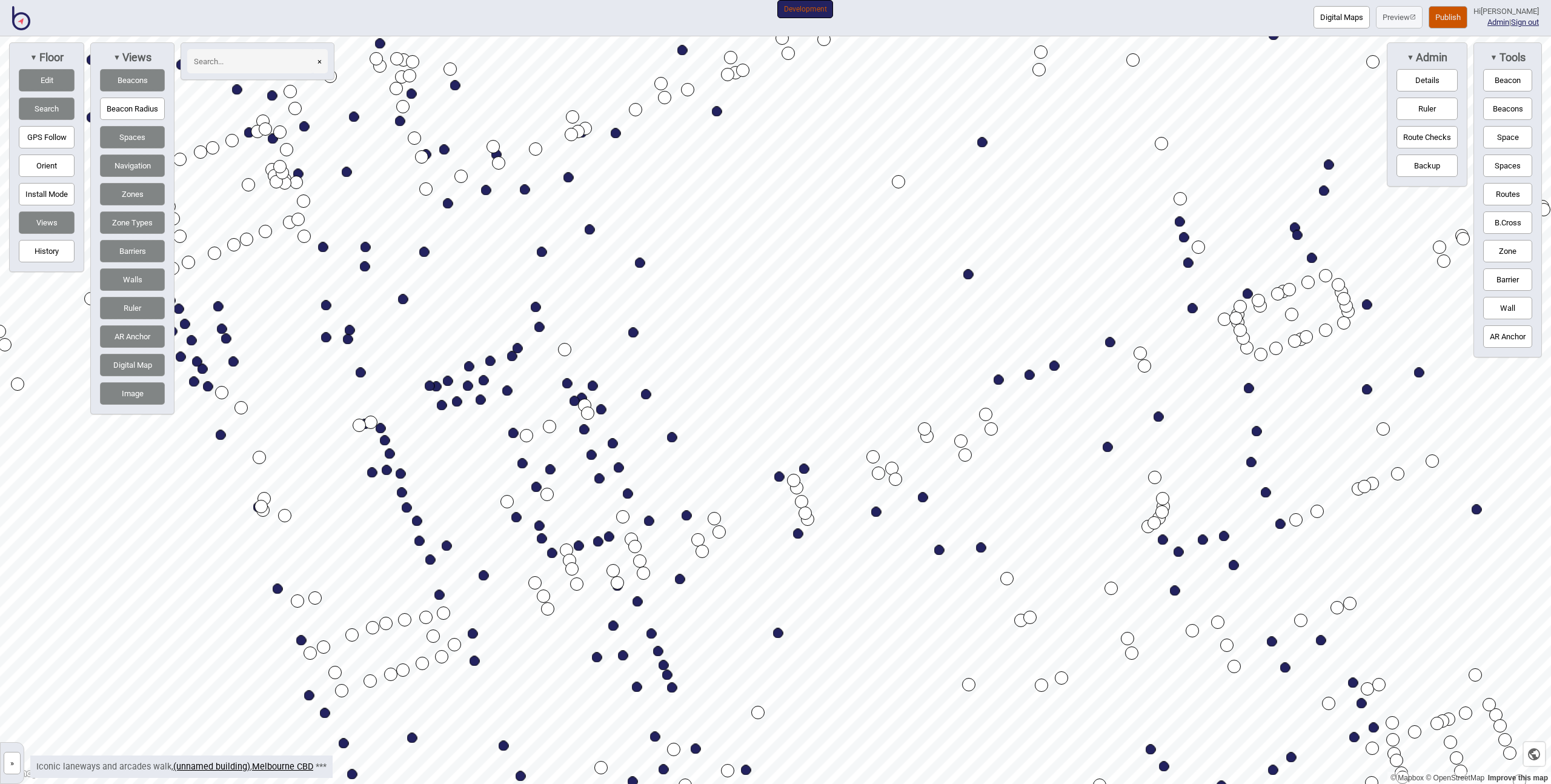
click at [612, 132] on div "Map marker" at bounding box center [615, 133] width 10 height 10
select select "Social and Recreation"
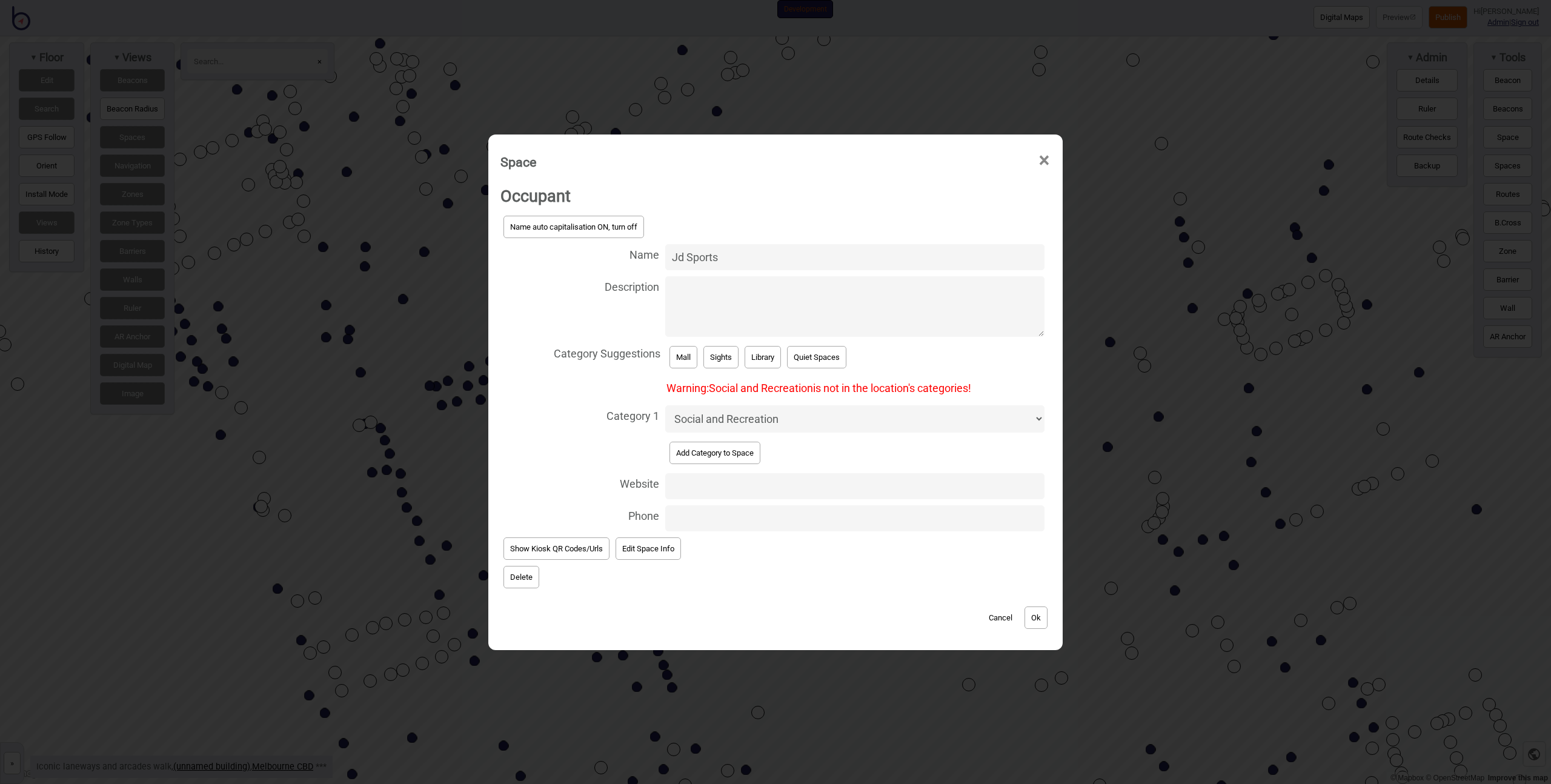
click at [715, 448] on button "Add Category to Space" at bounding box center [715, 453] width 91 height 23
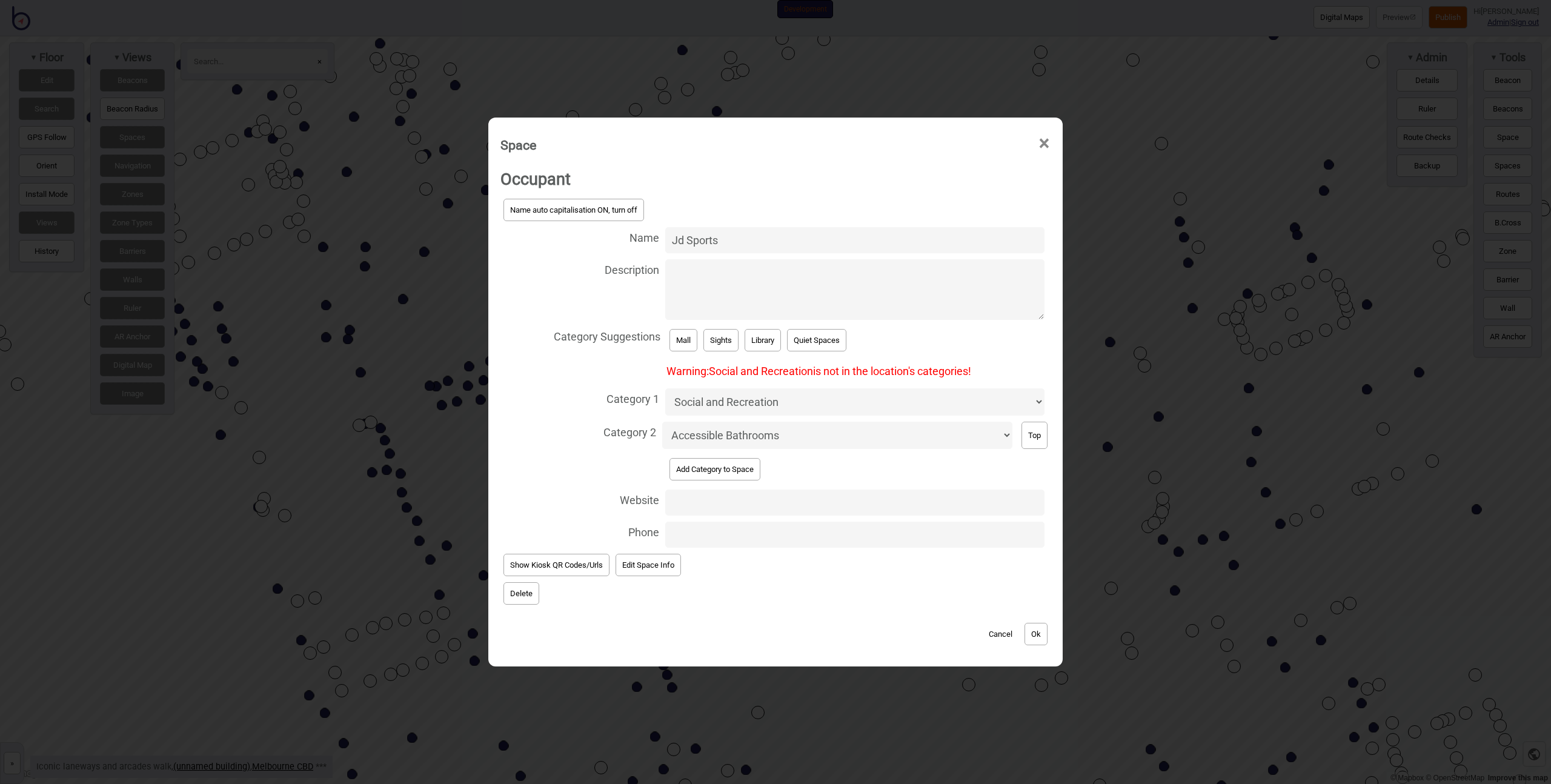
click at [713, 442] on select "Accessible Bathrooms Accommodation Baggage Bathrooms Bike Areas Books Bus Stops…" at bounding box center [837, 435] width 350 height 27
click at [862, 436] on select "Accessible Bathrooms Accommodation Baggage Bathrooms Bike Areas Books Bus Stops…" at bounding box center [837, 435] width 350 height 27
select select "Sights"
click at [662, 422] on select "Accessible Bathrooms Accommodation Baggage Bathrooms Bike Areas Books Bus Stops…" at bounding box center [837, 435] width 350 height 27
click at [1045, 630] on button "Ok" at bounding box center [1036, 634] width 23 height 23
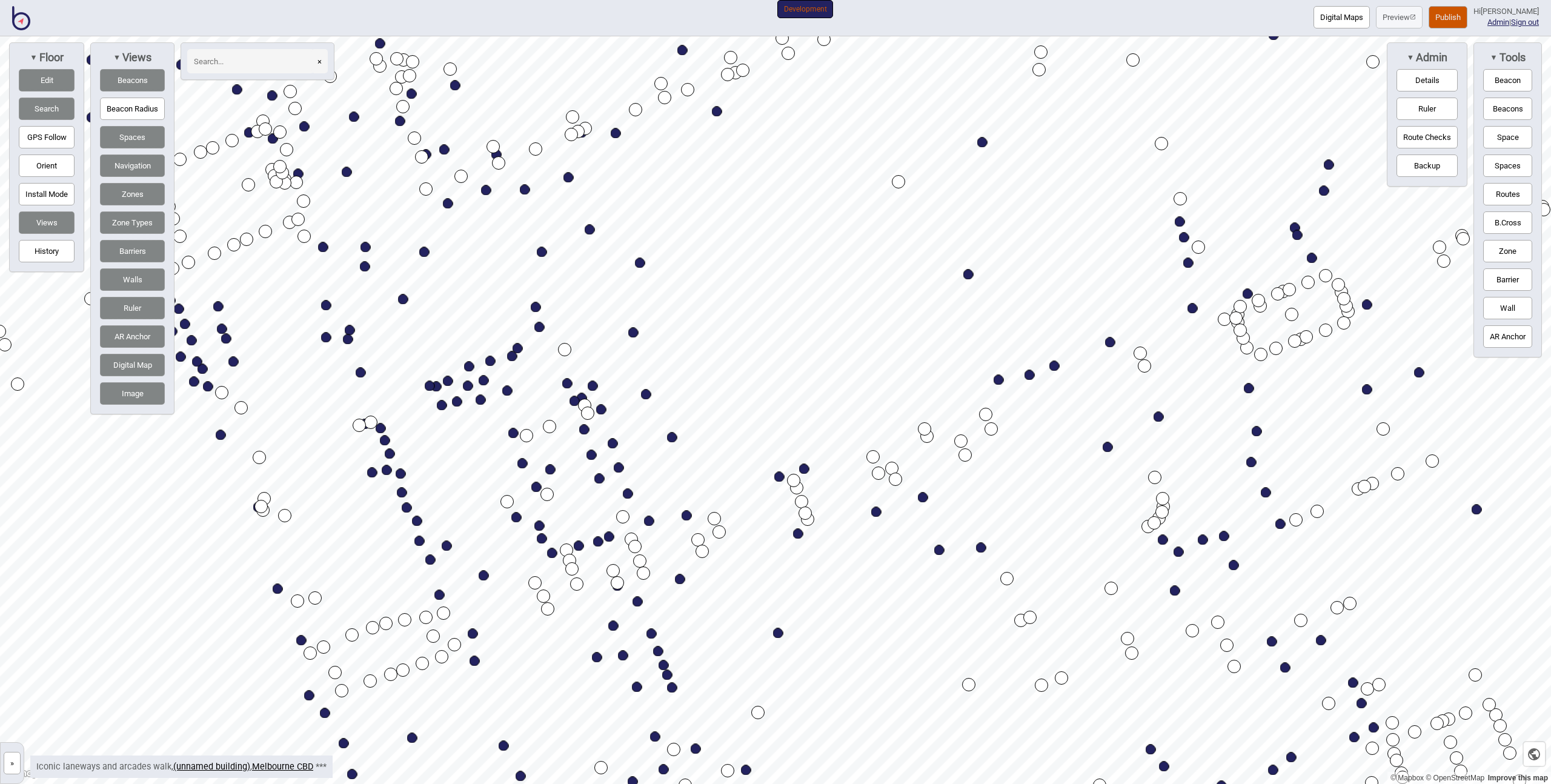
click at [1440, 13] on button "Publish" at bounding box center [1447, 18] width 39 height 23
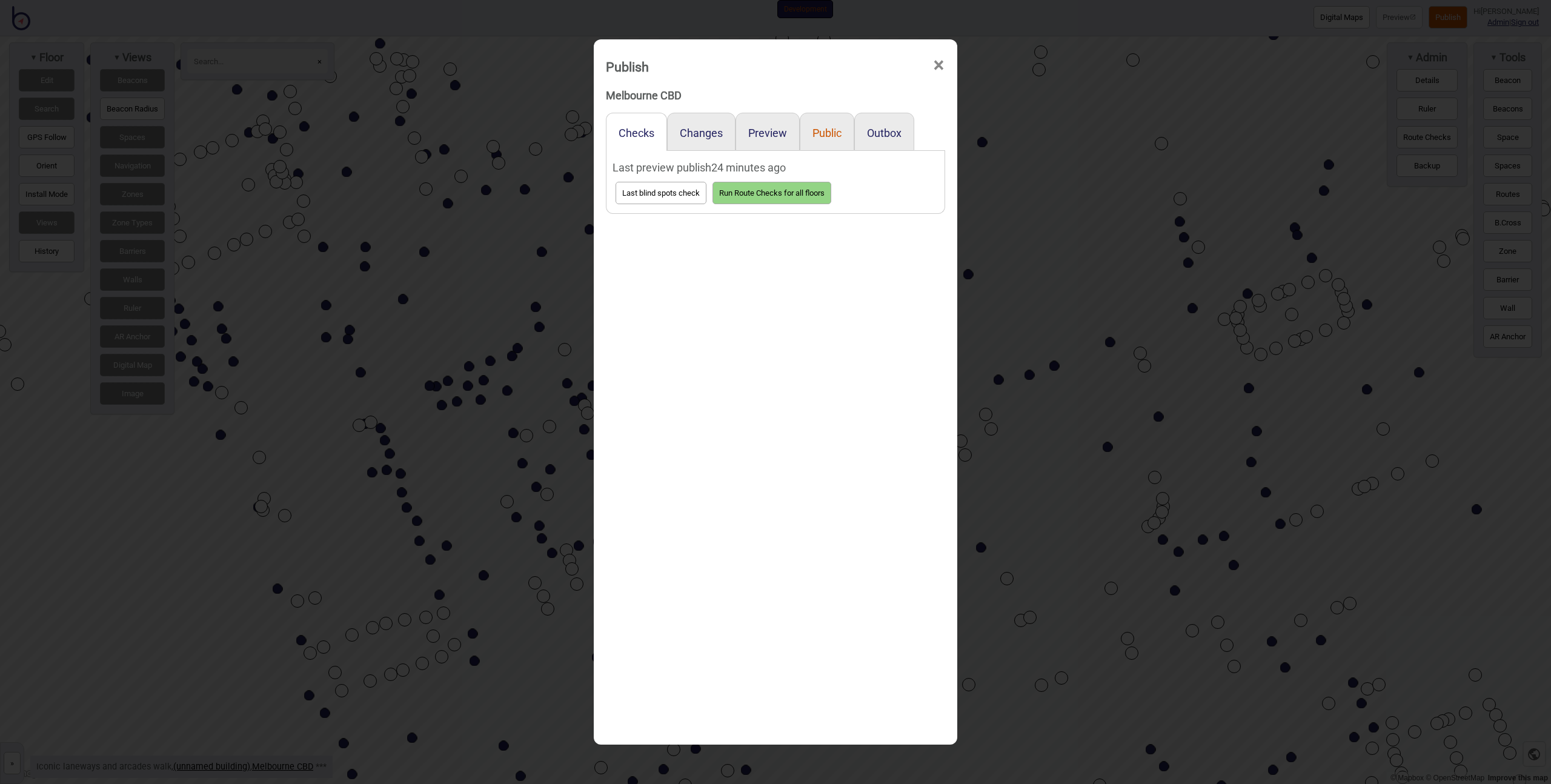
click at [815, 133] on button "Public" at bounding box center [827, 133] width 29 height 13
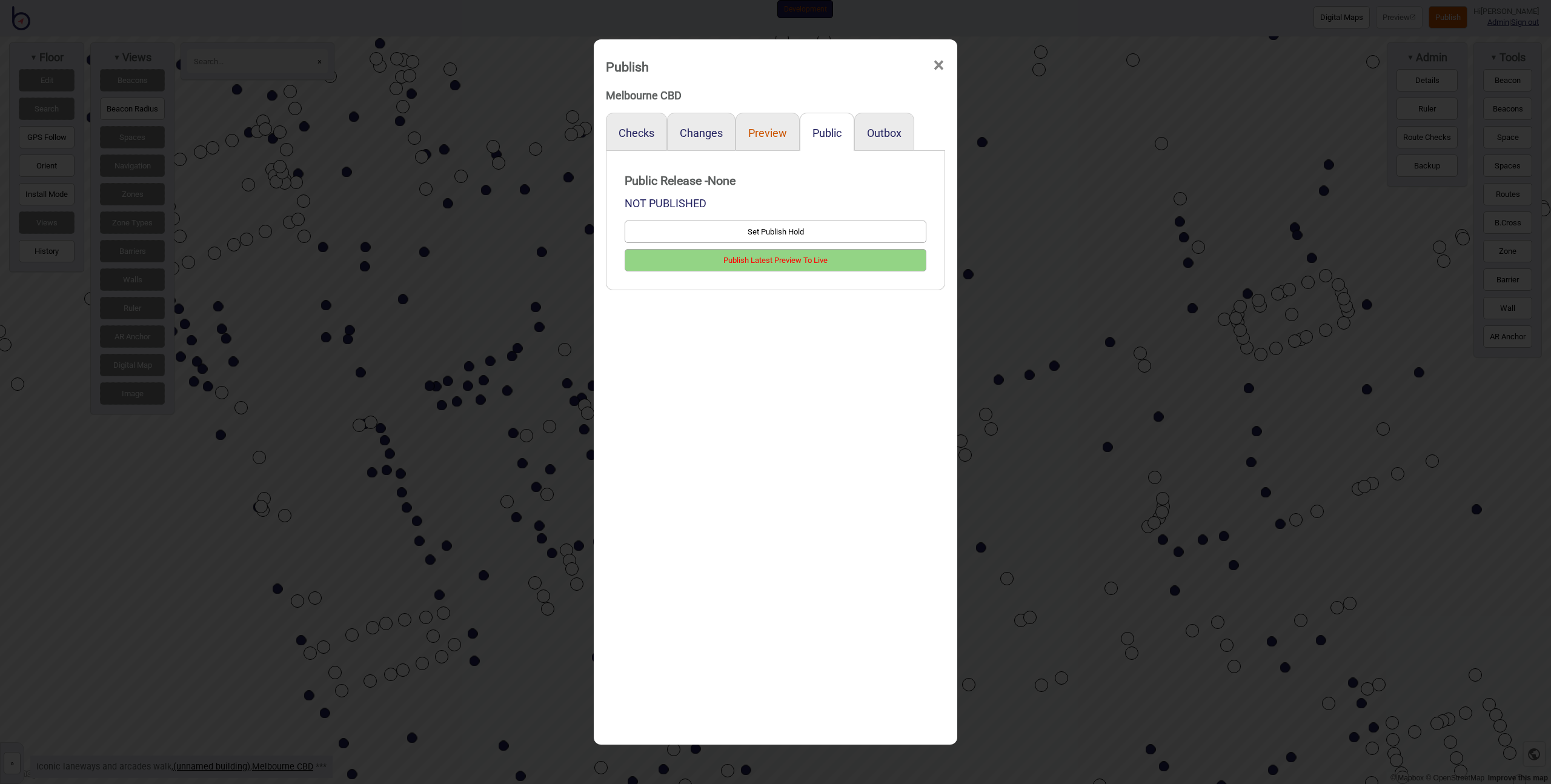
click at [770, 133] on button "Preview" at bounding box center [767, 133] width 39 height 13
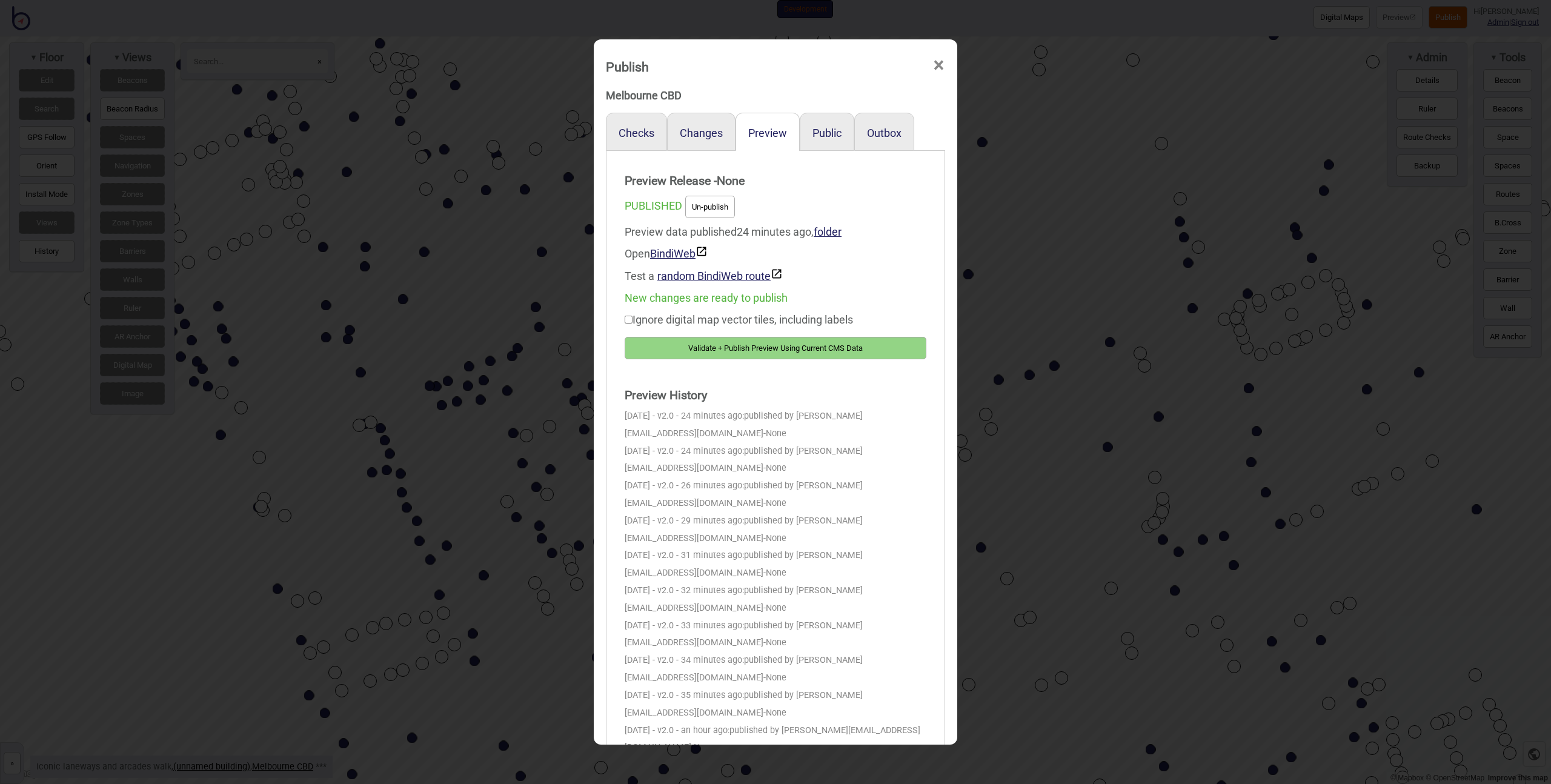
click at [782, 357] on button "Validate + Publish Preview Using Current CMS Data" at bounding box center [776, 348] width 302 height 23
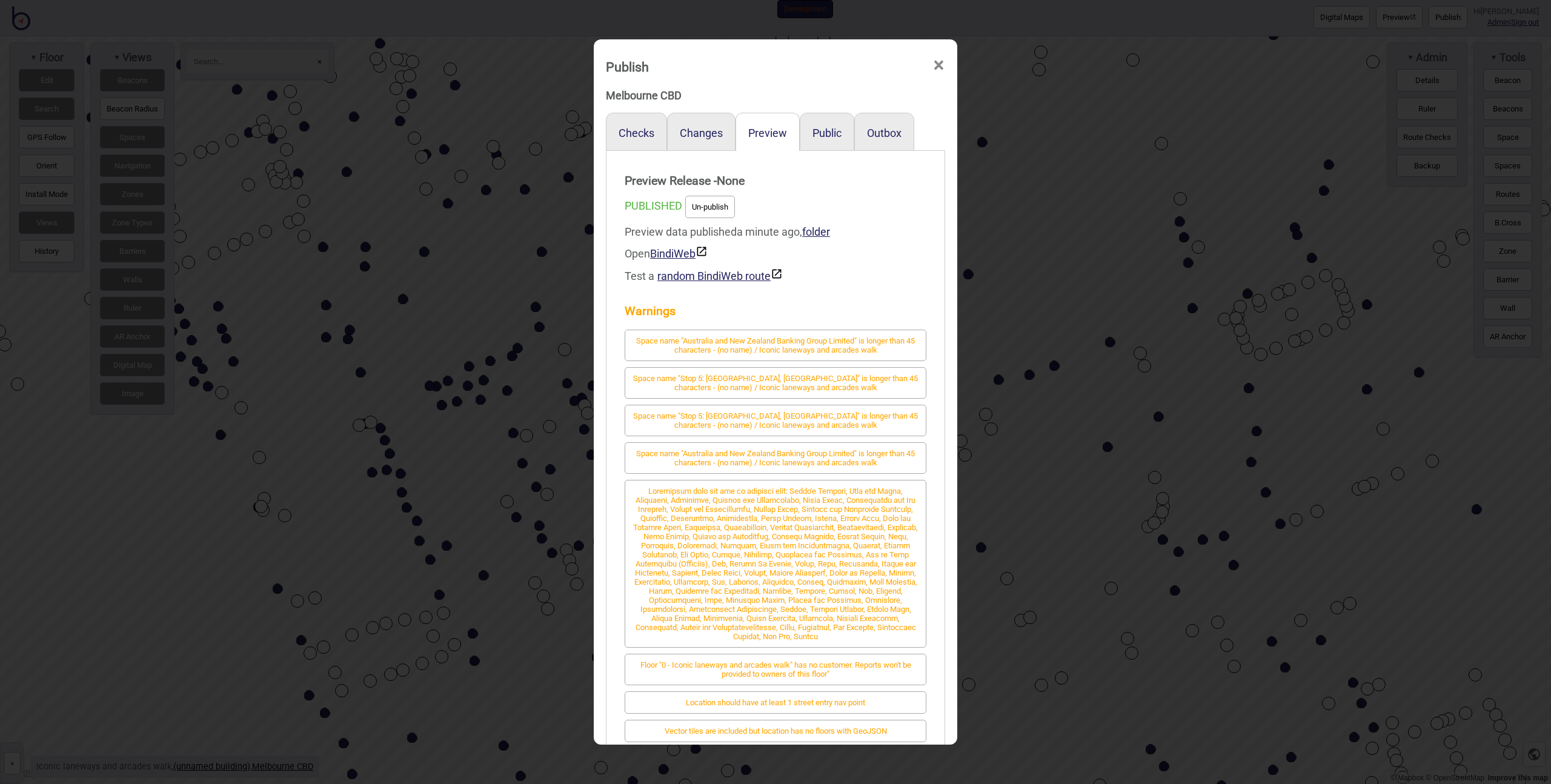
click at [477, 292] on div "Publish × Melbourne CBD Checks Changes Preview Public Outbox Preview Release - …" at bounding box center [775, 392] width 1551 height 784
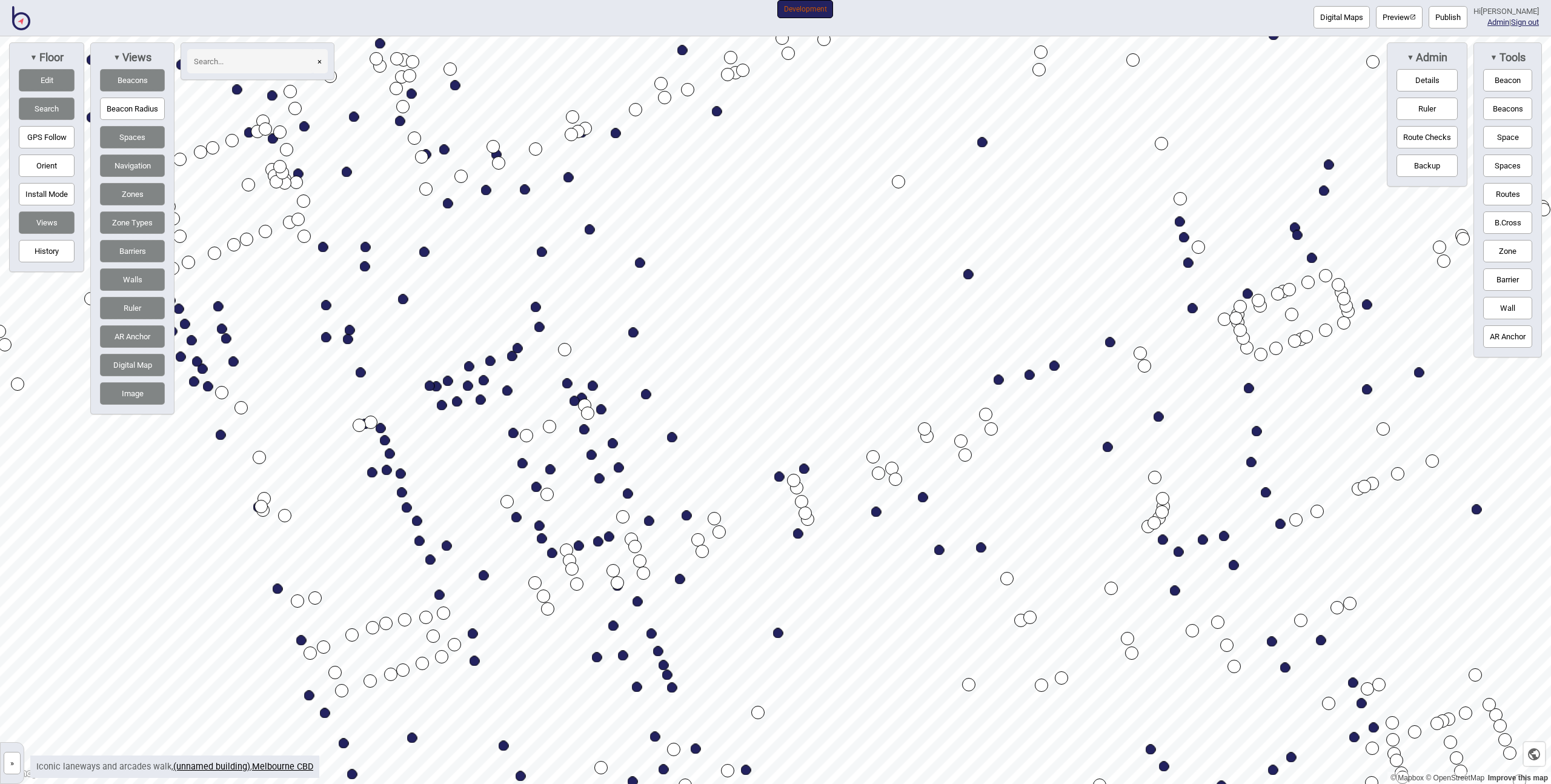
click at [246, 59] on input at bounding box center [251, 61] width 128 height 24
click at [617, 133] on div "Map marker" at bounding box center [615, 133] width 10 height 10
type input "sports"
select select "Social and Recreation"
select select "Sights"
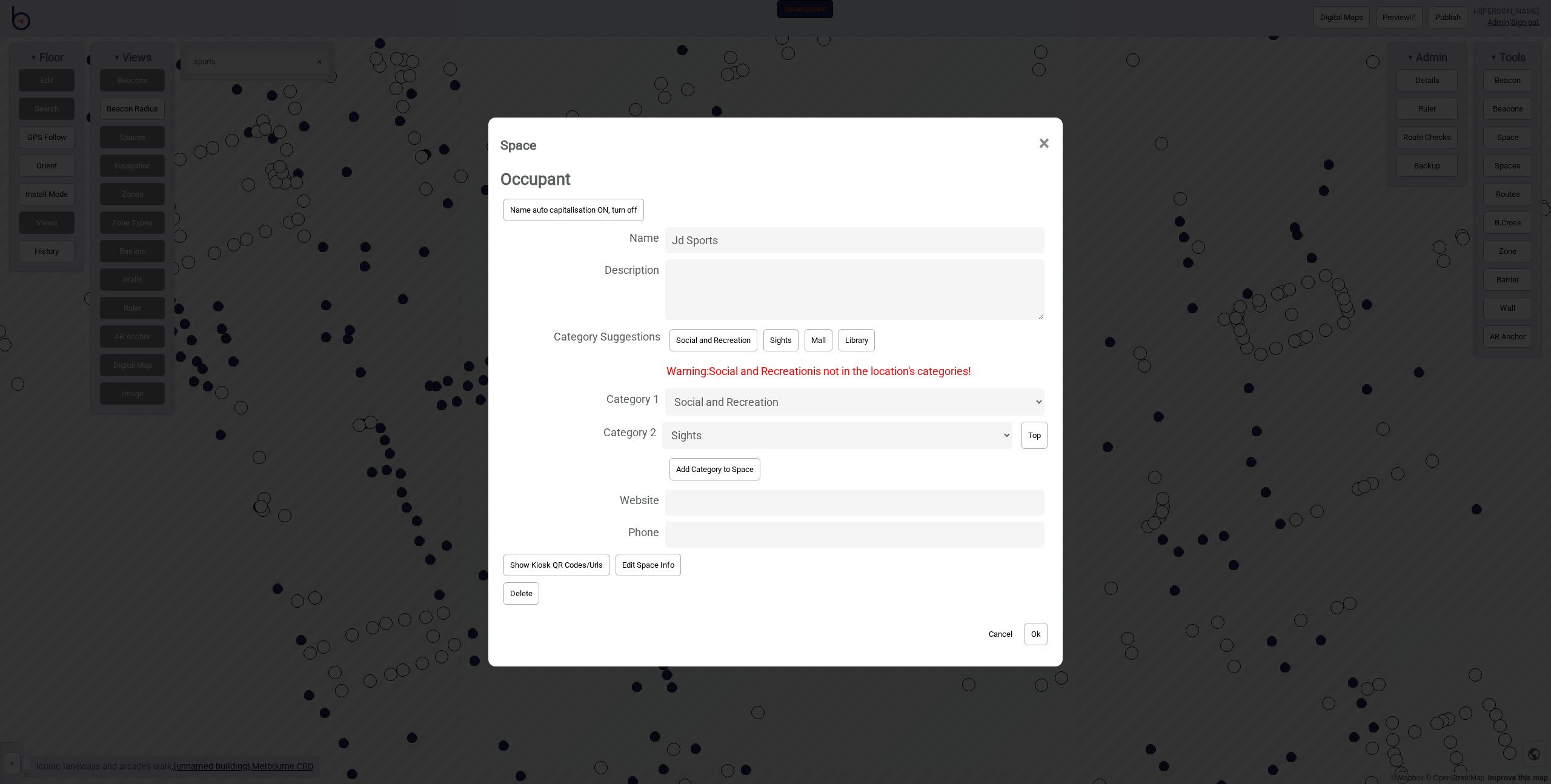
click at [737, 435] on select "Accessible Bathrooms Accommodation Baggage Bathrooms Bike Areas Books Bus Stops…" at bounding box center [837, 435] width 350 height 27
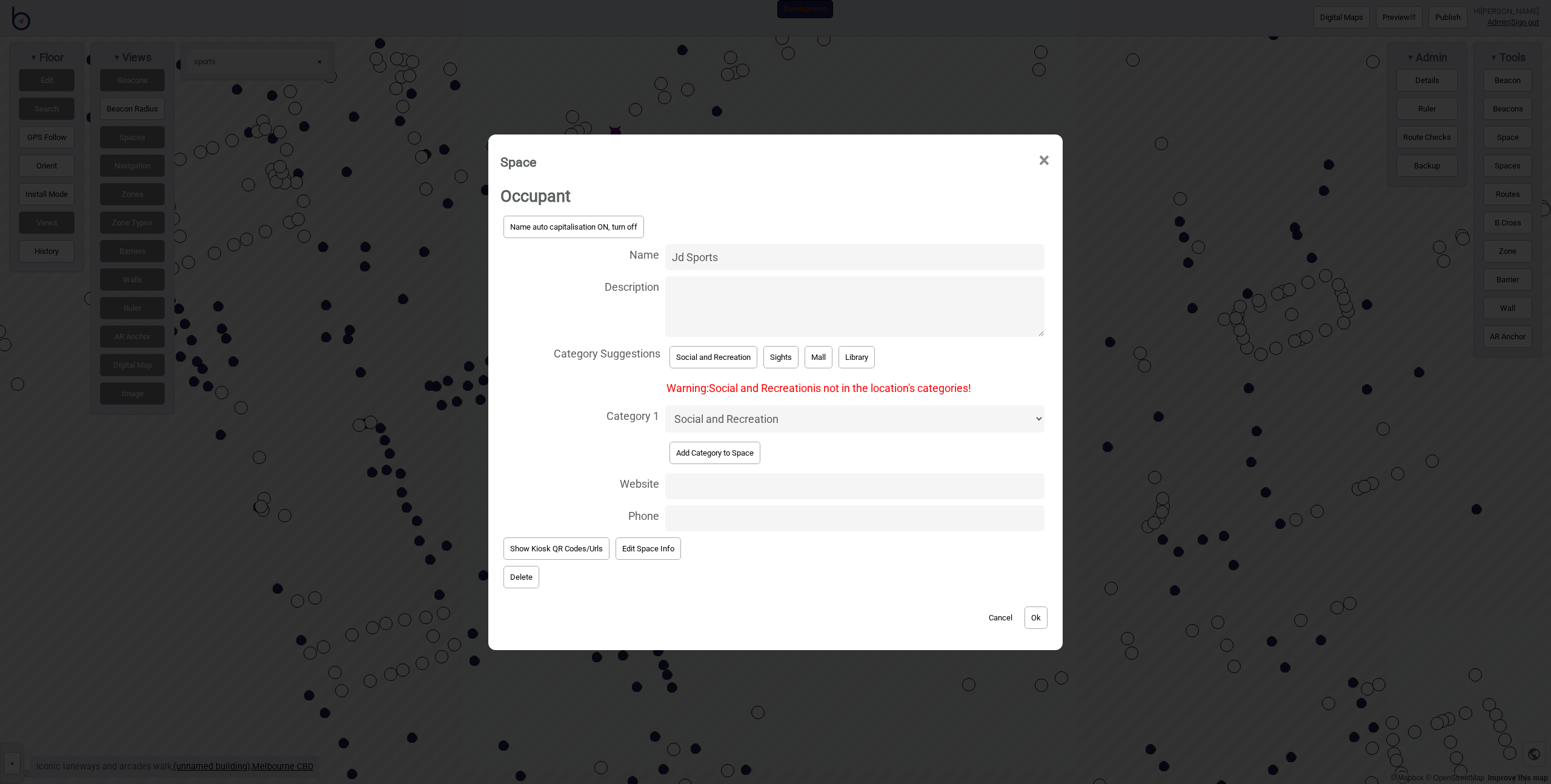
click at [1035, 616] on button "Ok" at bounding box center [1036, 618] width 23 height 23
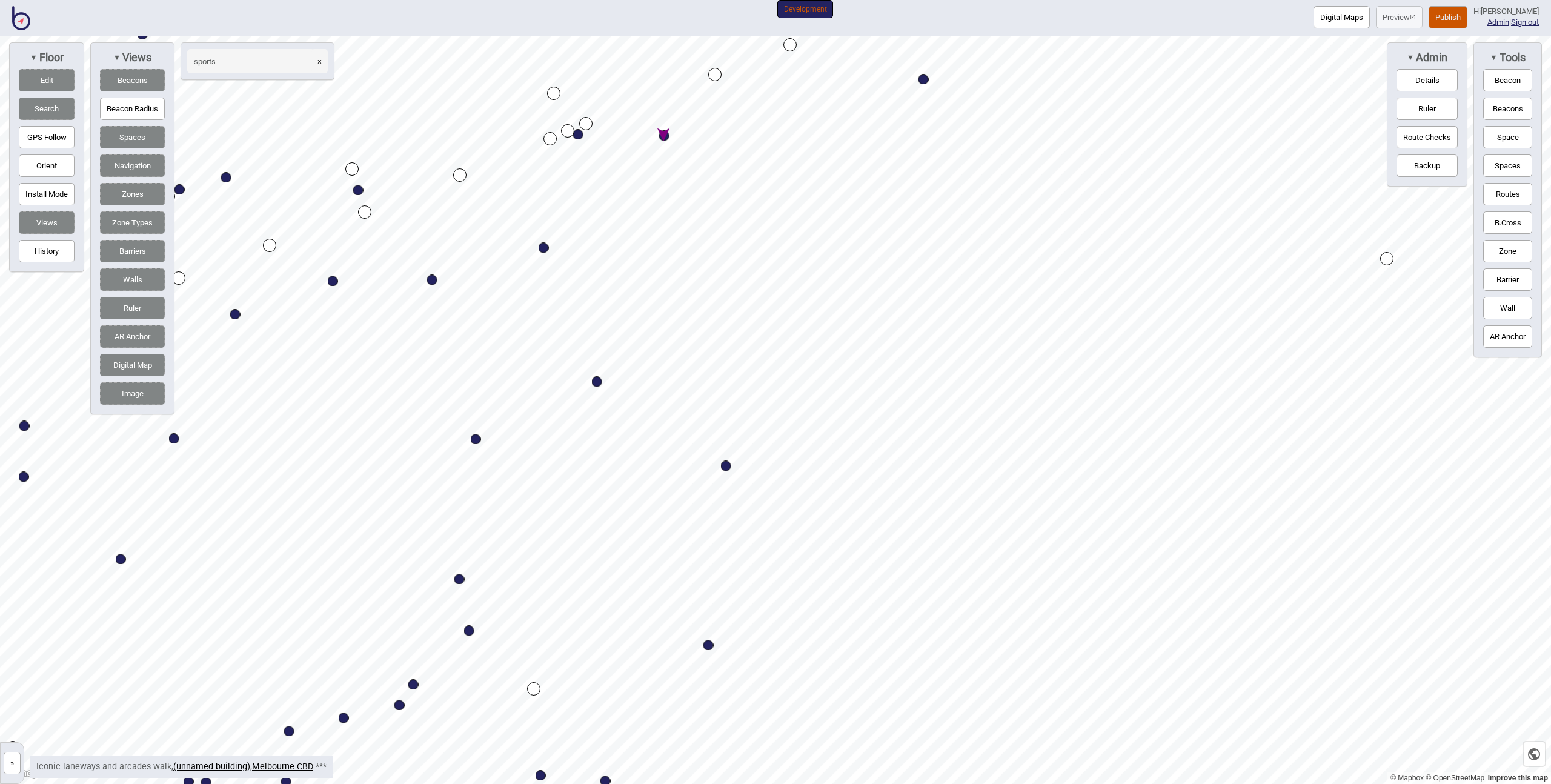
click at [577, 135] on div "Map marker" at bounding box center [578, 134] width 10 height 10
select select "Sights"
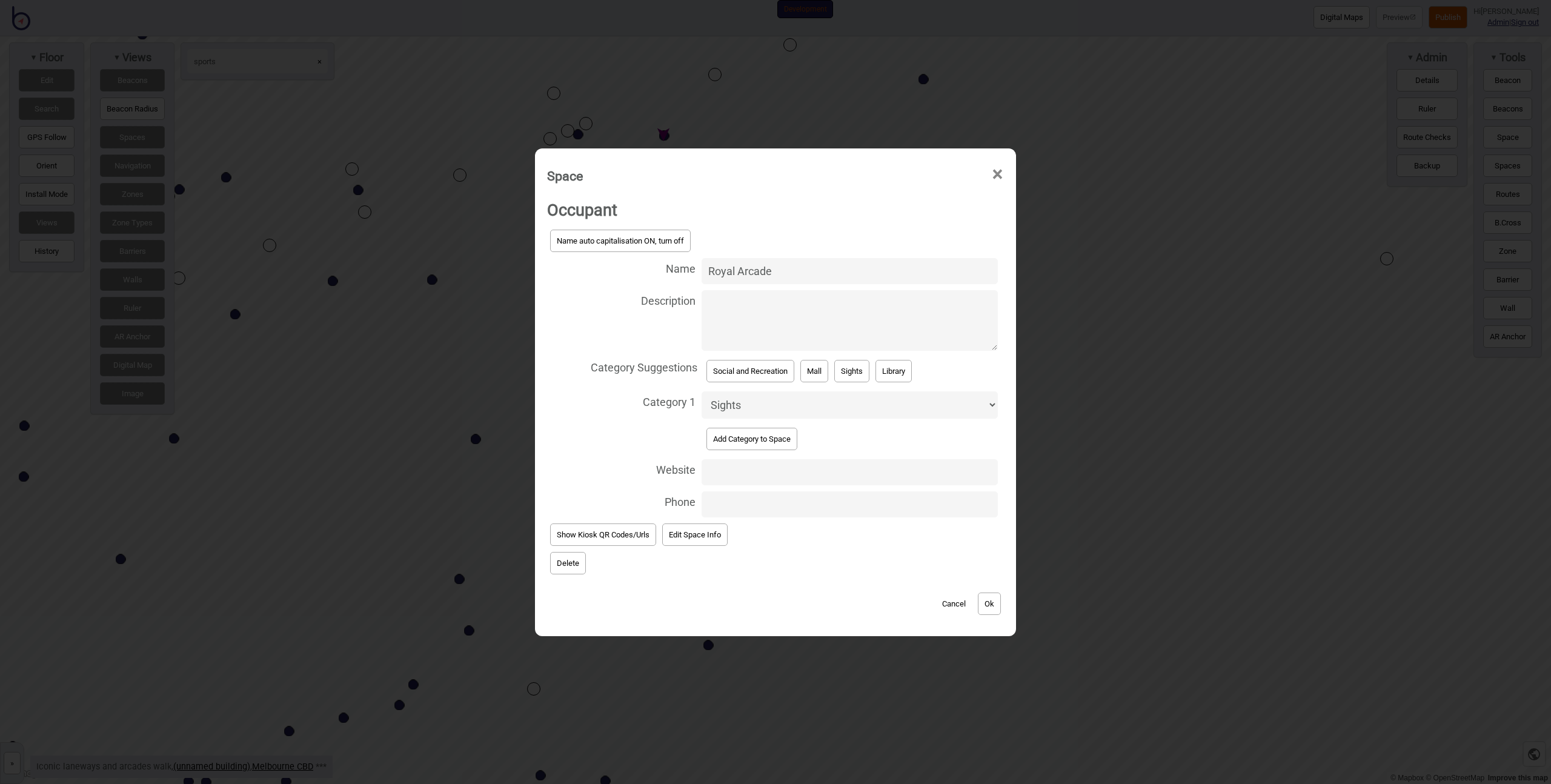
click at [437, 435] on div "Space × Occupant Name auto capitalisation ON, turn off Name Royal Arcade Descri…" at bounding box center [775, 392] width 1551 height 784
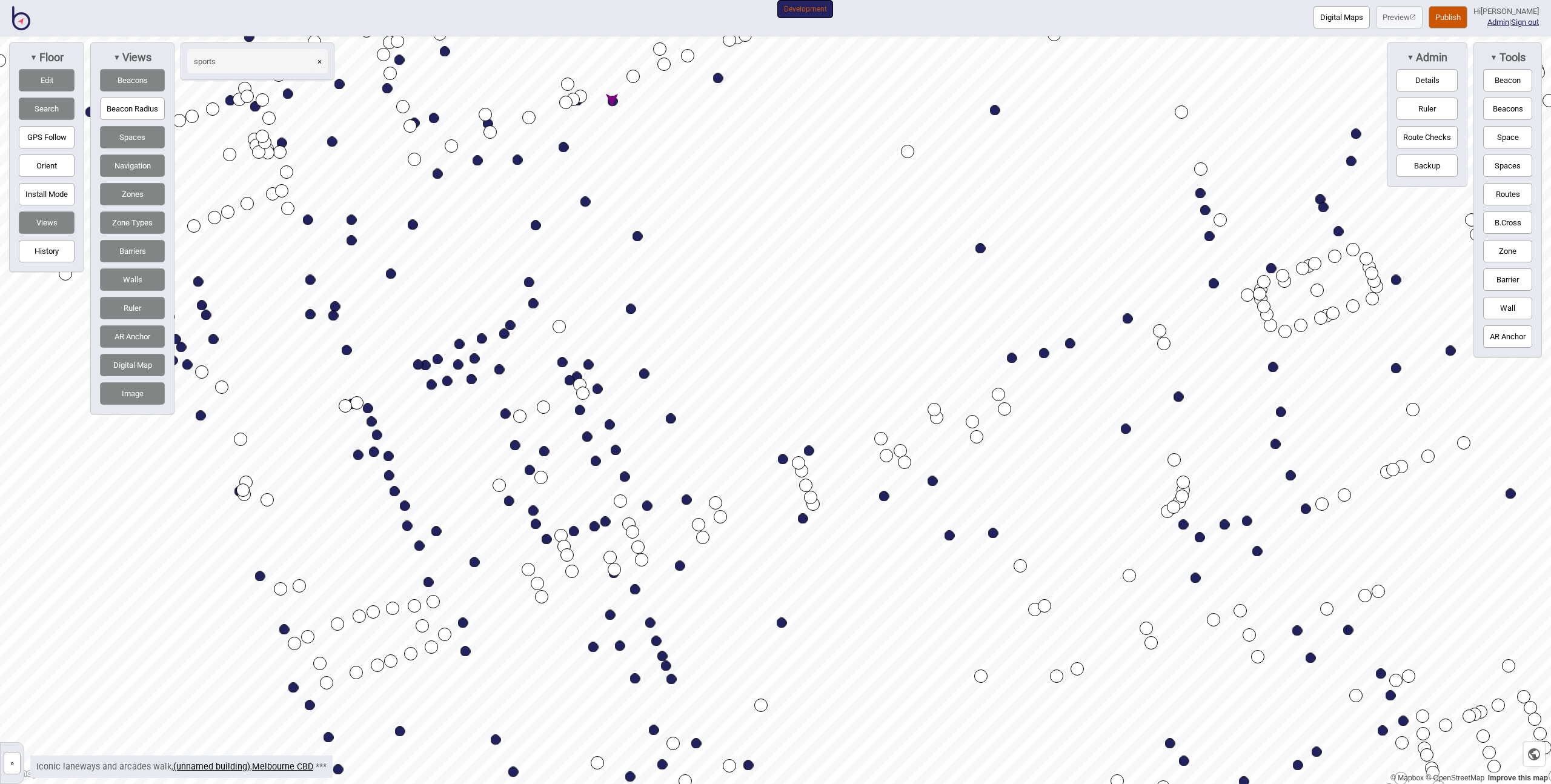
click at [133, 138] on button "Spaces" at bounding box center [132, 138] width 65 height 23
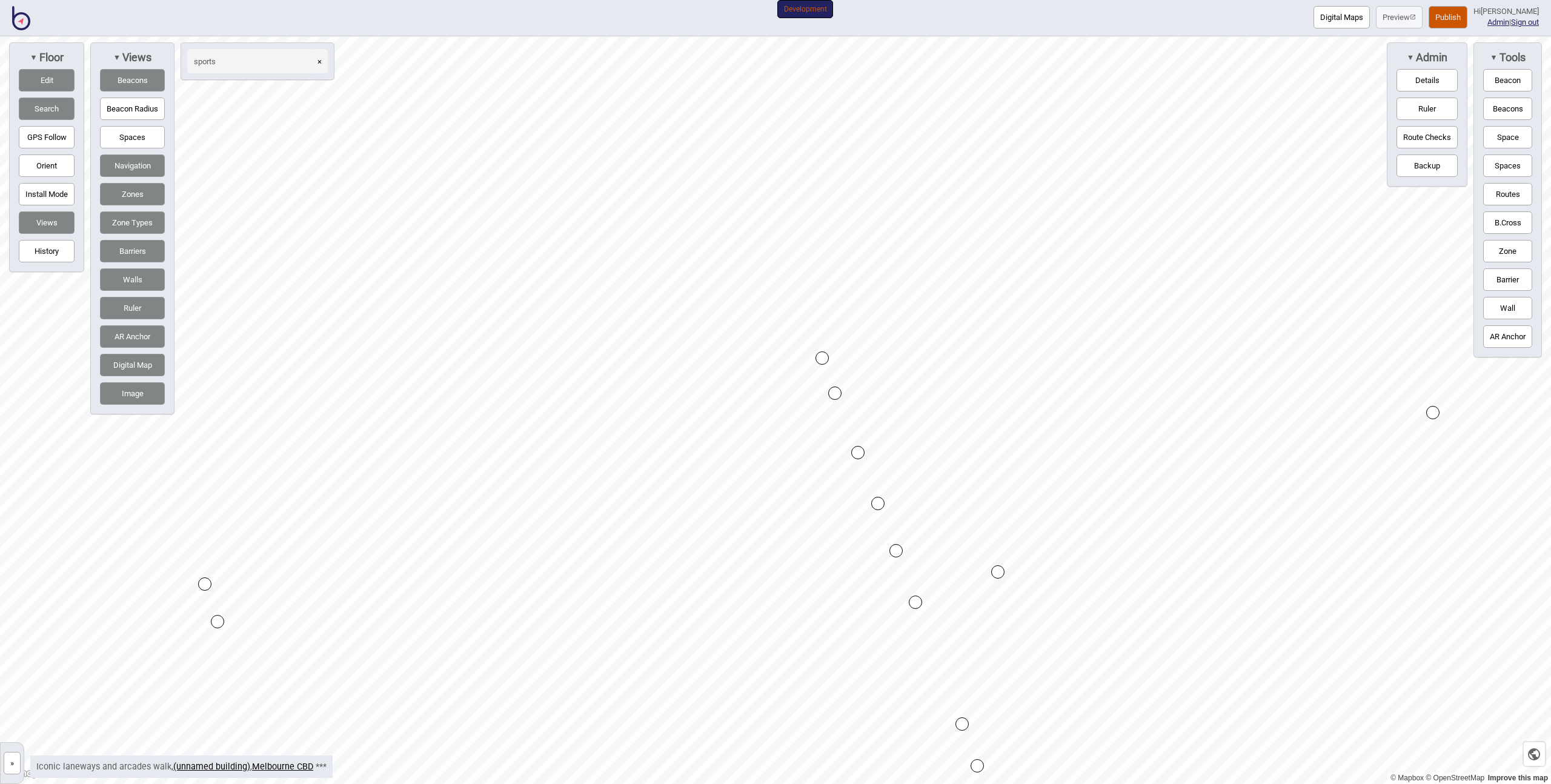
click at [1513, 136] on button "Space" at bounding box center [1508, 138] width 49 height 23
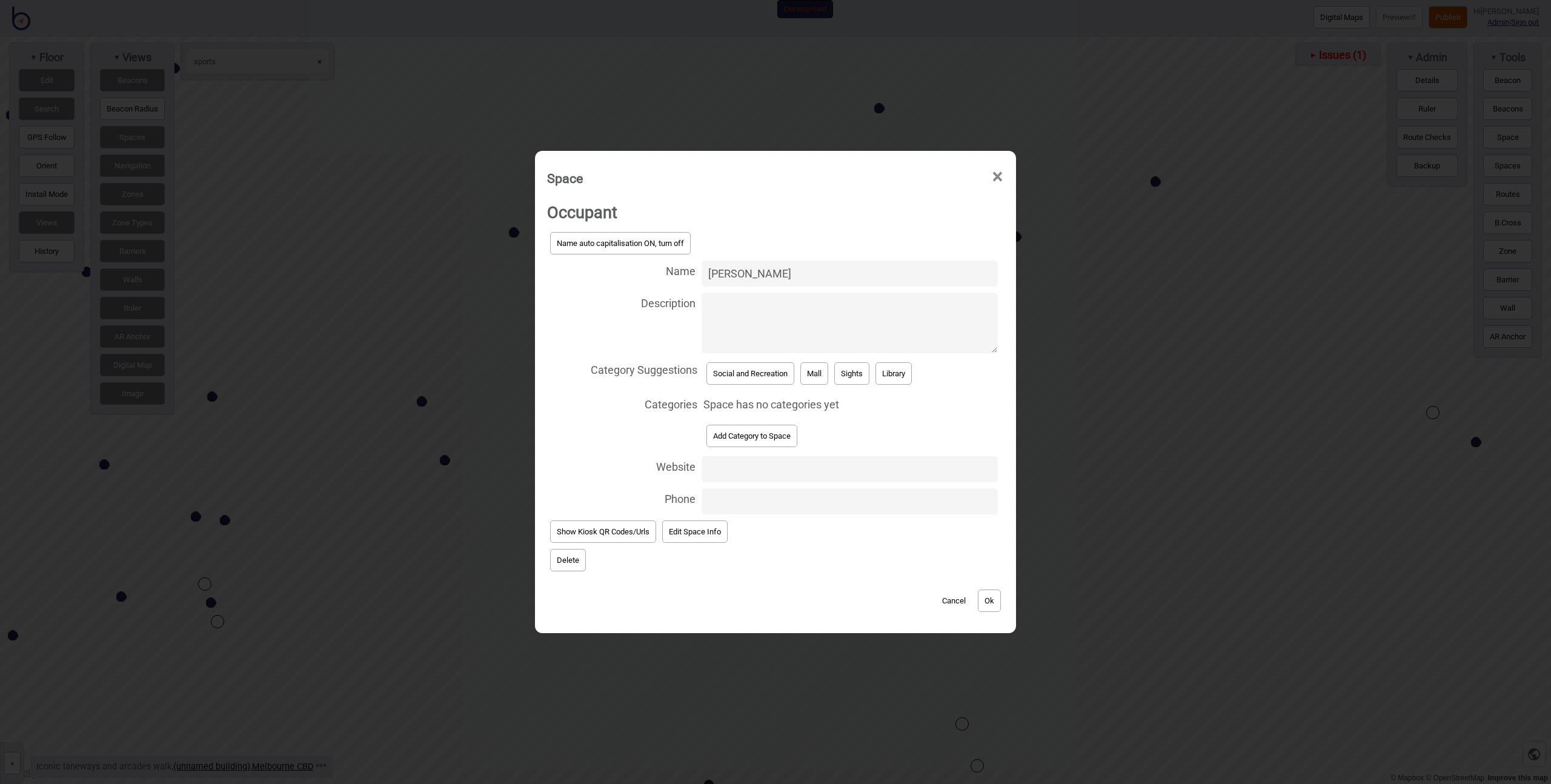
type input "[PERSON_NAME]"
click at [845, 375] on button "Sights" at bounding box center [852, 374] width 35 height 23
select select "Sights"
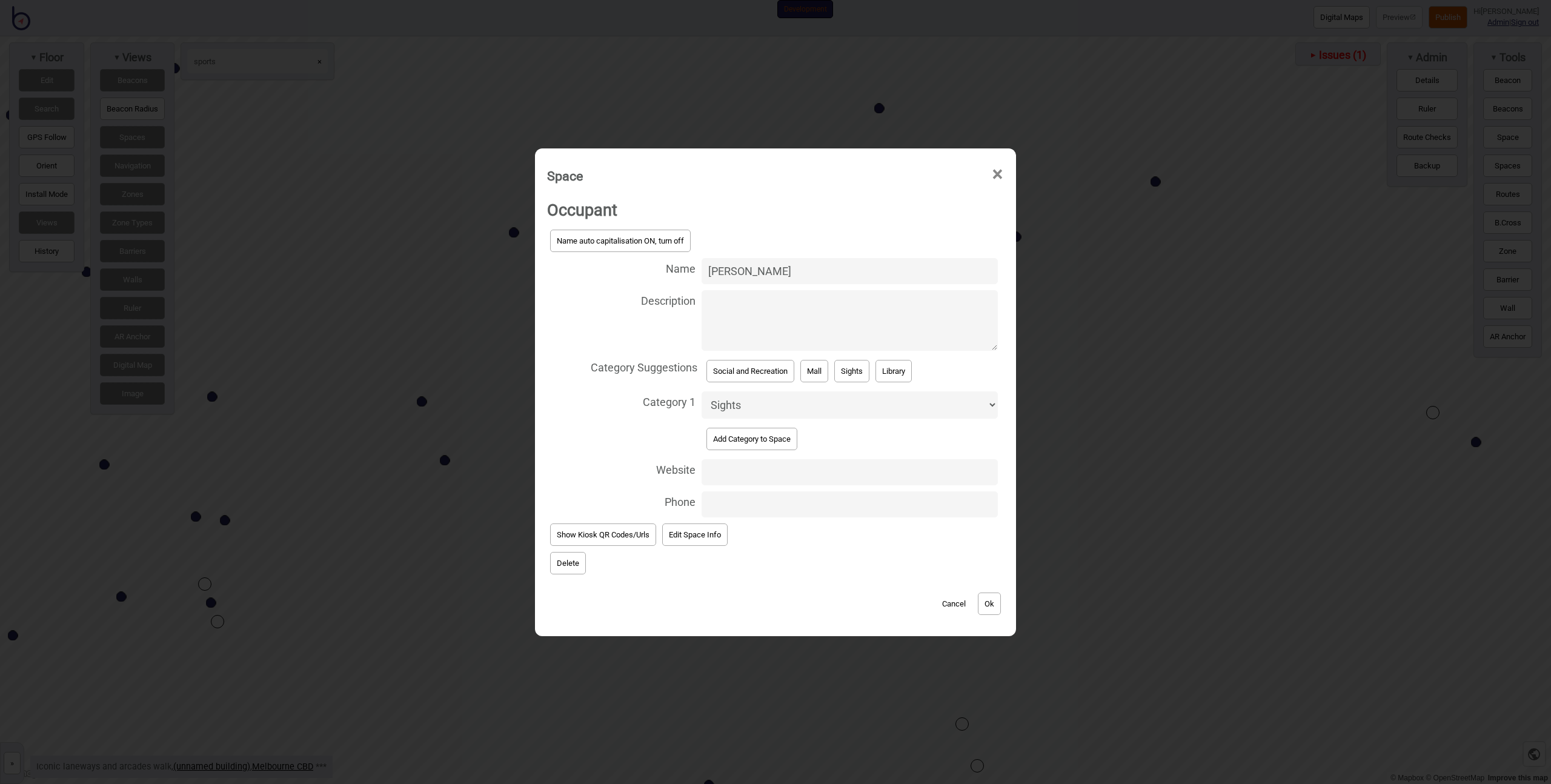
click at [989, 601] on button "Ok" at bounding box center [989, 604] width 23 height 23
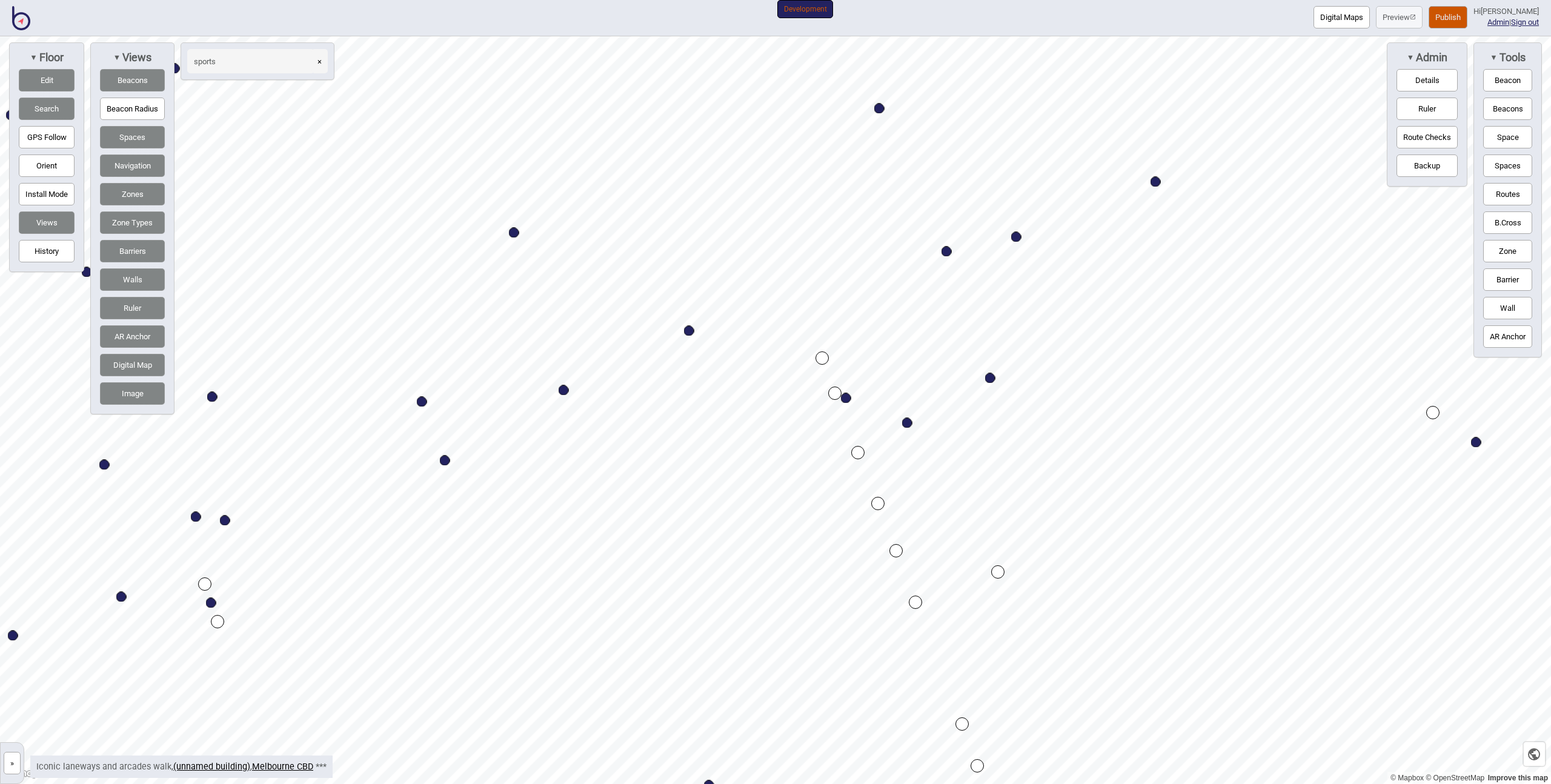
click at [1463, 12] on button "Publish" at bounding box center [1447, 18] width 39 height 23
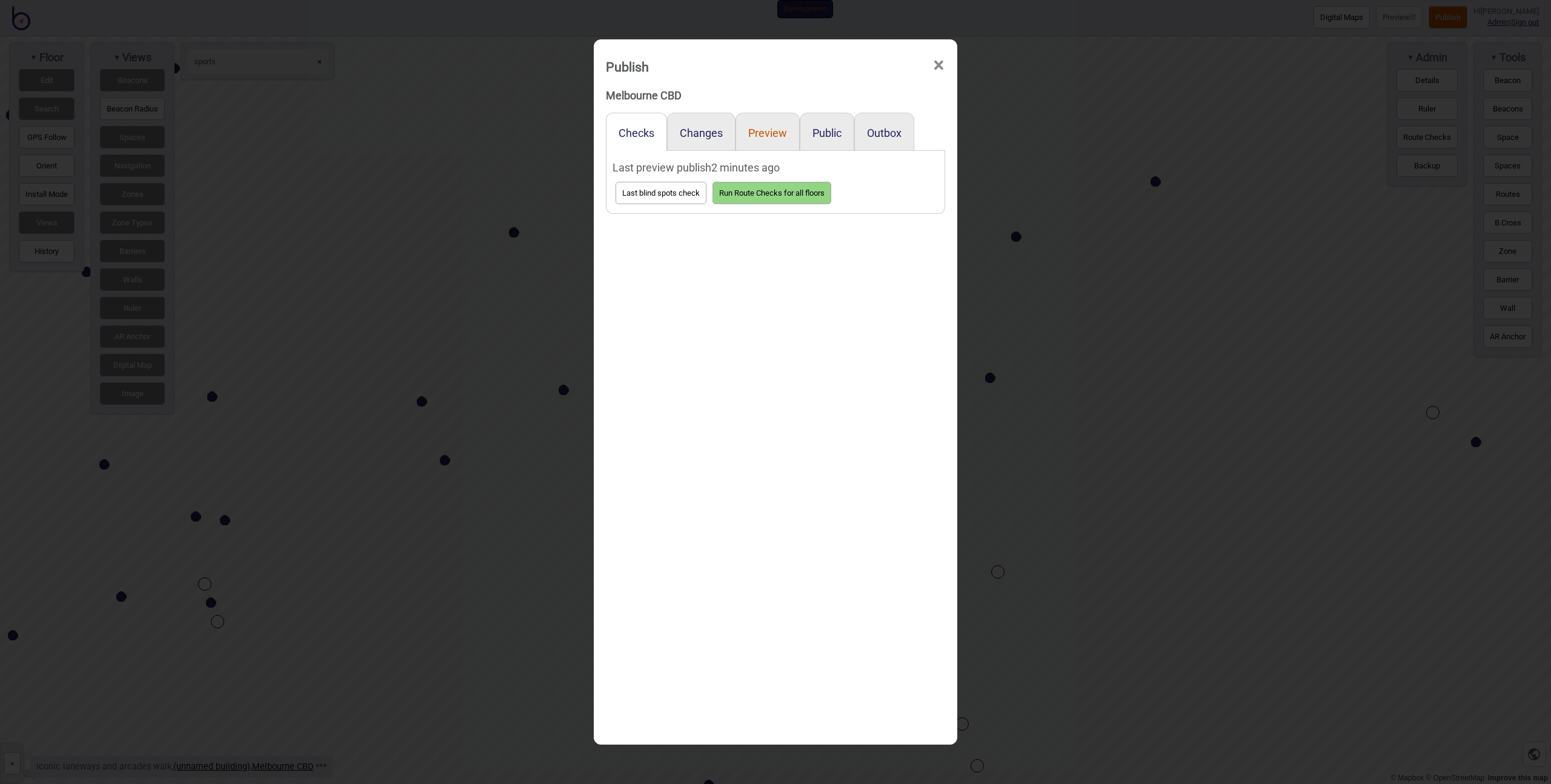
click at [760, 134] on button "Preview" at bounding box center [767, 133] width 39 height 13
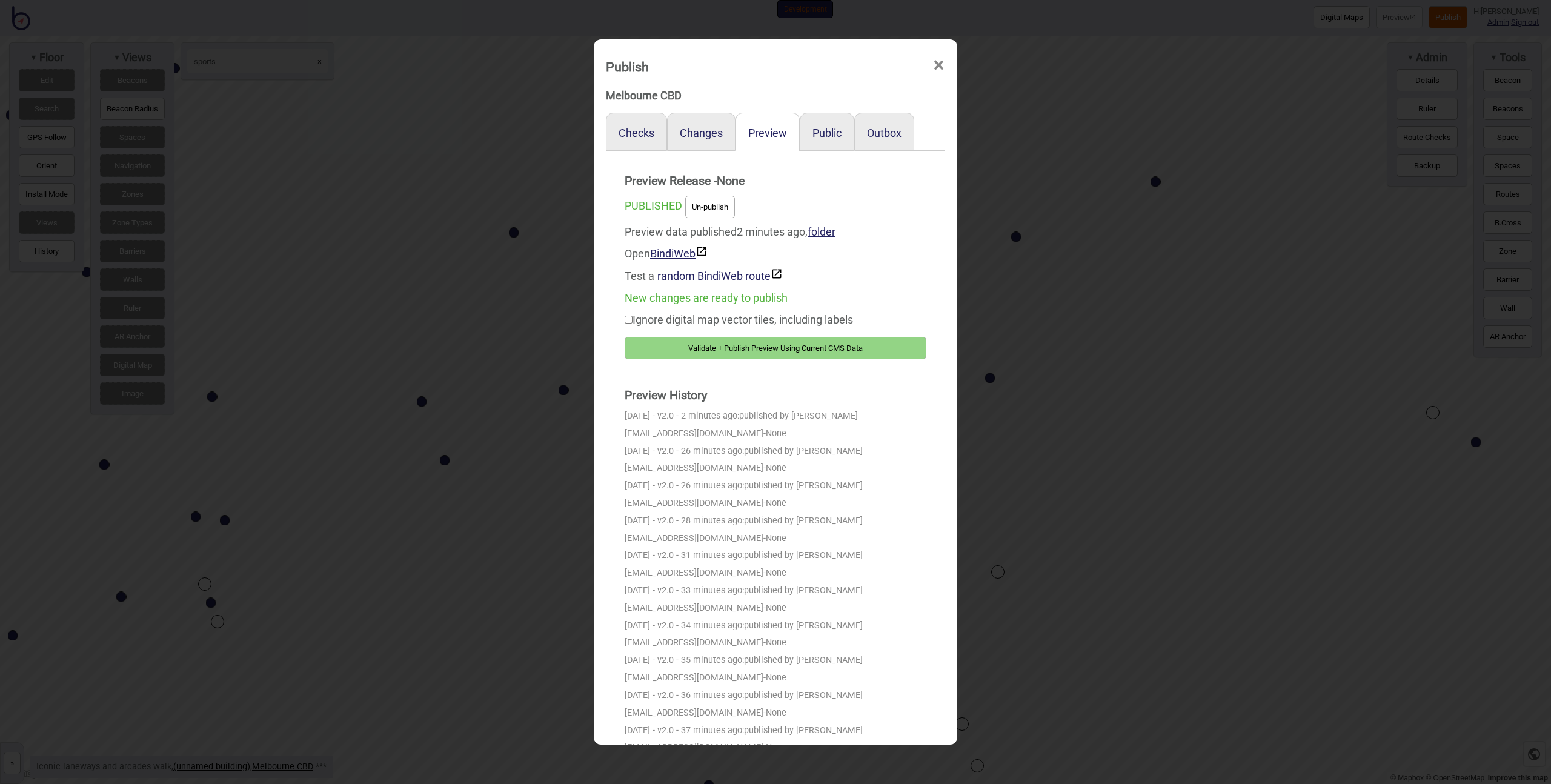
click at [776, 342] on button "Validate + Publish Preview Using Current CMS Data" at bounding box center [776, 348] width 302 height 23
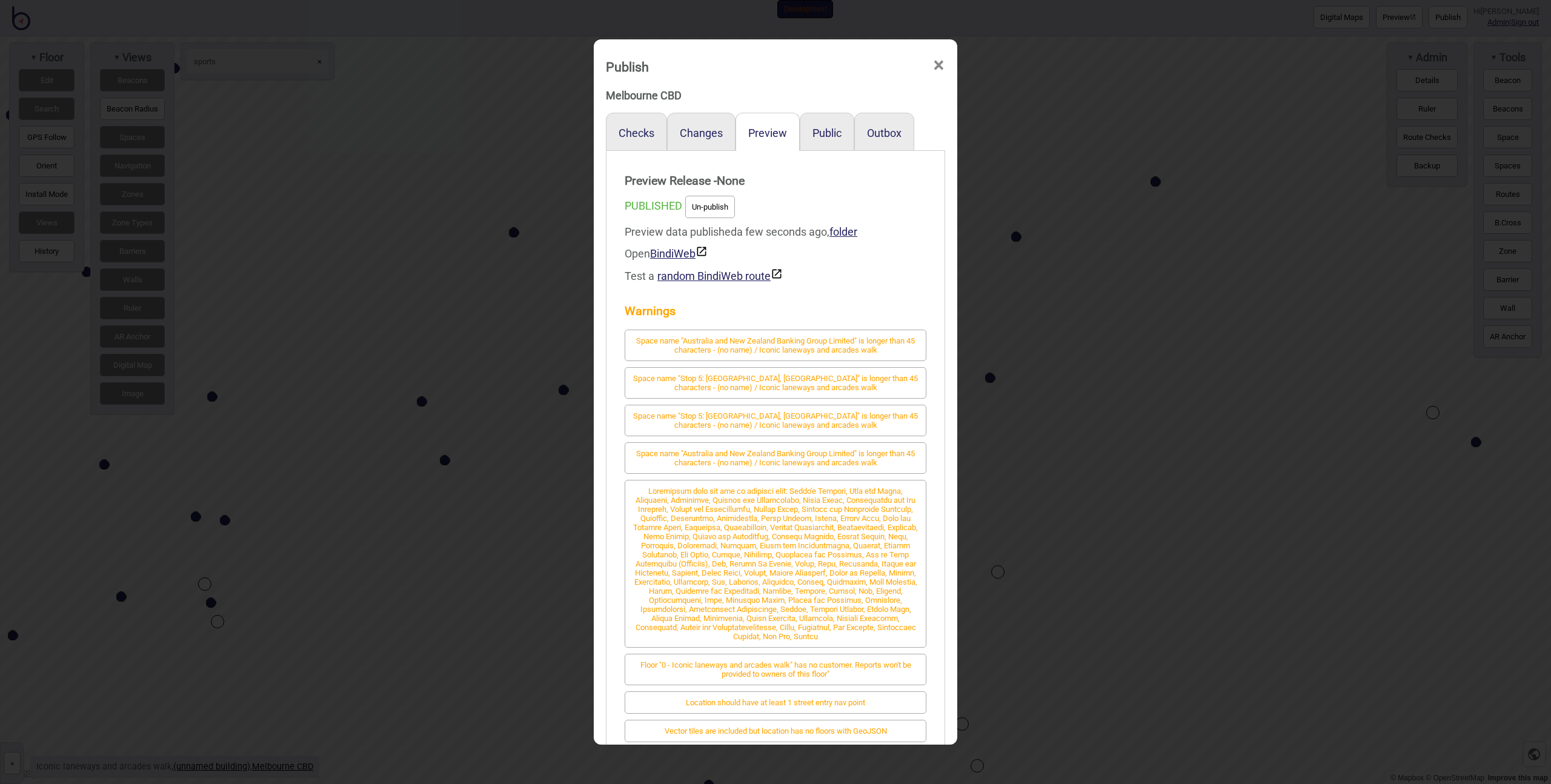
click at [461, 374] on div "Publish × Melbourne CBD Checks Changes Preview Public Outbox Preview Release - …" at bounding box center [775, 392] width 1551 height 784
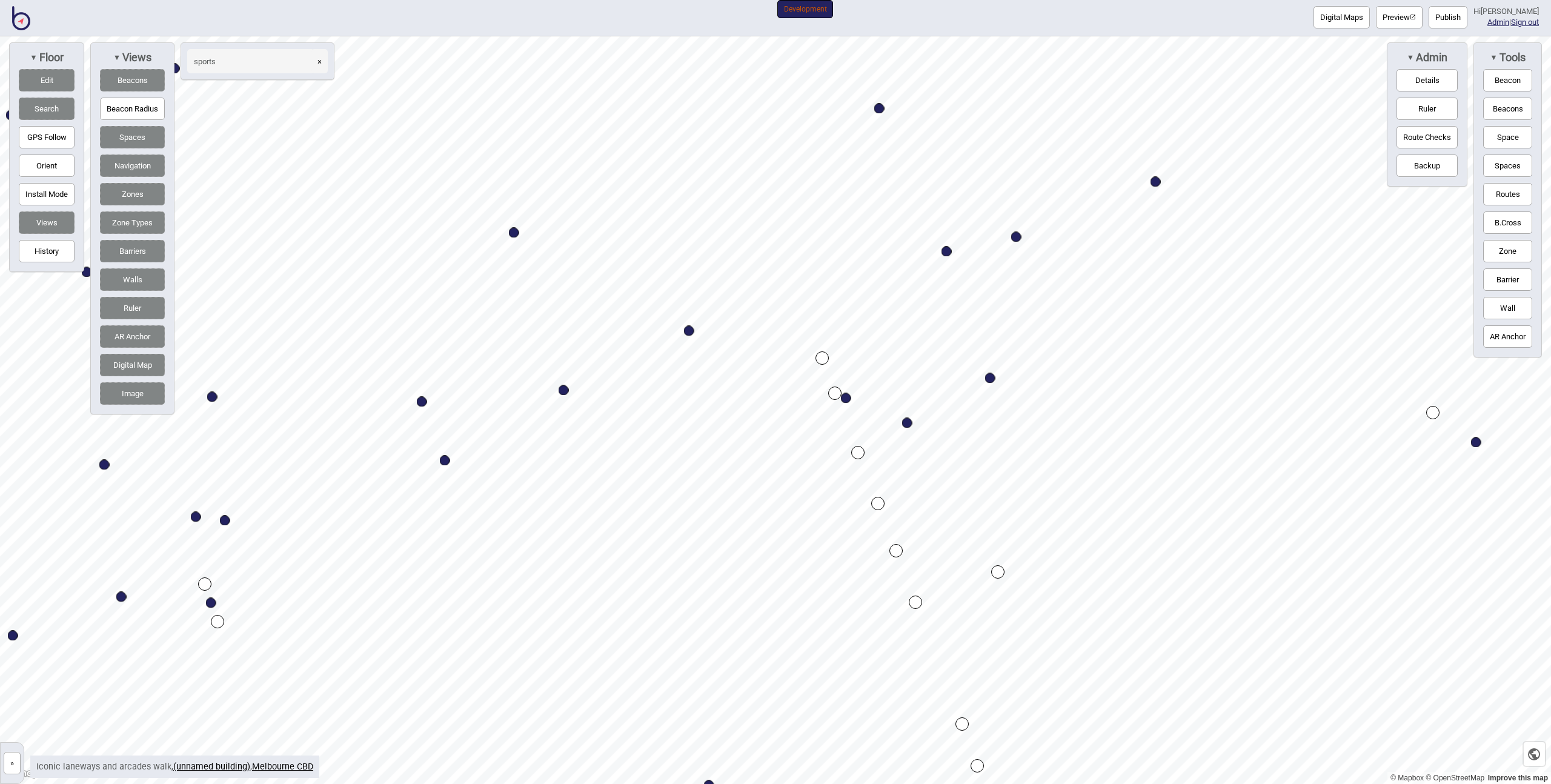
click at [179, 61] on div "© Mapbox © OpenStreetMap Improve this map » [GEOGRAPHIC_DATA] Precinct 0 - Icon…" at bounding box center [775, 410] width 1551 height 747
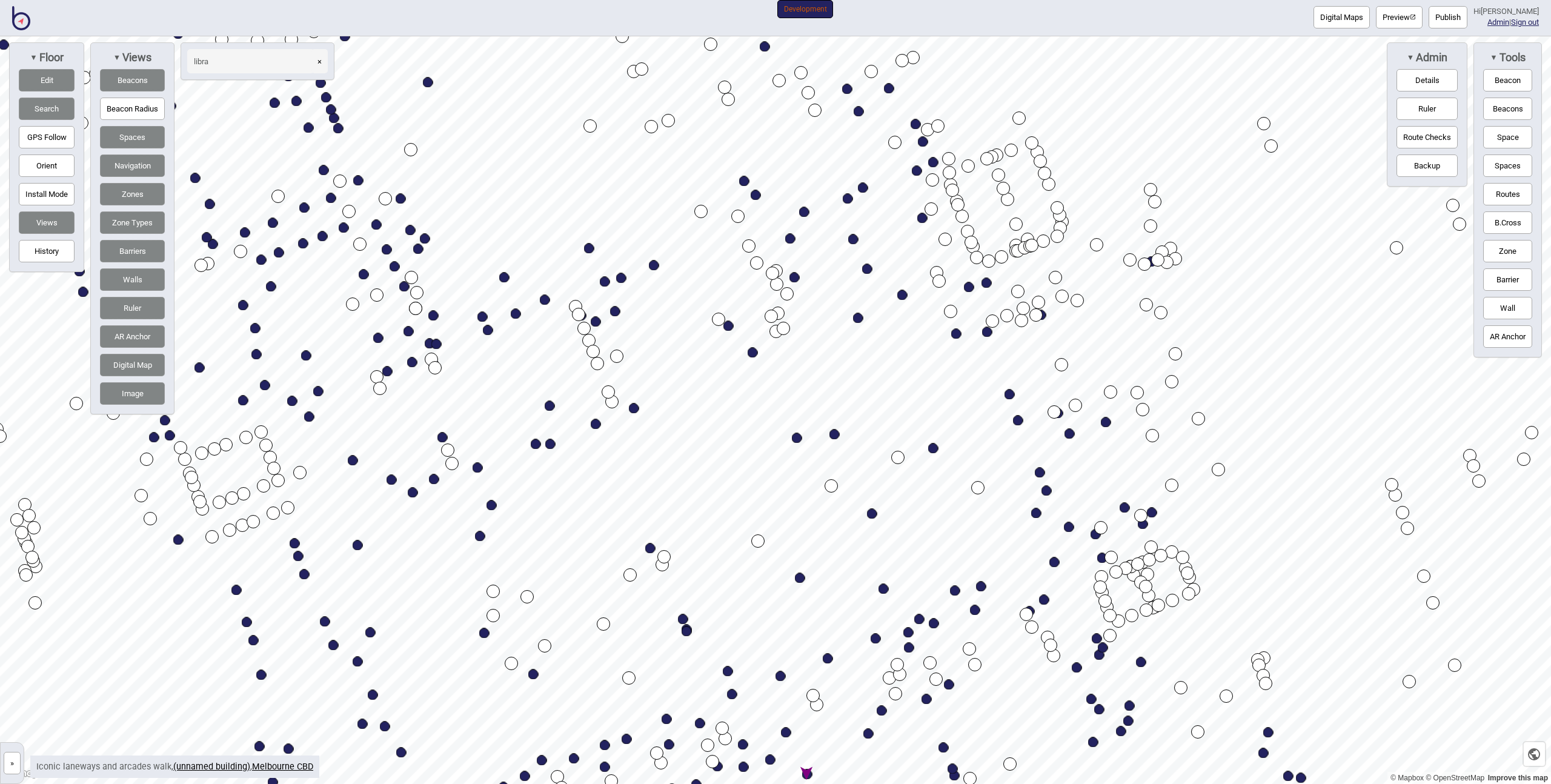
type input "libra"
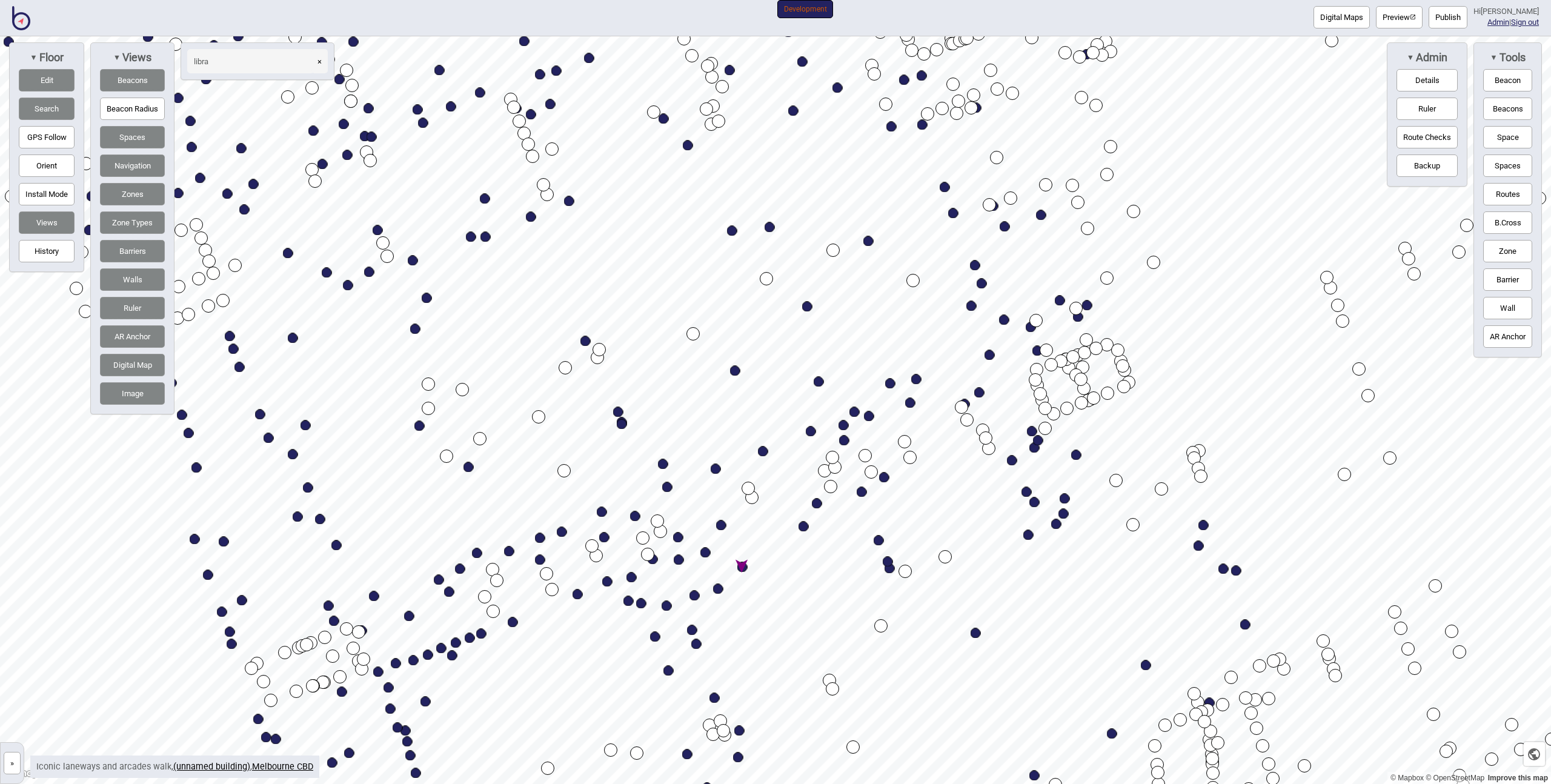
click at [742, 568] on div "Map marker" at bounding box center [742, 567] width 10 height 10
select select "Library"
select select "Quiet Spaces"
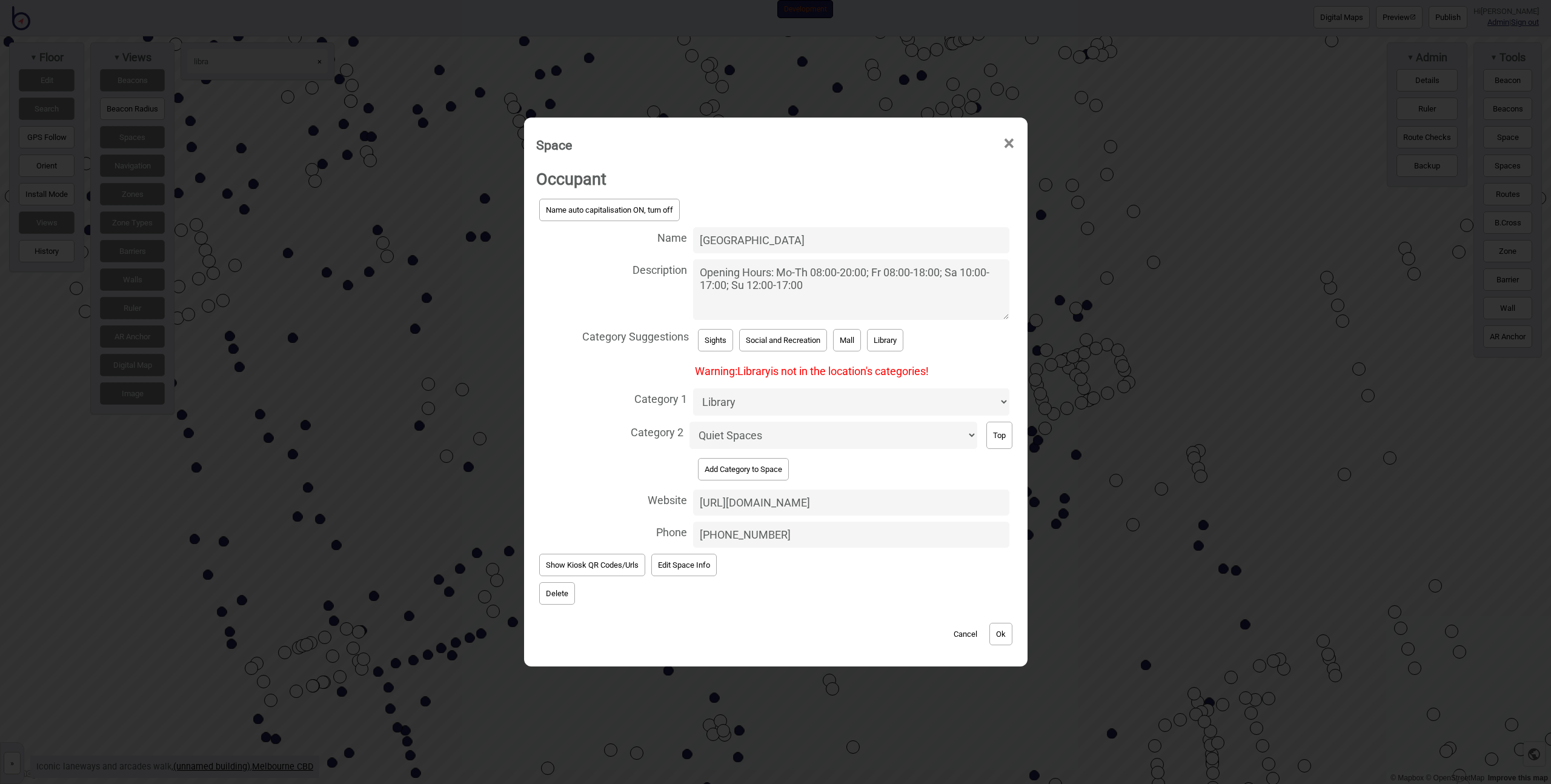
click at [775, 271] on textarea "Opening Hours: Mo-Th 08:00-20:00; Fr 08:00-18:00; Sa 10:00-17:00; Su 12:00-17:00" at bounding box center [851, 290] width 316 height 61
type textarea "Opening Hours: Mo-Th 08:00-20:00 Fr 08:00-18:00 Sa 10:00-17:00 Su 12:00-17:00"
click at [999, 629] on button "Ok" at bounding box center [1001, 634] width 23 height 23
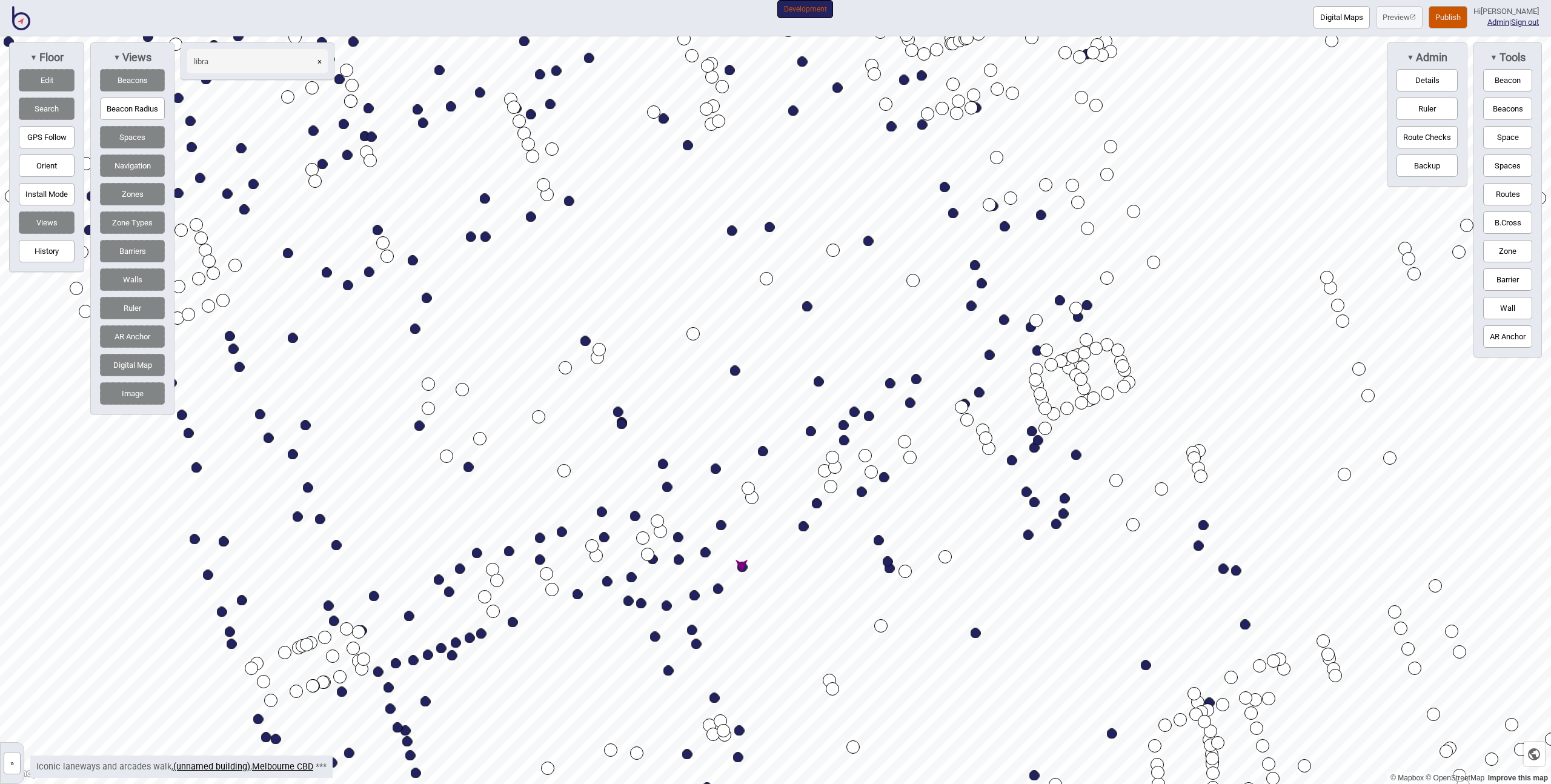
click at [1357, 21] on button "Digital Maps" at bounding box center [1341, 18] width 56 height 23
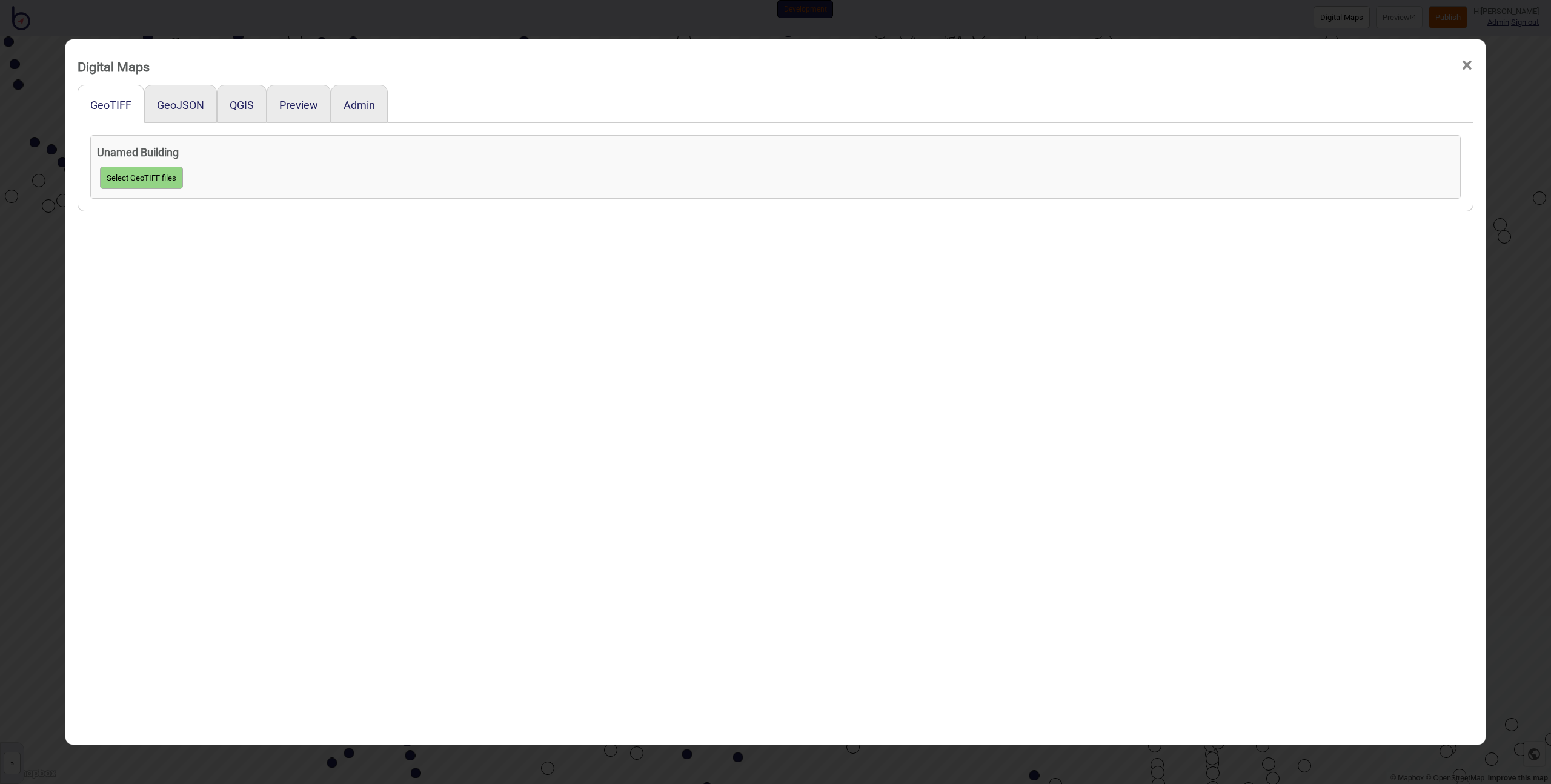
click at [1379, 20] on div "Digital Maps × GeoTIFF GeoJSON QGIS Preview Admin Unamed Building Select GeoTIF…" at bounding box center [775, 392] width 1551 height 784
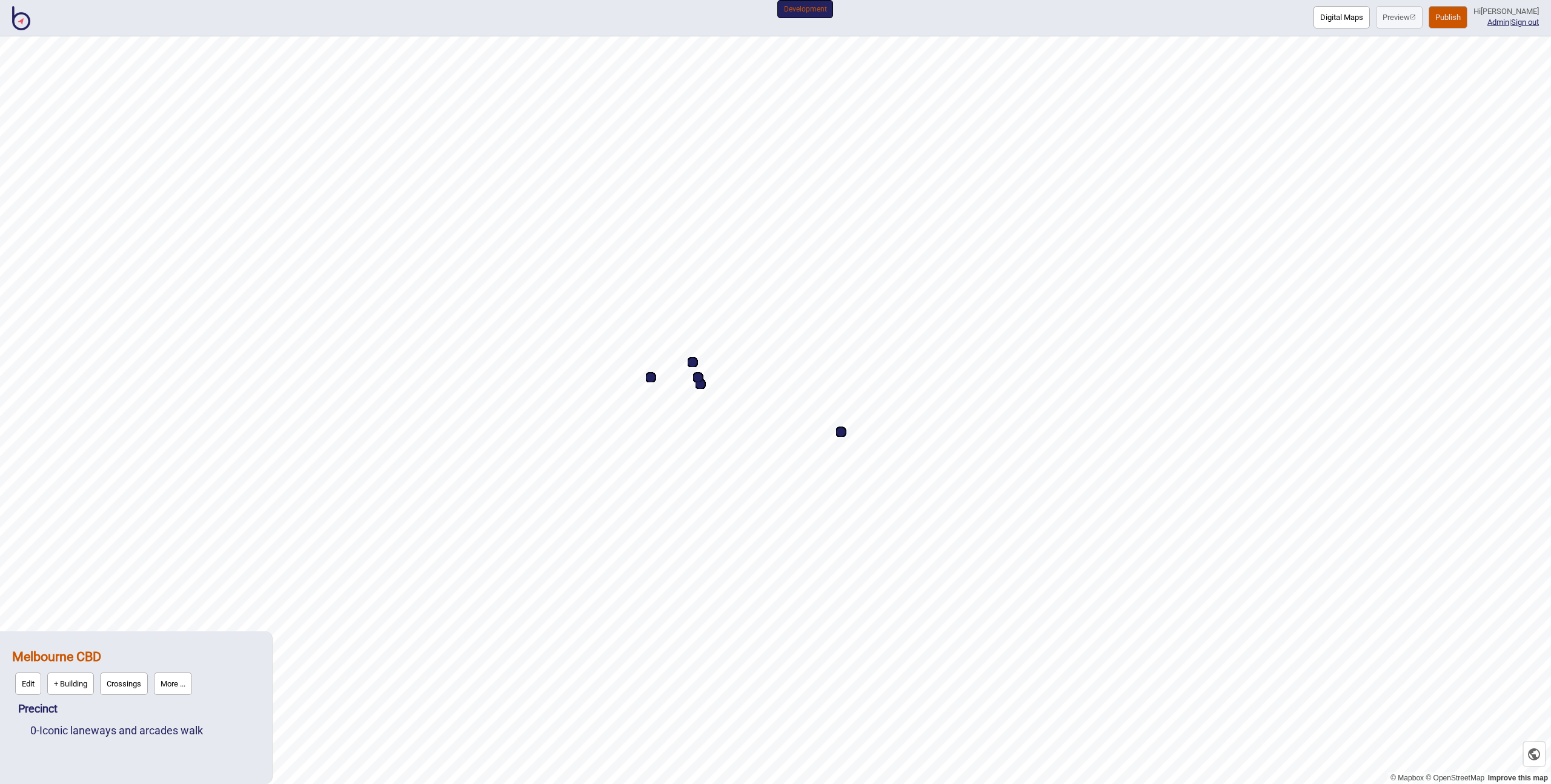
click at [1449, 20] on button "Publish" at bounding box center [1447, 18] width 39 height 23
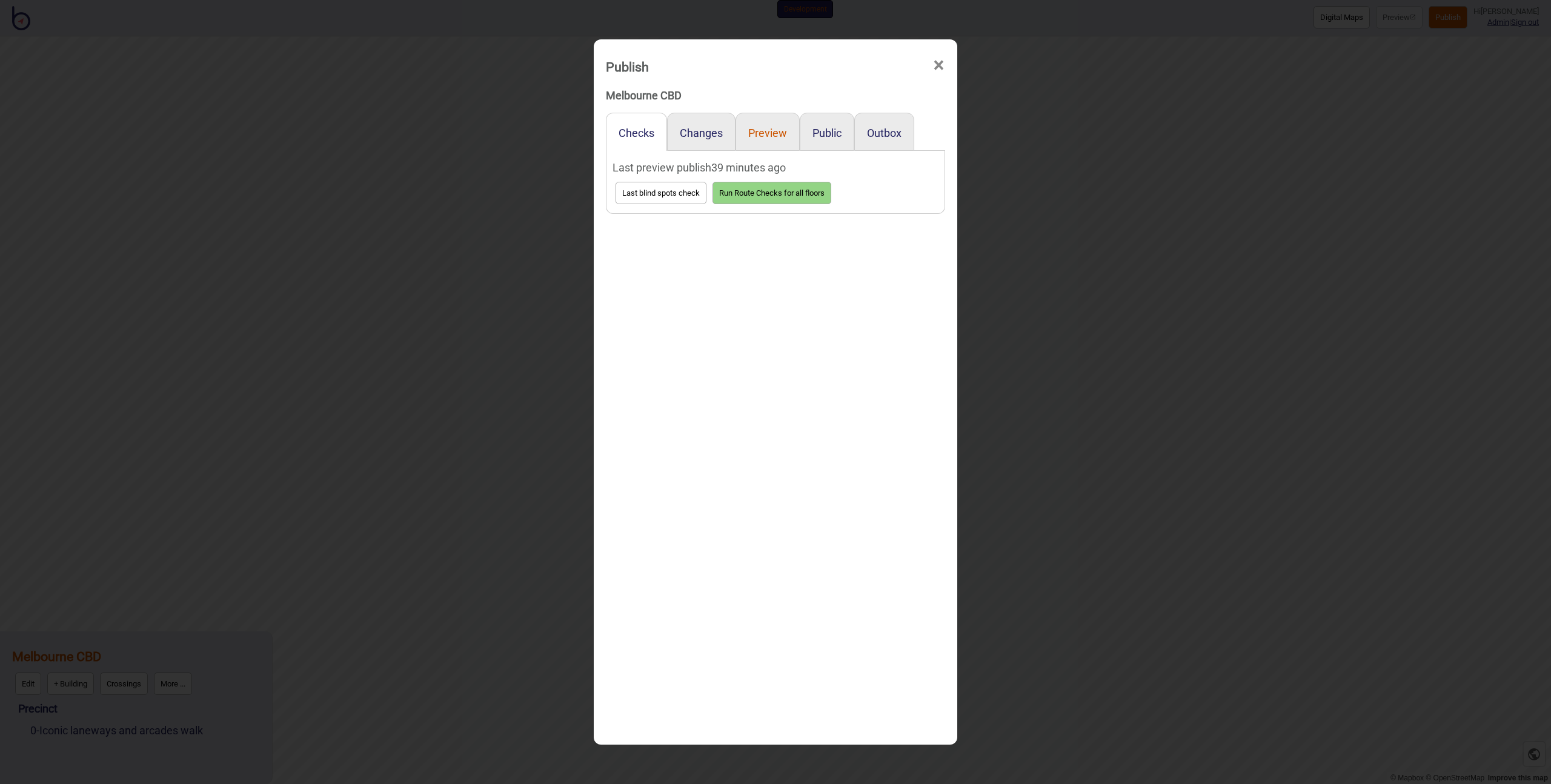
click at [770, 132] on button "Preview" at bounding box center [767, 133] width 39 height 13
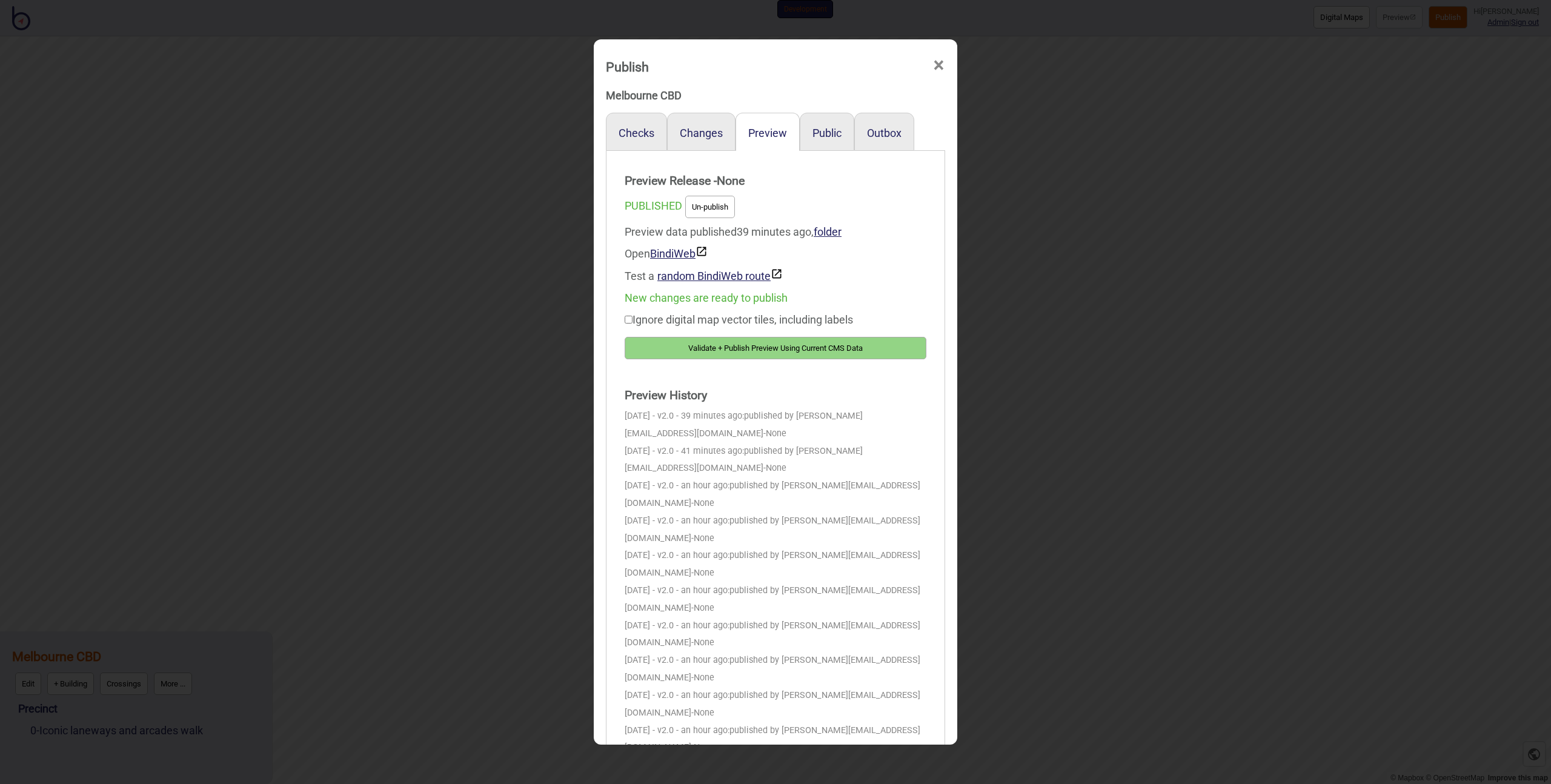
click at [759, 349] on button "Validate + Publish Preview Using Current CMS Data" at bounding box center [776, 348] width 302 height 23
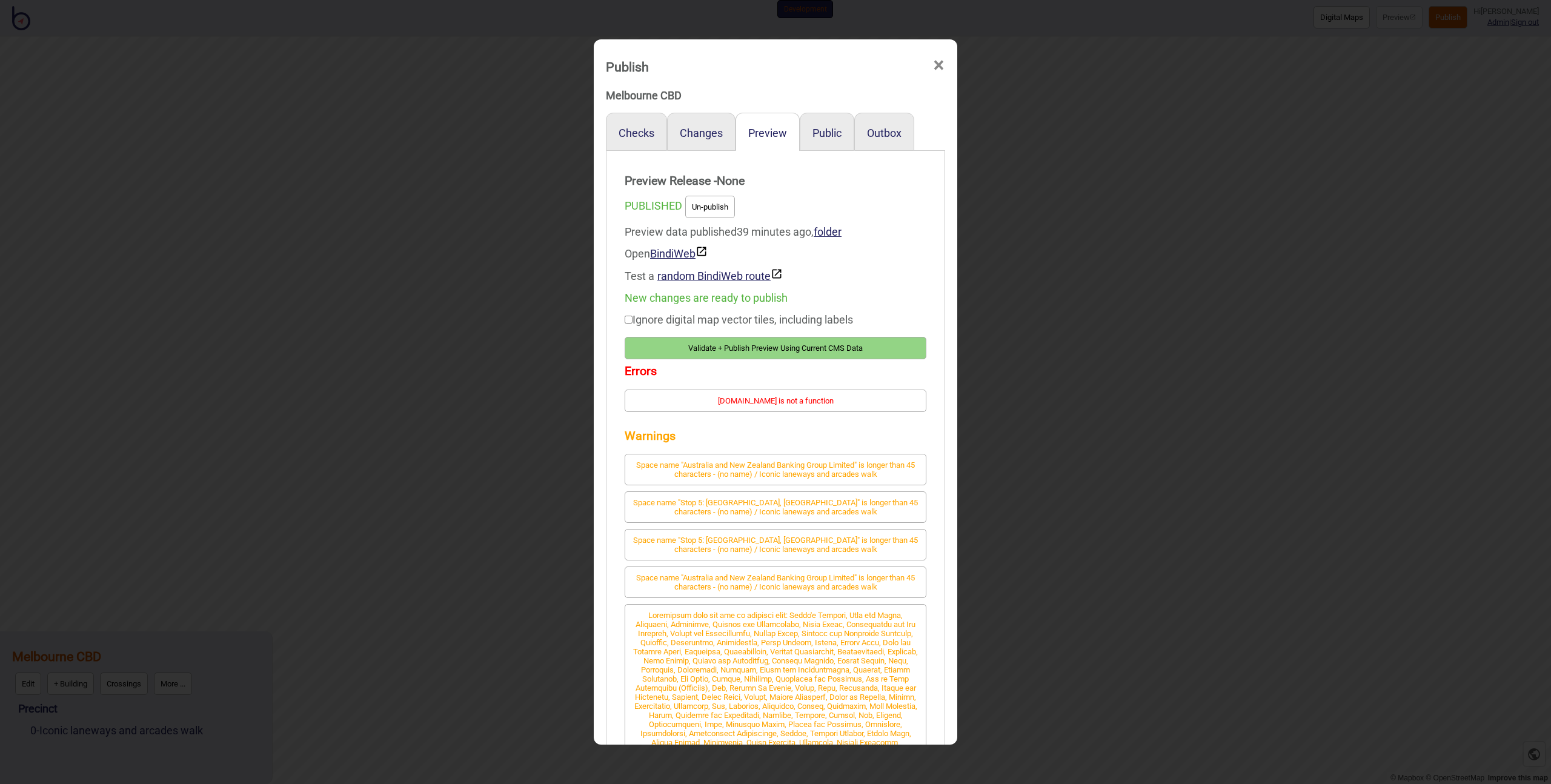
click at [752, 350] on button "Validate + Publish Preview Using Current CMS Data" at bounding box center [776, 348] width 302 height 23
